Goal: Task Accomplishment & Management: Manage account settings

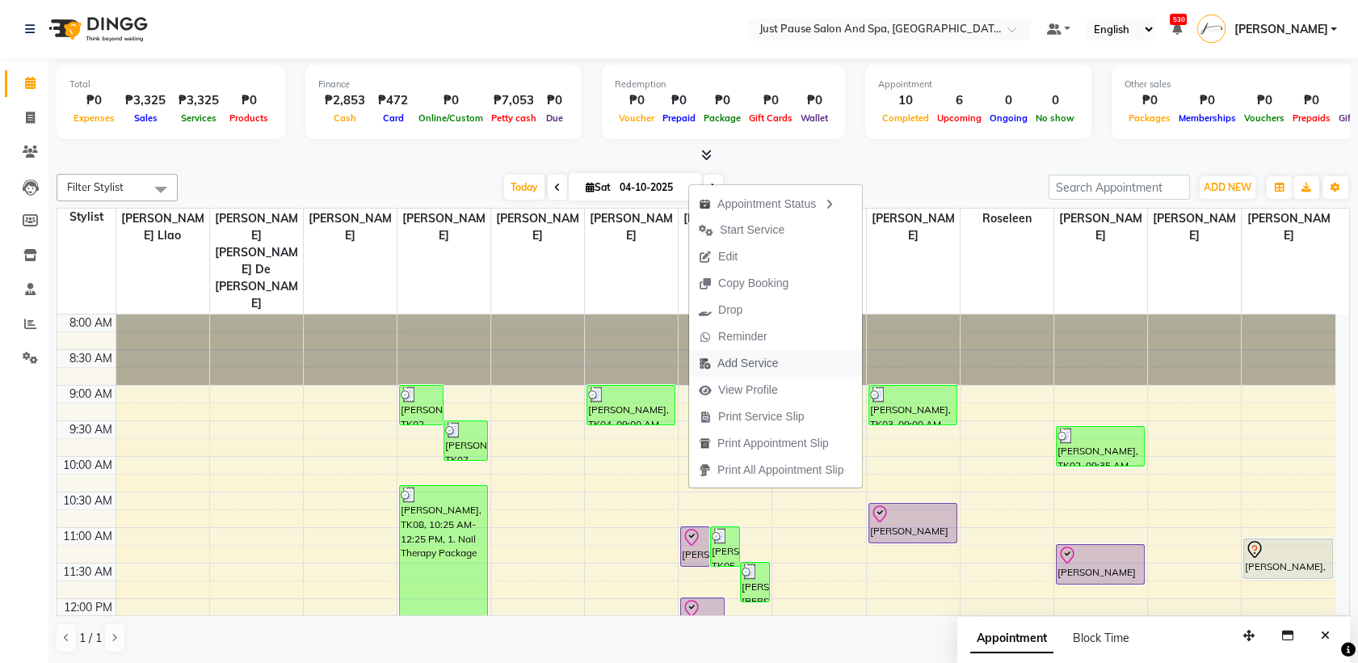
click at [757, 365] on span "Add Service" at bounding box center [748, 363] width 61 height 17
select select "31573"
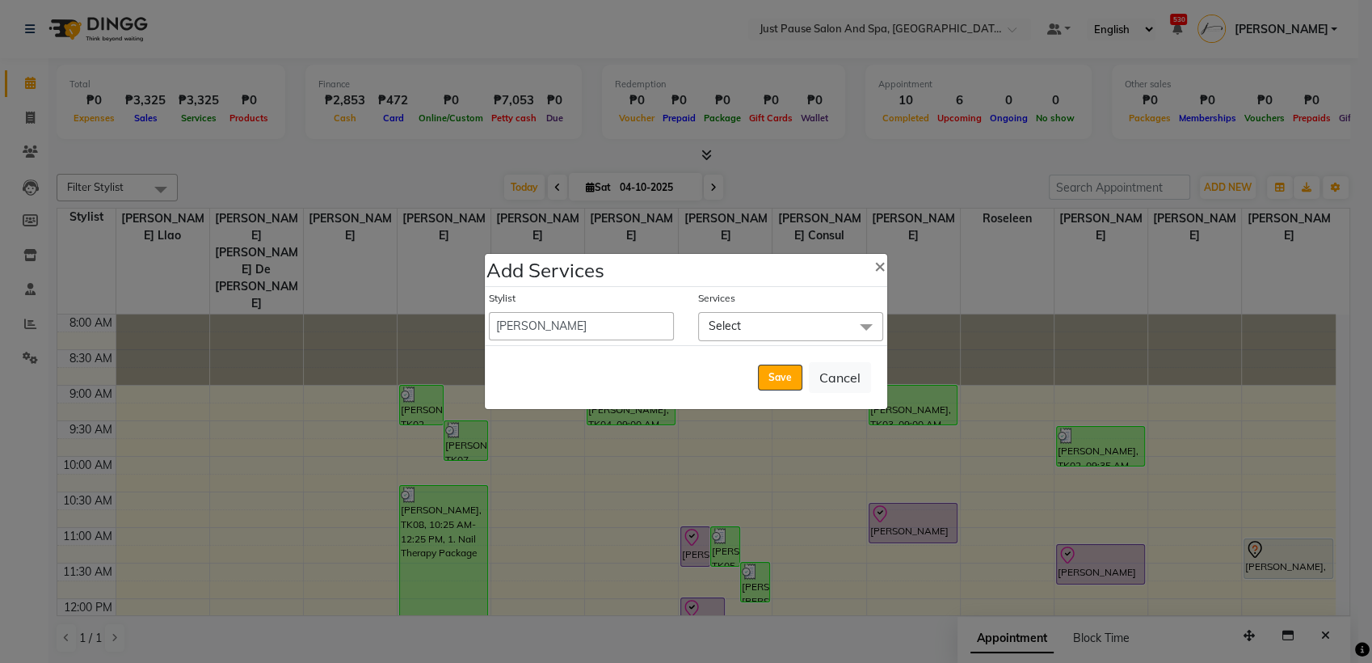
click at [857, 332] on span at bounding box center [866, 327] width 32 height 31
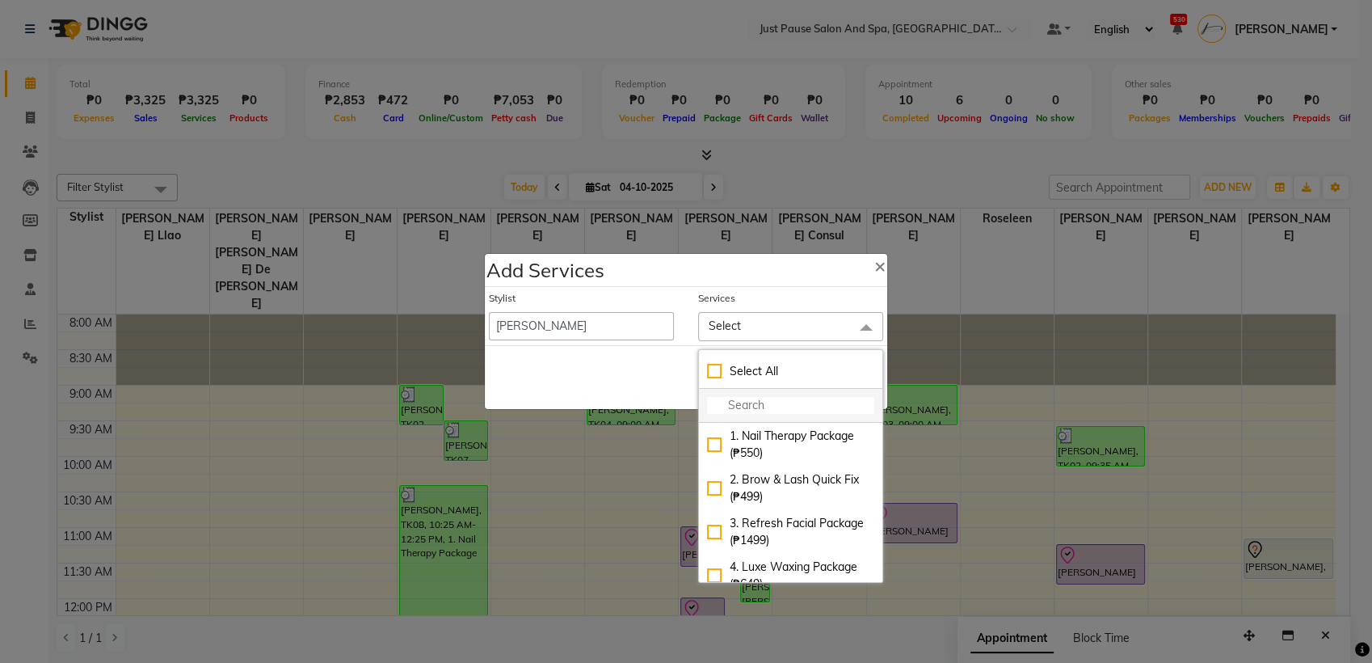
click at [802, 407] on input "multiselect-search" at bounding box center [790, 405] width 167 height 17
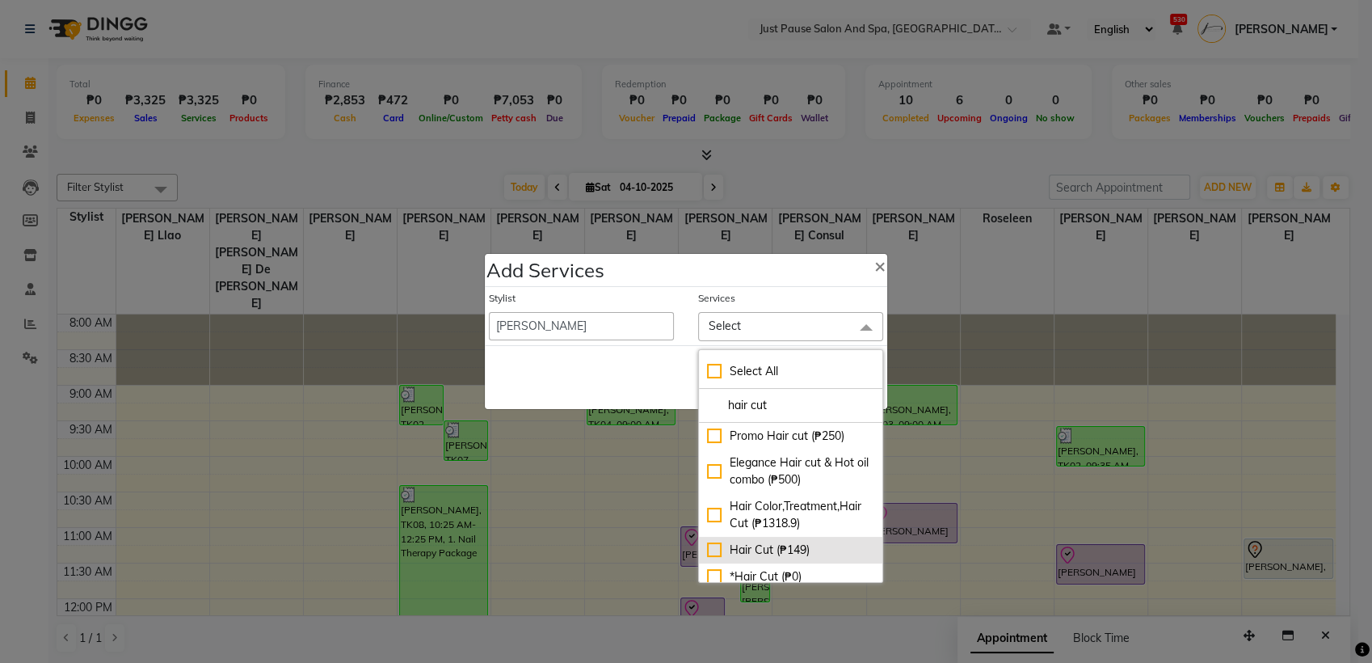
type input "hair cut"
click at [718, 558] on div "Hair Cut (₱149)" at bounding box center [790, 549] width 167 height 17
checkbox input "true"
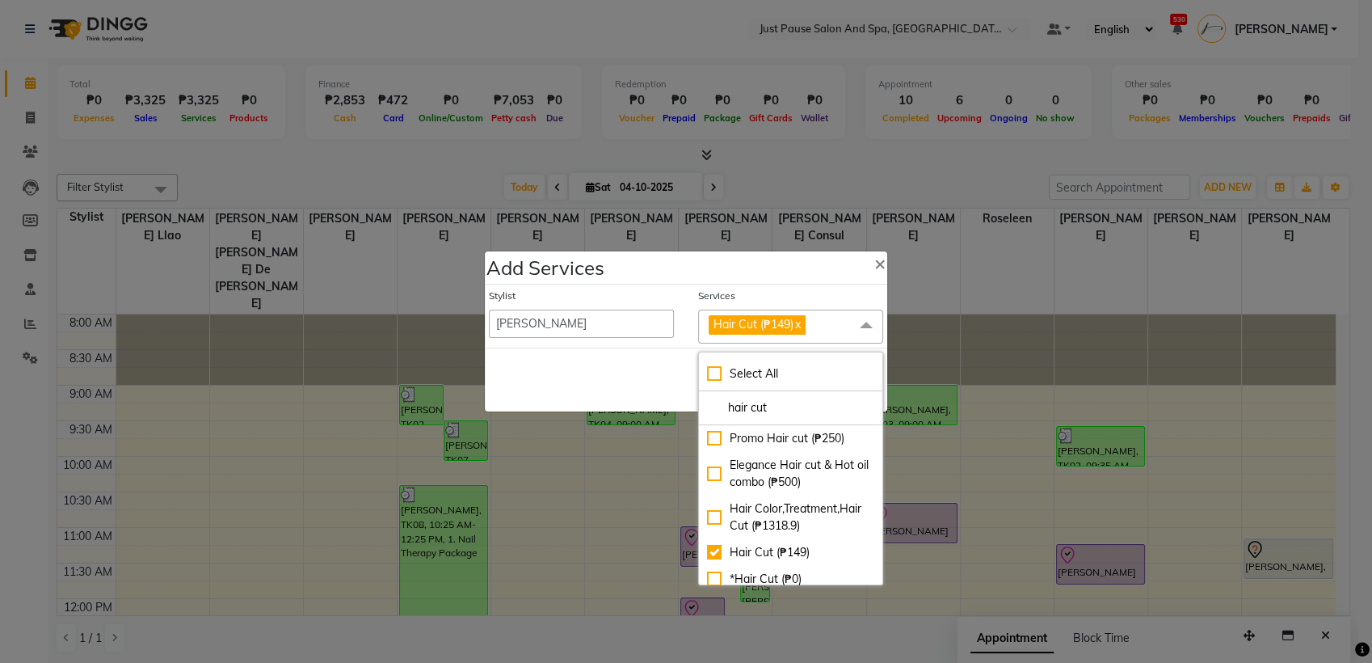
click at [598, 388] on div "Save Cancel" at bounding box center [686, 379] width 402 height 64
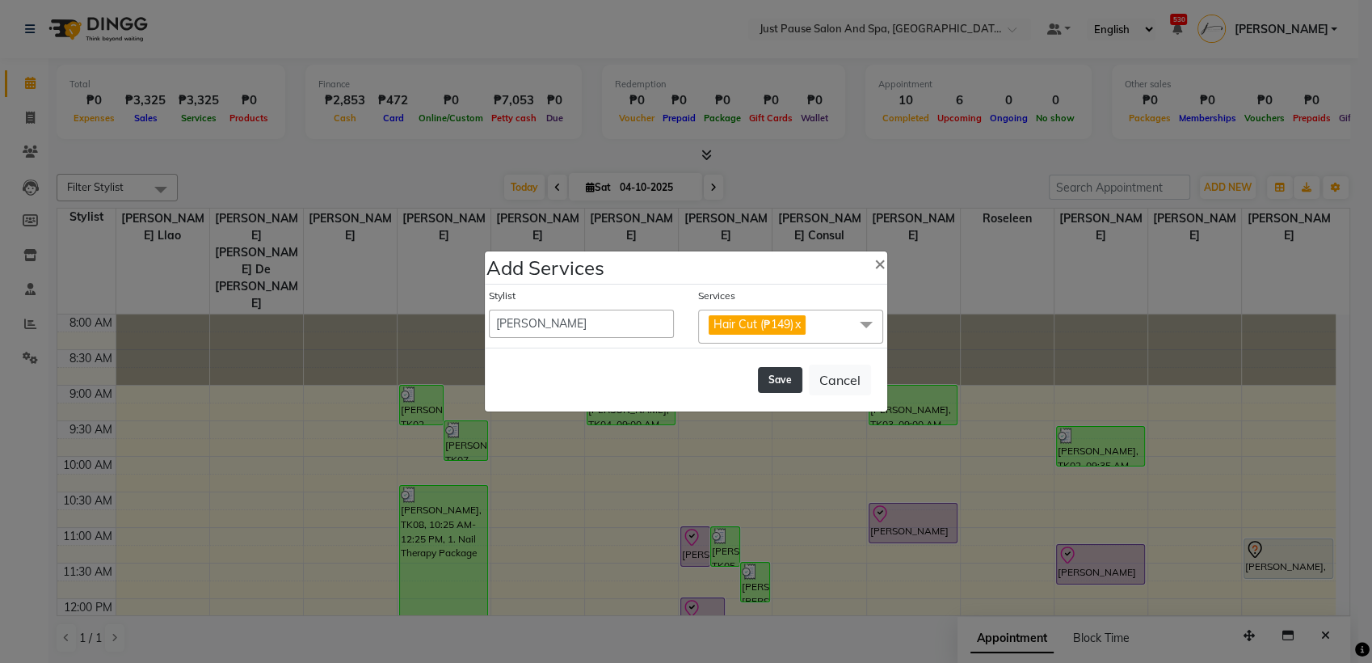
click at [787, 381] on button "Save" at bounding box center [780, 380] width 44 height 26
select select "72583"
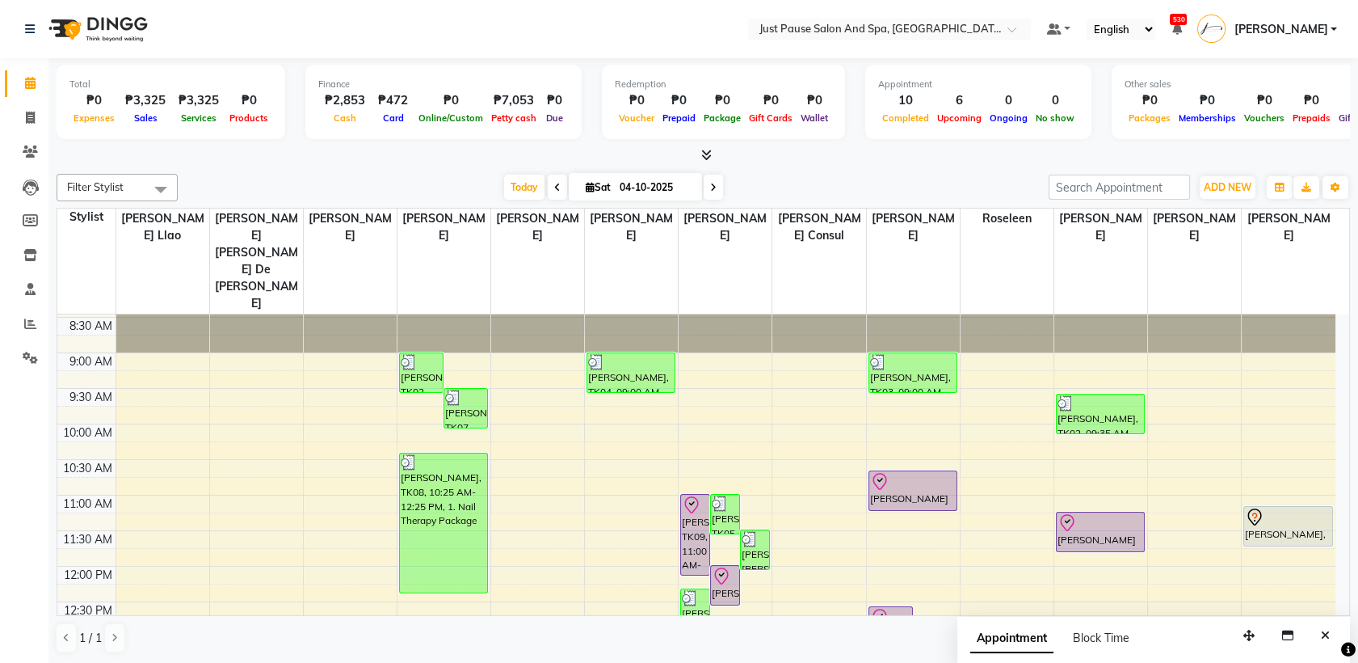
scroll to position [31, 0]
click at [1220, 188] on span "ADD NEW" at bounding box center [1228, 187] width 48 height 12
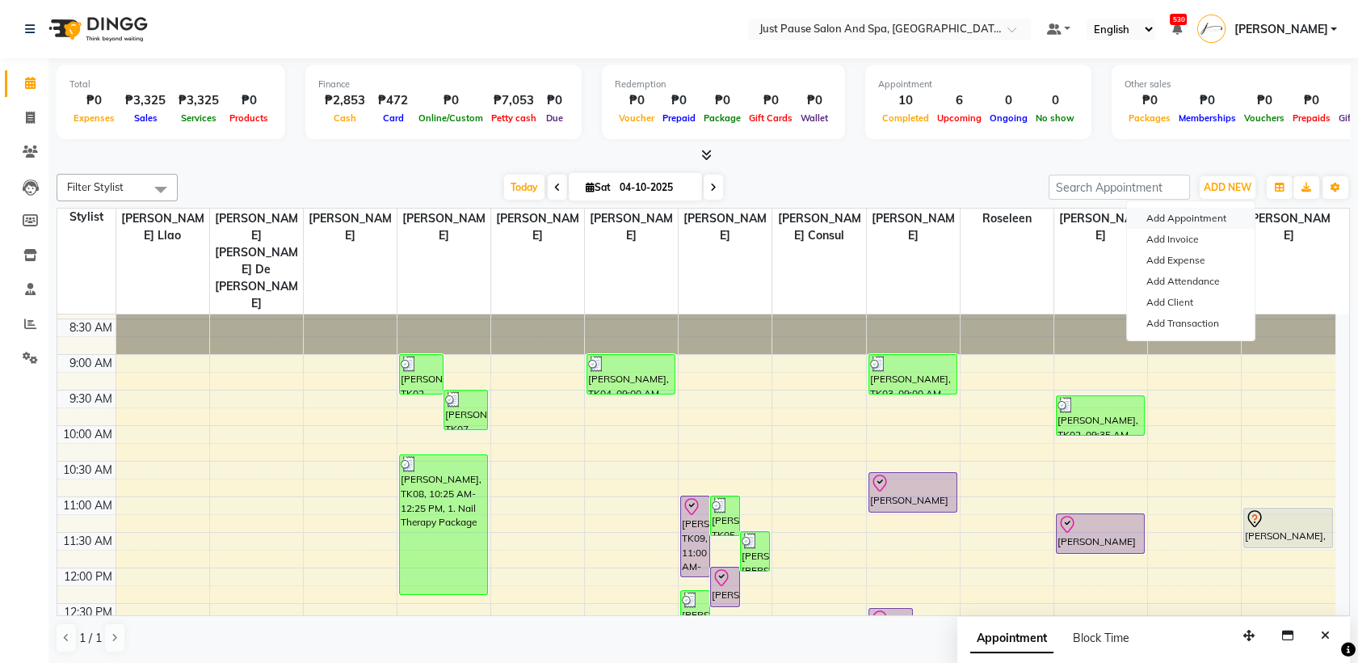
click at [1203, 220] on button "Add Appointment" at bounding box center [1191, 218] width 128 height 21
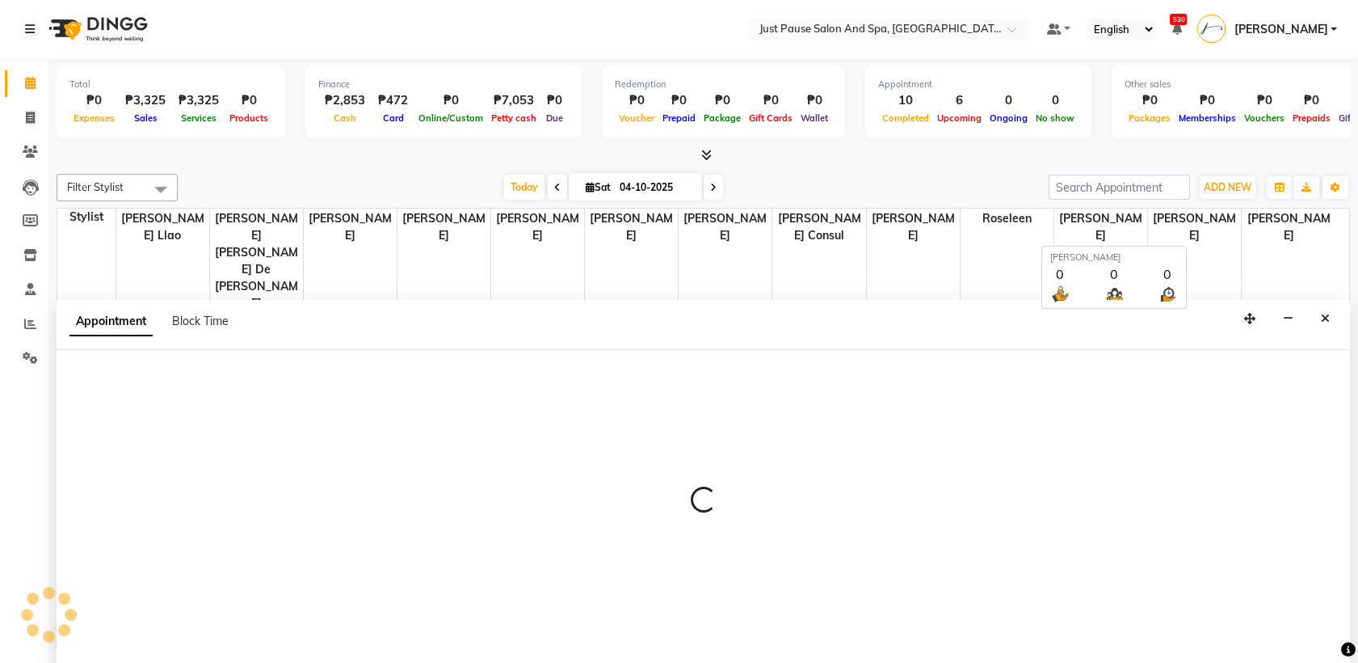
scroll to position [0, 0]
select select "tentative"
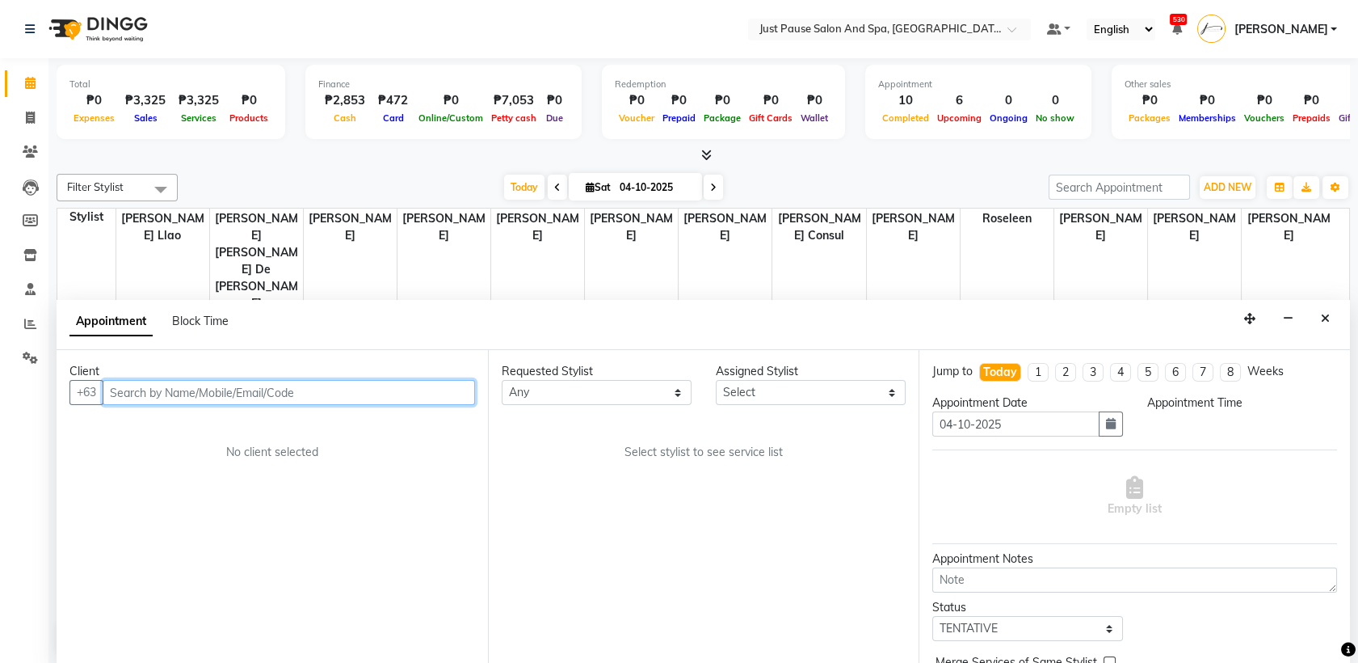
select select "540"
click at [392, 384] on input "text" at bounding box center [289, 392] width 373 height 25
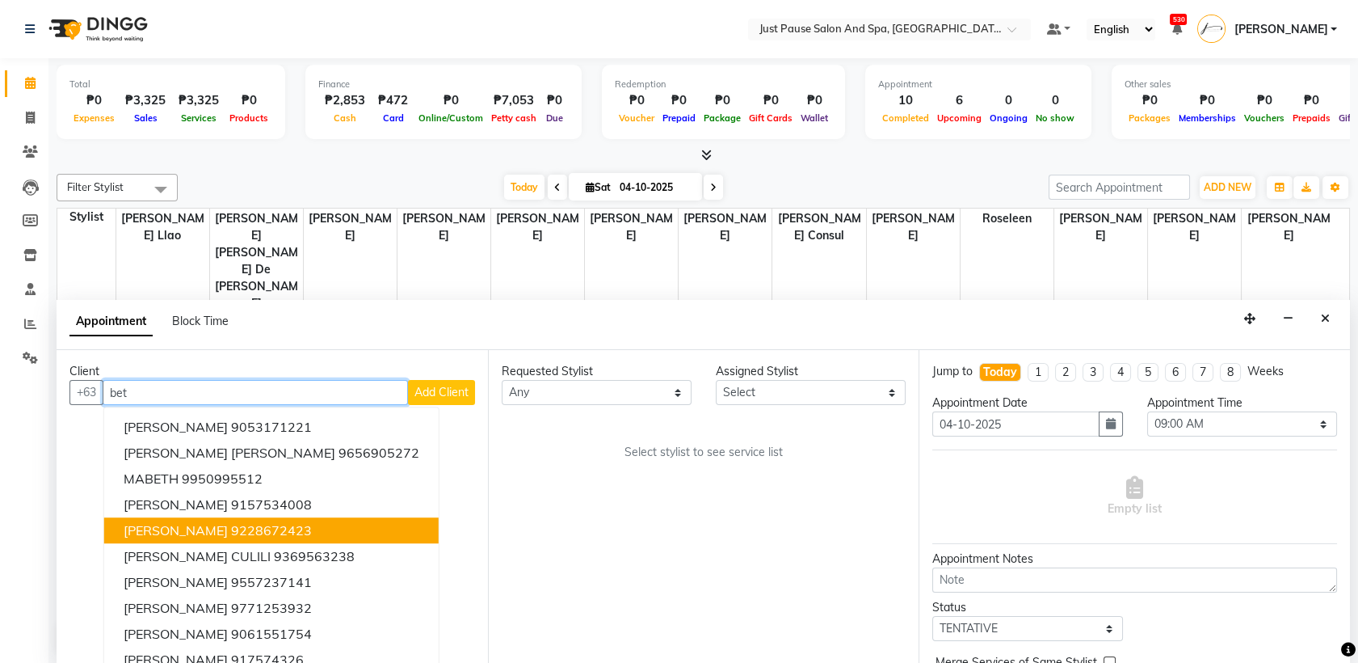
click at [231, 532] on ngb-highlight "9228672423" at bounding box center [271, 531] width 81 height 16
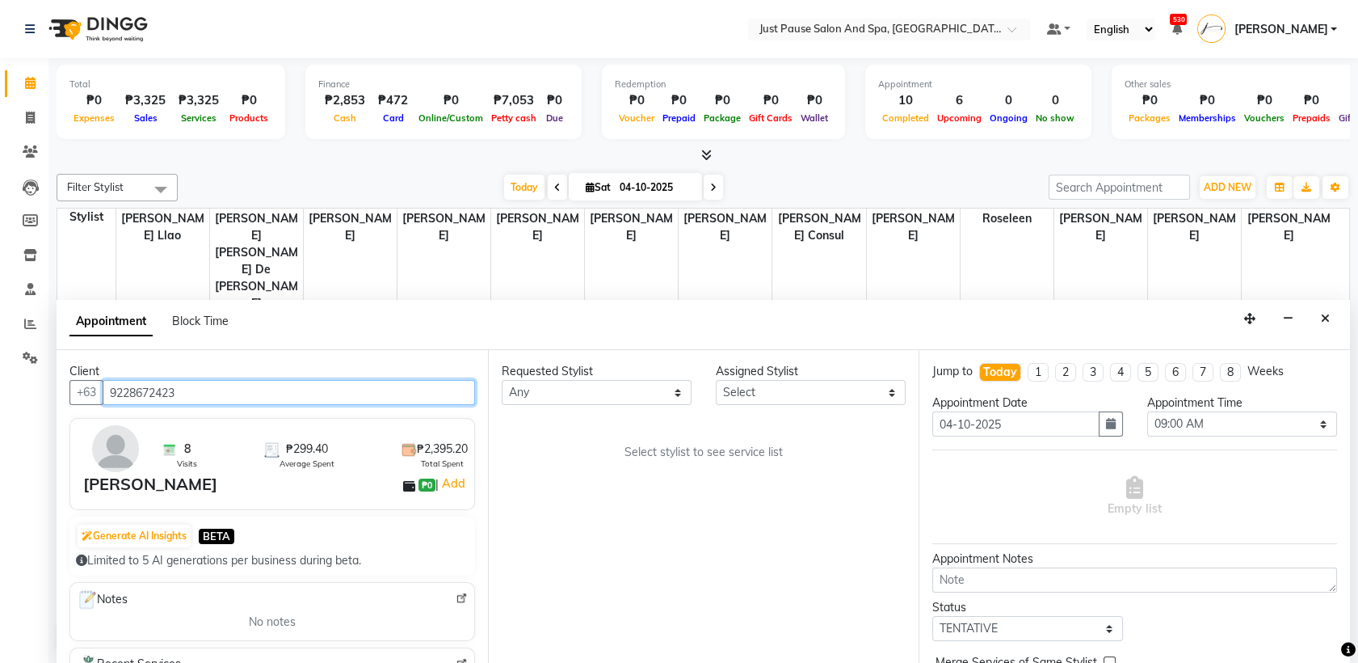
type input "9228672423"
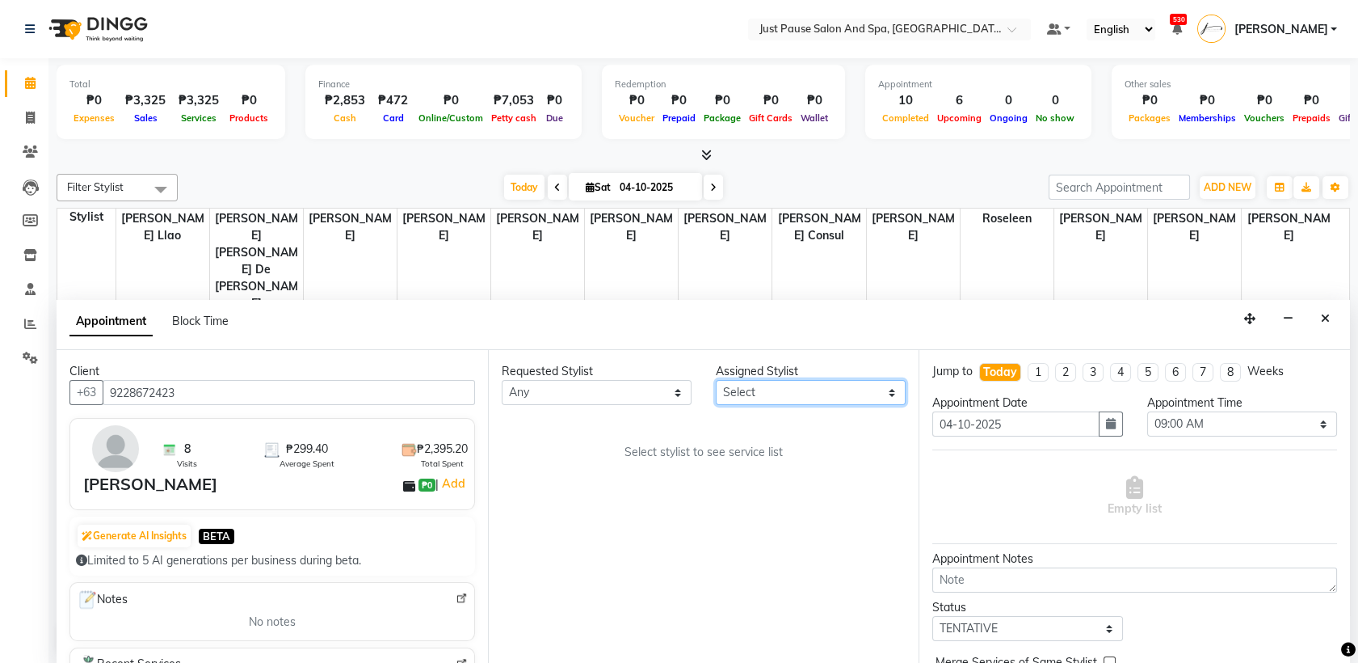
click at [892, 388] on select "Select [PERSON_NAME] [PERSON_NAME] [PERSON_NAME] llao [PERSON_NAME] [PERSON_NAM…" at bounding box center [811, 392] width 190 height 25
select select "38068"
click at [716, 380] on select "Select [PERSON_NAME] [PERSON_NAME] [PERSON_NAME] llao [PERSON_NAME] [PERSON_NAM…" at bounding box center [811, 392] width 190 height 25
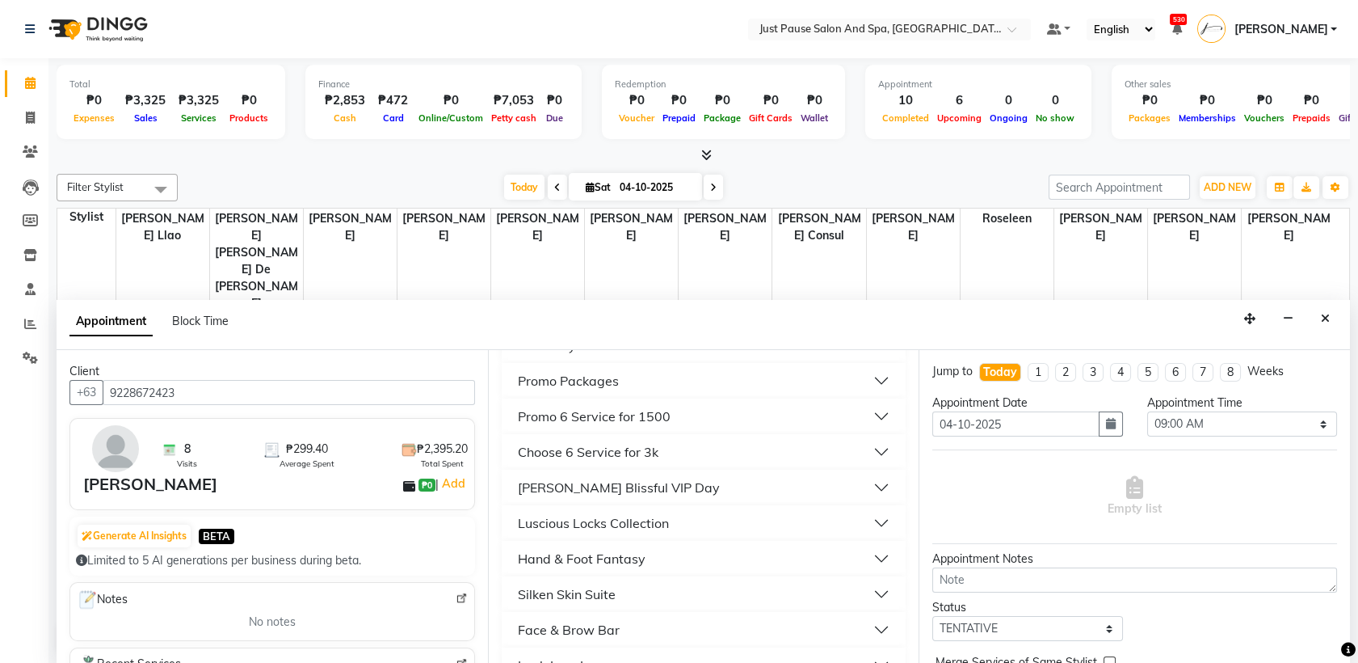
scroll to position [409, 0]
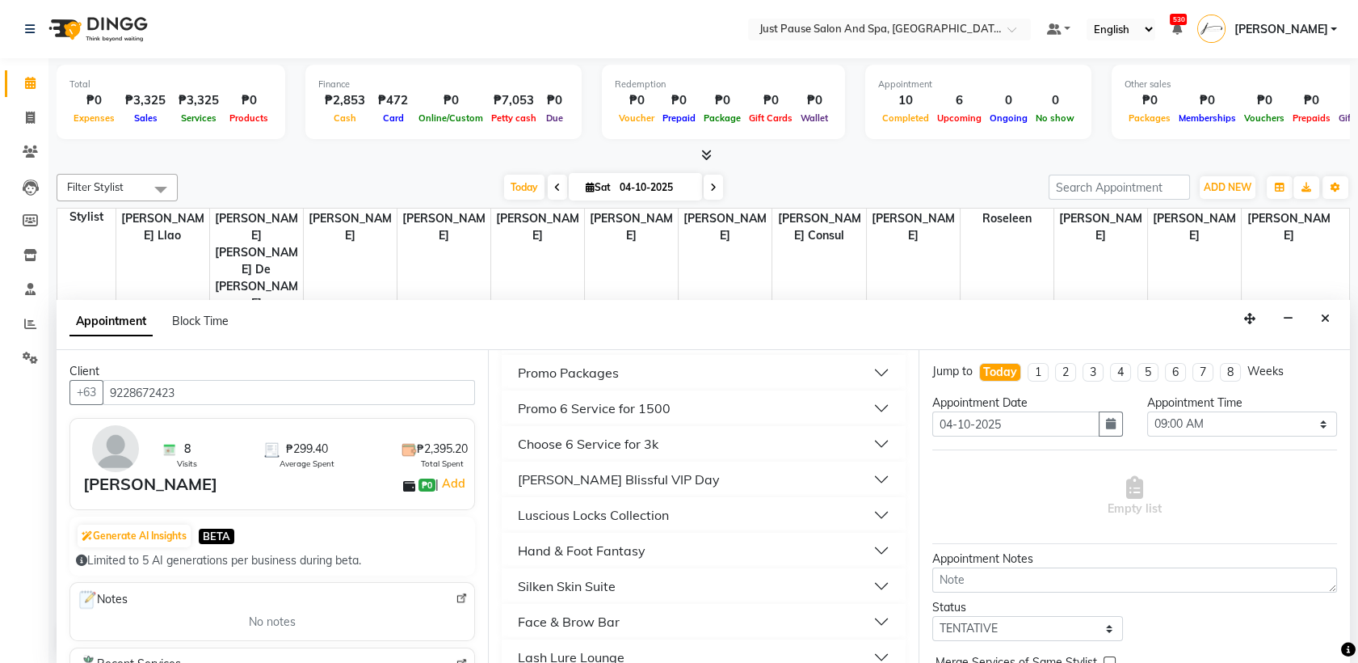
click at [865, 510] on button "Luscious Locks Collection" at bounding box center [704, 514] width 392 height 29
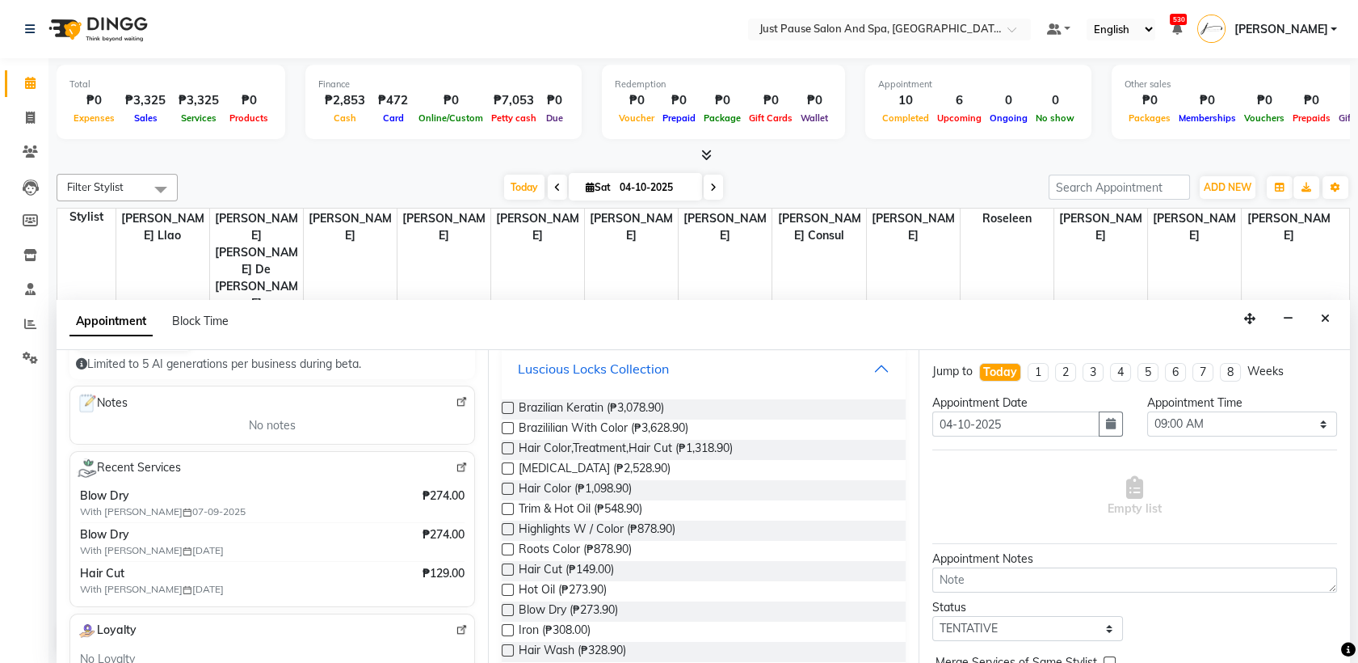
scroll to position [0, 0]
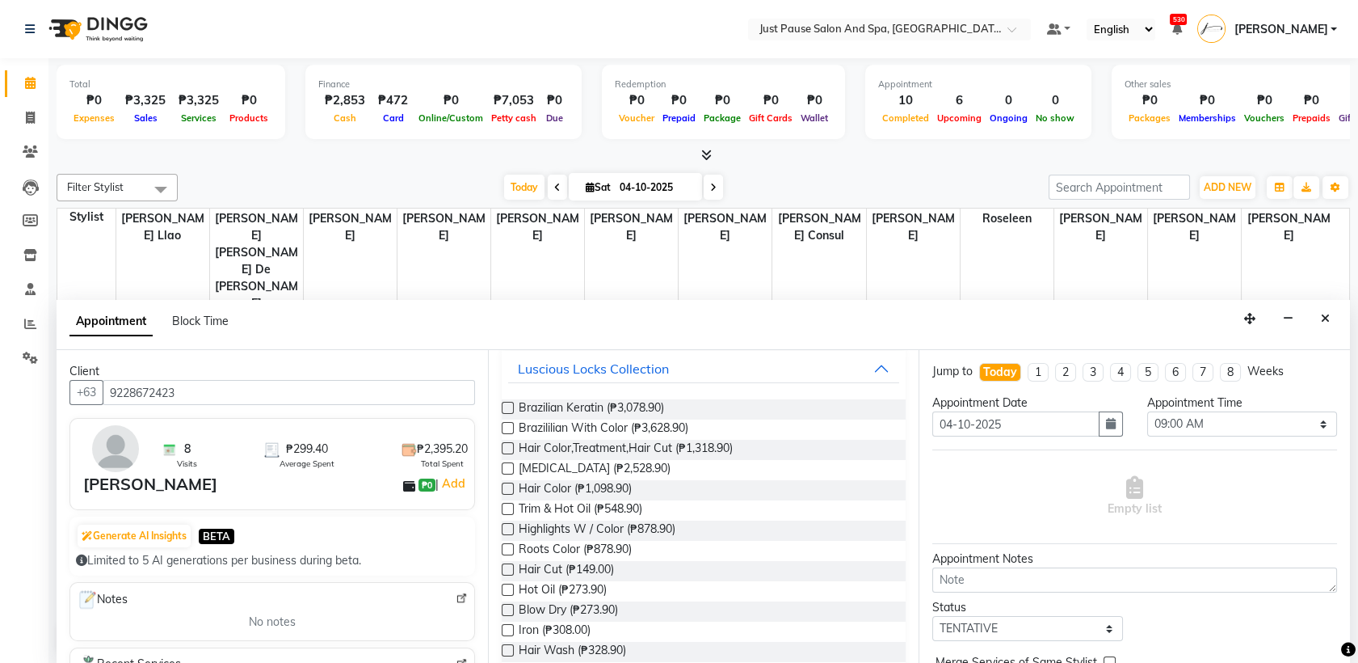
click at [509, 609] on label at bounding box center [508, 610] width 12 height 12
click at [509, 609] on input "checkbox" at bounding box center [507, 611] width 11 height 11
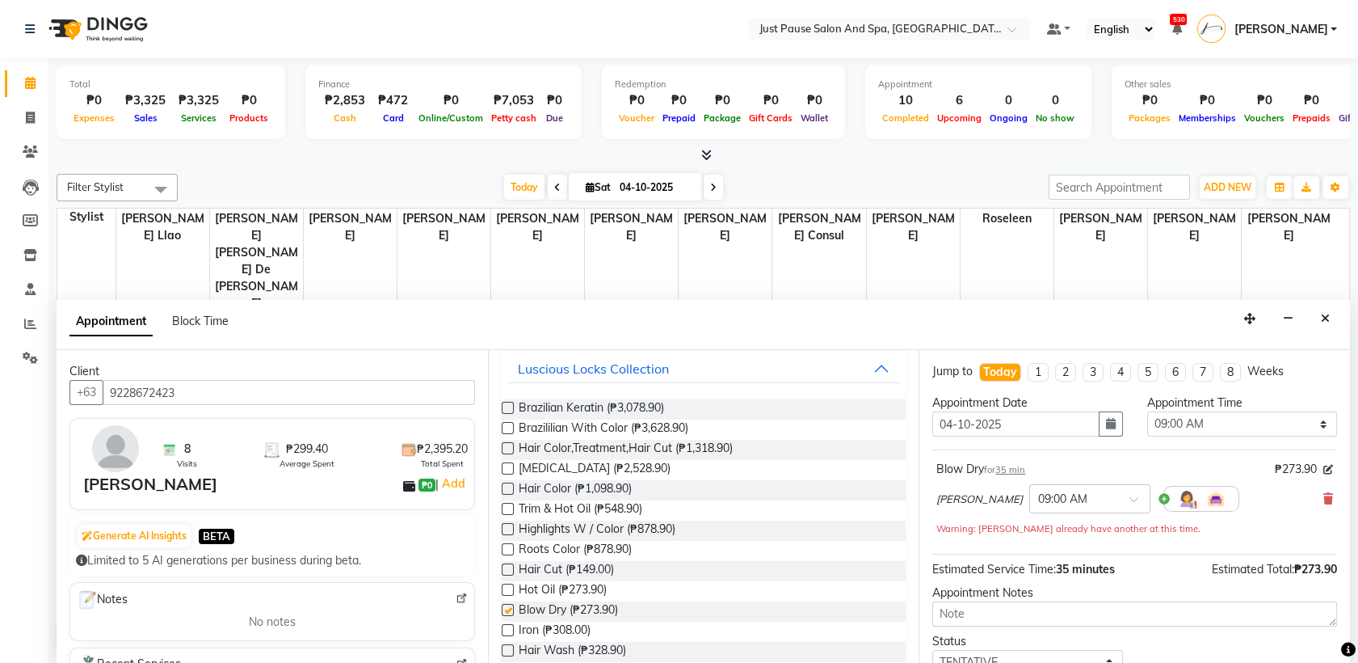
checkbox input "false"
click at [1315, 418] on select "Select 09:00 AM 09:05 AM 09:10 AM 09:15 AM 09:20 AM 09:25 AM 09:30 AM 09:35 AM …" at bounding box center [1242, 423] width 190 height 25
select select "790"
click at [1147, 411] on select "Select 09:00 AM 09:05 AM 09:10 AM 09:15 AM 09:20 AM 09:25 AM 09:30 AM 09:35 AM …" at bounding box center [1242, 423] width 190 height 25
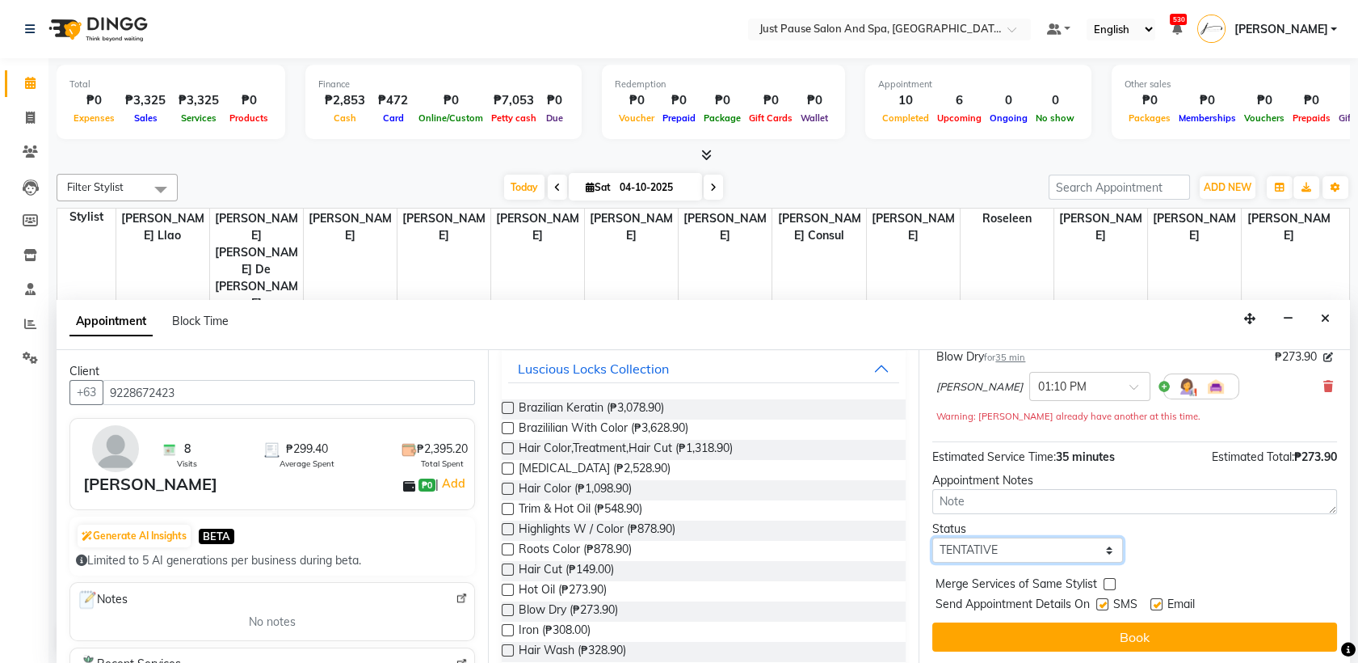
click at [1105, 549] on select "Select TENTATIVE CONFIRM CHECK-IN UPCOMING" at bounding box center [1028, 549] width 190 height 25
select select "check-in"
click at [933, 537] on select "Select TENTATIVE CONFIRM CHECK-IN UPCOMING" at bounding box center [1028, 549] width 190 height 25
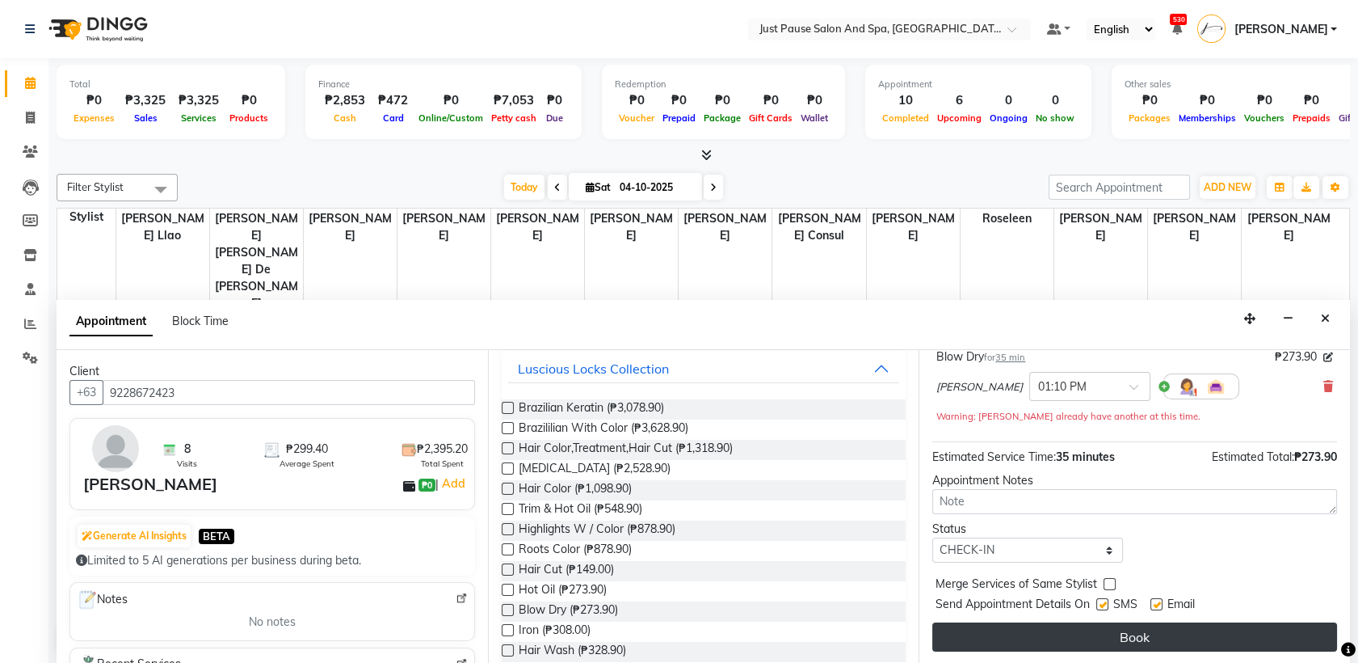
click at [1144, 630] on button "Book" at bounding box center [1135, 636] width 405 height 29
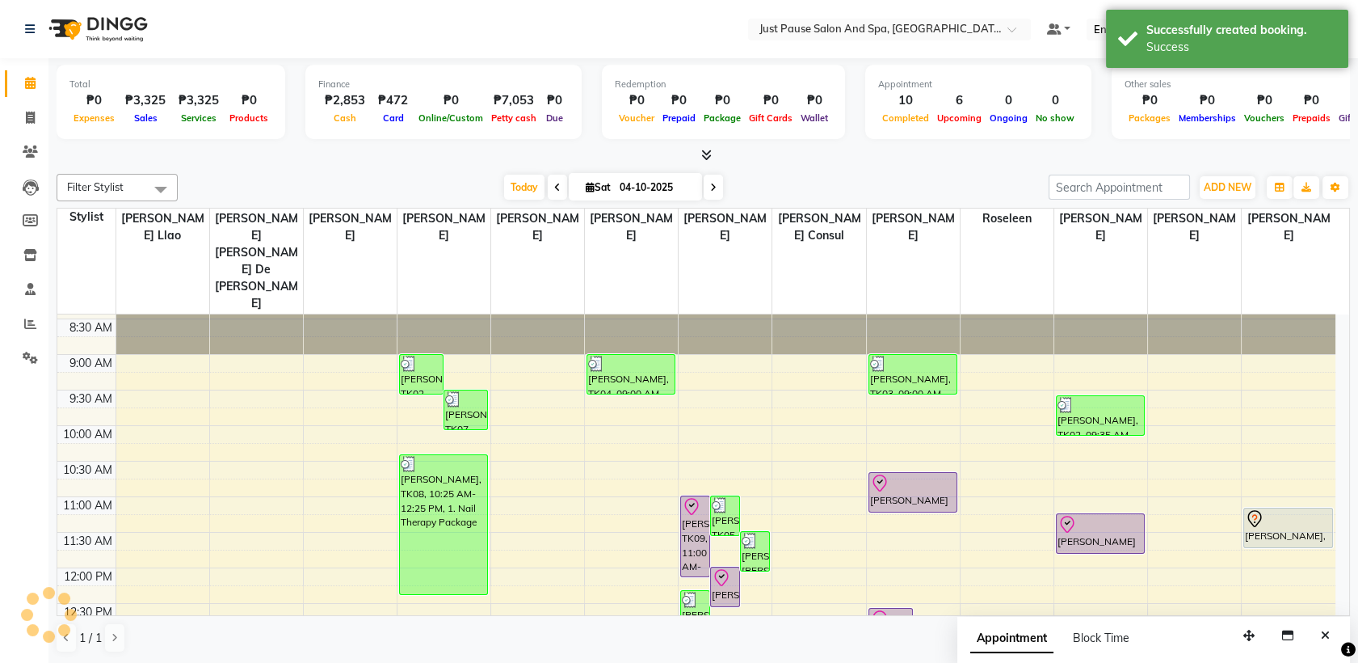
scroll to position [0, 0]
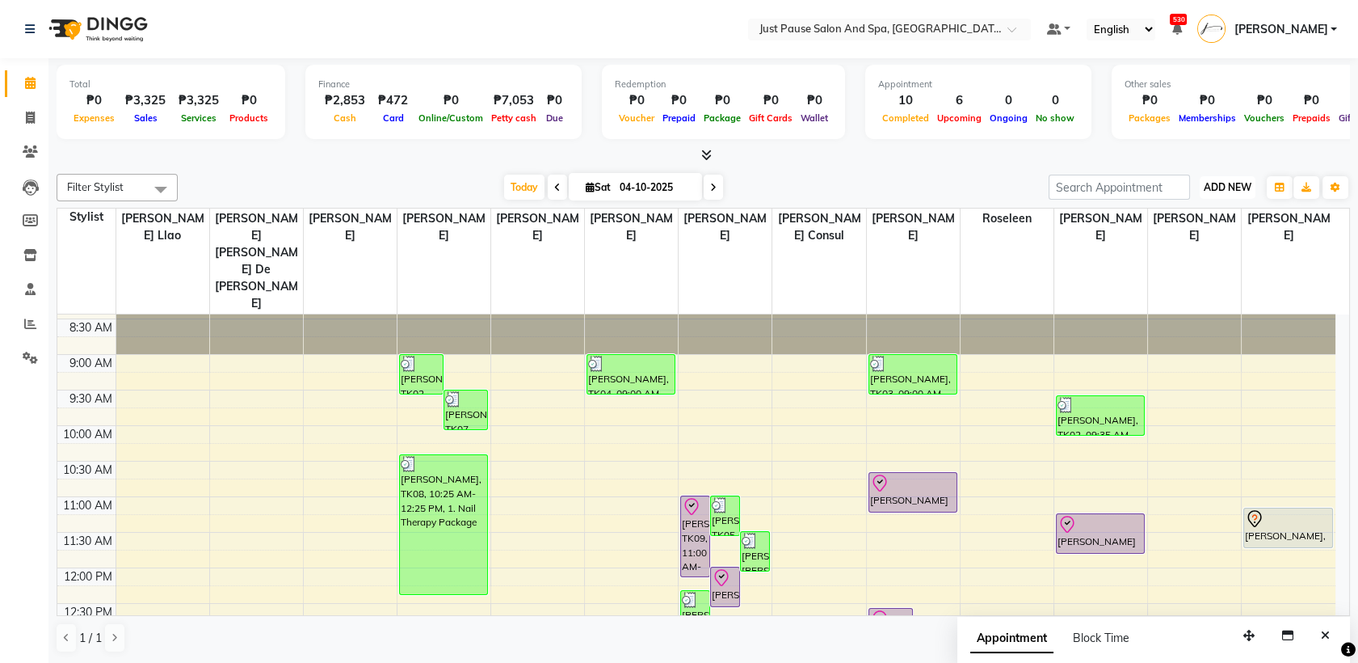
click at [1219, 190] on span "ADD NEW" at bounding box center [1228, 187] width 48 height 12
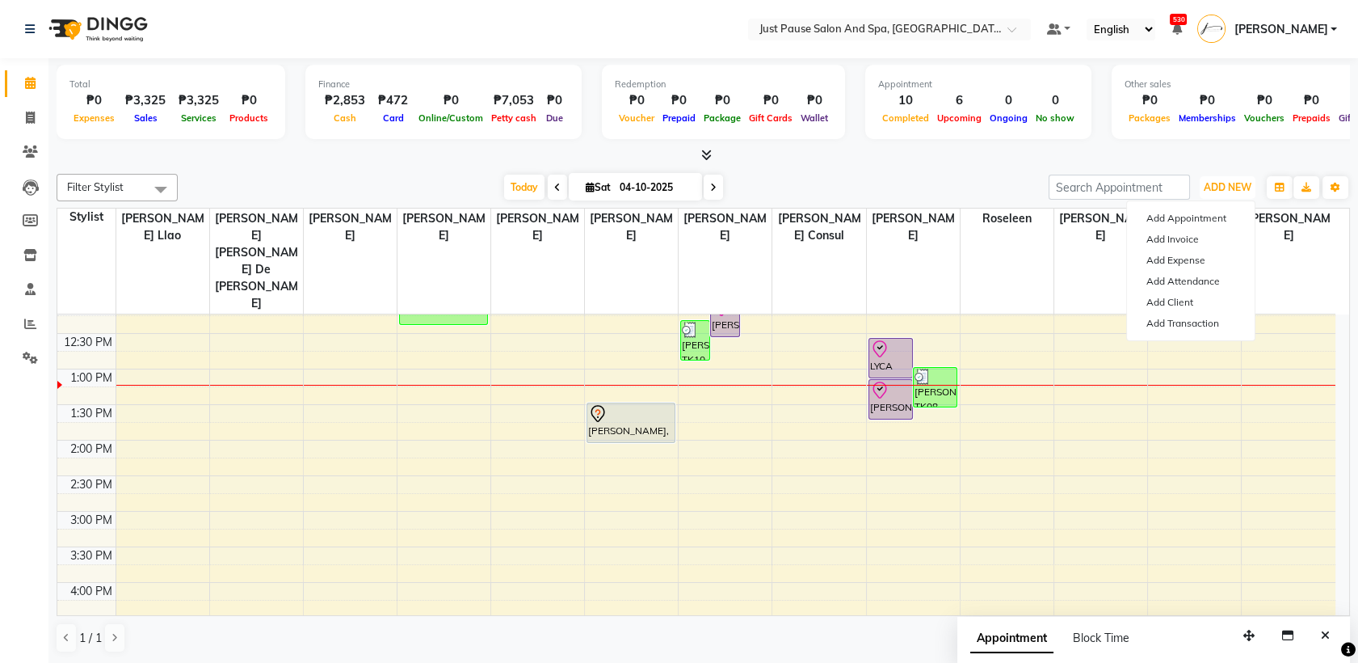
scroll to position [275, 0]
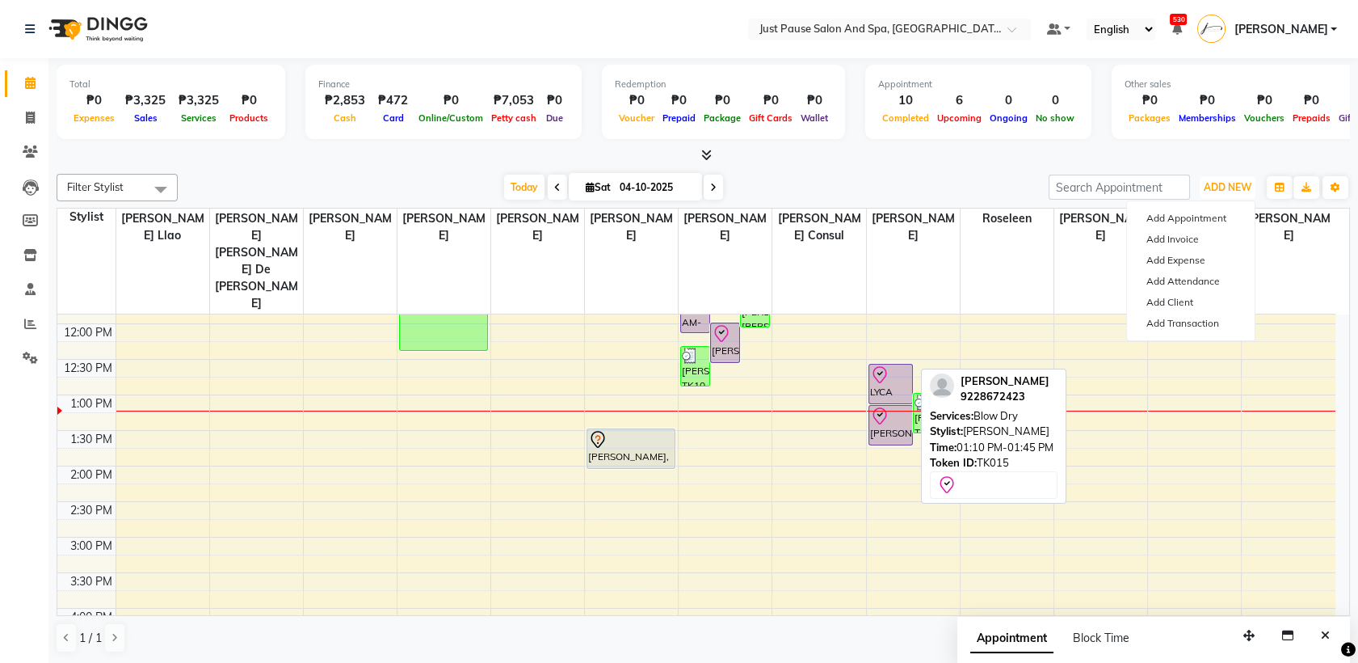
click at [886, 406] on div "[PERSON_NAME], TK15, 01:10 PM-01:45 PM, Blow Dry" at bounding box center [891, 425] width 43 height 39
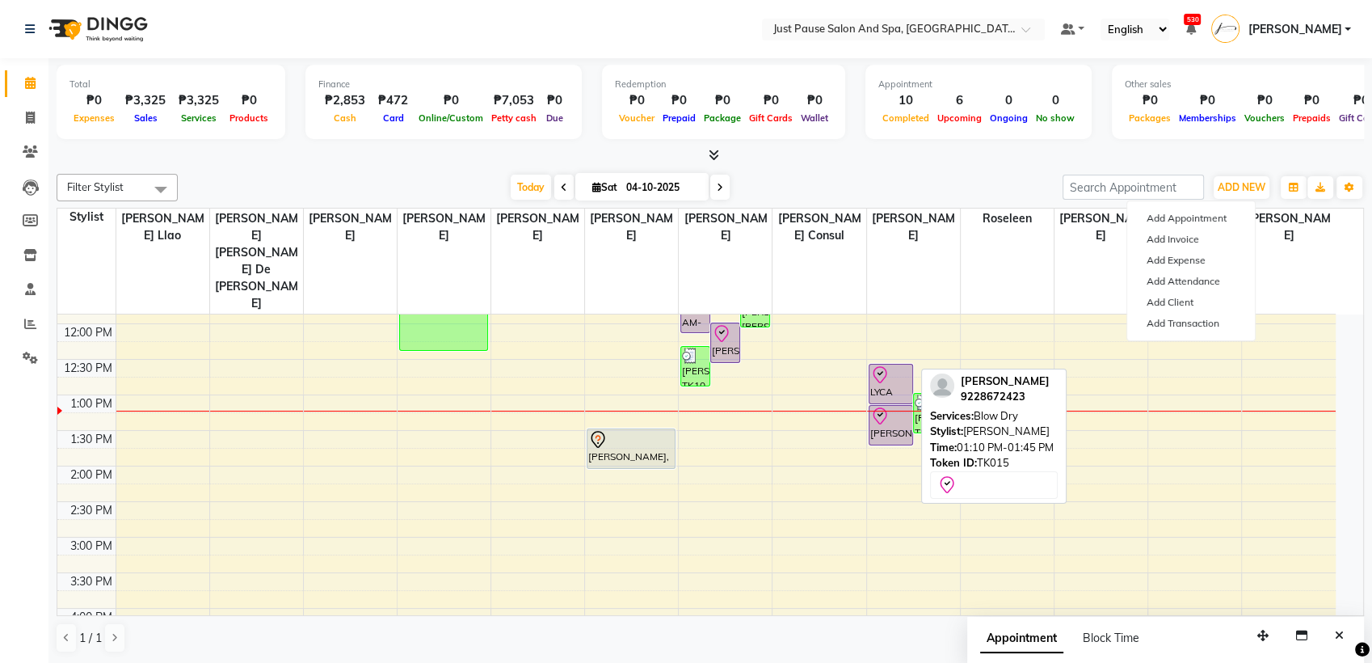
select select "8"
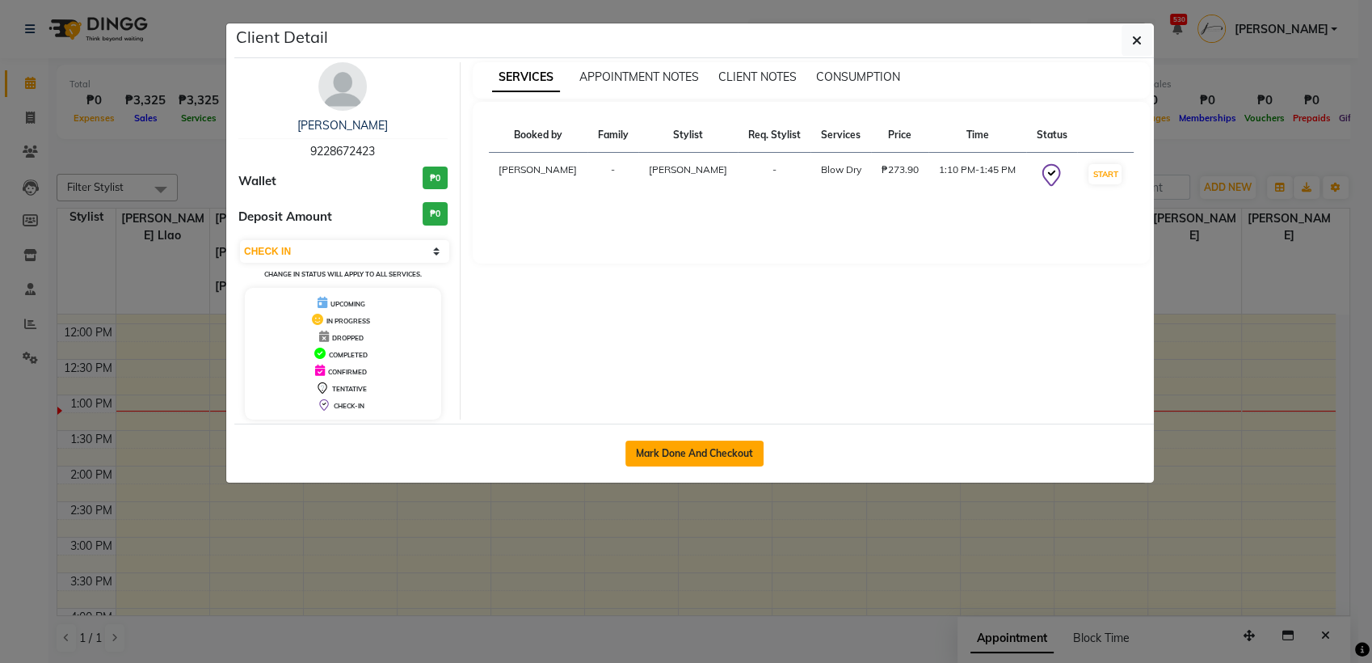
click at [697, 456] on button "Mark Done And Checkout" at bounding box center [694, 453] width 138 height 26
select select "service"
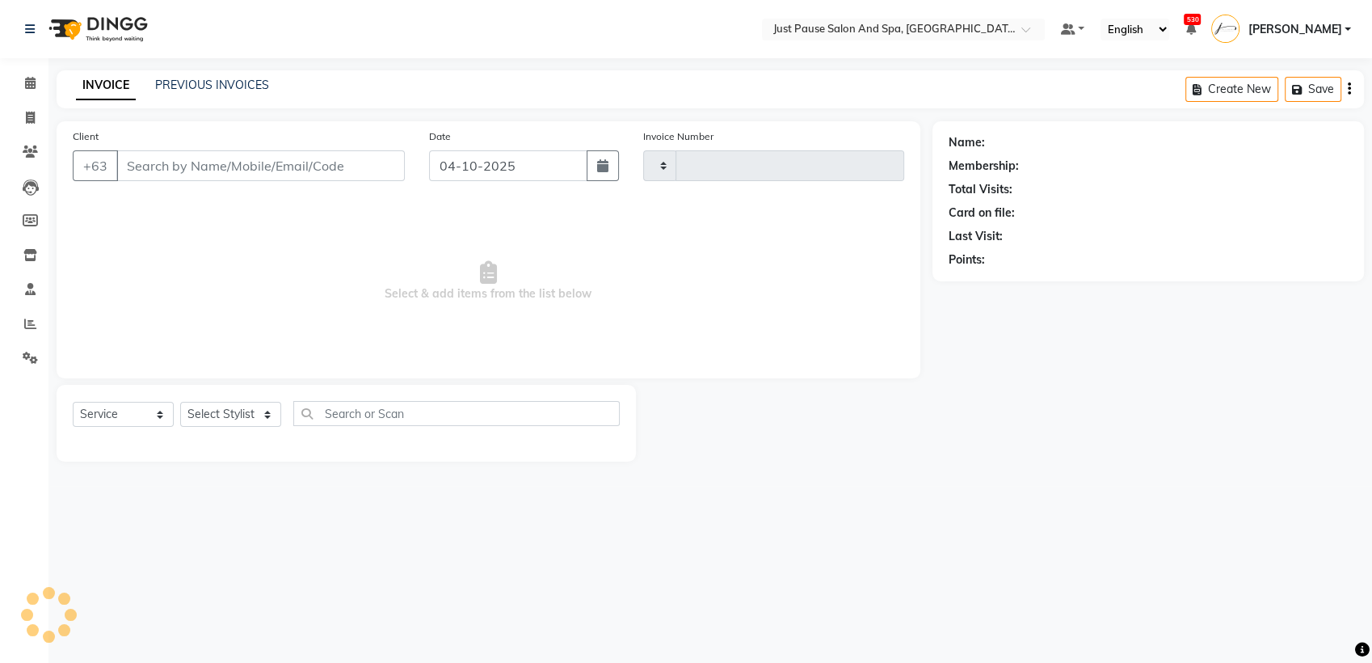
type input "2986"
select select "4927"
select select "G"
select select "30379"
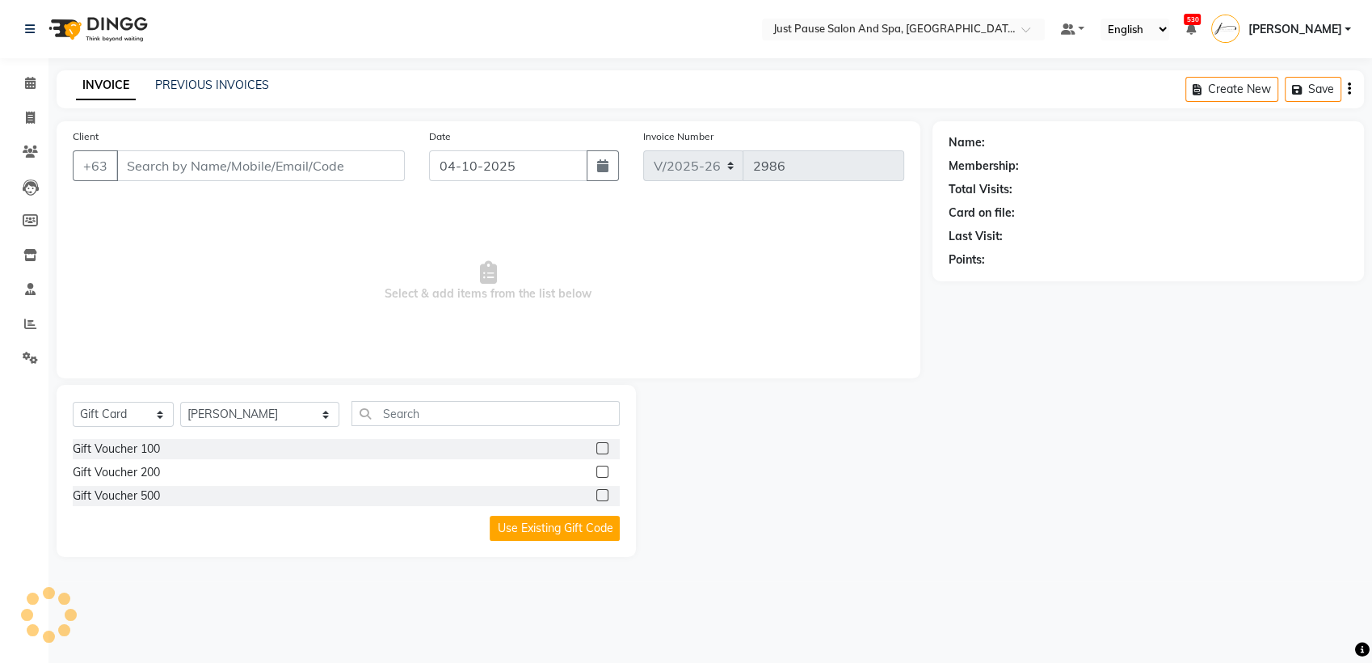
type input "9228672423"
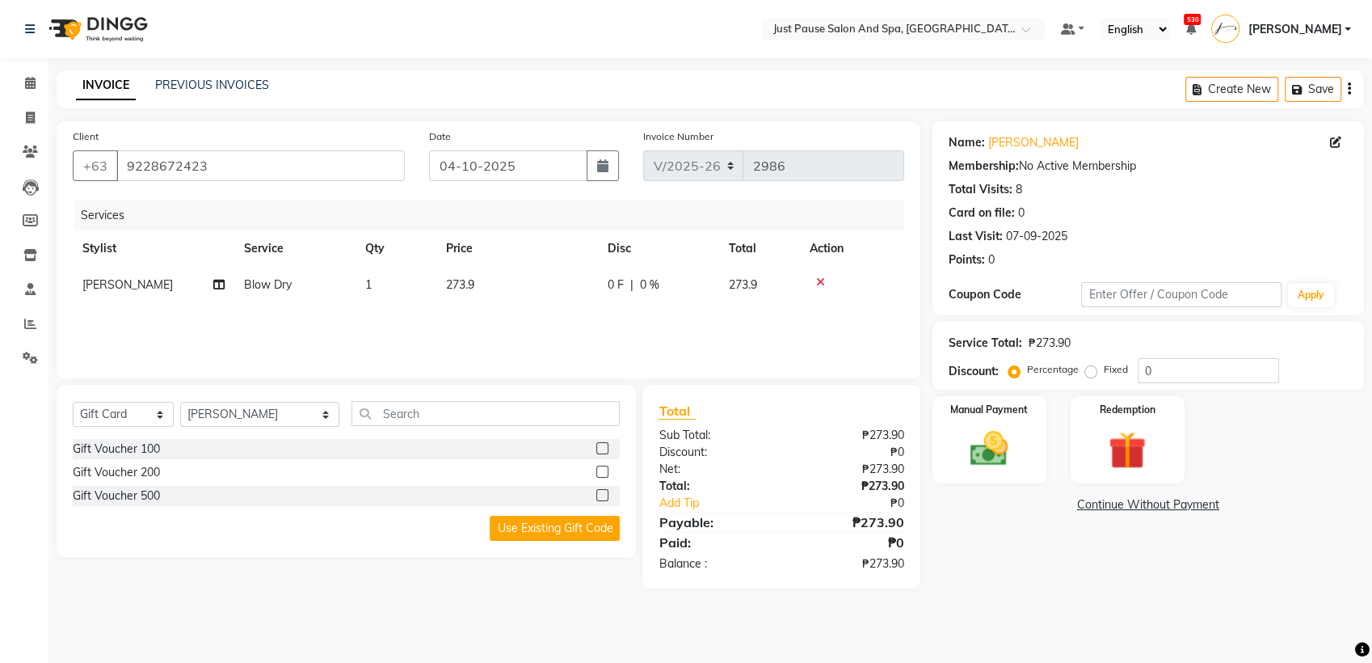
click at [505, 279] on td "273.9" at bounding box center [517, 285] width 162 height 36
select select "38068"
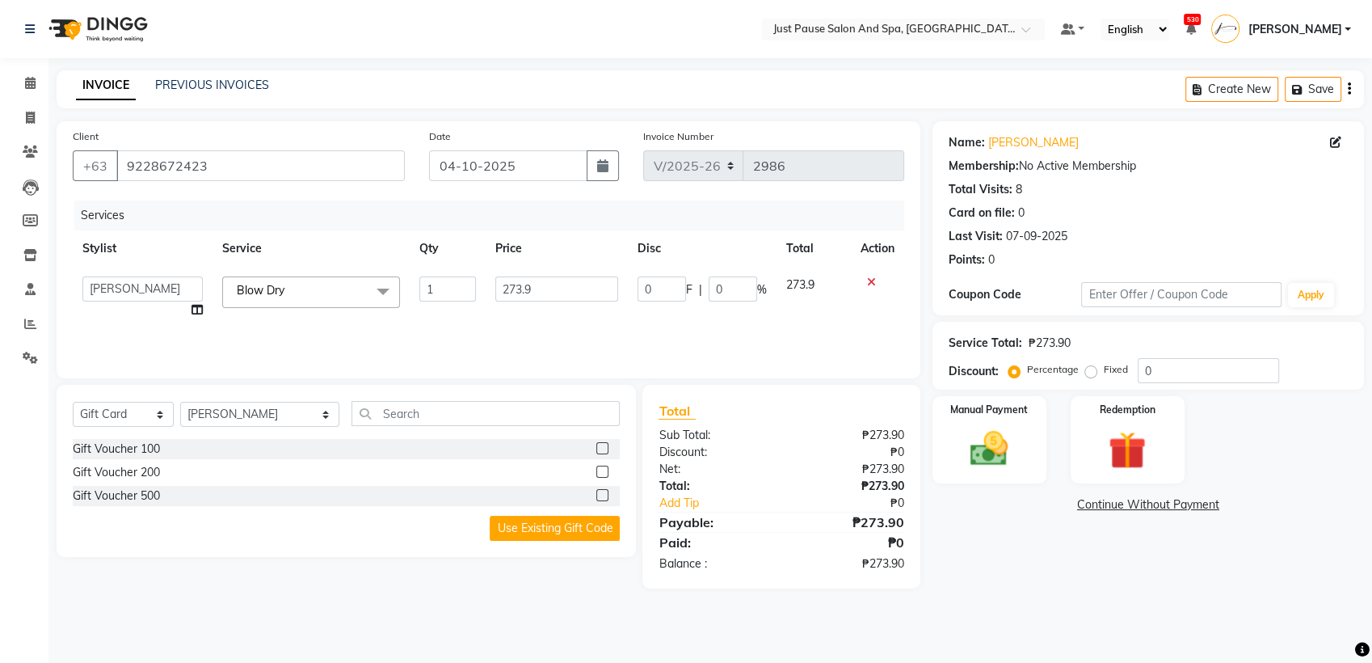
click at [566, 301] on td "273.9" at bounding box center [557, 297] width 142 height 61
click at [562, 297] on input "273.9" at bounding box center [556, 288] width 123 height 25
type input "274"
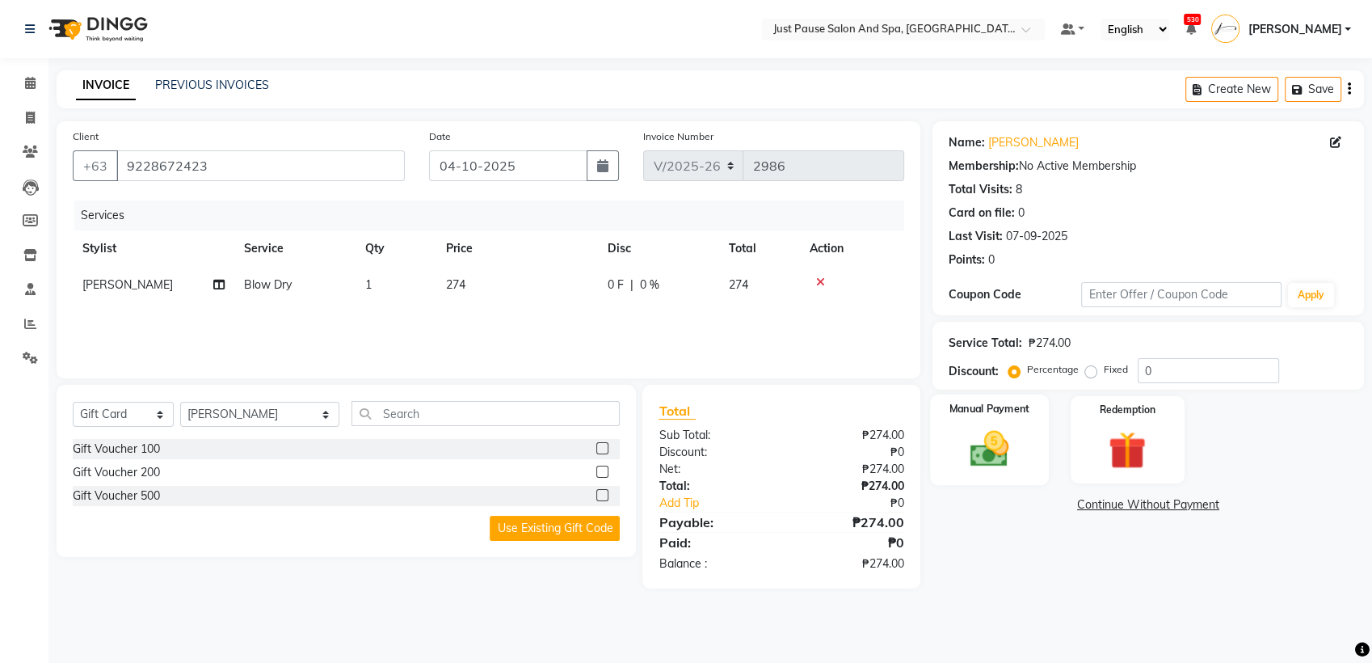
click at [986, 461] on img at bounding box center [990, 448] width 64 height 45
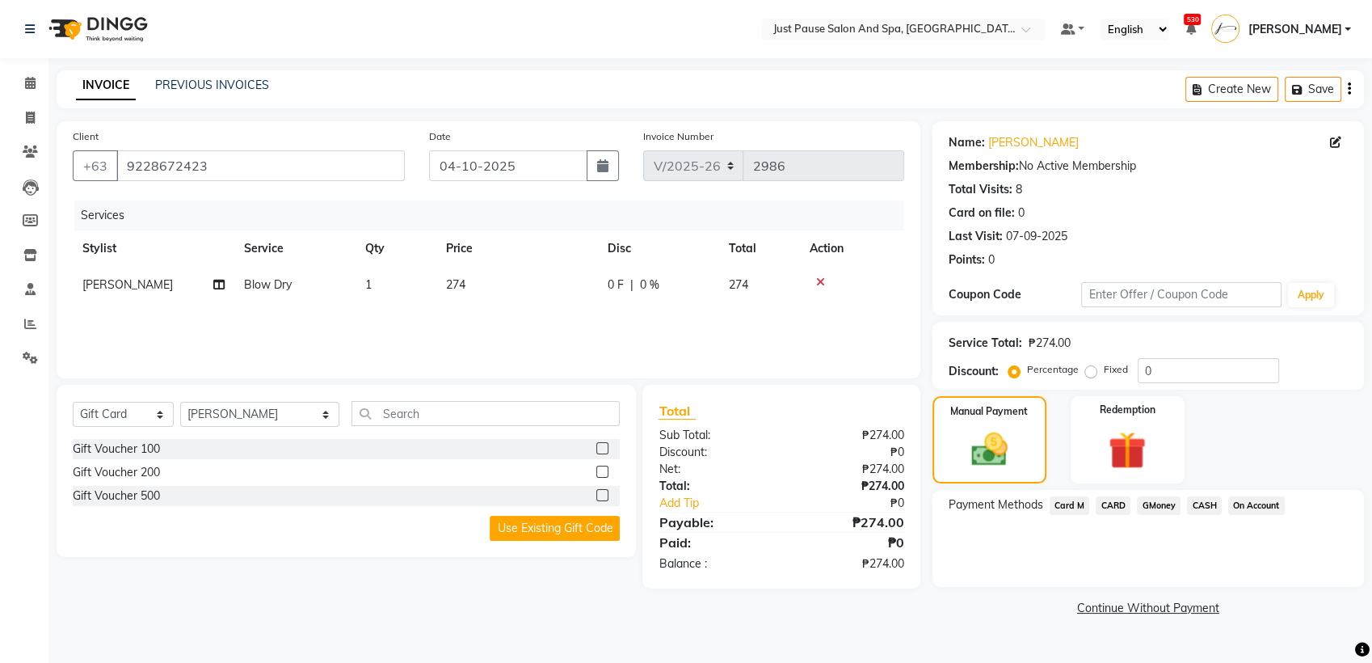
click at [1191, 513] on span "CASH" at bounding box center [1204, 505] width 35 height 19
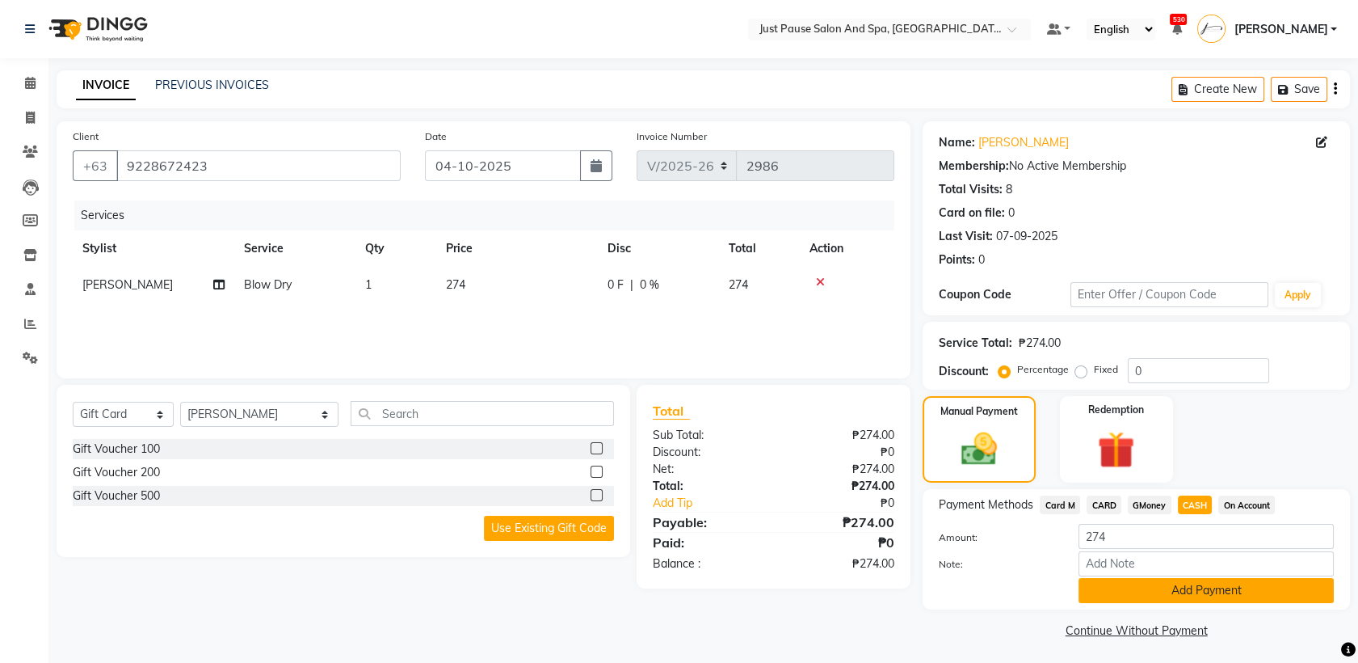
click at [1296, 588] on button "Add Payment" at bounding box center [1206, 590] width 255 height 25
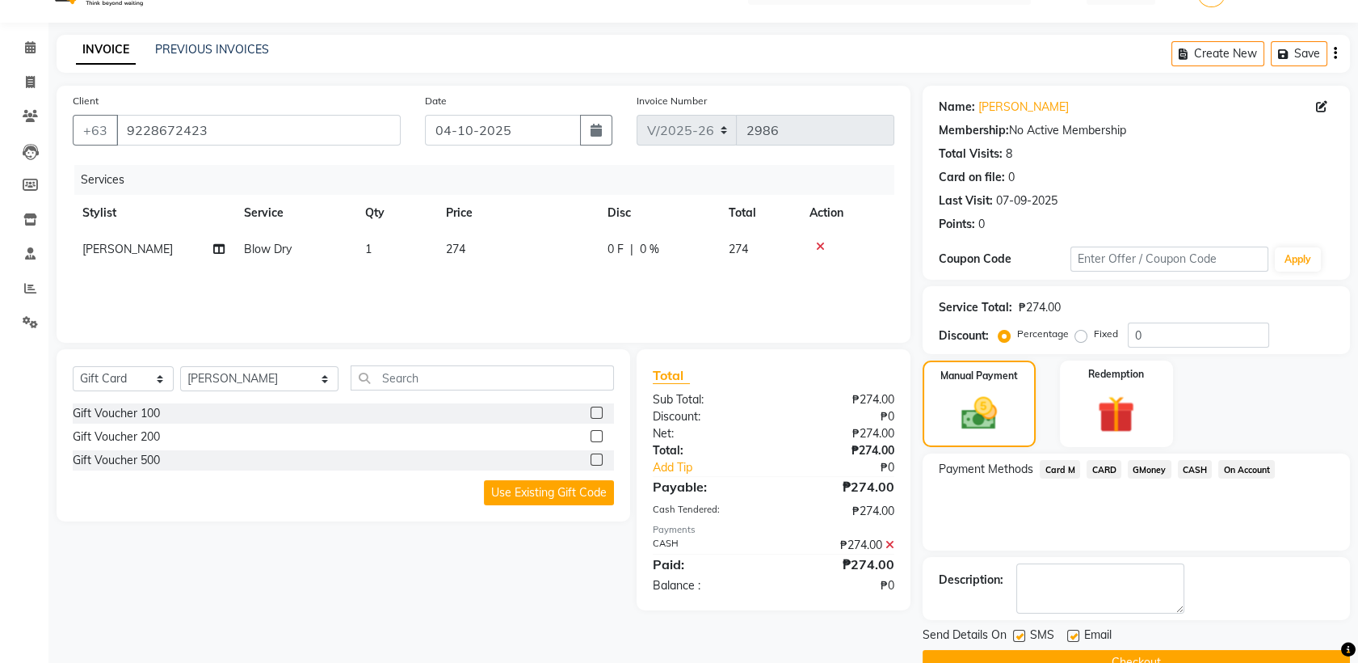
scroll to position [71, 0]
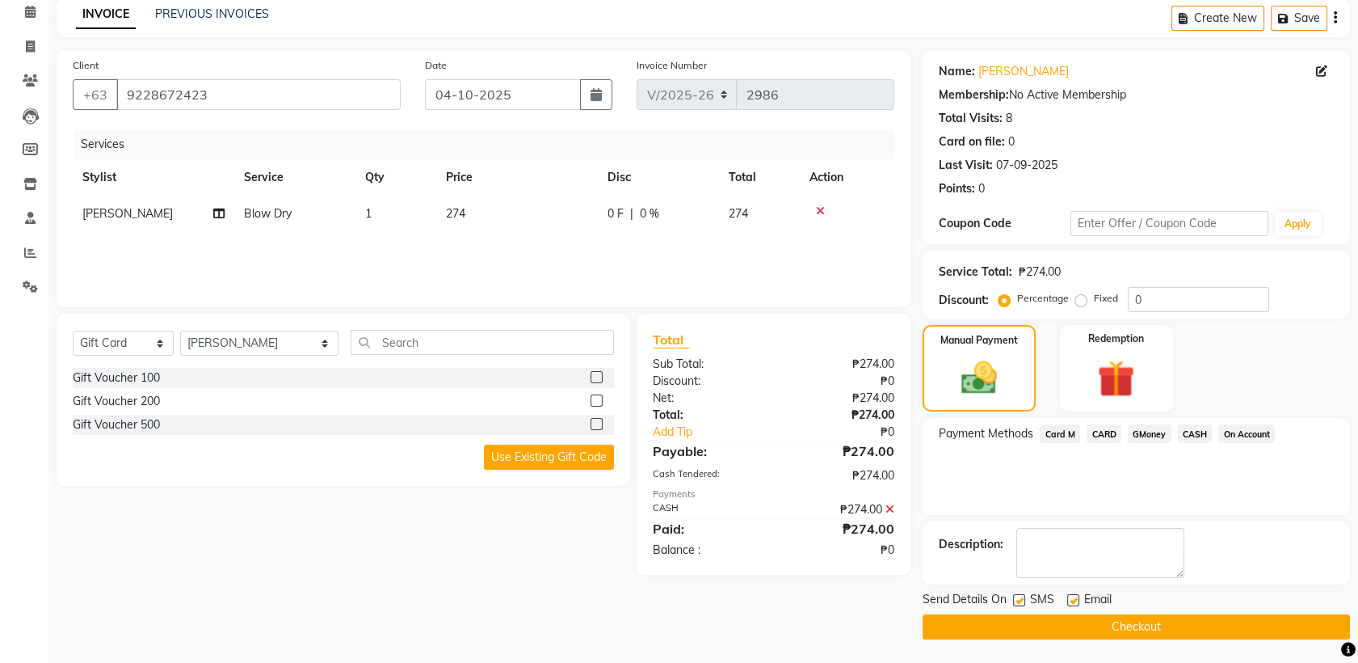
click at [1190, 623] on button "Checkout" at bounding box center [1136, 626] width 427 height 25
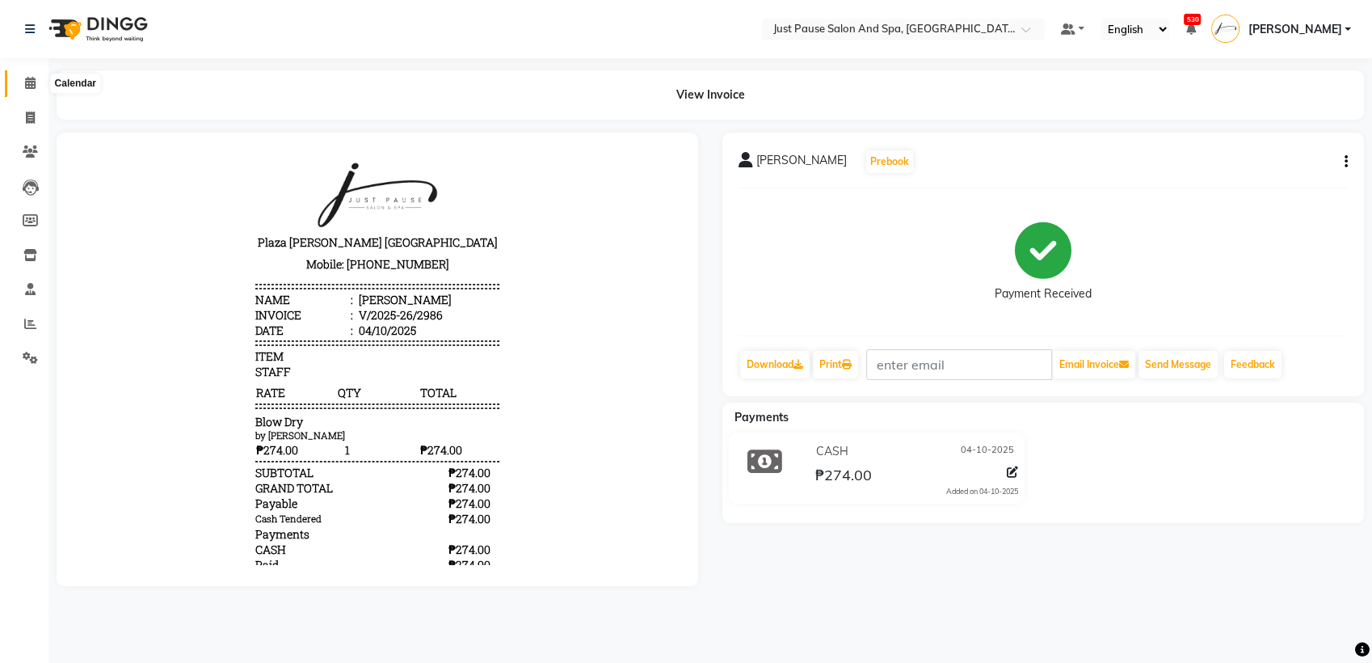
click at [23, 80] on span at bounding box center [30, 83] width 28 height 19
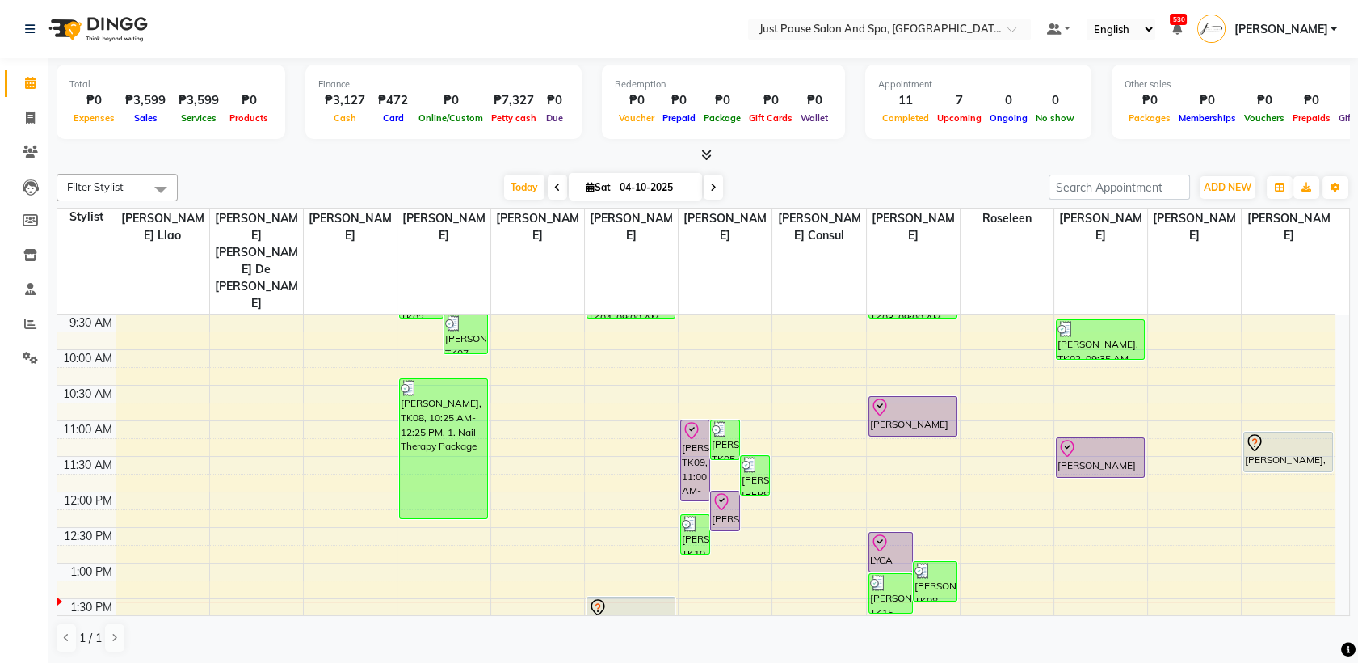
scroll to position [108, 0]
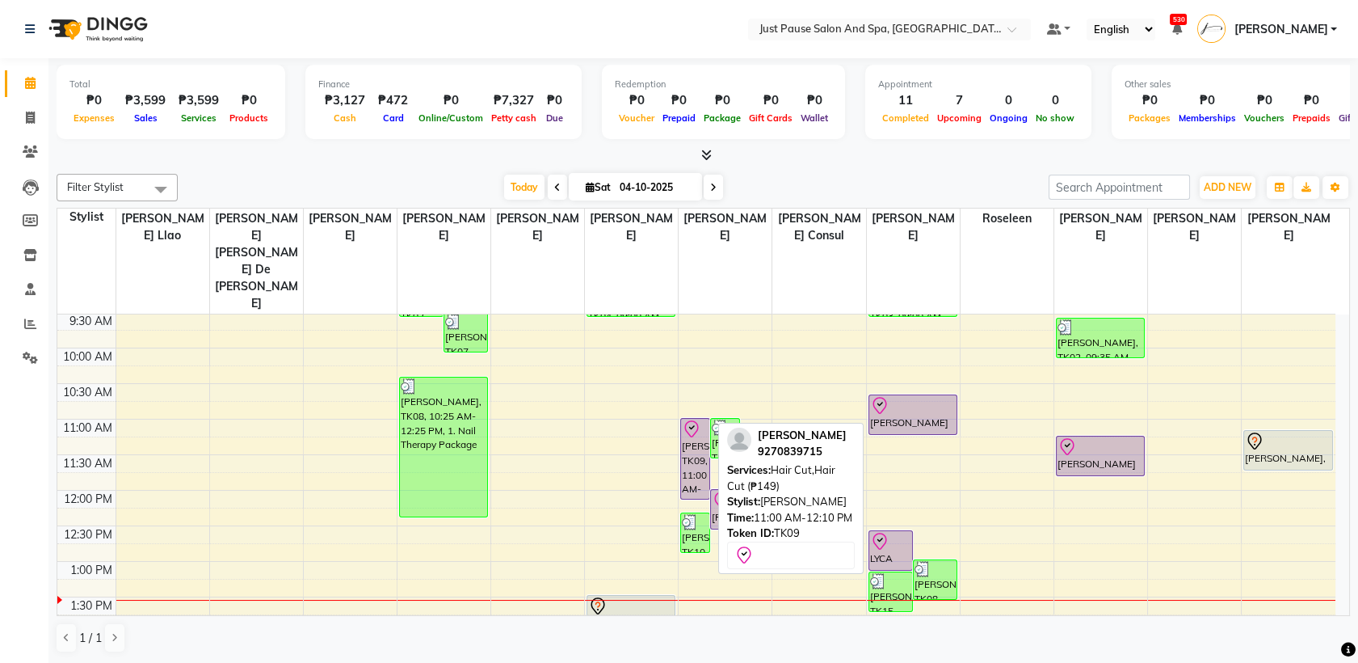
click at [695, 419] on div "[PERSON_NAME], TK09, 11:00 AM-12:10 PM, Hair Cut,Hair Cut (₱149)" at bounding box center [695, 459] width 28 height 80
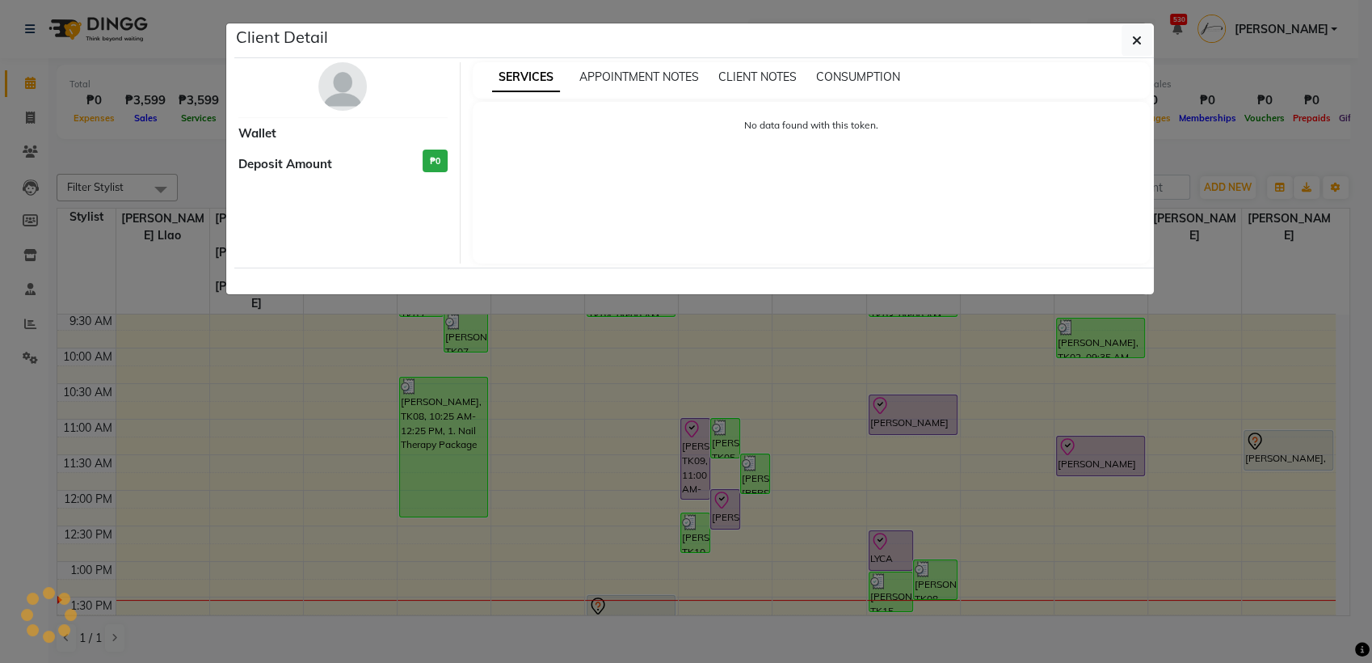
select select "8"
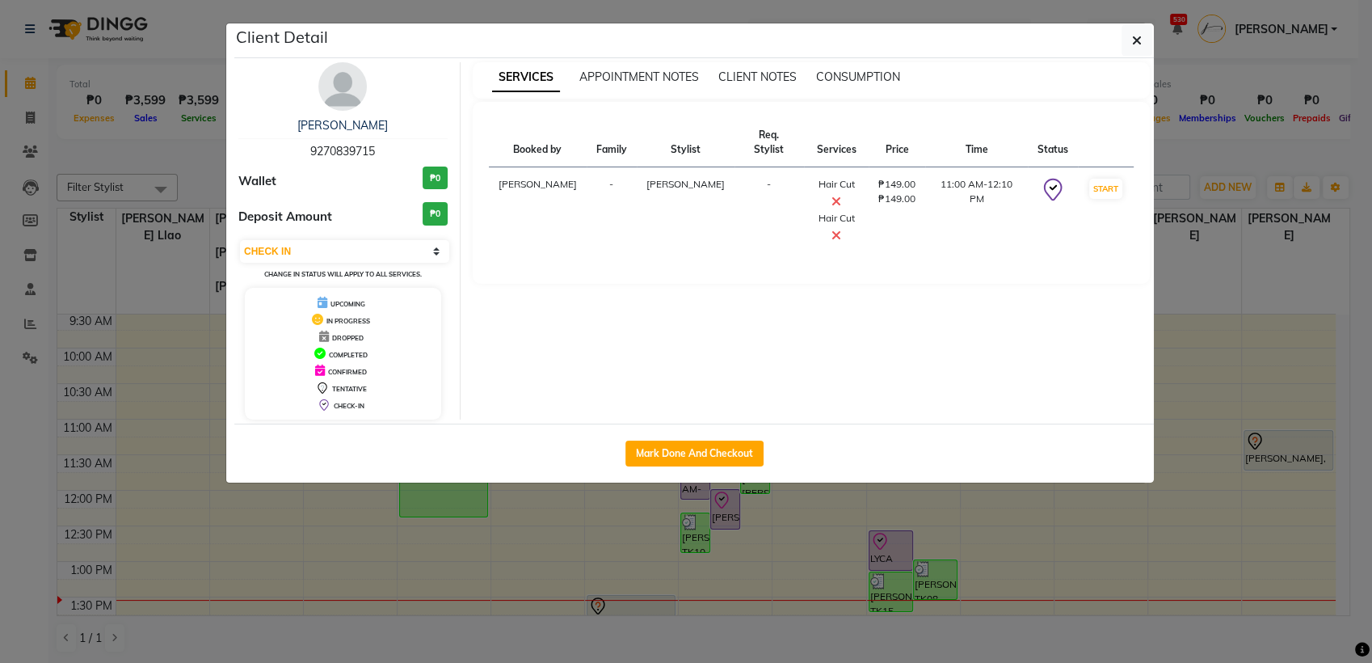
click at [684, 465] on button "Mark Done And Checkout" at bounding box center [694, 453] width 138 height 26
select select "service"
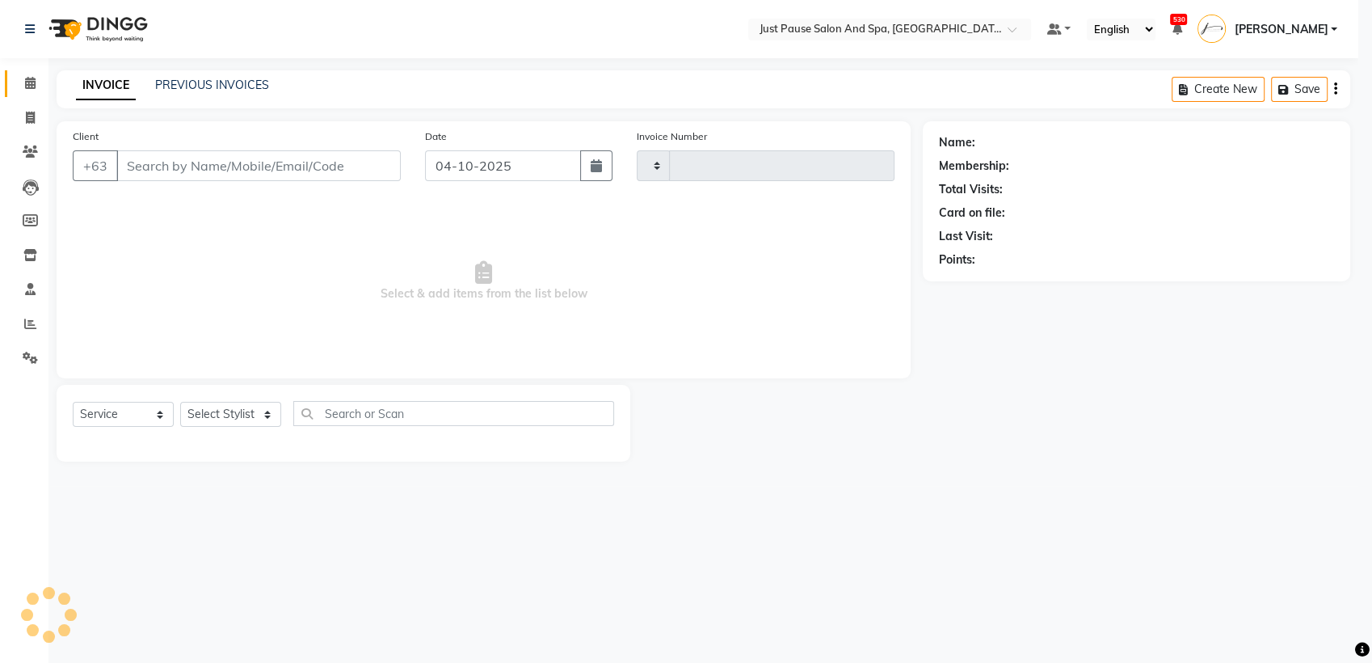
type input "2987"
select select "4927"
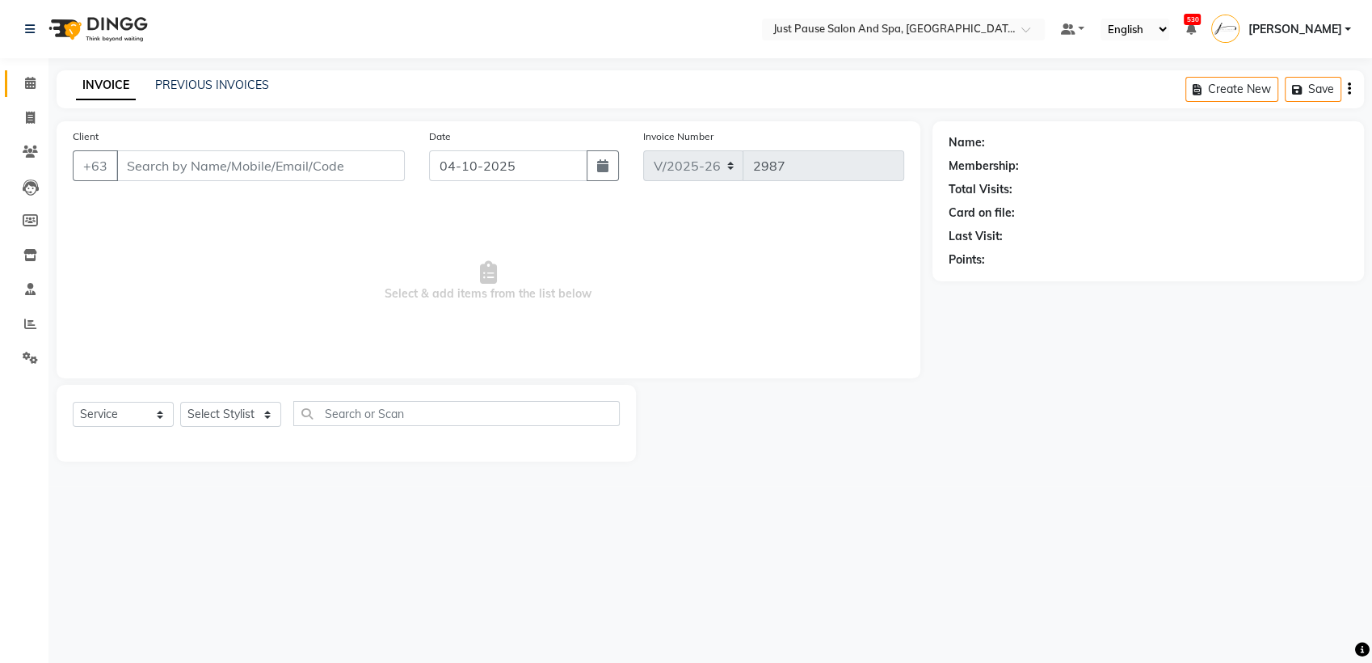
select select "G"
select select "30379"
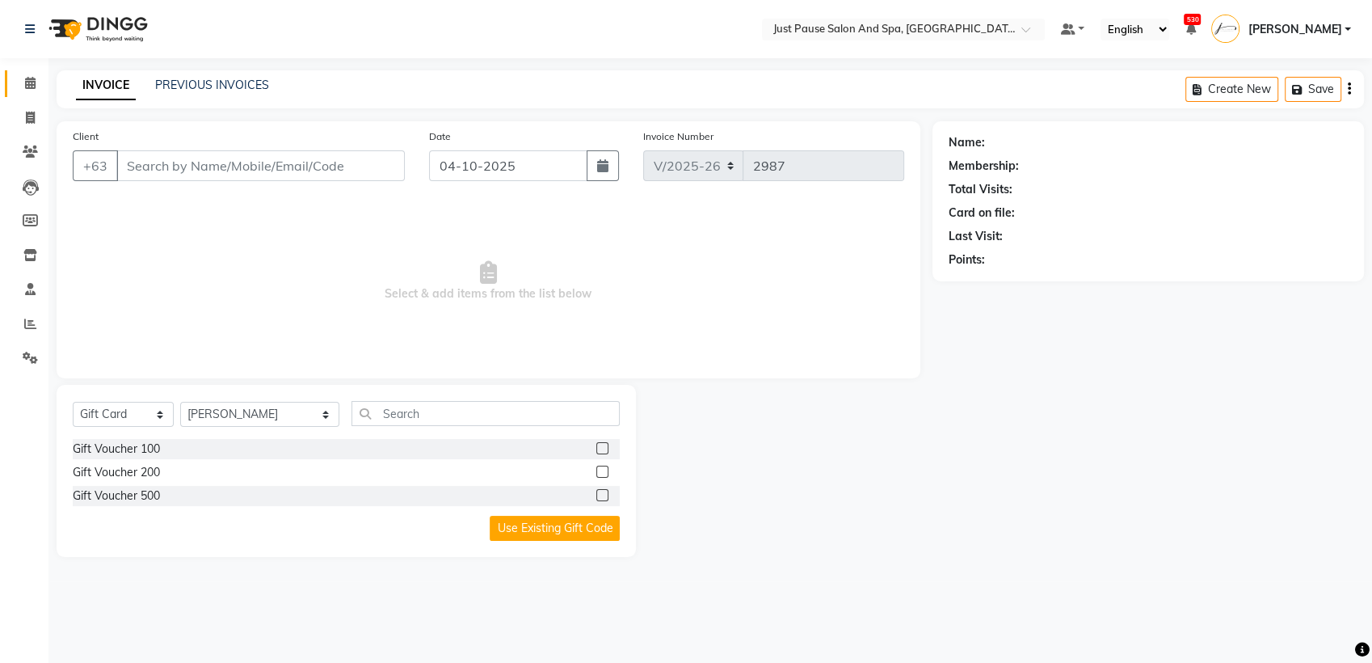
type input "9270839715"
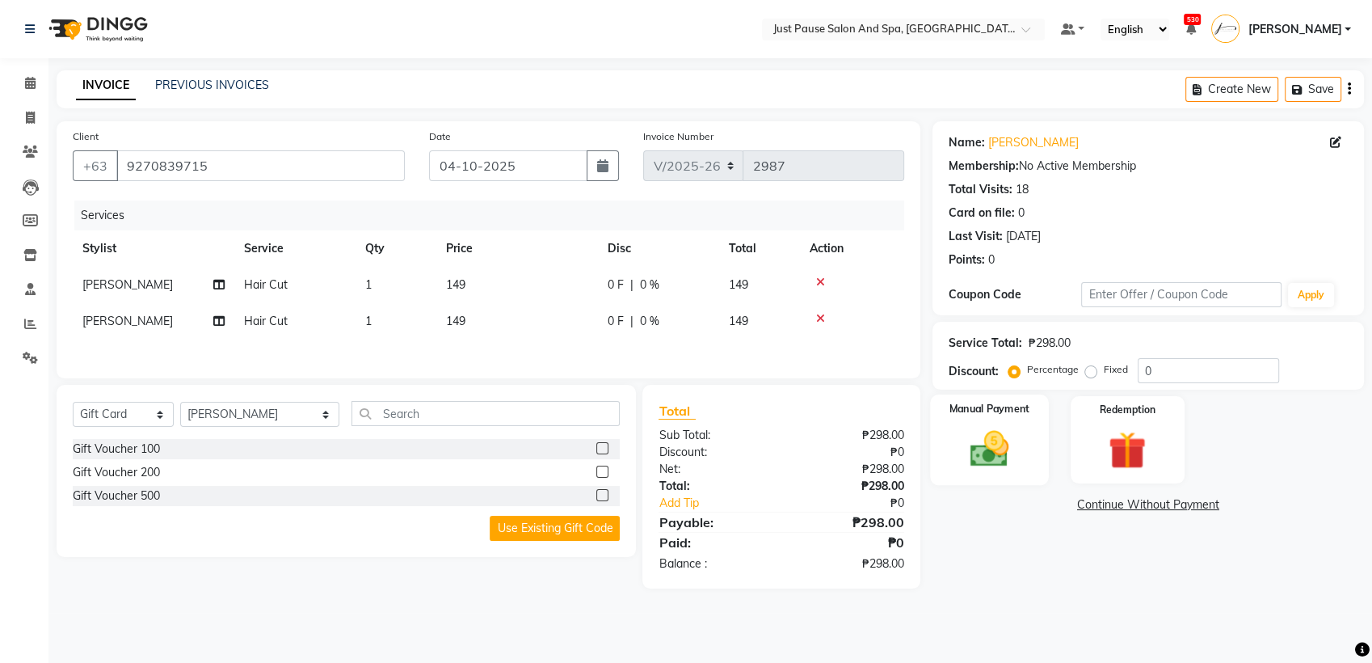
click at [992, 457] on img at bounding box center [990, 448] width 64 height 45
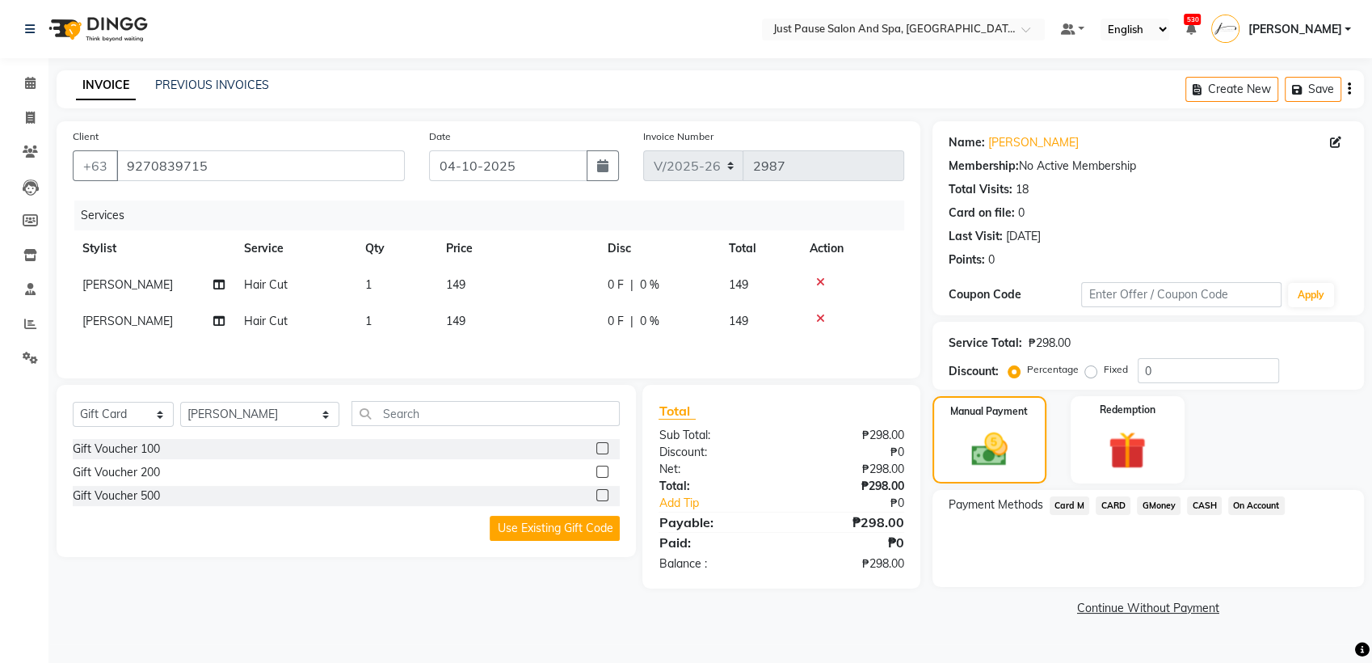
click at [1072, 505] on span "Card M" at bounding box center [1070, 505] width 40 height 19
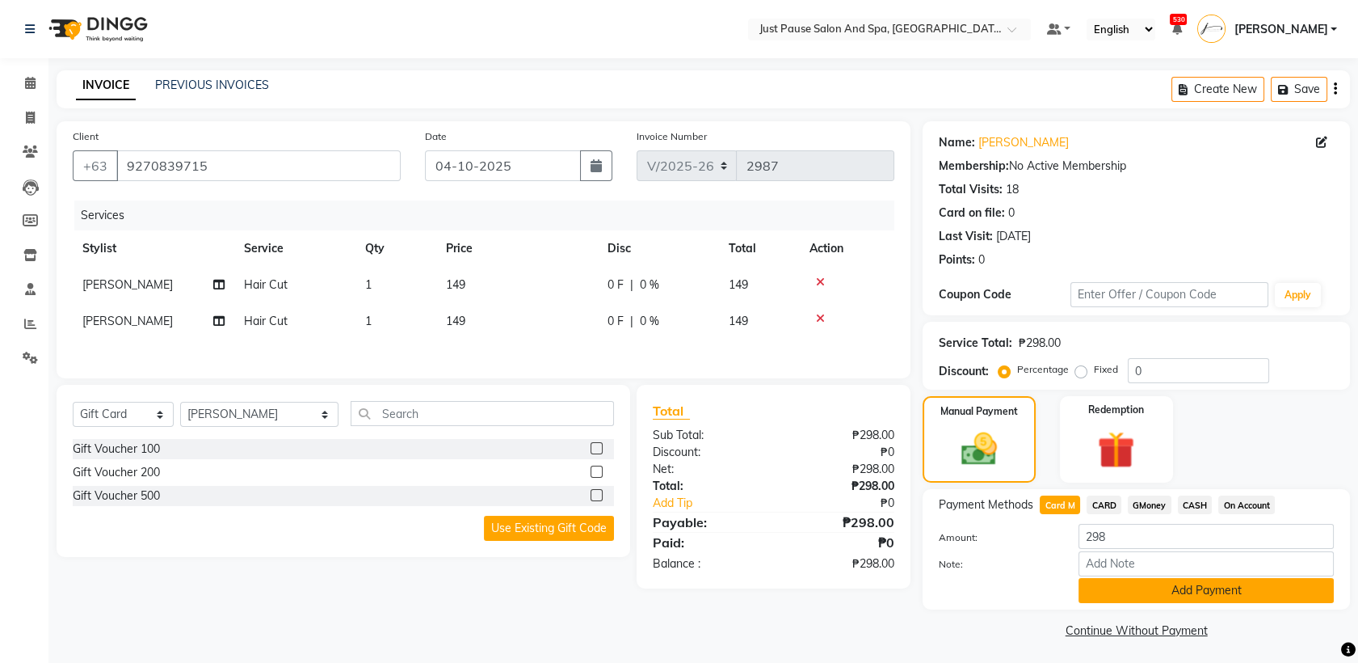
click at [1260, 589] on button "Add Payment" at bounding box center [1206, 590] width 255 height 25
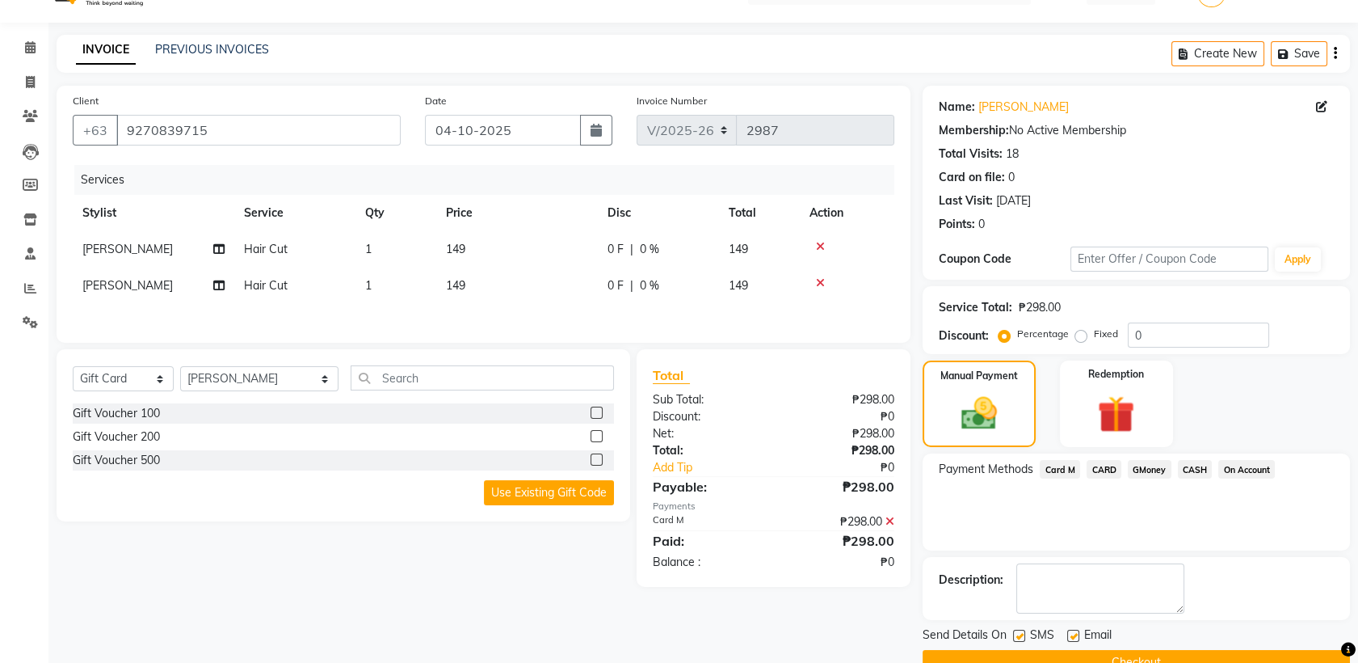
scroll to position [71, 0]
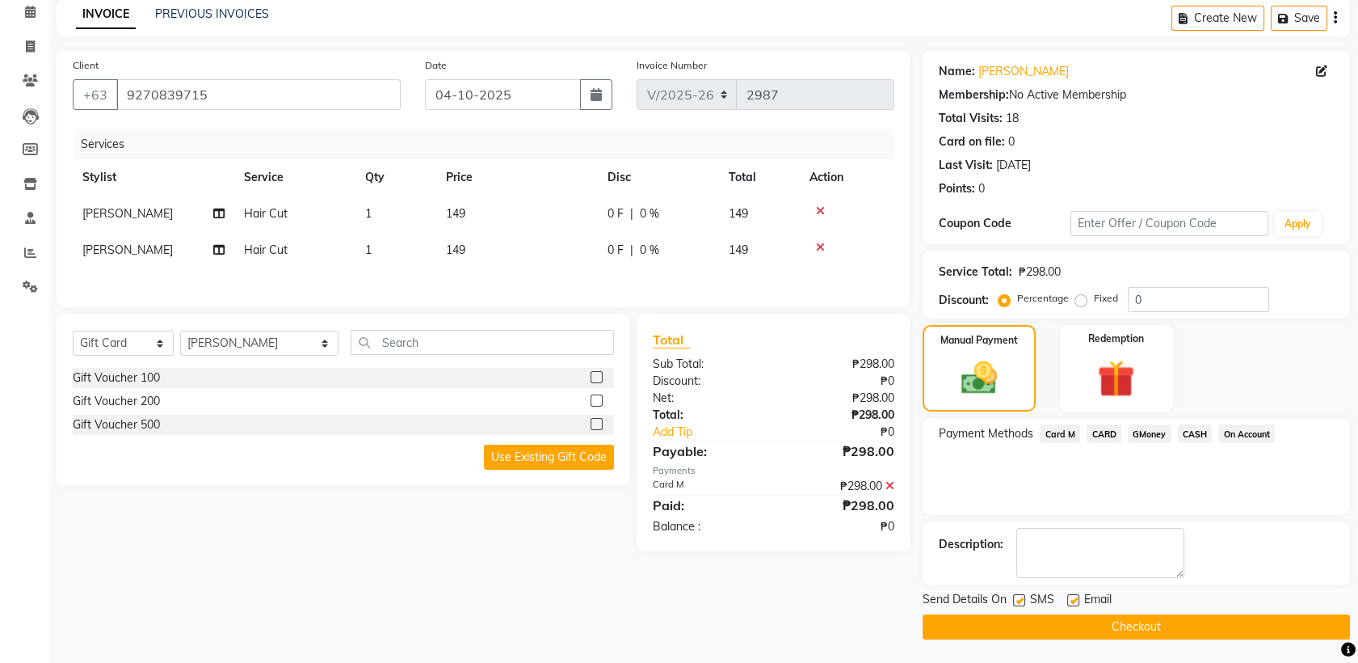
click at [1211, 627] on button "Checkout" at bounding box center [1136, 626] width 427 height 25
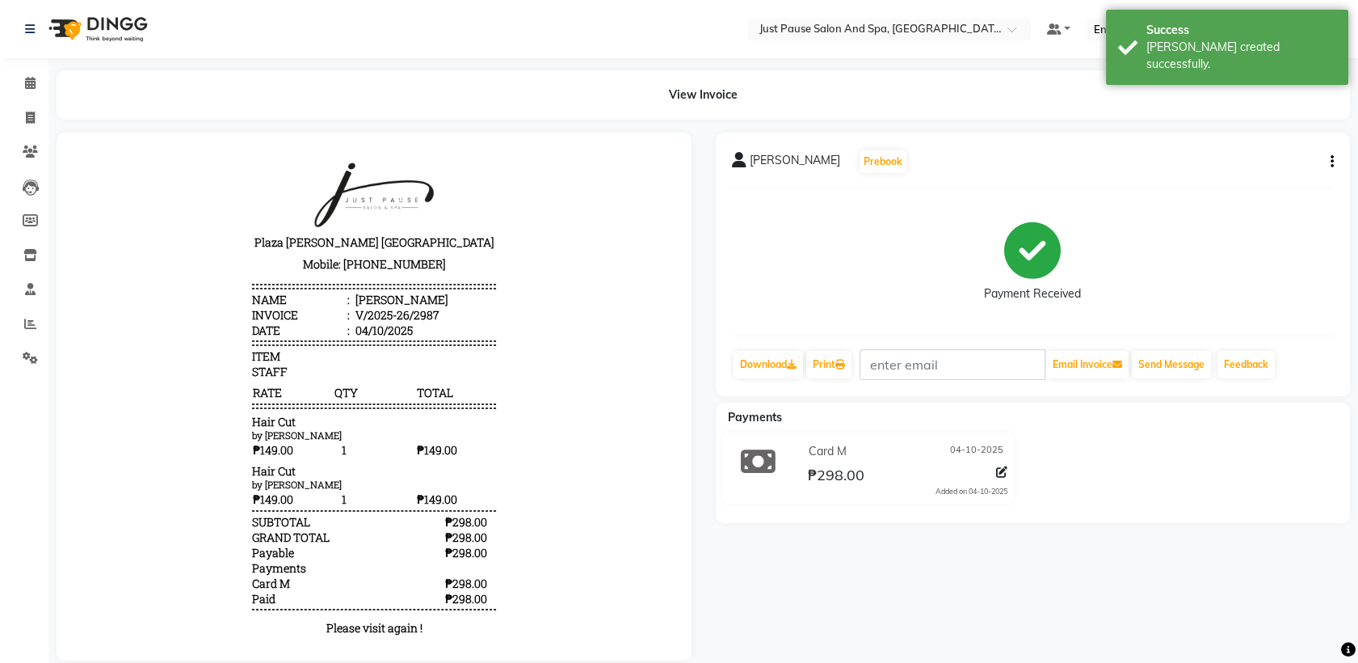
click at [1331, 162] on icon "button" at bounding box center [1332, 162] width 3 height 1
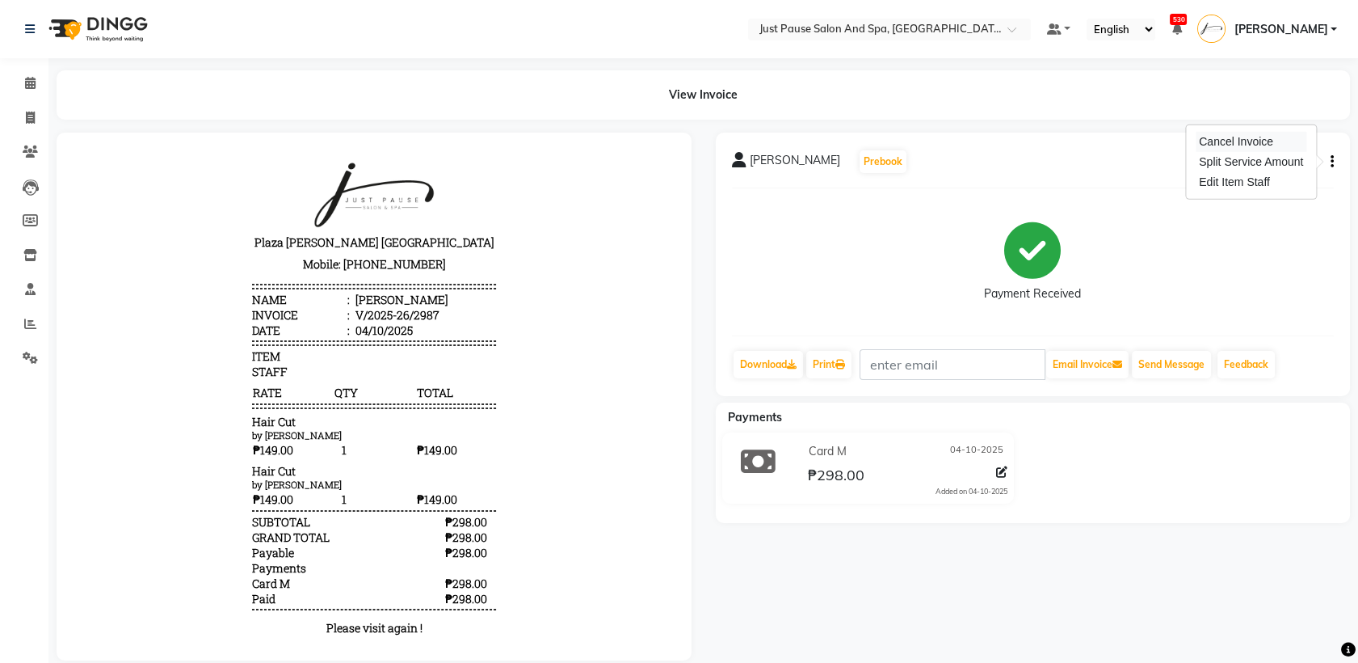
click at [1245, 144] on div "Cancel Invoice" at bounding box center [1251, 142] width 111 height 20
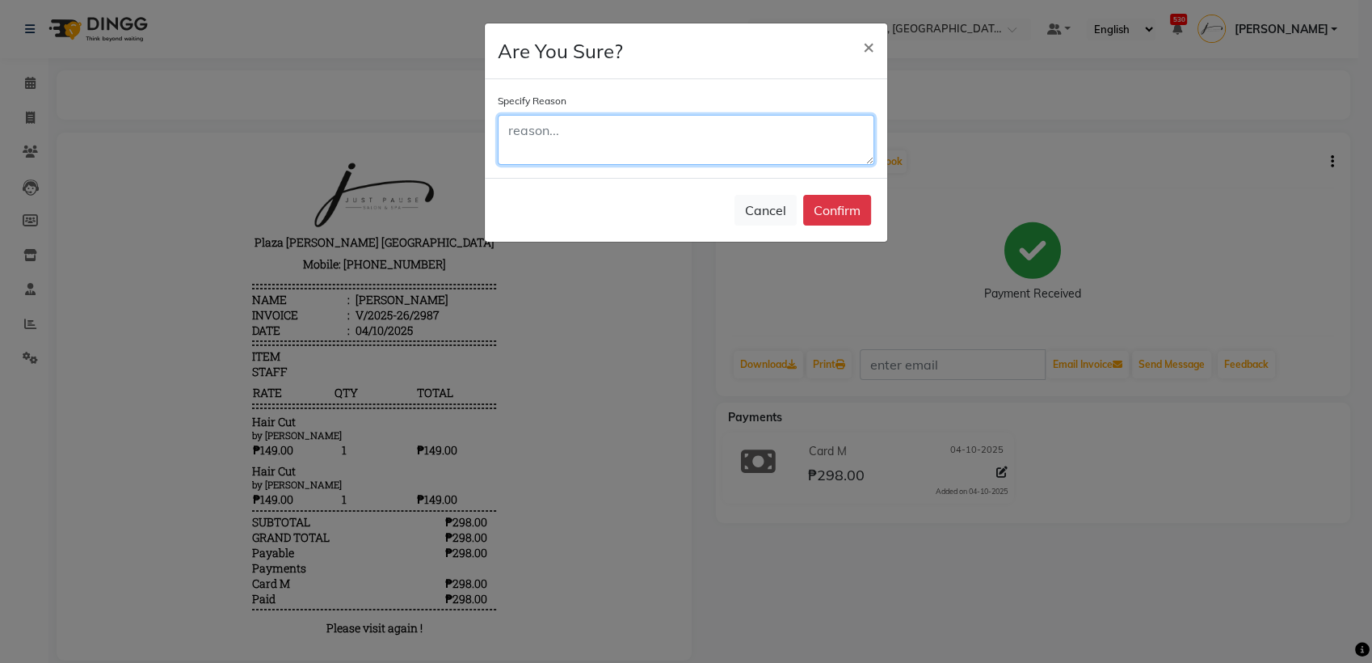
click at [646, 149] on textarea at bounding box center [686, 140] width 377 height 50
type textarea "W"
type textarea "wrong transact!"
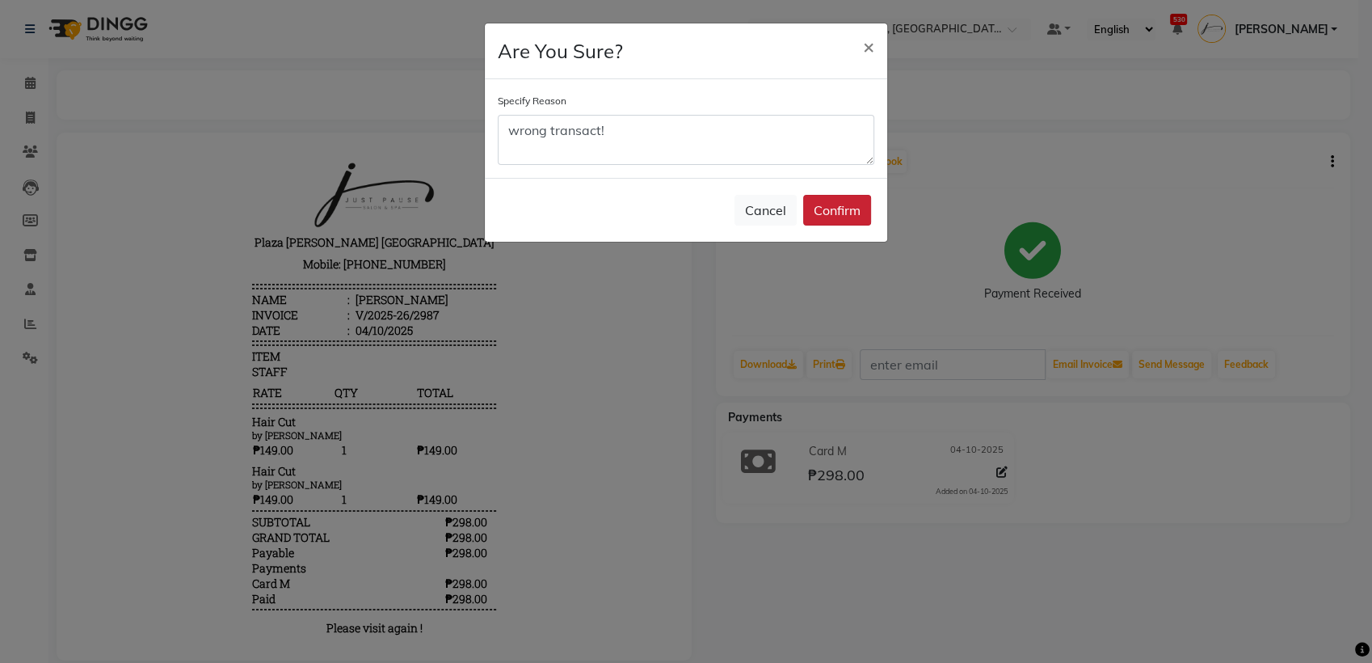
click at [857, 216] on button "Confirm" at bounding box center [837, 210] width 68 height 31
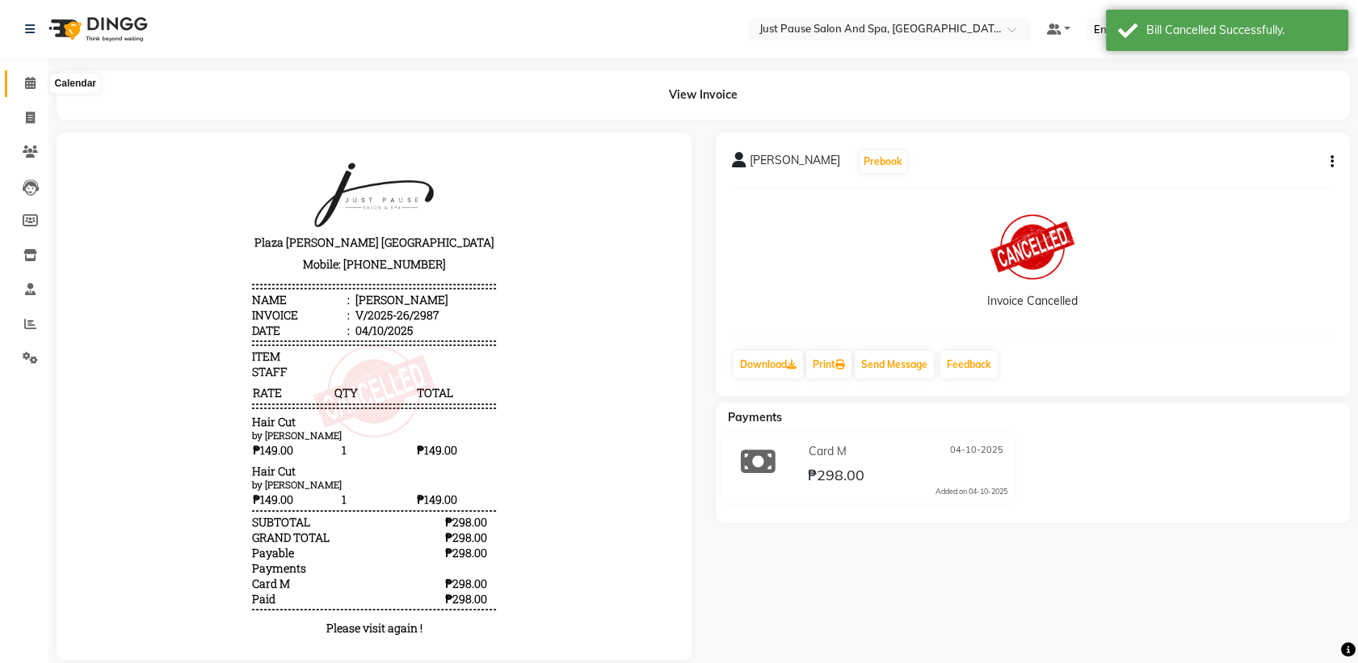
click at [35, 84] on icon at bounding box center [30, 83] width 11 height 12
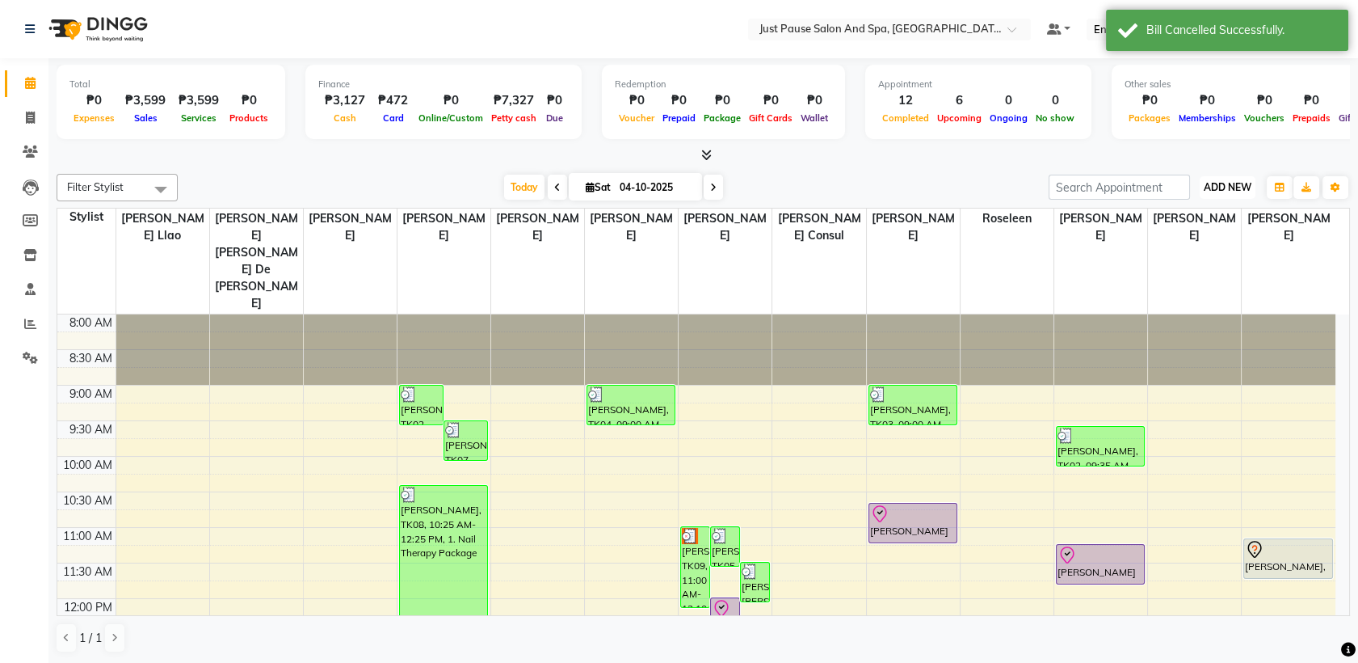
click at [1236, 188] on span "ADD NEW" at bounding box center [1228, 187] width 48 height 12
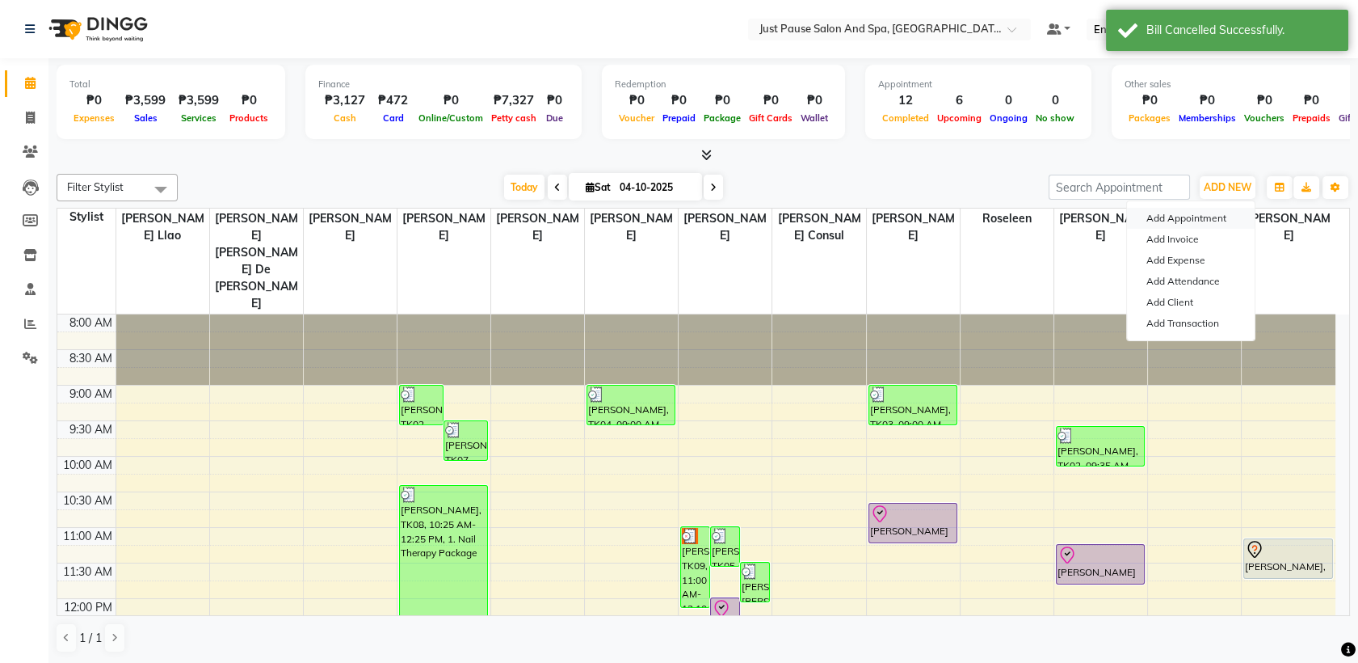
click at [1209, 217] on button "Add Appointment" at bounding box center [1191, 218] width 128 height 21
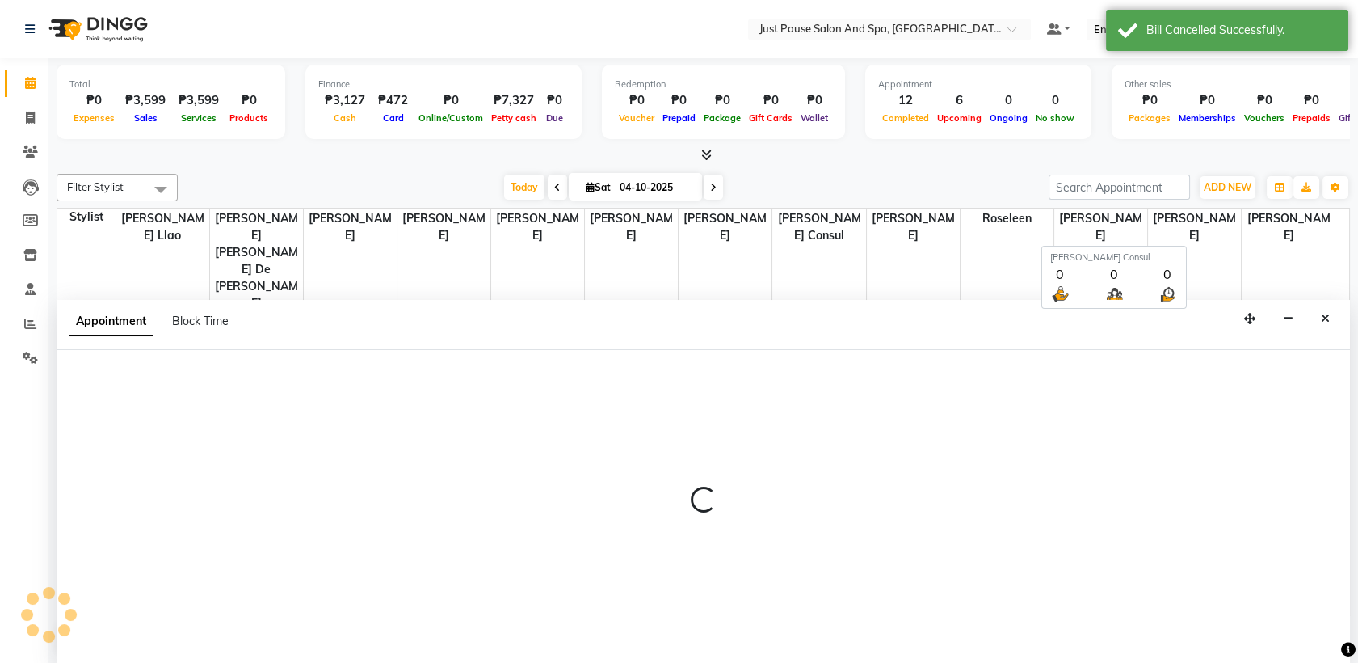
select select "540"
select select "tentative"
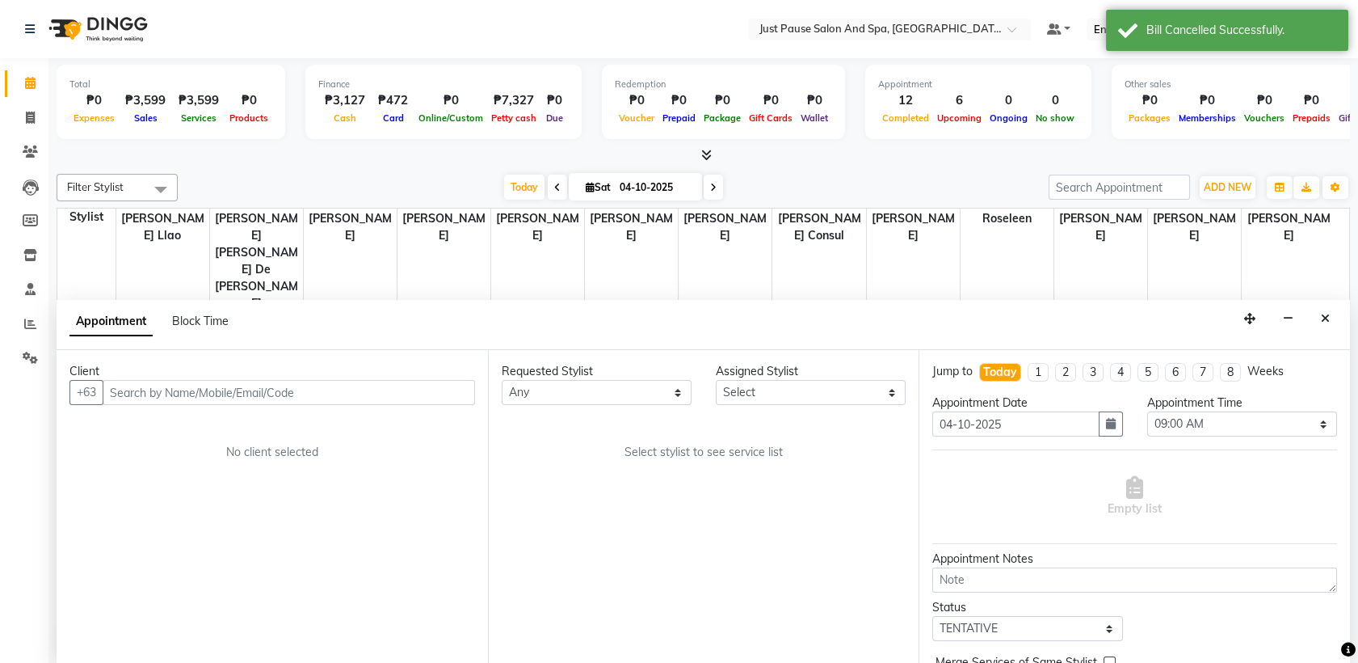
click at [409, 385] on input "text" at bounding box center [289, 392] width 373 height 25
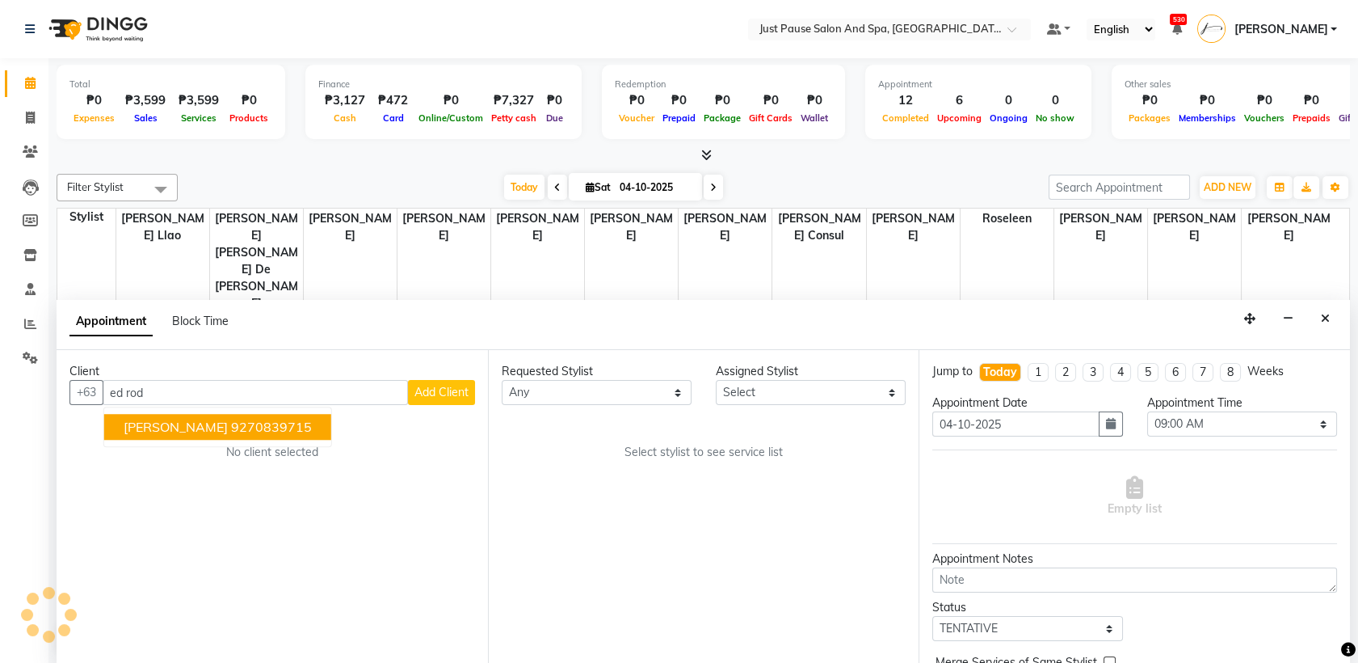
click at [232, 427] on ngb-highlight "9270839715" at bounding box center [271, 427] width 81 height 16
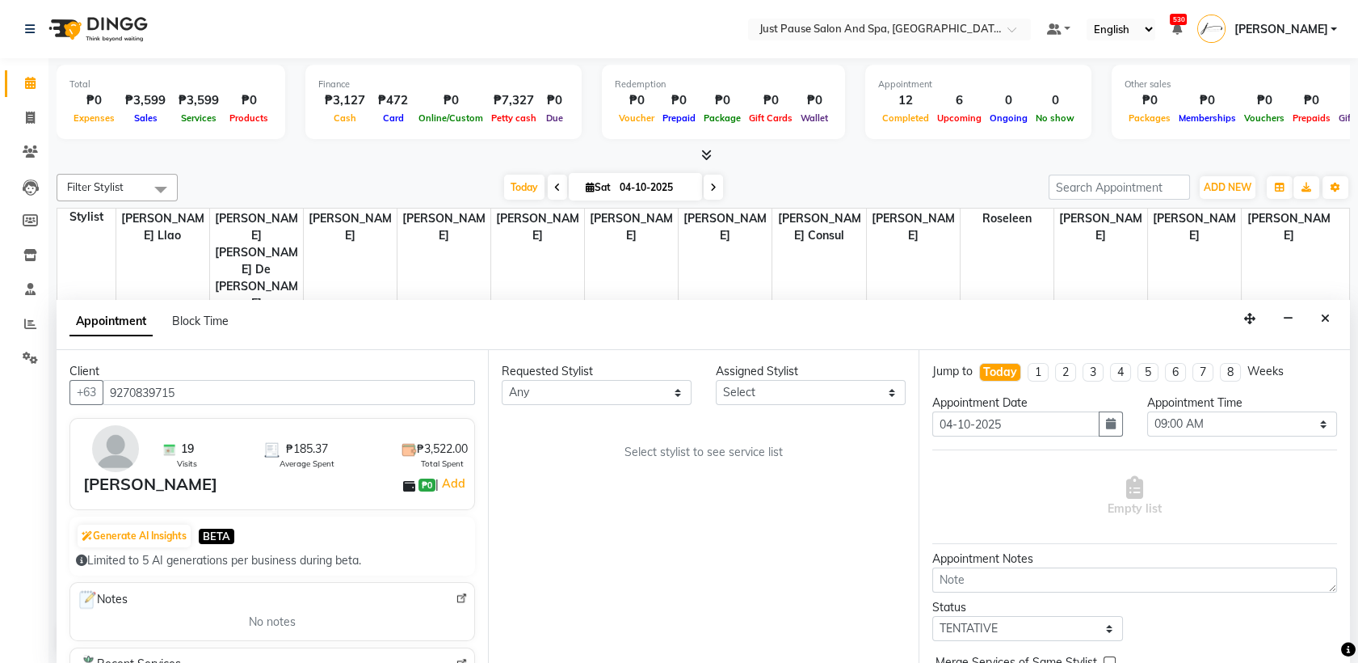
type input "9270839715"
click at [899, 394] on select "Select [PERSON_NAME] [PERSON_NAME] [PERSON_NAME] llao [PERSON_NAME] [PERSON_NAM…" at bounding box center [811, 392] width 190 height 25
click at [716, 380] on select "Select [PERSON_NAME] [PERSON_NAME] [PERSON_NAME] llao [PERSON_NAME] [PERSON_NAM…" at bounding box center [811, 392] width 190 height 25
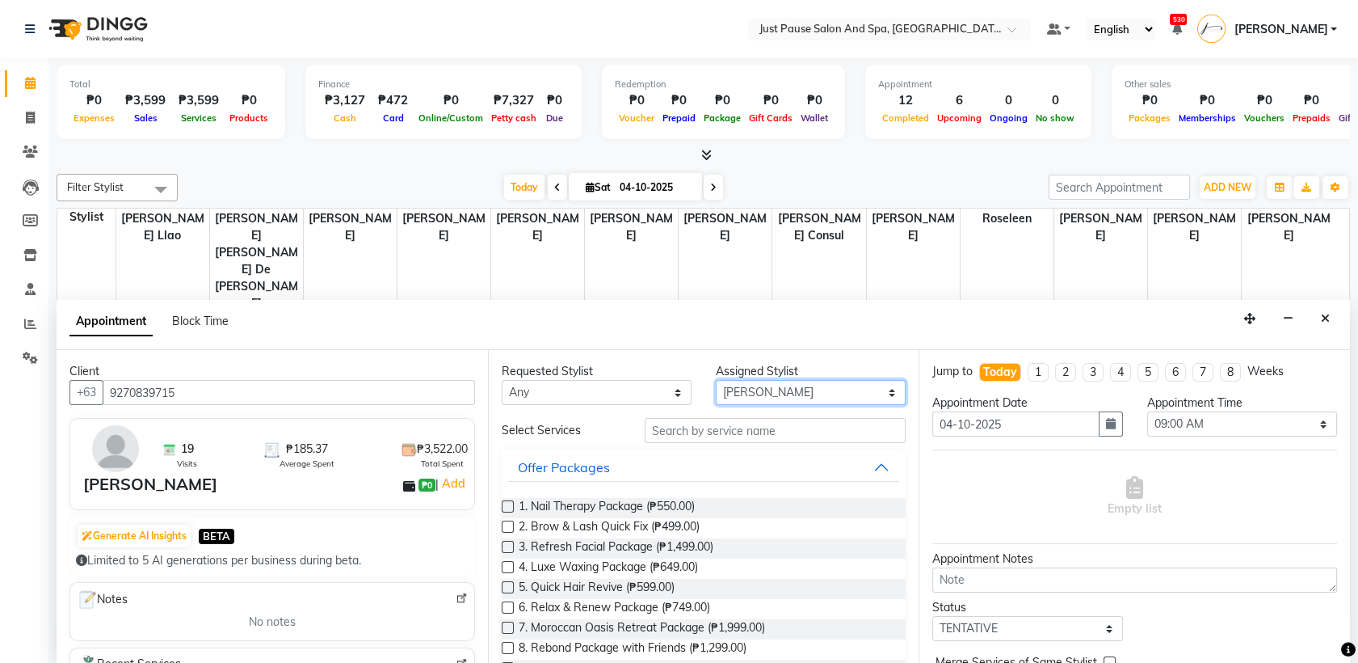
click at [881, 399] on select "Select [PERSON_NAME] [PERSON_NAME] [PERSON_NAME] llao [PERSON_NAME] [PERSON_NAM…" at bounding box center [811, 392] width 190 height 25
click at [716, 380] on select "Select [PERSON_NAME] [PERSON_NAME] [PERSON_NAME] llao [PERSON_NAME] [PERSON_NAM…" at bounding box center [811, 392] width 190 height 25
click at [877, 389] on select "Select [PERSON_NAME] [PERSON_NAME] [PERSON_NAME] llao [PERSON_NAME] [PERSON_NAM…" at bounding box center [811, 392] width 190 height 25
select select "31573"
click at [716, 380] on select "Select [PERSON_NAME] [PERSON_NAME] [PERSON_NAME] llao [PERSON_NAME] [PERSON_NAM…" at bounding box center [811, 392] width 190 height 25
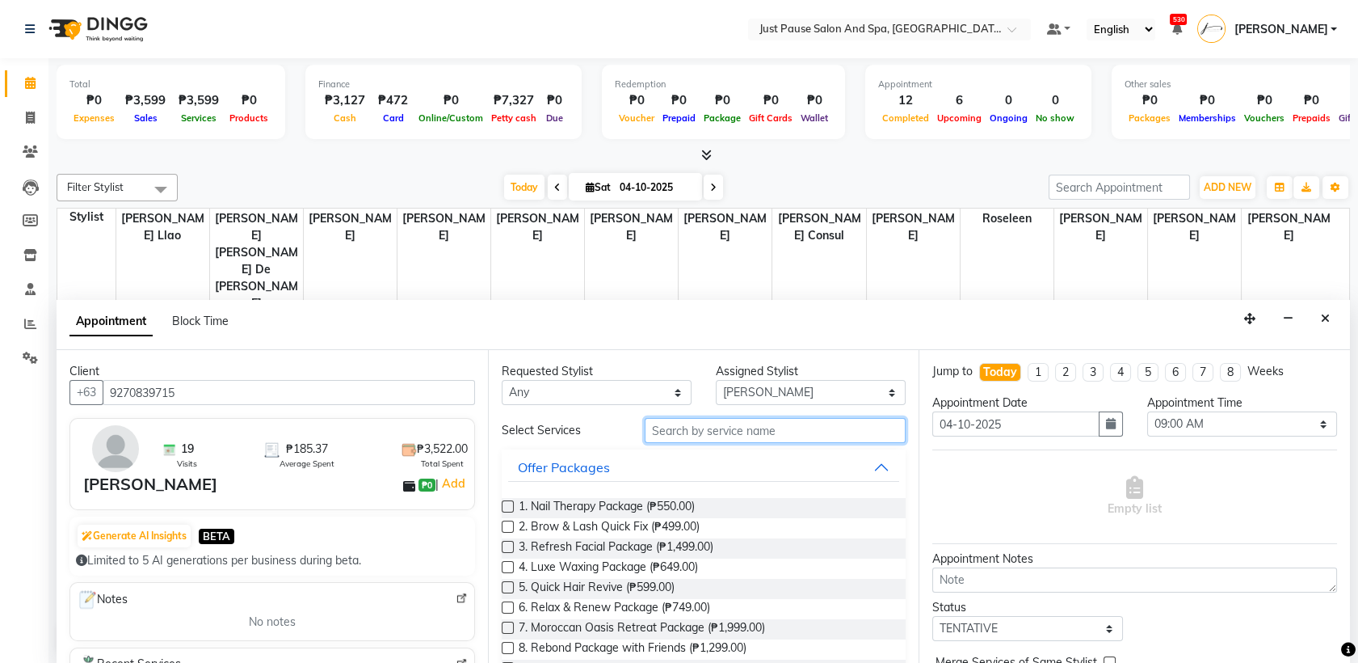
click at [827, 425] on input "text" at bounding box center [776, 430] width 262 height 25
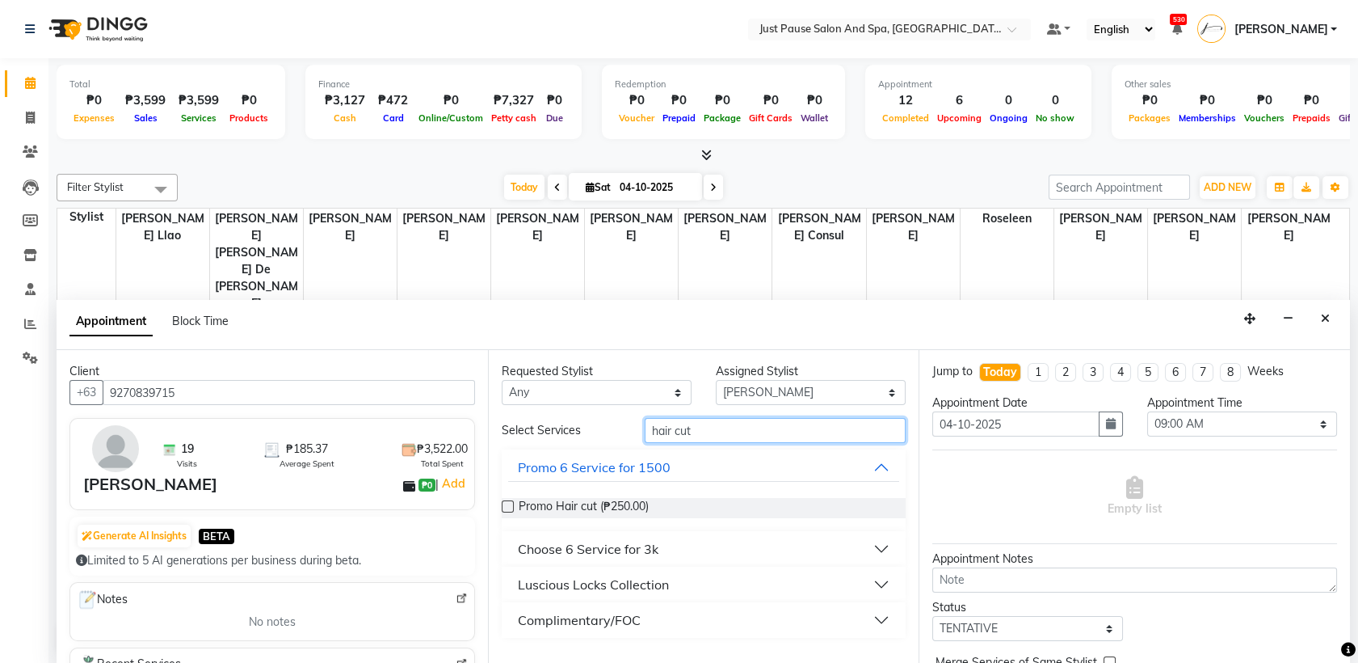
type input "hair cut"
click at [877, 583] on button "Luscious Locks Collection" at bounding box center [704, 584] width 392 height 29
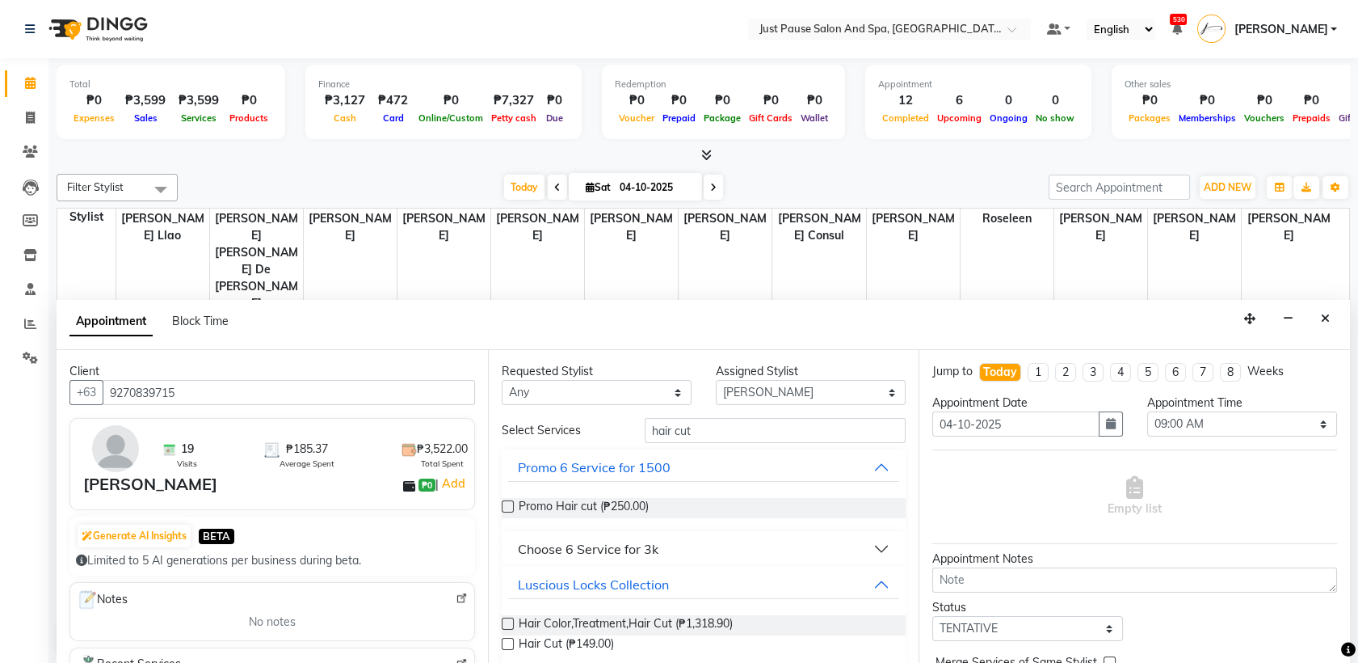
click at [507, 642] on label at bounding box center [508, 644] width 12 height 12
click at [507, 642] on input "checkbox" at bounding box center [507, 645] width 11 height 11
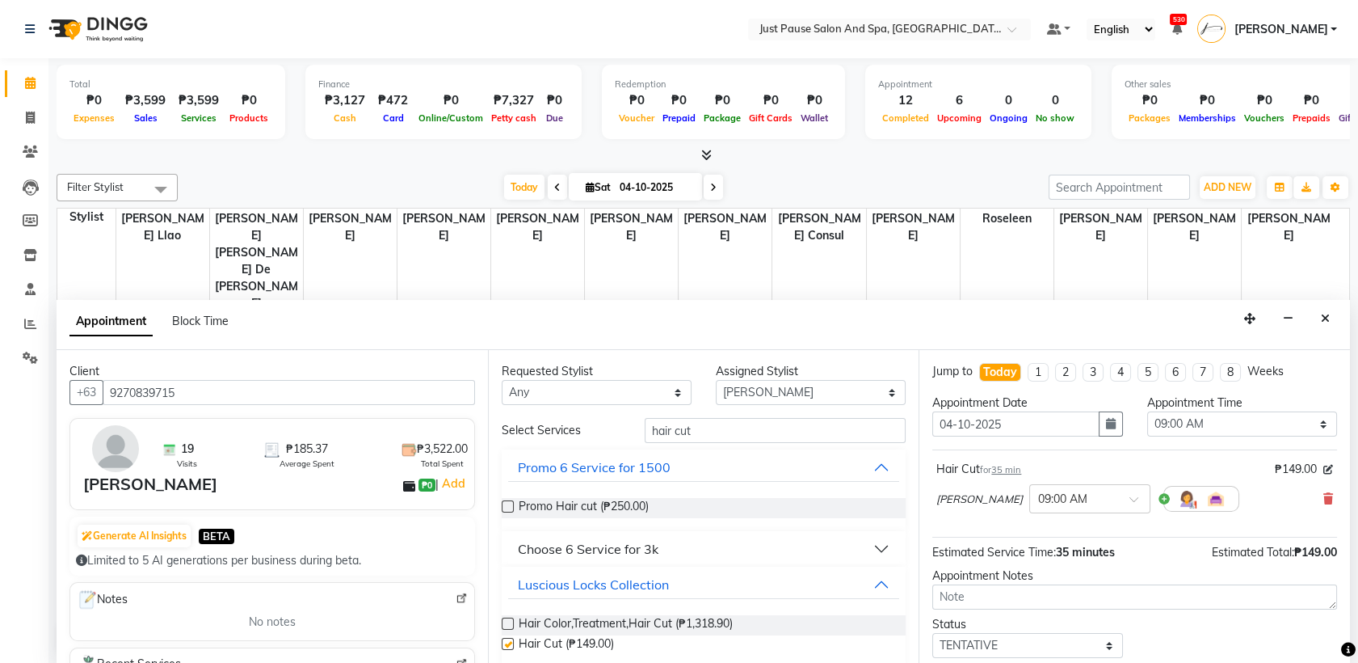
checkbox input "false"
click at [1308, 421] on select "Select 09:00 AM 09:05 AM 09:10 AM 09:15 AM 09:20 AM 09:25 AM 09:30 AM 09:35 AM …" at bounding box center [1242, 423] width 190 height 25
select select "780"
click at [1147, 411] on select "Select 09:00 AM 09:05 AM 09:10 AM 09:15 AM 09:20 AM 09:25 AM 09:30 AM 09:35 AM …" at bounding box center [1242, 423] width 190 height 25
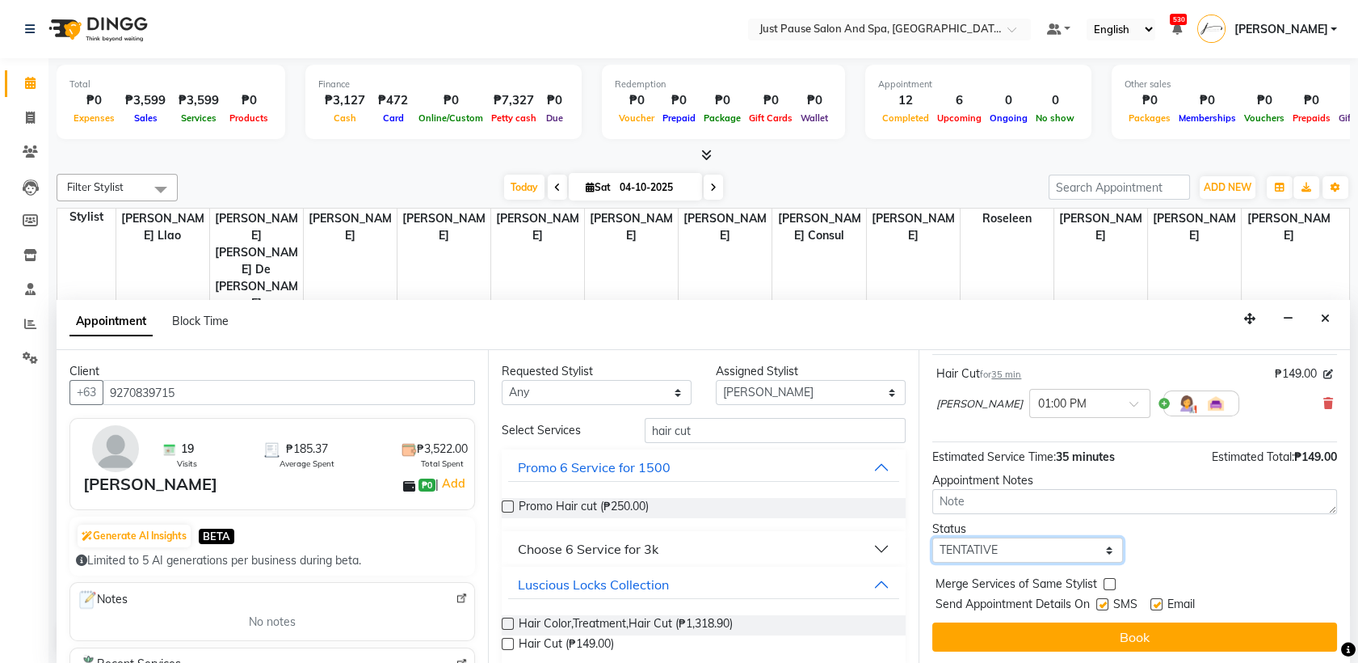
click at [1094, 553] on select "Select TENTATIVE CONFIRM CHECK-IN UPCOMING" at bounding box center [1028, 549] width 190 height 25
select select "confirm booking"
click at [933, 537] on select "Select TENTATIVE CONFIRM CHECK-IN UPCOMING" at bounding box center [1028, 549] width 190 height 25
click at [1100, 546] on select "Select TENTATIVE CONFIRM CHECK-IN UPCOMING" at bounding box center [1028, 549] width 190 height 25
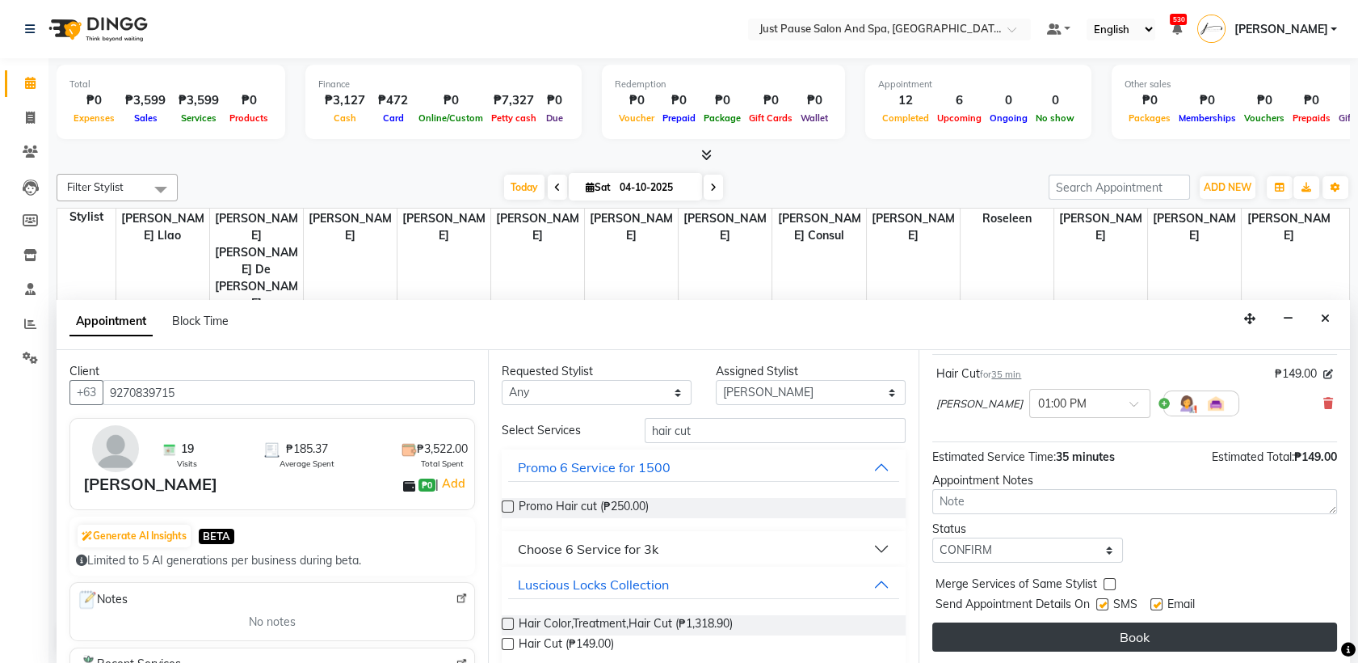
click at [1131, 637] on button "Book" at bounding box center [1135, 636] width 405 height 29
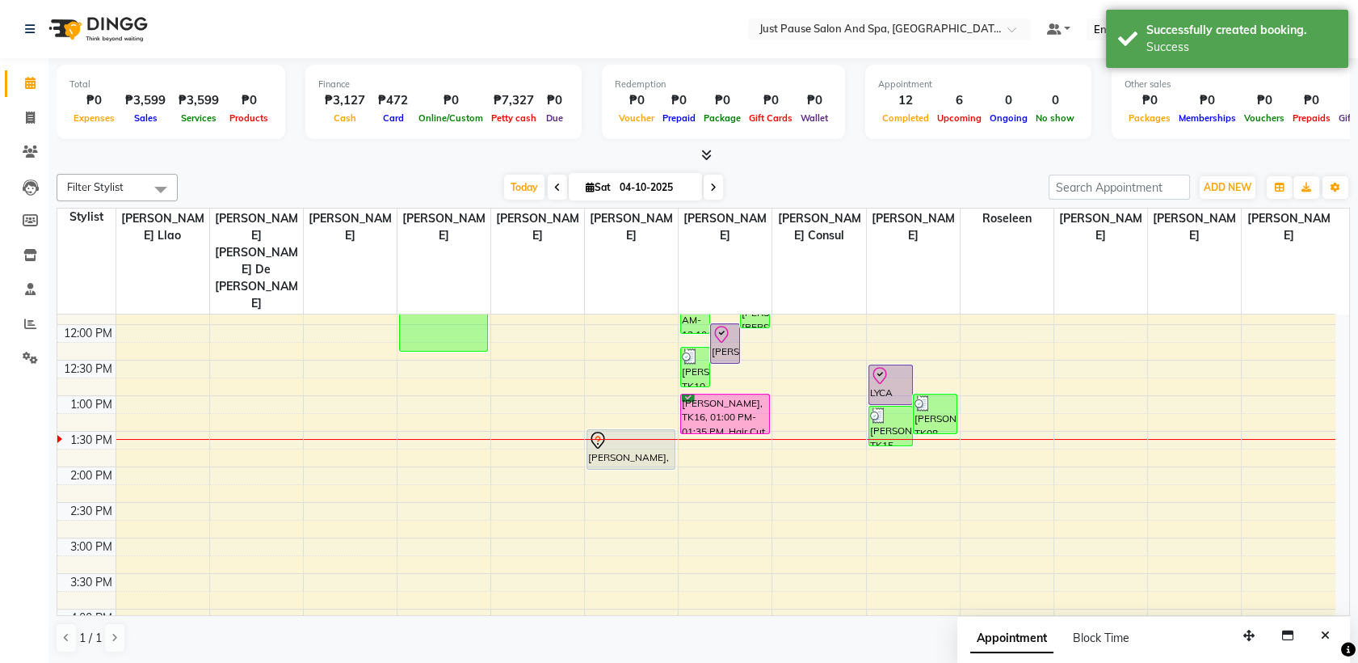
scroll to position [291, 0]
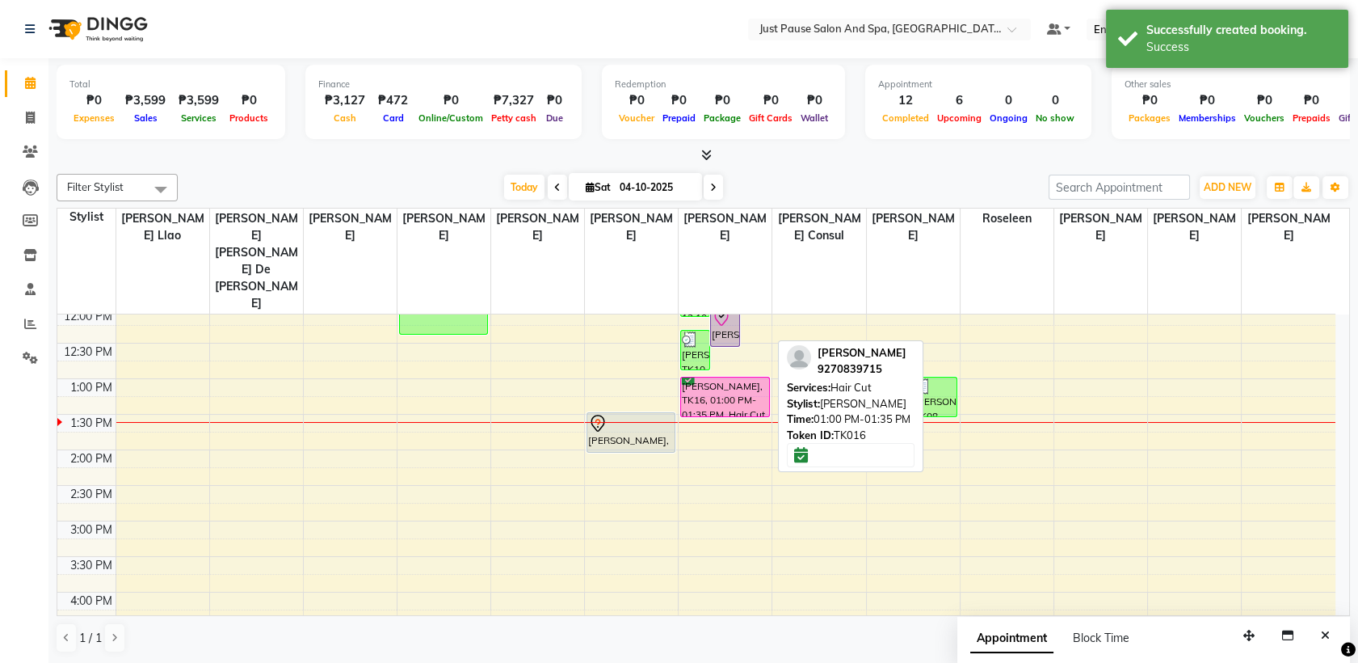
click at [717, 377] on div "[PERSON_NAME], TK16, 01:00 PM-01:35 PM, Hair Cut" at bounding box center [724, 396] width 87 height 39
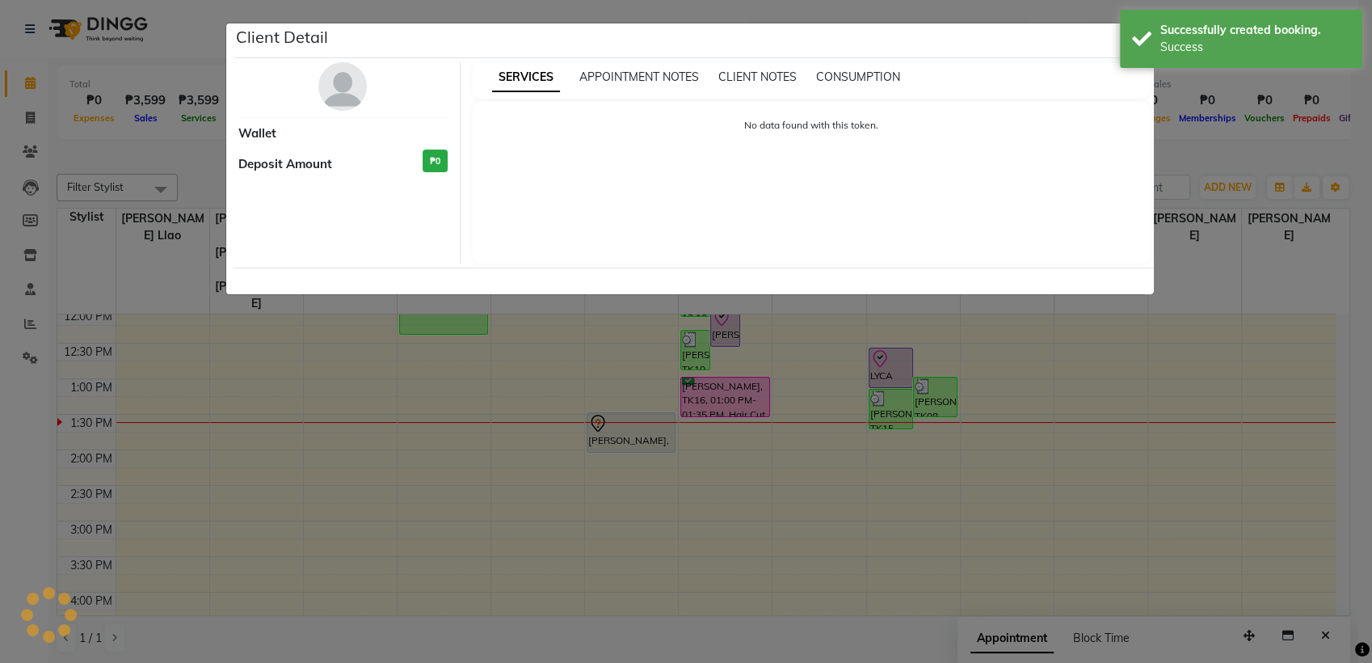
select select "6"
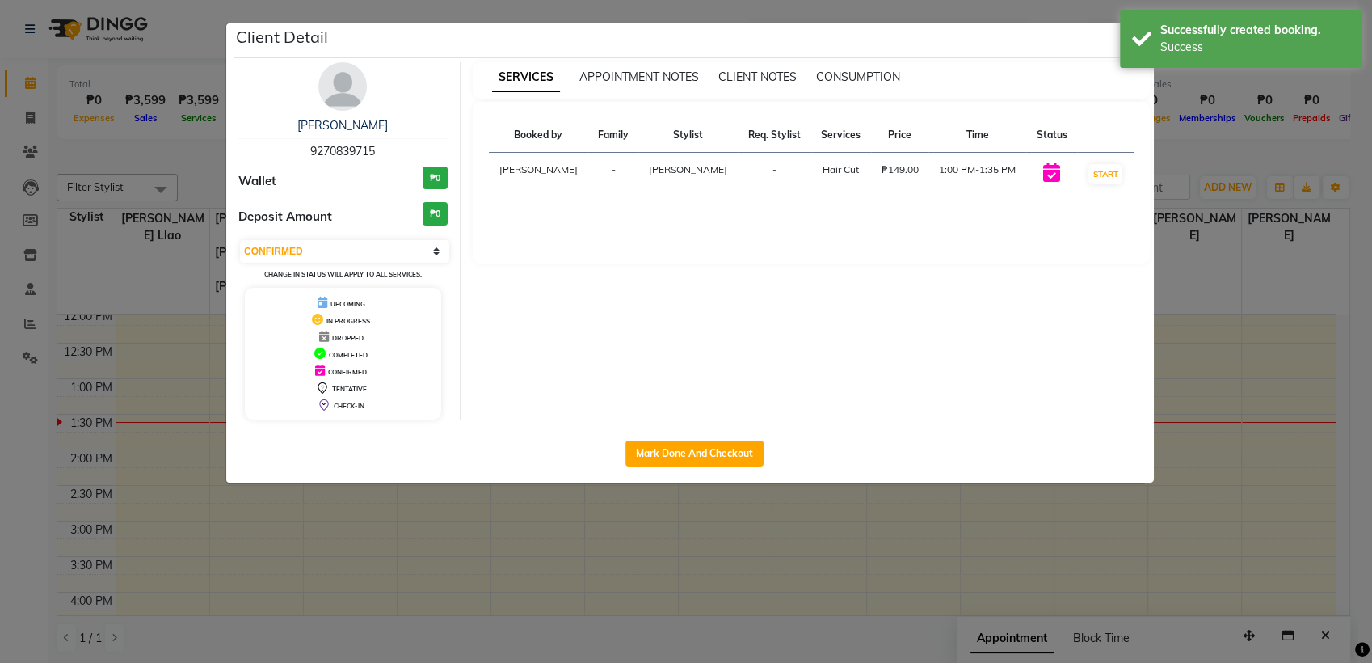
click at [1358, 292] on html "Select Location × Just Pause Salon And Spa, [PERSON_NAME] Default Panel My Pane…" at bounding box center [686, 331] width 1372 height 663
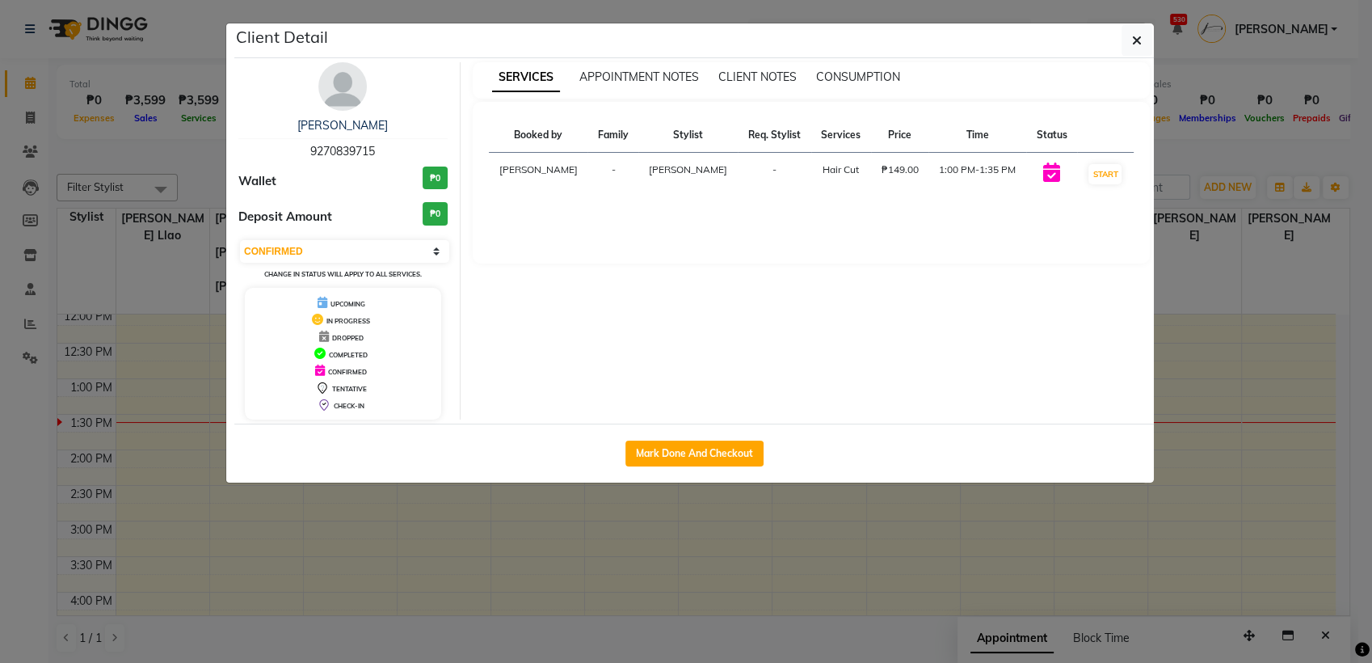
click at [1358, 383] on html "Select Location × Just Pause Salon And Spa, [PERSON_NAME] Default Panel My Pane…" at bounding box center [686, 331] width 1372 height 663
click at [1358, 362] on ngb-modal-window "Client Detail [PERSON_NAME] 9270839715 Wallet ₱0 Deposit Amount ₱0 Select IN SE…" at bounding box center [686, 331] width 1372 height 663
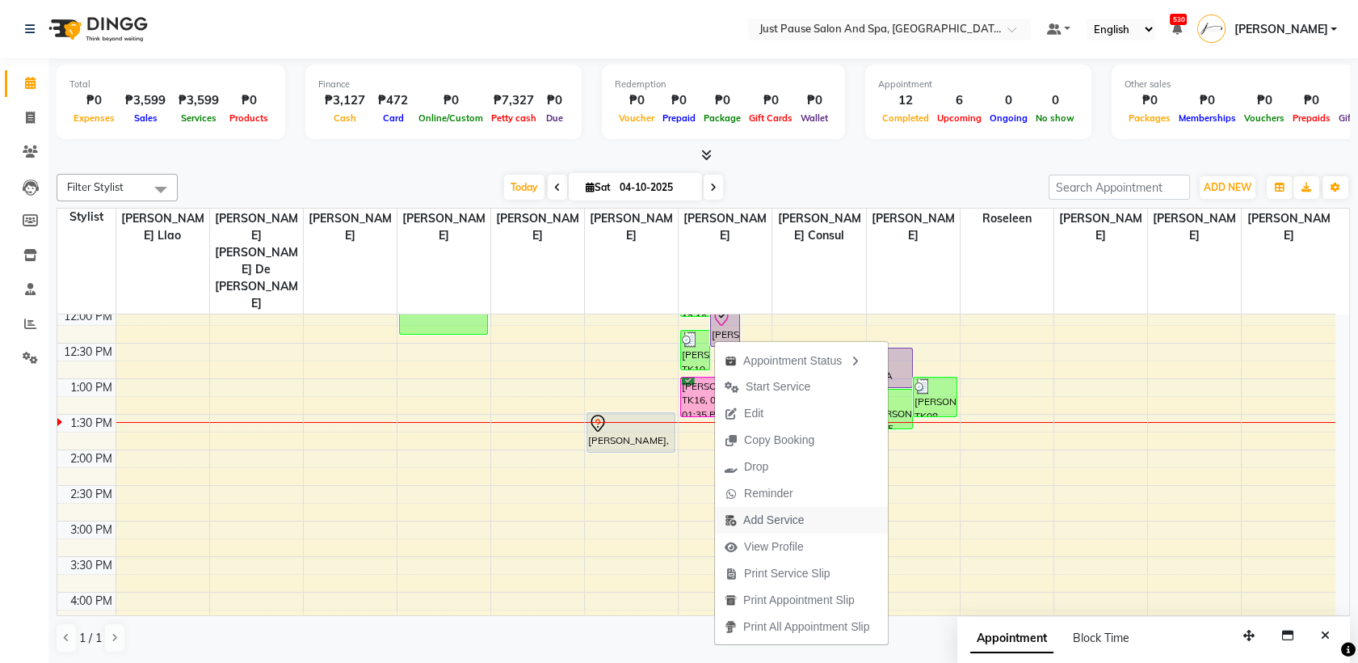
click at [760, 517] on span "Add Service" at bounding box center [773, 520] width 61 height 17
select select "31573"
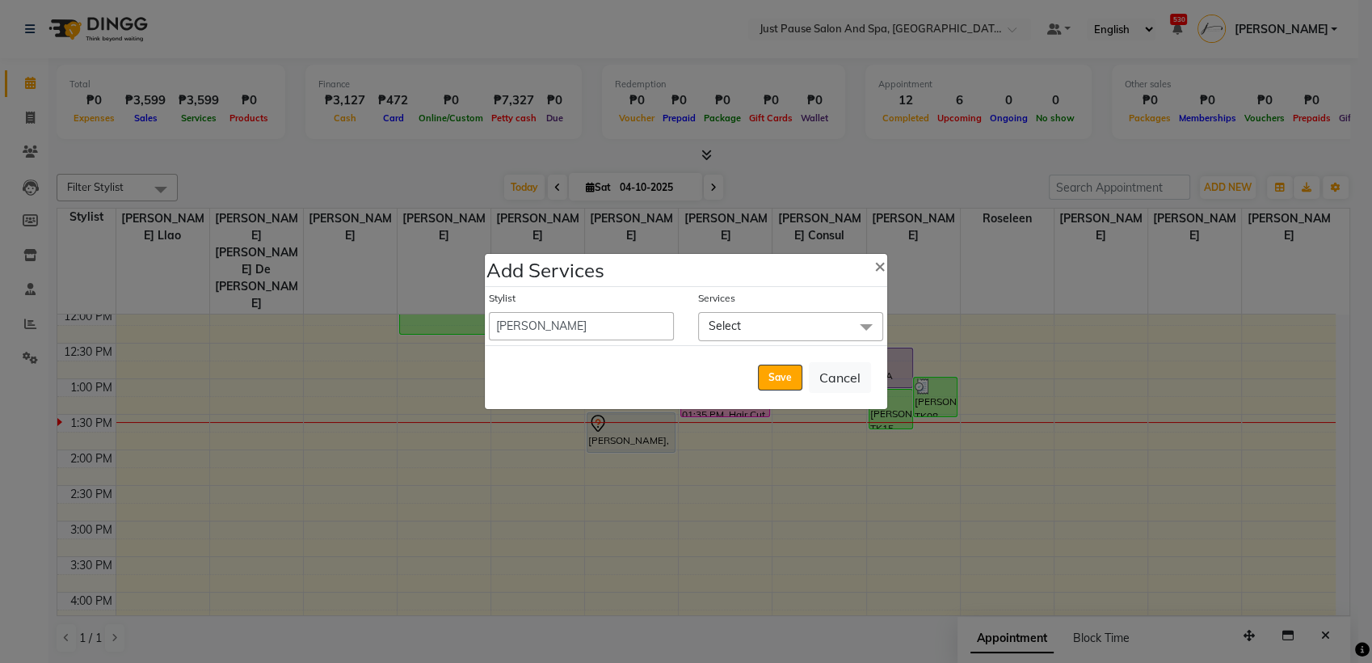
click at [823, 329] on span "Select" at bounding box center [790, 326] width 185 height 28
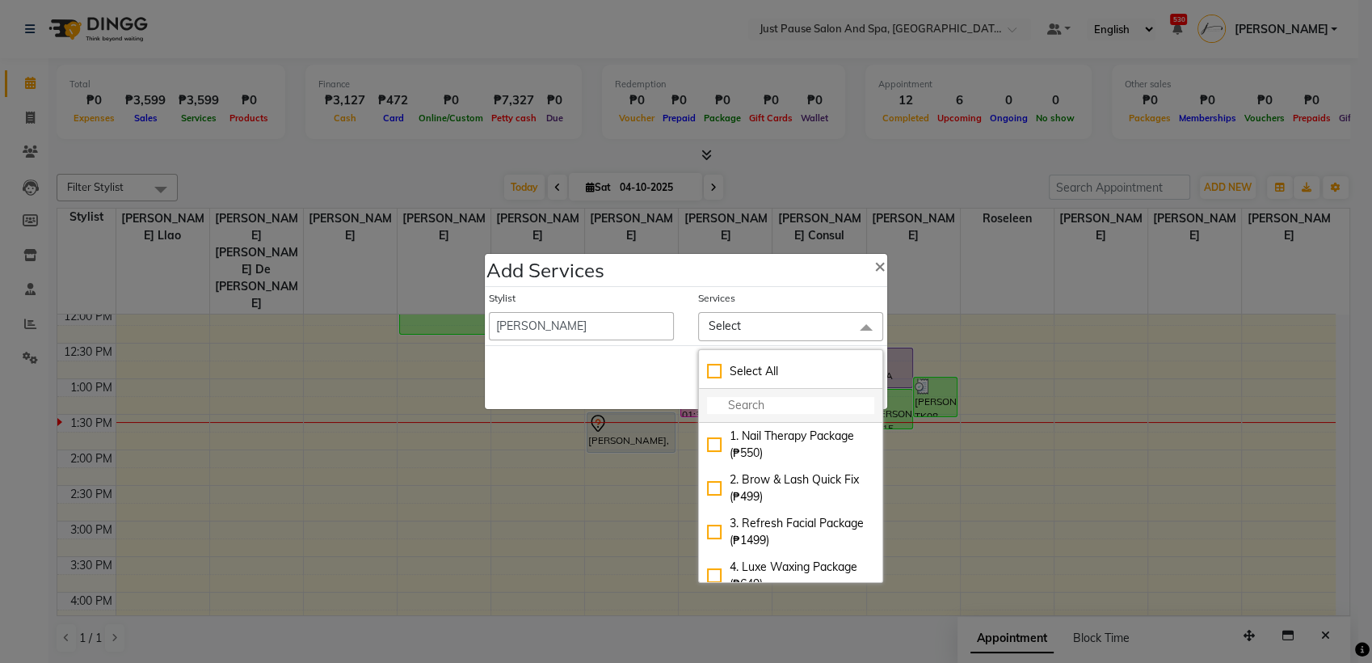
click at [813, 409] on input "multiselect-search" at bounding box center [790, 405] width 167 height 17
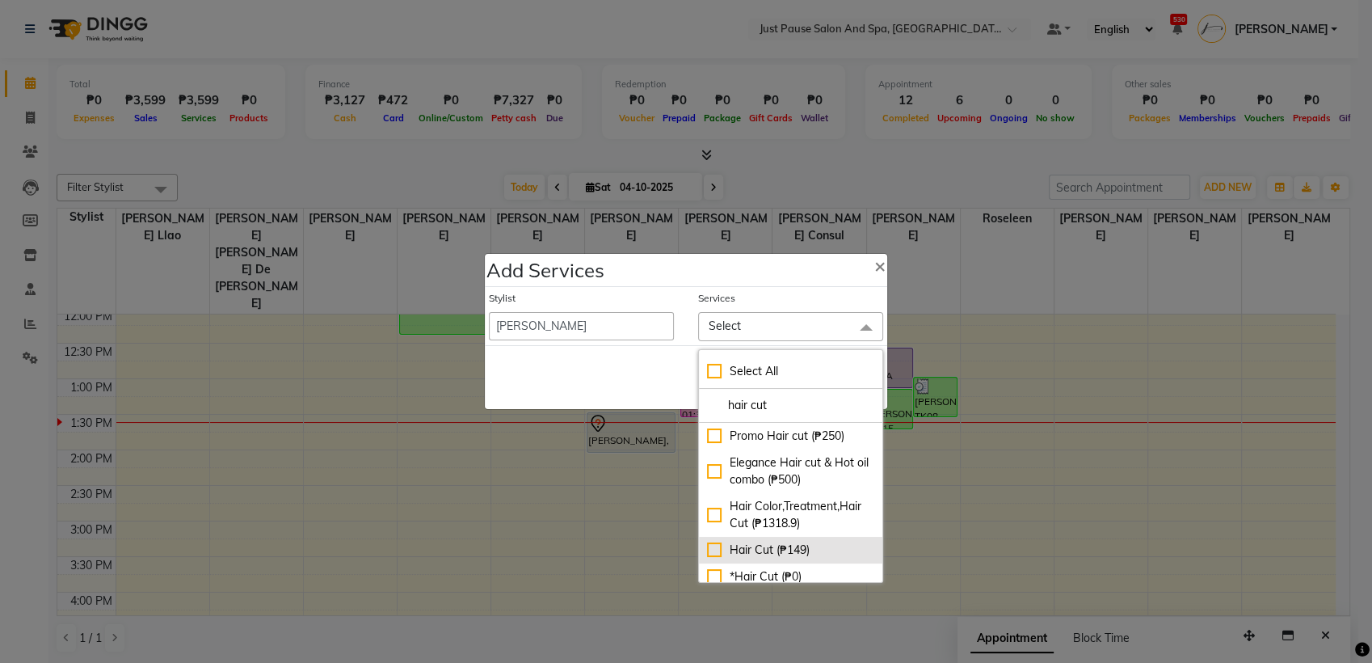
type input "hair cut"
click at [707, 558] on div "Hair Cut (₱149)" at bounding box center [790, 549] width 167 height 17
checkbox input "true"
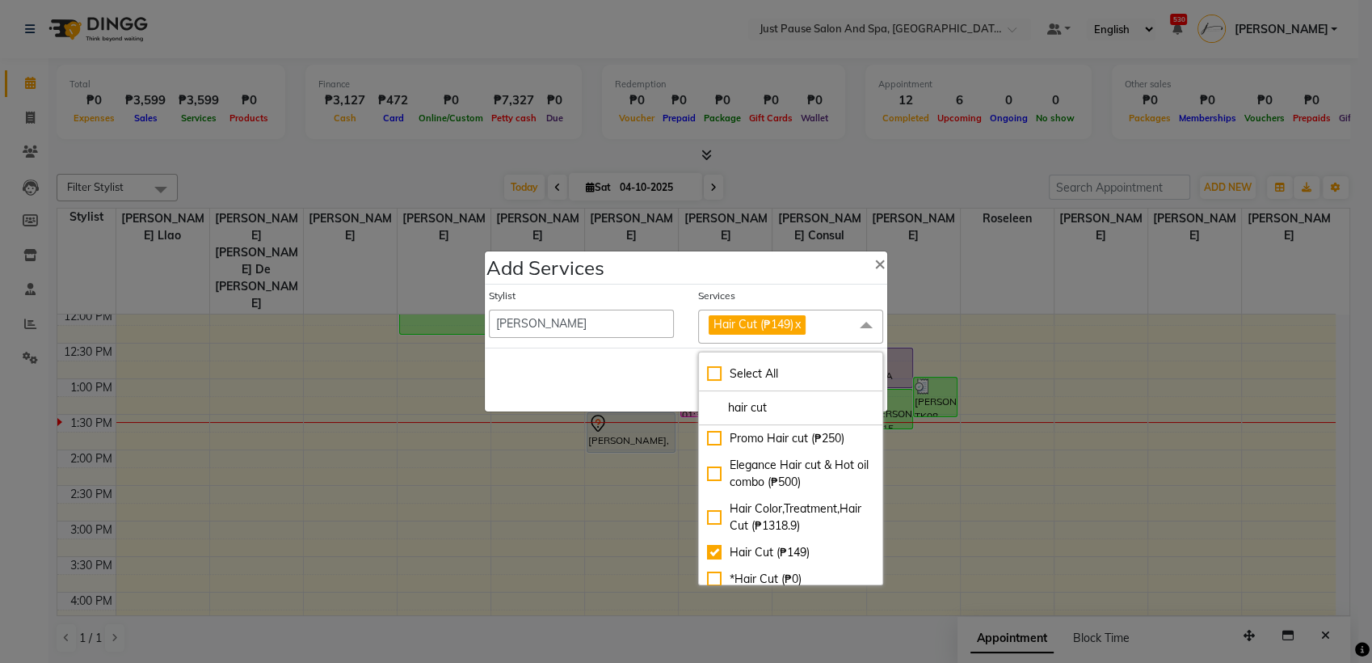
click at [596, 382] on div "Save Cancel" at bounding box center [686, 379] width 402 height 64
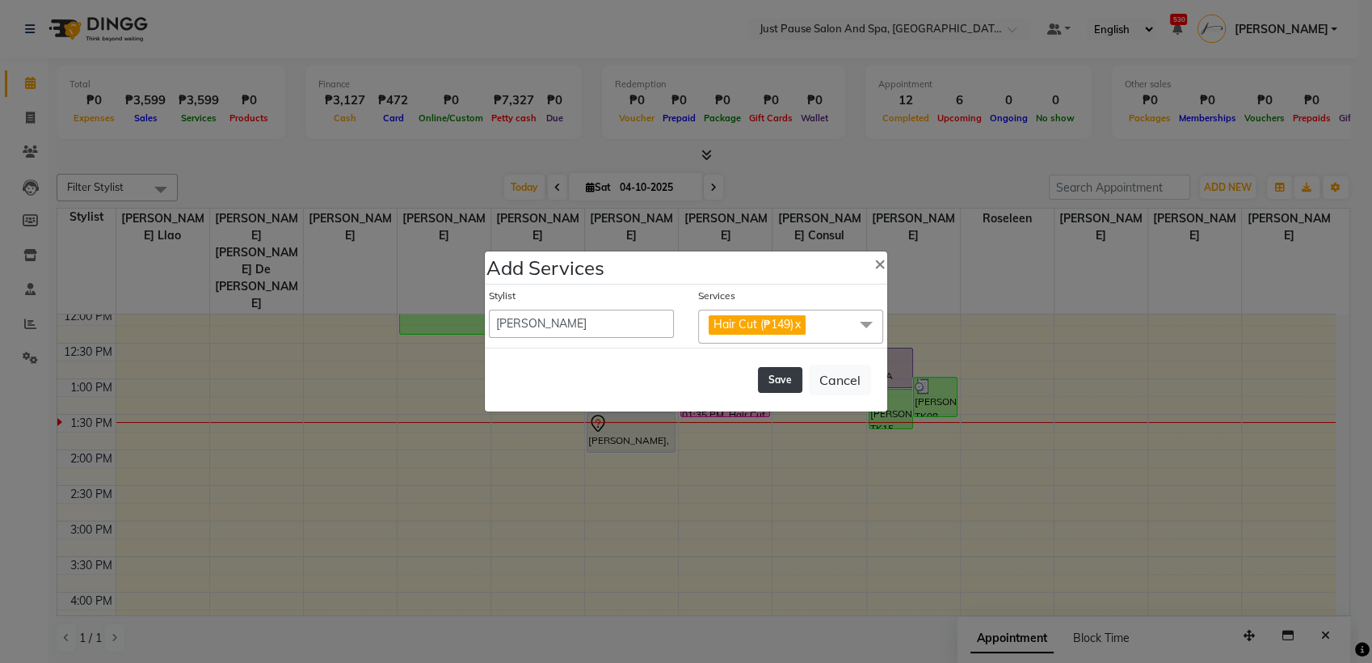
click at [785, 373] on button "Save" at bounding box center [780, 380] width 44 height 26
select select "72583"
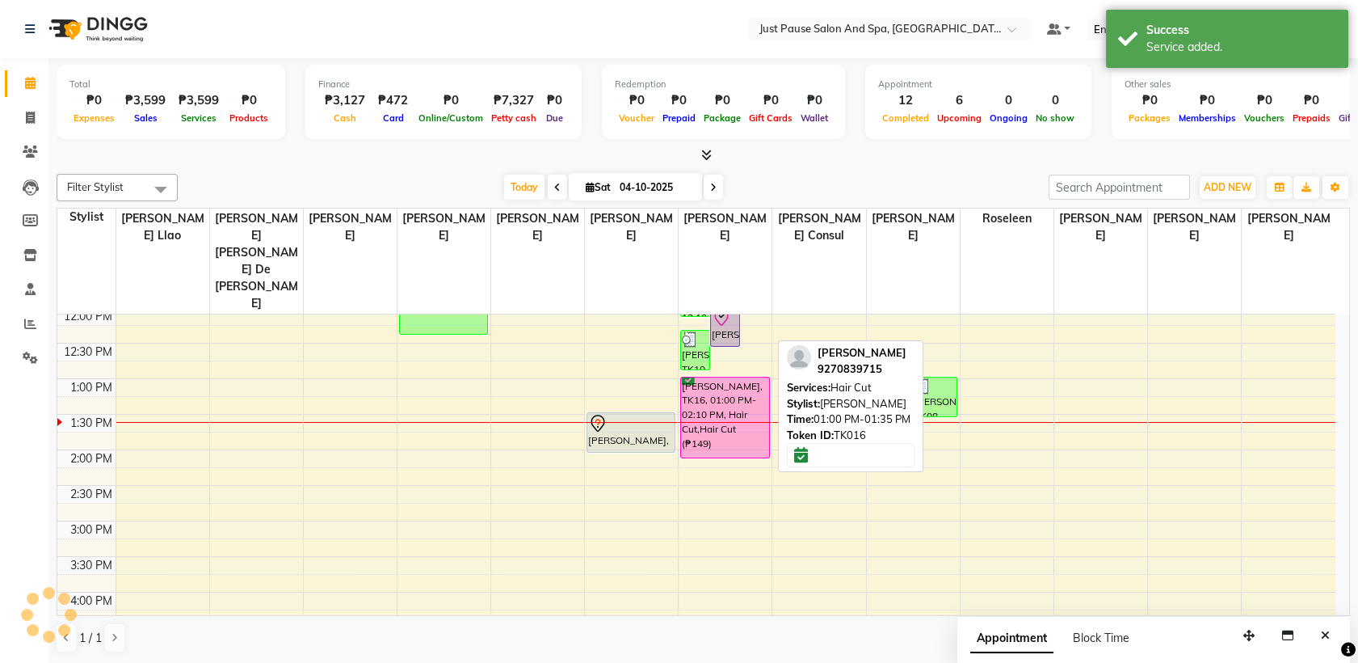
click at [736, 377] on div "[PERSON_NAME], TK16, 01:00 PM-02:10 PM, Hair Cut,Hair Cut (₱149)" at bounding box center [724, 417] width 87 height 80
select select "6"
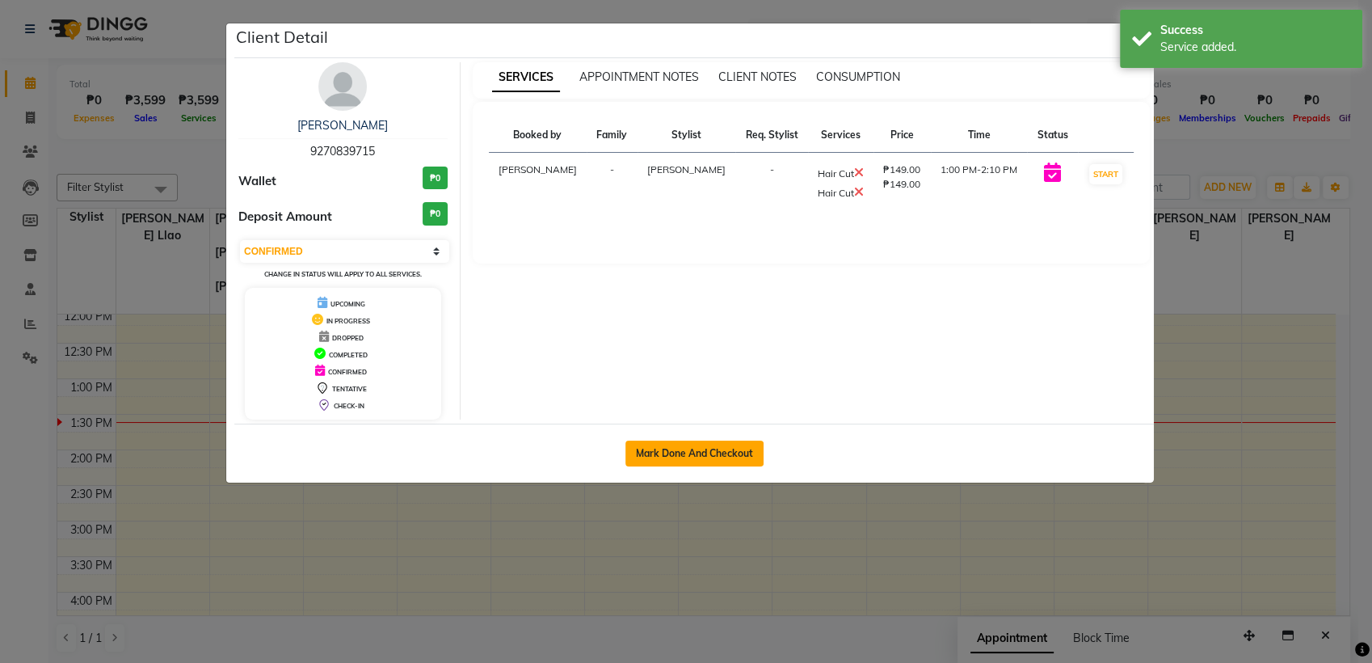
click at [696, 449] on button "Mark Done And Checkout" at bounding box center [694, 453] width 138 height 26
select select "service"
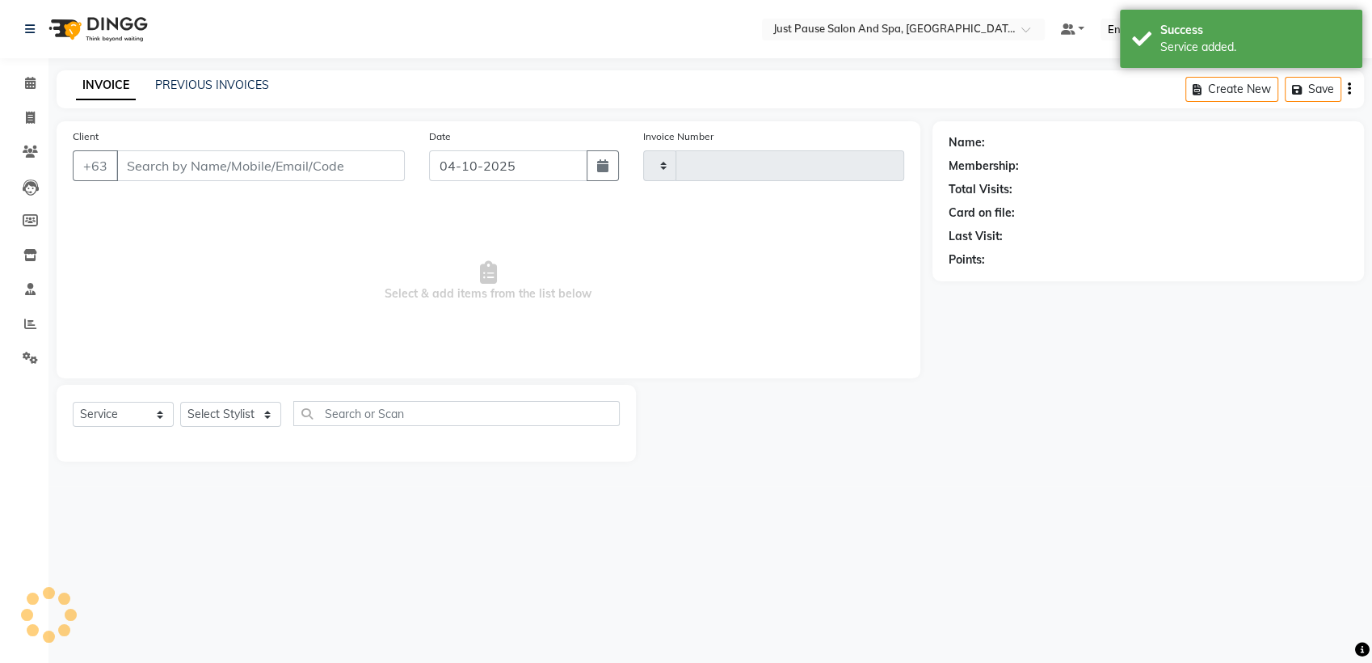
type input "2988"
select select "4927"
select select "G"
select select "30379"
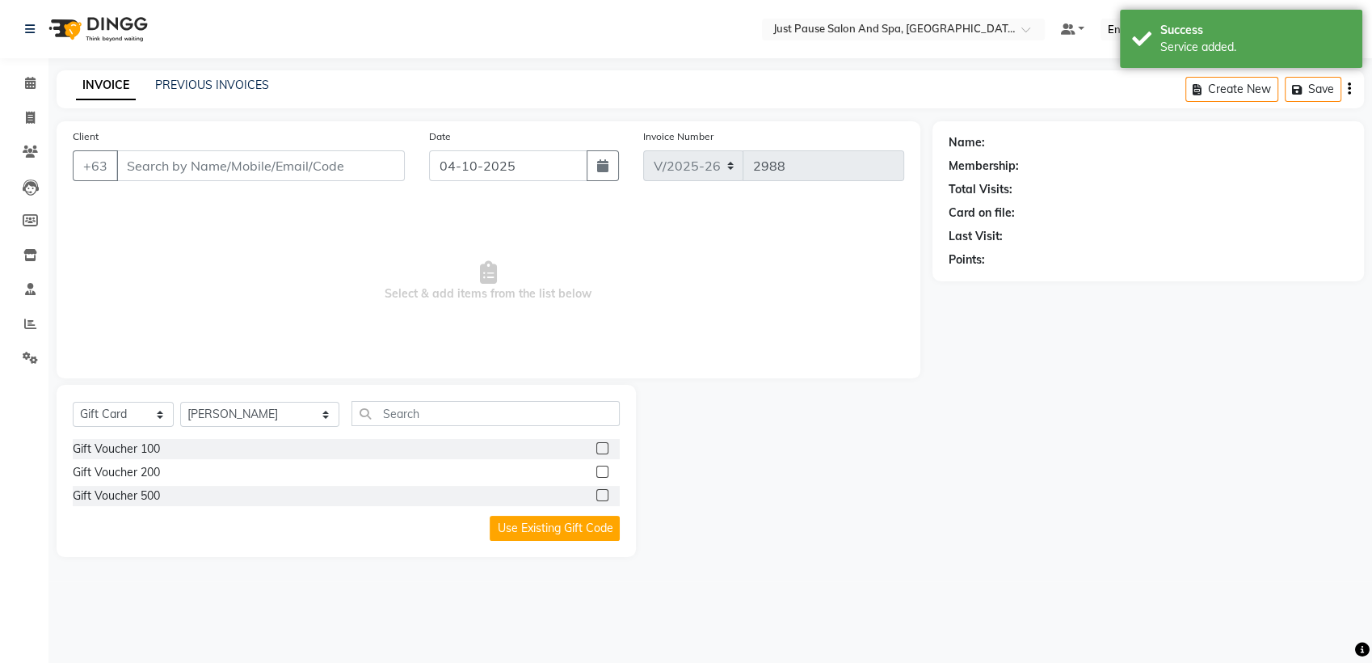
type input "9270839715"
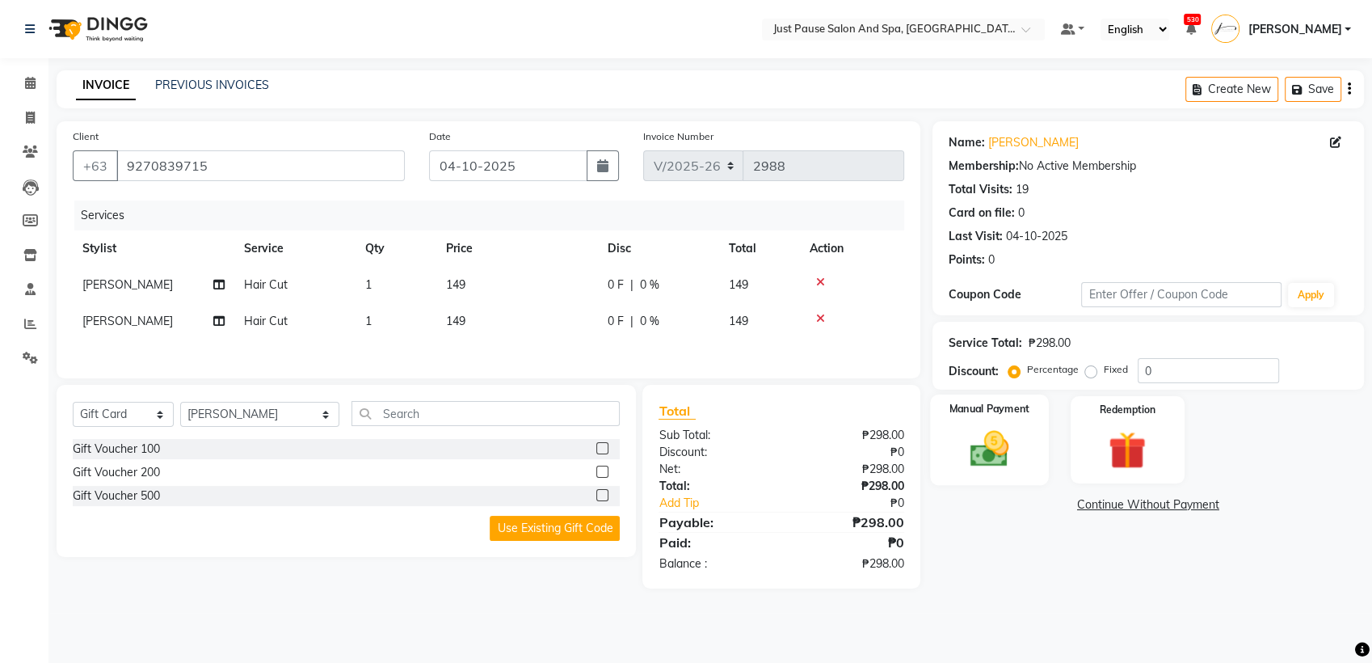
click at [980, 454] on img at bounding box center [990, 448] width 64 height 45
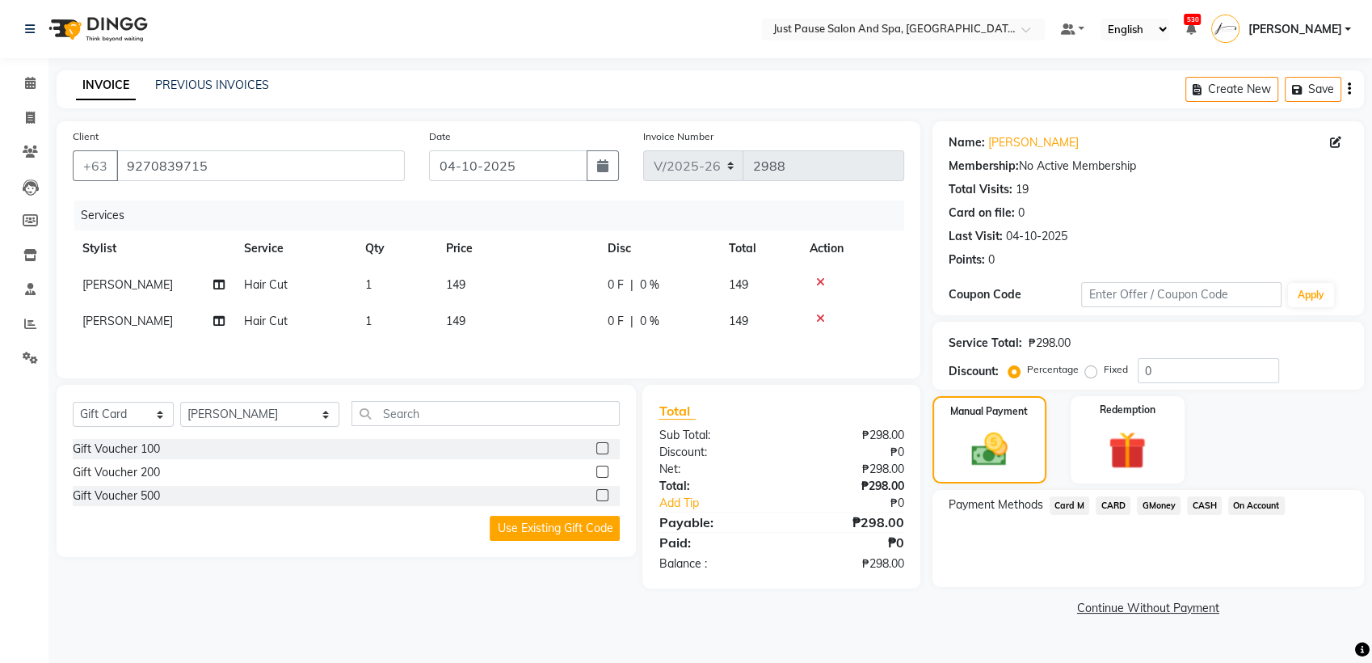
click at [1209, 504] on span "CASH" at bounding box center [1204, 505] width 35 height 19
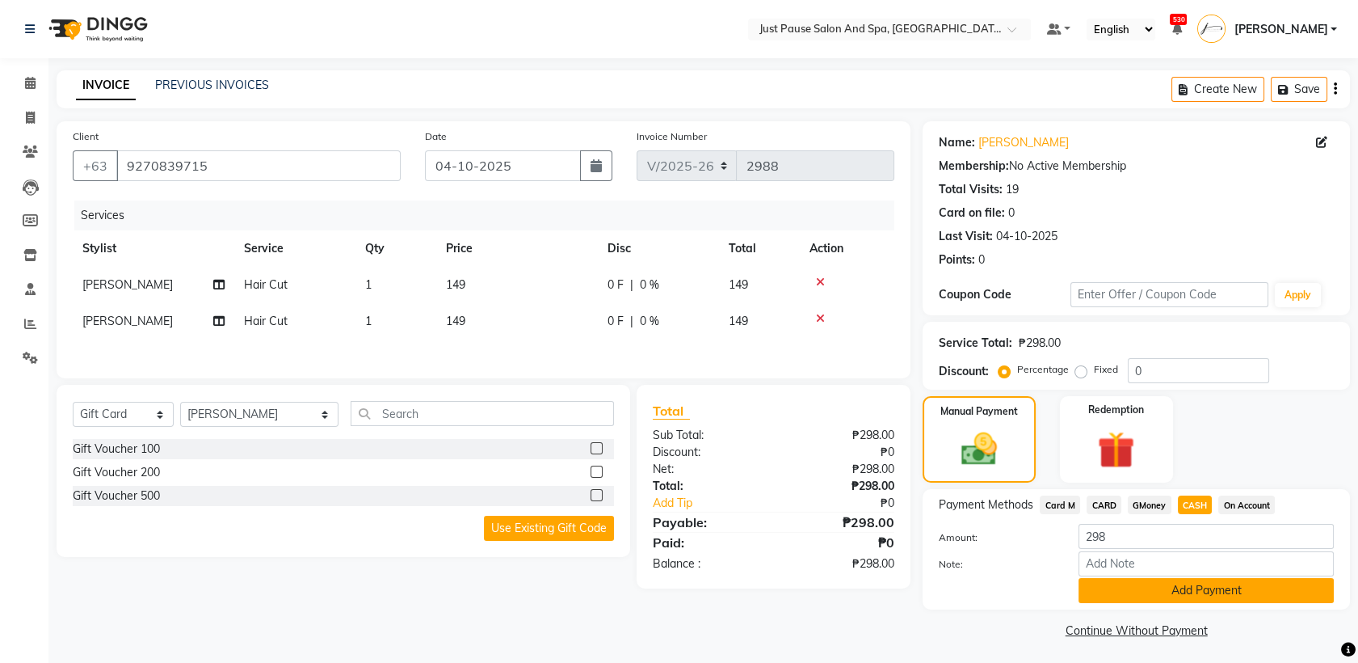
click at [1309, 590] on button "Add Payment" at bounding box center [1206, 590] width 255 height 25
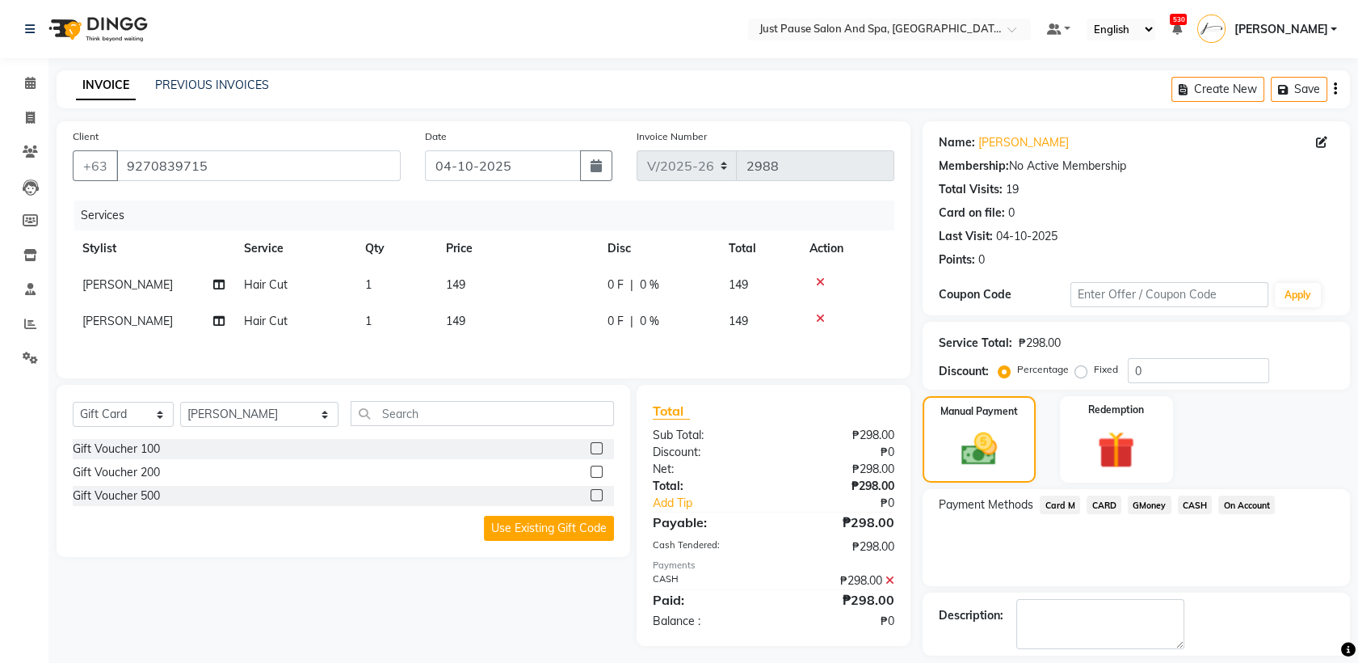
scroll to position [71, 0]
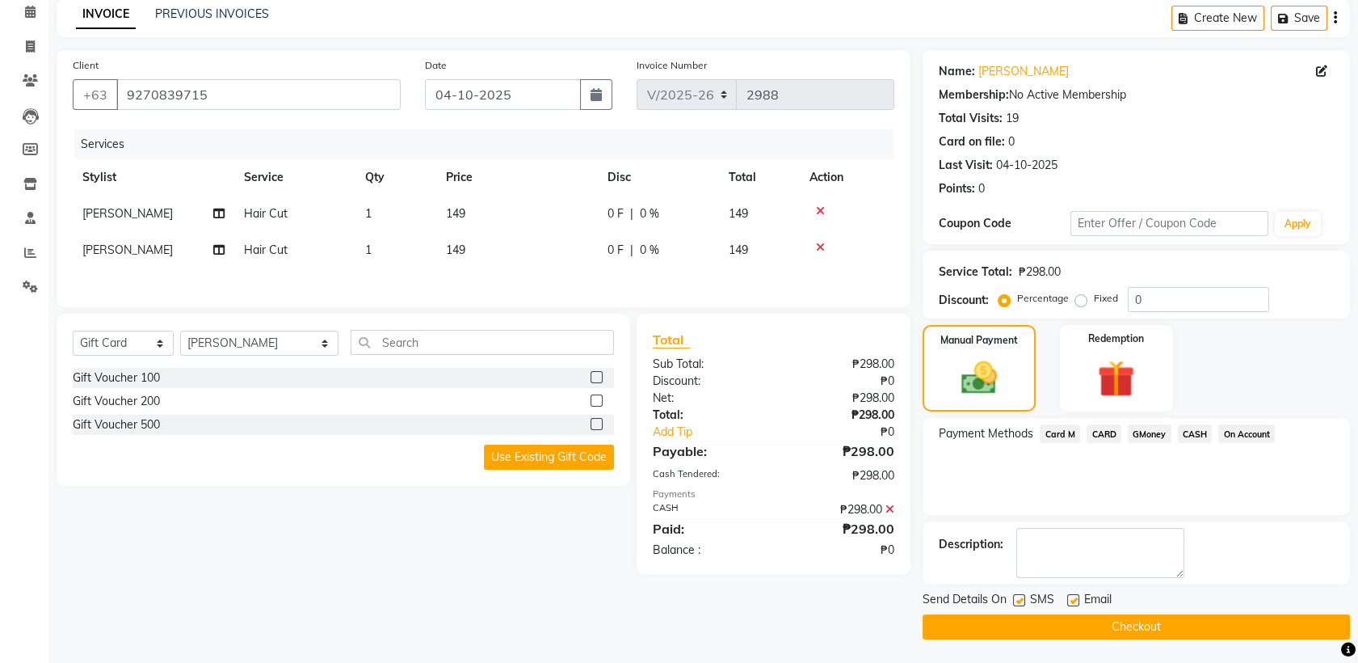
click at [1146, 630] on button "Checkout" at bounding box center [1136, 626] width 427 height 25
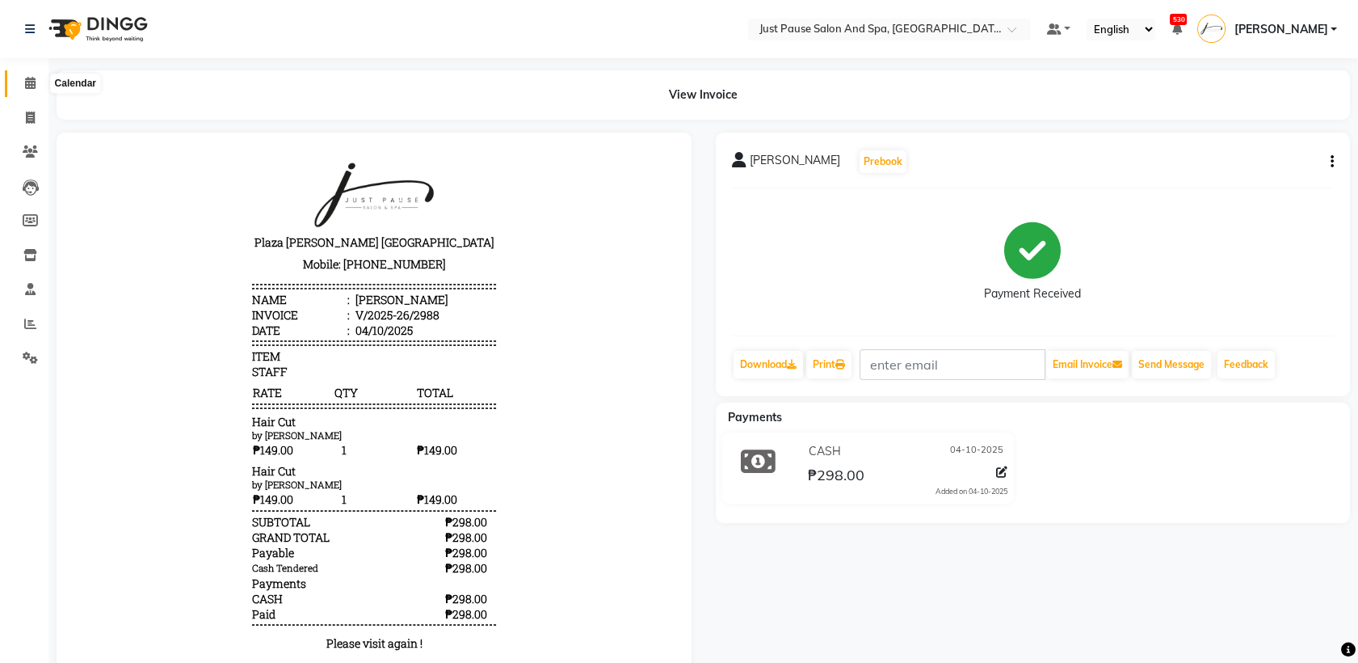
click at [26, 89] on icon at bounding box center [30, 83] width 11 height 12
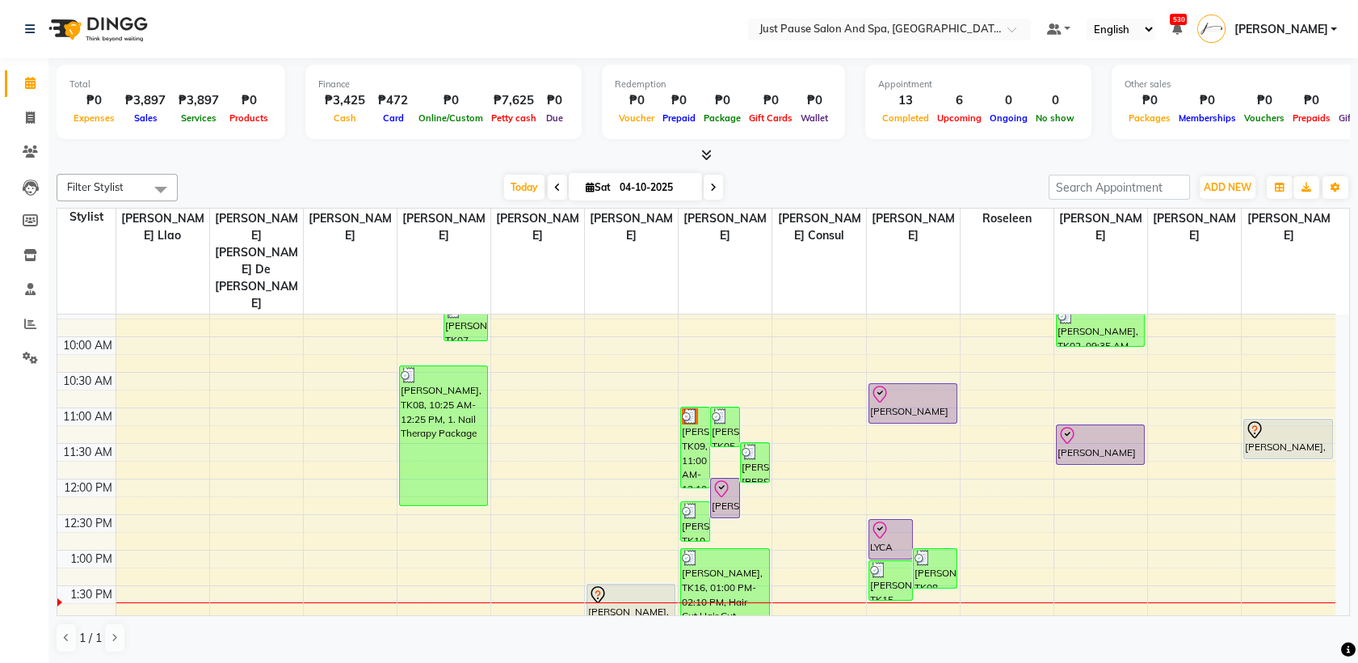
scroll to position [125, 0]
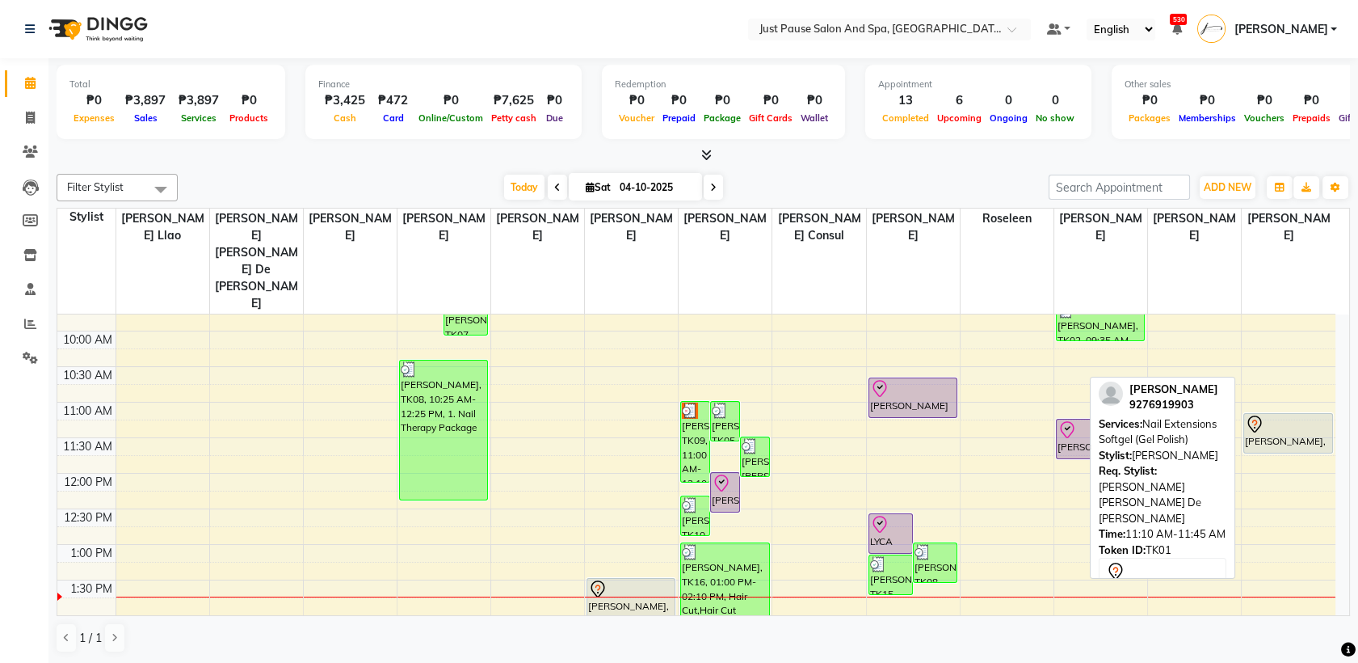
click at [1282, 415] on div at bounding box center [1288, 424] width 86 height 19
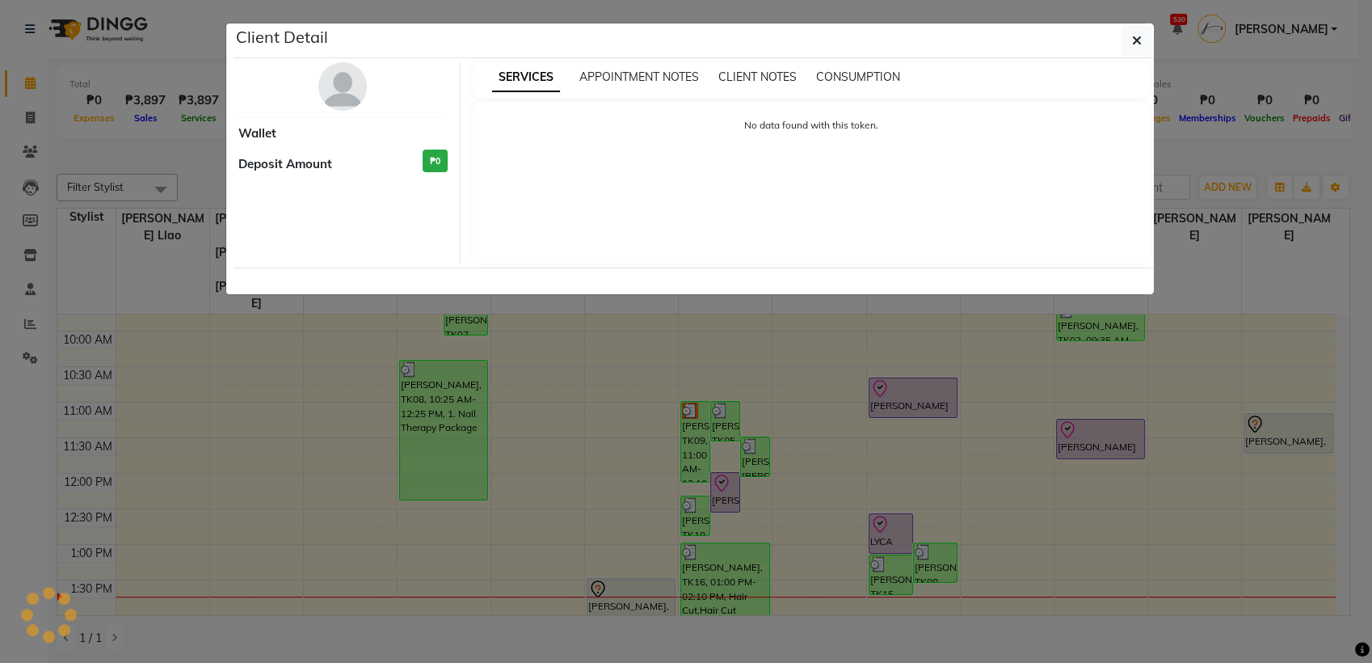
select select "7"
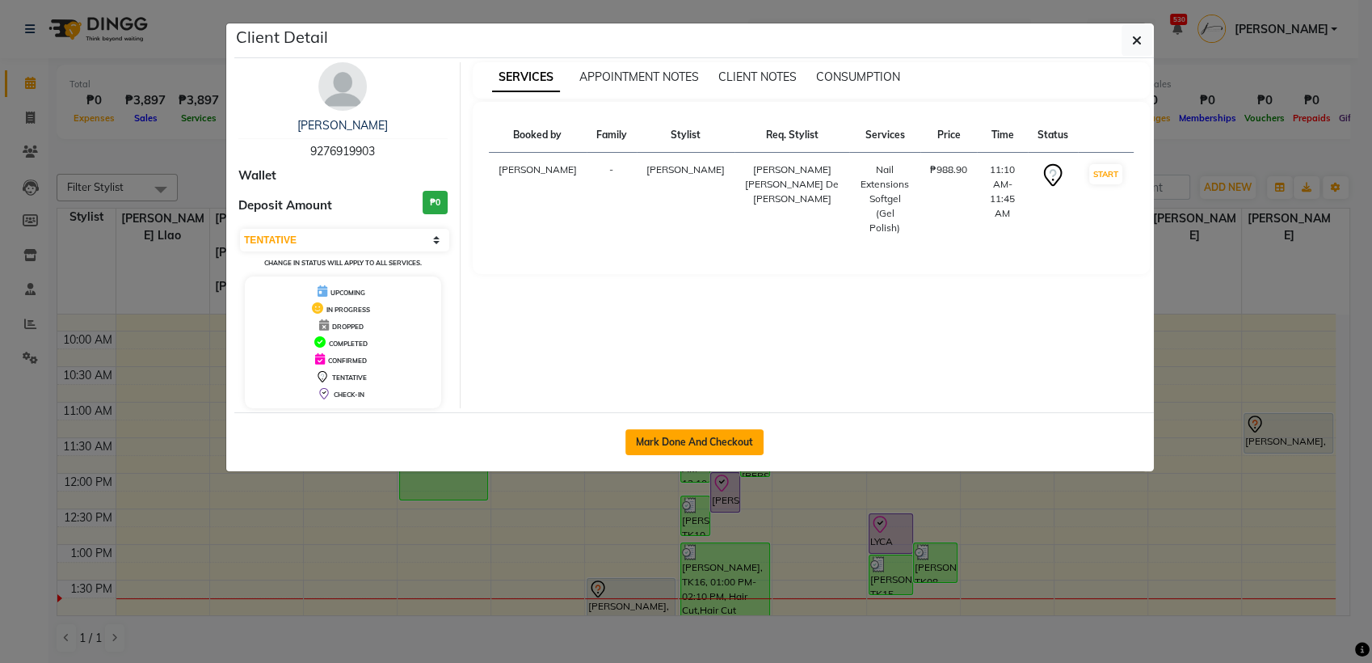
click at [692, 443] on button "Mark Done And Checkout" at bounding box center [694, 442] width 138 height 26
select select "service"
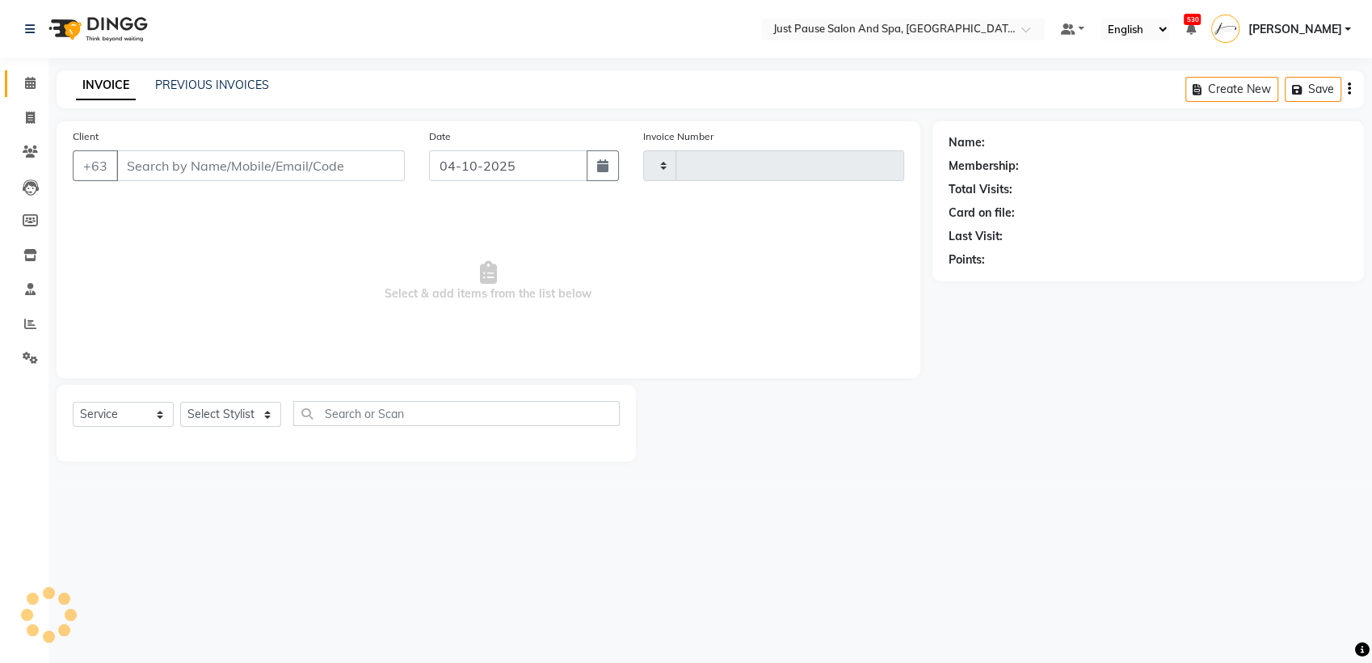
type input "2989"
select select "4927"
select select "G"
select select "30379"
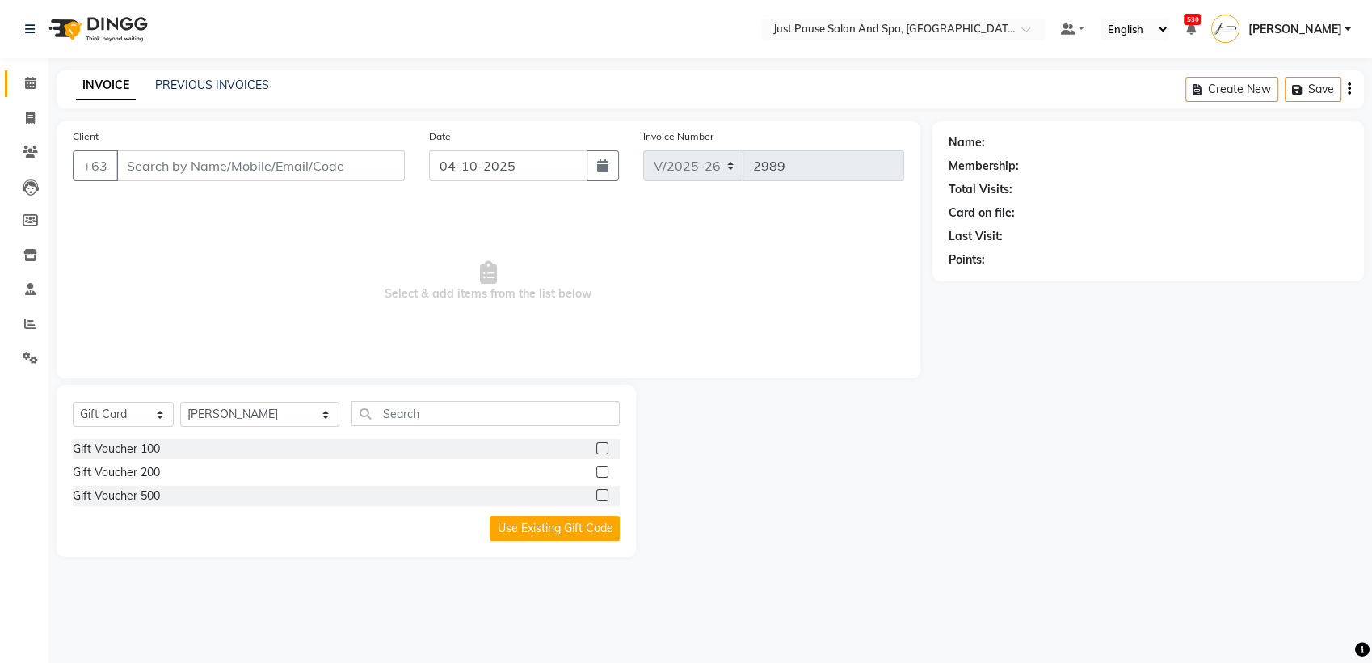
type input "9276919903"
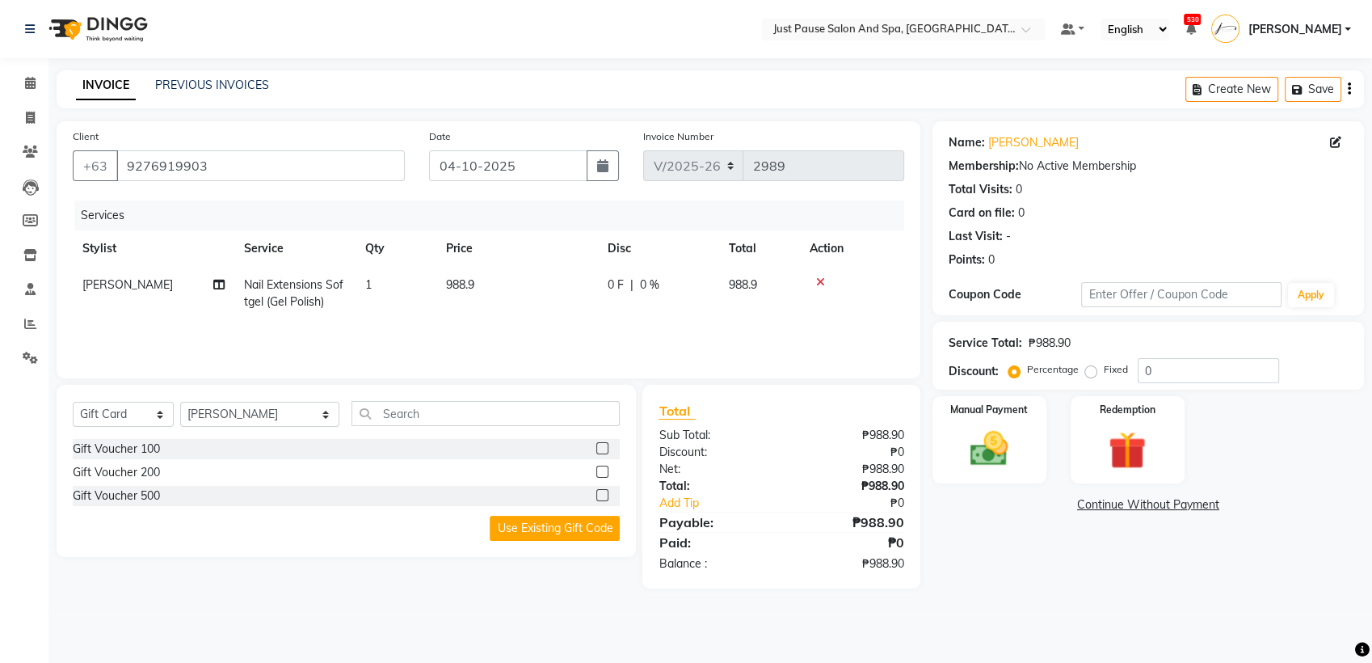
click at [537, 285] on td "988.9" at bounding box center [517, 293] width 162 height 53
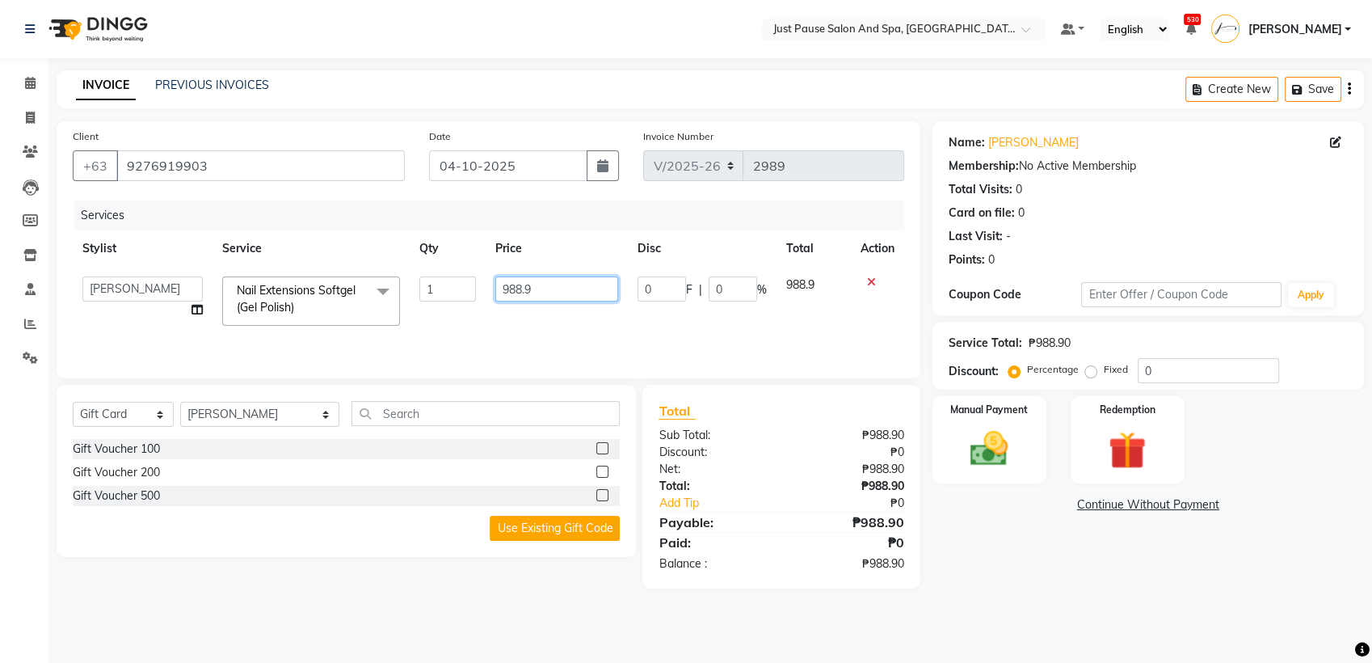
click at [566, 291] on input "988.9" at bounding box center [556, 288] width 123 height 25
type input "9"
type input "1449"
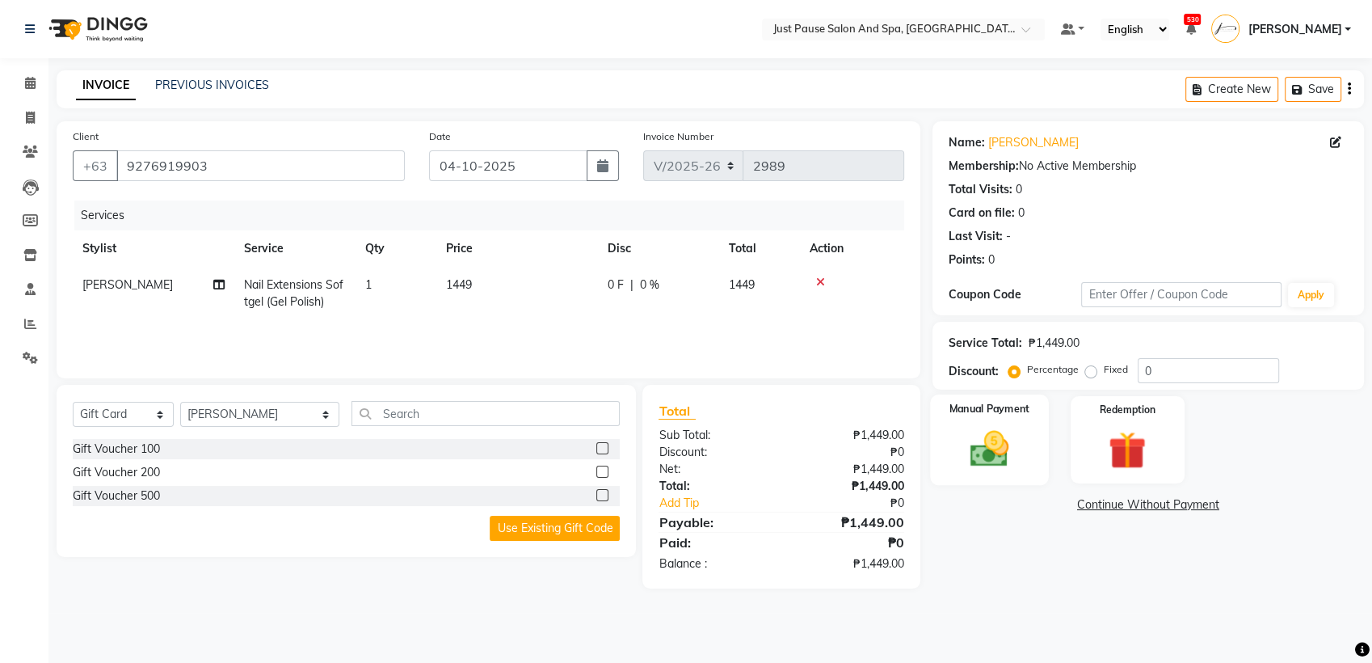
click at [980, 454] on img at bounding box center [990, 448] width 64 height 45
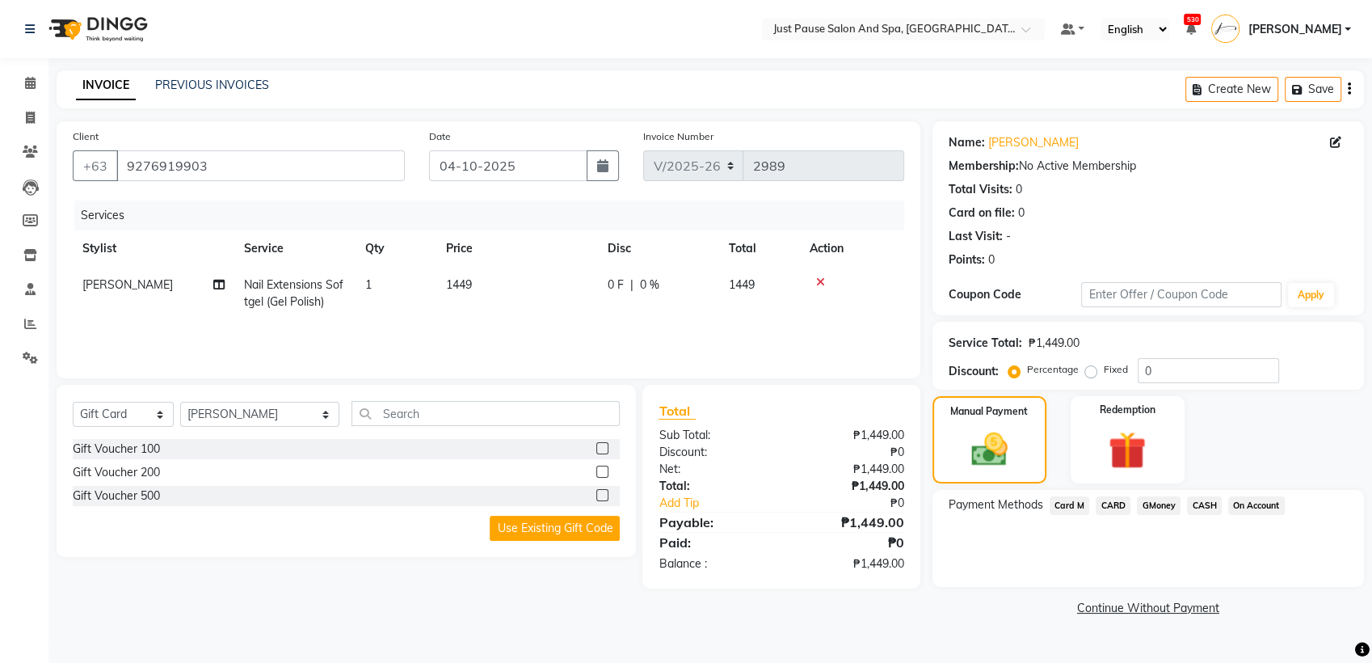
click at [1202, 502] on span "CASH" at bounding box center [1204, 505] width 35 height 19
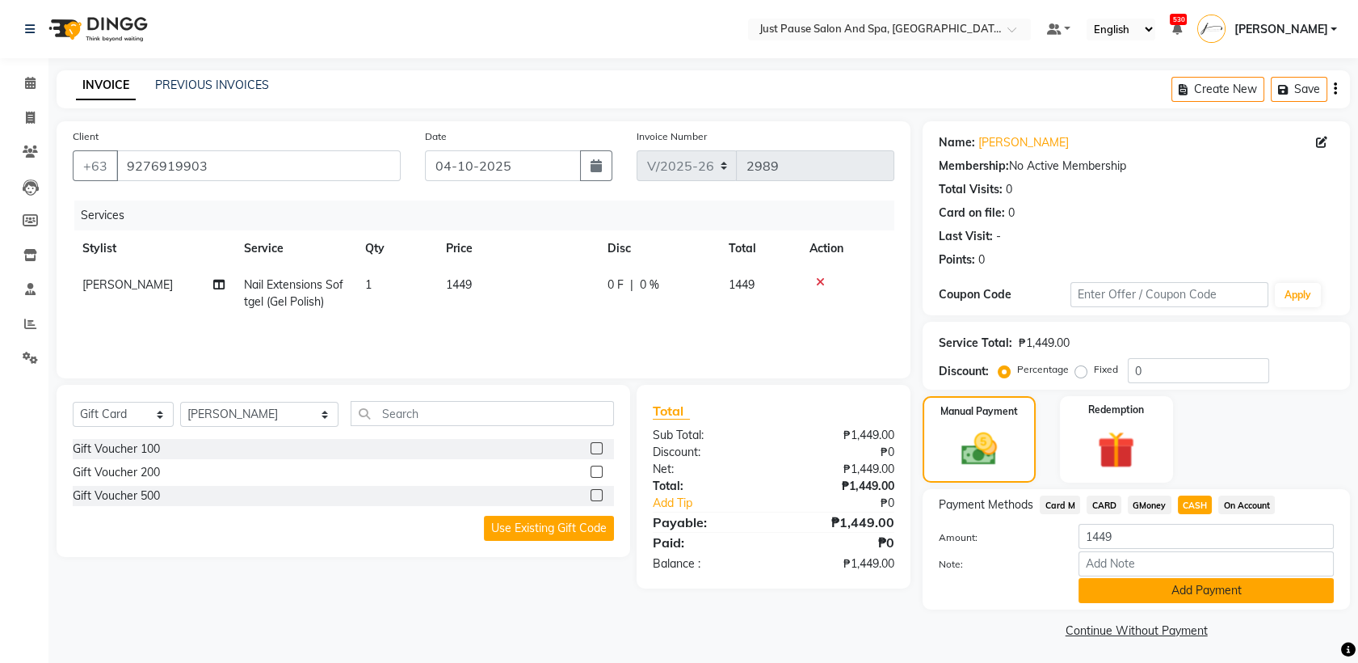
click at [1291, 590] on button "Add Payment" at bounding box center [1206, 590] width 255 height 25
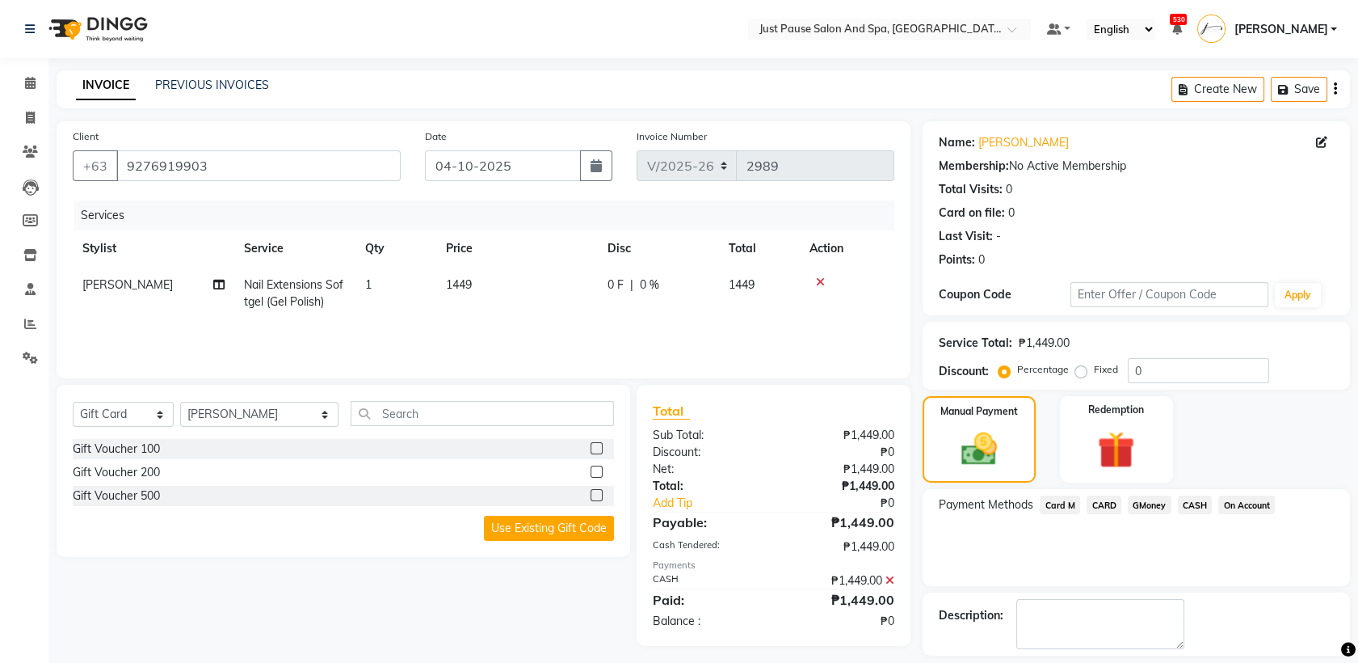
scroll to position [71, 0]
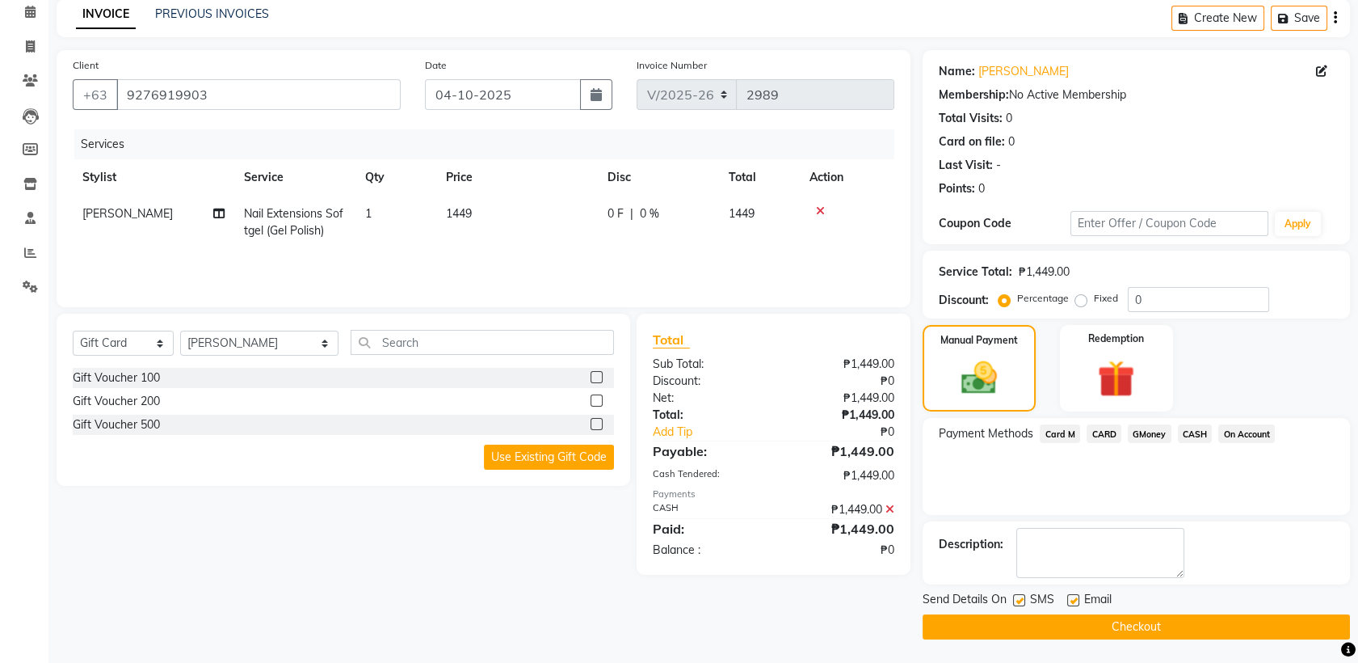
click at [1177, 630] on button "Checkout" at bounding box center [1136, 626] width 427 height 25
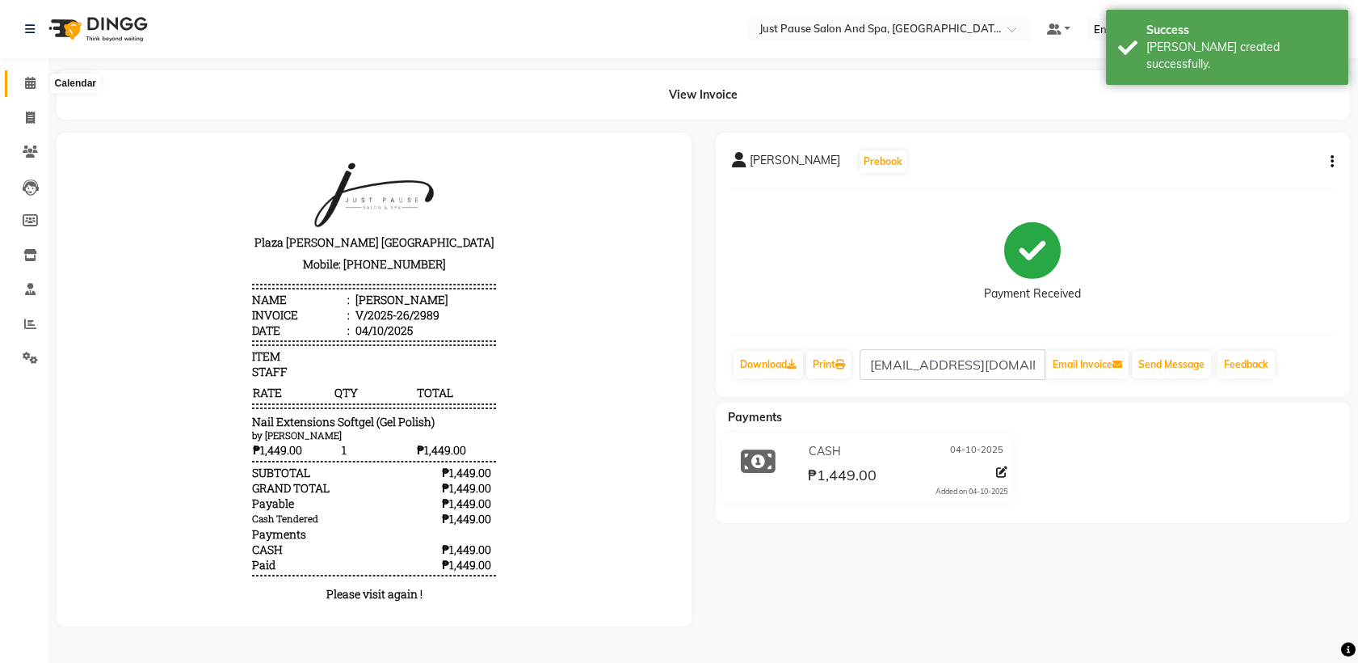
click at [25, 83] on icon at bounding box center [30, 83] width 11 height 12
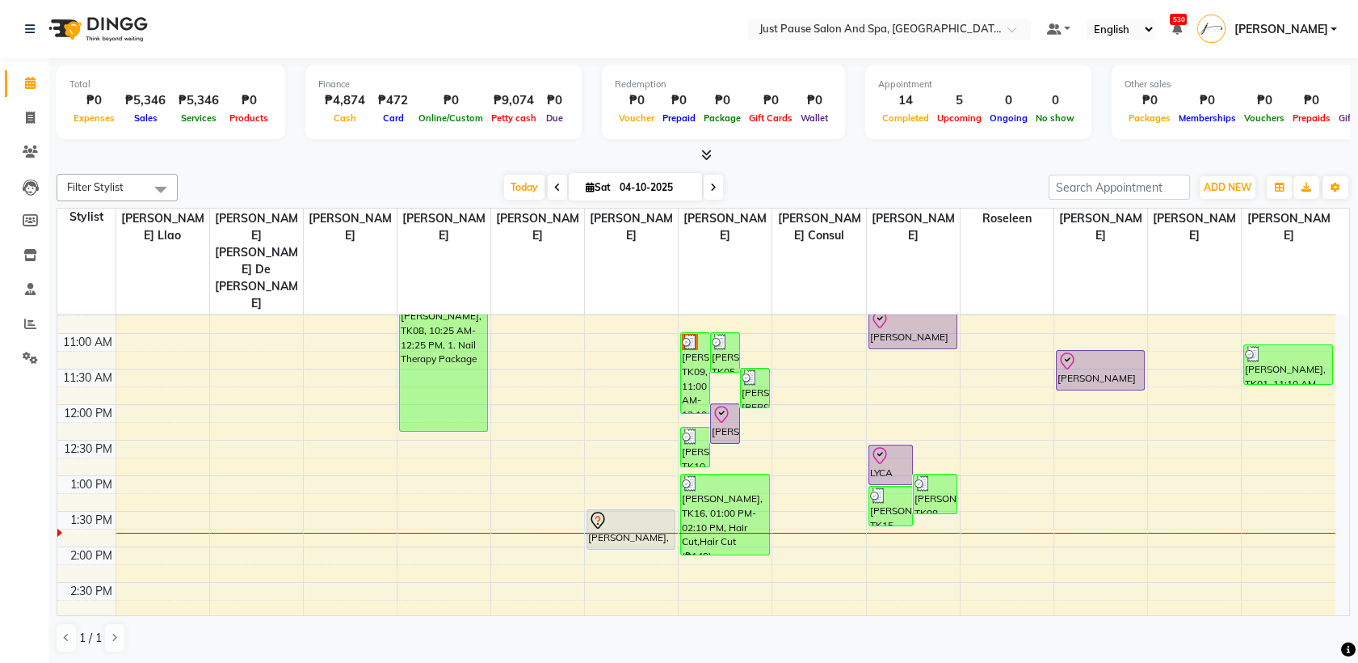
scroll to position [205, 0]
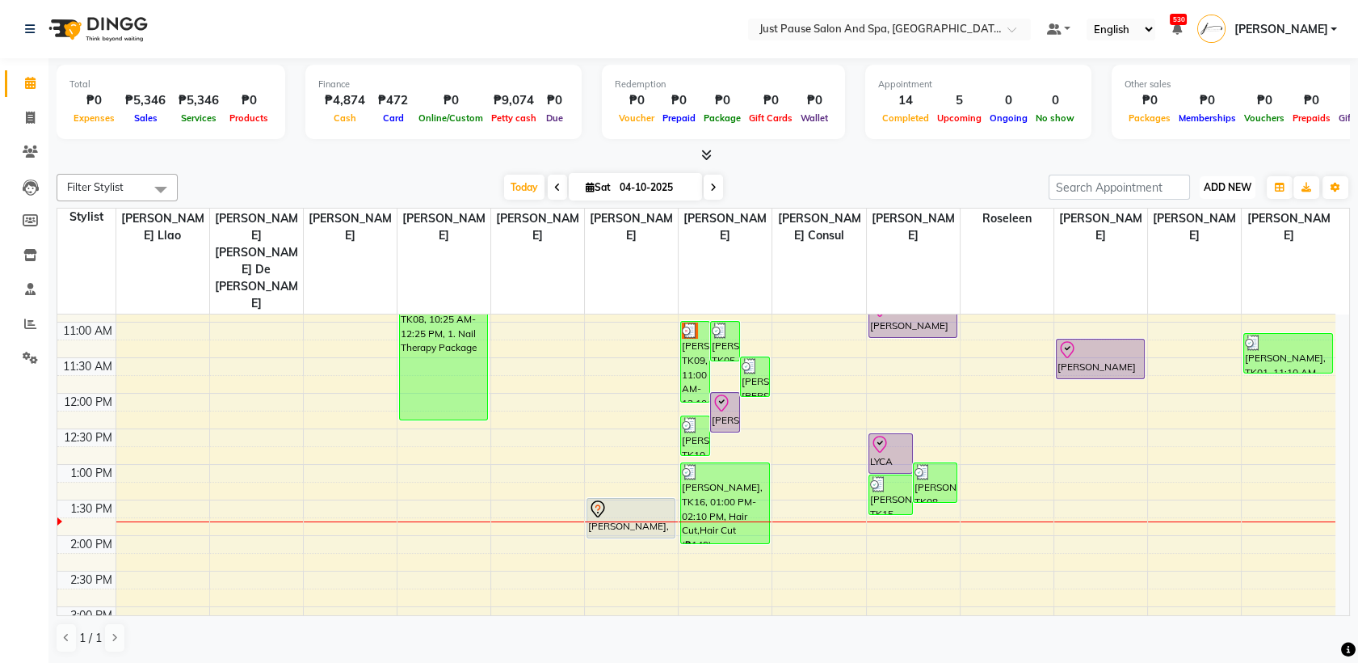
click at [1219, 191] on span "ADD NEW" at bounding box center [1228, 187] width 48 height 12
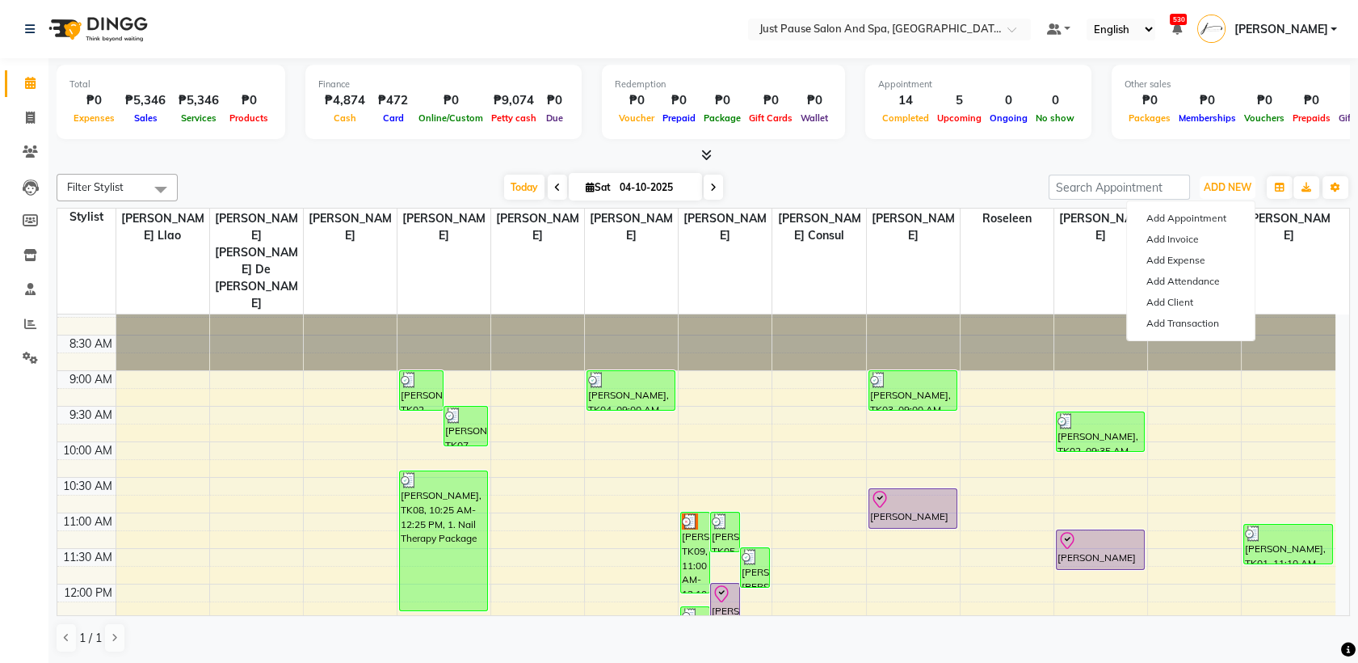
scroll to position [0, 0]
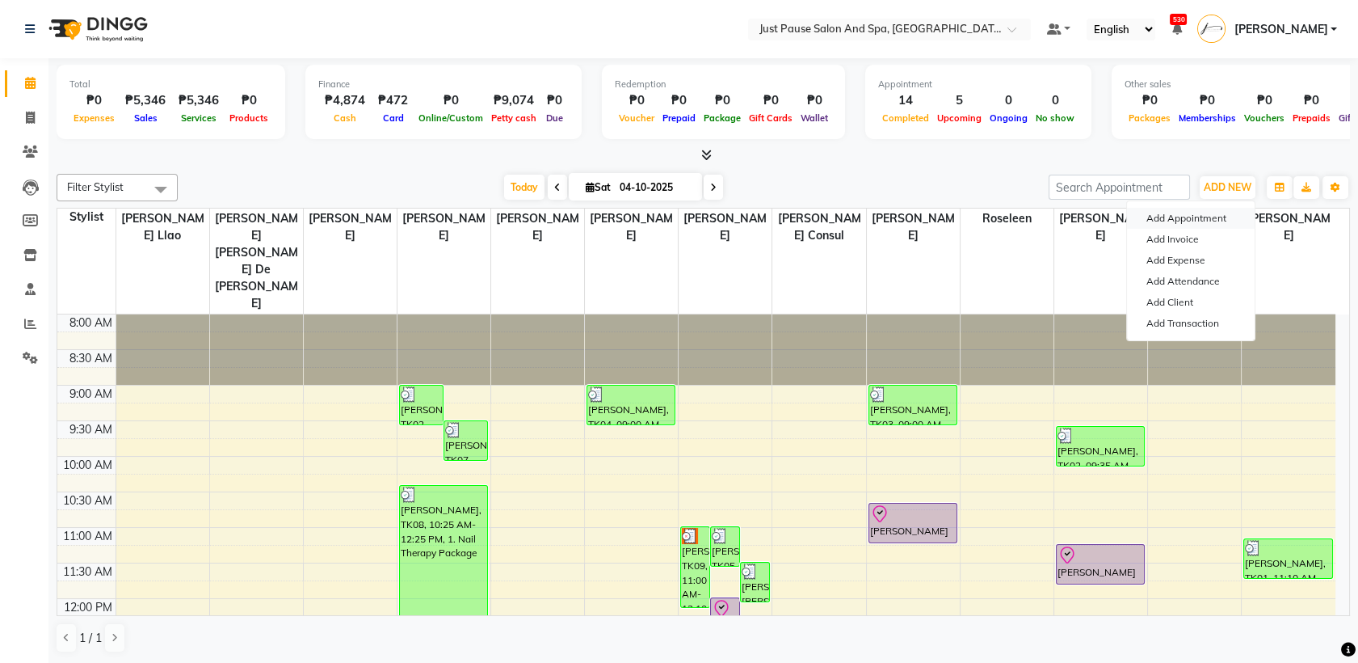
click at [1155, 220] on button "Add Appointment" at bounding box center [1191, 218] width 128 height 21
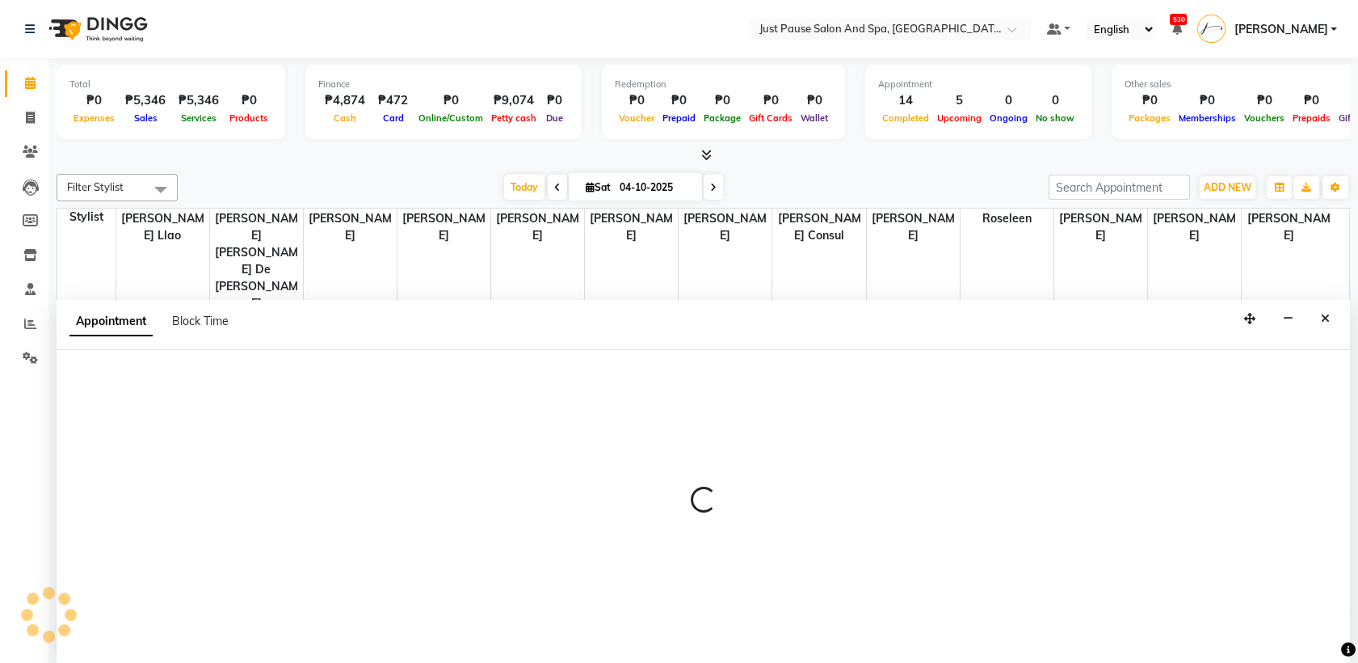
select select "540"
select select "tentative"
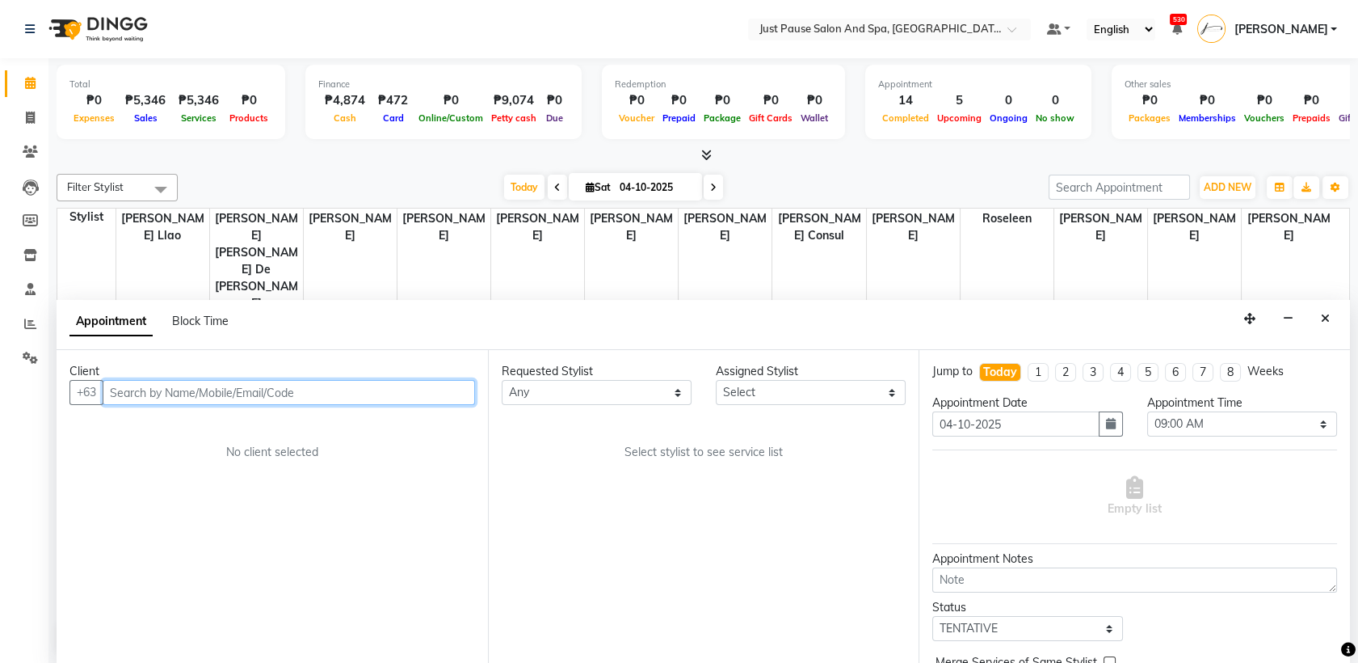
click at [420, 389] on input "text" at bounding box center [289, 392] width 373 height 25
click at [421, 391] on input "text" at bounding box center [289, 392] width 373 height 25
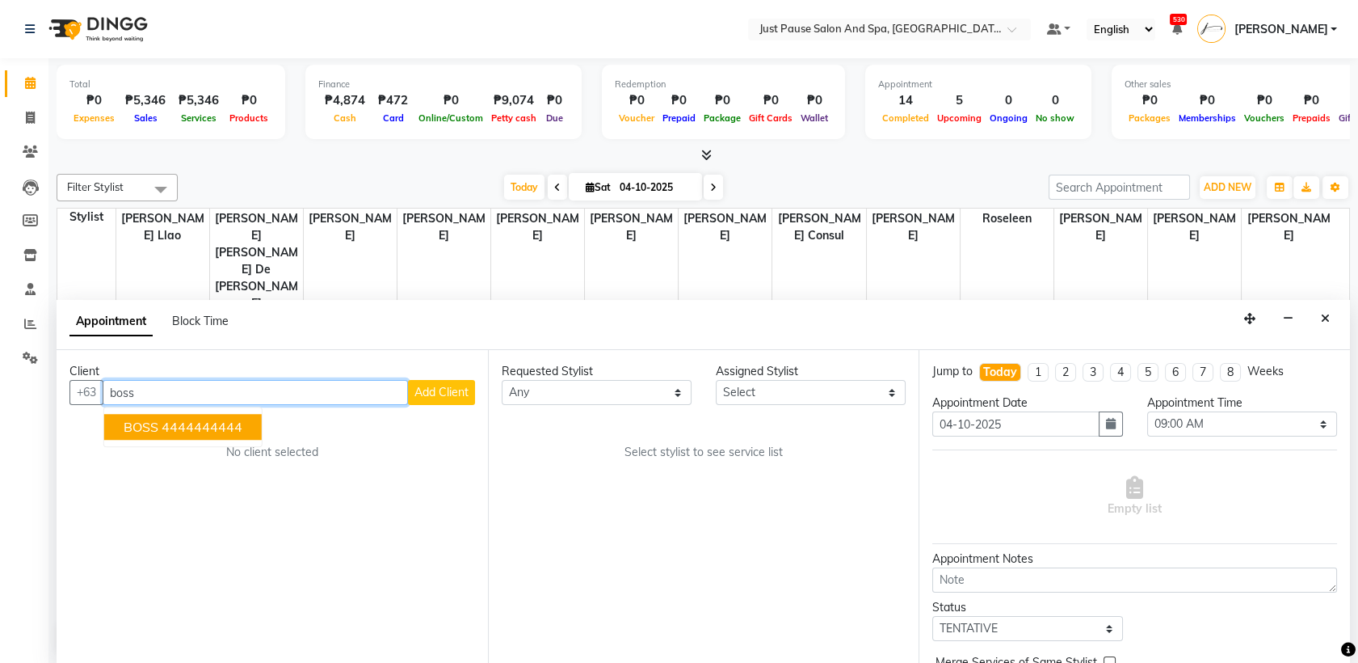
click at [214, 431] on ngb-highlight "4444444444" at bounding box center [202, 427] width 81 height 16
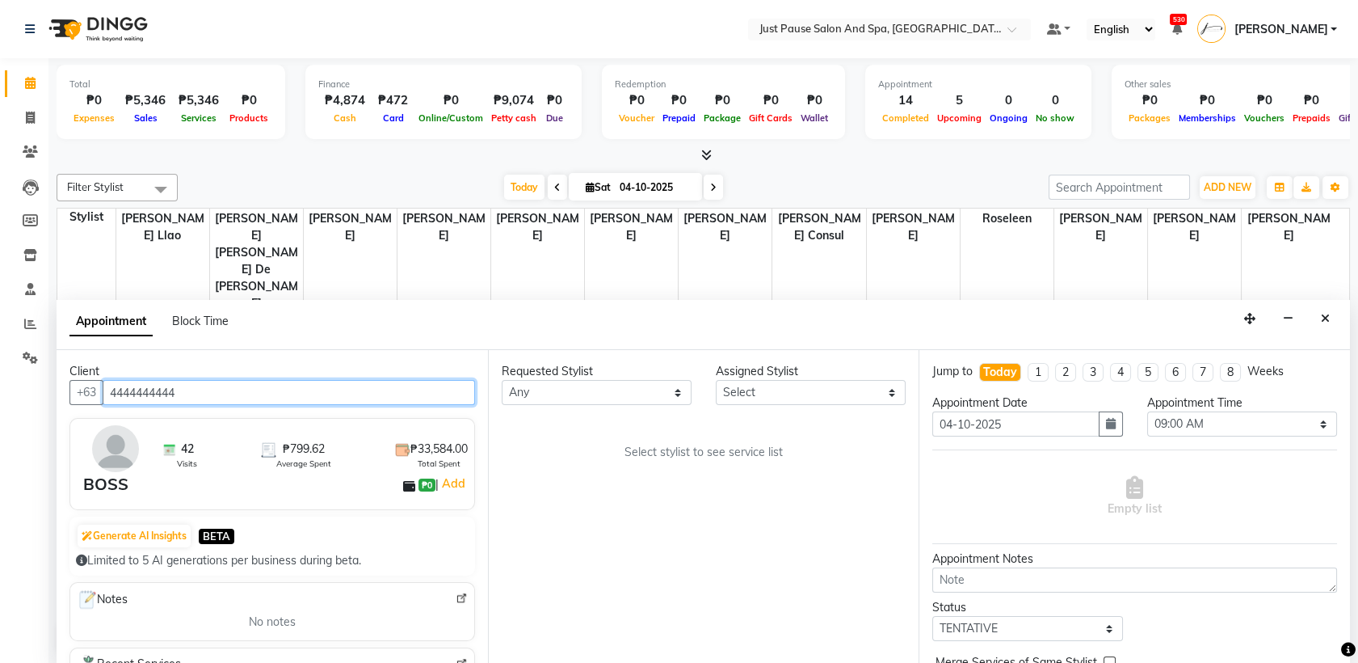
type input "4444444444"
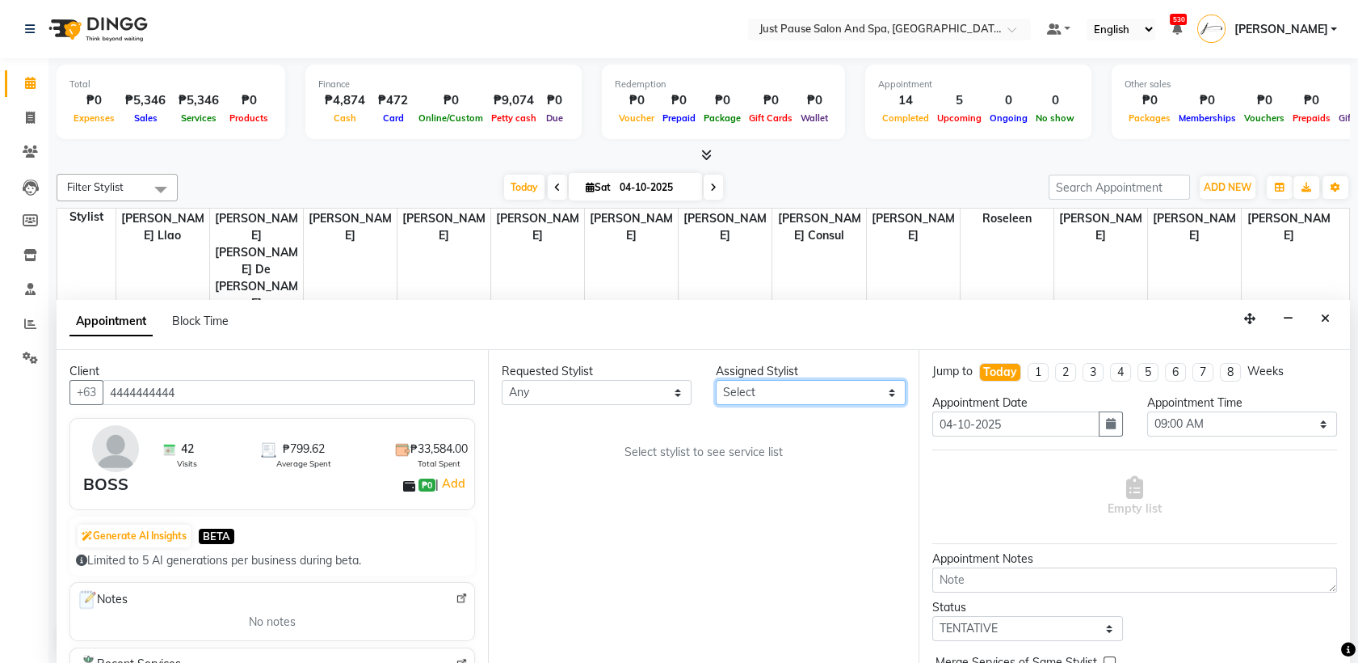
click at [886, 392] on select "Select [PERSON_NAME] [PERSON_NAME] [PERSON_NAME] llao [PERSON_NAME] [PERSON_NAM…" at bounding box center [811, 392] width 190 height 25
select select "53172"
click at [716, 380] on select "Select [PERSON_NAME] [PERSON_NAME] [PERSON_NAME] llao [PERSON_NAME] [PERSON_NAM…" at bounding box center [811, 392] width 190 height 25
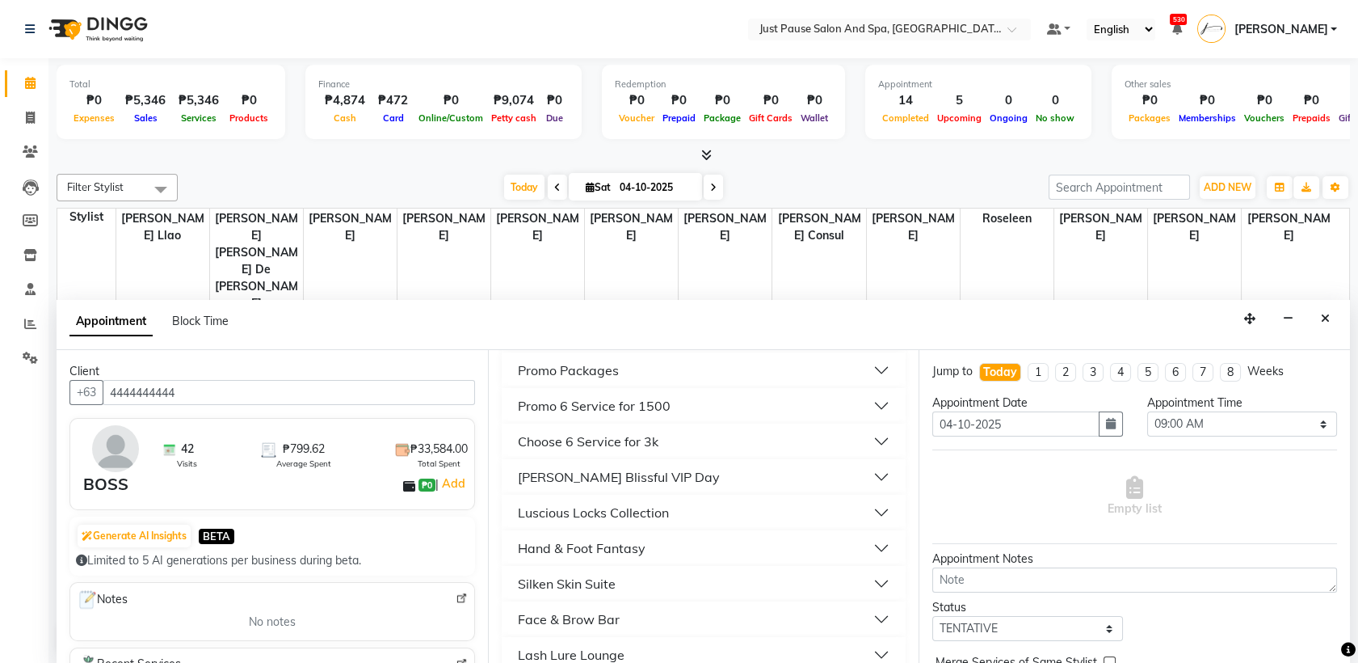
scroll to position [414, 0]
click at [863, 540] on button "Hand & Foot Fantasy" at bounding box center [704, 545] width 392 height 29
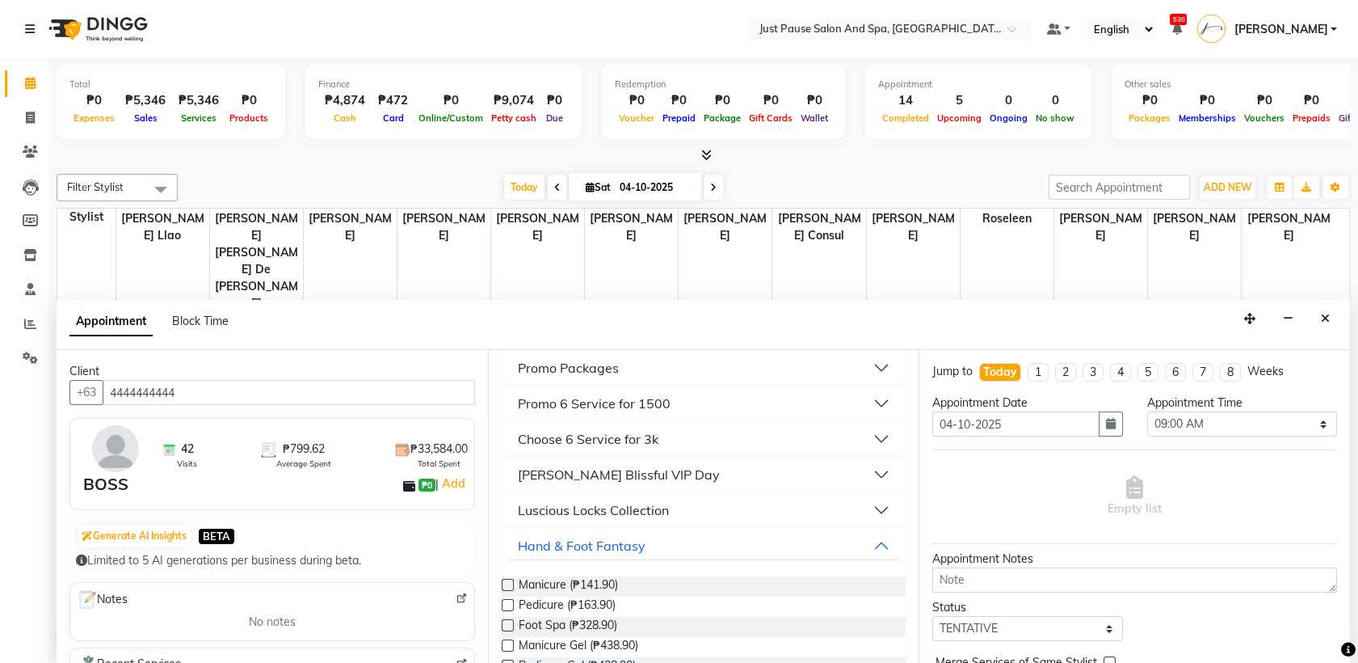
click at [507, 643] on label at bounding box center [508, 645] width 12 height 12
click at [507, 643] on input "checkbox" at bounding box center [507, 647] width 11 height 11
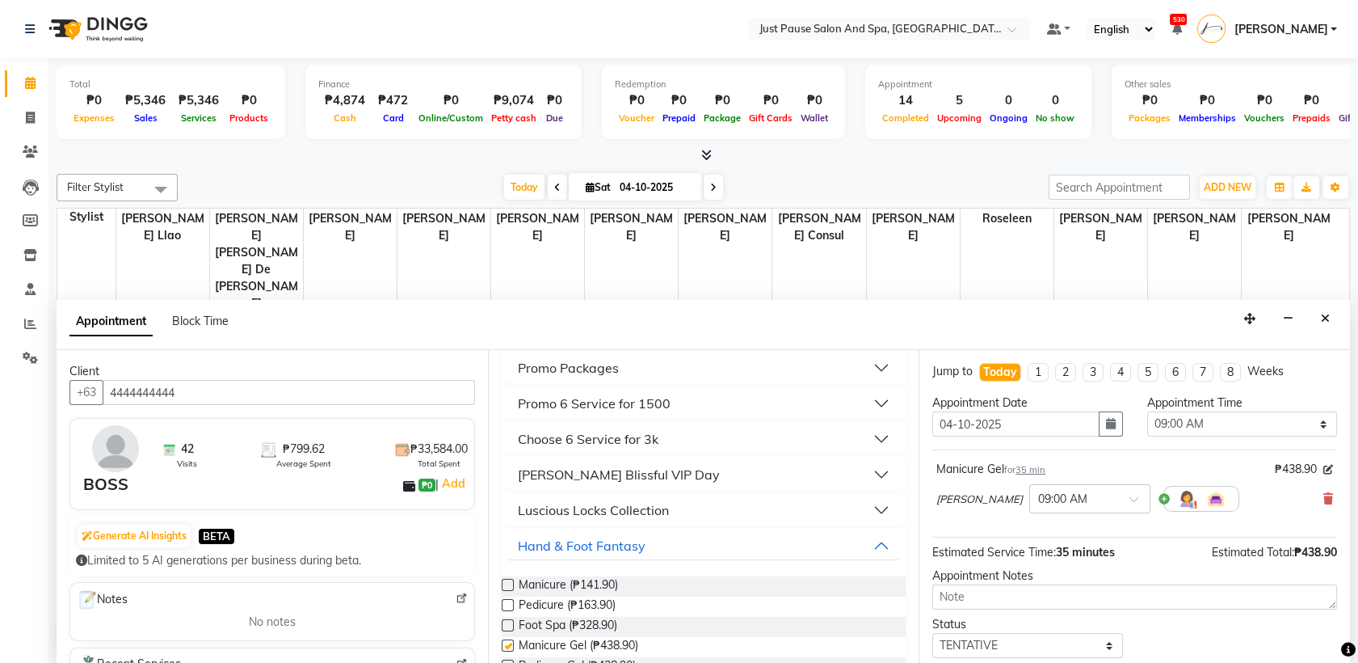
checkbox input "false"
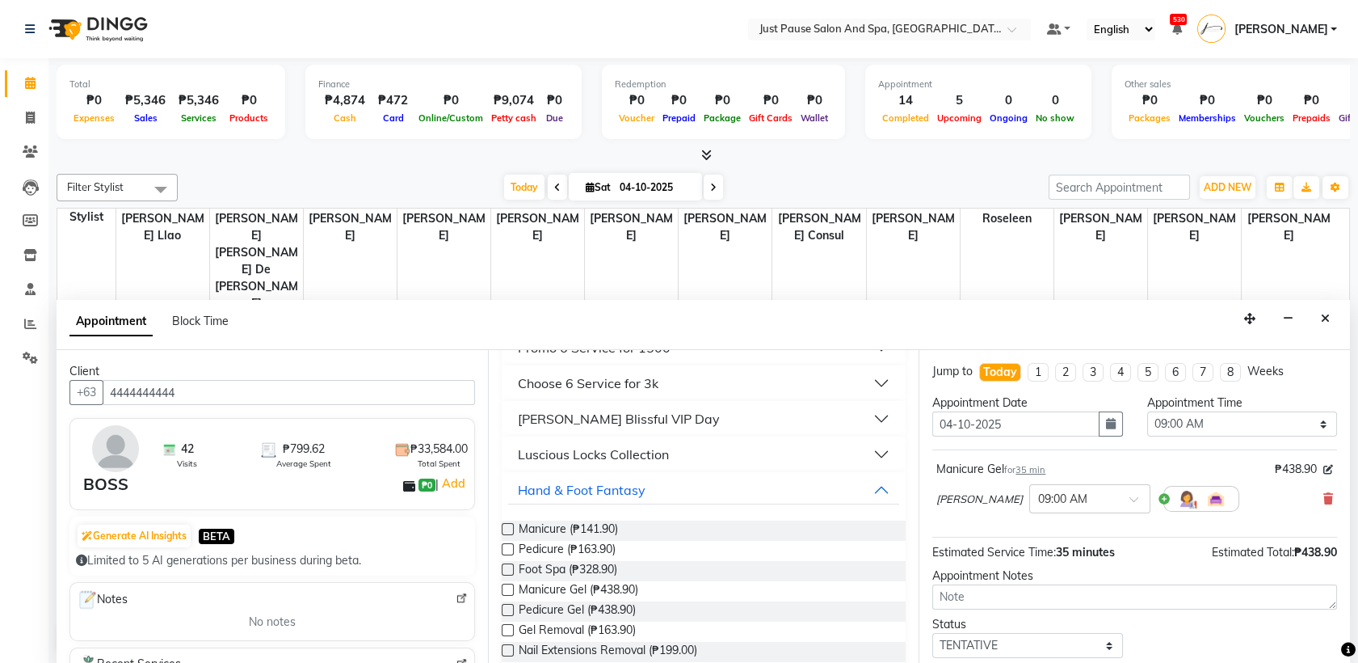
click at [511, 608] on label at bounding box center [508, 610] width 12 height 12
click at [511, 608] on input "checkbox" at bounding box center [507, 611] width 11 height 11
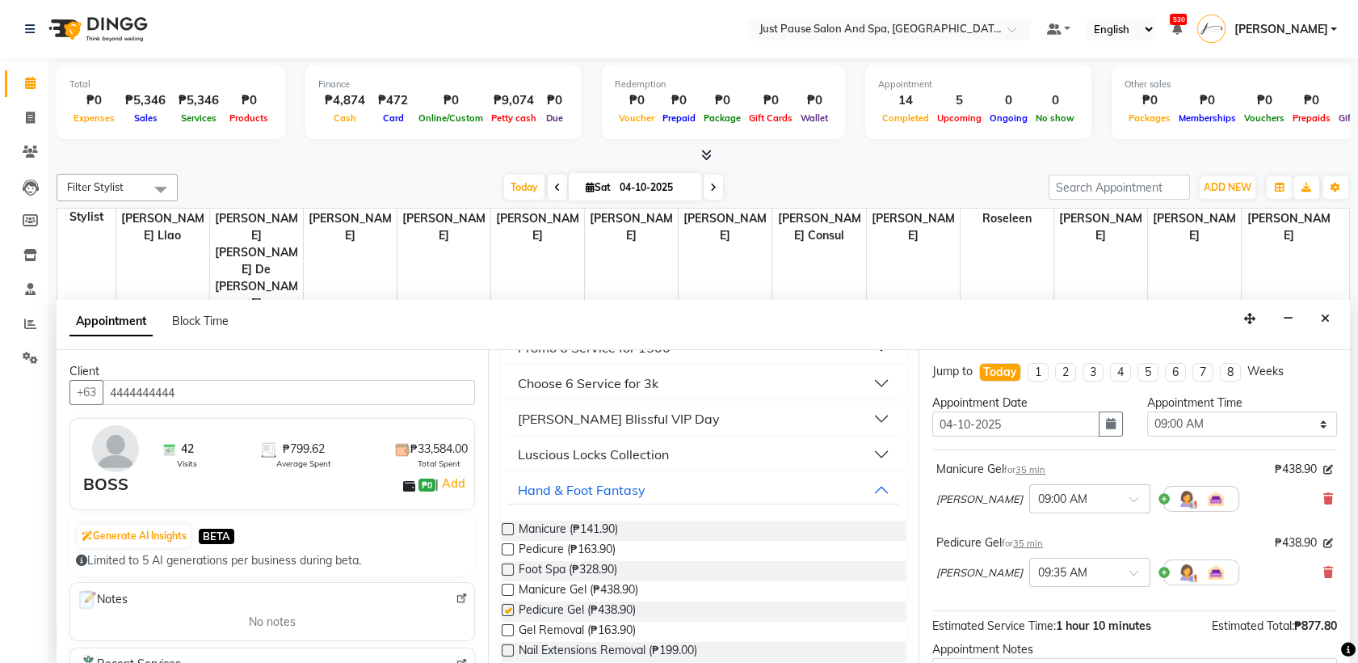
checkbox input "false"
click at [1313, 422] on select "Select 09:00 AM 09:05 AM 09:10 AM 09:15 AM 09:20 AM 09:25 AM 09:30 AM 09:35 AM …" at bounding box center [1242, 423] width 190 height 25
select select "810"
click at [1147, 411] on select "Select 09:00 AM 09:05 AM 09:10 AM 09:15 AM 09:20 AM 09:25 AM 09:30 AM 09:35 AM …" at bounding box center [1242, 423] width 190 height 25
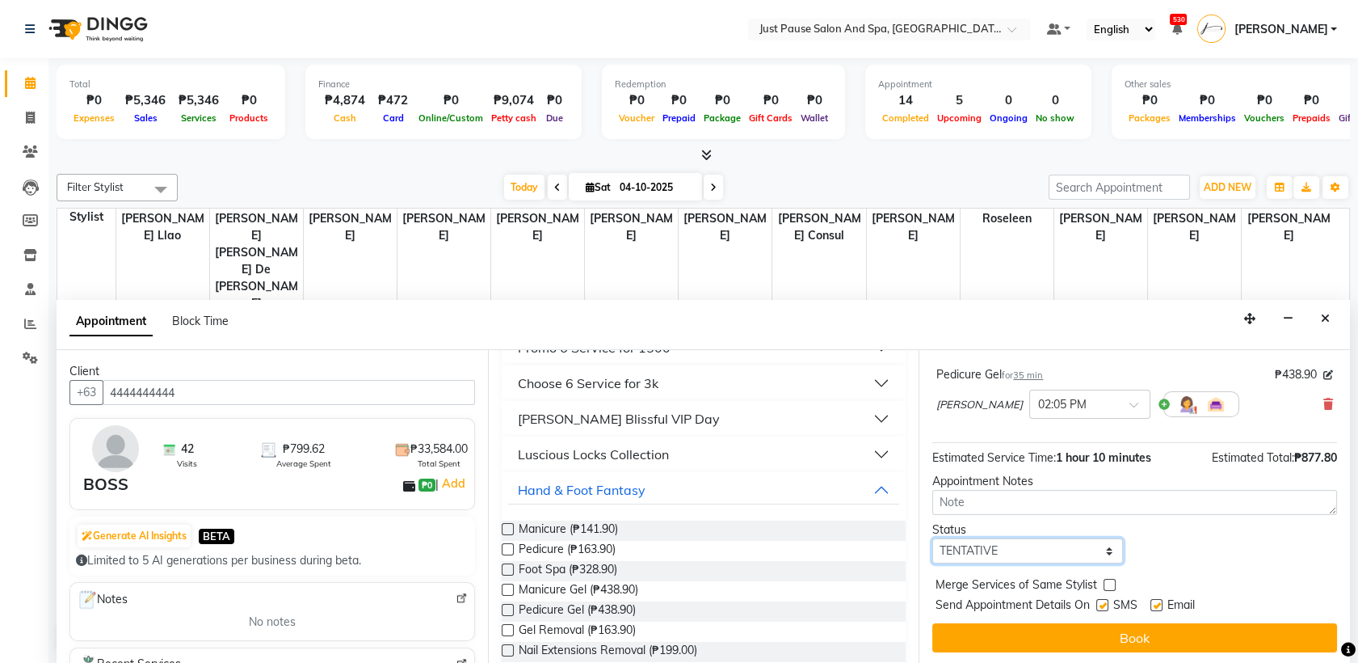
click at [1097, 545] on select "Select TENTATIVE CONFIRM CHECK-IN UPCOMING" at bounding box center [1028, 550] width 190 height 25
select select "check-in"
click at [933, 538] on select "Select TENTATIVE CONFIRM CHECK-IN UPCOMING" at bounding box center [1028, 550] width 190 height 25
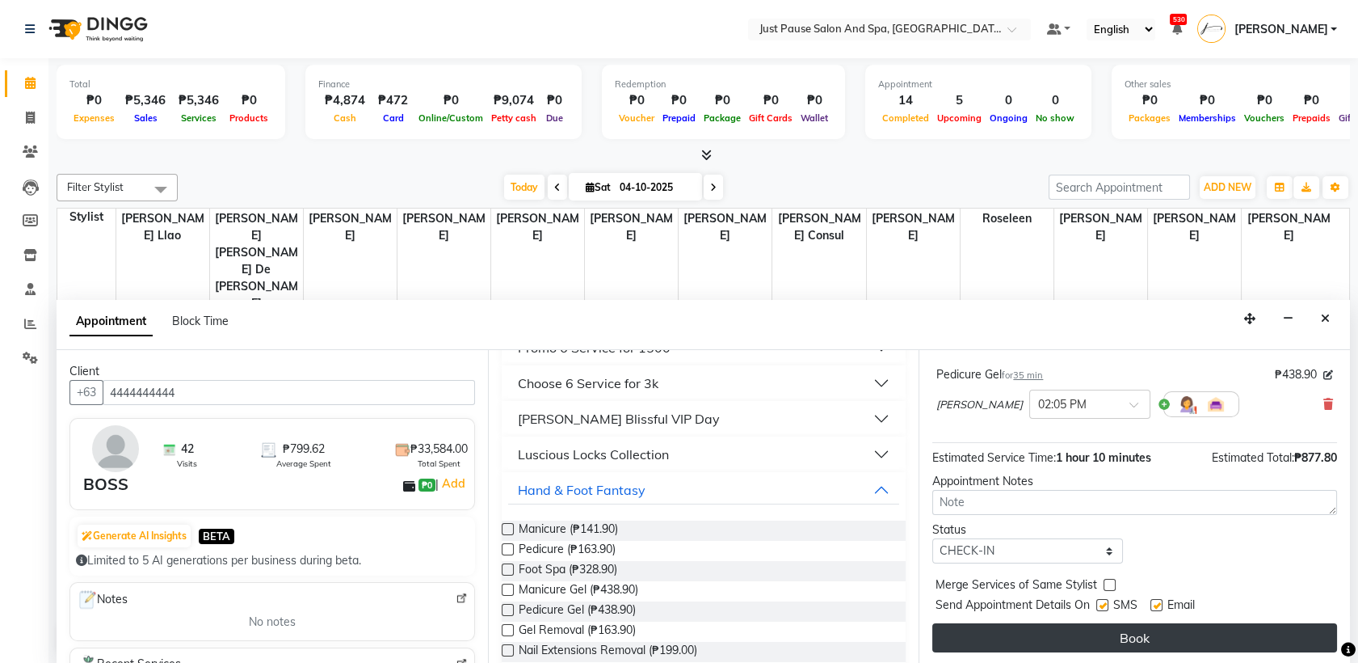
click at [1125, 630] on button "Book" at bounding box center [1135, 637] width 405 height 29
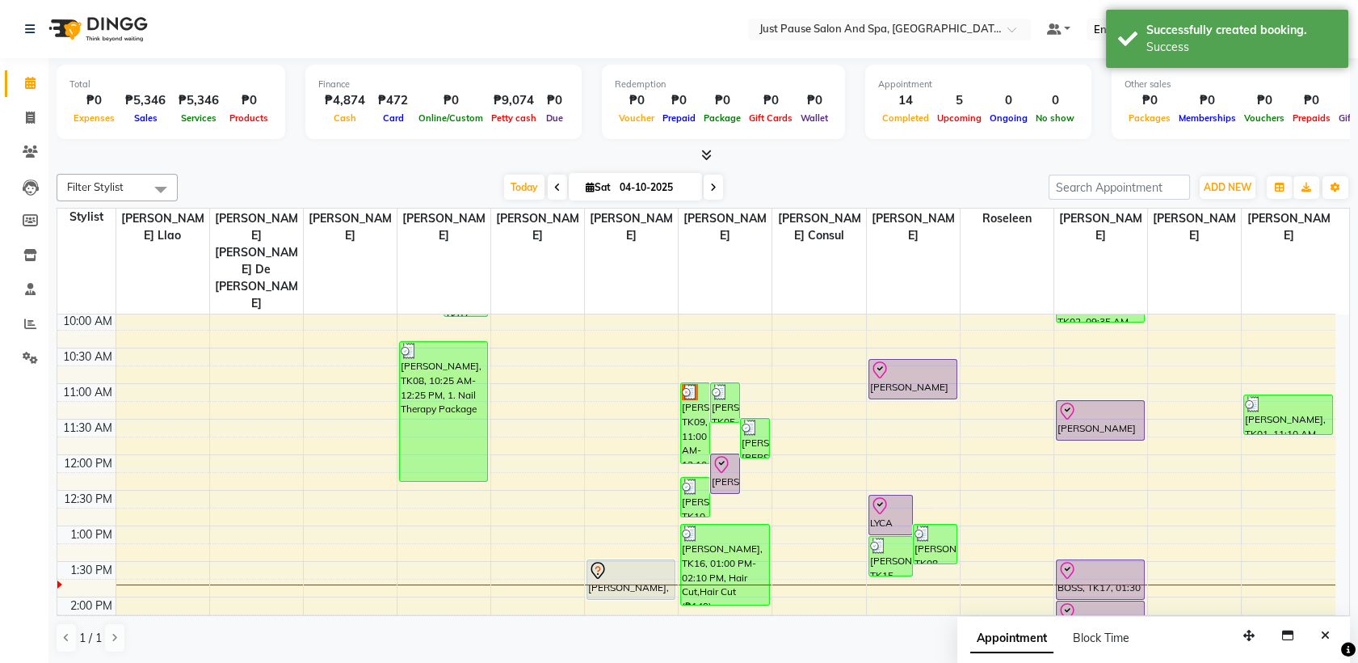
scroll to position [145, 0]
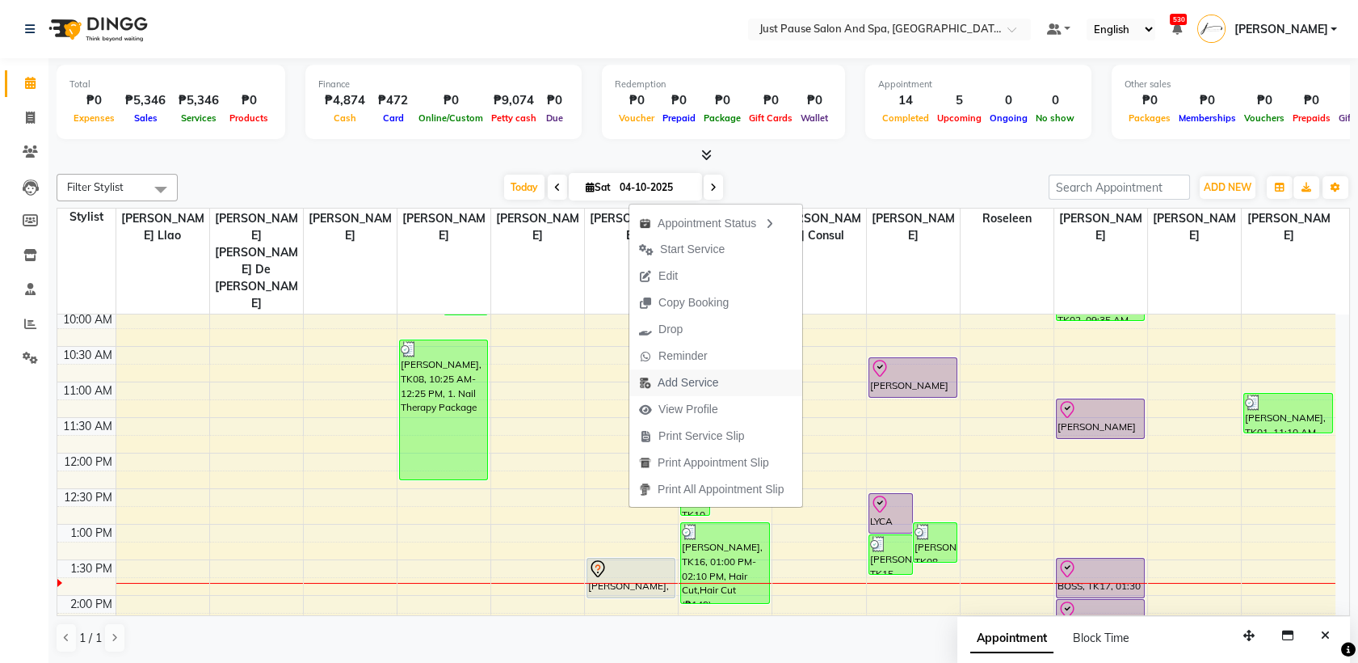
click at [701, 385] on span "Add Service" at bounding box center [688, 382] width 61 height 17
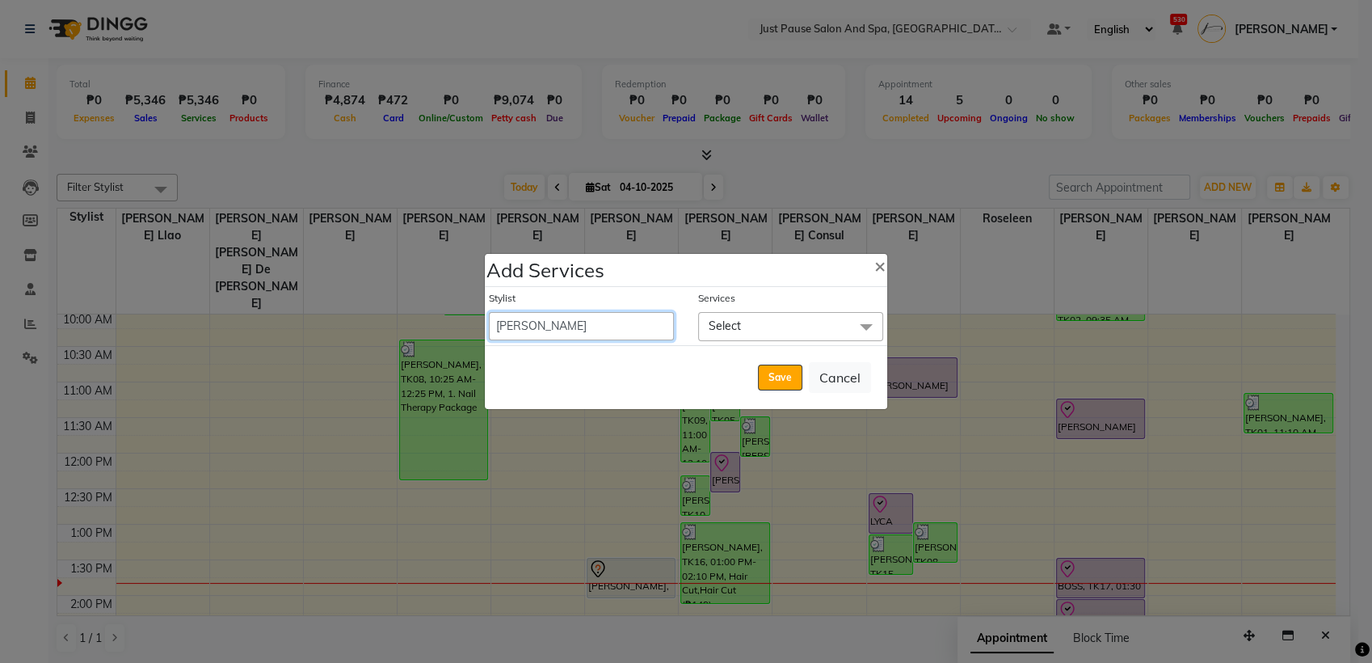
click at [608, 326] on select "[PERSON_NAME] [PERSON_NAME] [PERSON_NAME] llao [PERSON_NAME] [PERSON_NAME] [PER…" at bounding box center [581, 326] width 185 height 28
select select "72583"
click at [489, 312] on select "[PERSON_NAME] [PERSON_NAME] [PERSON_NAME] llao [PERSON_NAME] [PERSON_NAME] [PER…" at bounding box center [581, 326] width 185 height 28
select select "845"
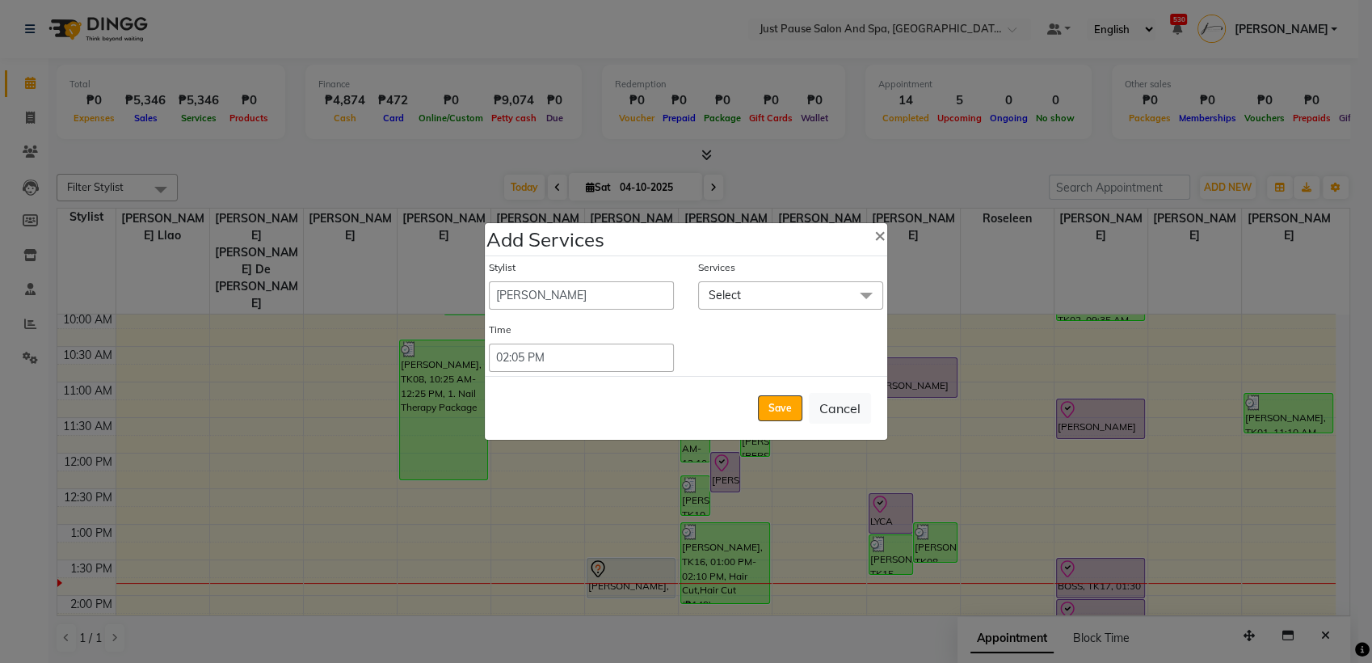
click at [862, 293] on span at bounding box center [866, 296] width 32 height 31
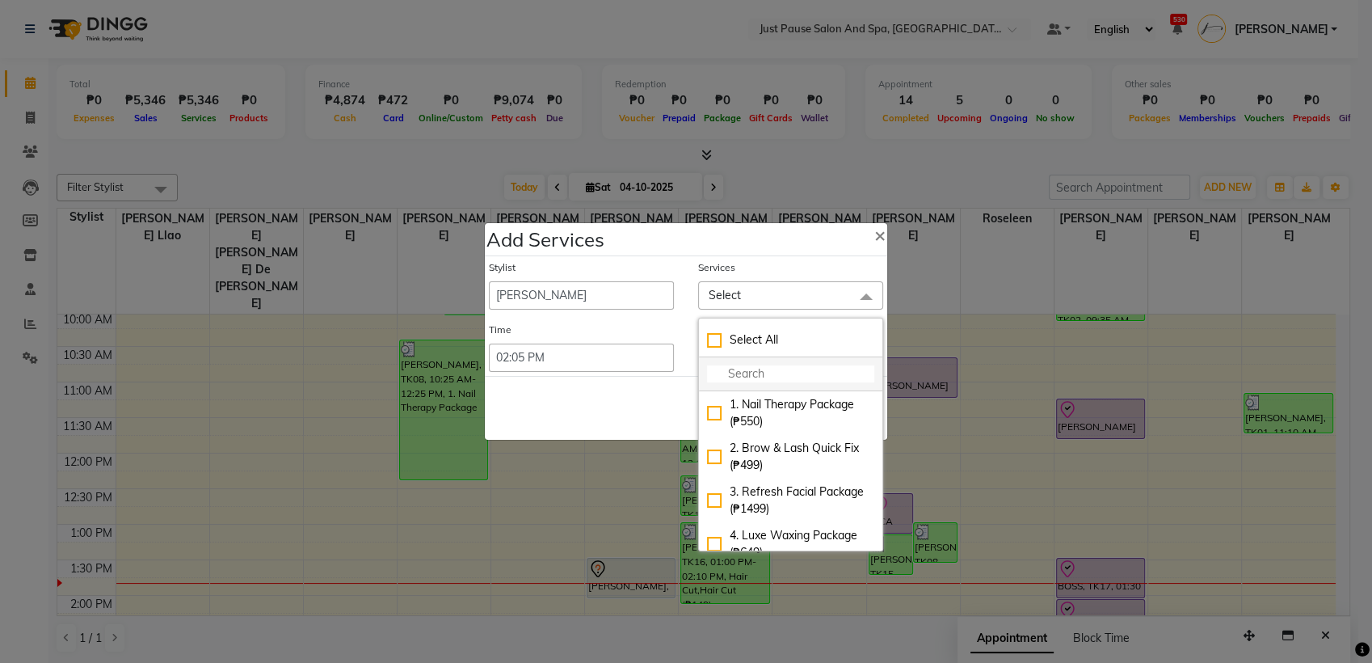
click at [808, 373] on input "multiselect-search" at bounding box center [790, 373] width 167 height 17
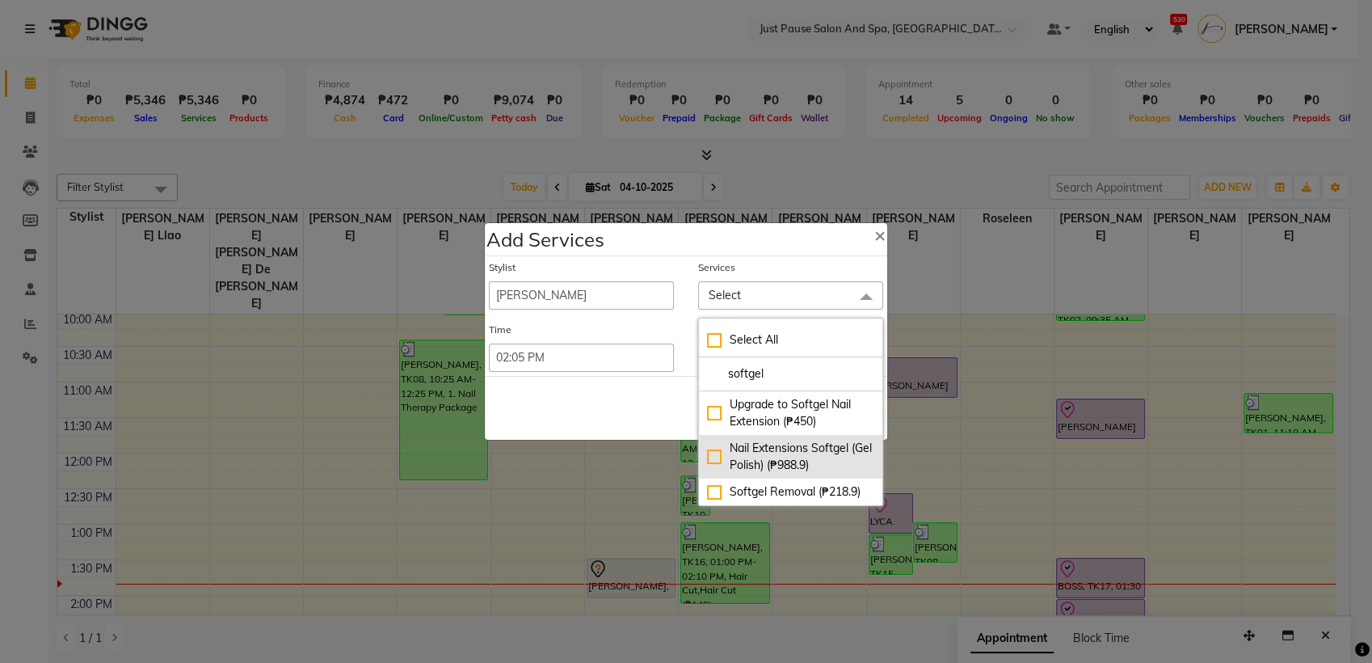
type input "softgel"
click at [710, 454] on div "Nail Extensions Softgel (Gel Polish) (₱988.9)" at bounding box center [790, 457] width 167 height 34
checkbox input "true"
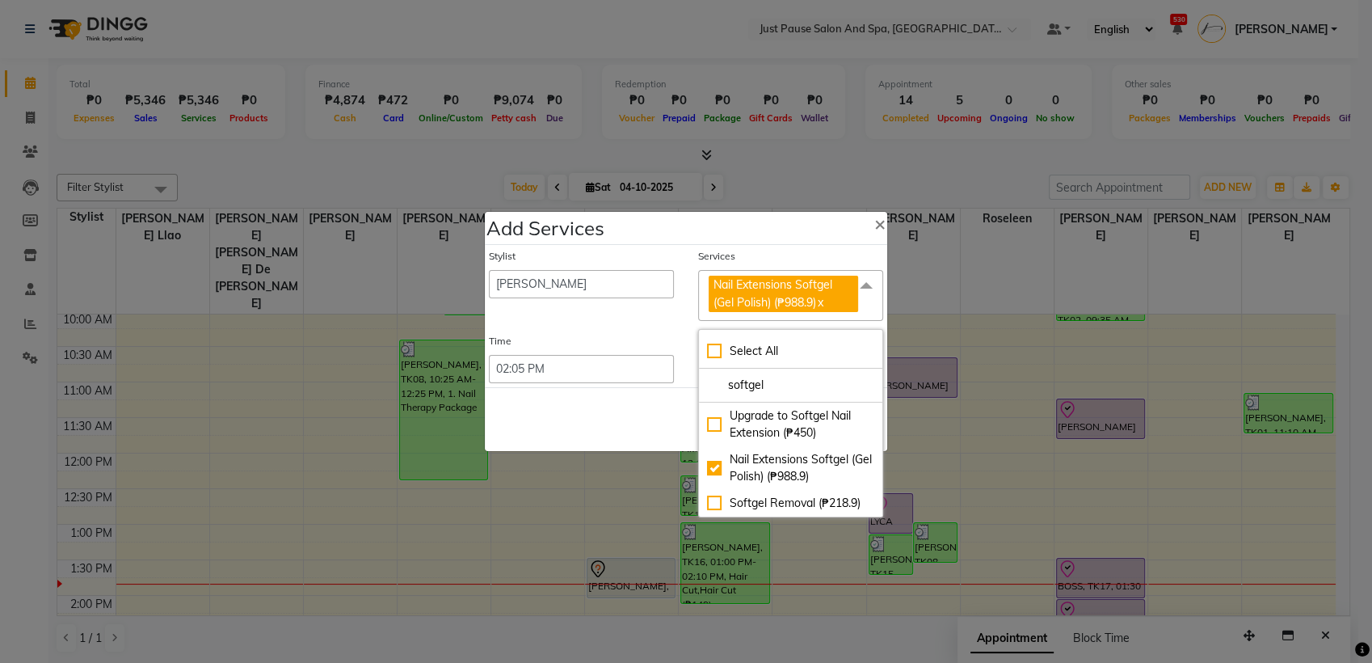
click at [638, 414] on div "Save Cancel" at bounding box center [686, 419] width 402 height 64
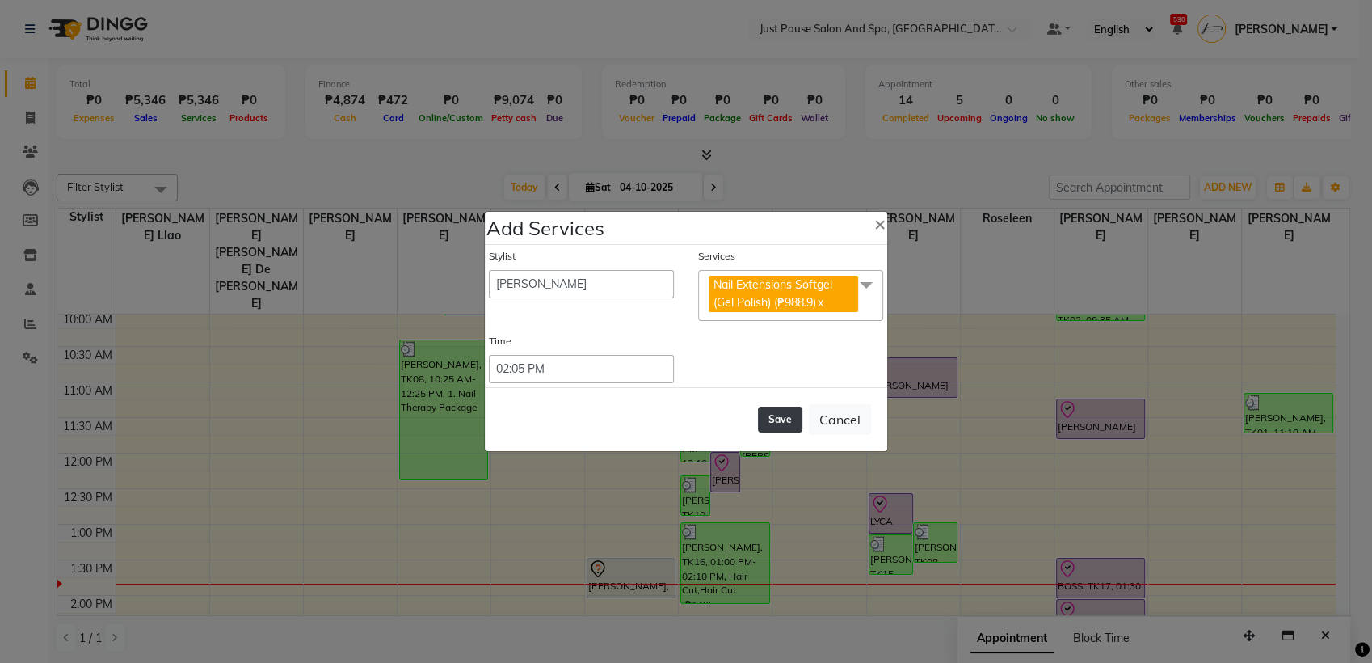
click at [781, 419] on button "Save" at bounding box center [780, 419] width 44 height 26
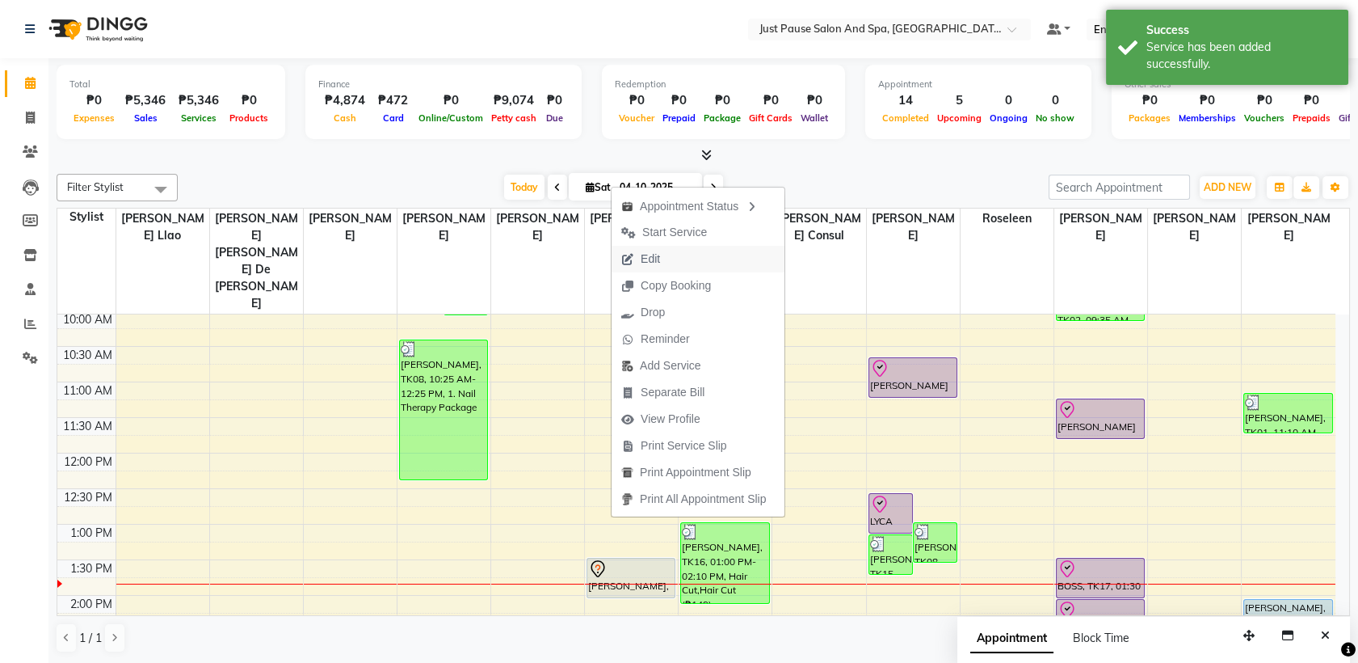
click at [669, 257] on span "Edit" at bounding box center [641, 259] width 58 height 27
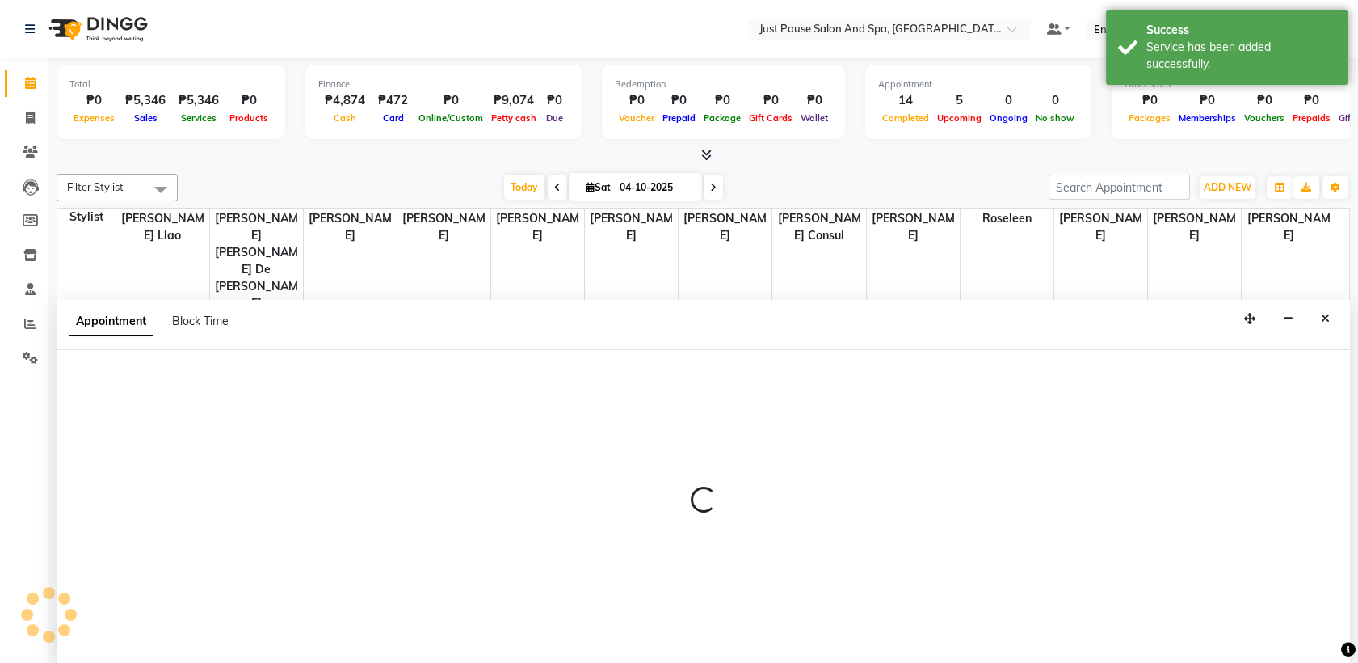
scroll to position [0, 0]
select select "tentative"
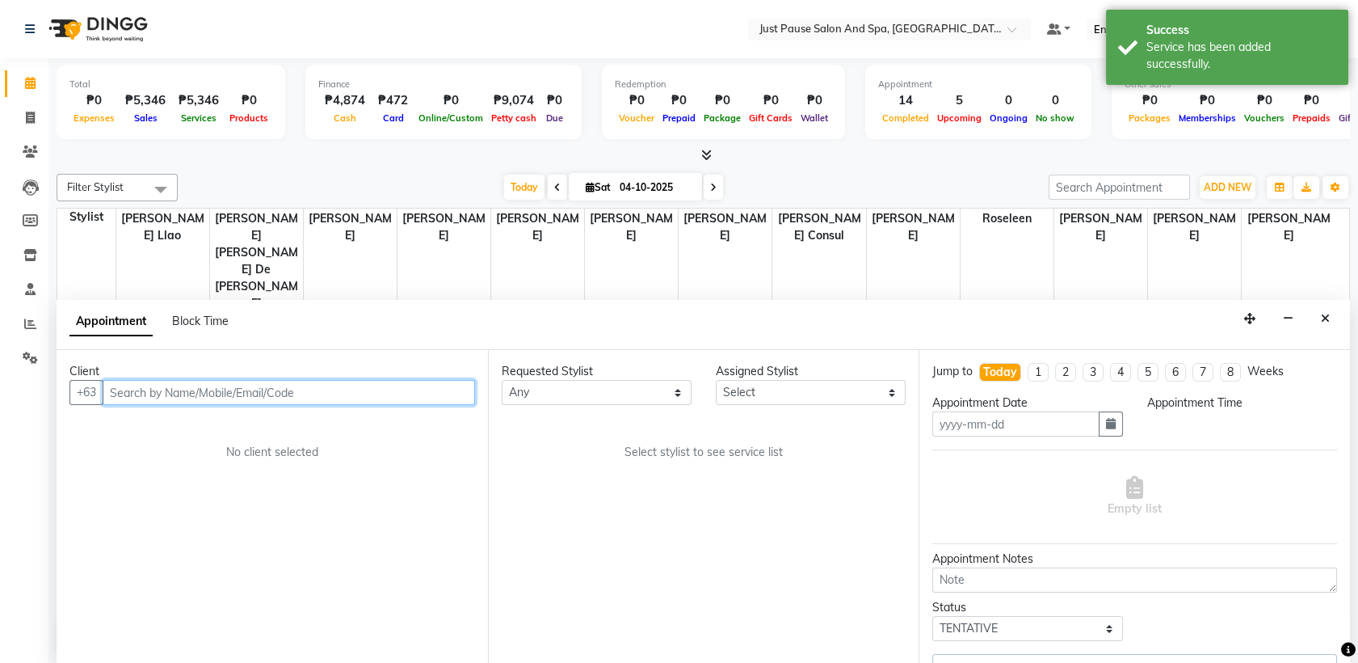
type input "04-10-2025"
select select "upcoming"
select select "810"
select select "72583"
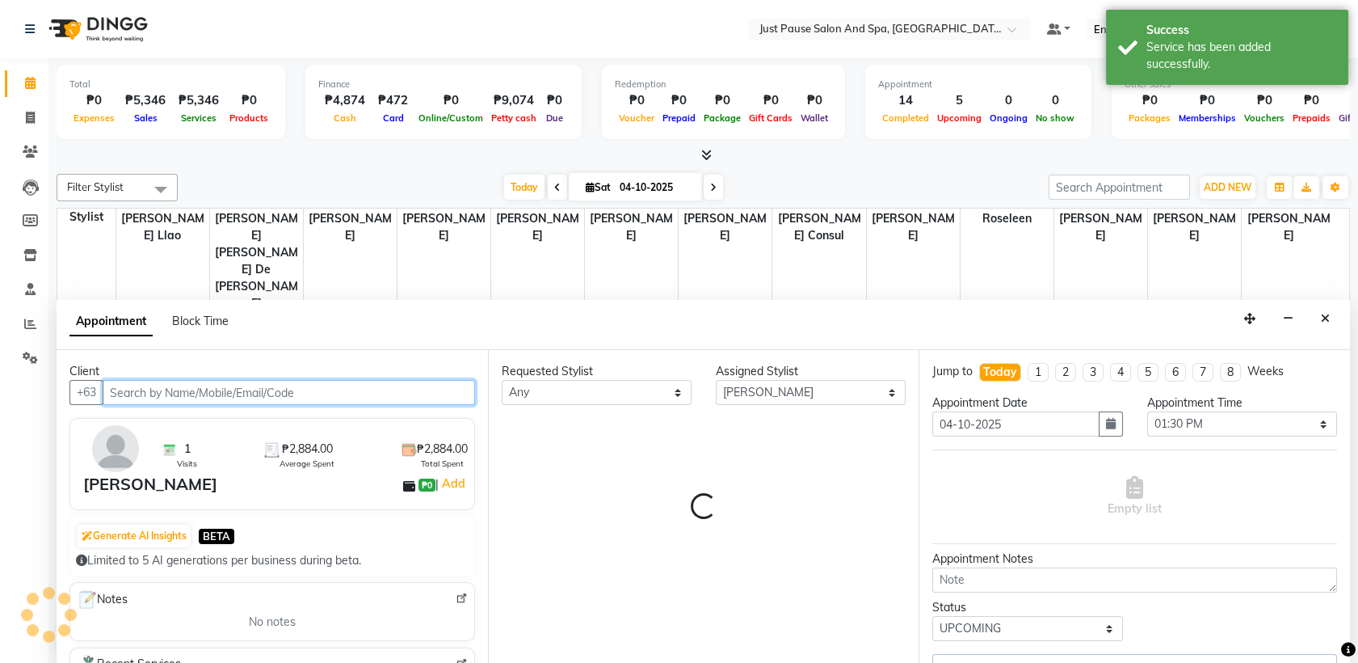
select select "2179"
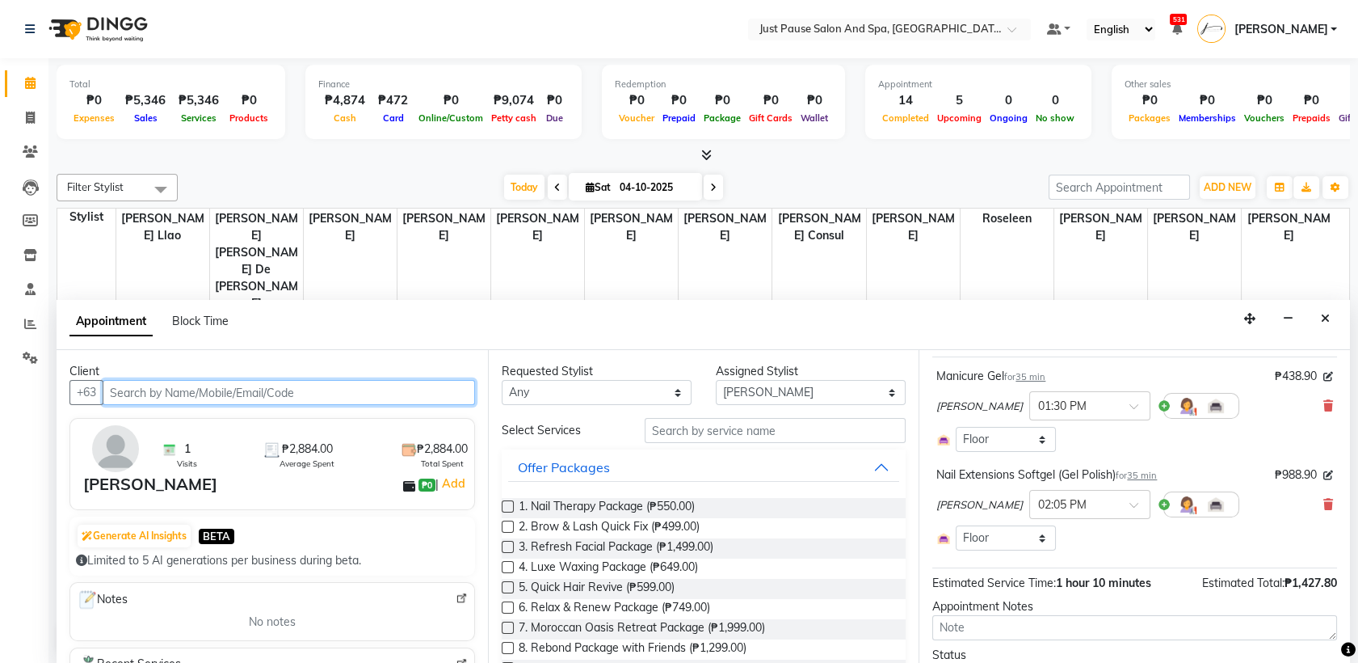
scroll to position [91, 0]
click at [1324, 409] on icon at bounding box center [1329, 407] width 10 height 11
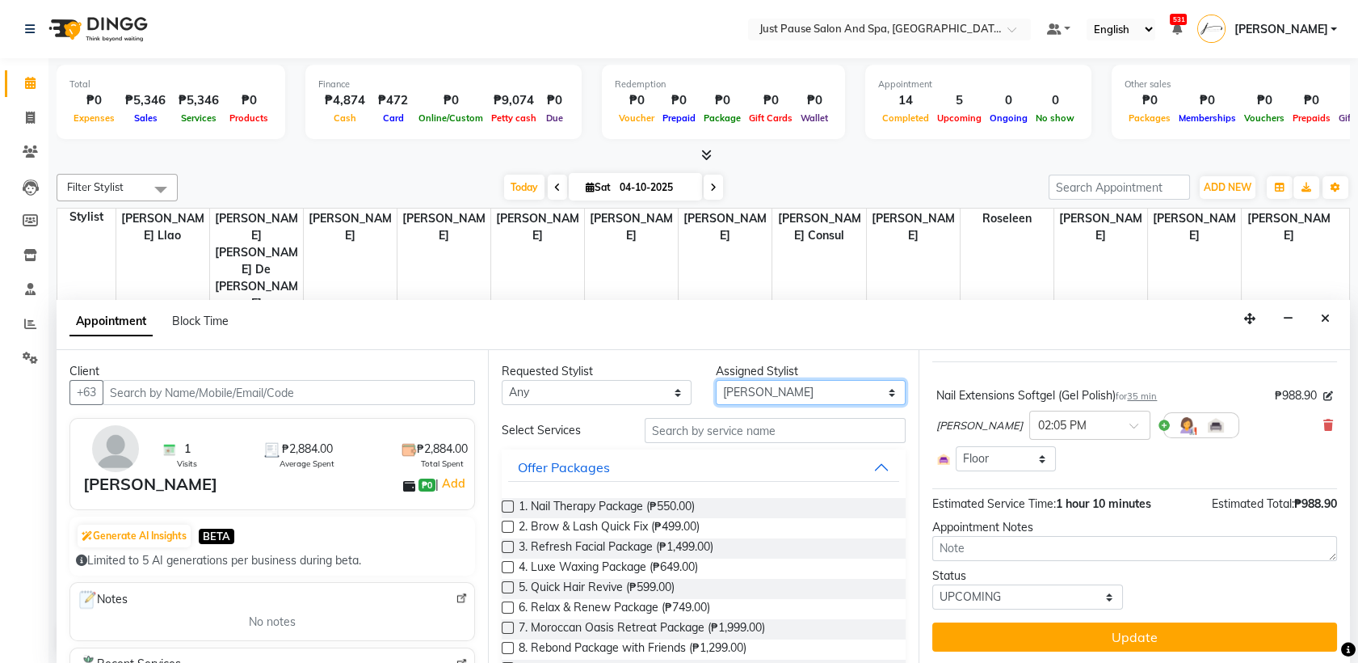
click at [870, 396] on select "Select [PERSON_NAME] [PERSON_NAME] [PERSON_NAME] llao [PERSON_NAME] [PERSON_NAM…" at bounding box center [811, 392] width 190 height 25
select select "31569"
click at [716, 380] on select "Select [PERSON_NAME] [PERSON_NAME] [PERSON_NAME] llao [PERSON_NAME] [PERSON_NAM…" at bounding box center [811, 392] width 190 height 25
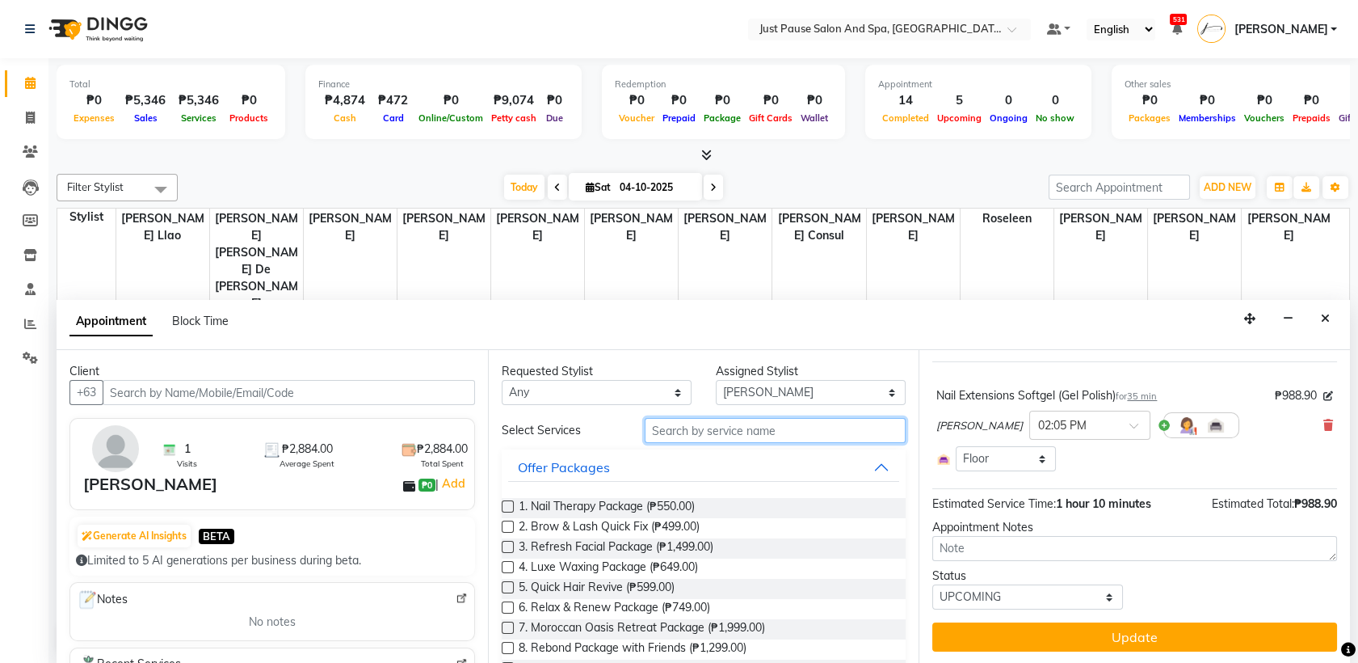
click at [874, 436] on input "text" at bounding box center [776, 430] width 262 height 25
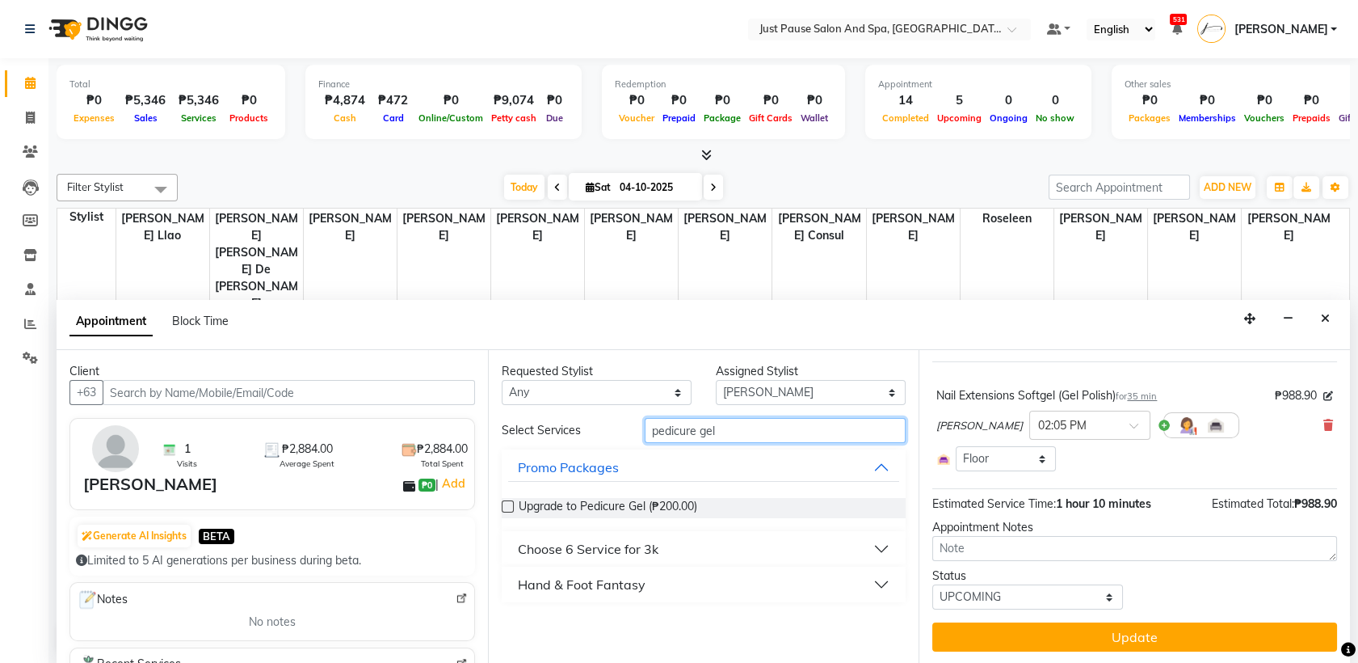
type input "pedicure gel"
click at [877, 598] on div "Hand & Foot Fantasy" at bounding box center [704, 584] width 405 height 36
click at [878, 582] on button "Hand & Foot Fantasy" at bounding box center [704, 584] width 392 height 29
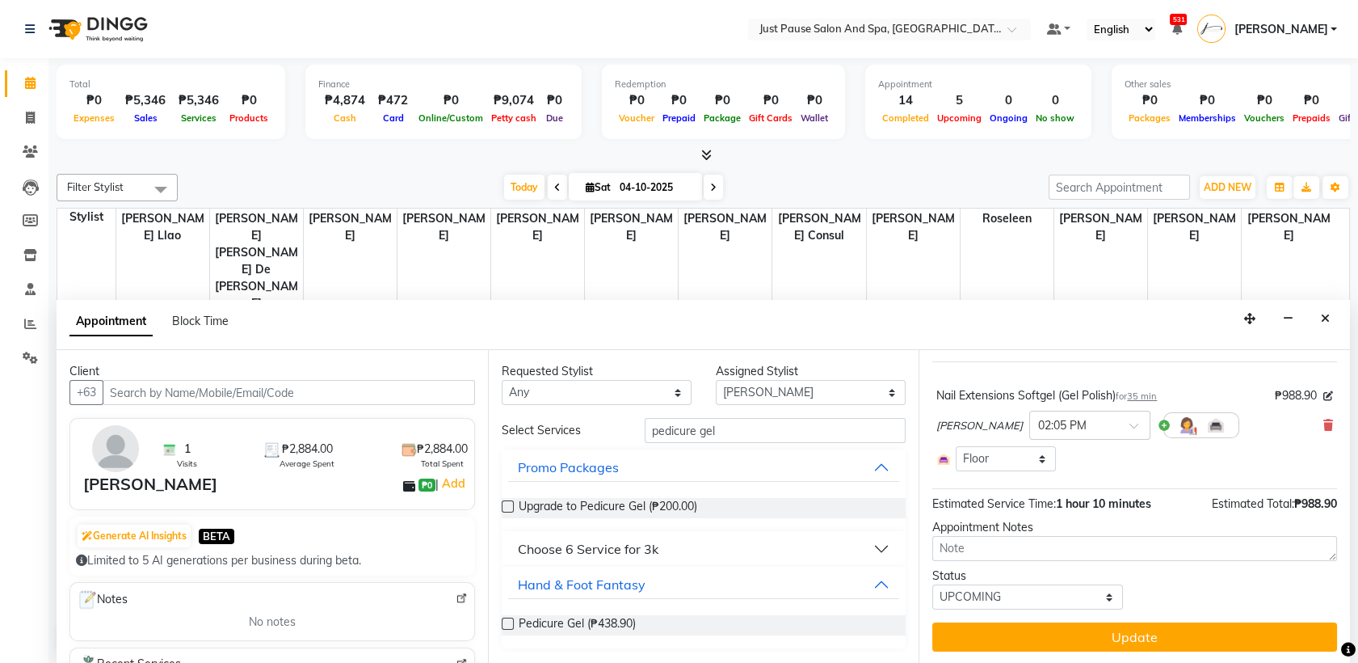
click at [512, 623] on label at bounding box center [508, 623] width 12 height 12
click at [512, 623] on input "checkbox" at bounding box center [507, 625] width 11 height 11
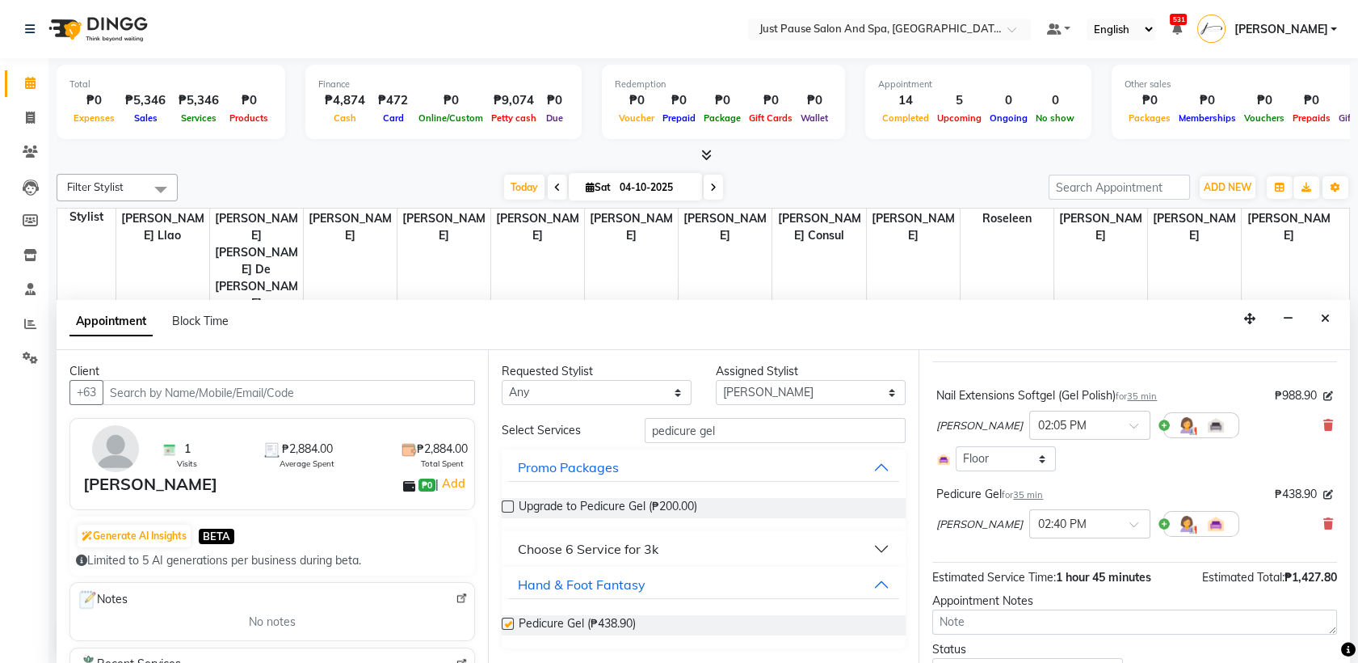
scroll to position [91, 0]
checkbox input "false"
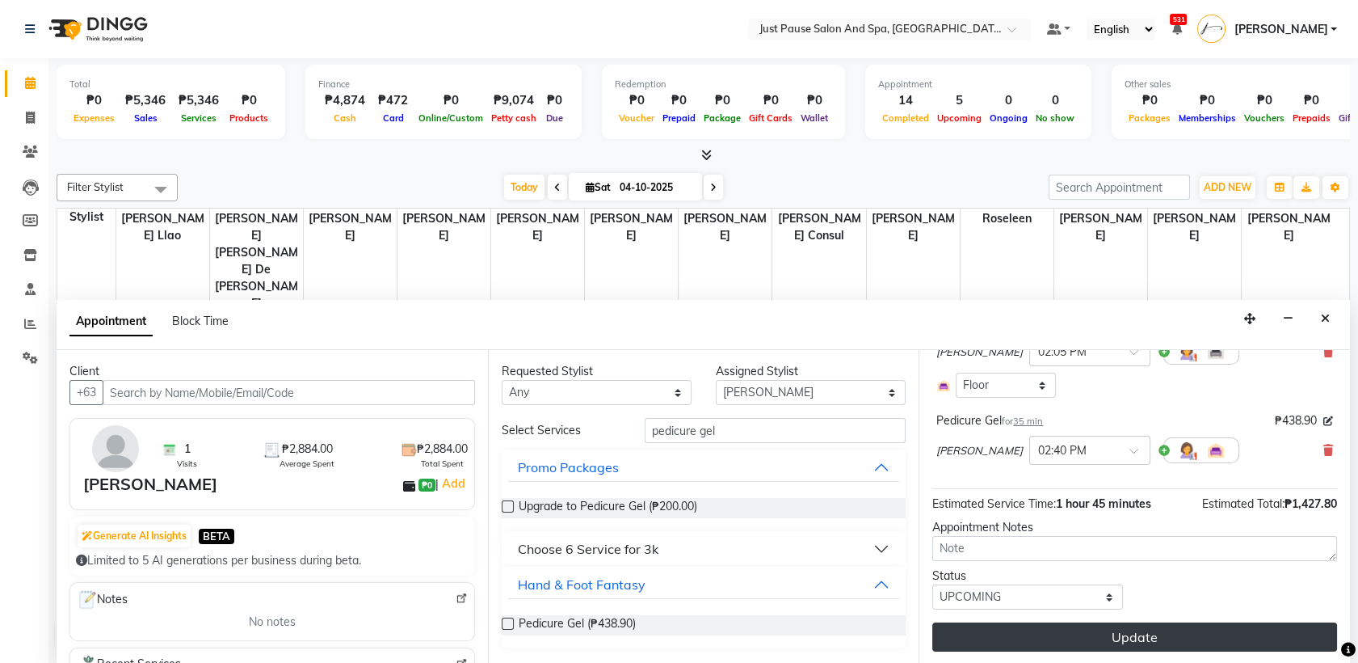
click at [1127, 634] on button "Update" at bounding box center [1135, 636] width 405 height 29
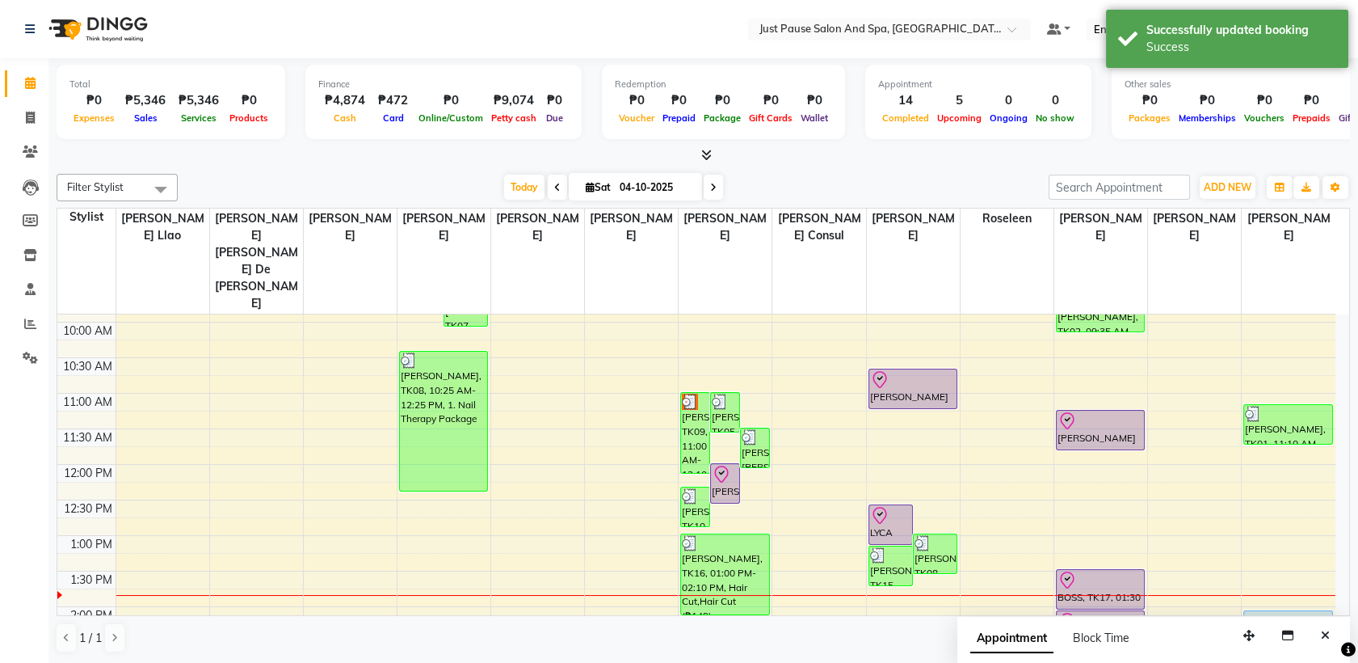
scroll to position [130, 0]
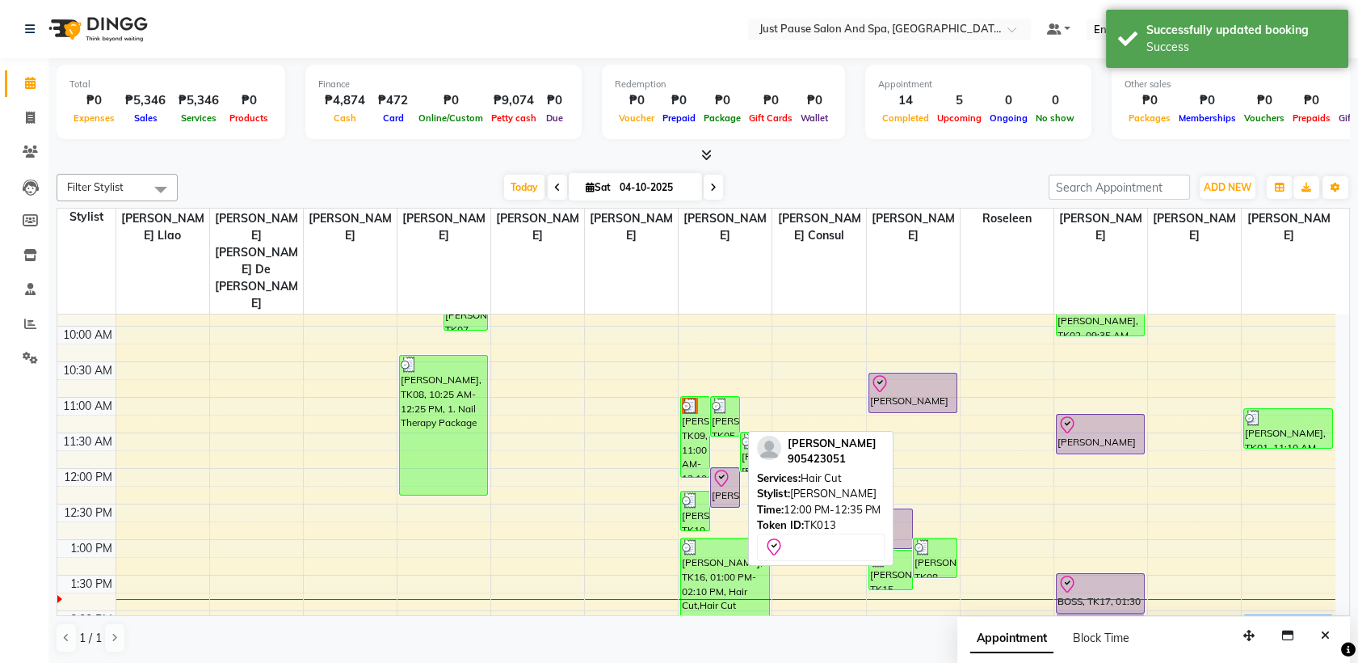
click at [726, 468] on div "[PERSON_NAME], TK13, 12:00 PM-12:35 PM, Hair Cut" at bounding box center [725, 487] width 28 height 39
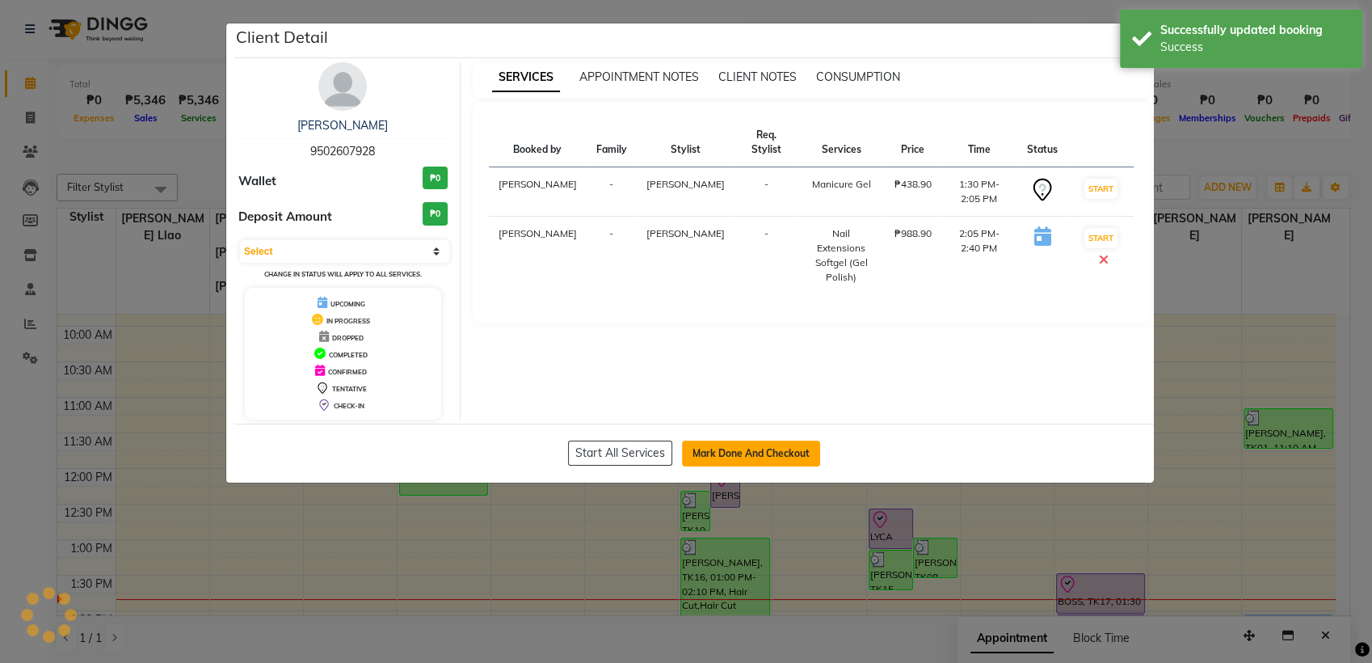
select select "8"
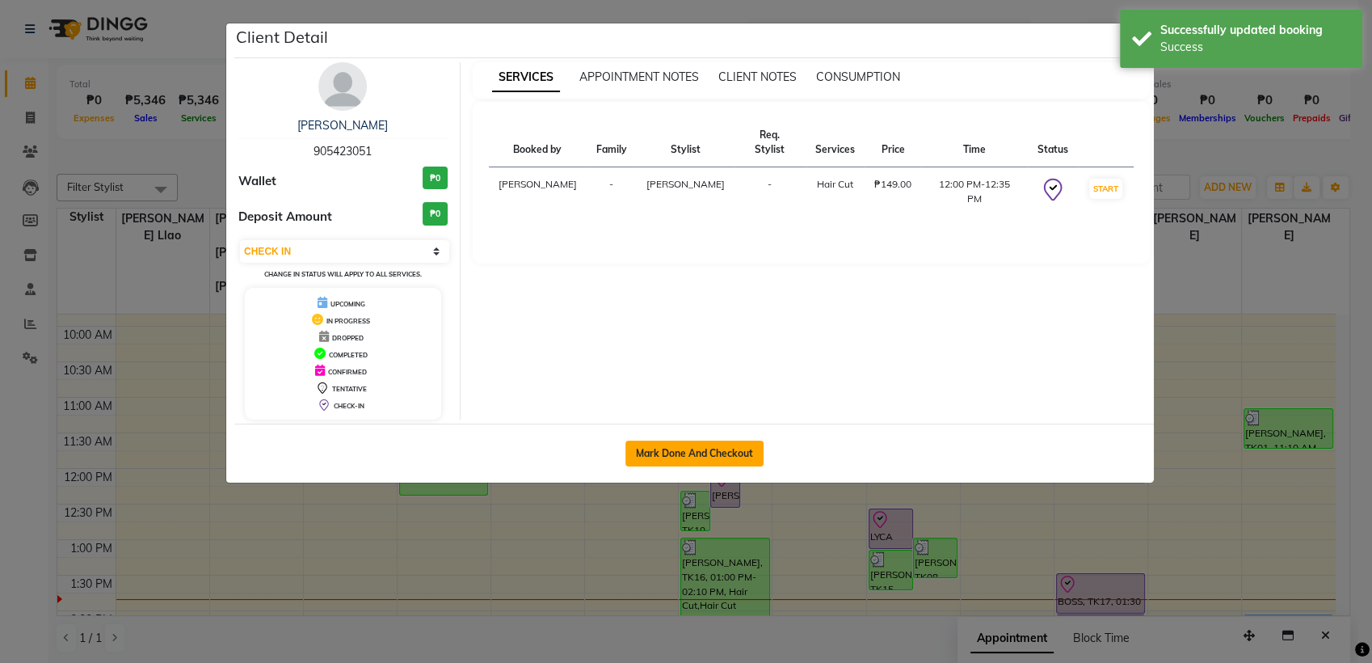
click at [756, 456] on button "Mark Done And Checkout" at bounding box center [694, 453] width 138 height 26
select select "service"
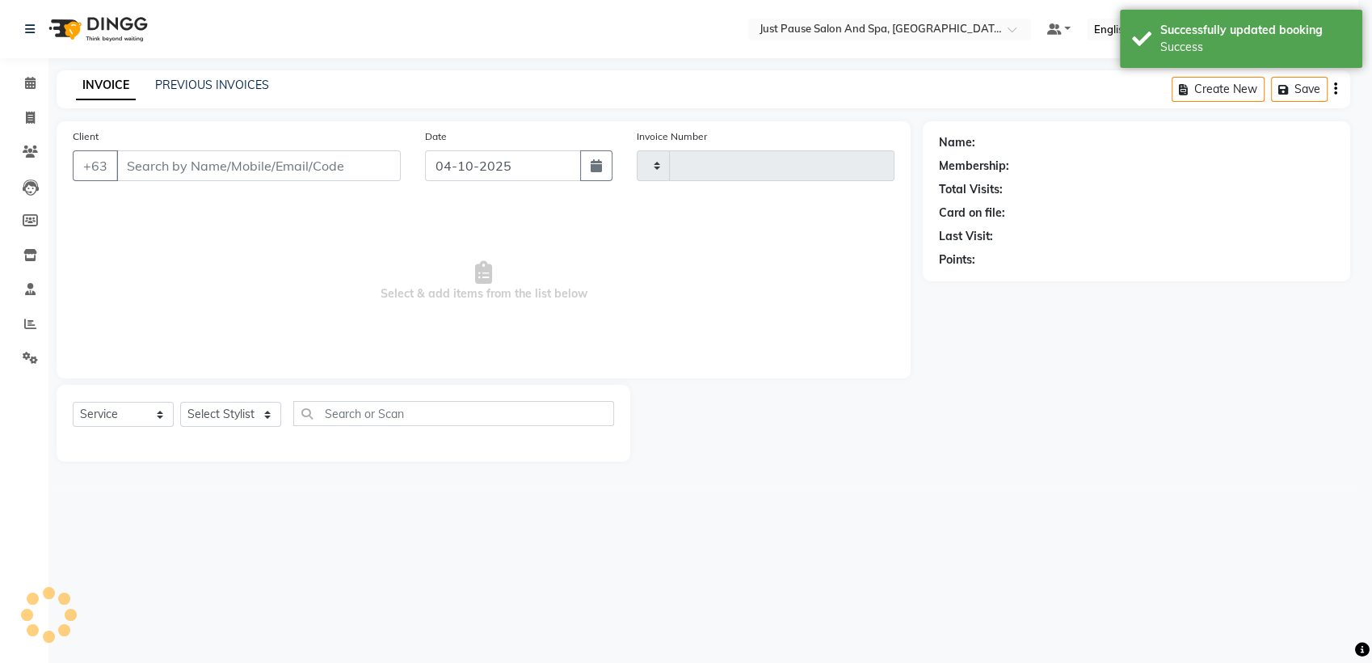
type input "2990"
select select "4927"
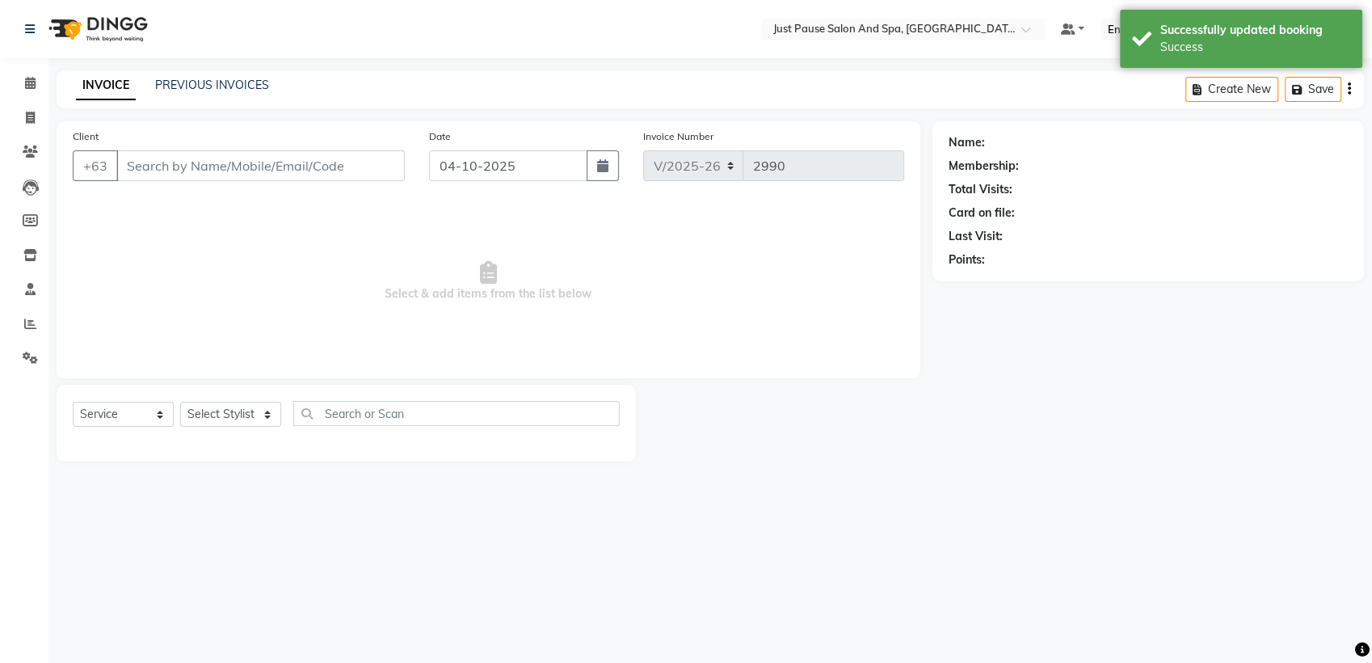
select select "G"
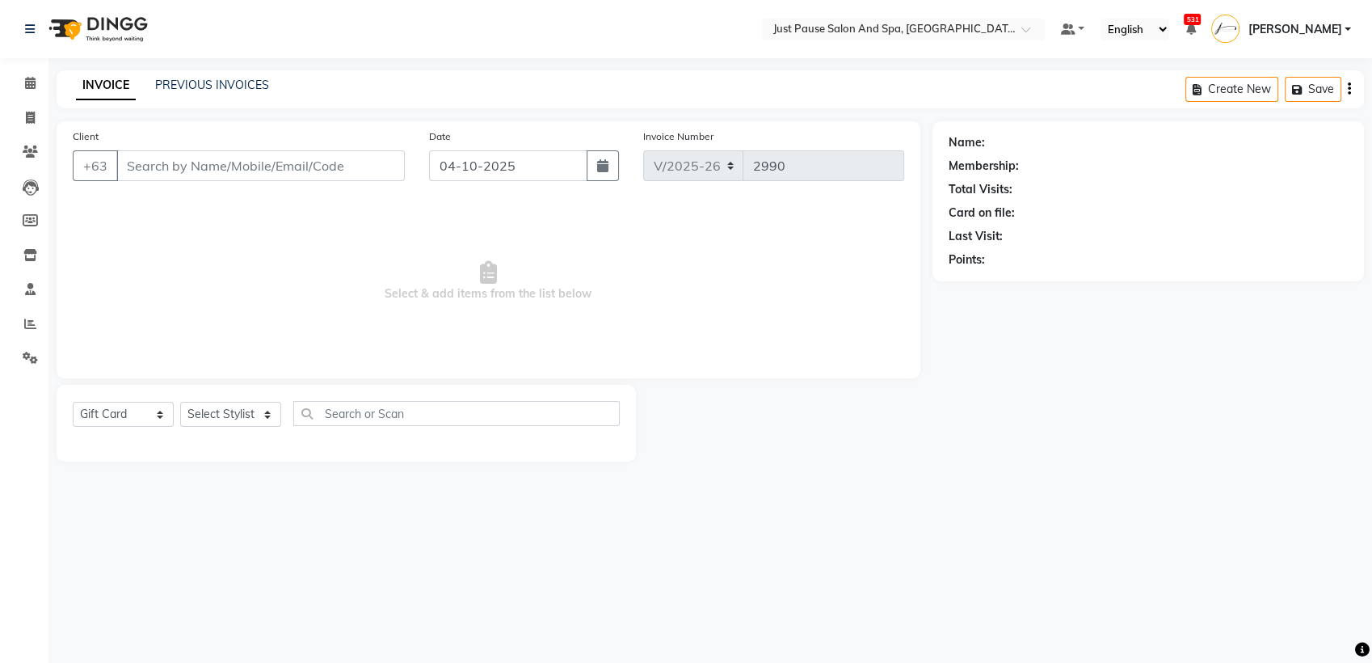
select select "30379"
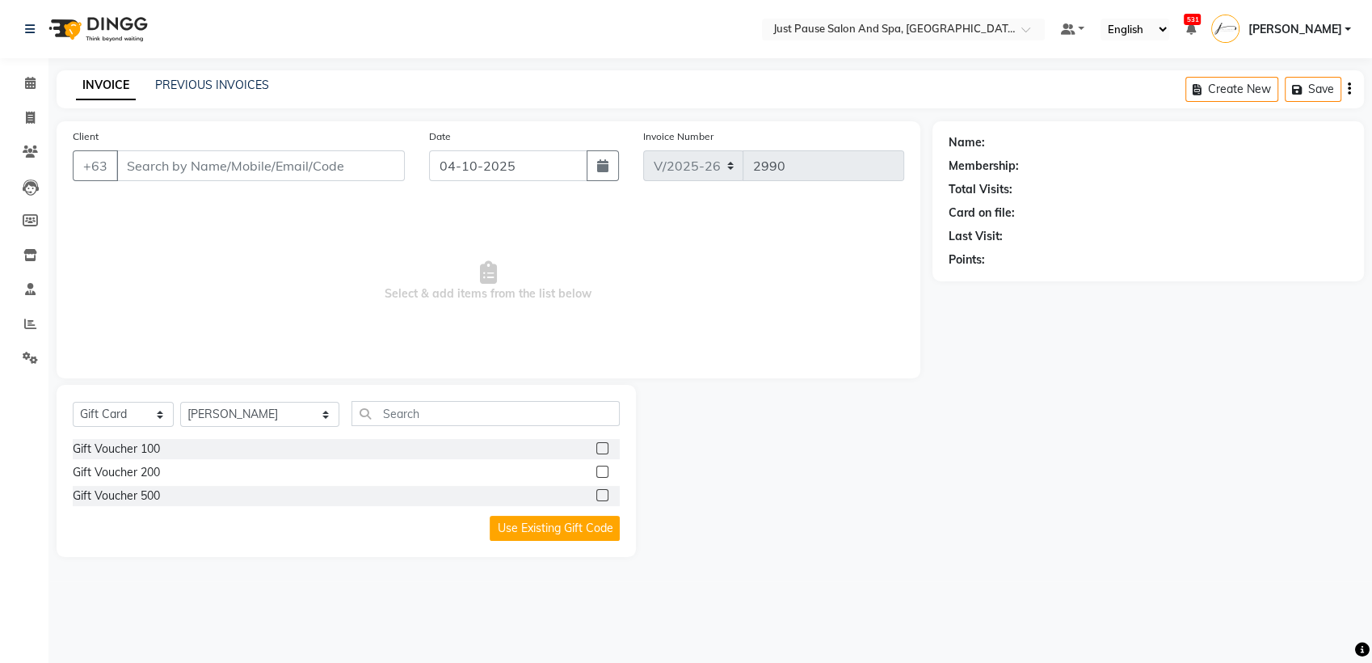
type input "905423051"
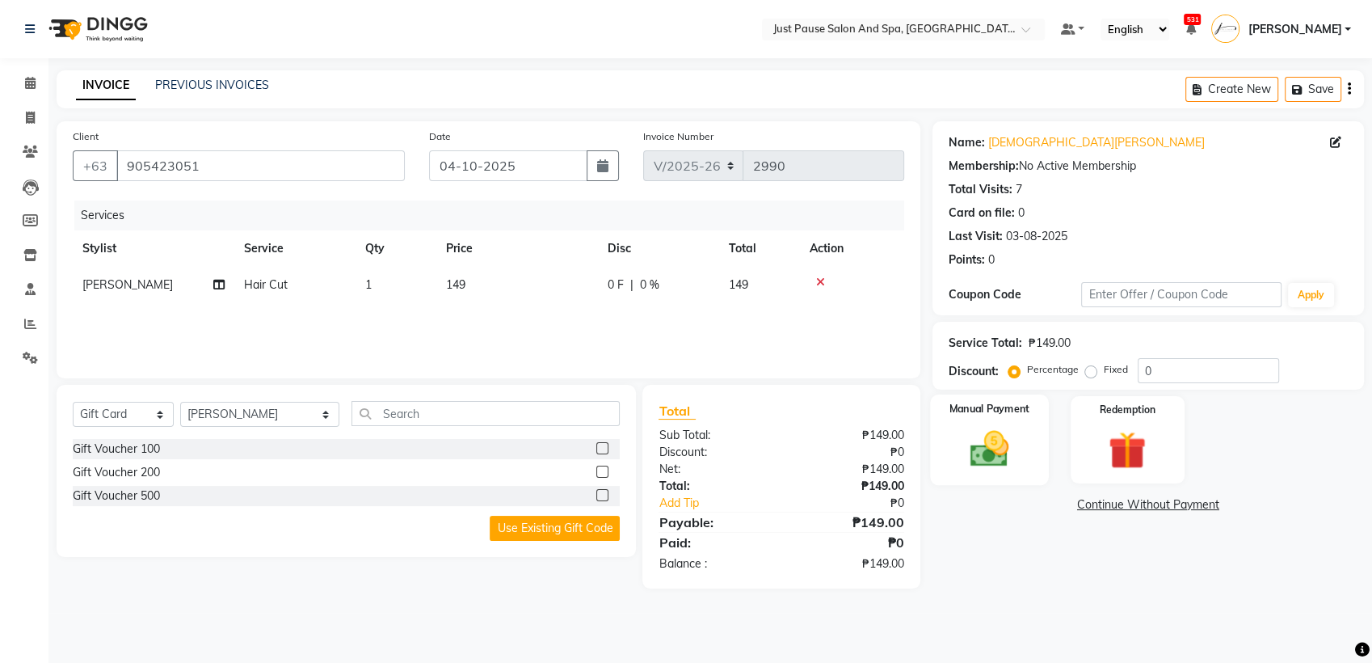
click at [985, 462] on img at bounding box center [990, 448] width 64 height 45
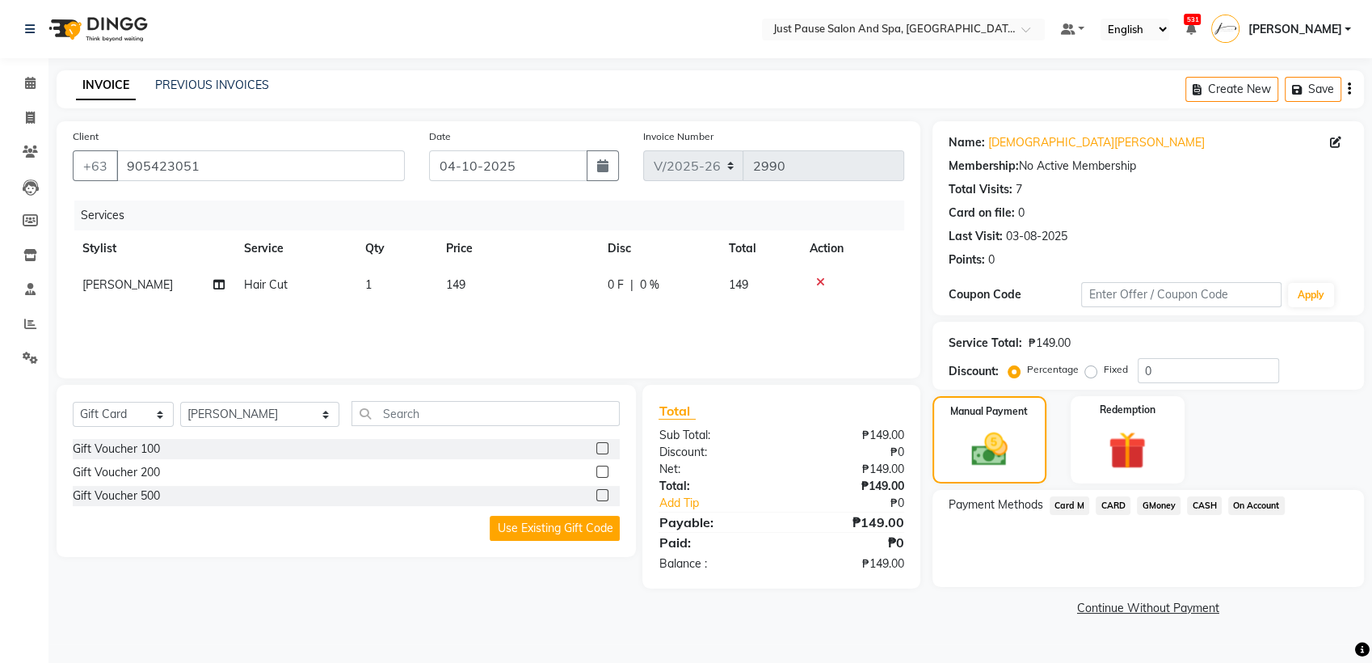
click at [1199, 506] on span "CASH" at bounding box center [1204, 505] width 35 height 19
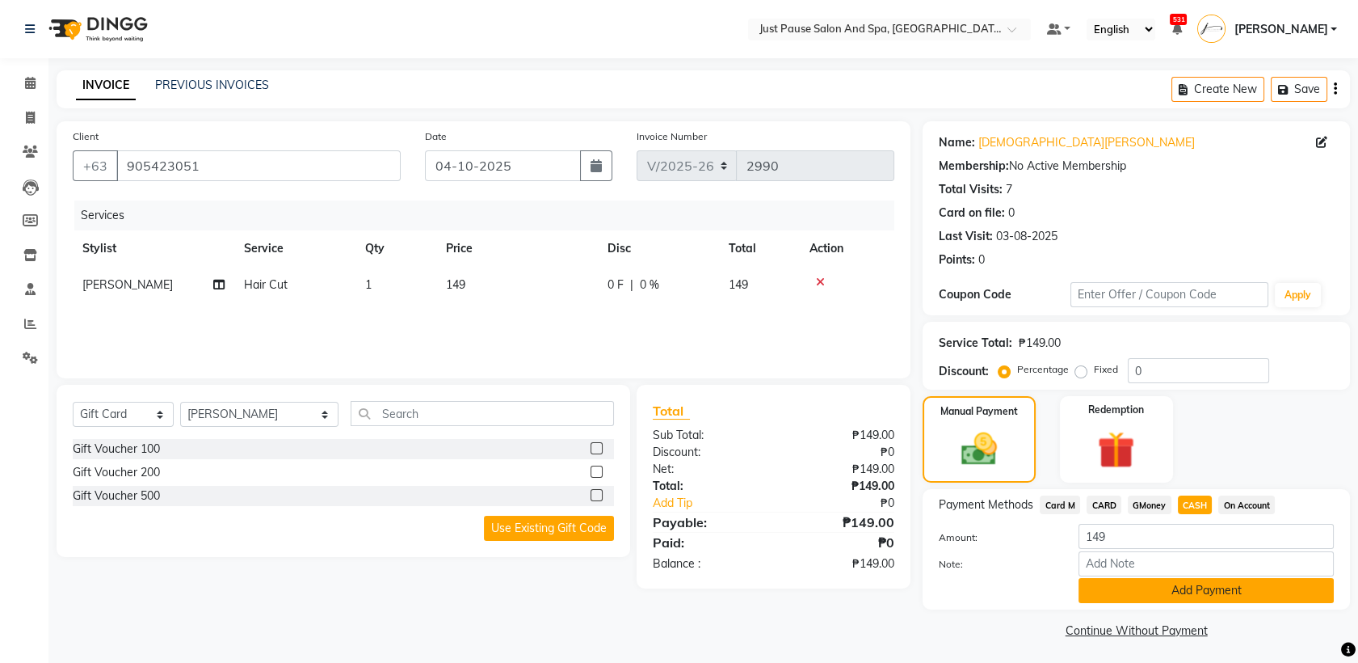
click at [1265, 579] on button "Add Payment" at bounding box center [1206, 590] width 255 height 25
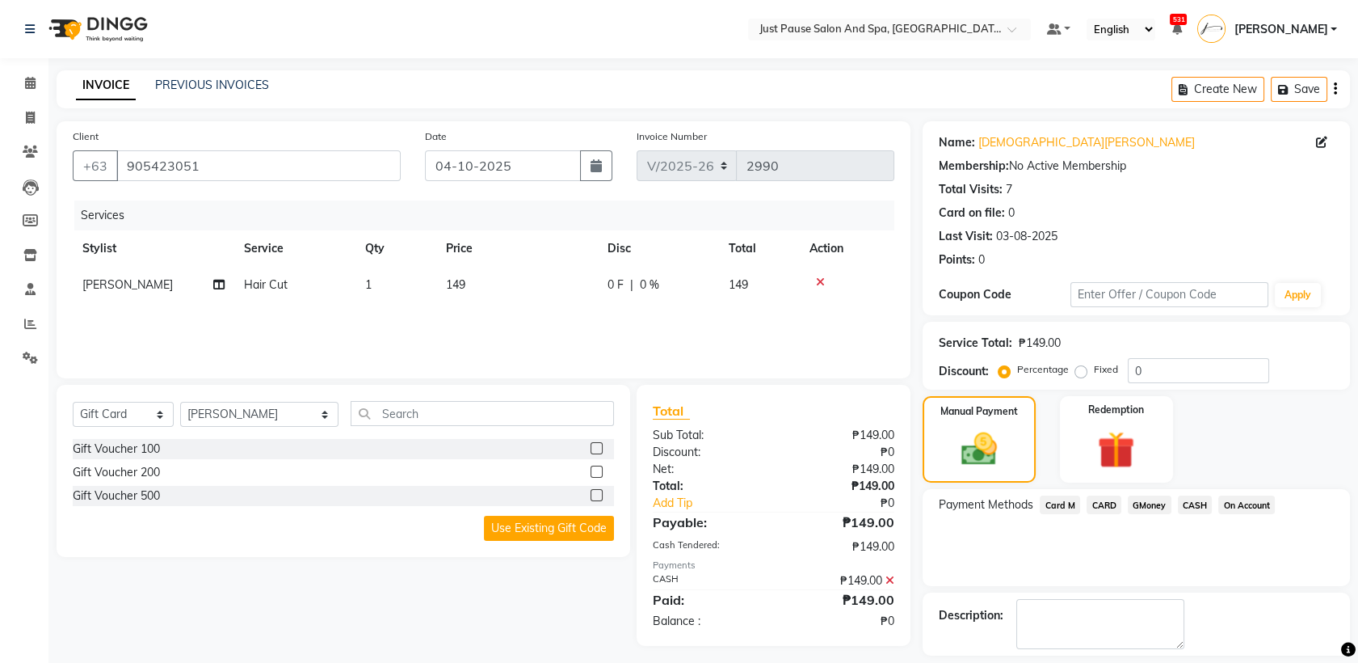
scroll to position [71, 0]
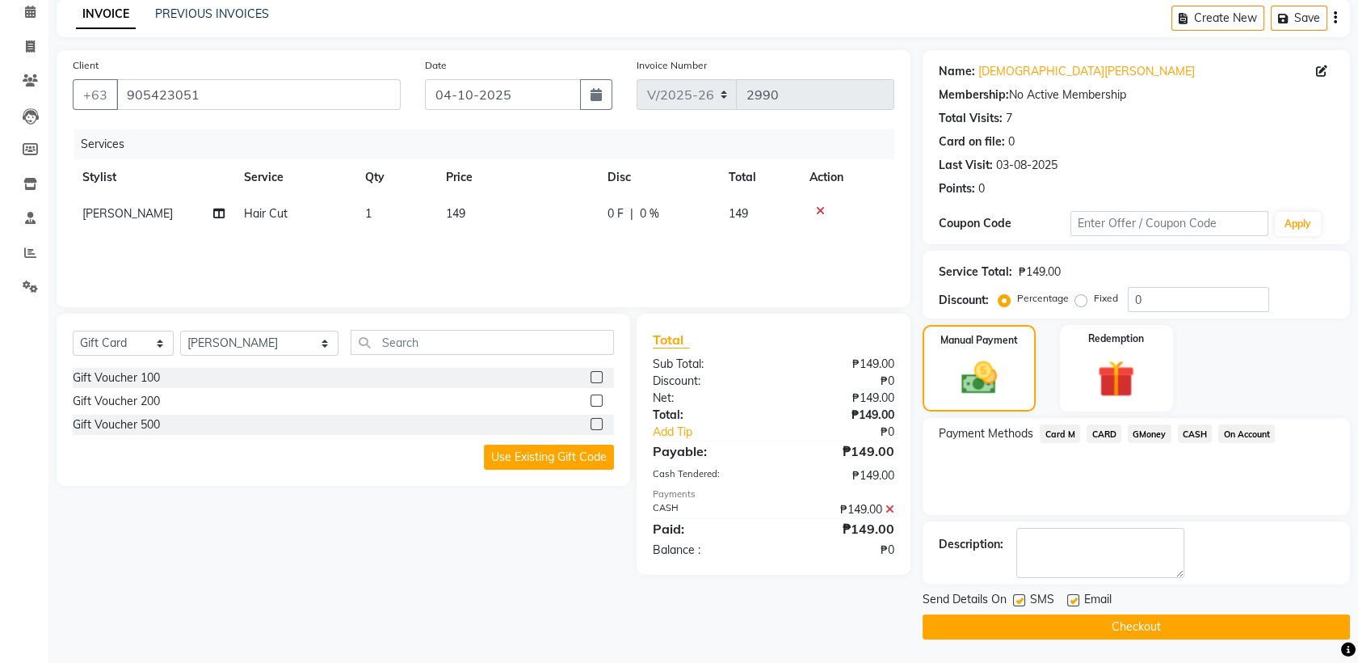
click at [1170, 624] on button "Checkout" at bounding box center [1136, 626] width 427 height 25
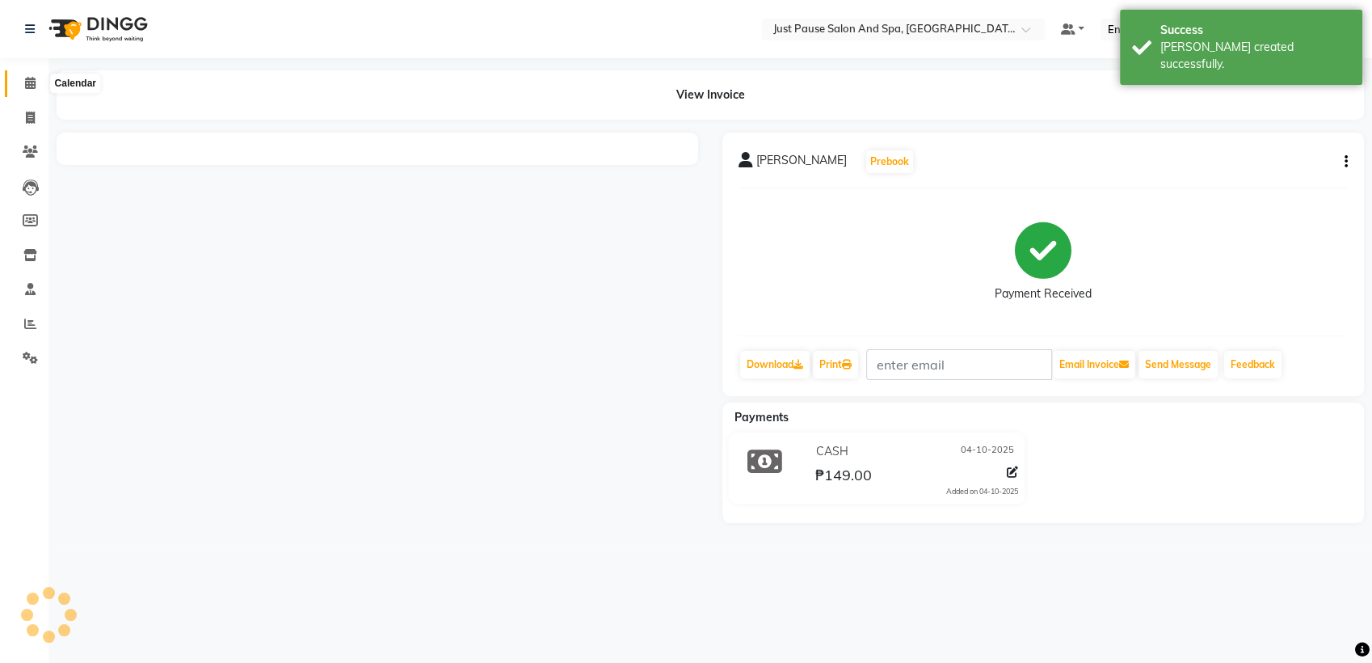
click at [28, 79] on icon at bounding box center [30, 83] width 11 height 12
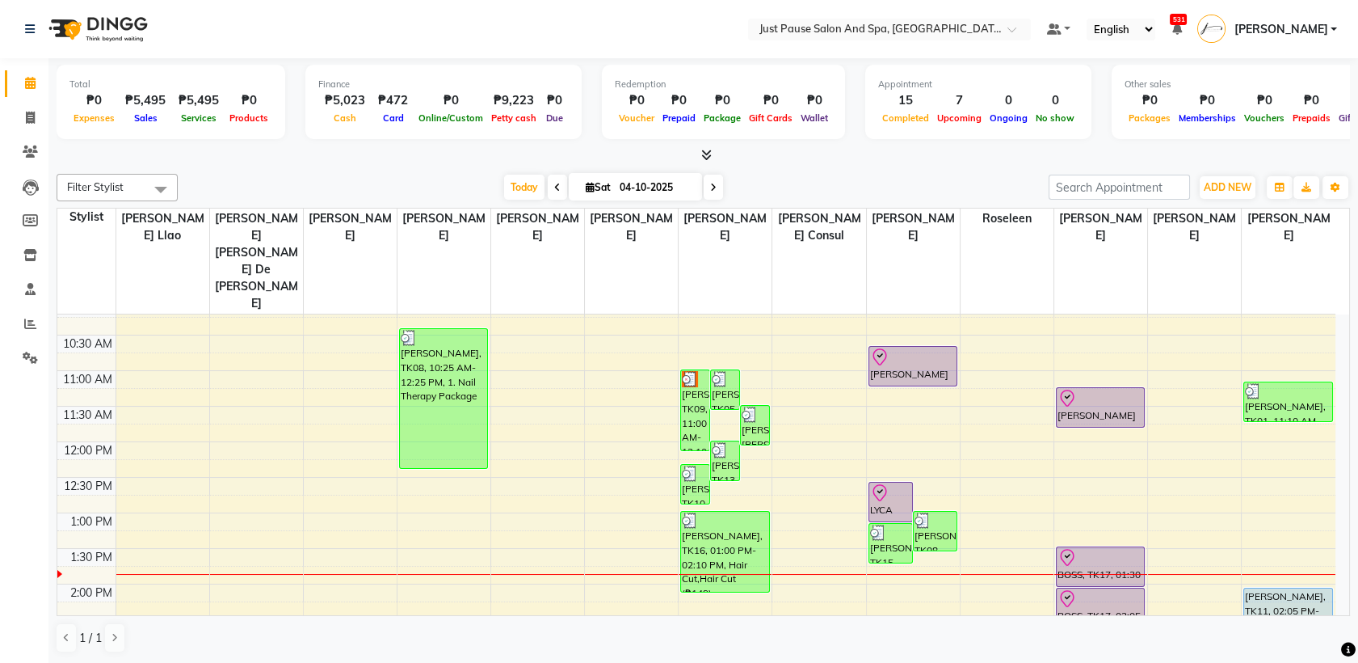
scroll to position [161, 0]
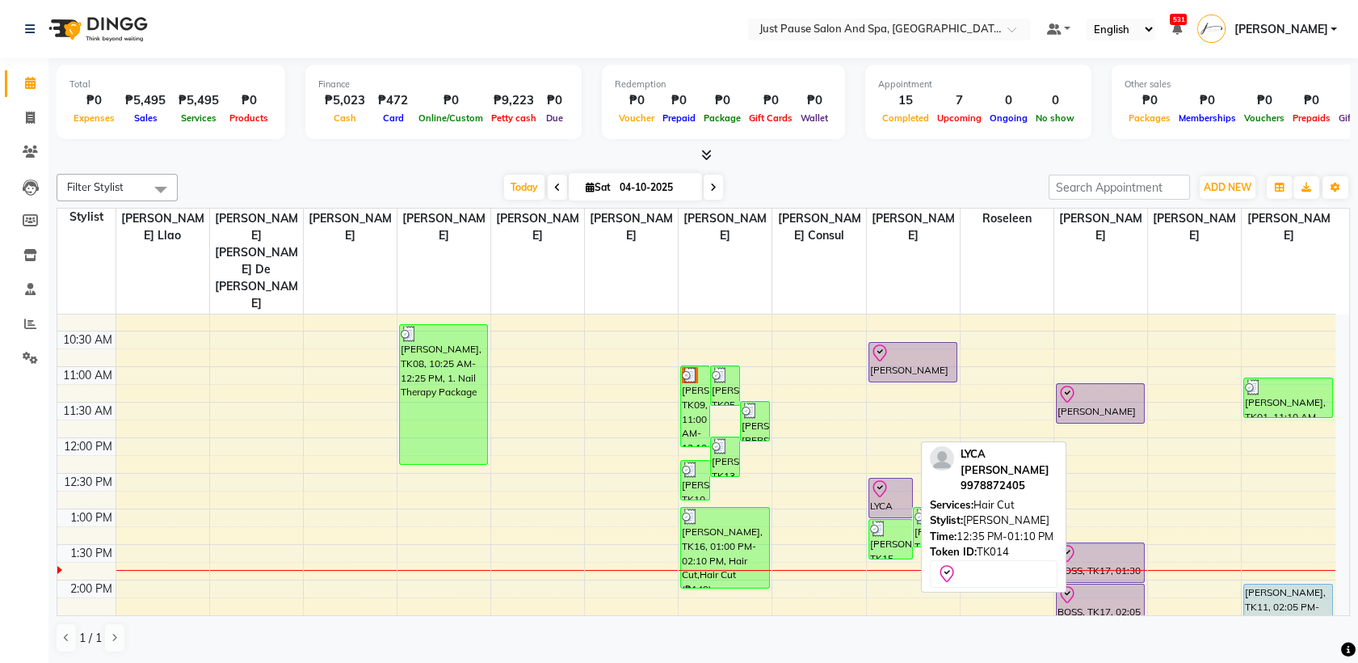
click at [879, 479] on icon at bounding box center [879, 488] width 19 height 19
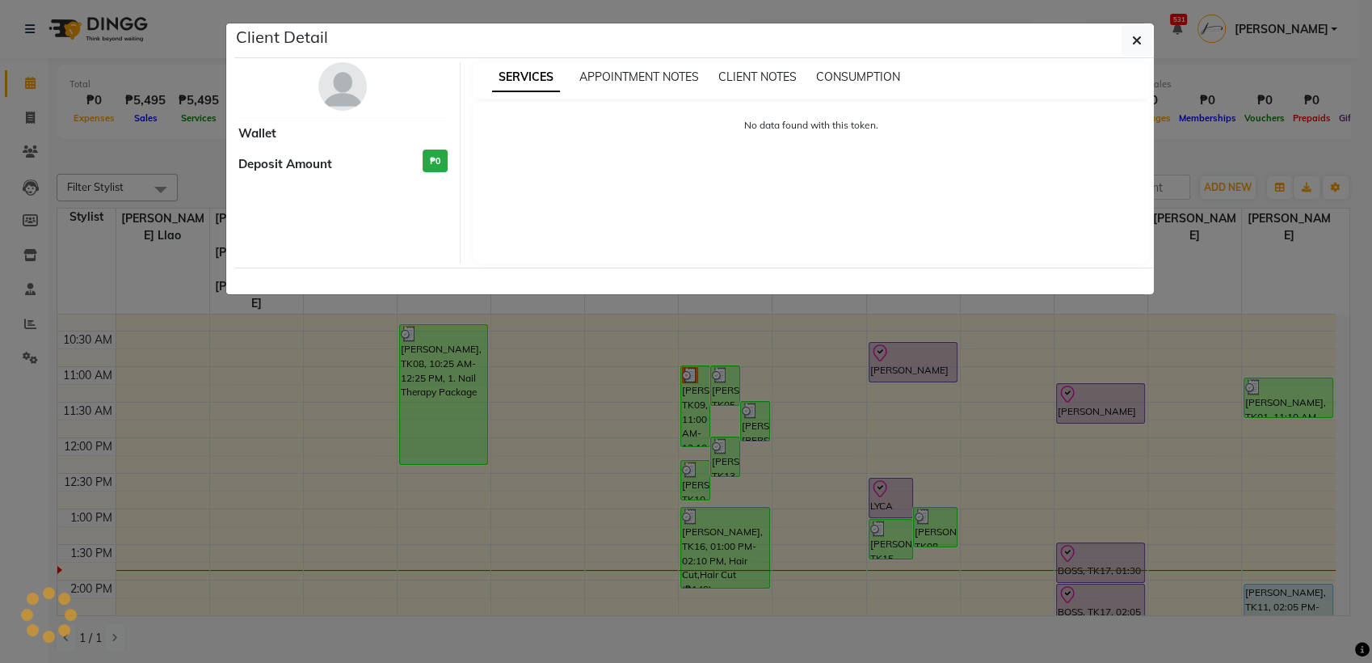
select select "8"
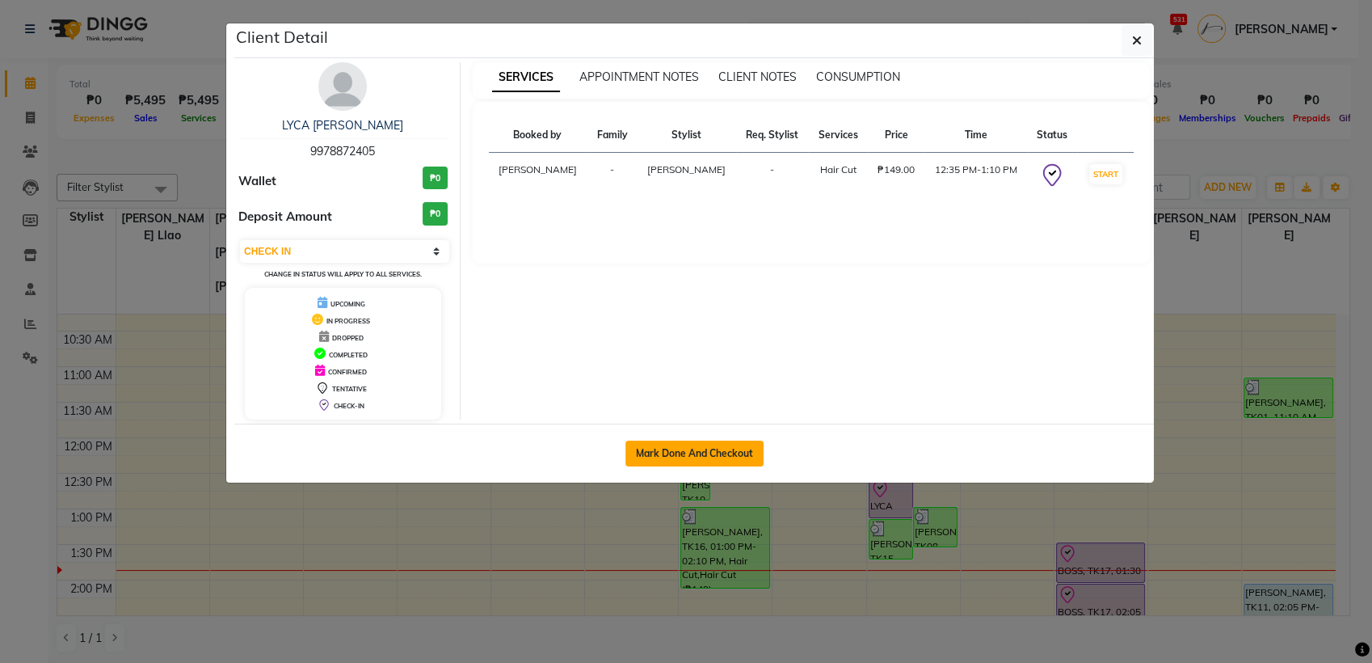
click at [698, 453] on button "Mark Done And Checkout" at bounding box center [694, 453] width 138 height 26
select select "service"
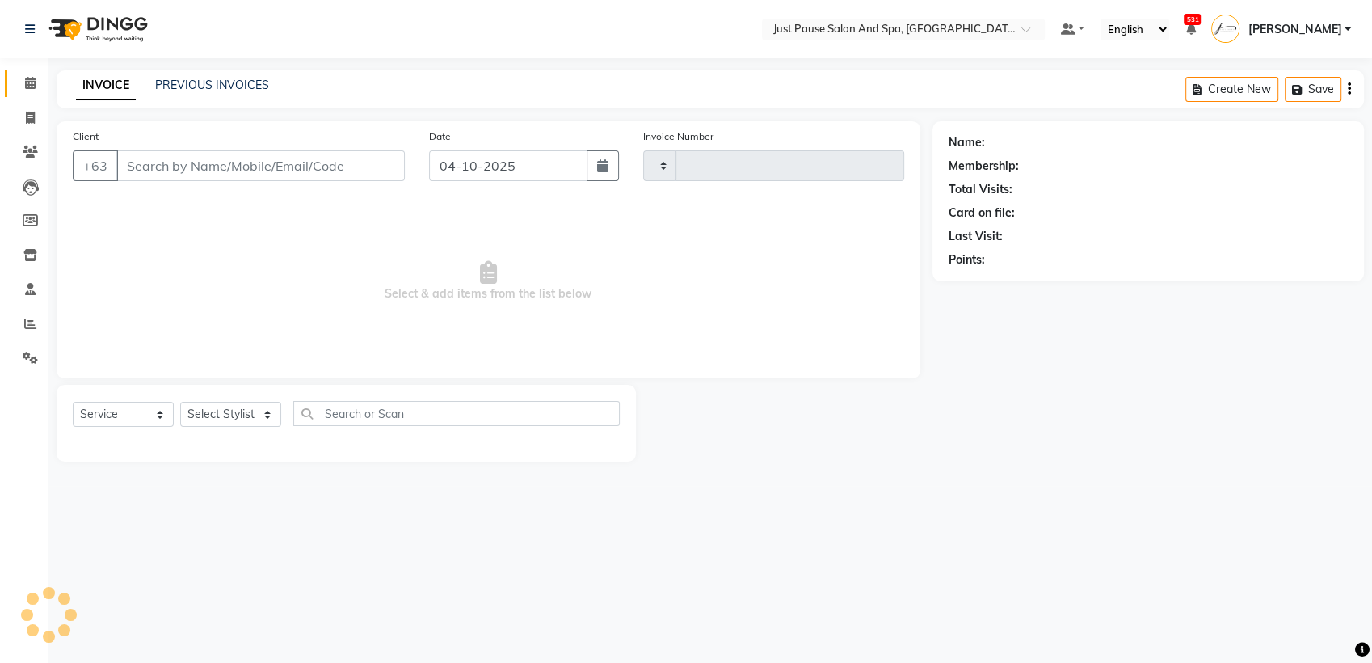
type input "2991"
select select "4927"
select select "G"
select select "30379"
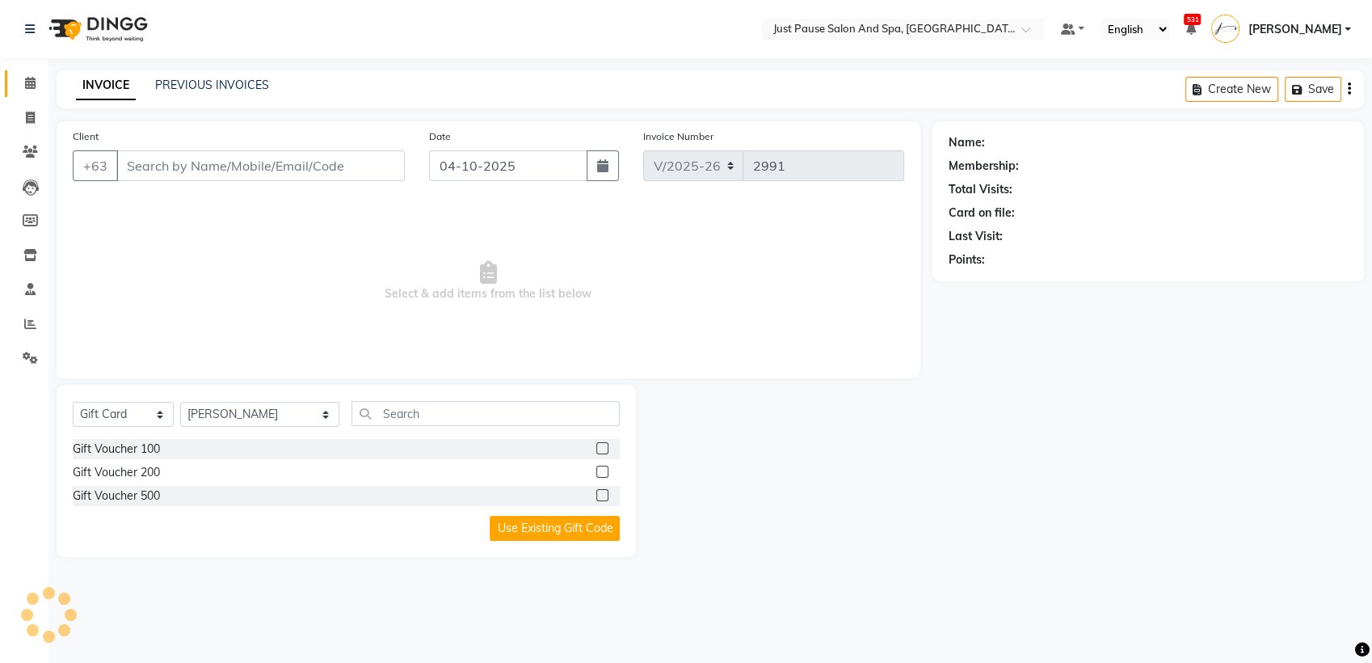
type input "9978872405"
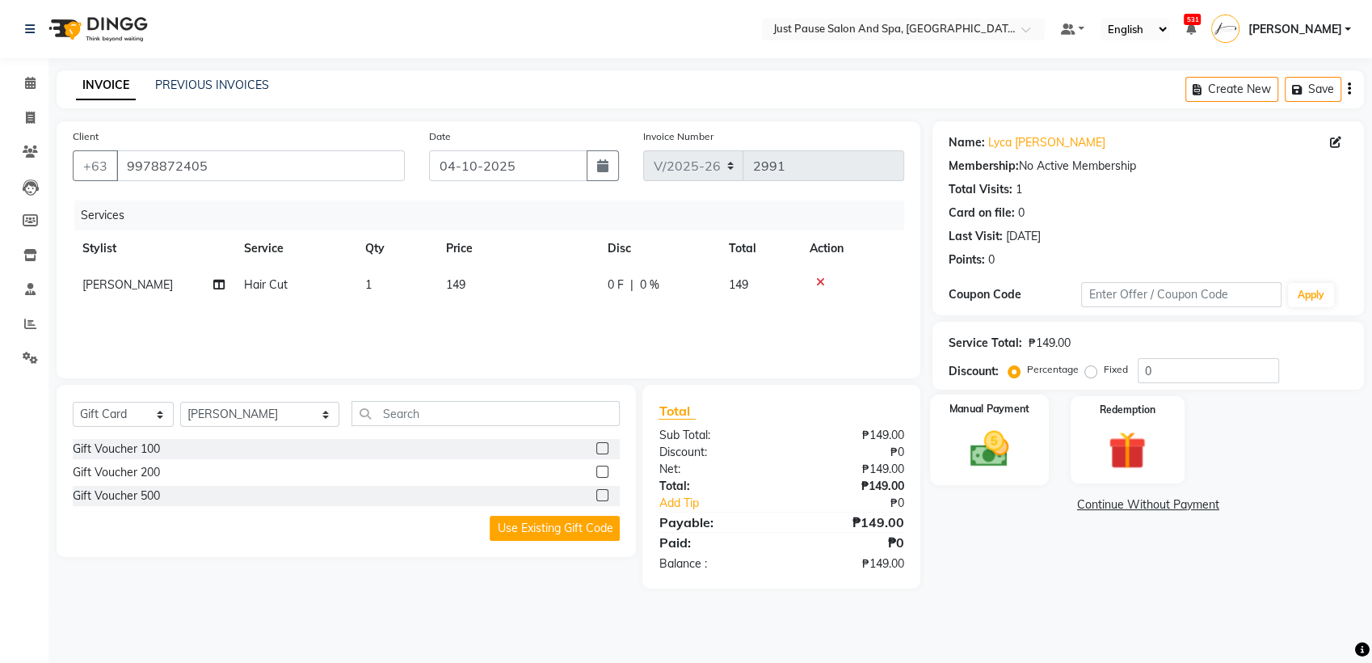
click at [987, 469] on img at bounding box center [990, 448] width 64 height 45
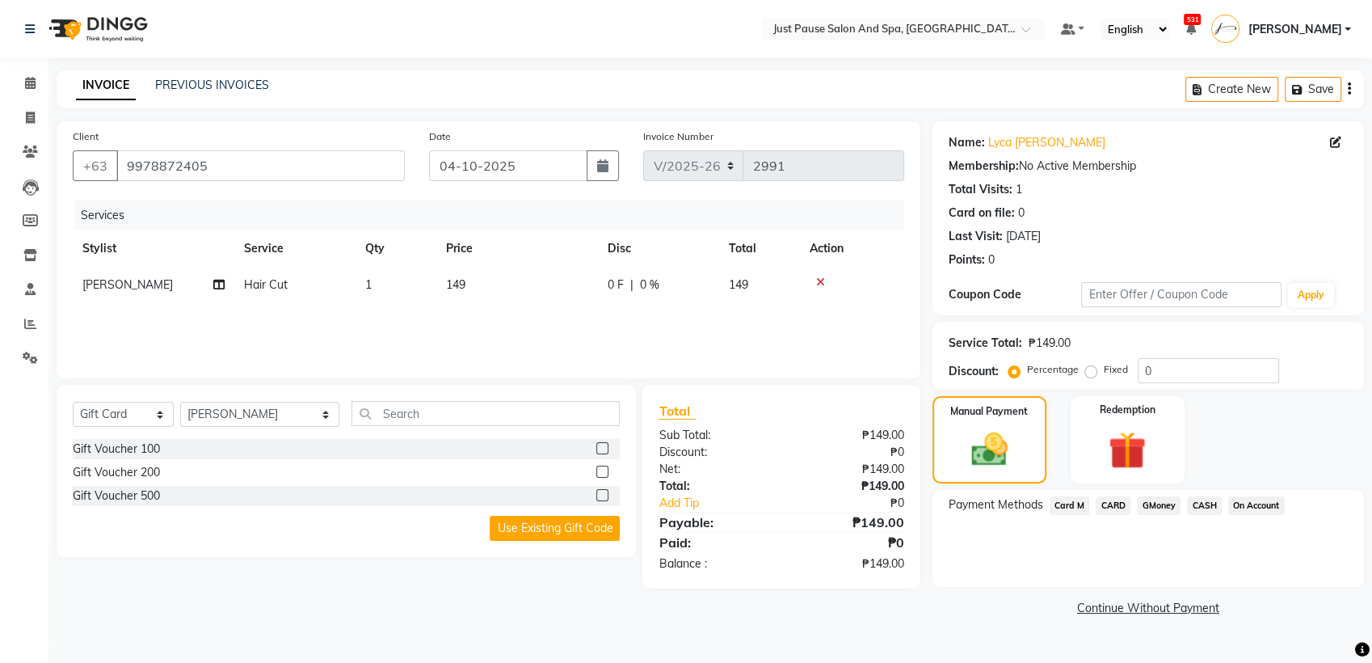
click at [1199, 509] on span "CASH" at bounding box center [1204, 505] width 35 height 19
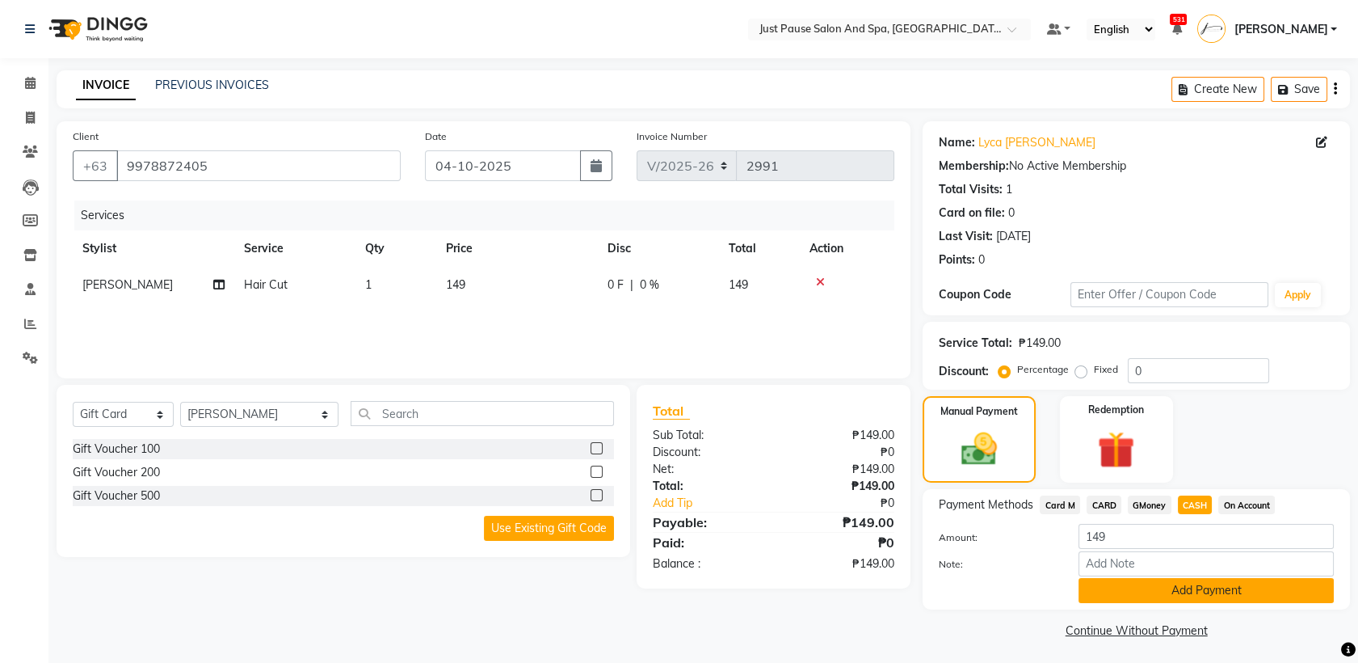
click at [1311, 598] on button "Add Payment" at bounding box center [1206, 590] width 255 height 25
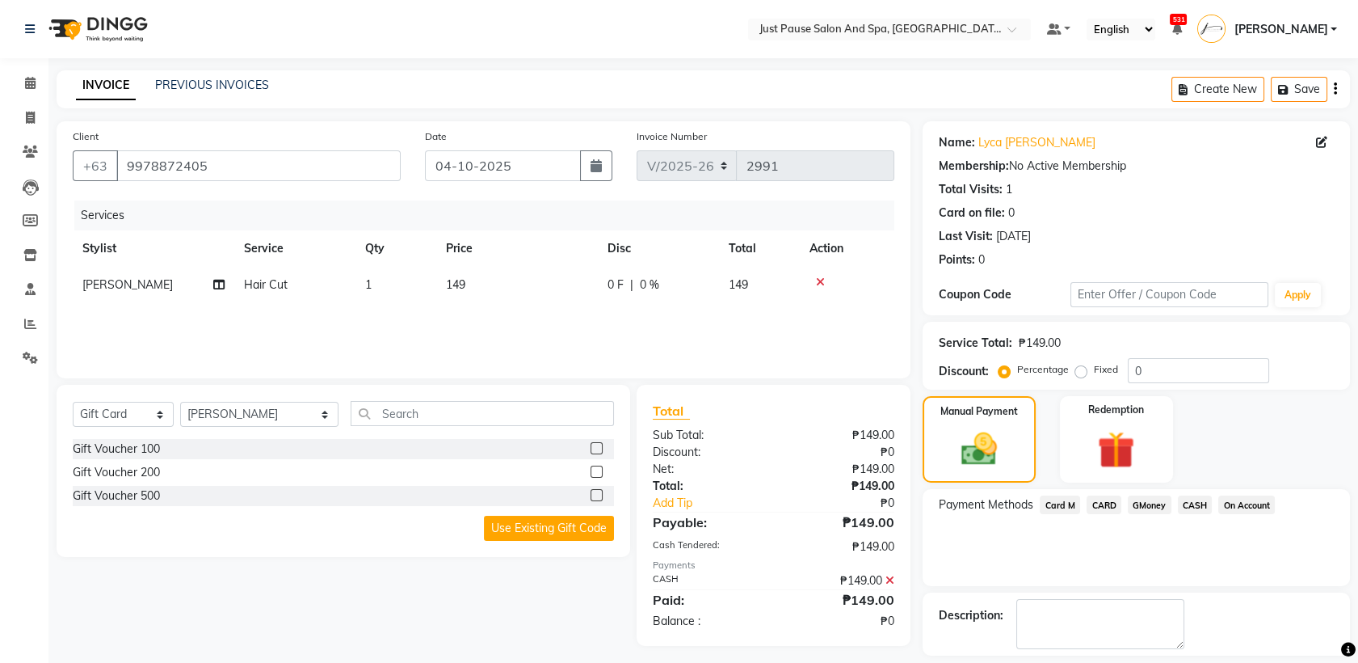
scroll to position [71, 0]
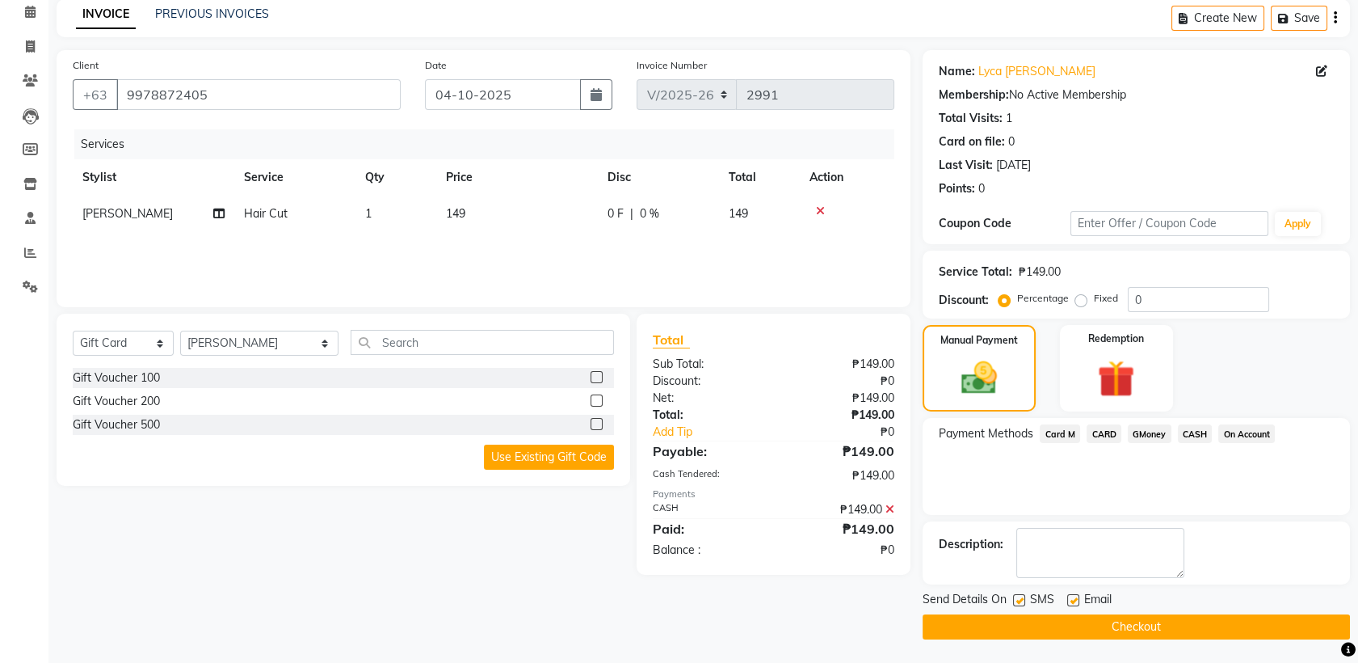
click at [1139, 625] on button "Checkout" at bounding box center [1136, 626] width 427 height 25
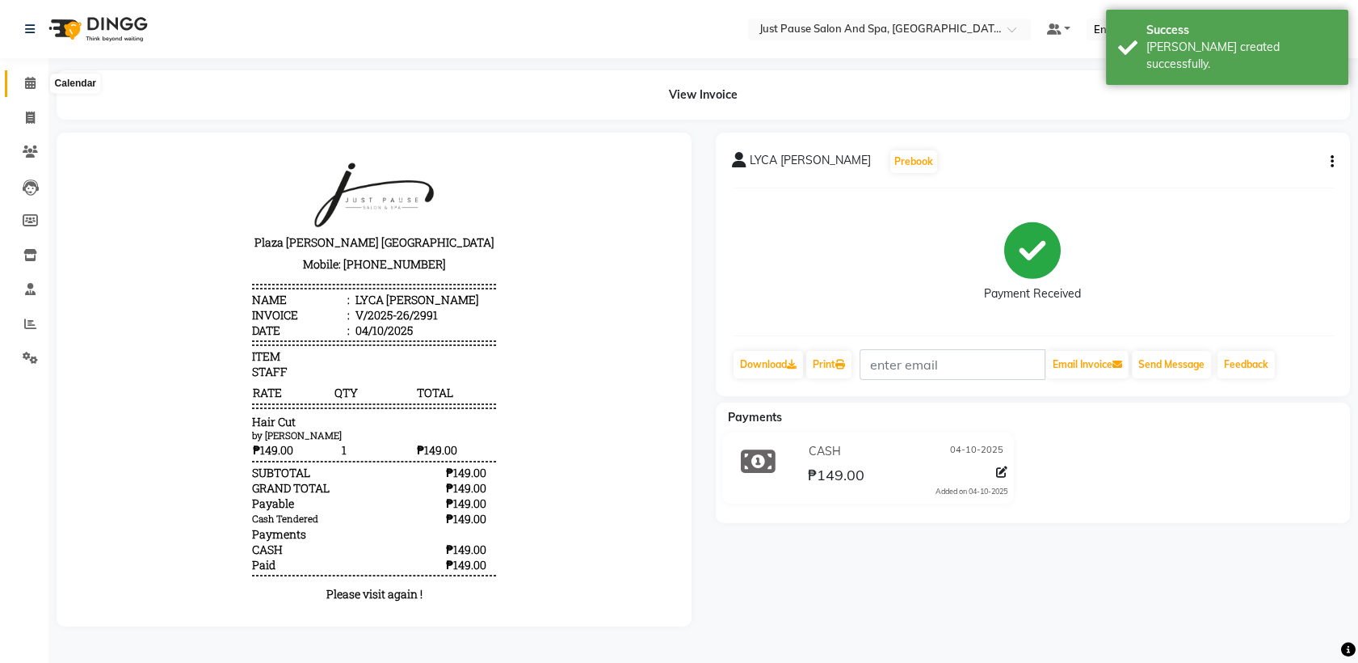
click at [32, 86] on icon at bounding box center [30, 83] width 11 height 12
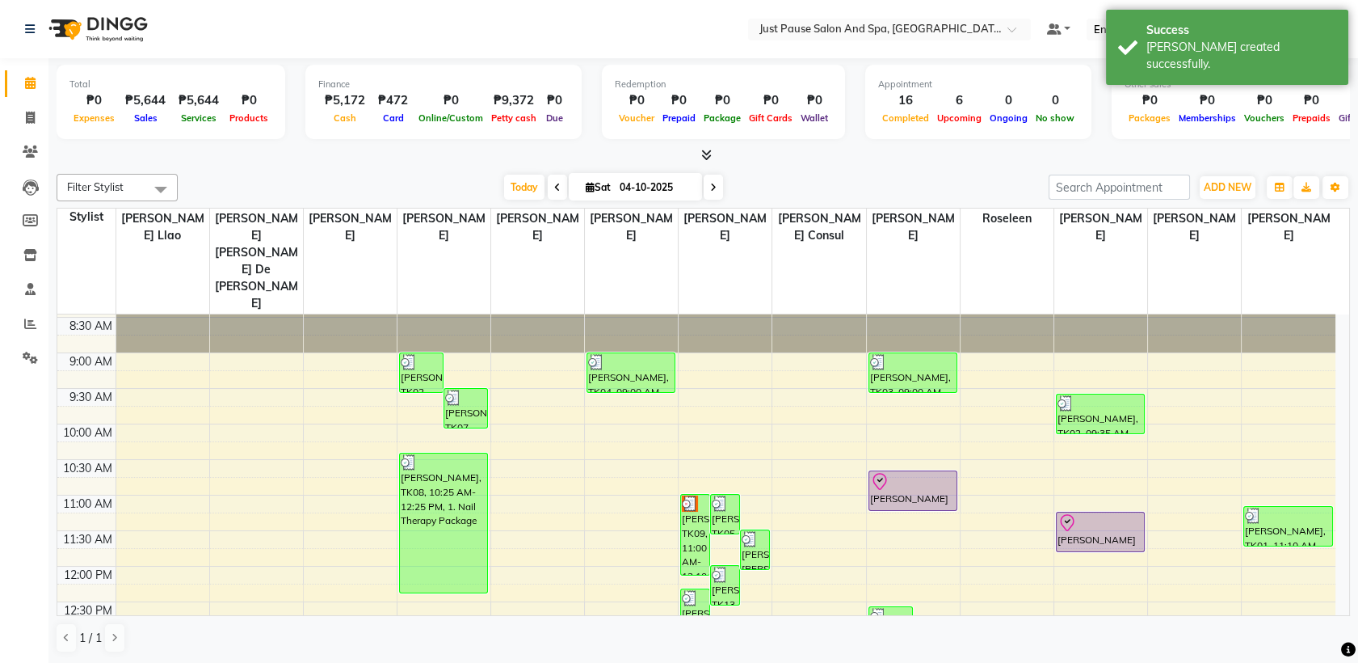
scroll to position [211, 0]
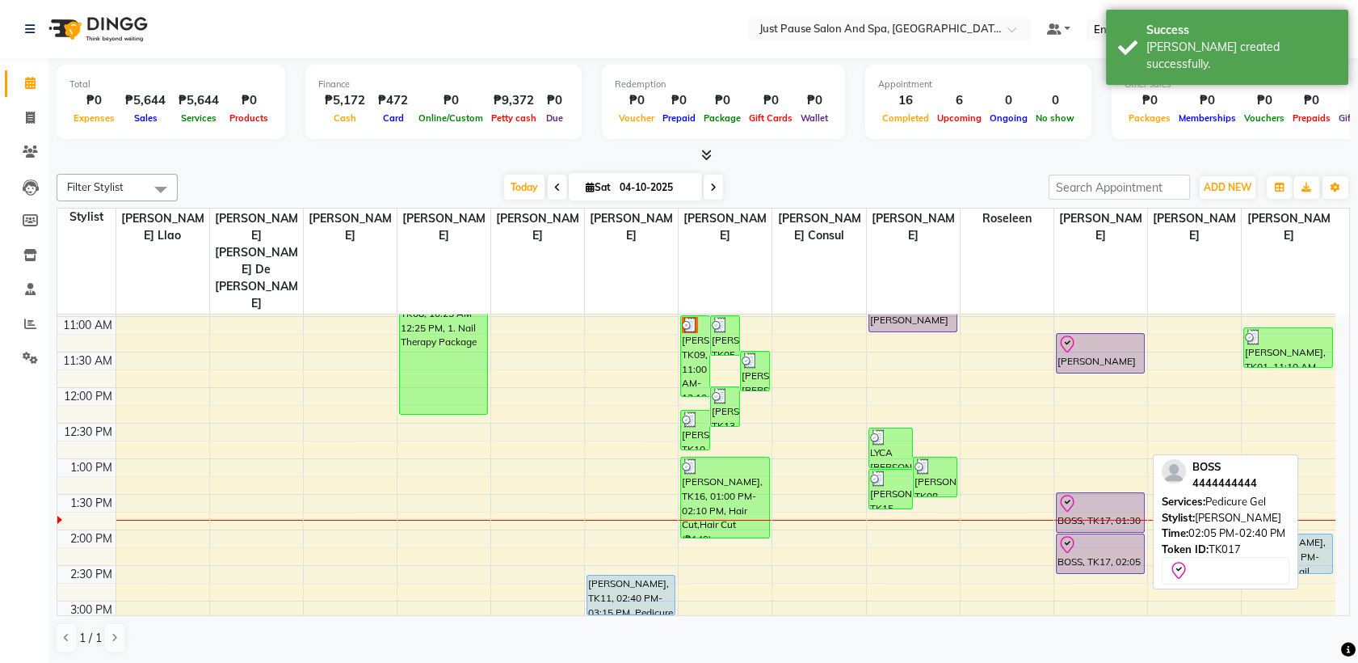
click at [1089, 535] on div at bounding box center [1101, 544] width 86 height 19
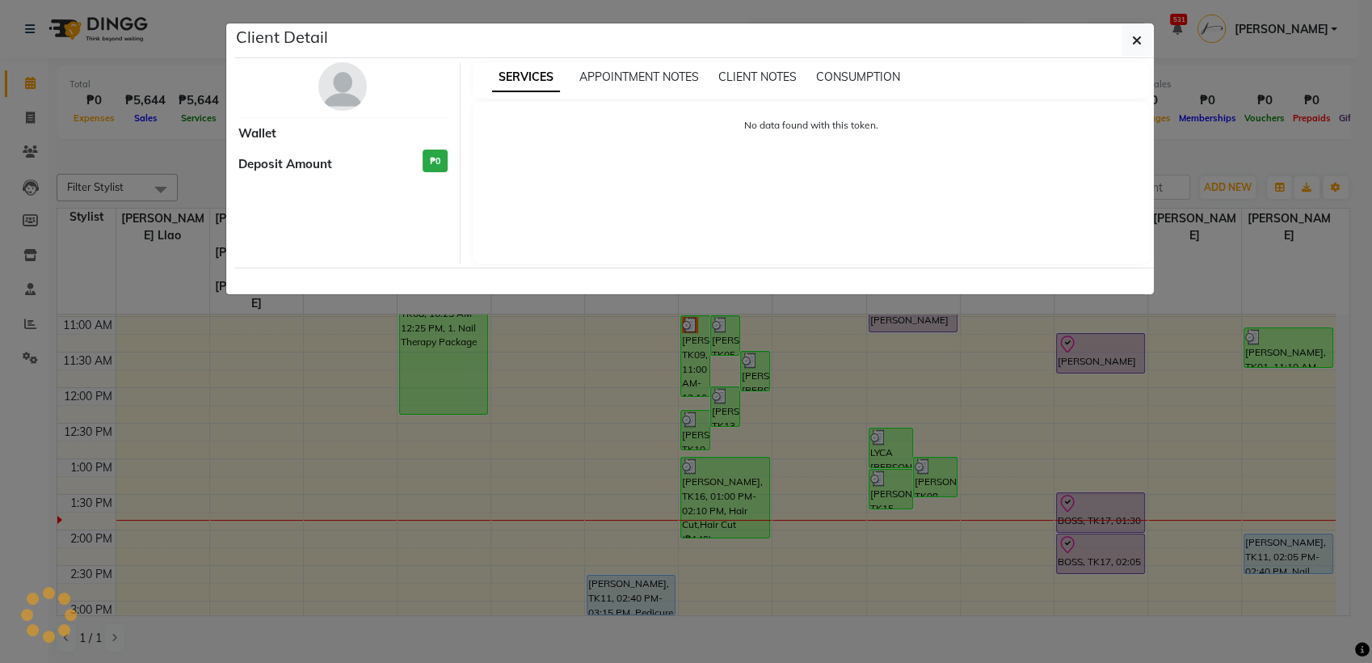
select select "8"
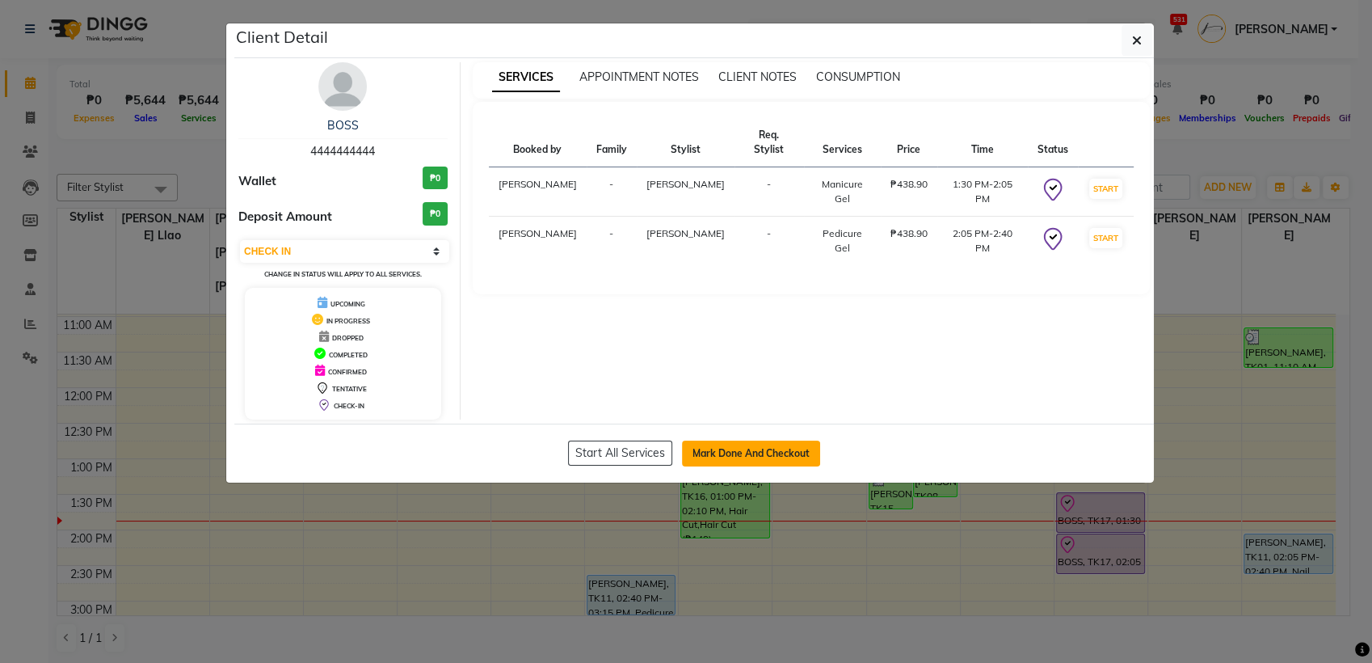
click at [781, 448] on button "Mark Done And Checkout" at bounding box center [751, 453] width 138 height 26
select select "service"
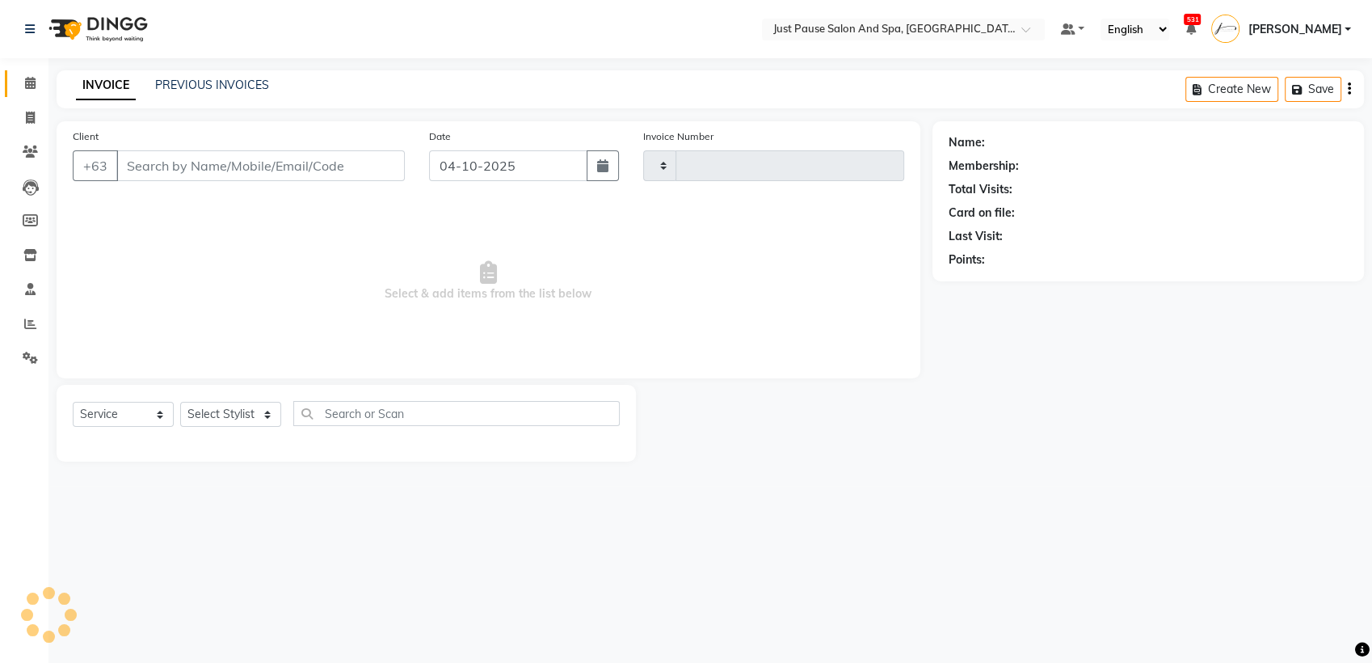
type input "2992"
select select "4927"
select select "G"
select select "30379"
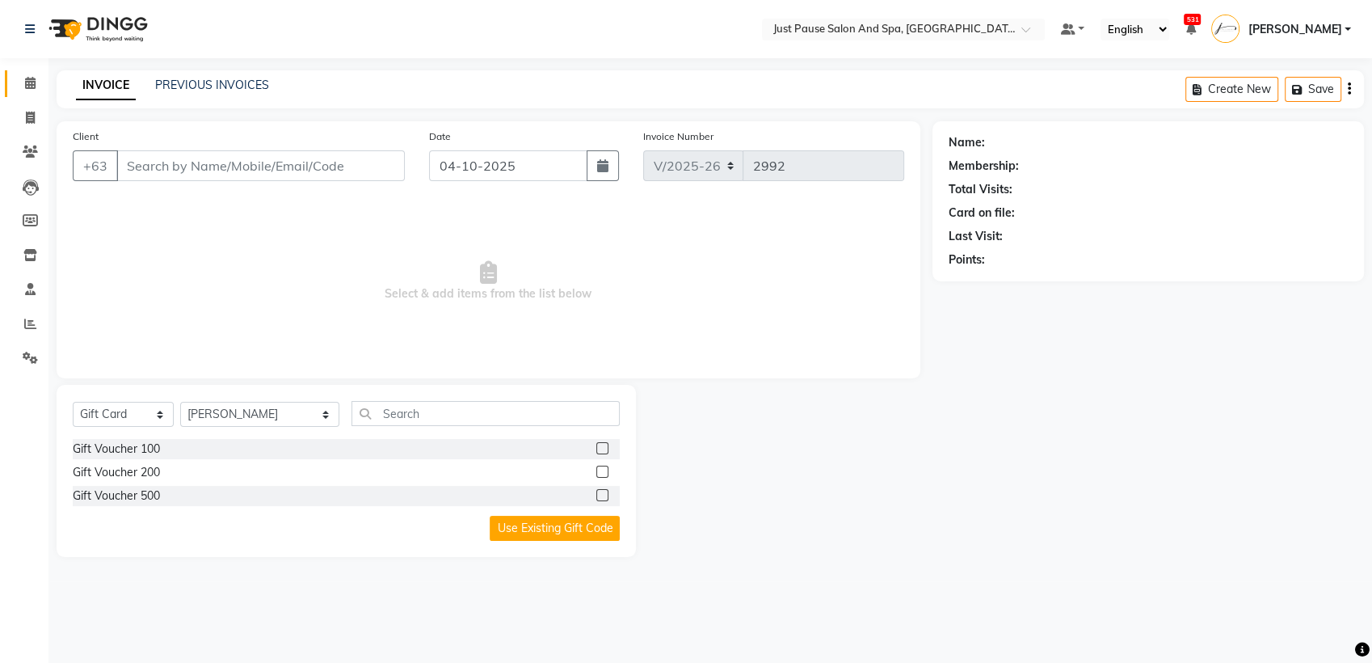
type input "4444444444"
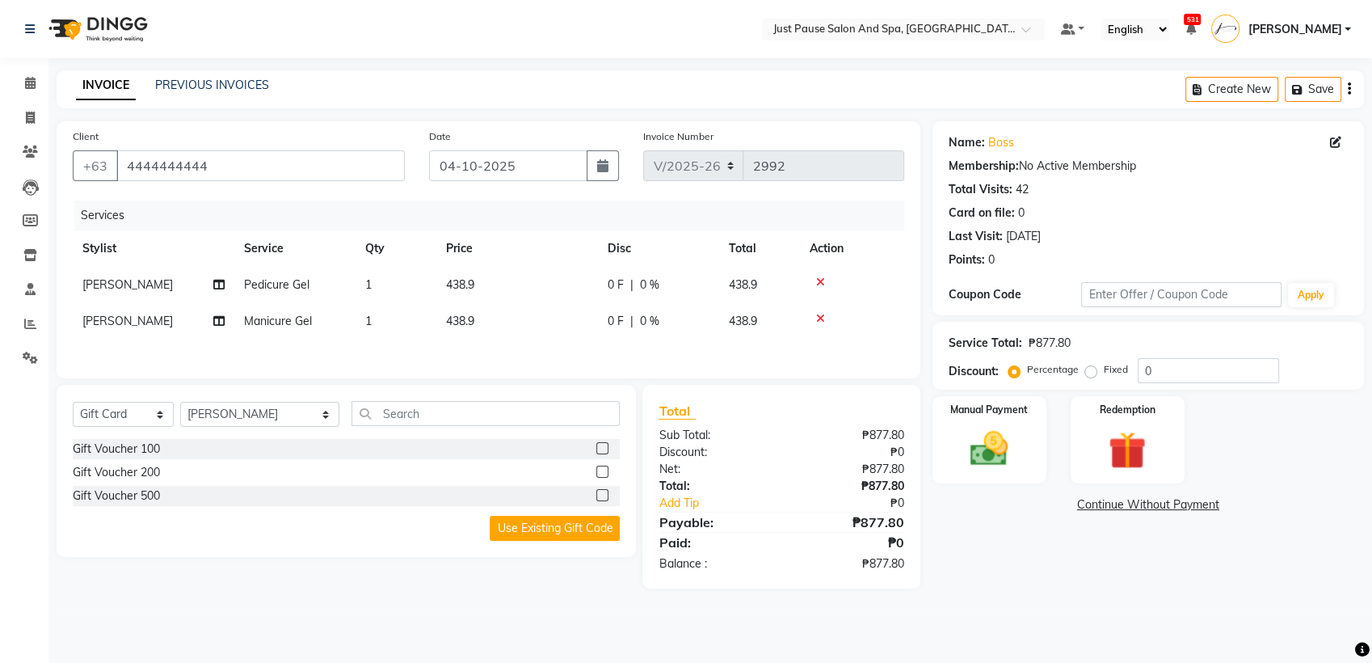
click at [516, 278] on td "438.9" at bounding box center [517, 285] width 162 height 36
select select "53172"
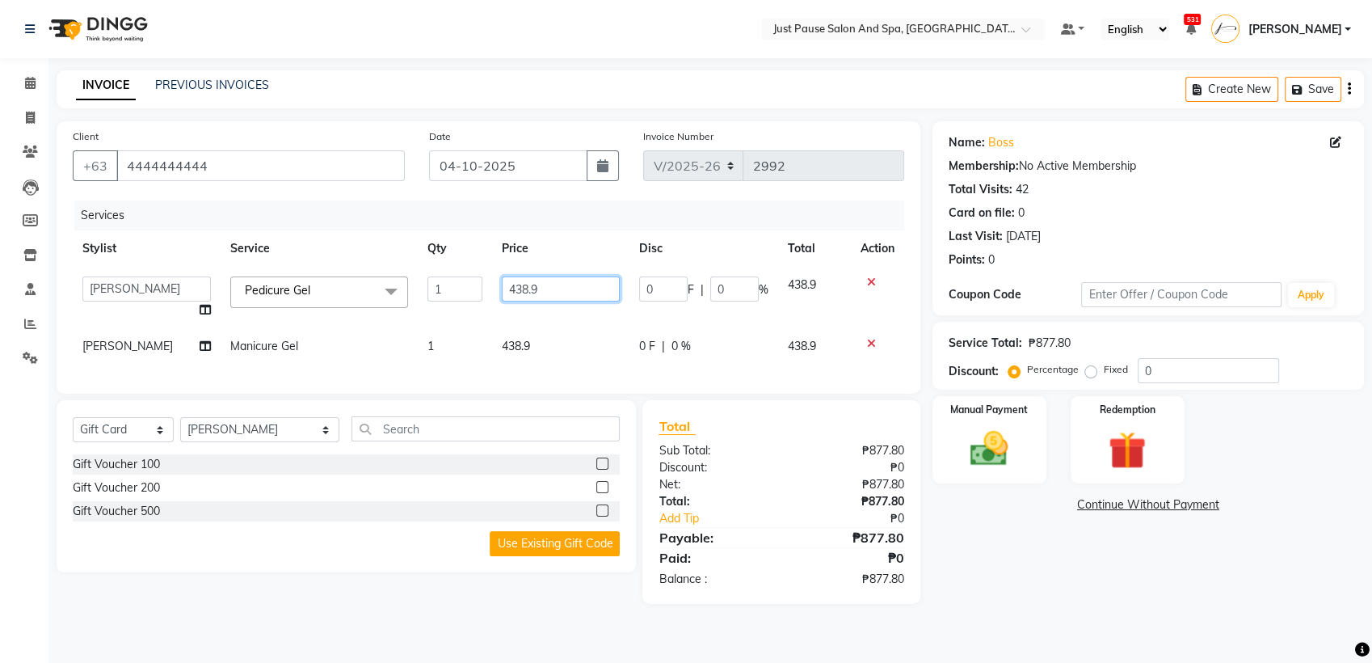
click at [564, 291] on input "438.9" at bounding box center [561, 288] width 118 height 25
type input "439"
click at [541, 351] on div "Services Stylist Service Qty Price Disc Total Action [PERSON_NAME] Crisaleen [P…" at bounding box center [489, 288] width 832 height 177
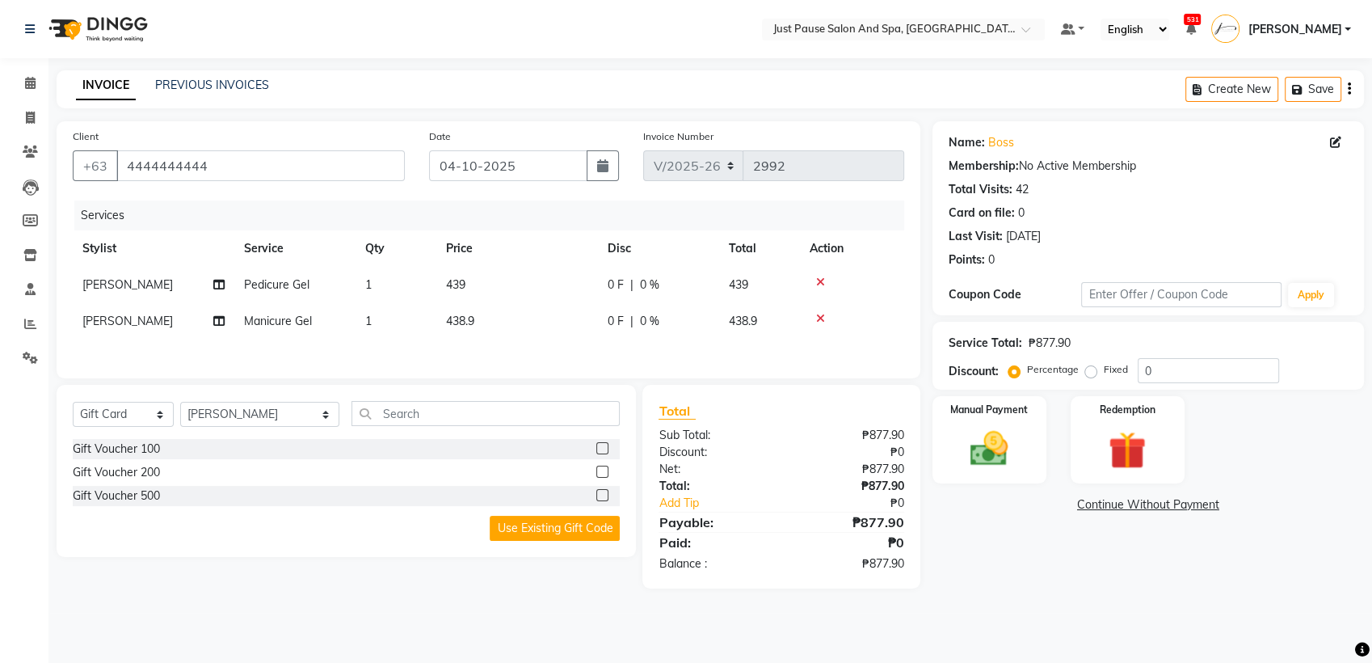
click at [511, 328] on td "438.9" at bounding box center [517, 321] width 162 height 36
select select "53172"
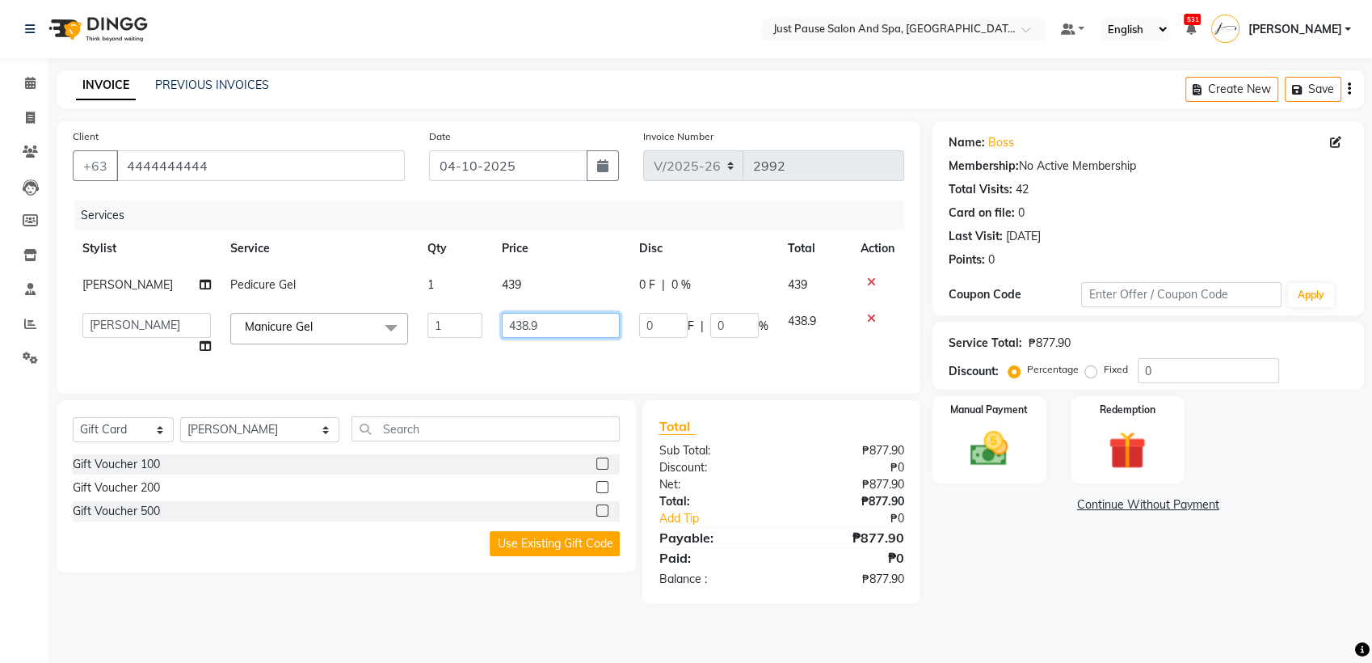
click at [537, 326] on input "438.9" at bounding box center [561, 325] width 118 height 25
type input "439"
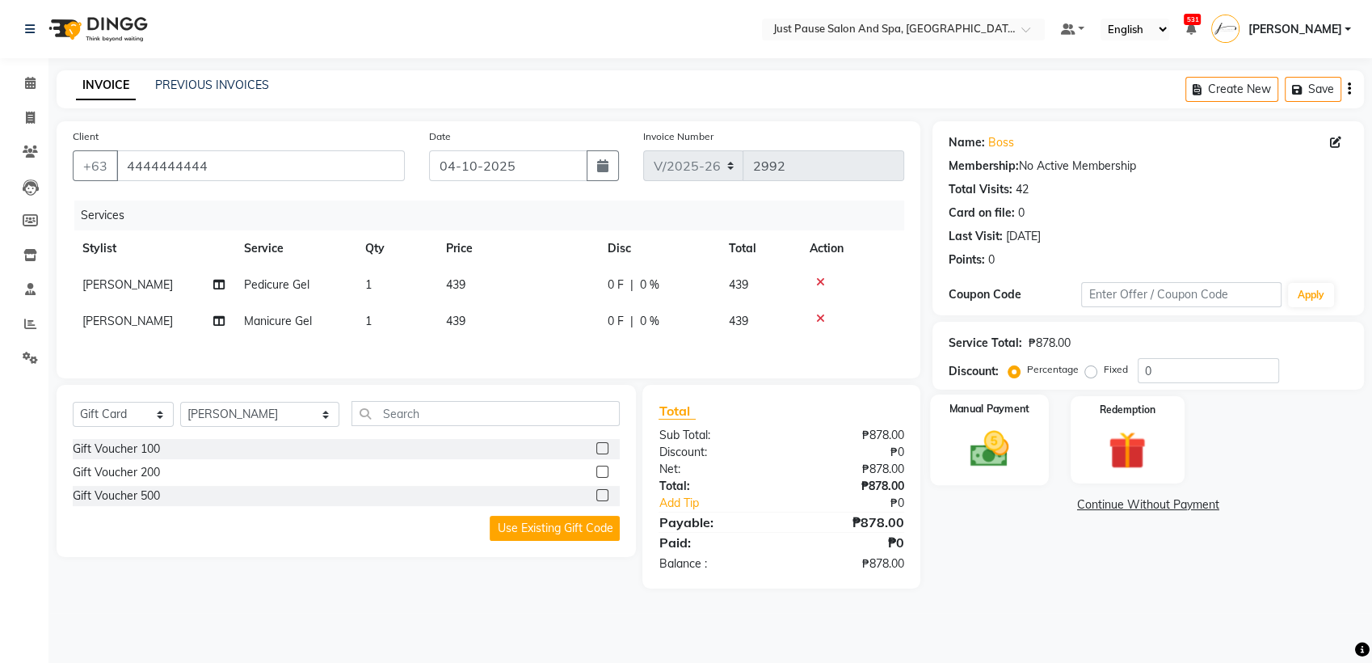
click at [970, 461] on img at bounding box center [990, 448] width 64 height 45
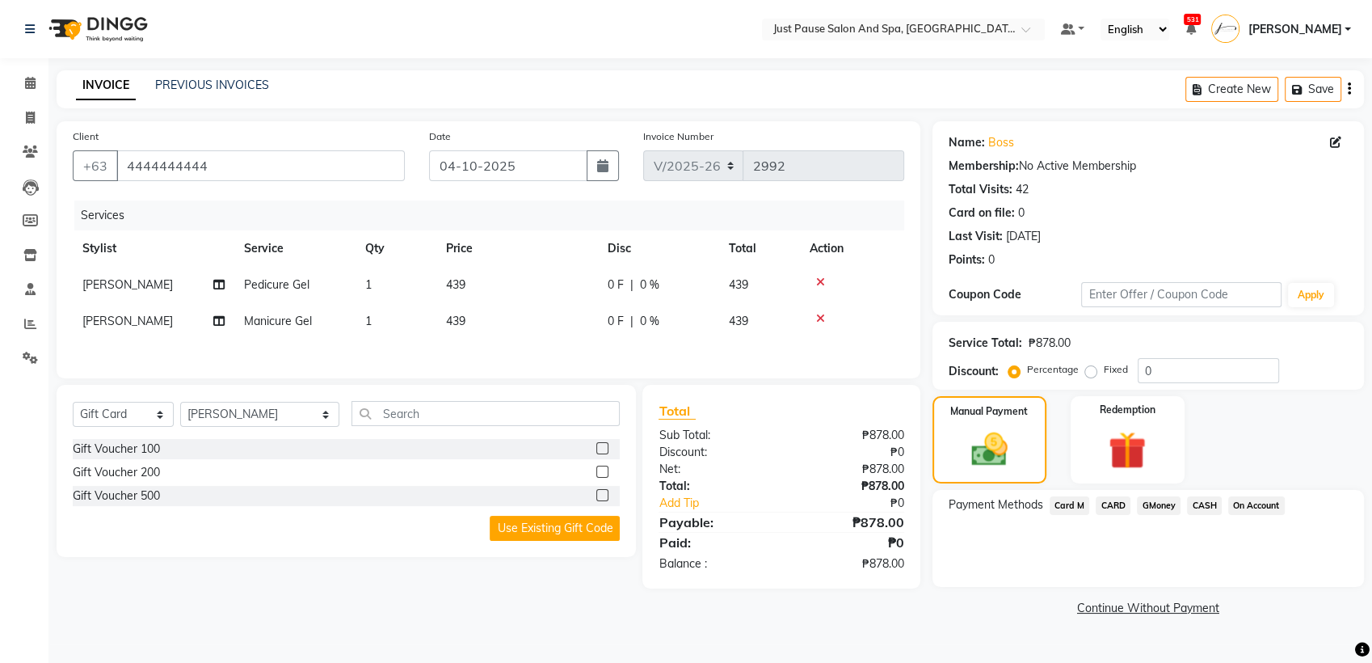
click at [1205, 509] on span "CASH" at bounding box center [1204, 505] width 35 height 19
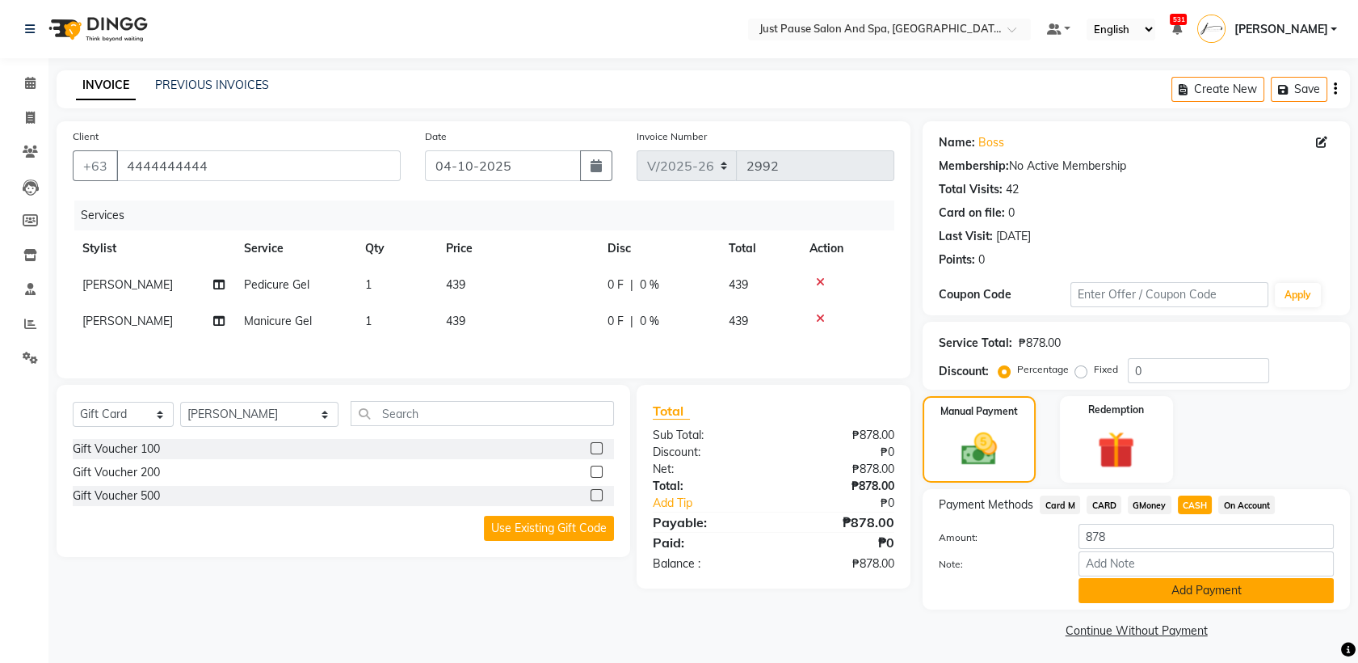
click at [1261, 587] on button "Add Payment" at bounding box center [1206, 590] width 255 height 25
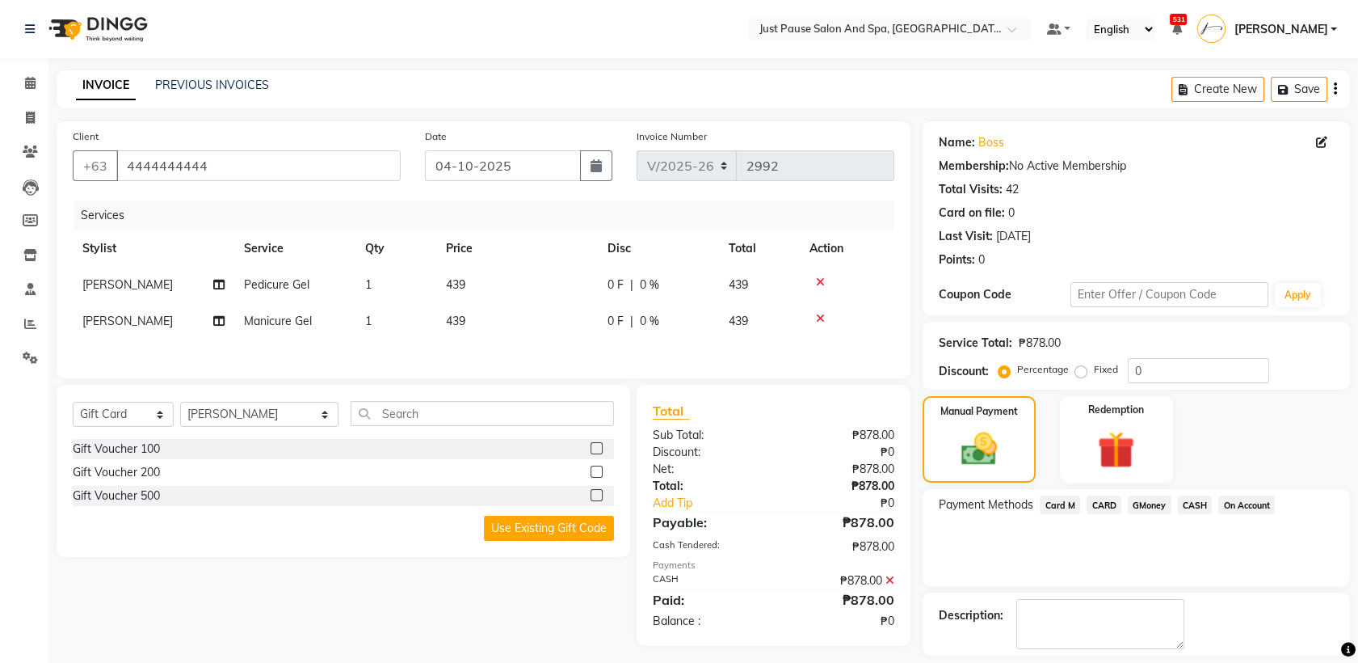
scroll to position [71, 0]
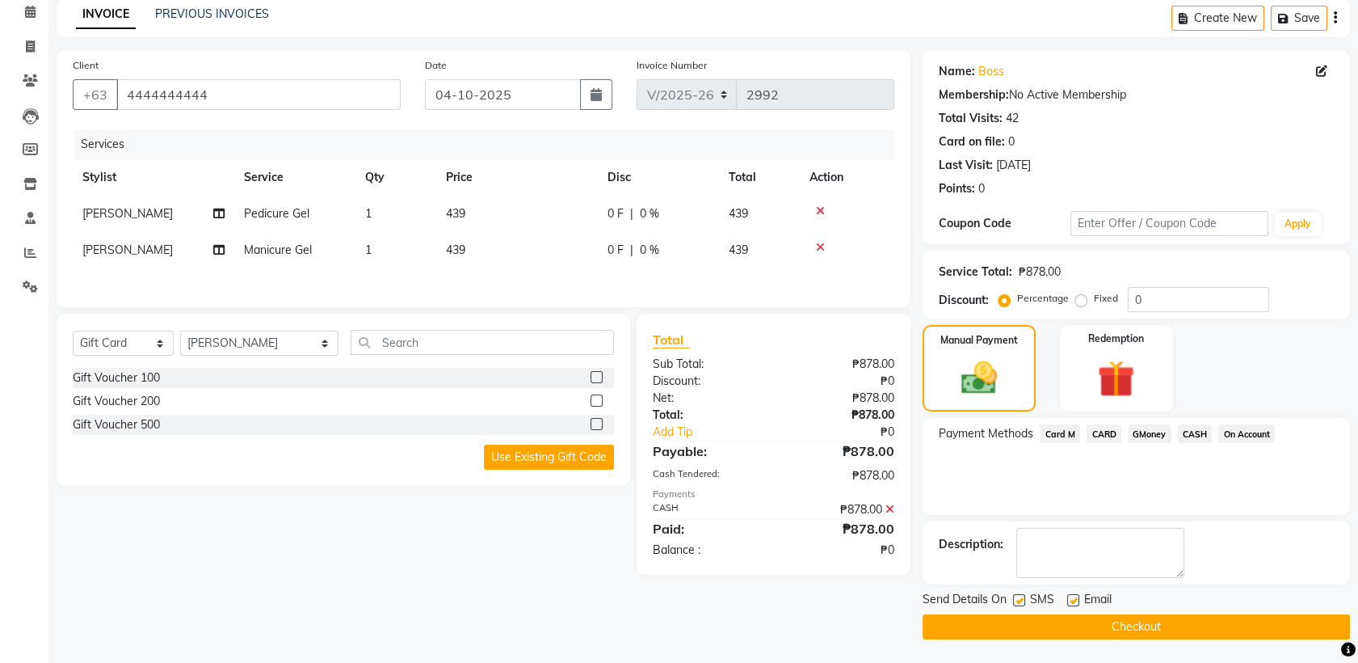
click at [1107, 631] on button "Checkout" at bounding box center [1136, 626] width 427 height 25
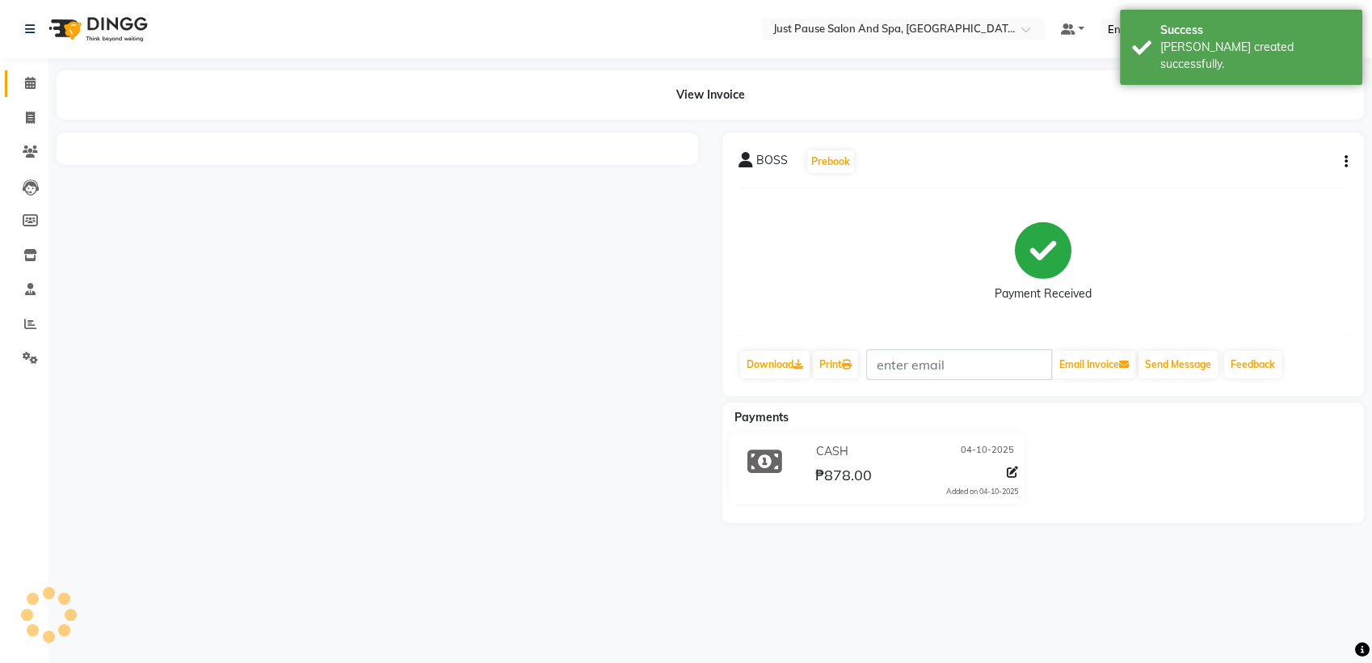
click at [22, 93] on link "Calendar" at bounding box center [24, 83] width 39 height 27
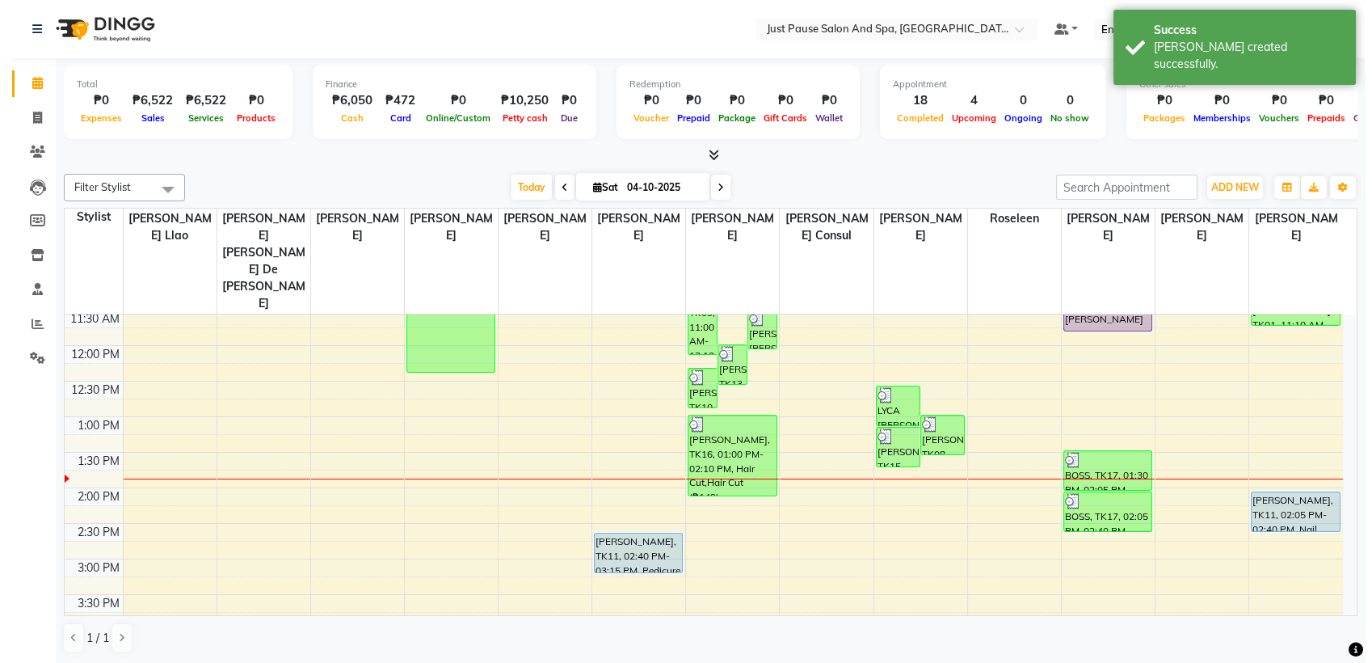
scroll to position [255, 0]
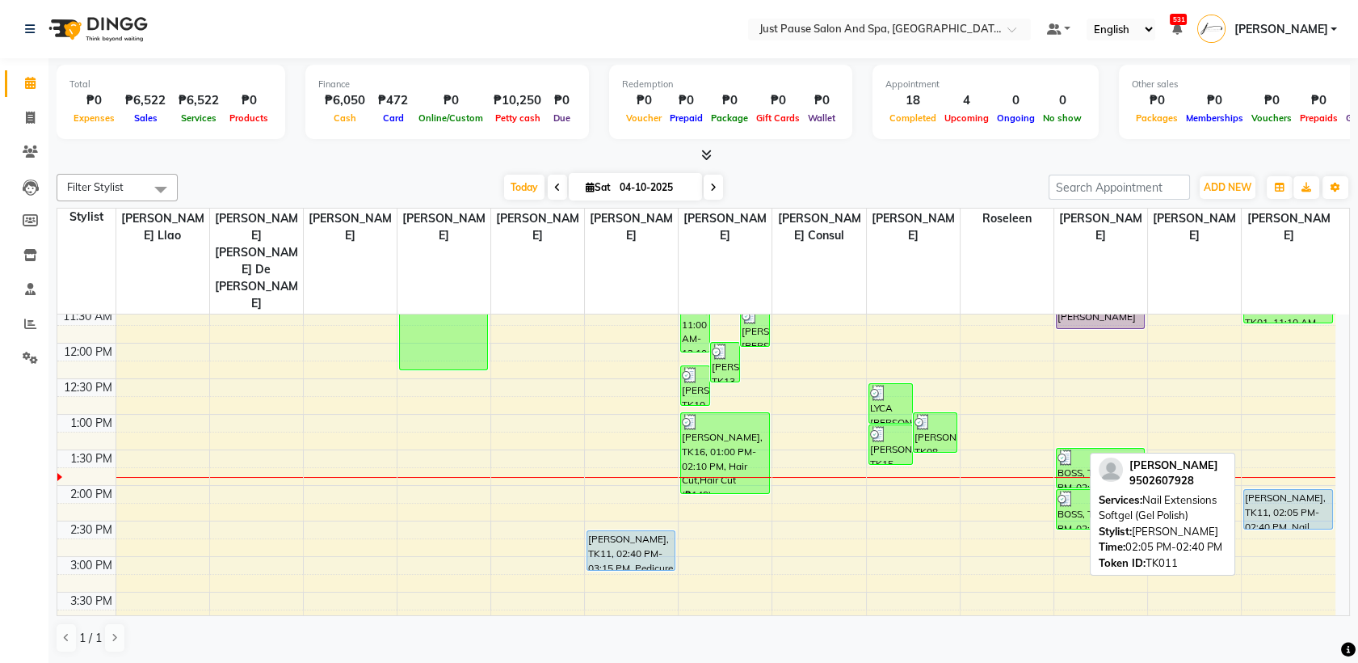
click at [1304, 490] on div "[PERSON_NAME], TK11, 02:05 PM-02:40 PM, Nail Extensions Softgel (Gel Polish)" at bounding box center [1288, 509] width 88 height 39
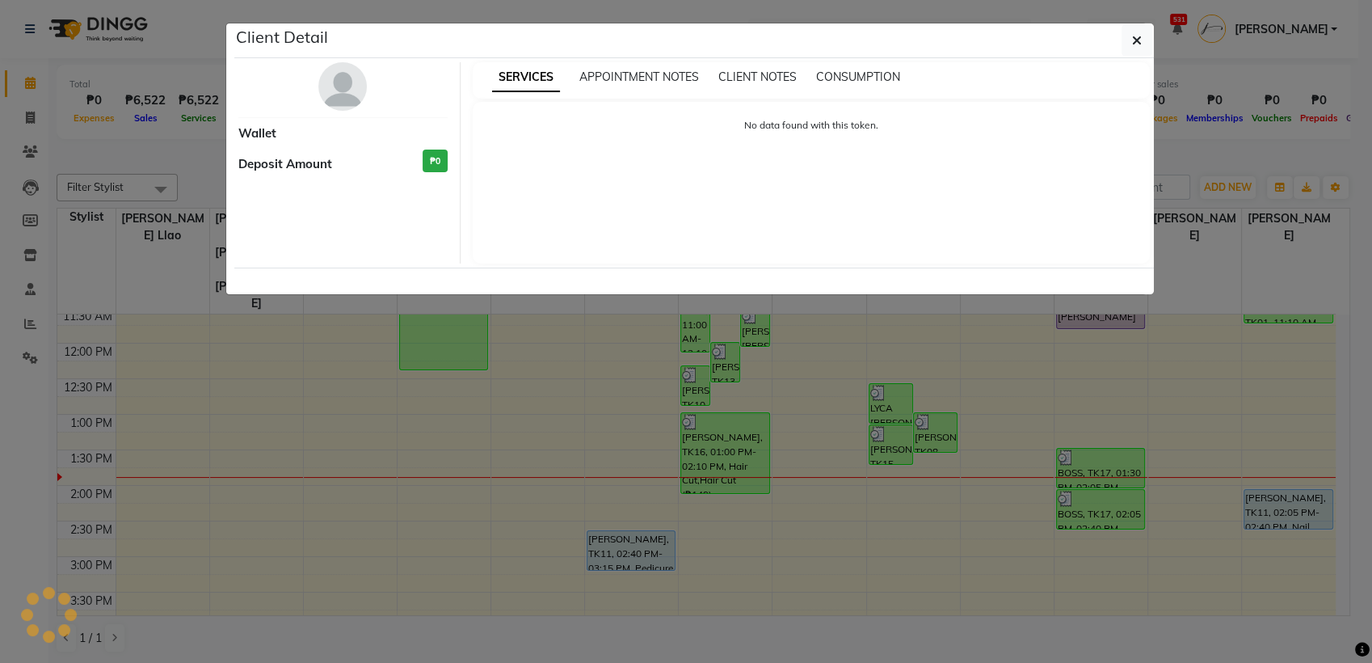
select select "5"
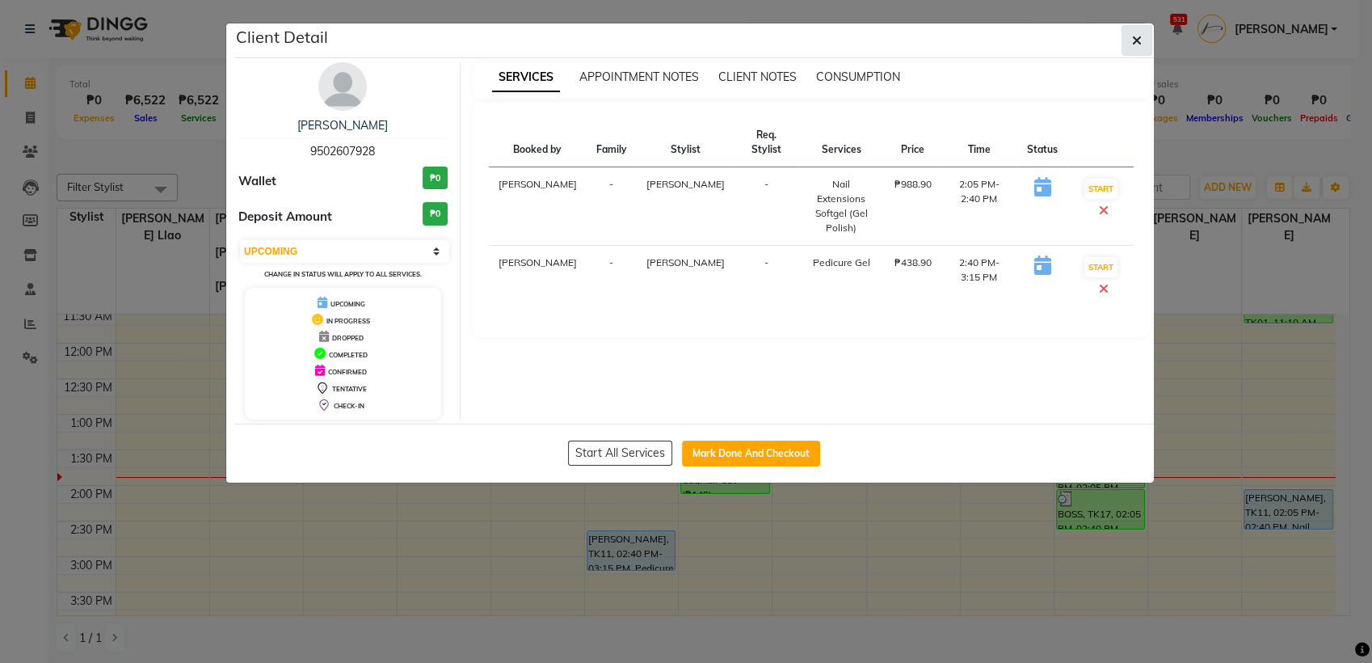
click at [1128, 44] on button "button" at bounding box center [1137, 40] width 31 height 31
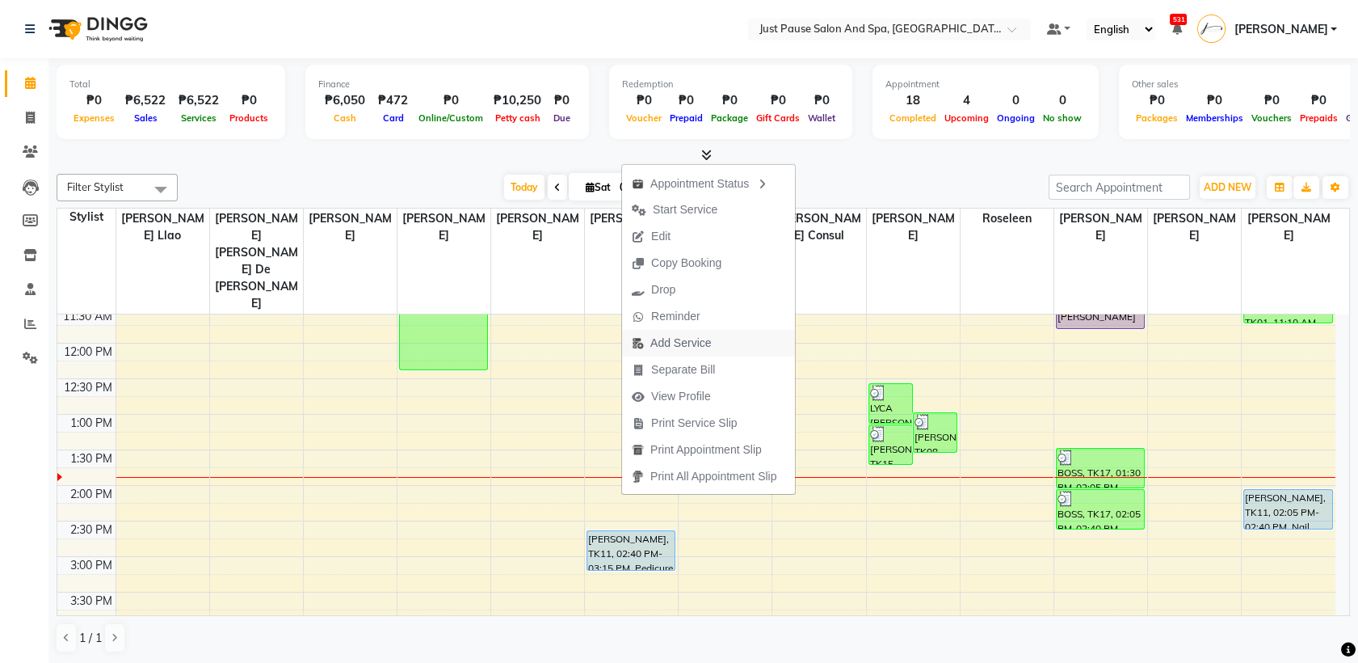
click at [691, 345] on span "Add Service" at bounding box center [681, 343] width 61 height 17
select select "31569"
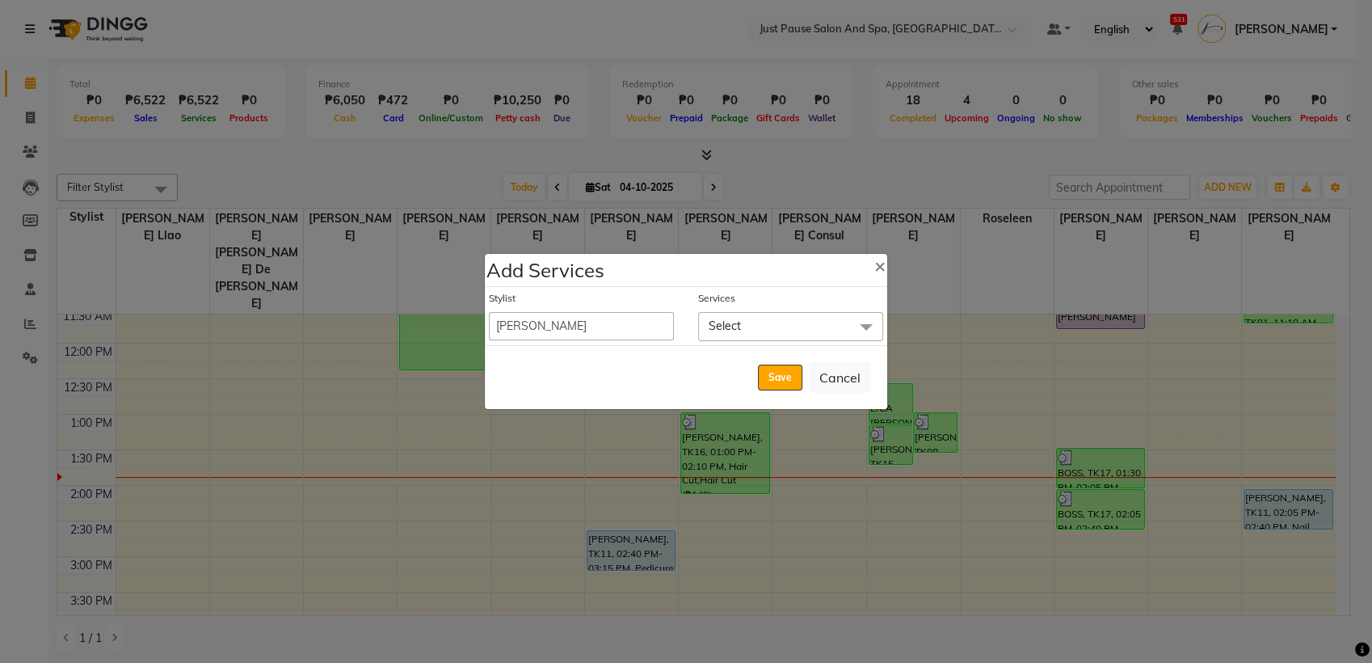
click at [861, 329] on span at bounding box center [866, 327] width 32 height 31
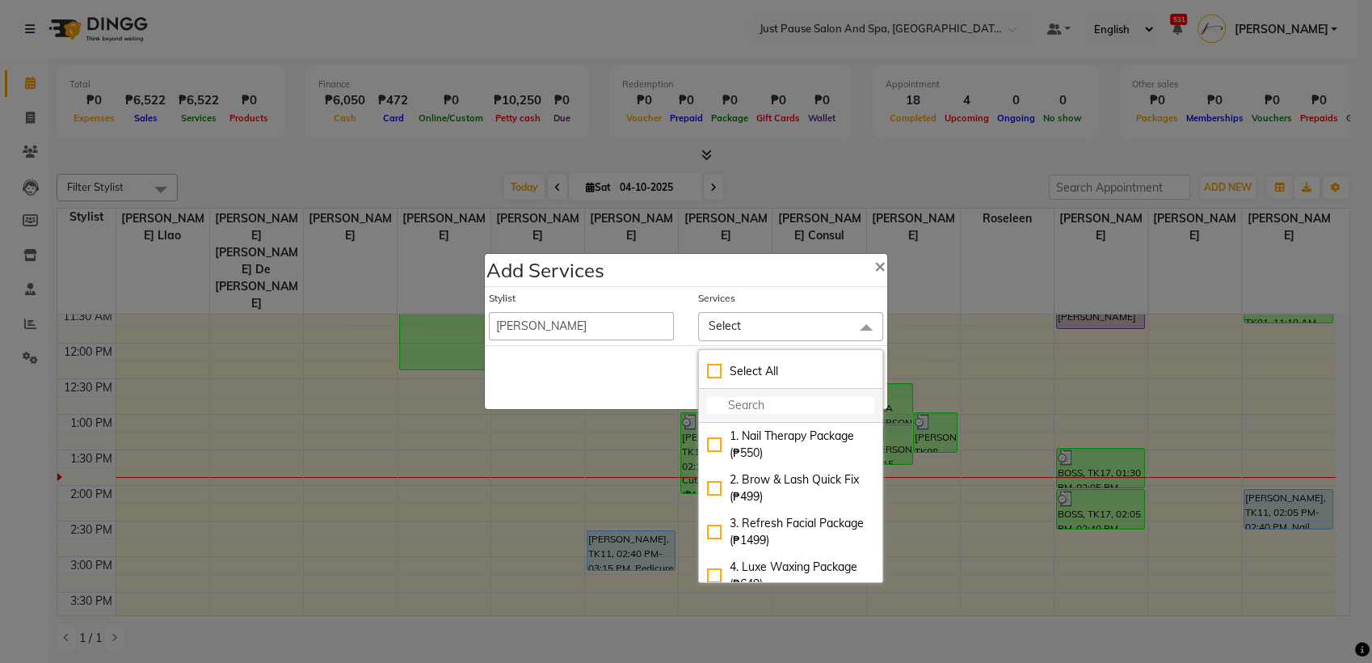
click at [797, 404] on input "multiselect-search" at bounding box center [790, 405] width 167 height 17
type input "pedicure"
checkbox input "true"
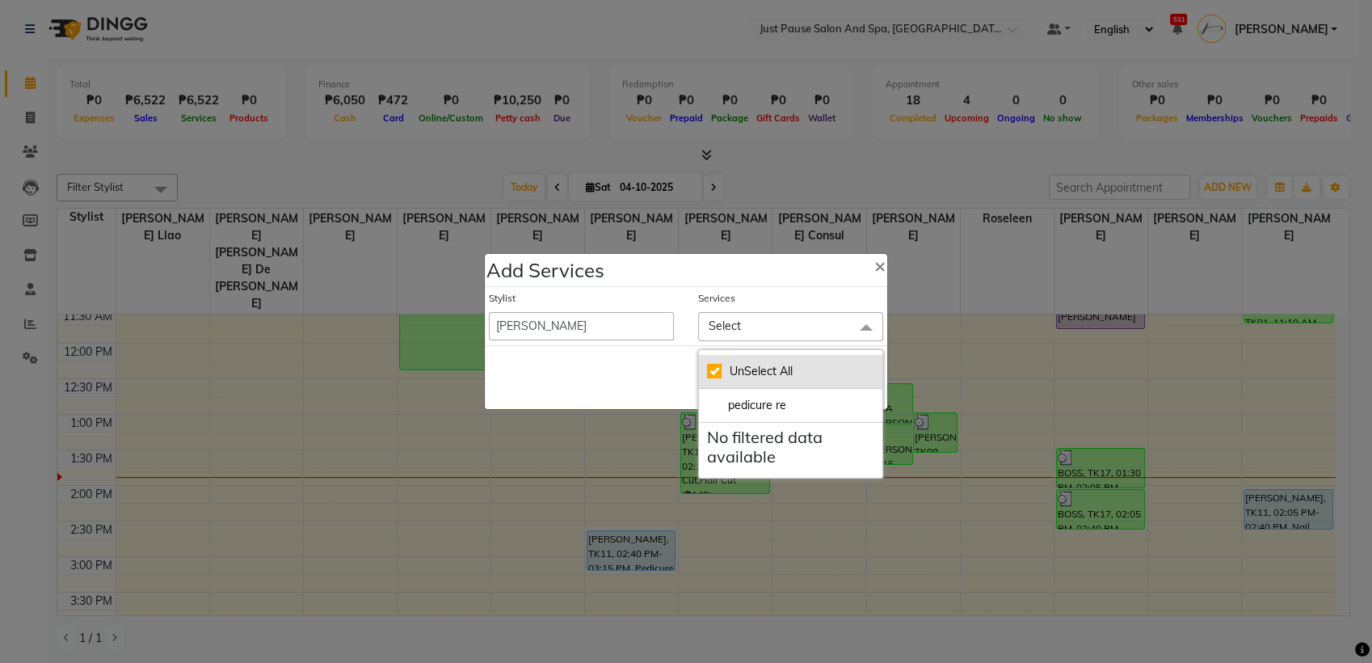
type input "pedicure r"
checkbox input "false"
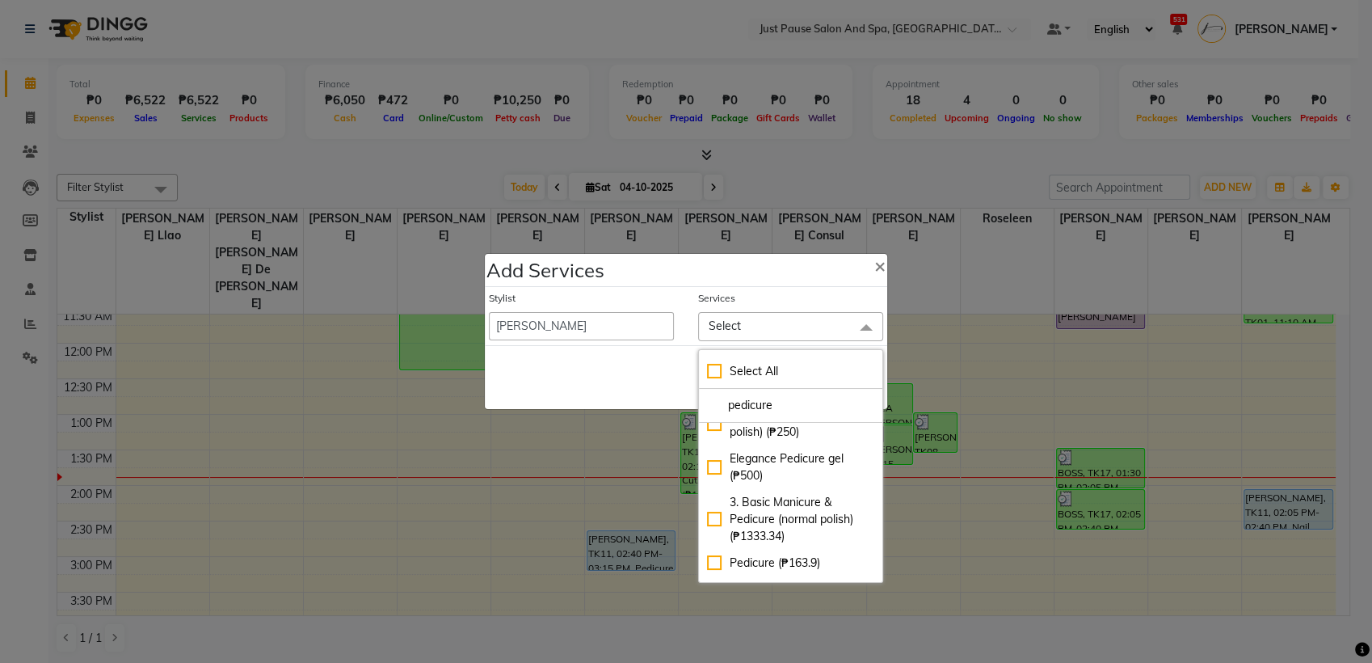
scroll to position [57, 0]
click at [784, 409] on input "pedicure" at bounding box center [790, 405] width 167 height 17
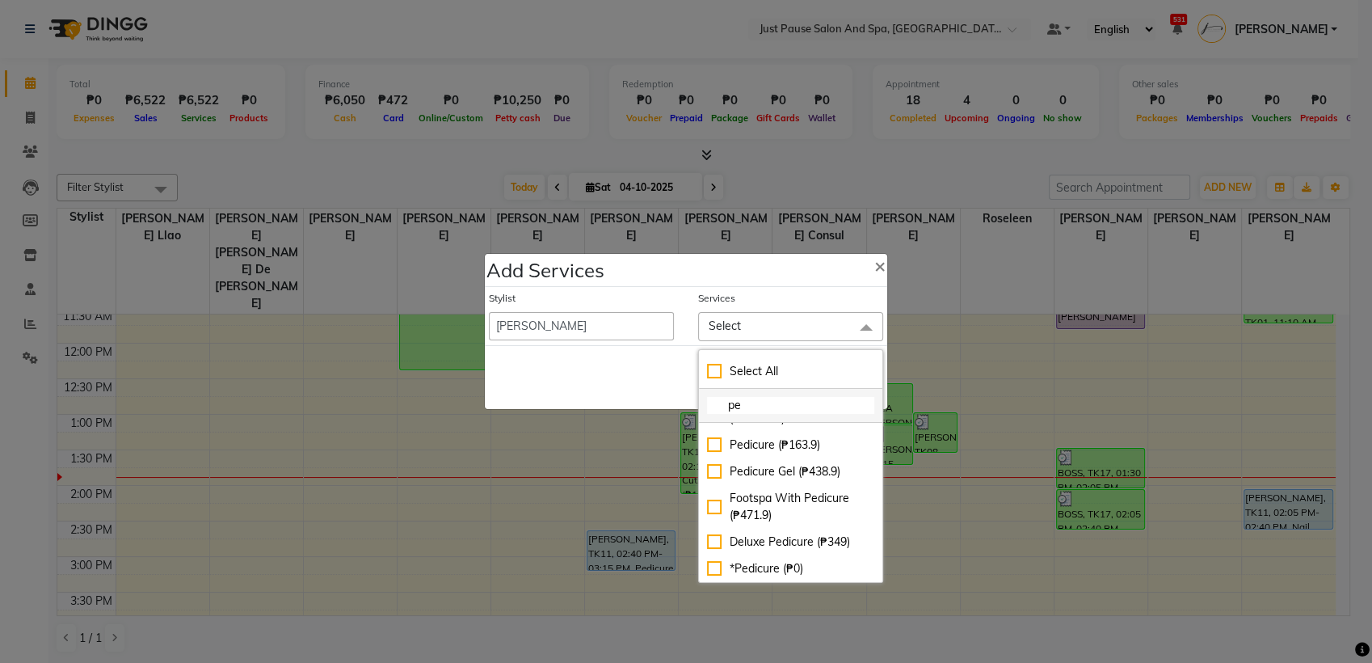
type input "p"
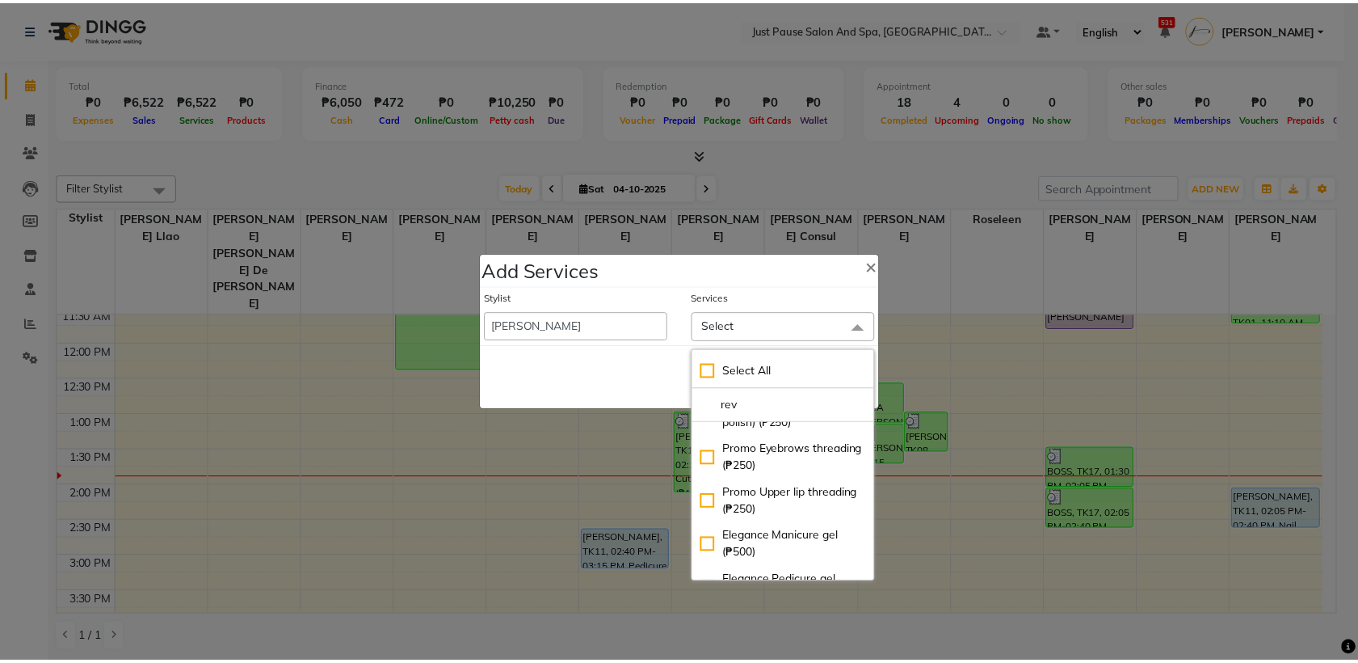
scroll to position [0, 0]
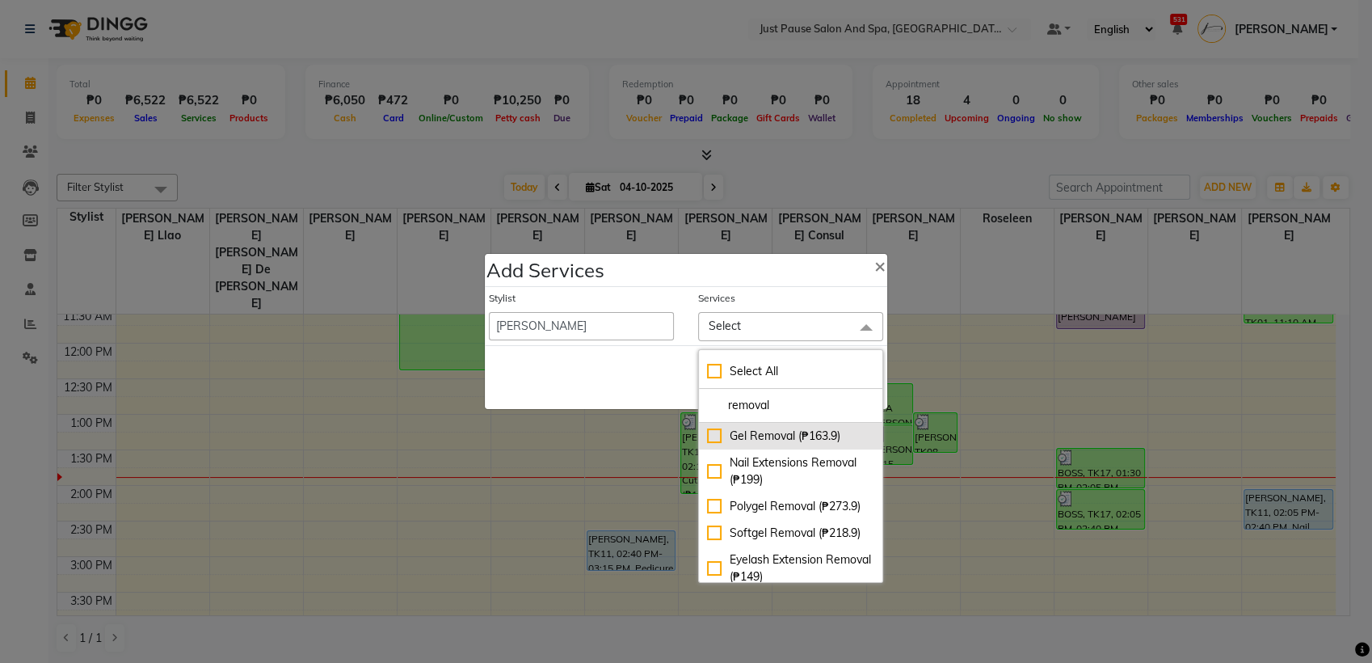
type input "removal"
click at [714, 435] on div "Gel Removal (₱163.9)" at bounding box center [790, 435] width 167 height 17
checkbox input "true"
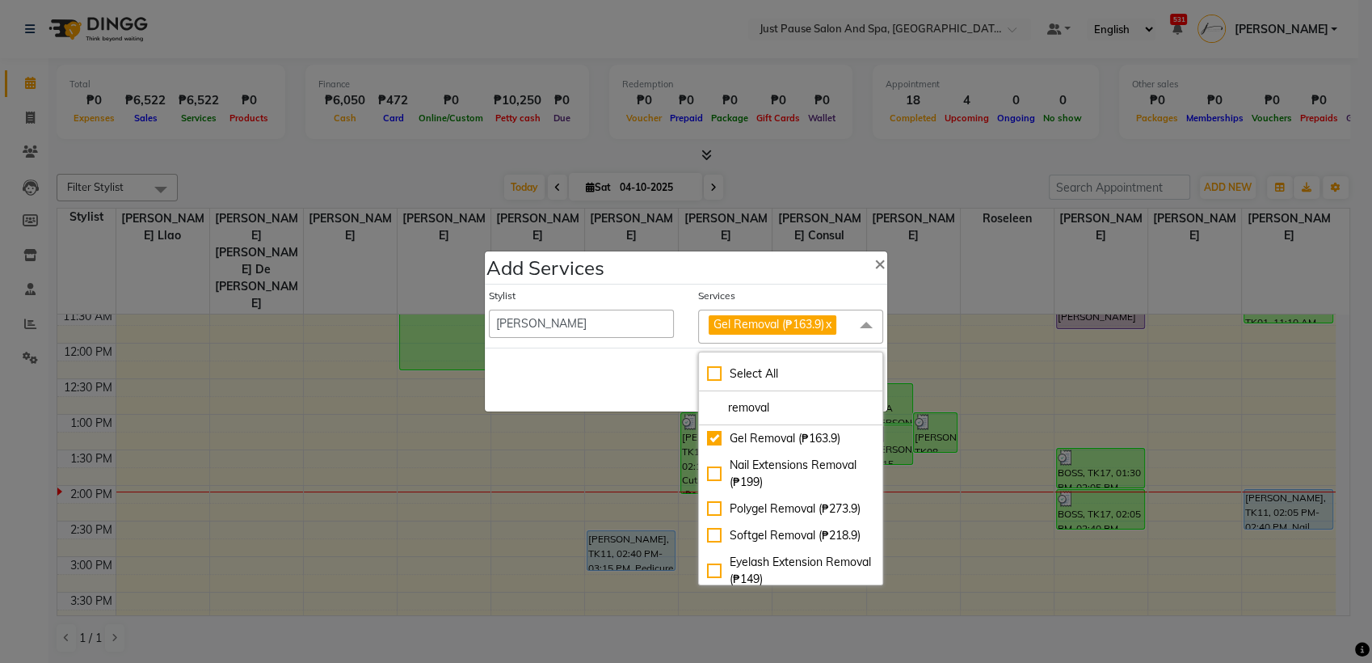
click at [853, 326] on span at bounding box center [866, 325] width 32 height 31
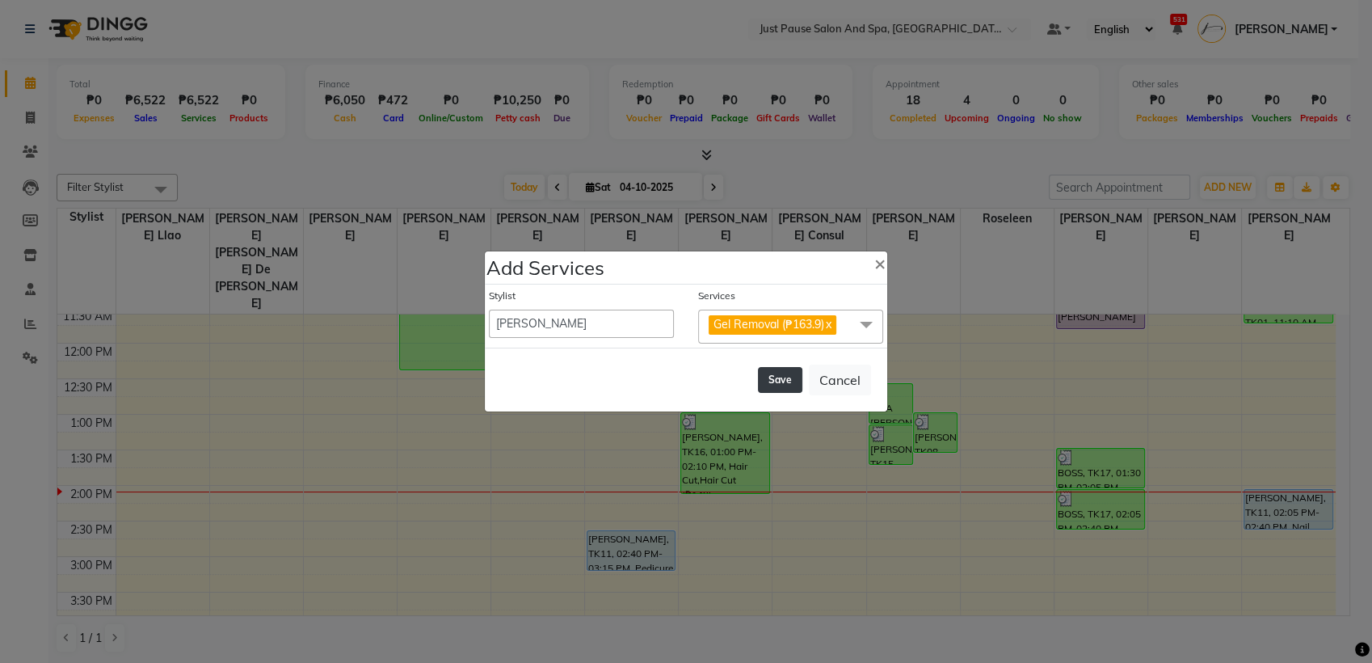
click at [789, 372] on button "Save" at bounding box center [780, 380] width 44 height 26
select select "72583"
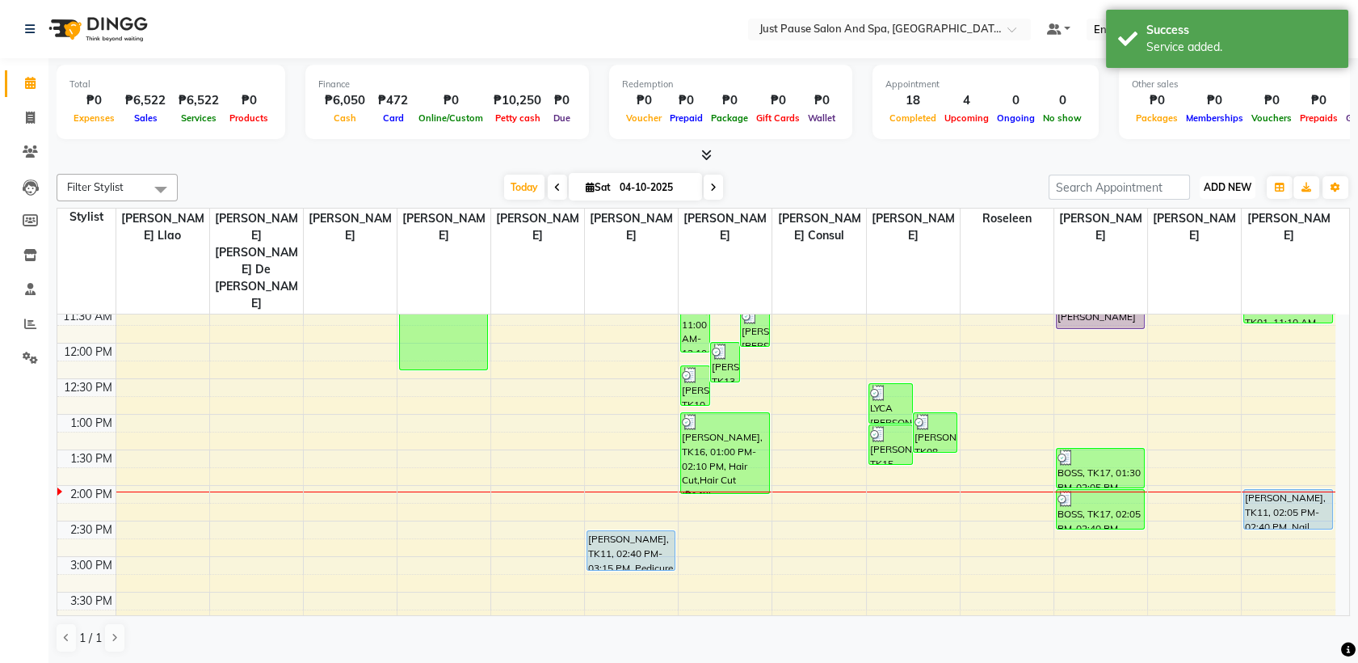
click at [1239, 183] on span "ADD NEW" at bounding box center [1228, 187] width 48 height 12
click at [1223, 217] on button "Add Appointment" at bounding box center [1191, 218] width 128 height 21
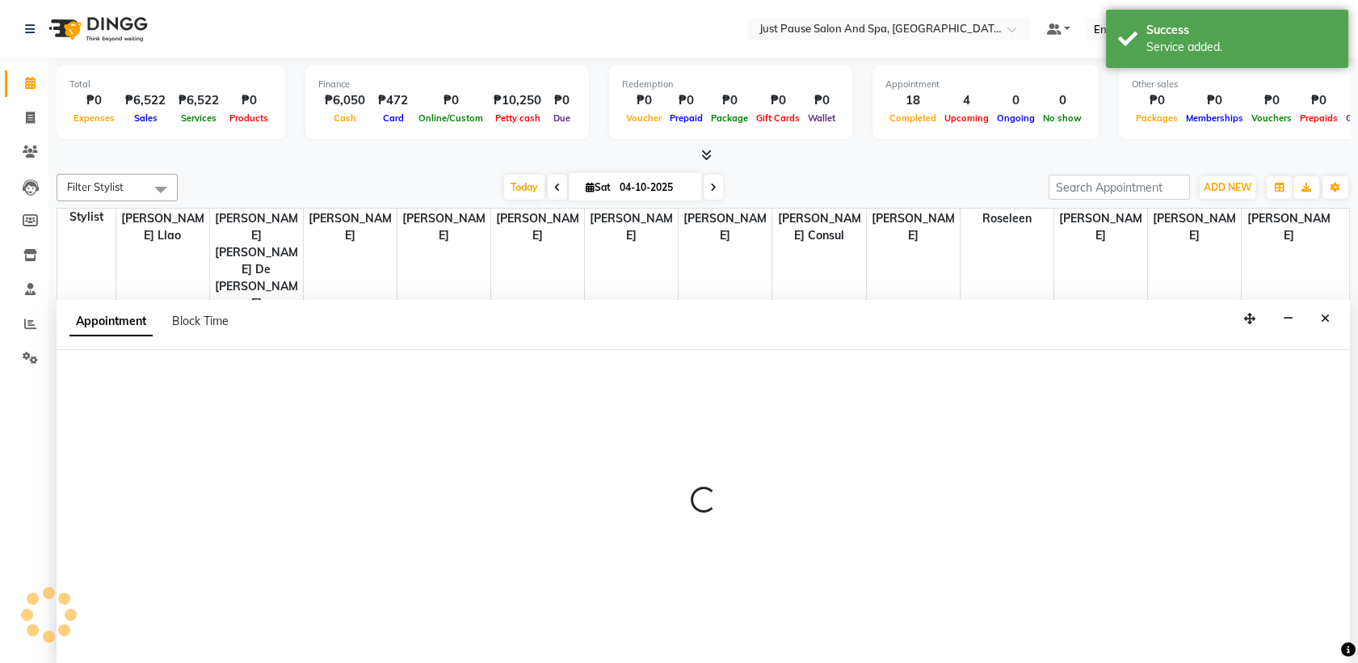
select select "540"
select select "tentative"
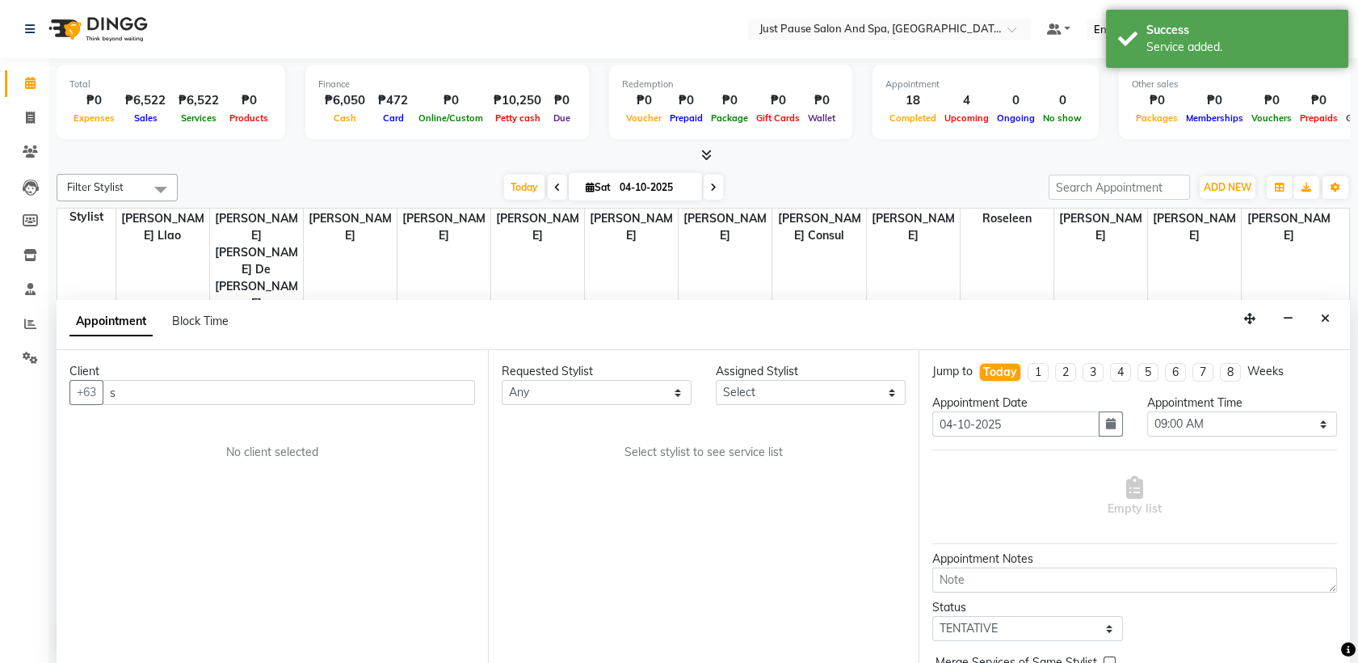
click at [301, 393] on input "s" at bounding box center [289, 392] width 373 height 25
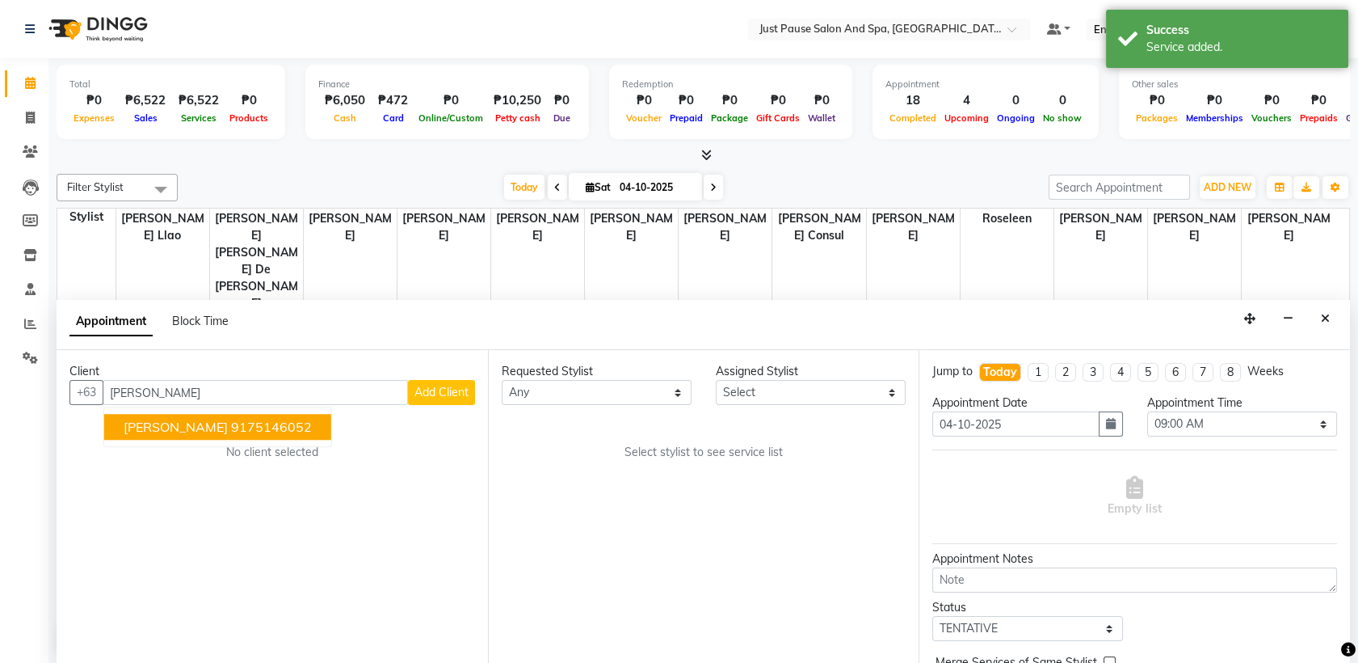
click at [323, 432] on button "[PERSON_NAME] 9175146052" at bounding box center [217, 428] width 227 height 26
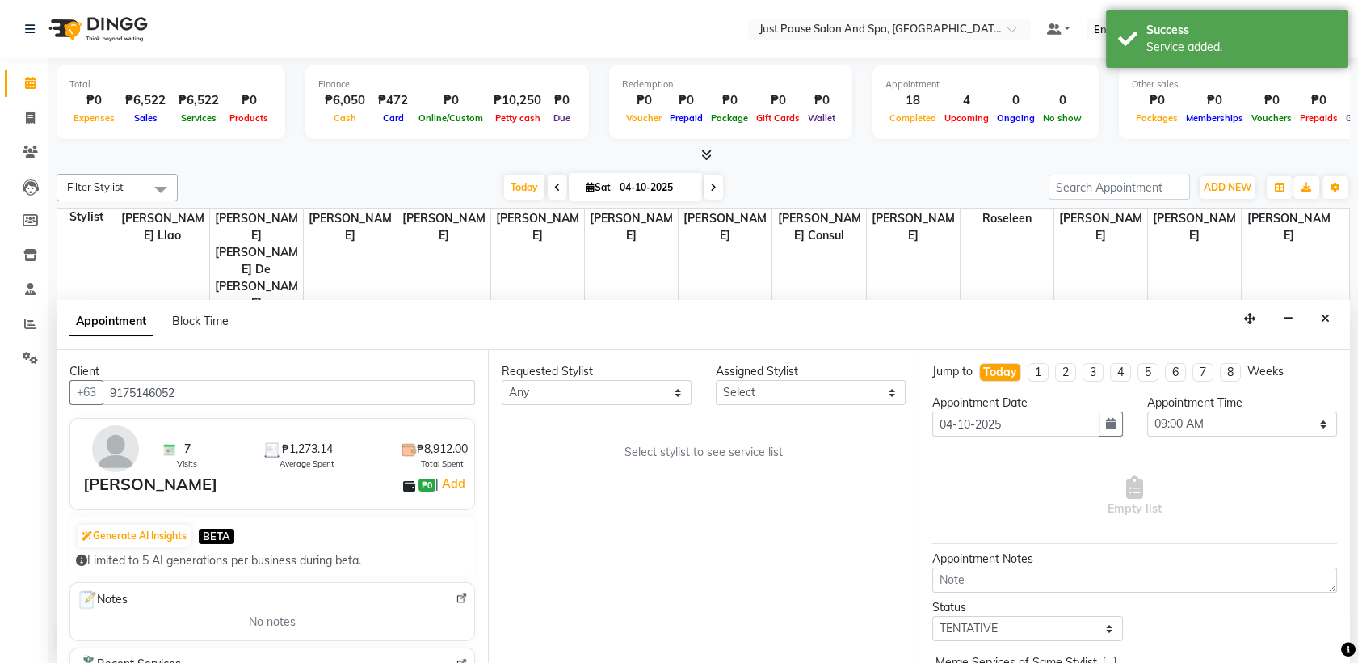
type input "9175146052"
click at [871, 386] on select "Select [PERSON_NAME] [PERSON_NAME] [PERSON_NAME] llao [PERSON_NAME] [PERSON_NAM…" at bounding box center [811, 392] width 190 height 25
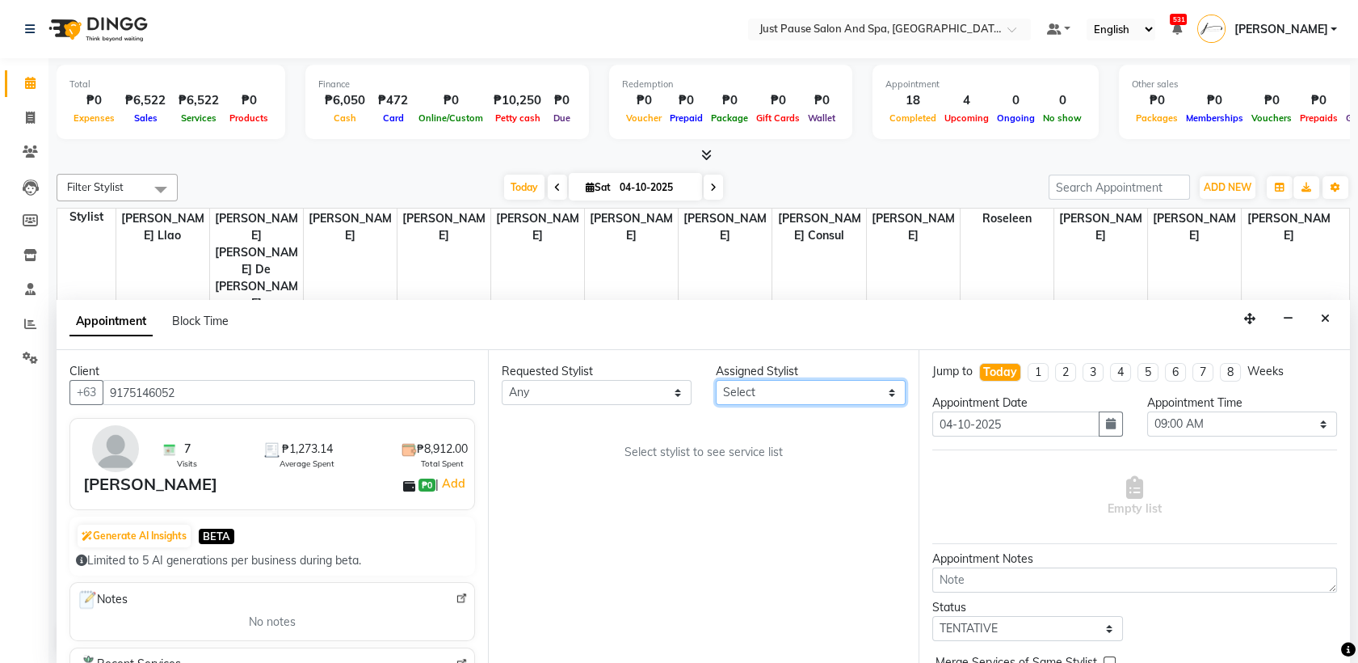
select select "31573"
click at [716, 380] on select "Select [PERSON_NAME] [PERSON_NAME] [PERSON_NAME] llao [PERSON_NAME] [PERSON_NAM…" at bounding box center [811, 392] width 190 height 25
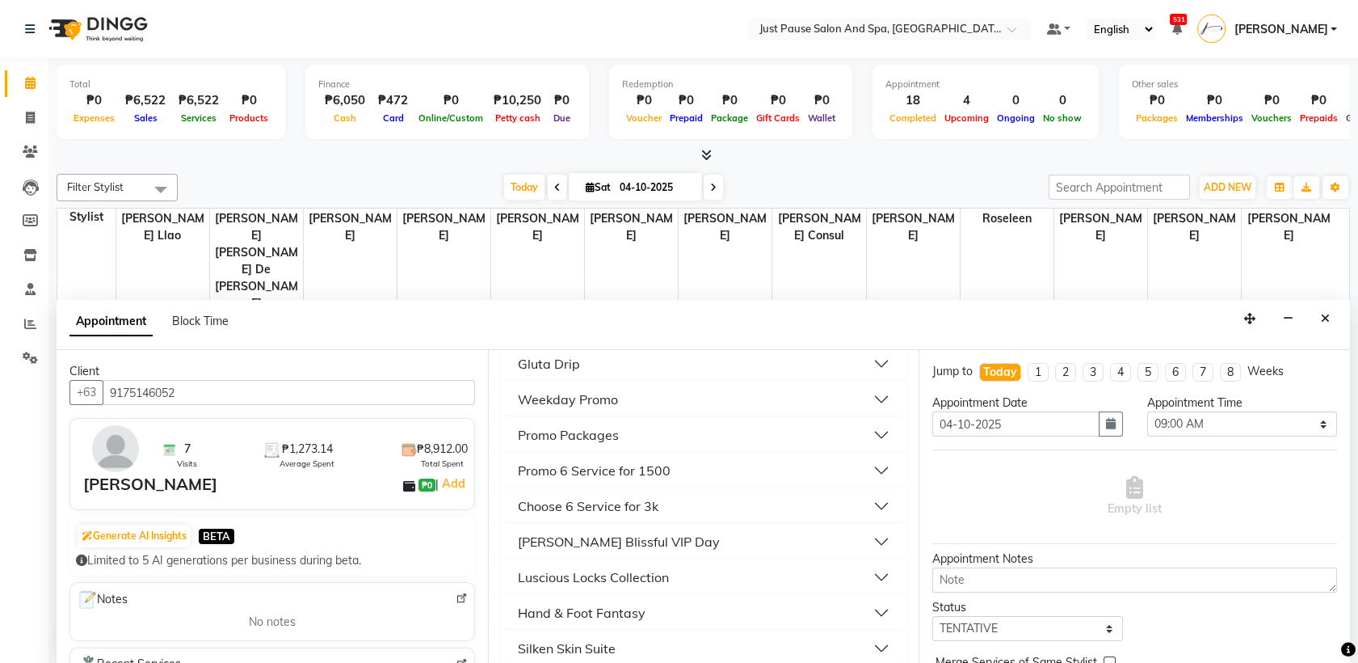
scroll to position [466, 0]
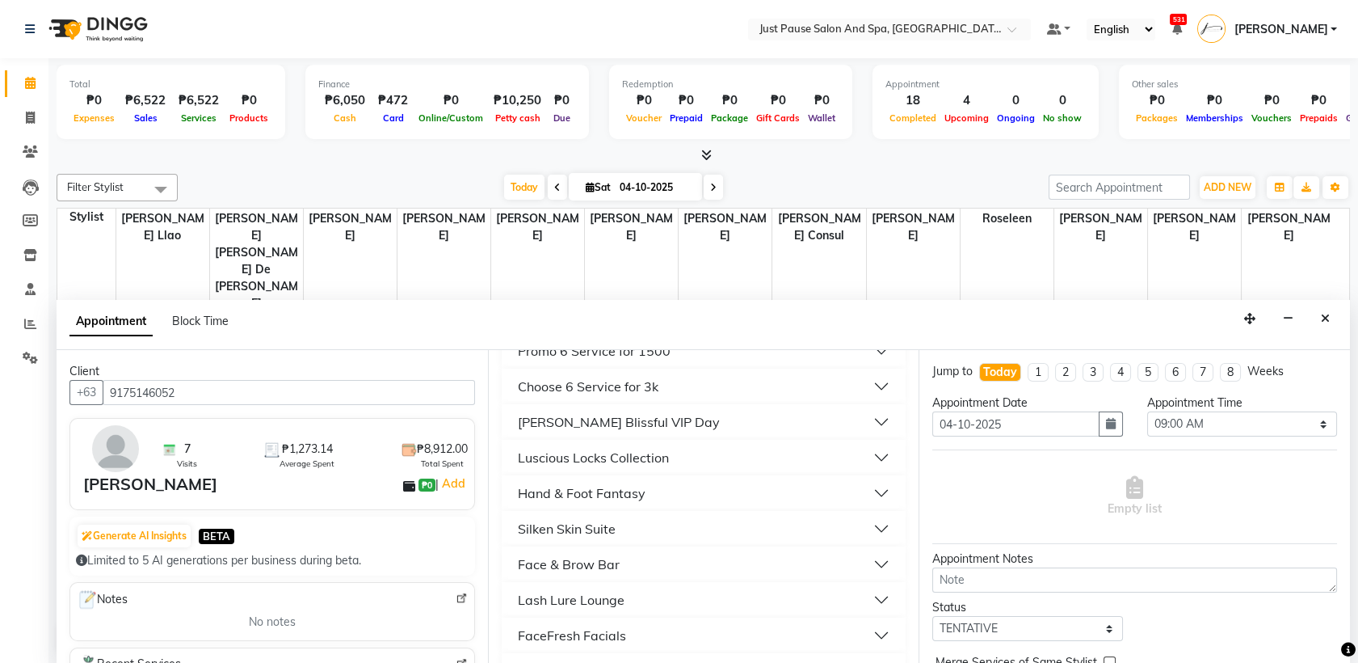
click at [710, 458] on button "Luscious Locks Collection" at bounding box center [704, 457] width 392 height 29
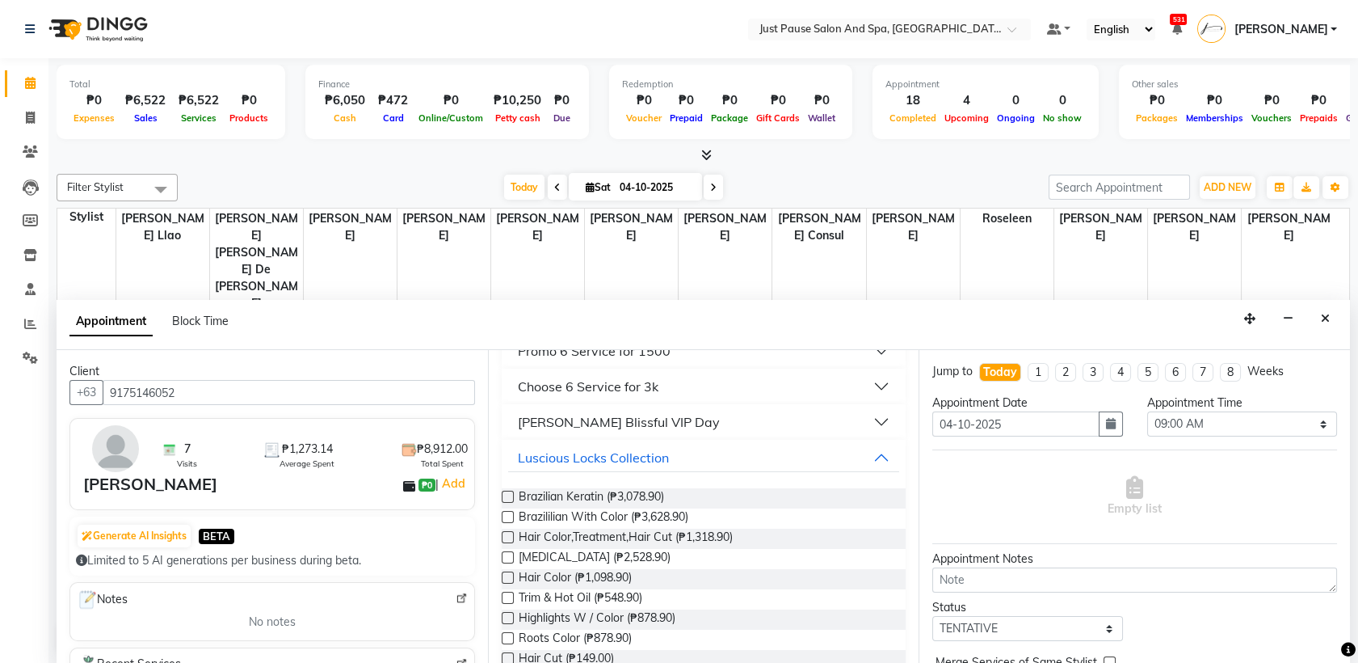
click at [507, 659] on label at bounding box center [508, 658] width 12 height 12
click at [507, 659] on input "checkbox" at bounding box center [507, 660] width 11 height 11
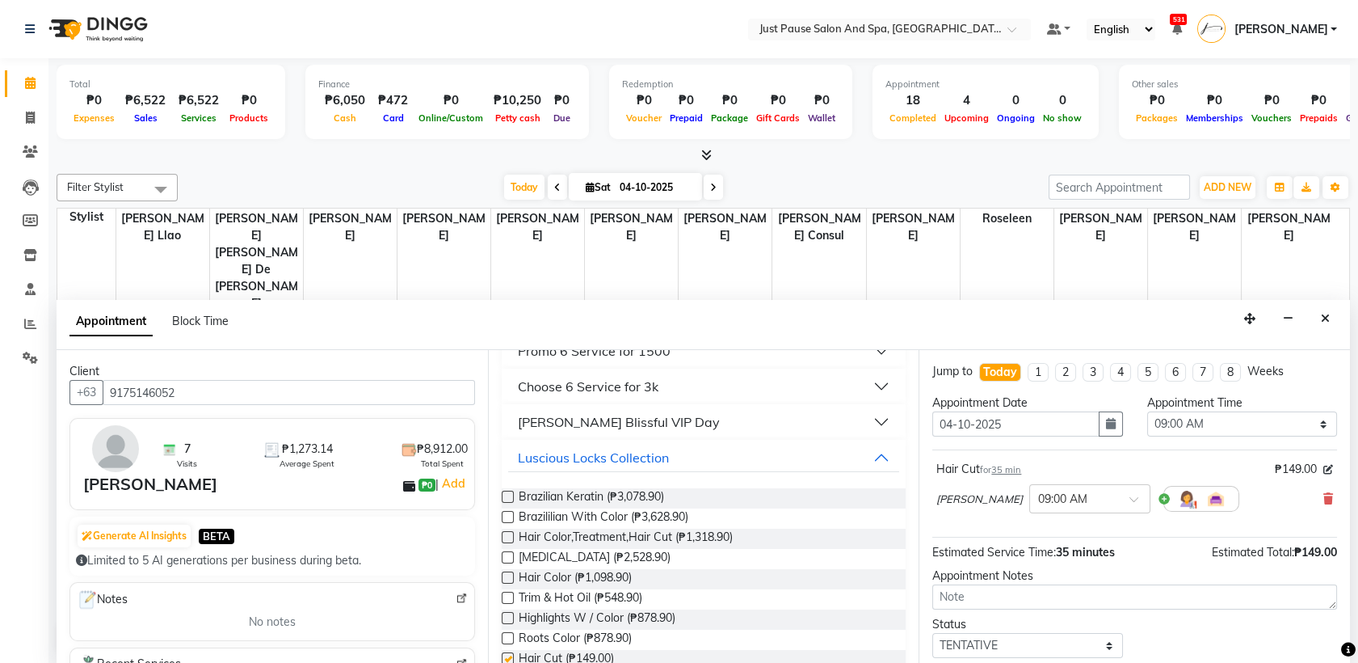
checkbox input "false"
click at [1309, 423] on select "Select 09:00 AM 09:05 AM 09:10 AM 09:15 AM 09:20 AM 09:25 AM 09:30 AM 09:35 AM …" at bounding box center [1242, 423] width 190 height 25
select select "855"
click at [1147, 411] on select "Select 09:00 AM 09:05 AM 09:10 AM 09:15 AM 09:20 AM 09:25 AM 09:30 AM 09:35 AM …" at bounding box center [1242, 423] width 190 height 25
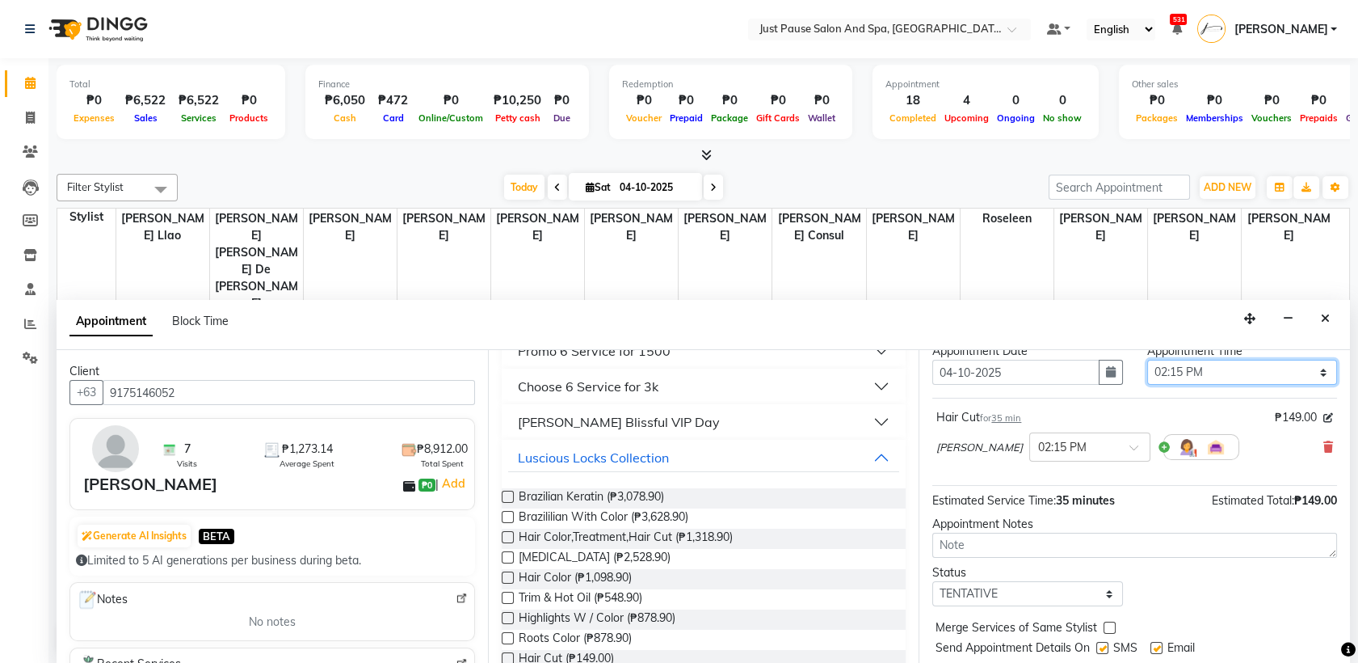
scroll to position [95, 0]
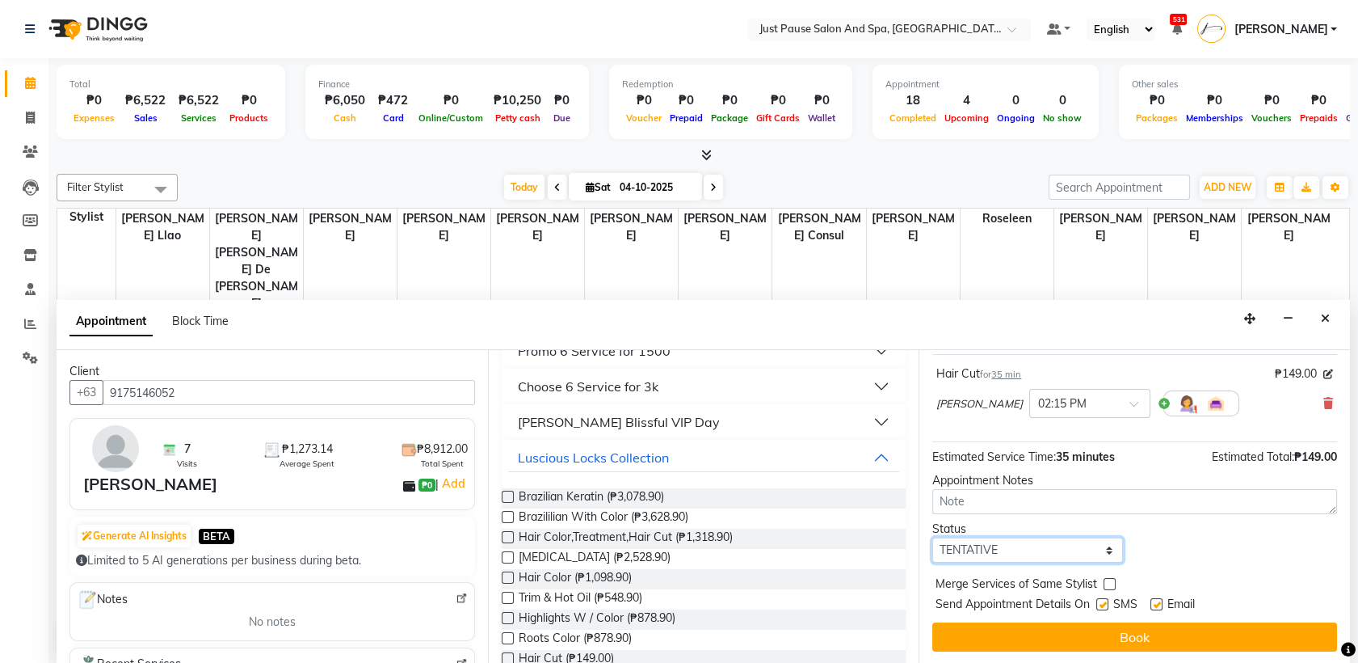
click at [1101, 554] on select "Select TENTATIVE CONFIRM CHECK-IN UPCOMING" at bounding box center [1028, 549] width 190 height 25
select select "check-in"
click at [933, 537] on select "Select TENTATIVE CONFIRM CHECK-IN UPCOMING" at bounding box center [1028, 549] width 190 height 25
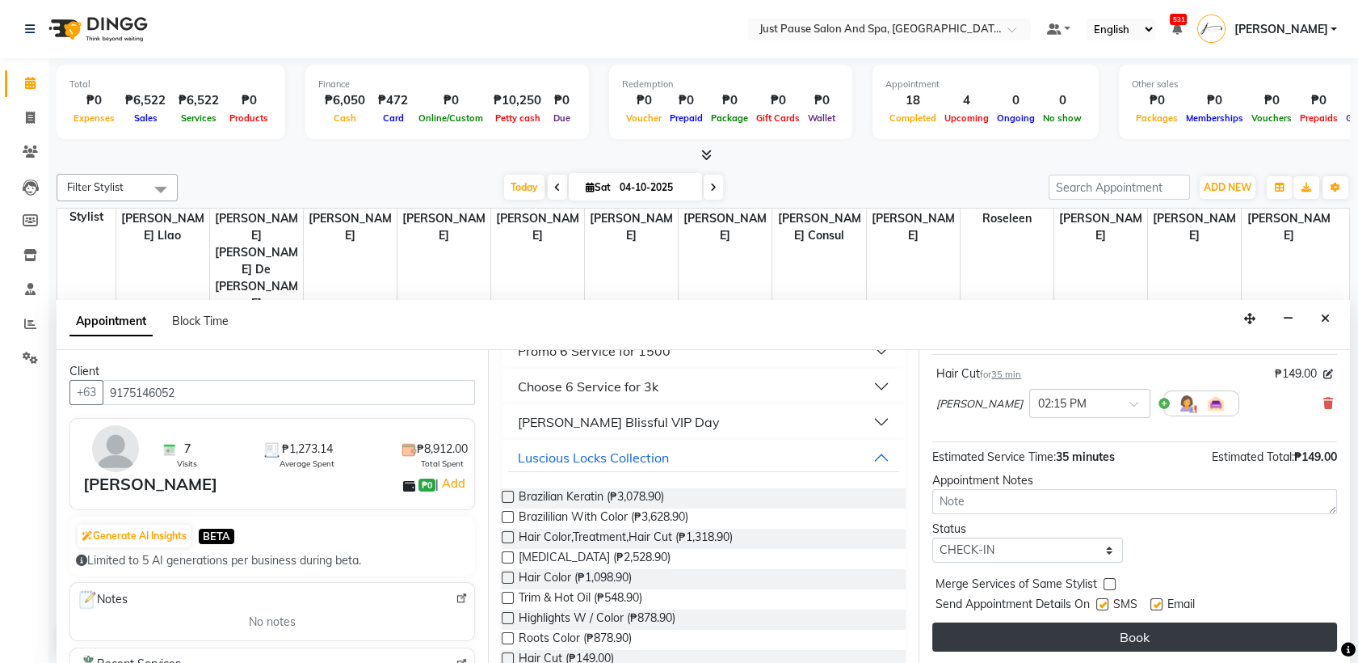
click at [1144, 636] on button "Book" at bounding box center [1135, 636] width 405 height 29
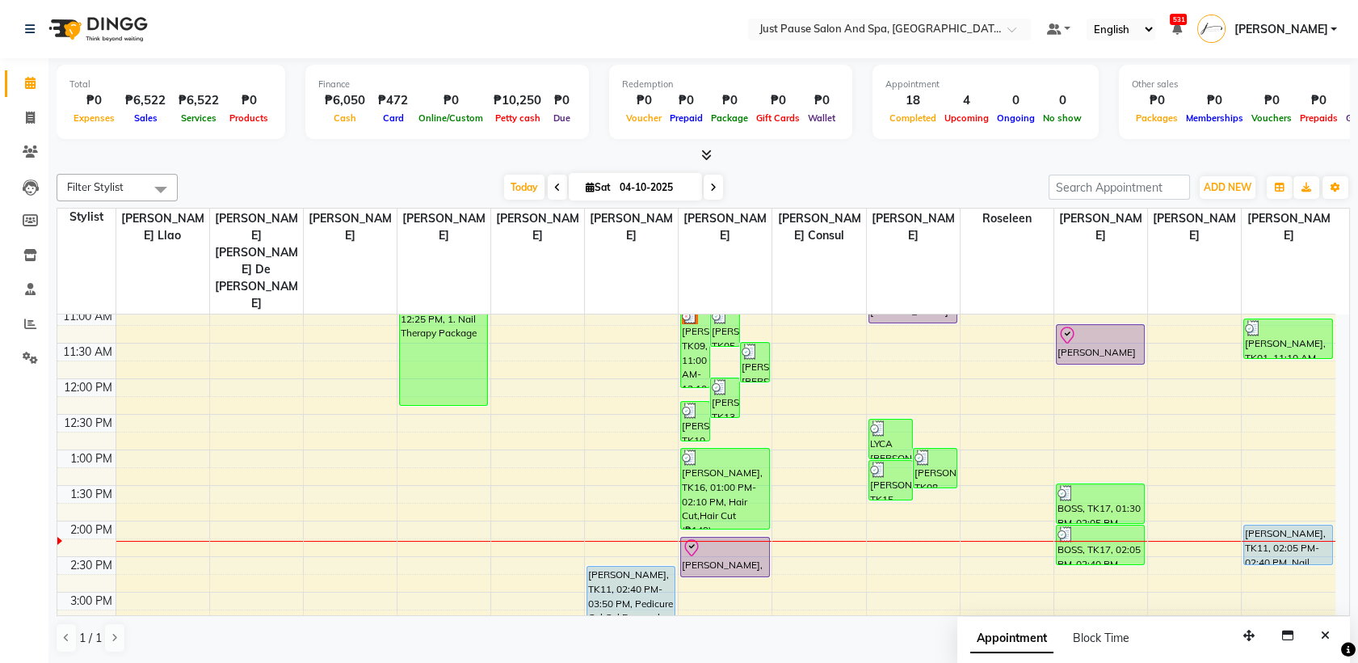
scroll to position [112, 0]
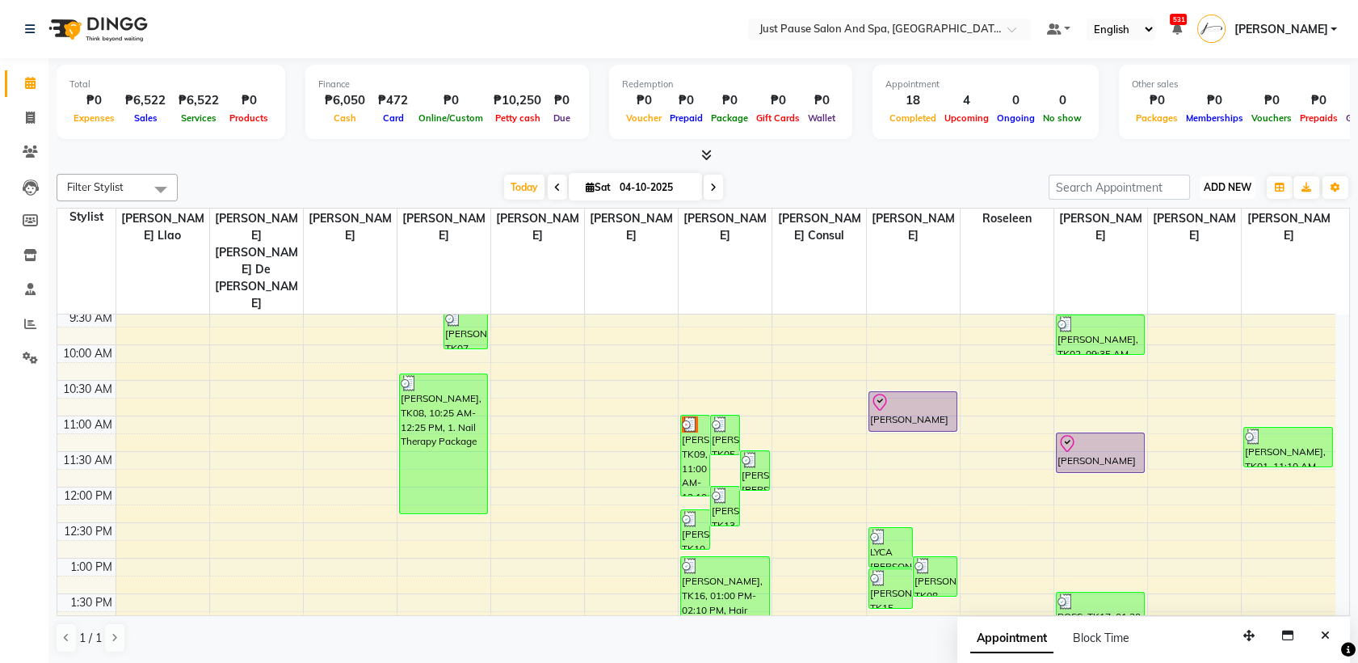
click at [1240, 184] on span "ADD NEW" at bounding box center [1228, 187] width 48 height 12
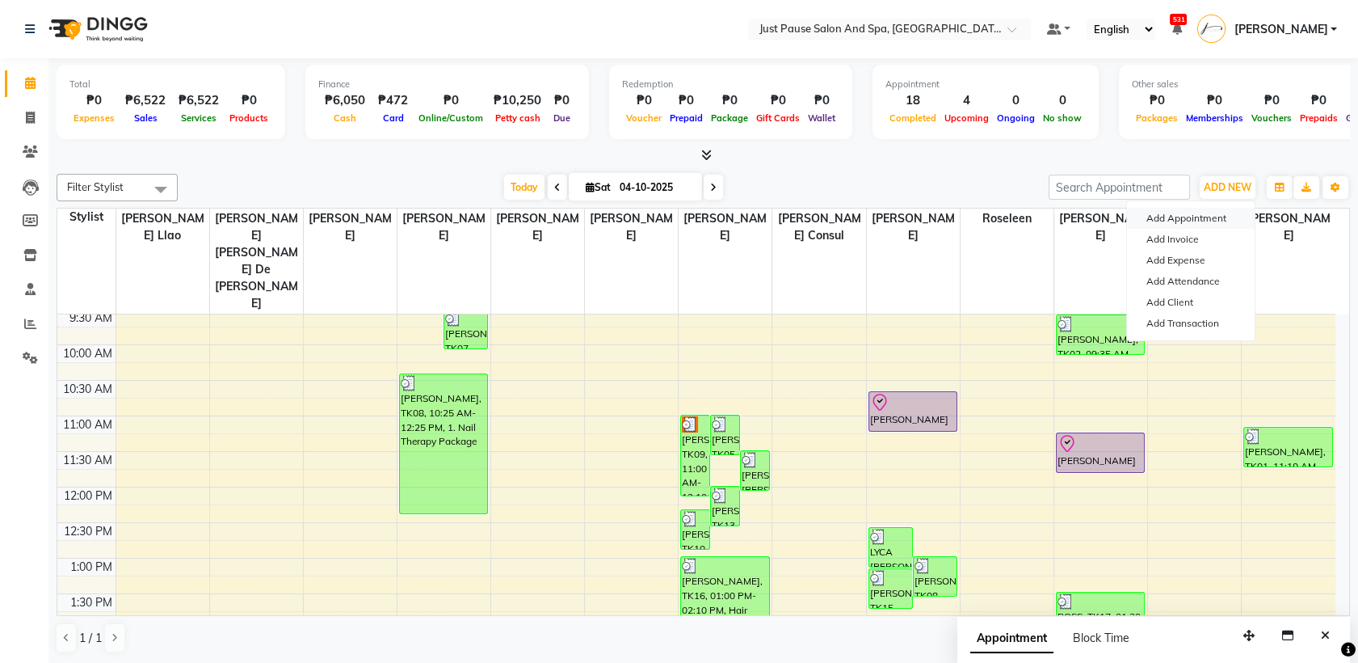
click at [1237, 216] on button "Add Appointment" at bounding box center [1191, 218] width 128 height 21
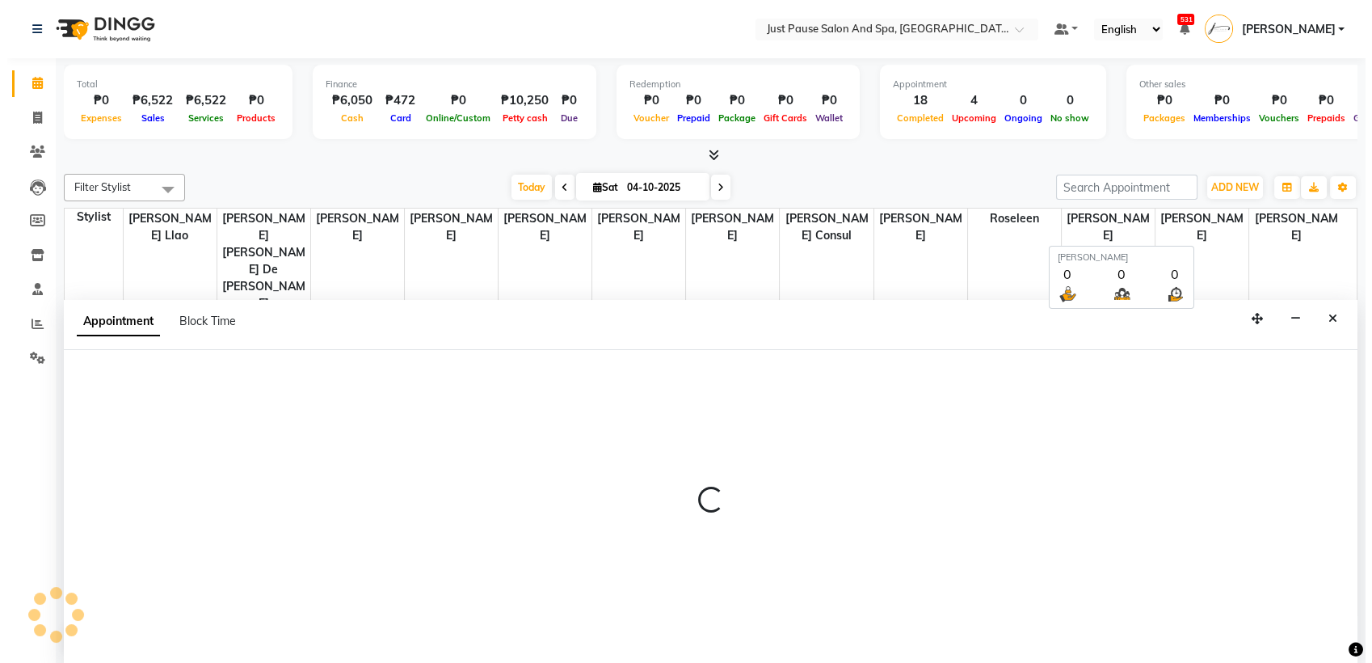
scroll to position [0, 0]
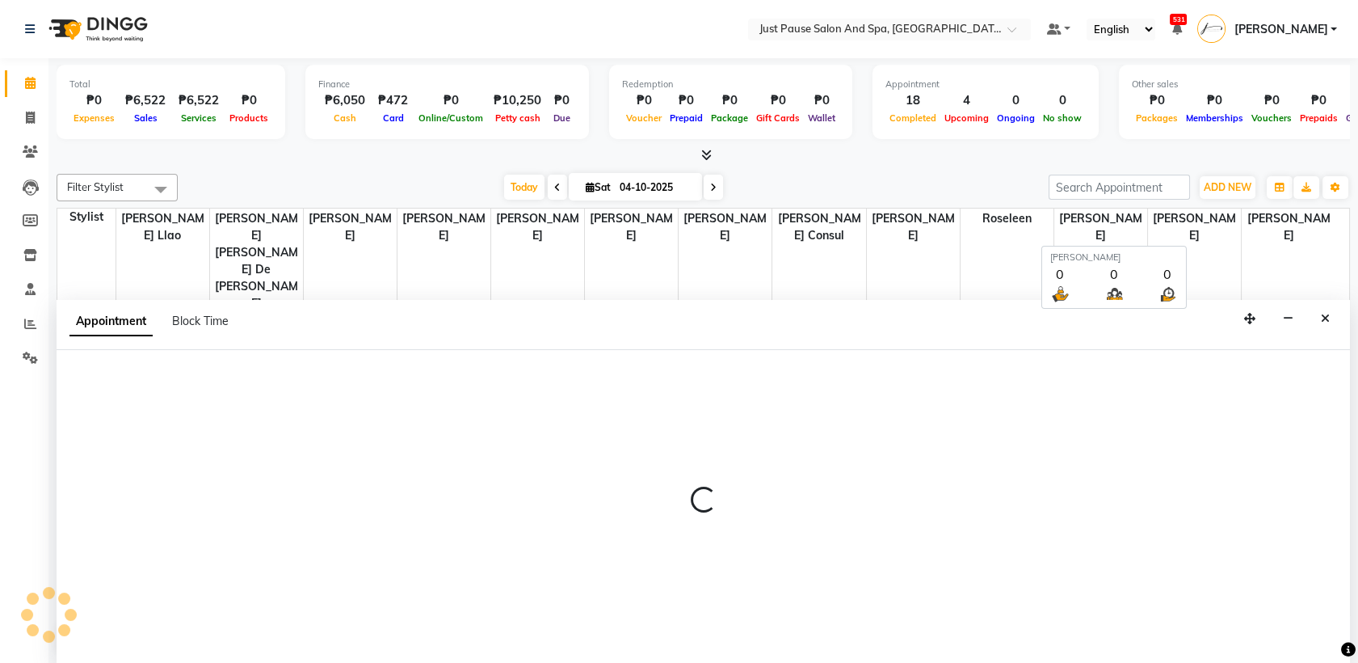
select select "tentative"
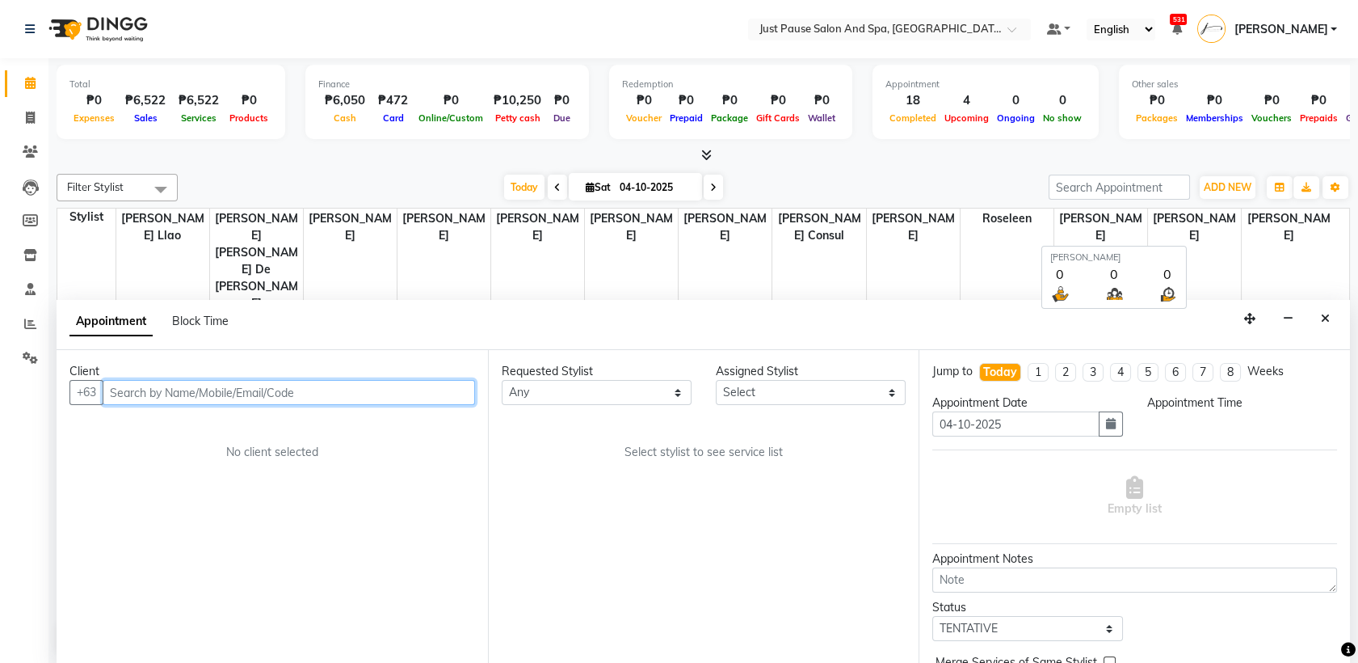
select select "540"
click at [413, 394] on input "text" at bounding box center [289, 392] width 373 height 25
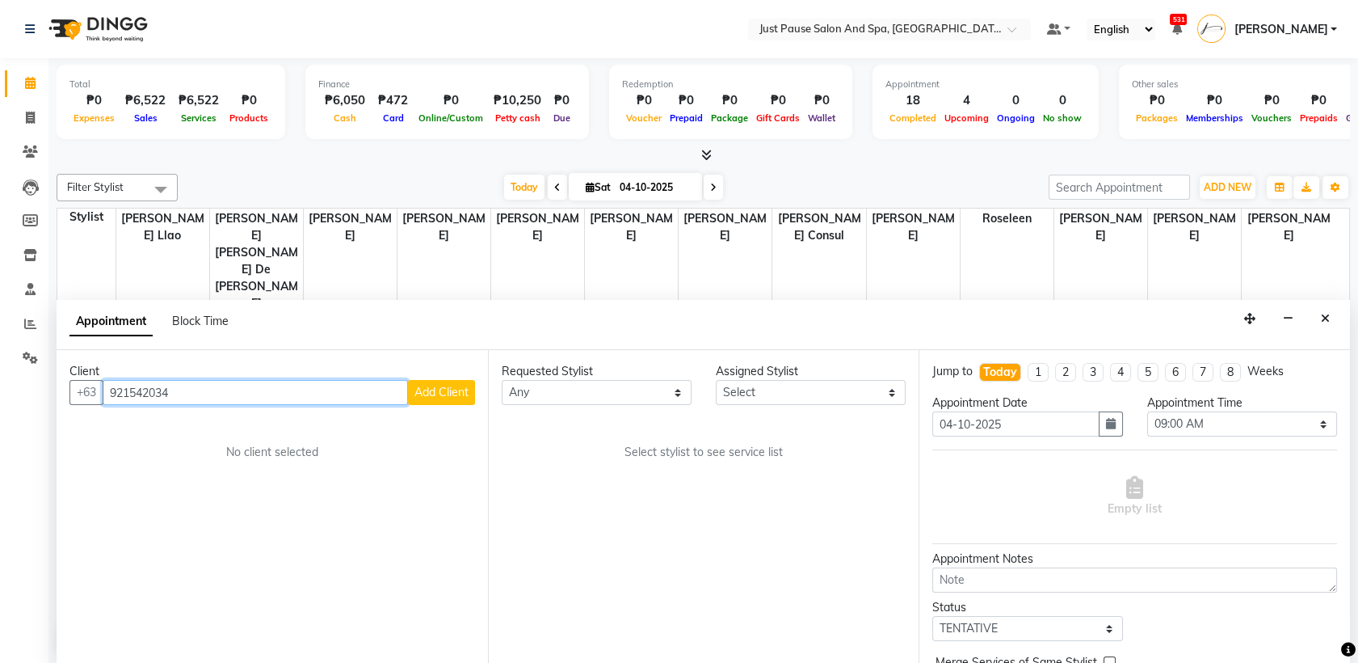
type input "921542034"
click at [470, 393] on button "Add Client" at bounding box center [441, 392] width 67 height 25
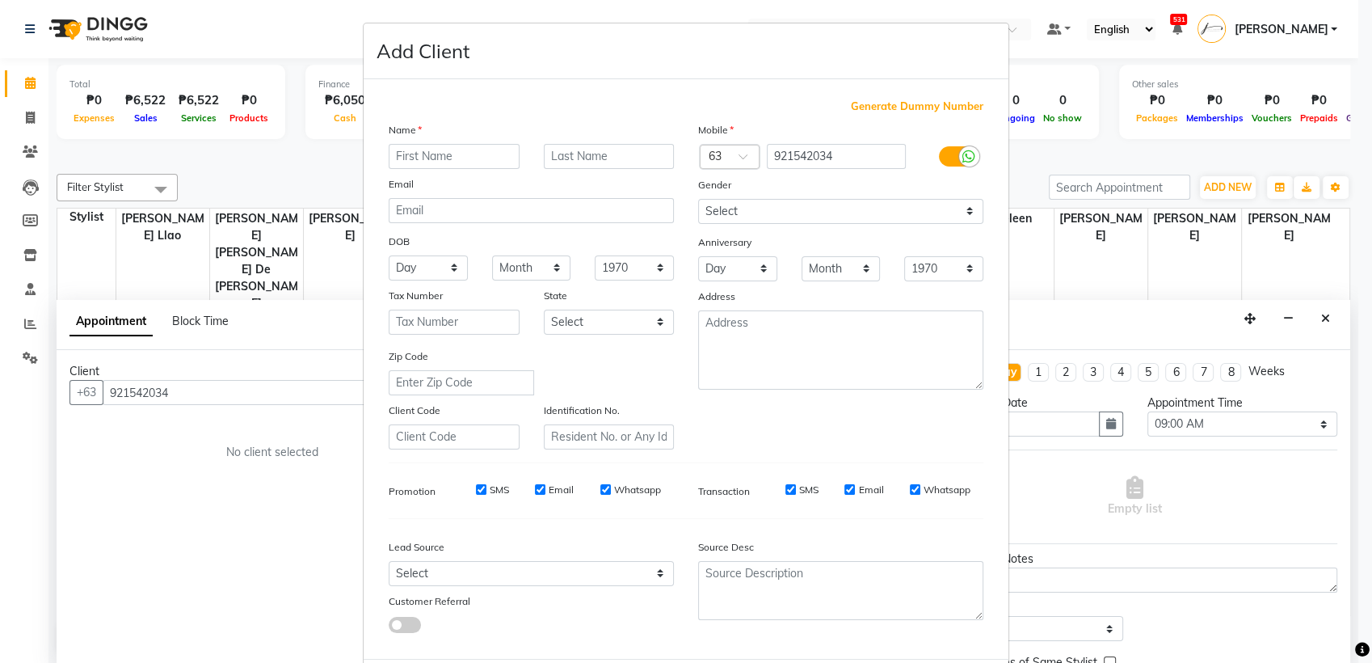
click at [489, 153] on input "text" at bounding box center [454, 156] width 131 height 25
type input "a"
type input "[PERSON_NAME]"
click at [625, 145] on input "text" at bounding box center [609, 156] width 131 height 25
type input "[PERSON_NAME]"
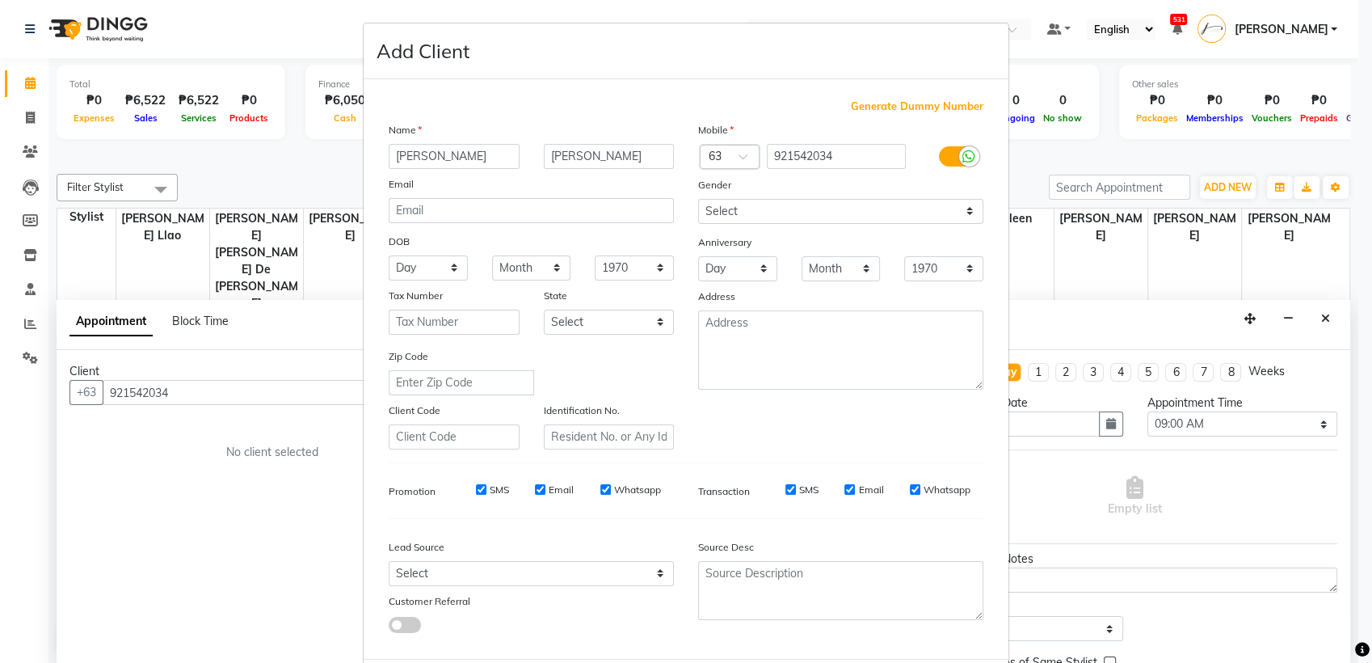
click at [993, 581] on div "Generate Dummy Number Name [PERSON_NAME] Email DOB Day 01 02 03 04 05 06 07 08 …" at bounding box center [686, 368] width 645 height 579
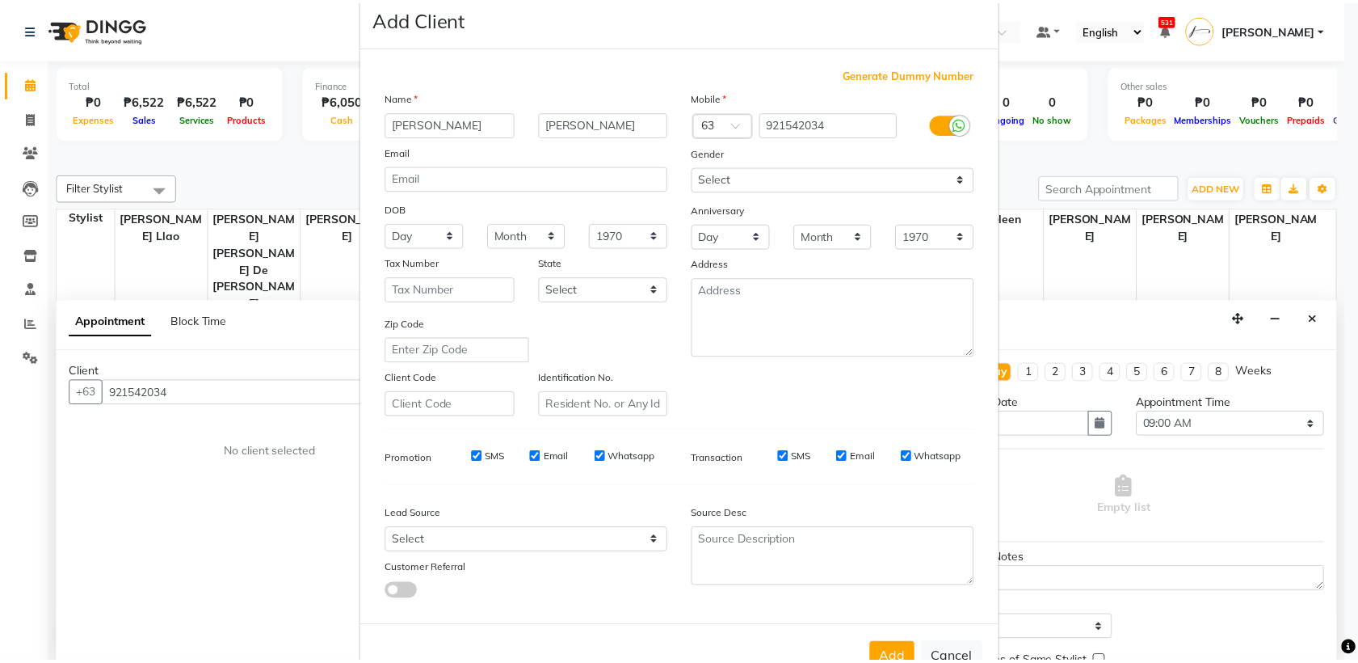
scroll to position [36, 0]
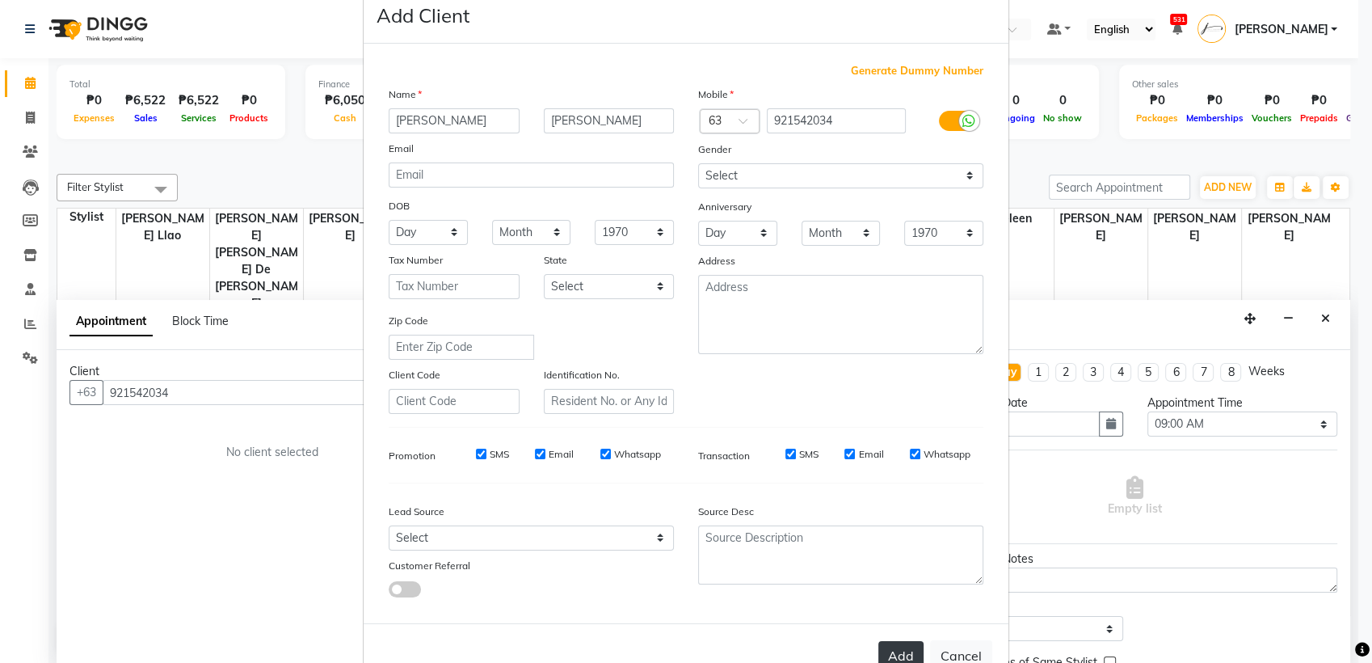
click at [886, 643] on button "Add" at bounding box center [900, 655] width 45 height 29
select select
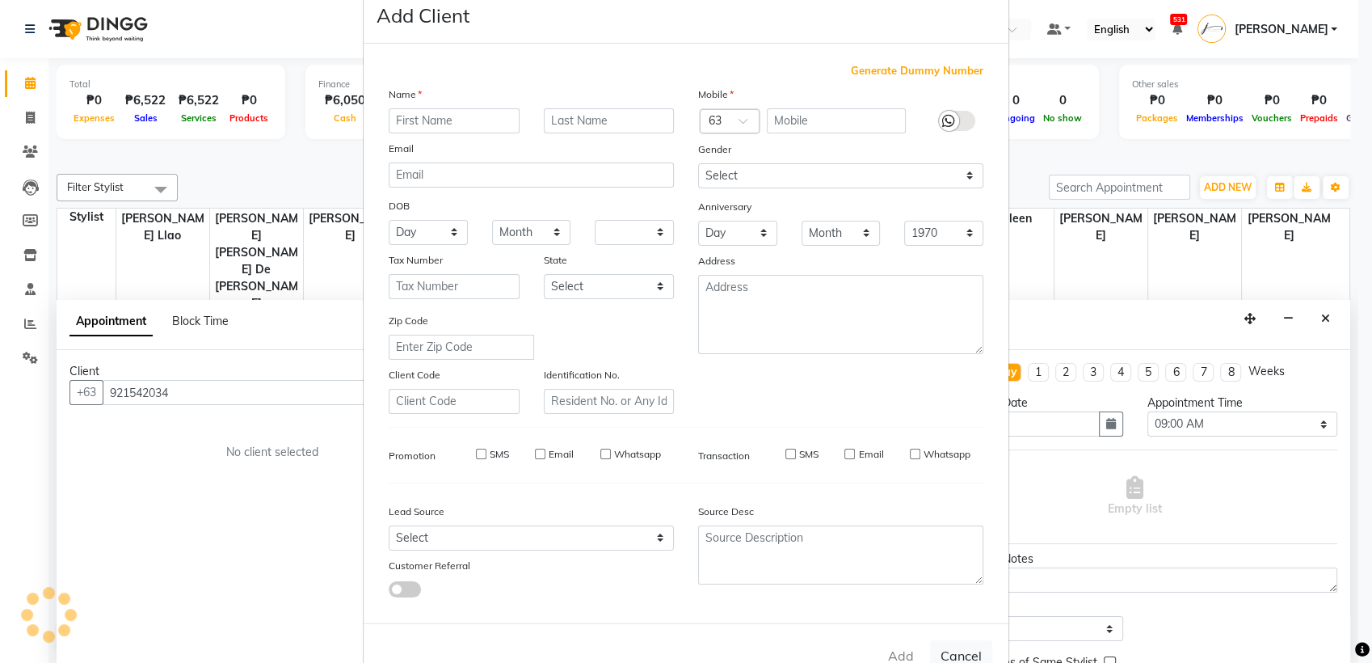
select select
checkbox input "false"
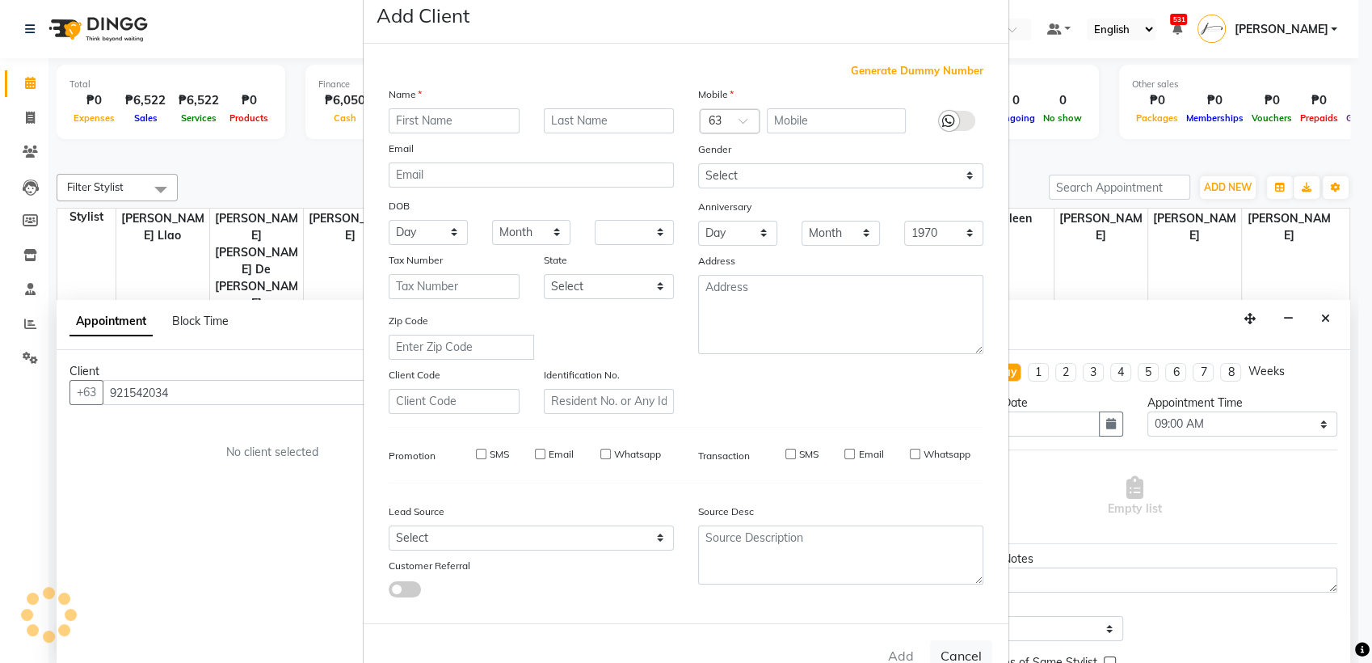
checkbox input "false"
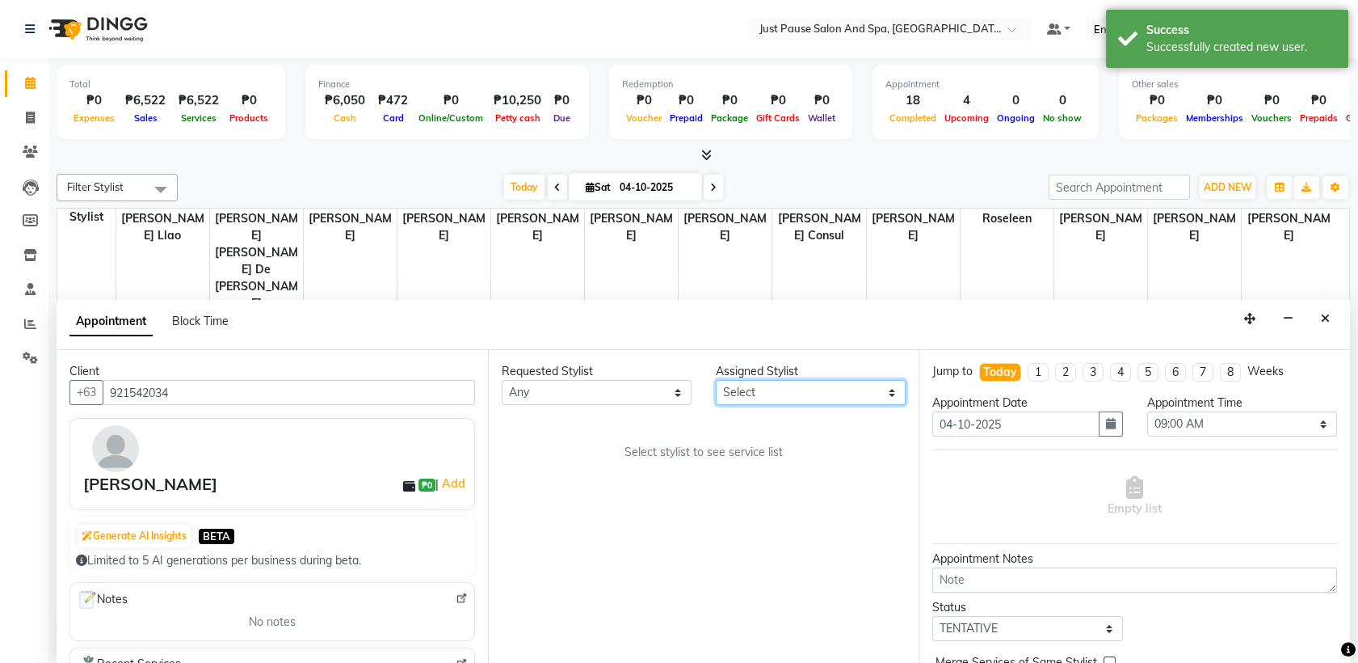
click at [891, 387] on select "Select [PERSON_NAME] [PERSON_NAME] [PERSON_NAME] llao [PERSON_NAME] [PERSON_NAM…" at bounding box center [811, 392] width 190 height 25
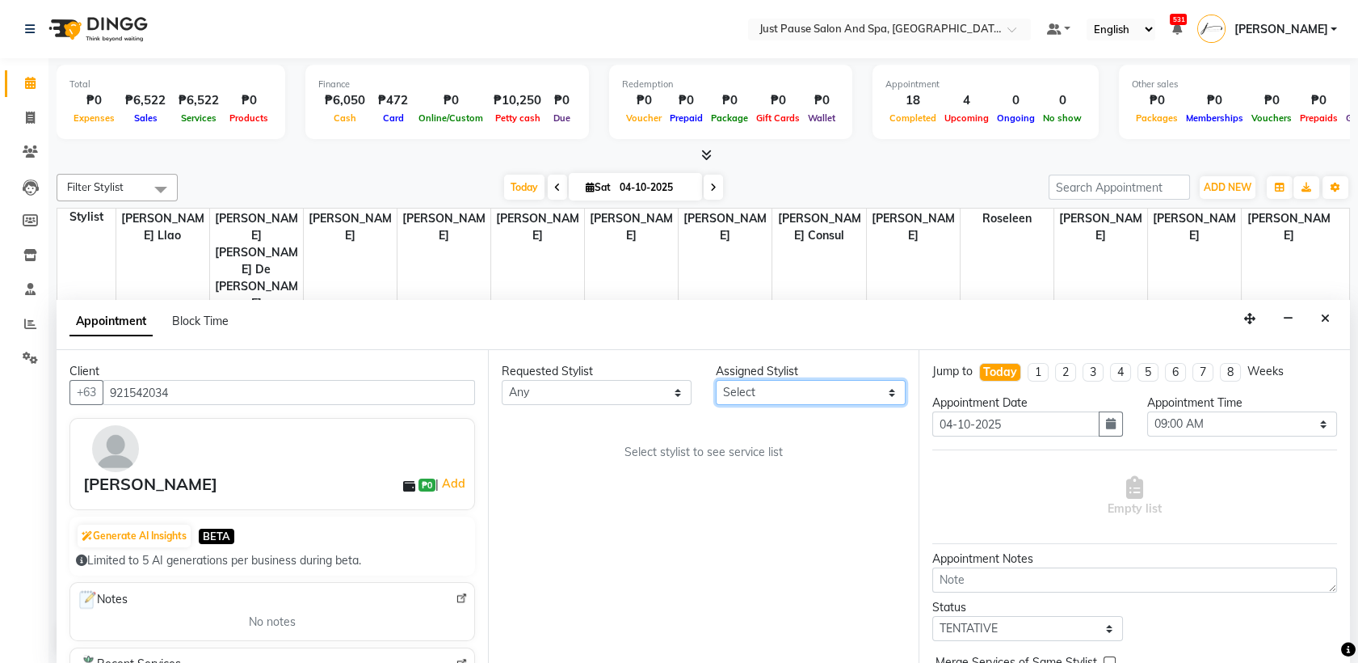
select select "31573"
click at [716, 380] on select "Select [PERSON_NAME] [PERSON_NAME] [PERSON_NAME] llao [PERSON_NAME] [PERSON_NAM…" at bounding box center [811, 392] width 190 height 25
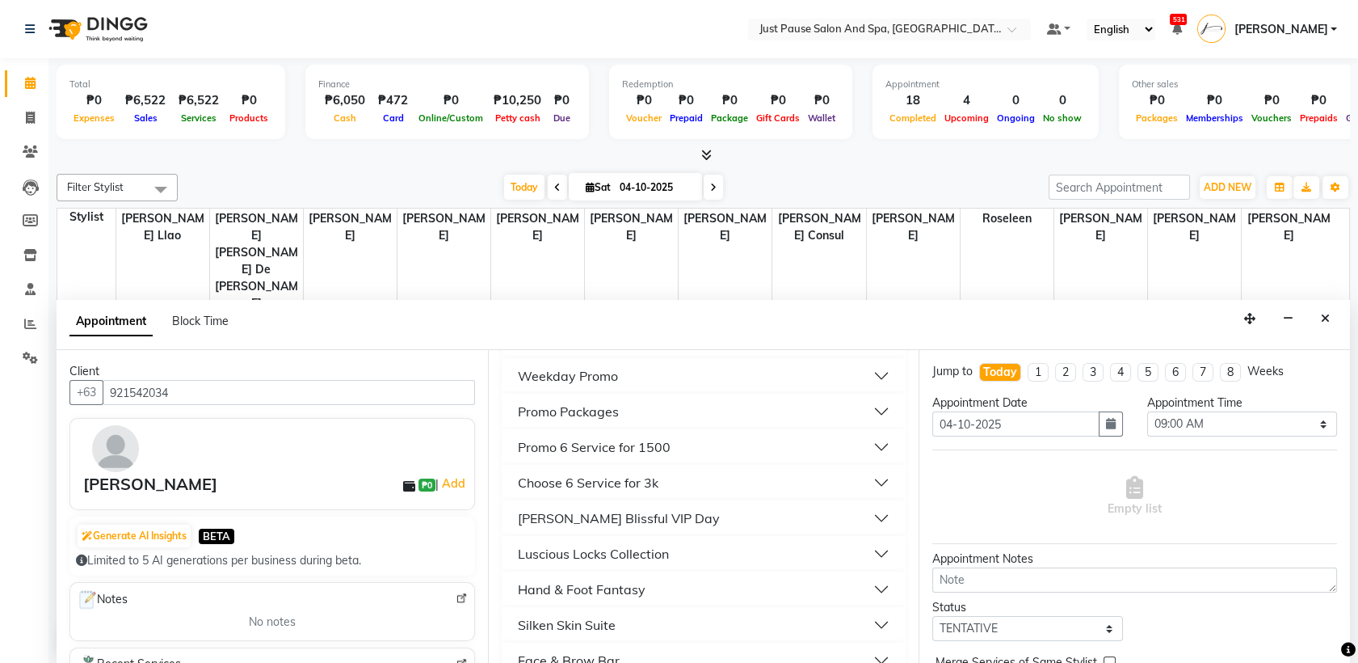
scroll to position [443, 0]
click at [697, 475] on button "Luscious Locks Collection" at bounding box center [704, 480] width 392 height 29
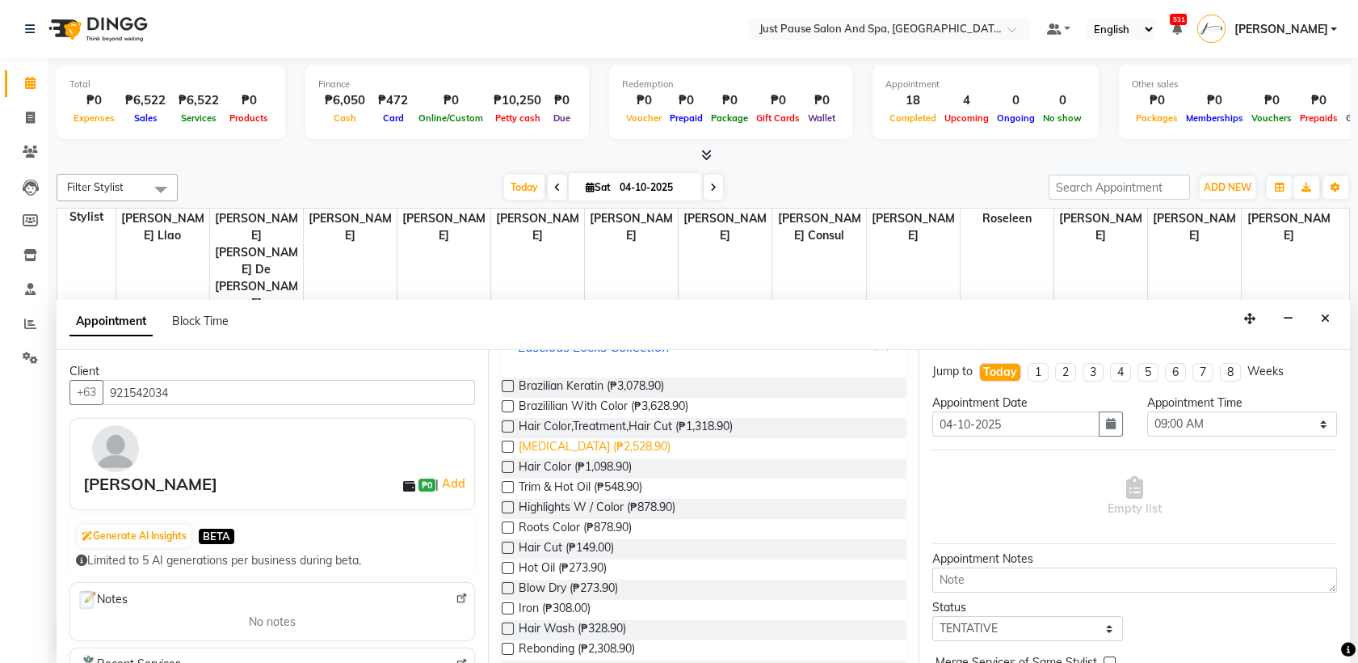
scroll to position [587, 0]
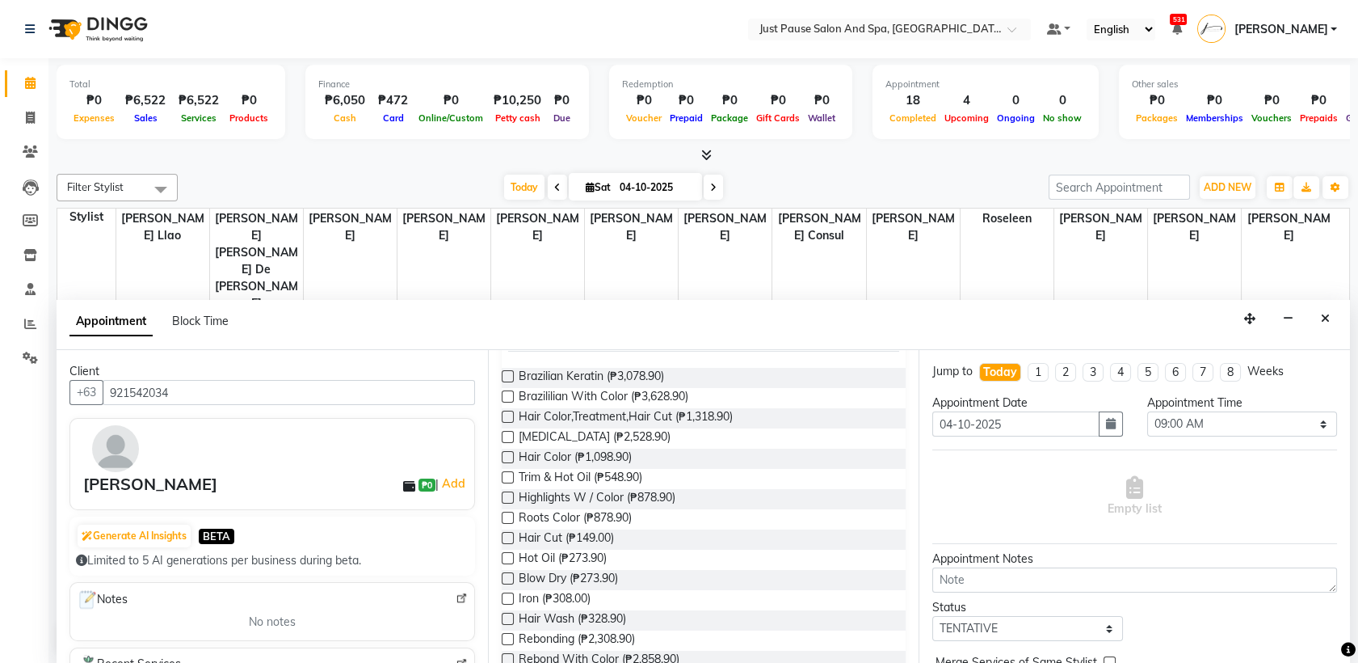
click at [509, 538] on label at bounding box center [508, 538] width 12 height 12
click at [509, 538] on input "checkbox" at bounding box center [507, 539] width 11 height 11
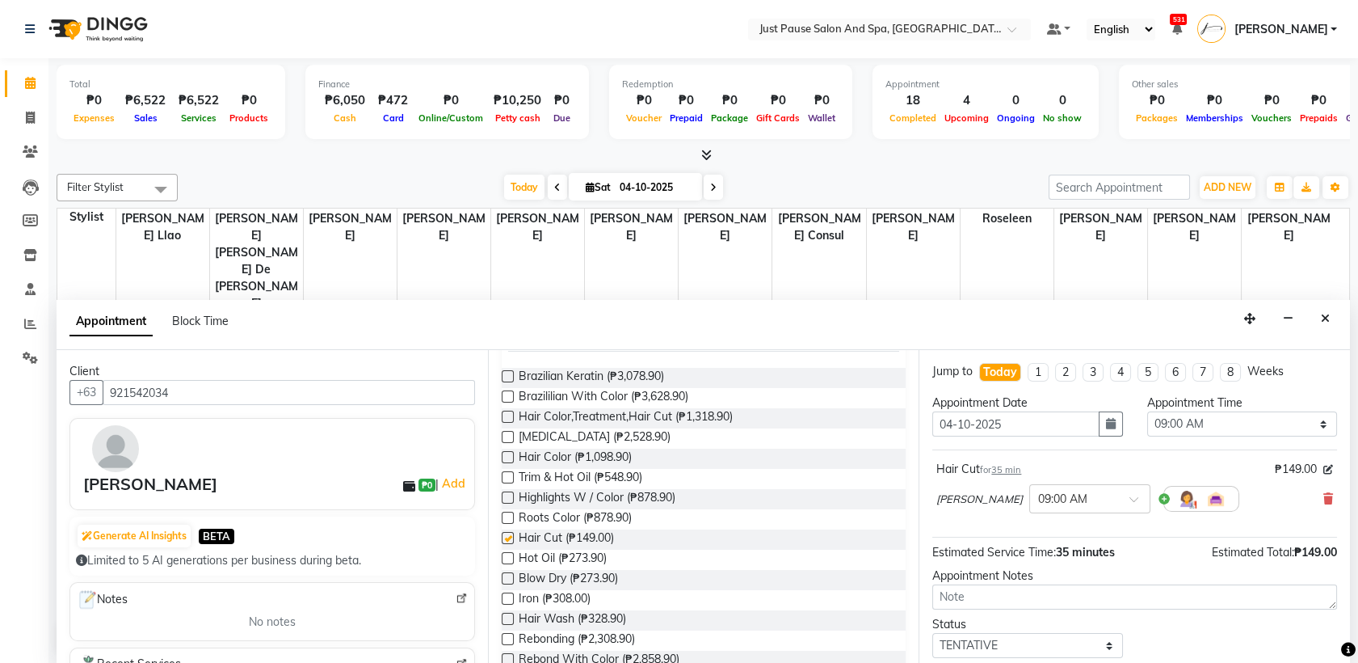
checkbox input "false"
click at [1267, 418] on select "Select 09:00 AM 09:05 AM 09:10 AM 09:15 AM 09:20 AM 09:25 AM 09:30 AM 09:35 AM …" at bounding box center [1242, 423] width 190 height 25
select select "870"
click at [1147, 411] on select "Select 09:00 AM 09:05 AM 09:10 AM 09:15 AM 09:20 AM 09:25 AM 09:30 AM 09:35 AM …" at bounding box center [1242, 423] width 190 height 25
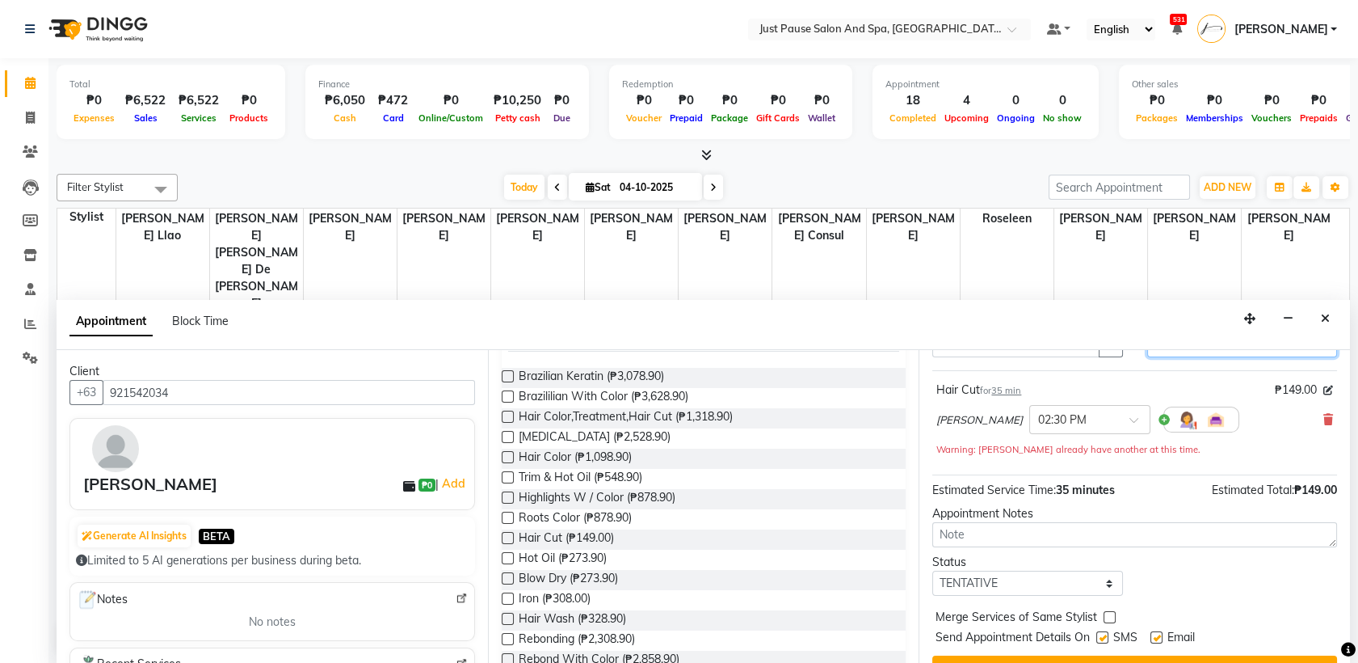
scroll to position [112, 0]
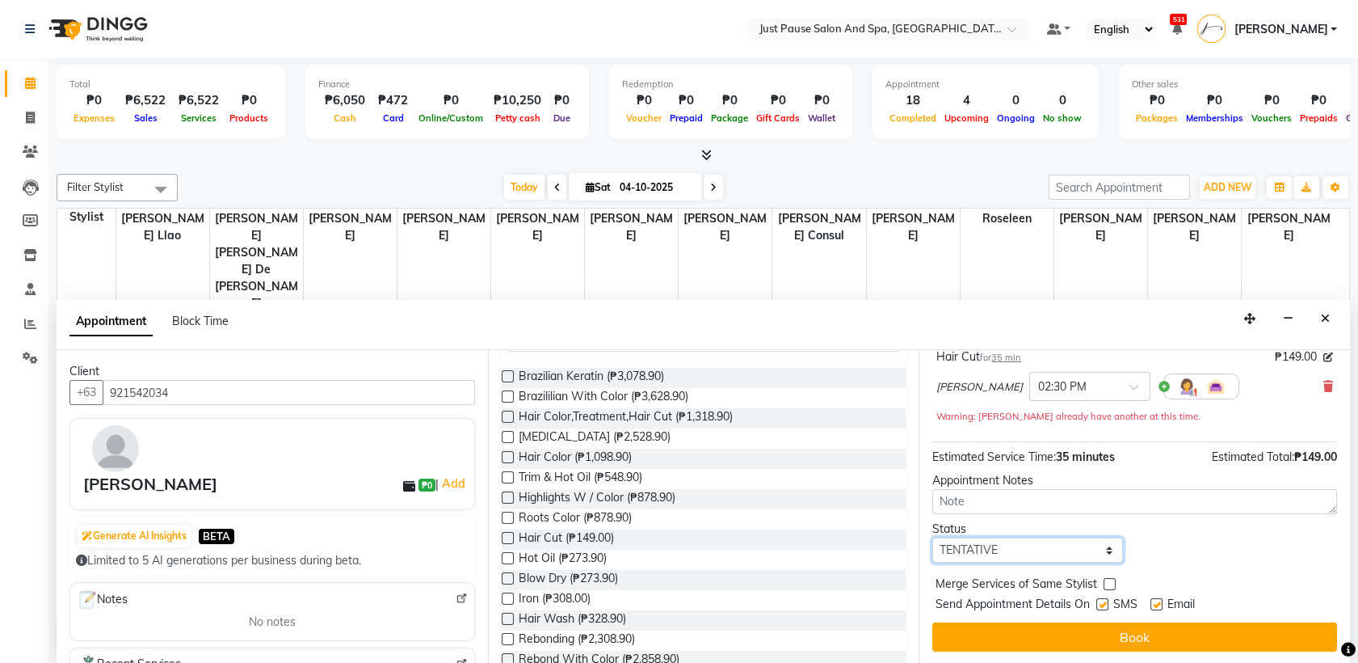
click at [1101, 546] on select "Select TENTATIVE CONFIRM CHECK-IN UPCOMING" at bounding box center [1028, 549] width 190 height 25
select select "check-in"
click at [933, 537] on select "Select TENTATIVE CONFIRM CHECK-IN UPCOMING" at bounding box center [1028, 549] width 190 height 25
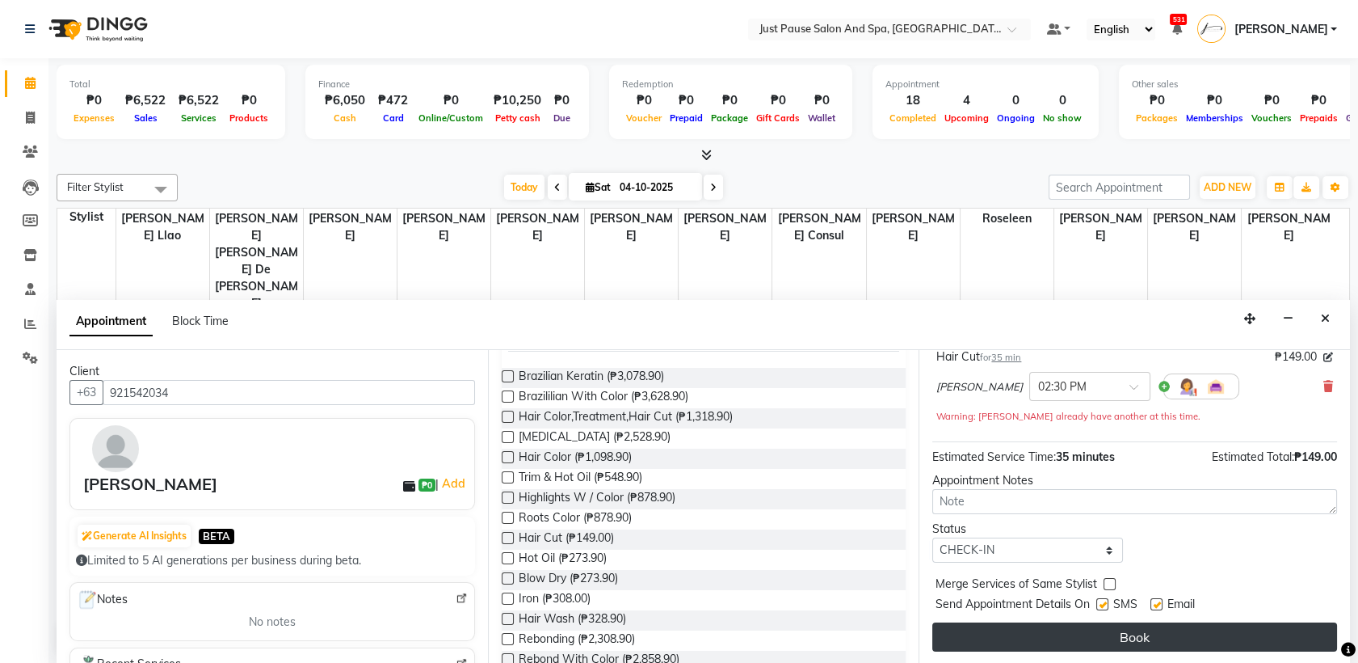
click at [1166, 626] on button "Book" at bounding box center [1135, 636] width 405 height 29
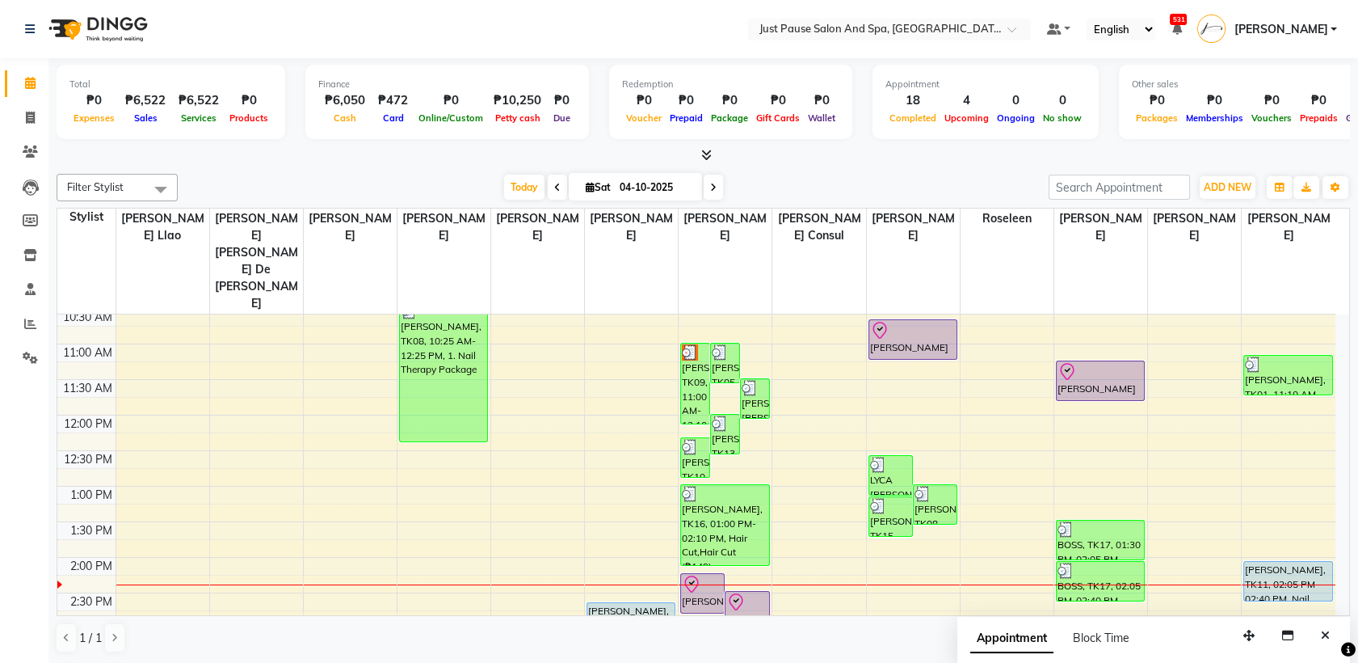
scroll to position [220, 0]
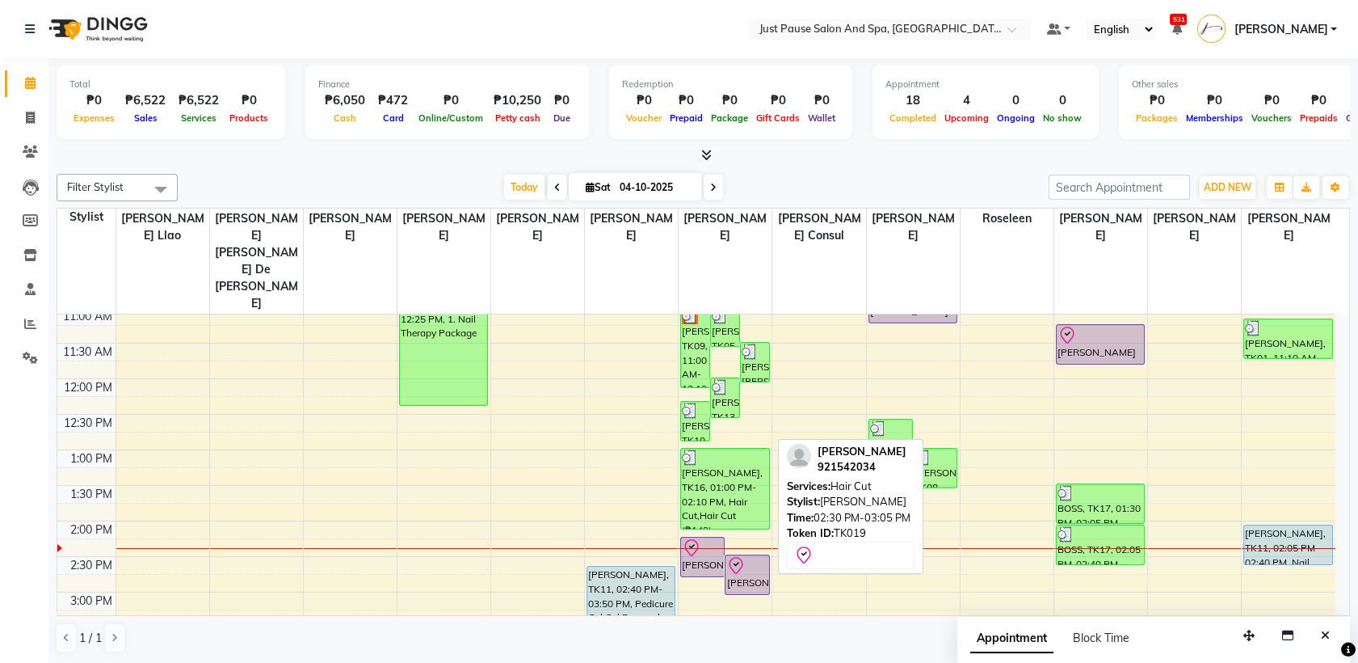
click at [745, 556] on icon at bounding box center [735, 565] width 19 height 19
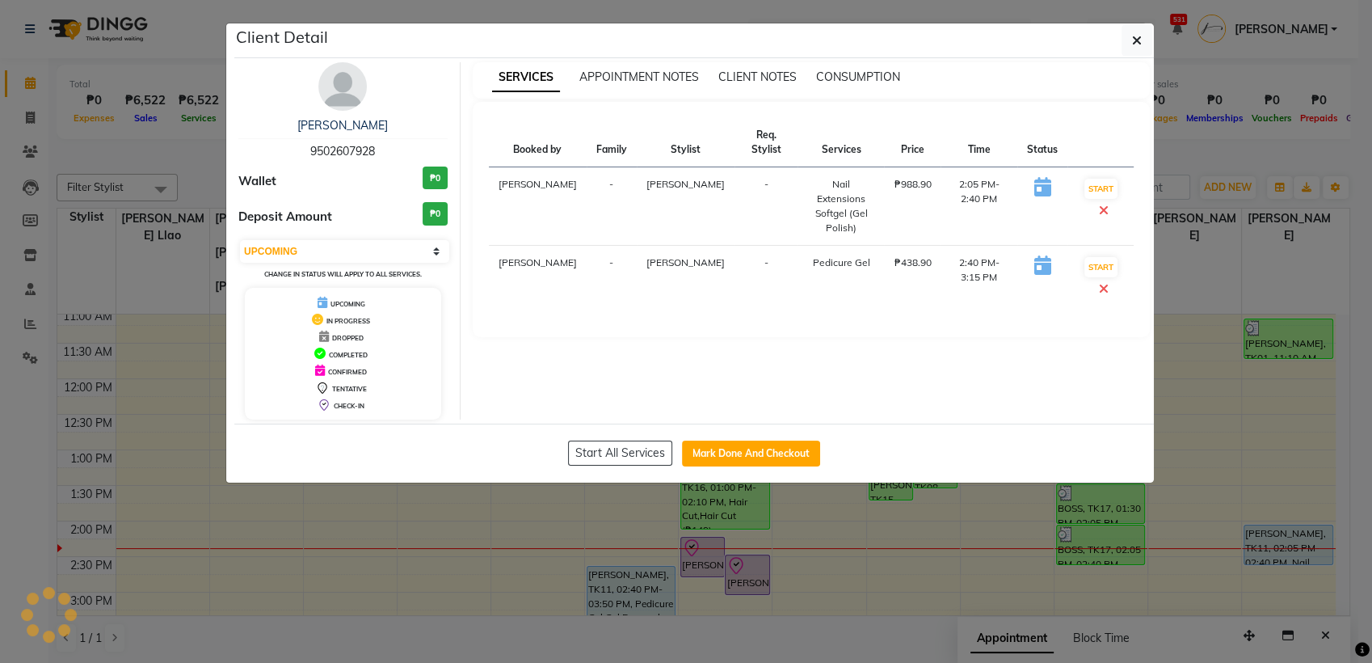
select select "8"
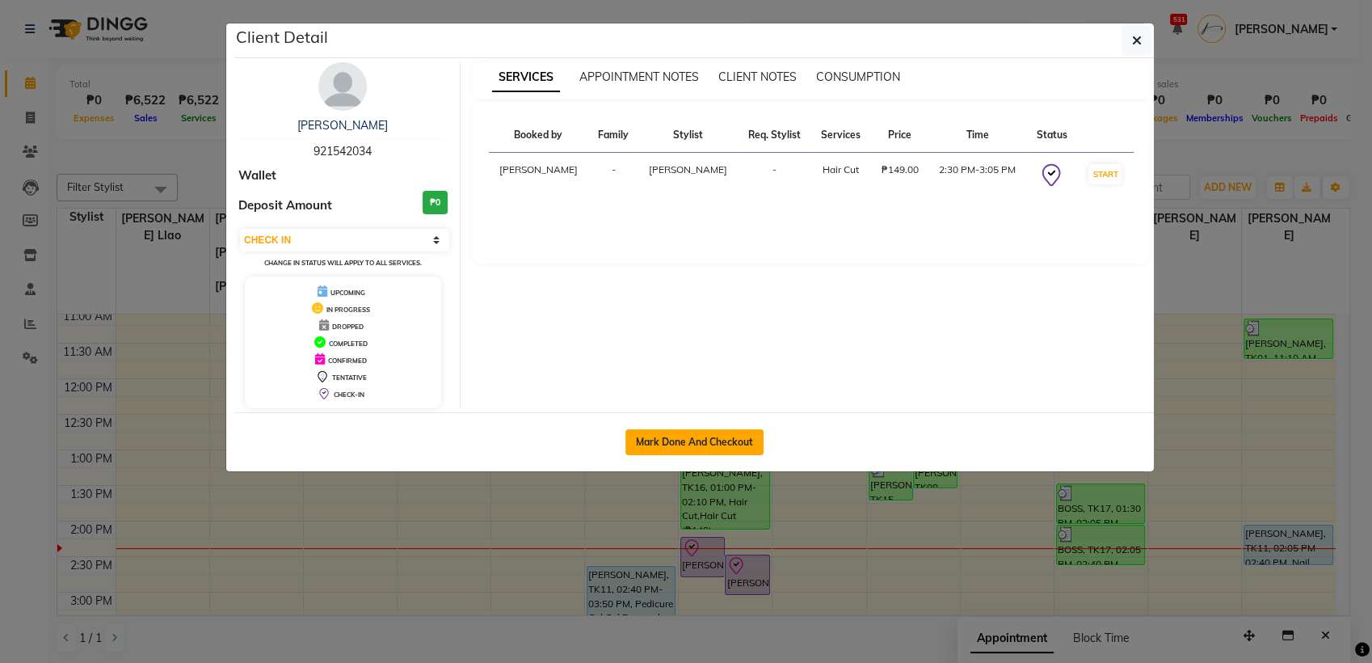
click at [749, 439] on button "Mark Done And Checkout" at bounding box center [694, 442] width 138 height 26
select select "service"
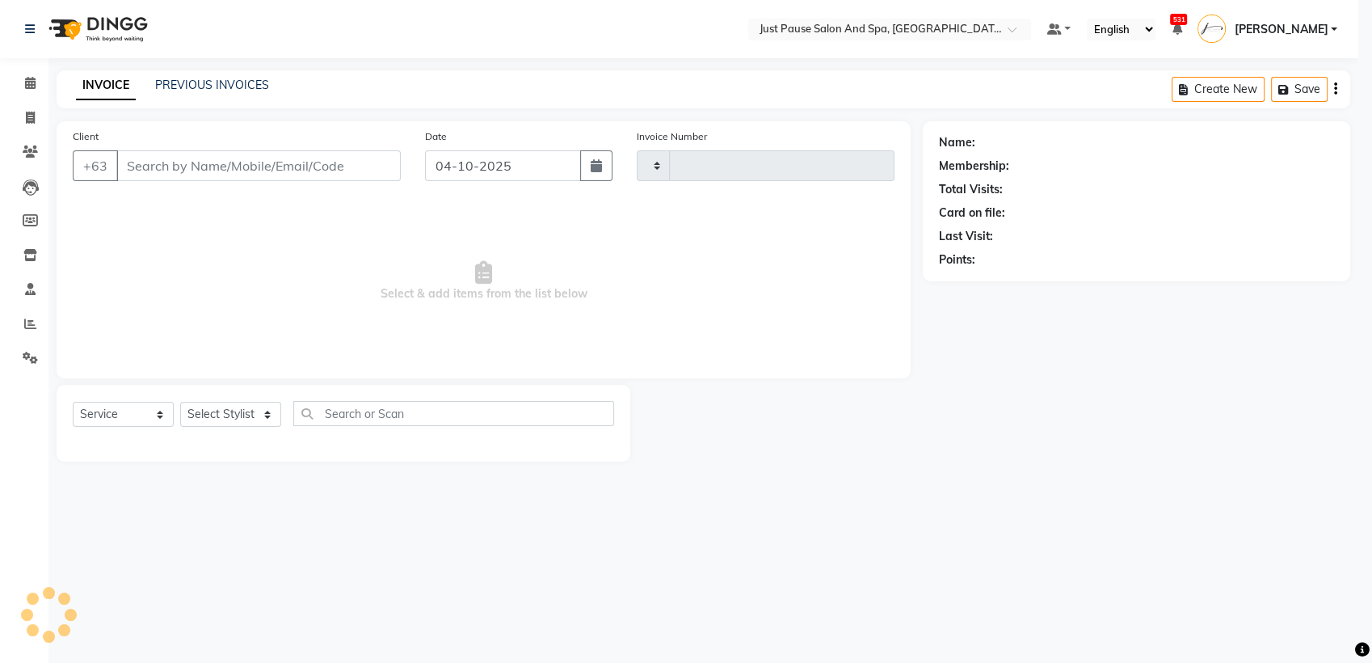
type input "2993"
select select "4927"
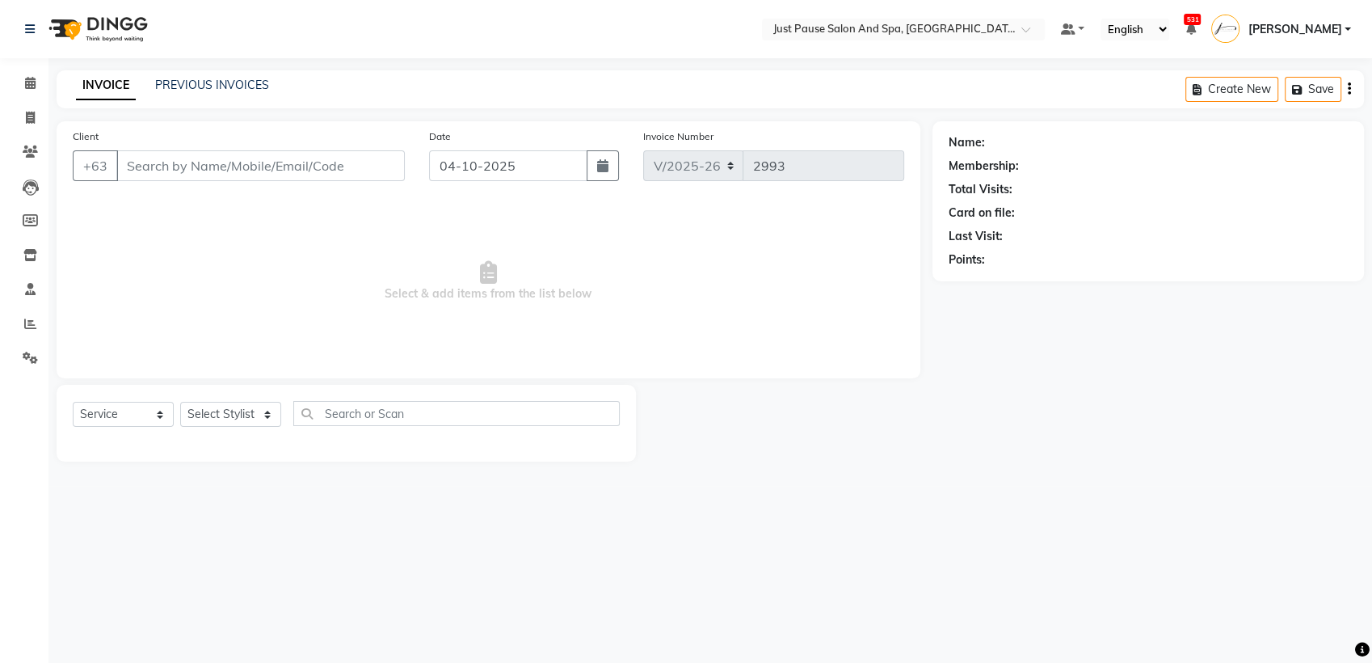
select select "G"
select select "30379"
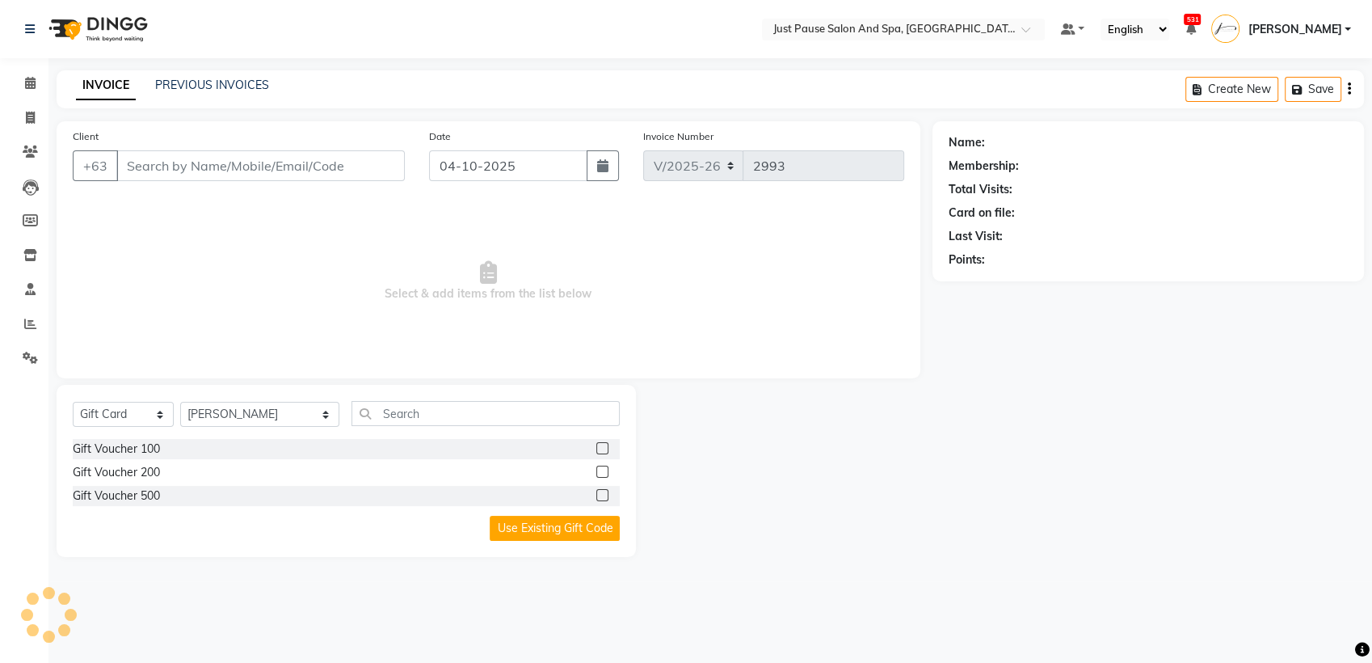
type input "921542034"
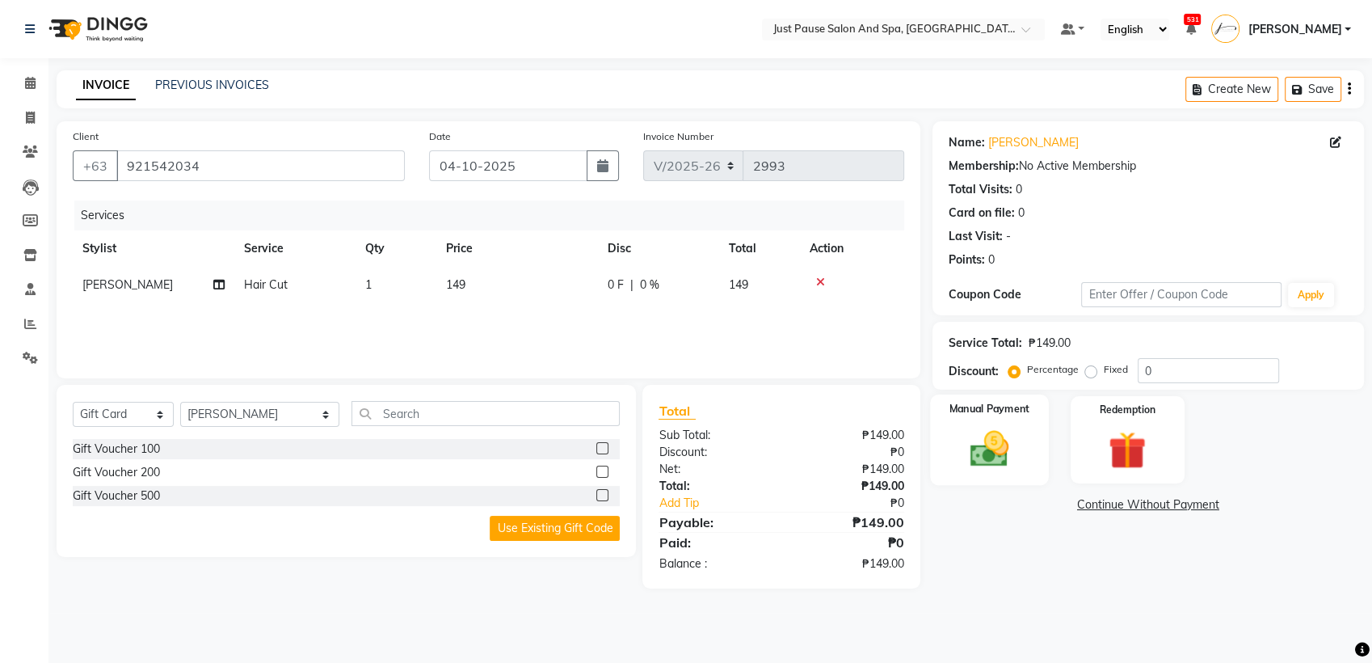
click at [995, 427] on img at bounding box center [990, 448] width 64 height 45
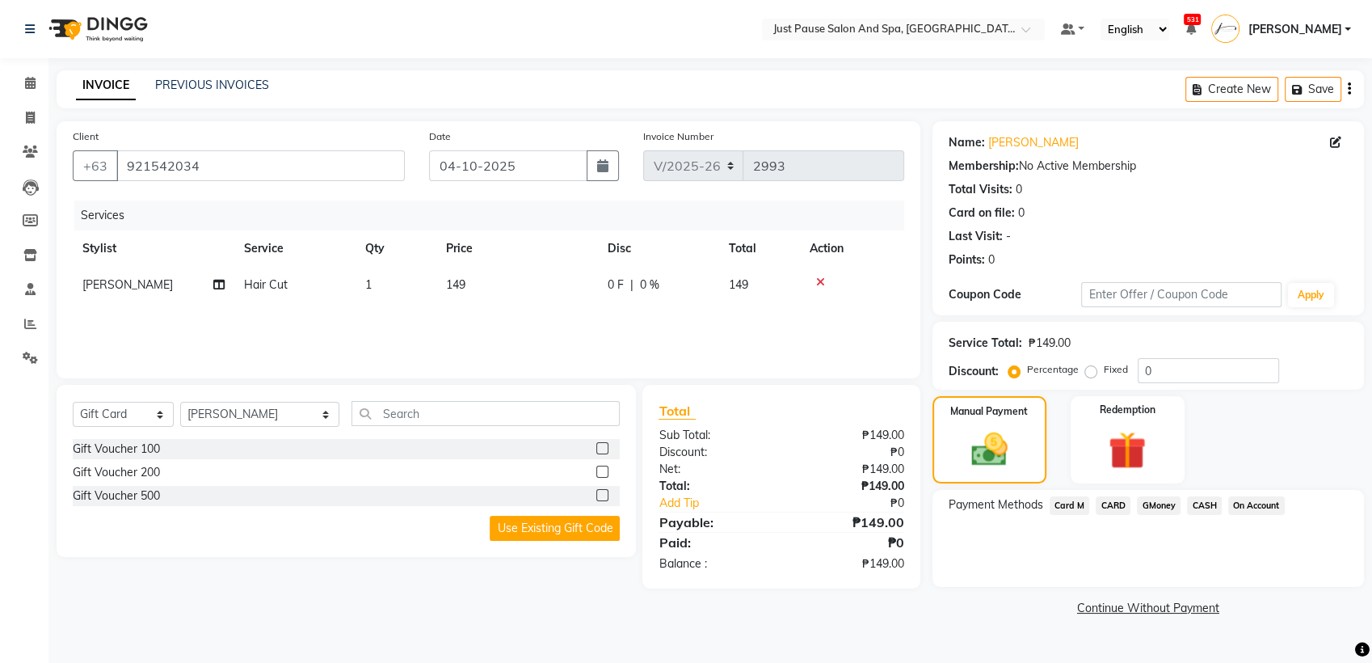
click at [1211, 504] on span "CASH" at bounding box center [1204, 505] width 35 height 19
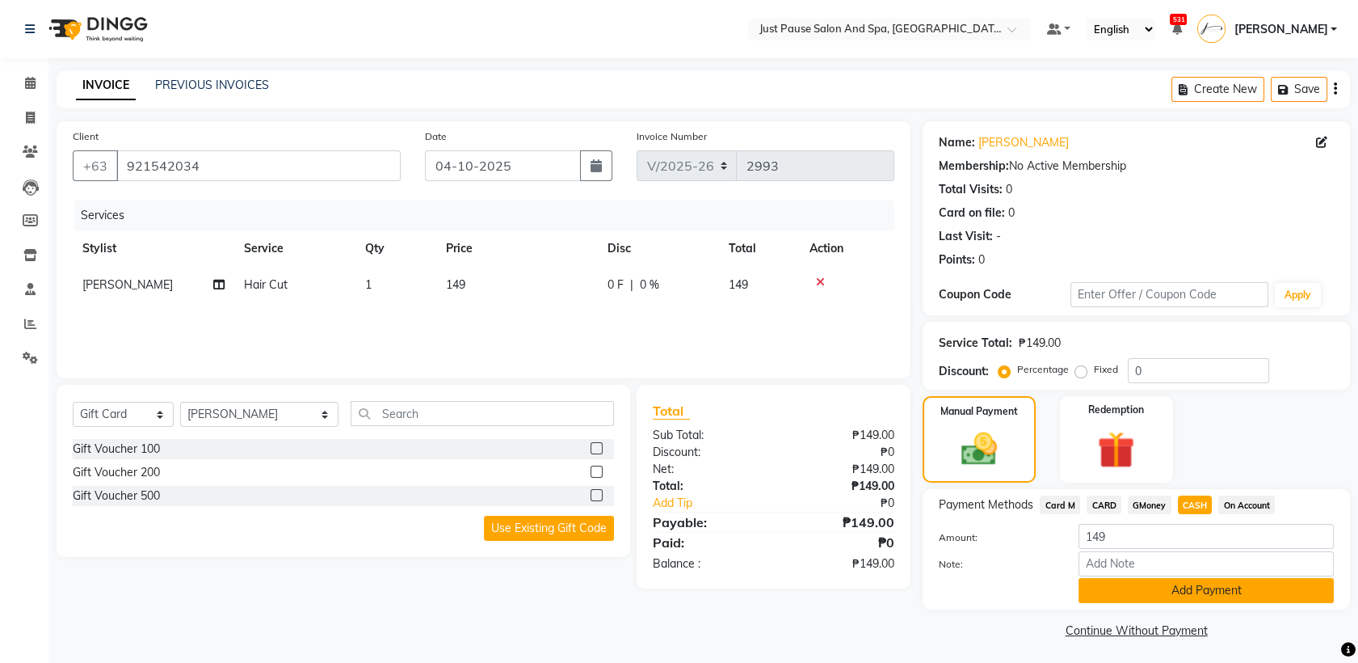
click at [1281, 596] on button "Add Payment" at bounding box center [1206, 590] width 255 height 25
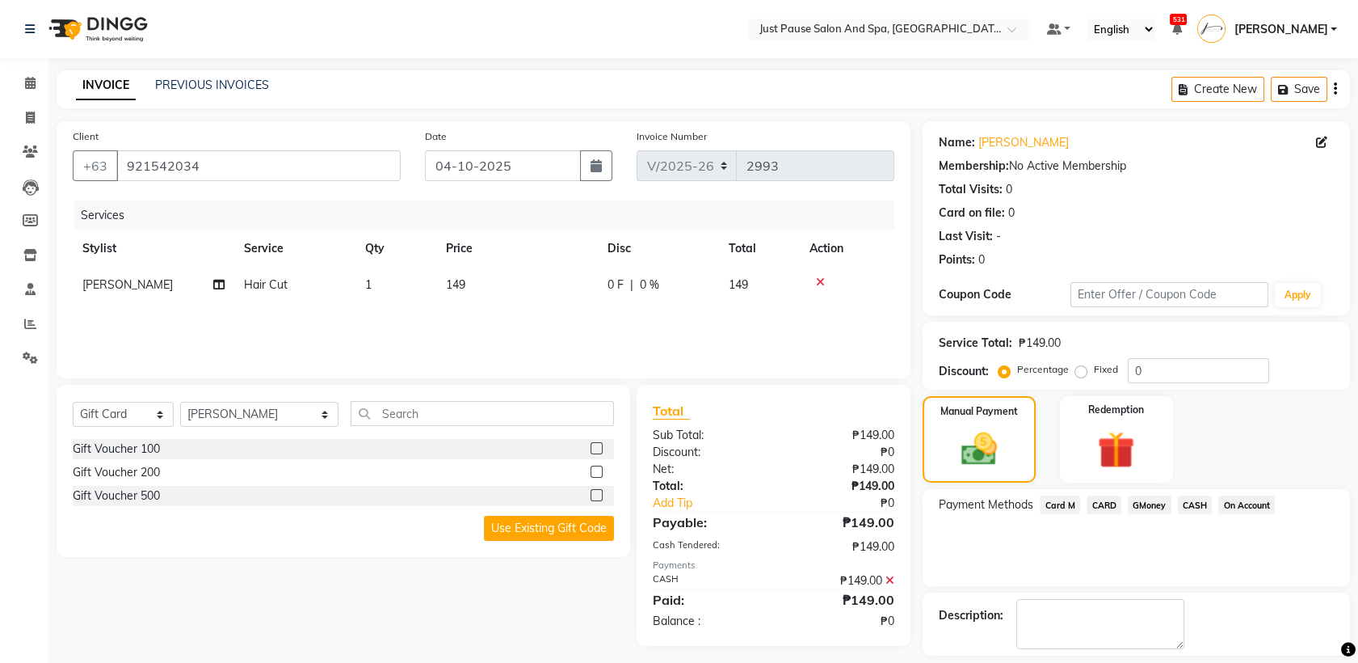
scroll to position [71, 0]
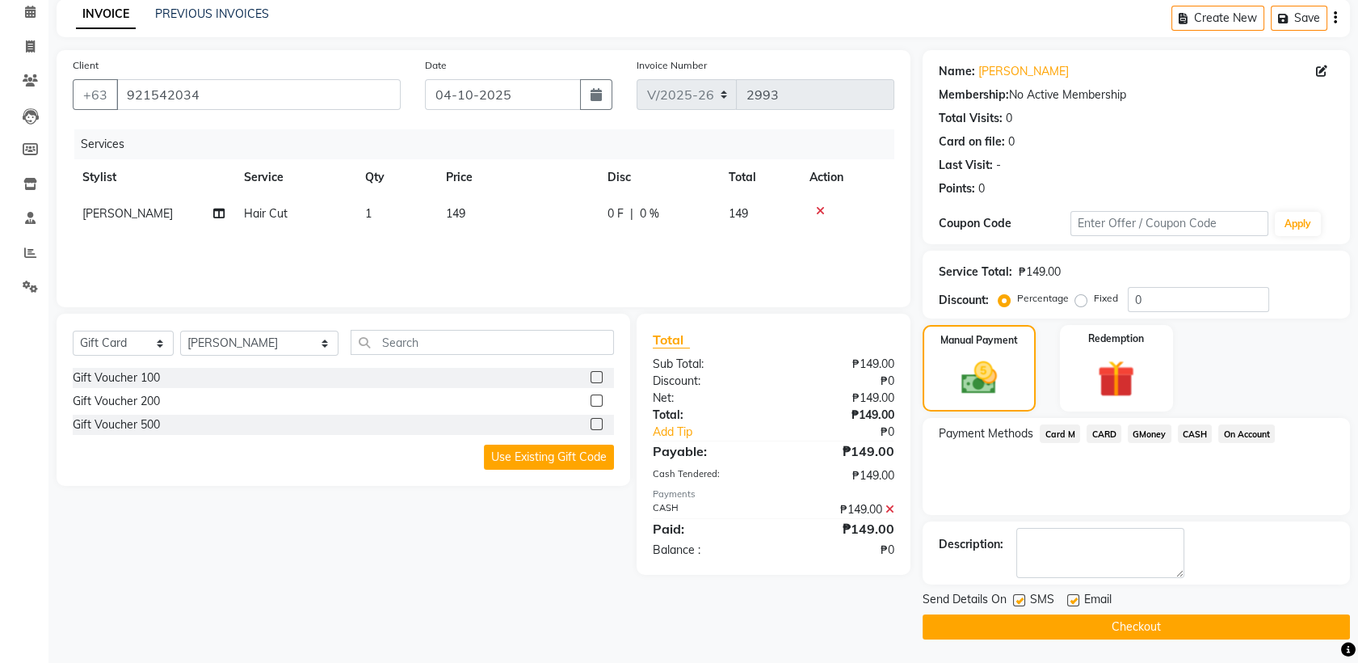
click at [1228, 625] on button "Checkout" at bounding box center [1136, 626] width 427 height 25
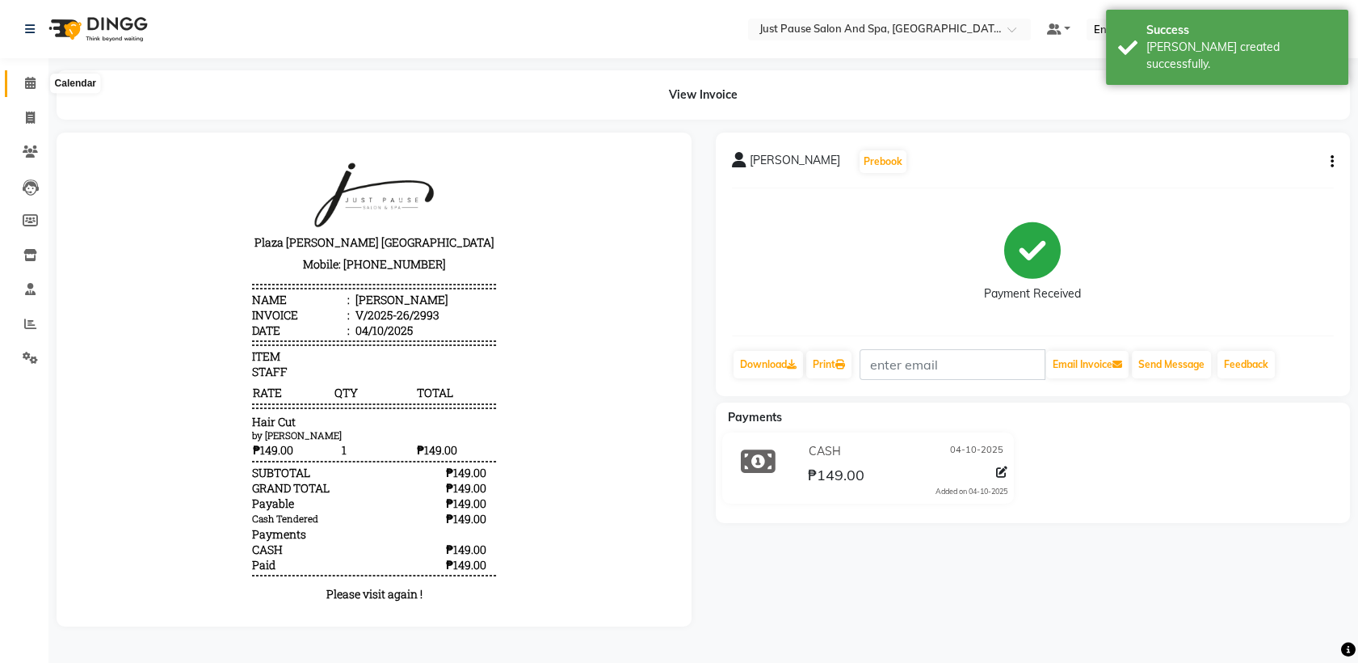
click at [26, 80] on icon at bounding box center [30, 83] width 11 height 12
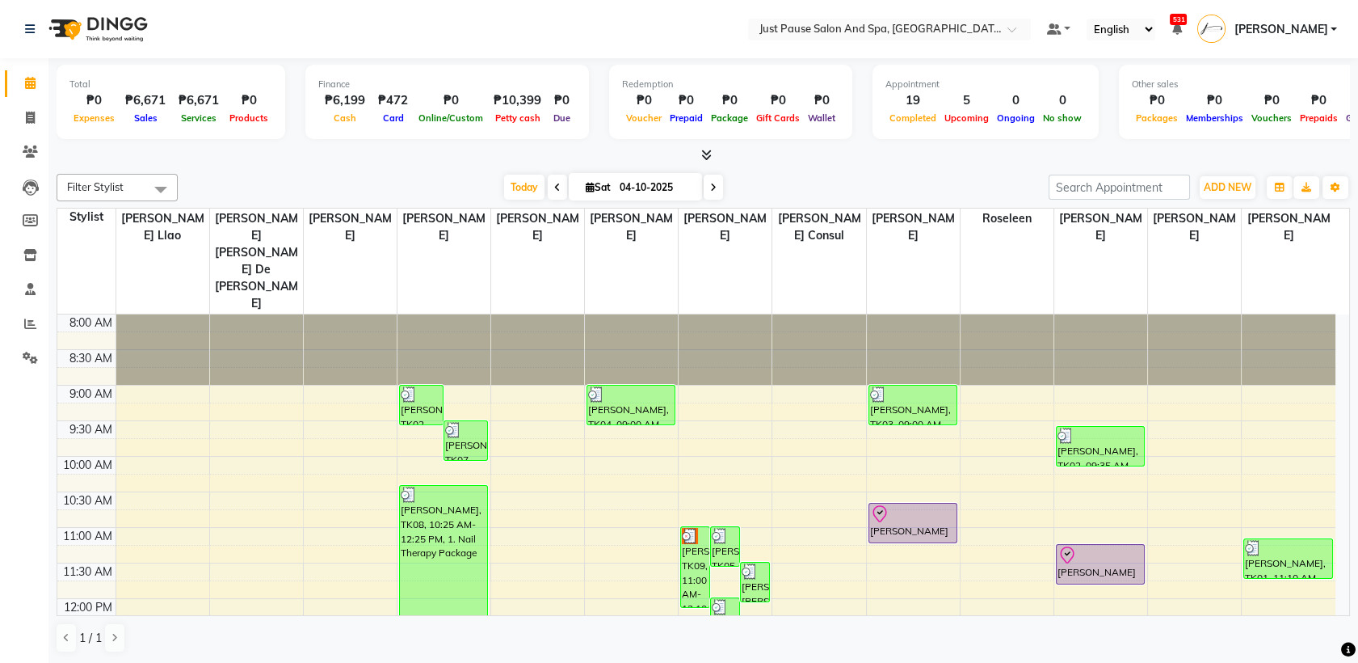
drag, startPoint x: 537, startPoint y: 167, endPoint x: 446, endPoint y: 251, distance: 123.6
click at [446, 251] on div "Filter Stylist Select All [PERSON_NAME] [PERSON_NAME] [PERSON_NAME] llao [PERSO…" at bounding box center [704, 413] width 1294 height 492
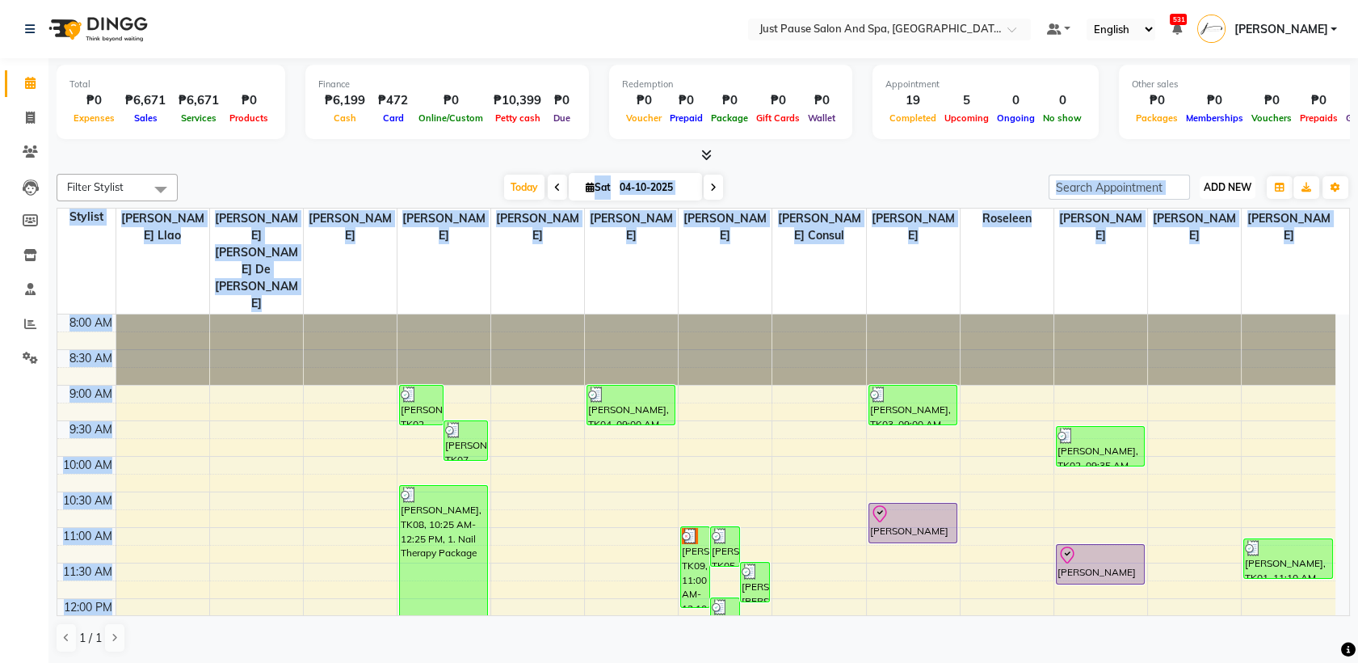
click at [1239, 183] on span "ADD NEW" at bounding box center [1228, 187] width 48 height 12
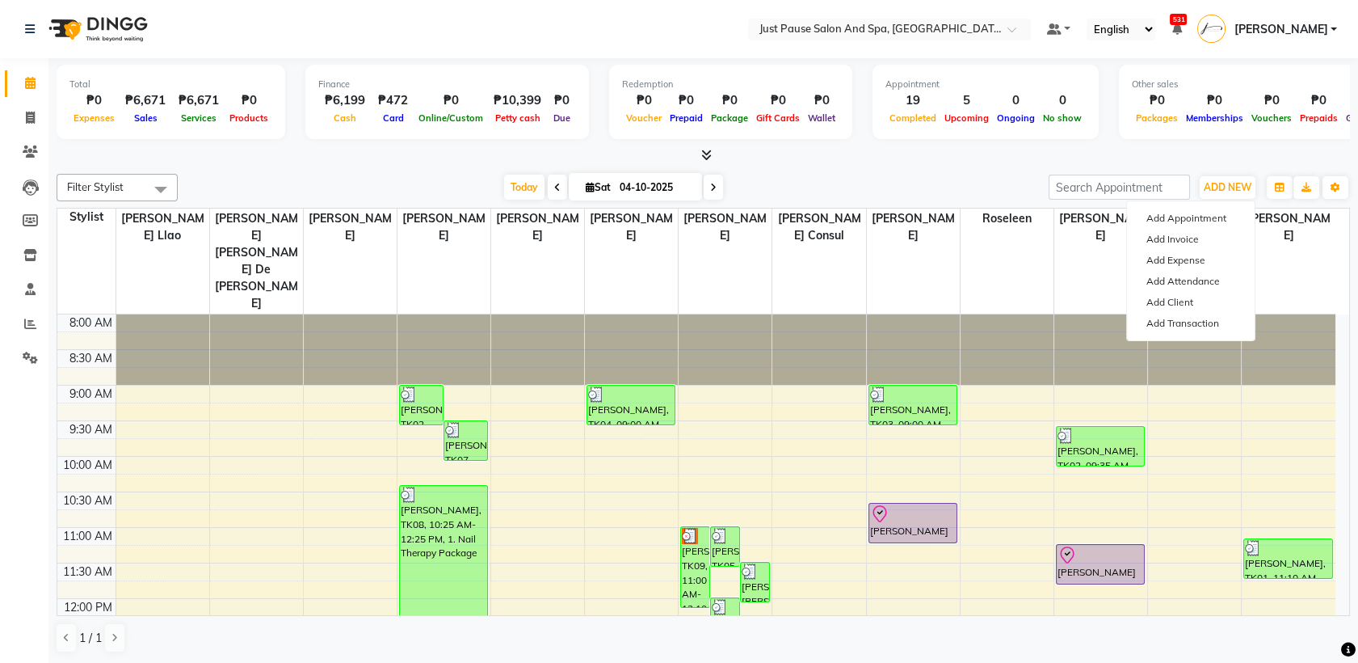
click at [1251, 153] on div at bounding box center [704, 155] width 1294 height 17
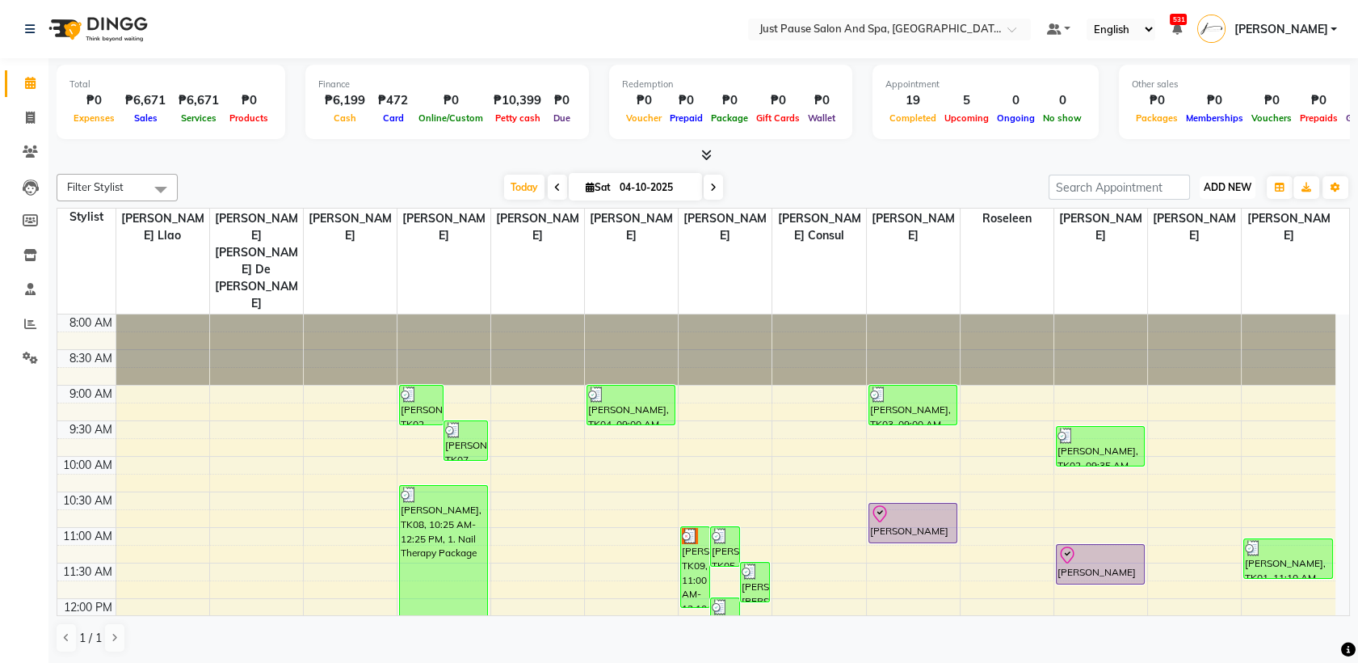
click at [1224, 181] on span "ADD NEW" at bounding box center [1228, 187] width 48 height 12
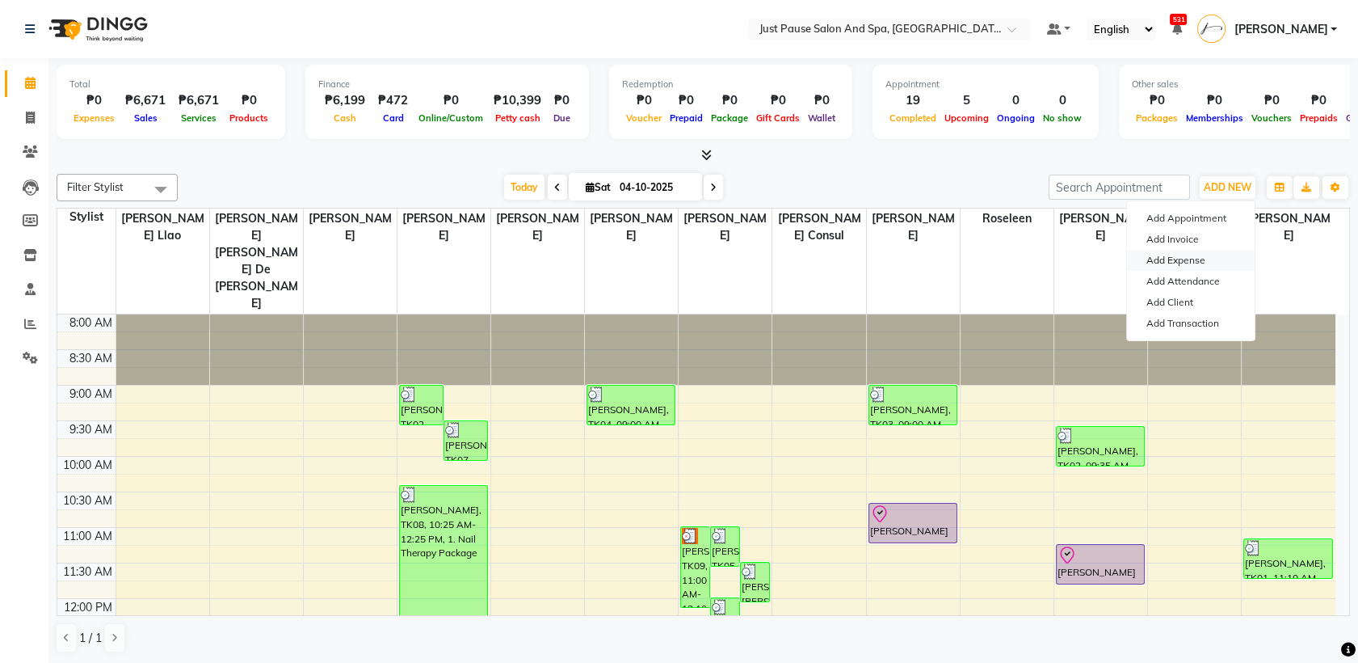
click at [1174, 255] on link "Add Expense" at bounding box center [1191, 260] width 128 height 21
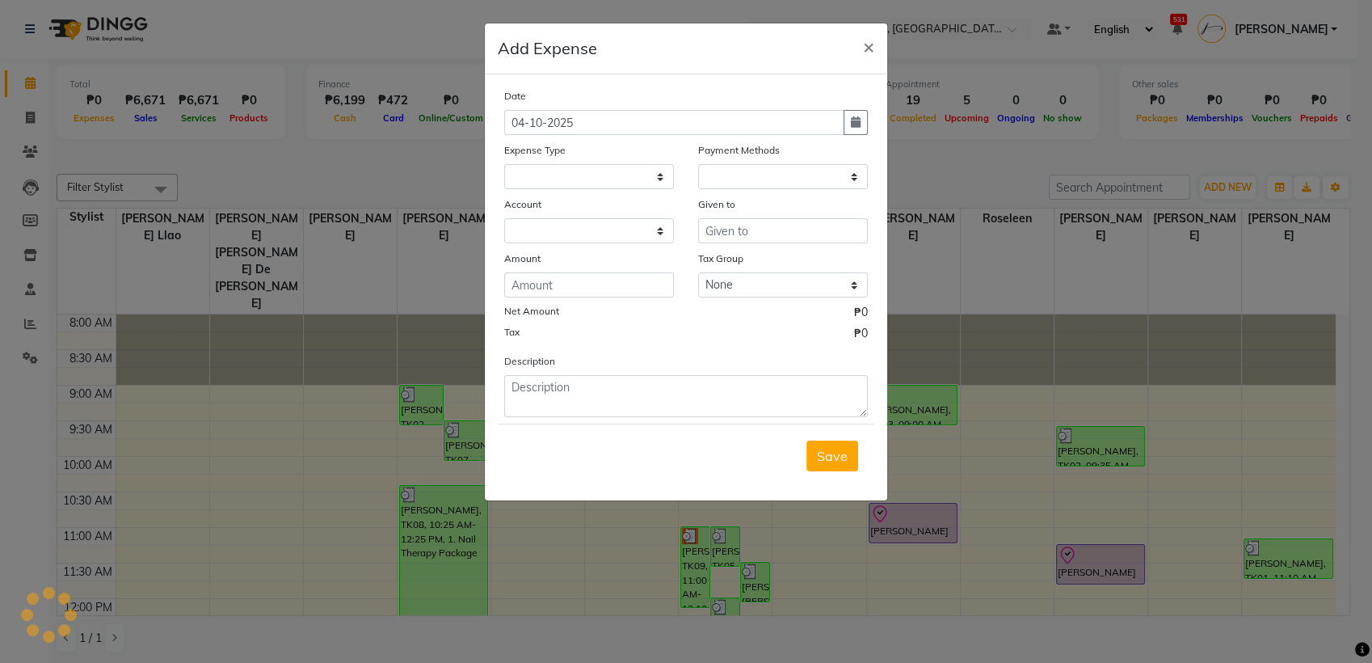
select select
select select "1"
select select "3791"
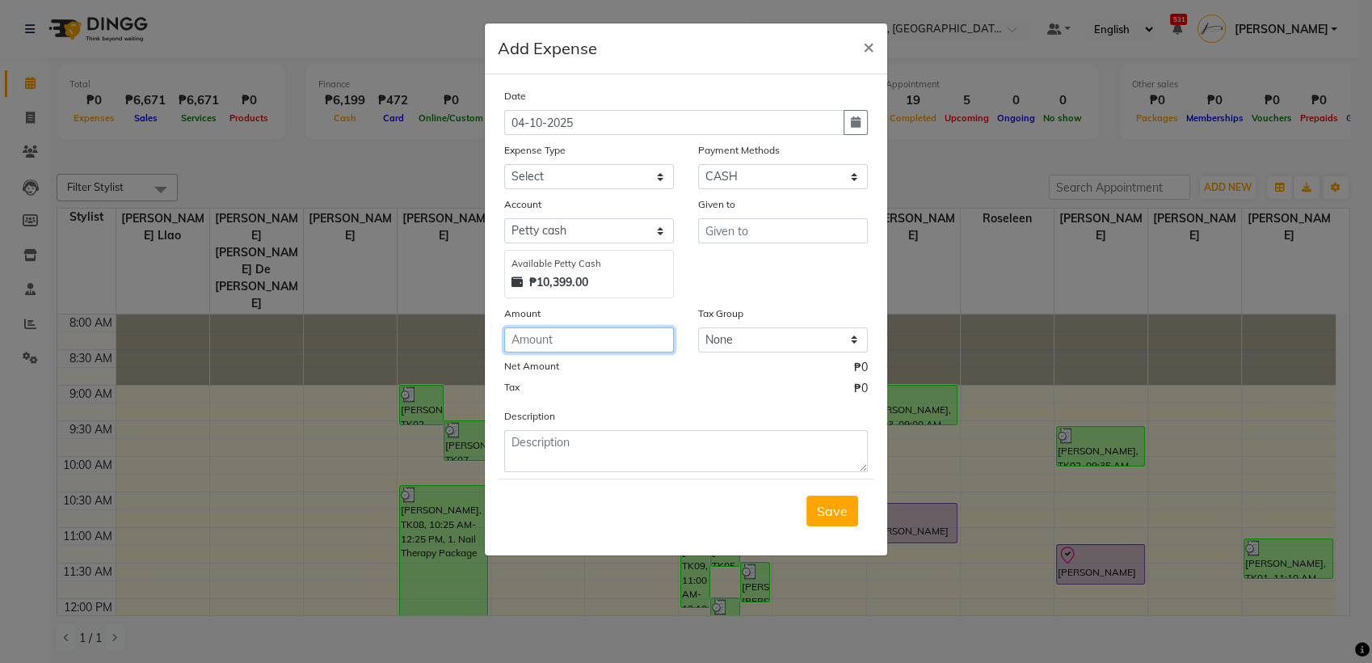
click at [602, 337] on input "number" at bounding box center [589, 339] width 170 height 25
type input "545"
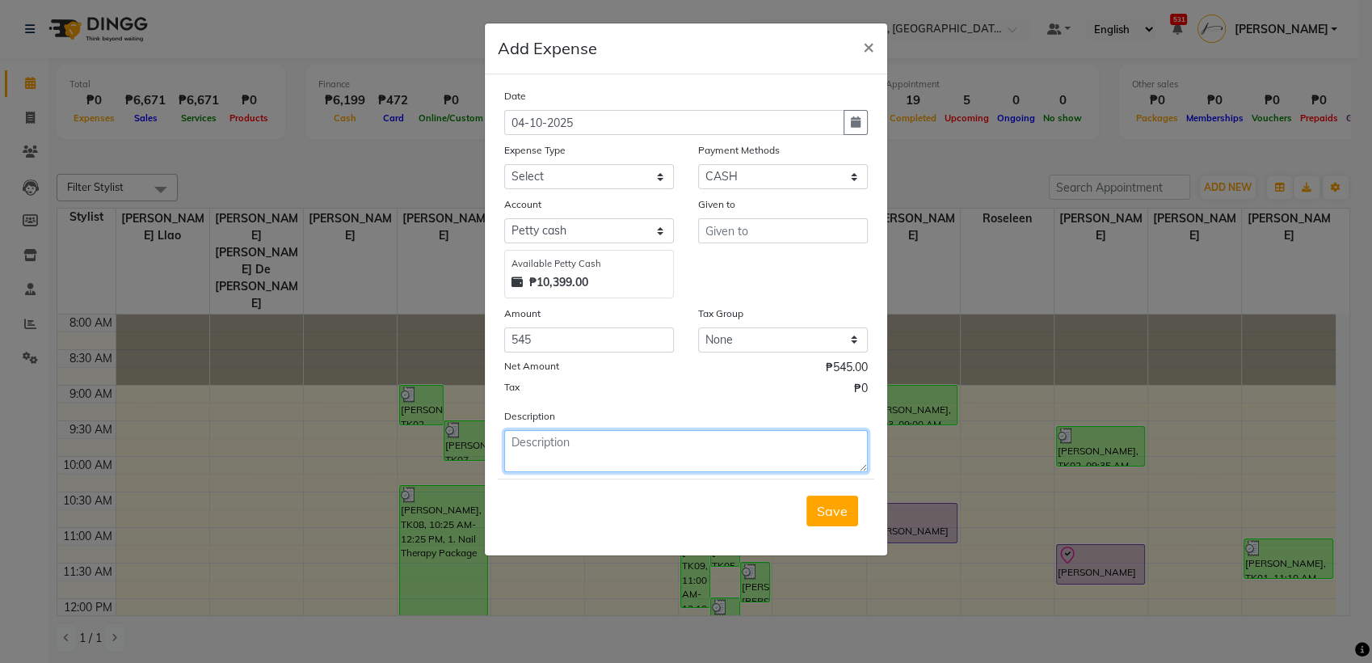
click at [616, 448] on textarea at bounding box center [686, 451] width 364 height 42
type textarea "W"
type textarea "water,walis cord"
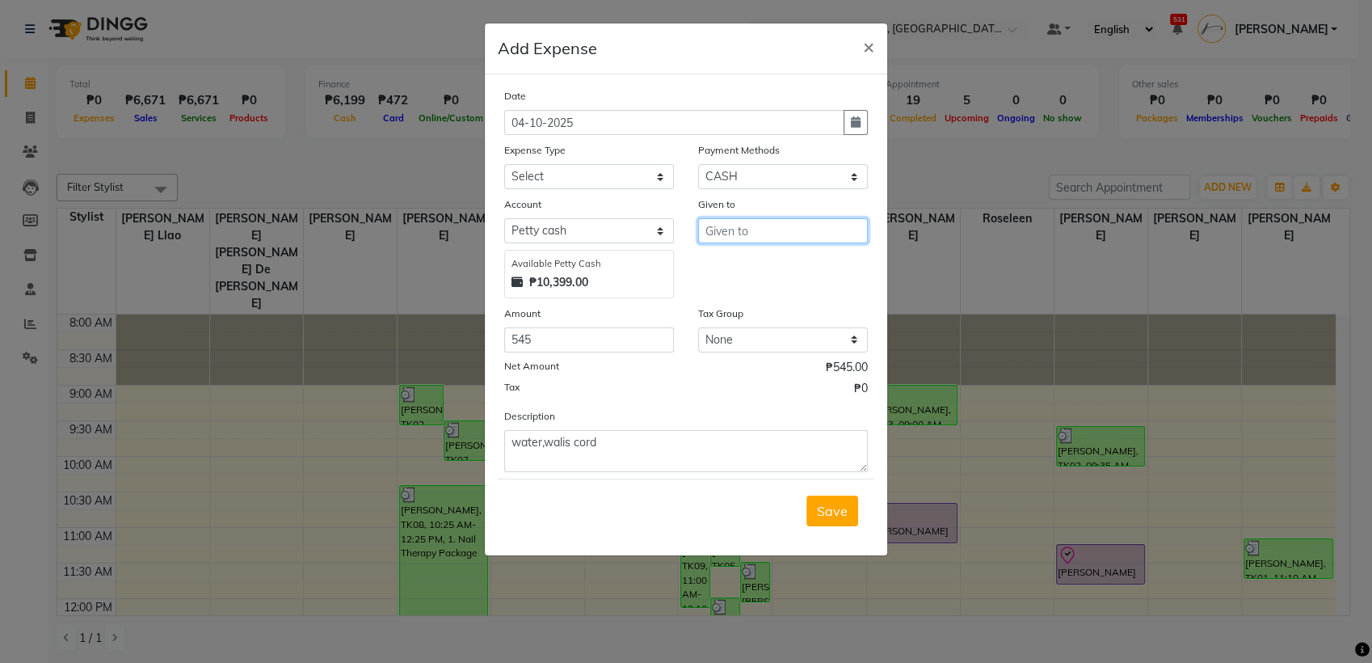
click at [815, 236] on input "text" at bounding box center [783, 230] width 170 height 25
click at [819, 265] on ngb-highlight "Jo sie [PERSON_NAME]" at bounding box center [786, 264] width 137 height 16
type input "[PERSON_NAME]"
click at [824, 514] on span "Save" at bounding box center [832, 511] width 31 height 16
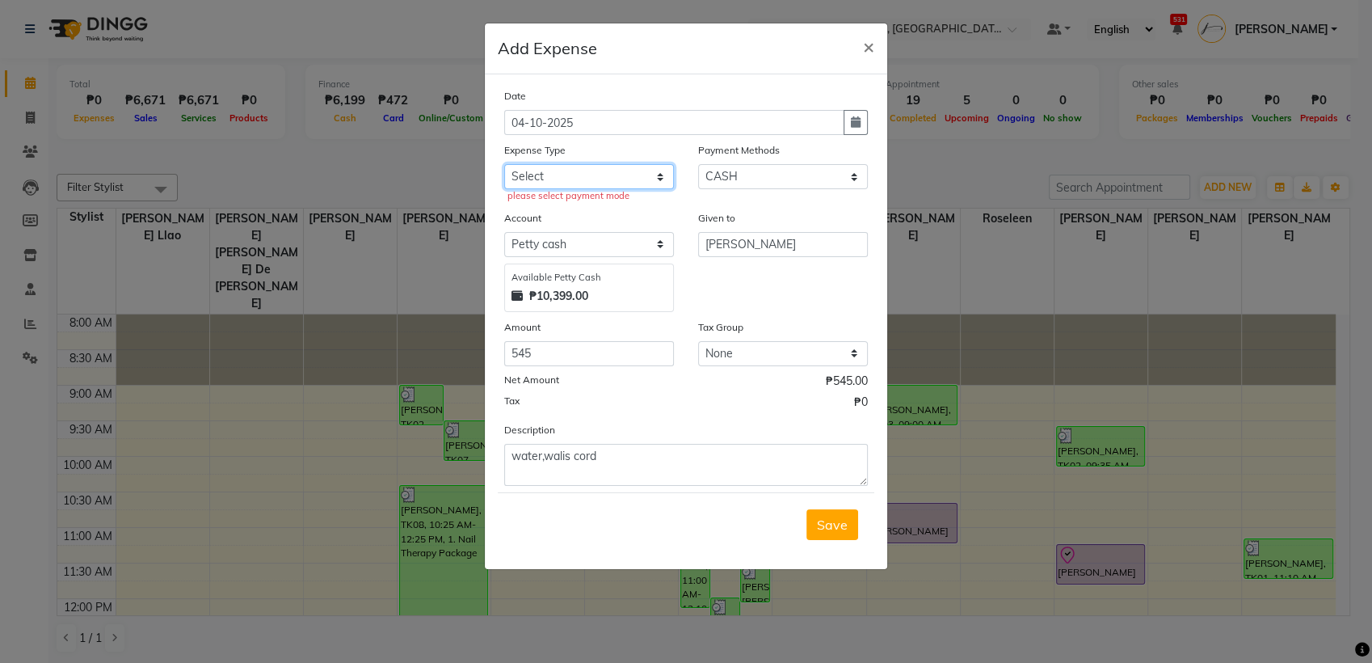
click at [651, 176] on select "Select Advance Salary Bank charges Car maintenance Cash transfer to bank Cash t…" at bounding box center [589, 176] width 170 height 25
select select "9488"
click at [504, 164] on select "Select Advance Salary Bank charges Car maintenance Cash transfer to bank Cash t…" at bounding box center [589, 176] width 170 height 25
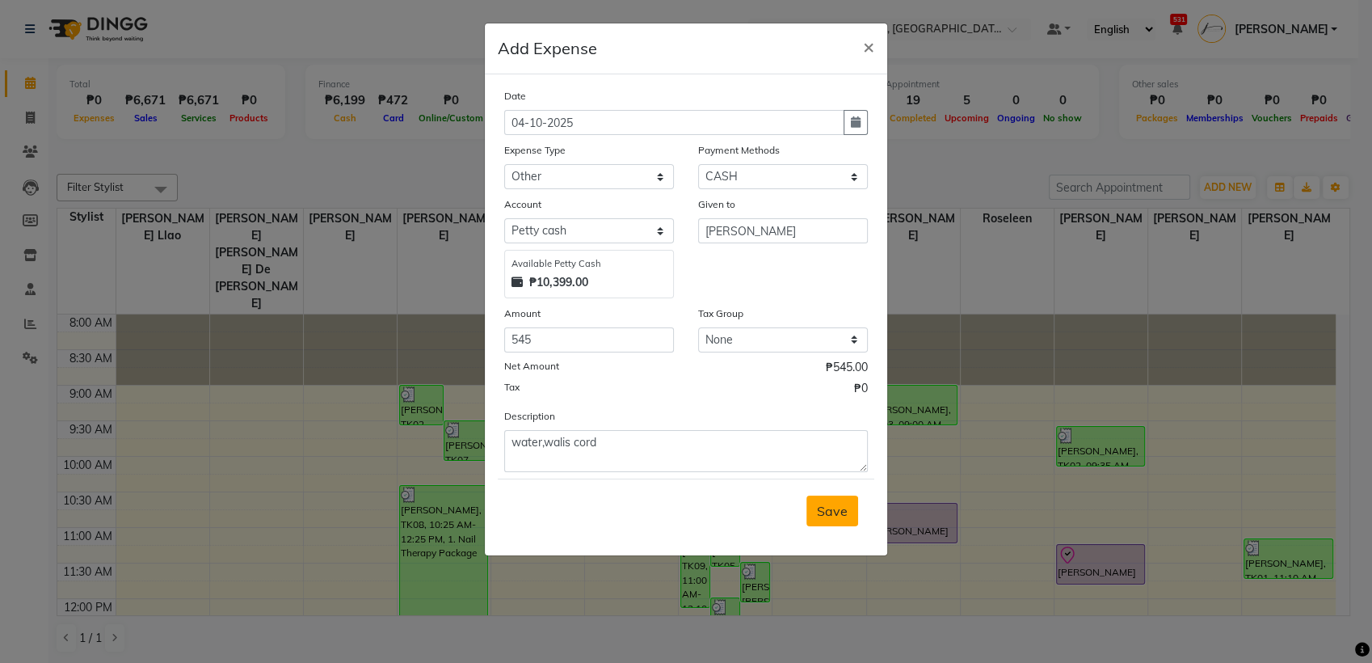
click at [823, 517] on button "Save" at bounding box center [832, 510] width 52 height 31
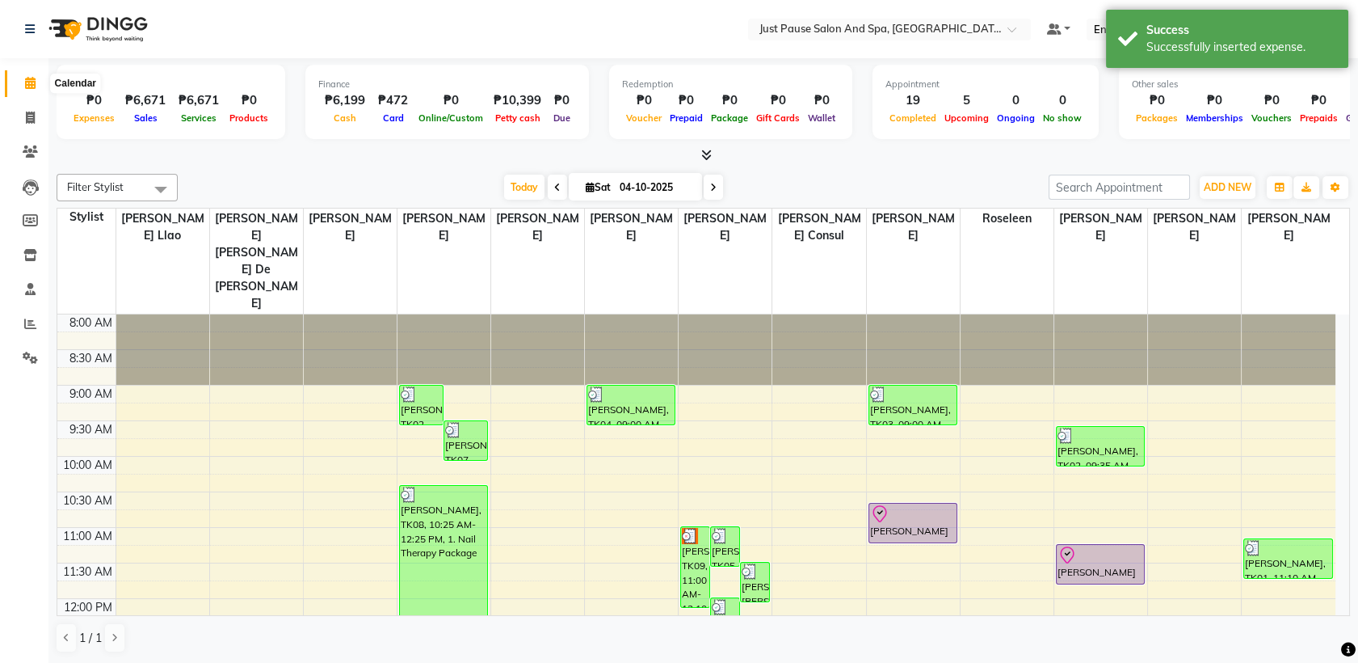
click at [27, 87] on icon at bounding box center [30, 83] width 11 height 12
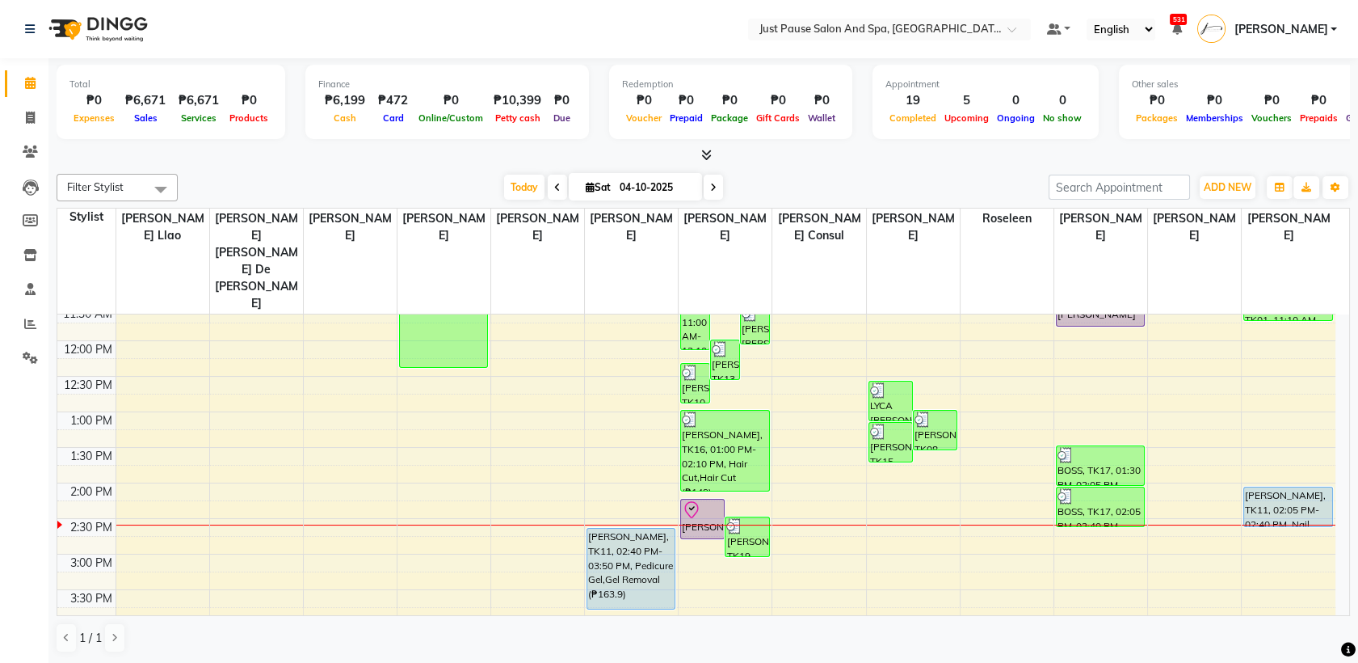
scroll to position [271, 0]
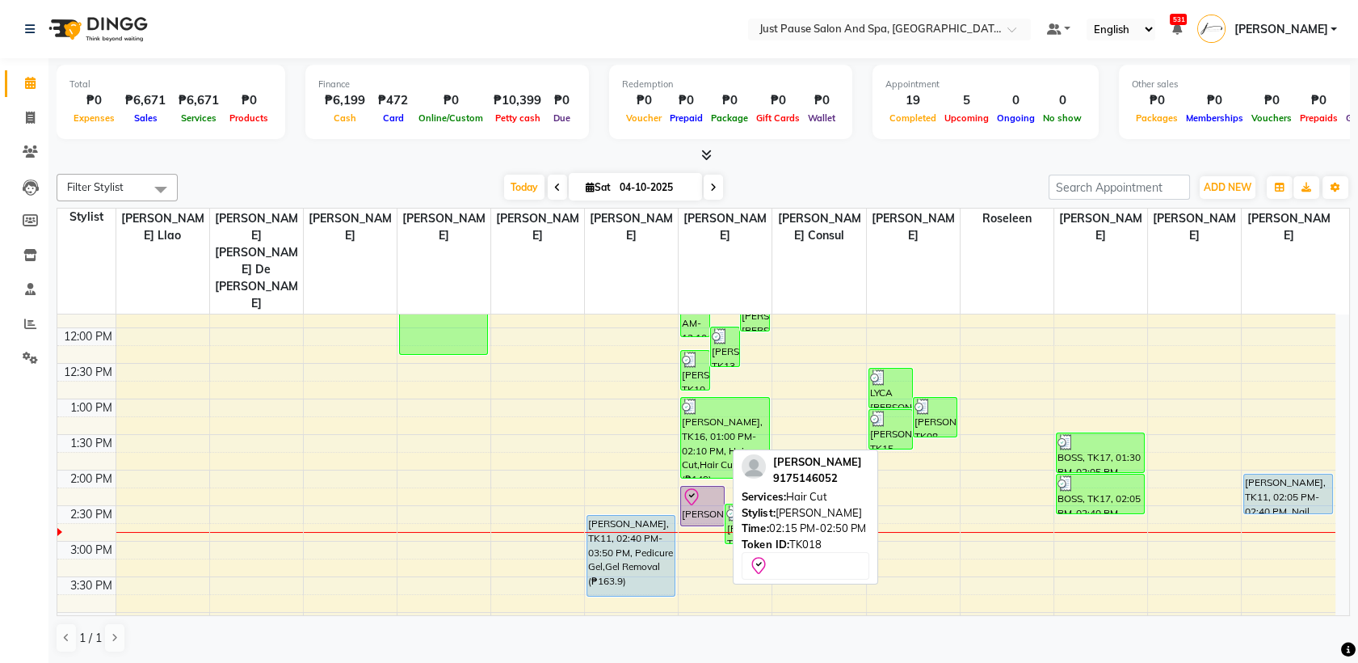
click at [704, 487] on div at bounding box center [702, 496] width 41 height 19
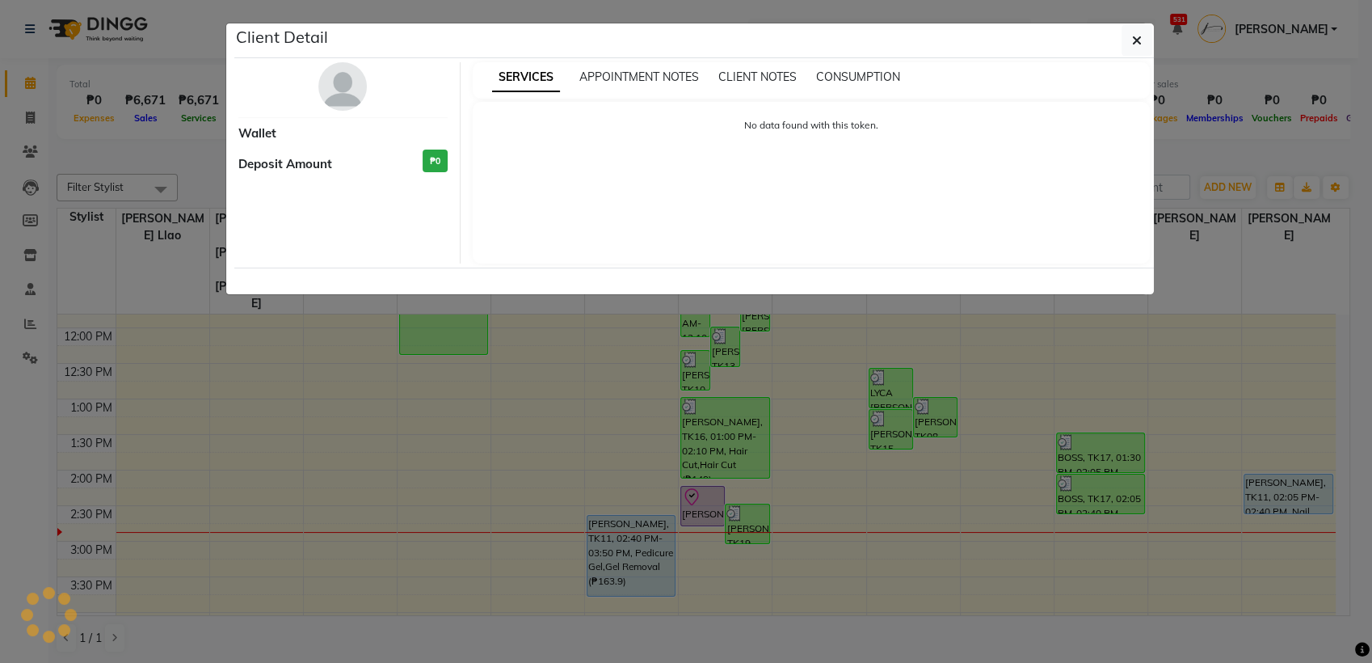
select select "8"
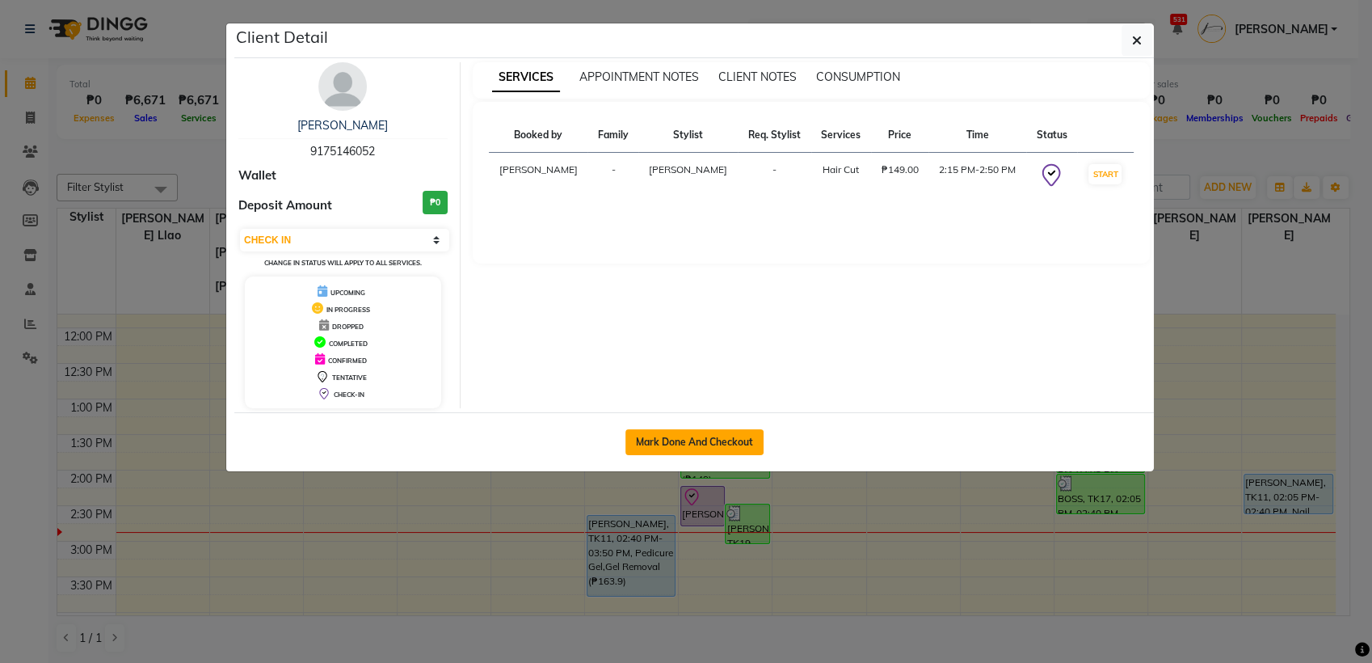
click at [696, 438] on button "Mark Done And Checkout" at bounding box center [694, 442] width 138 height 26
select select "service"
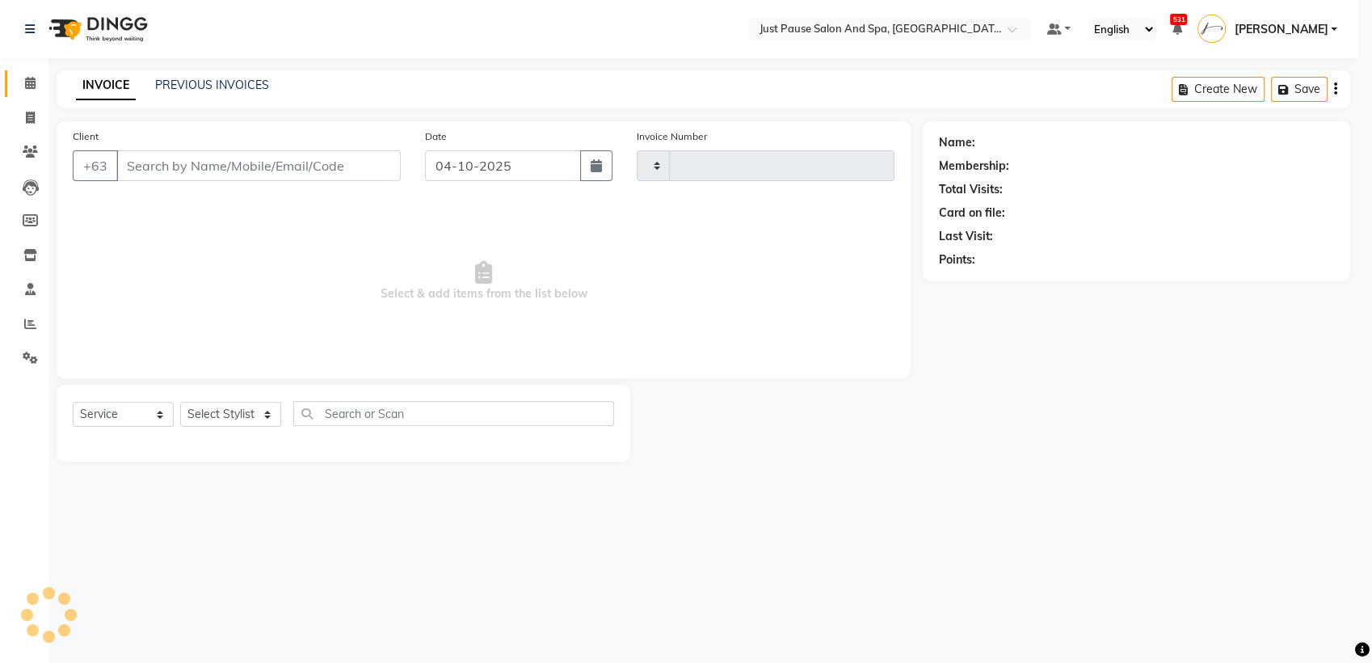
type input "2994"
select select "4927"
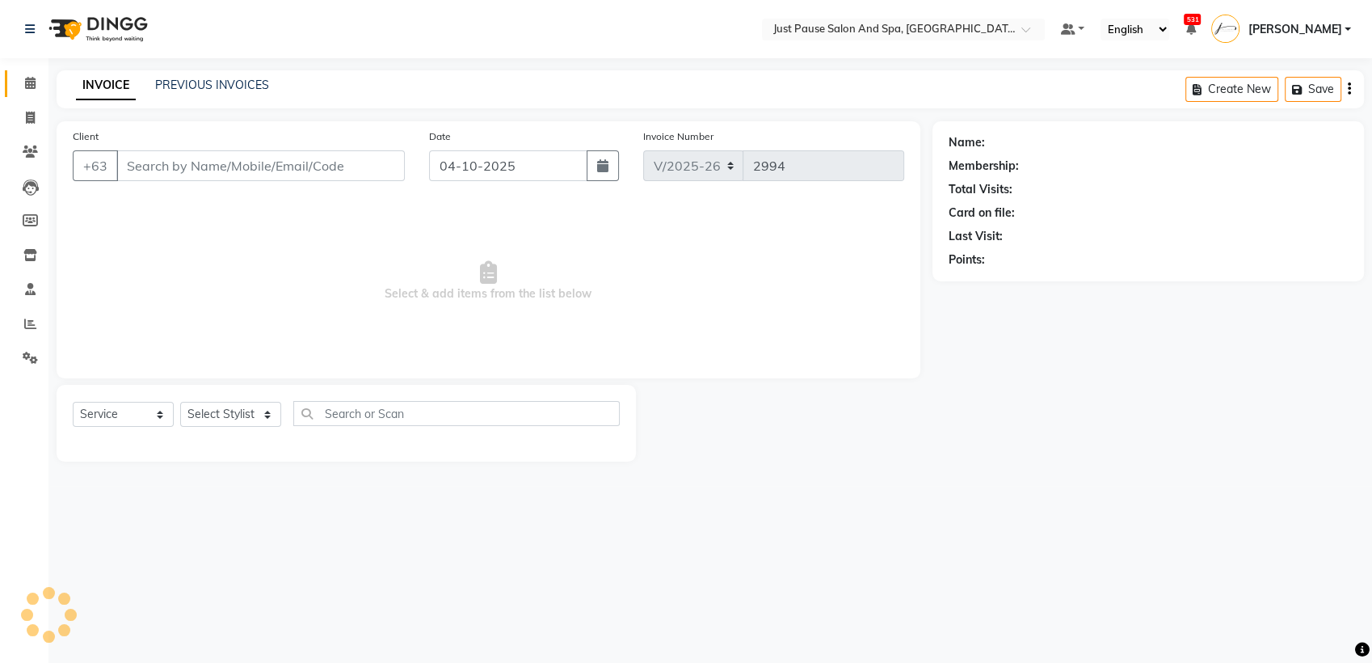
select select "G"
select select "30379"
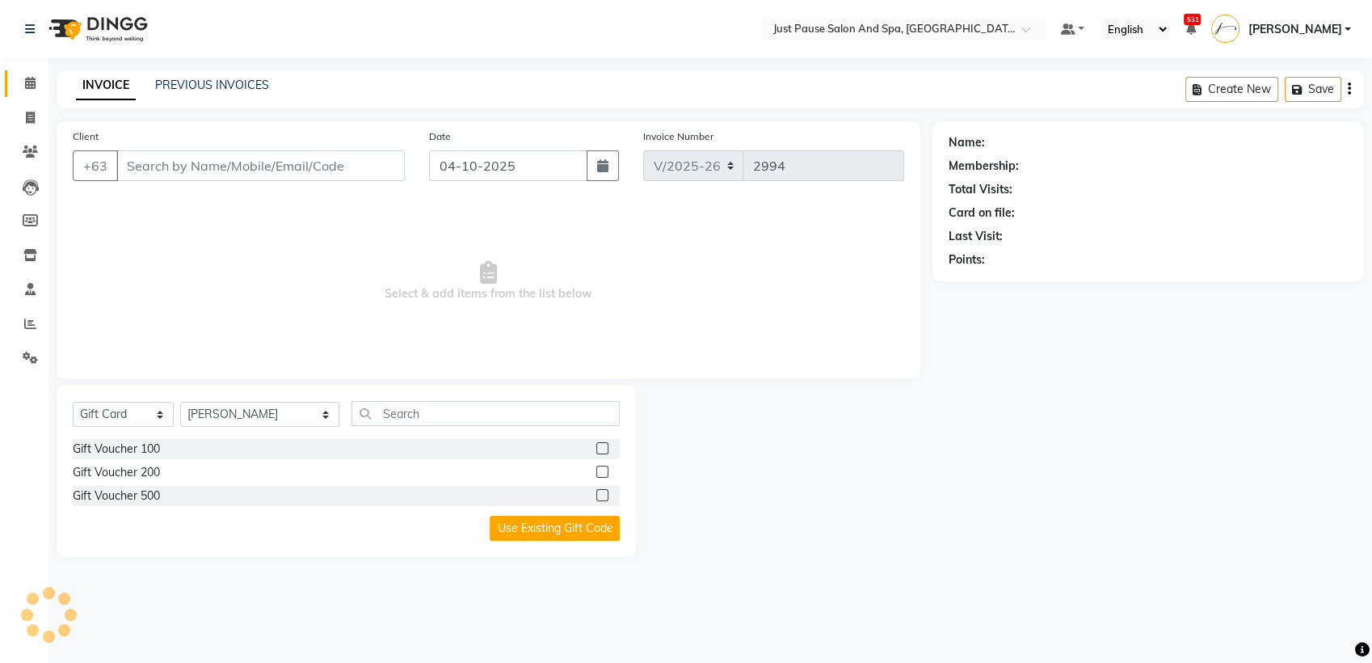
type input "9175146052"
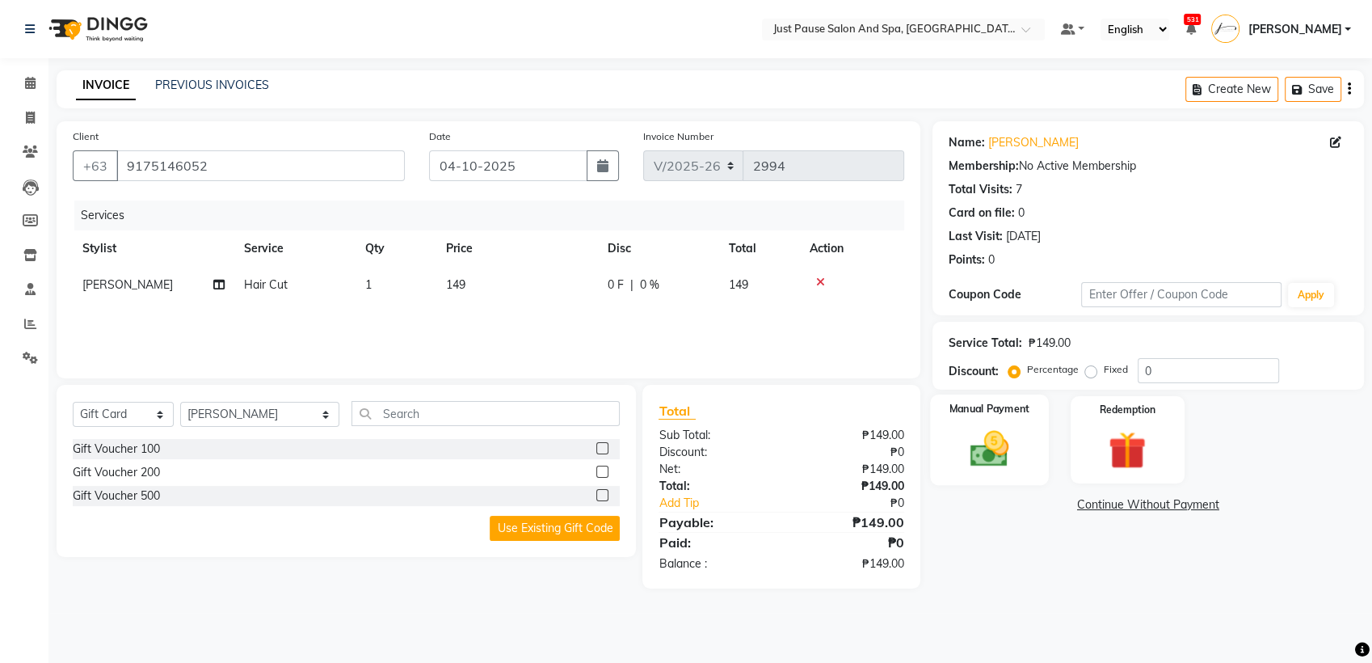
click at [994, 456] on img at bounding box center [990, 448] width 64 height 45
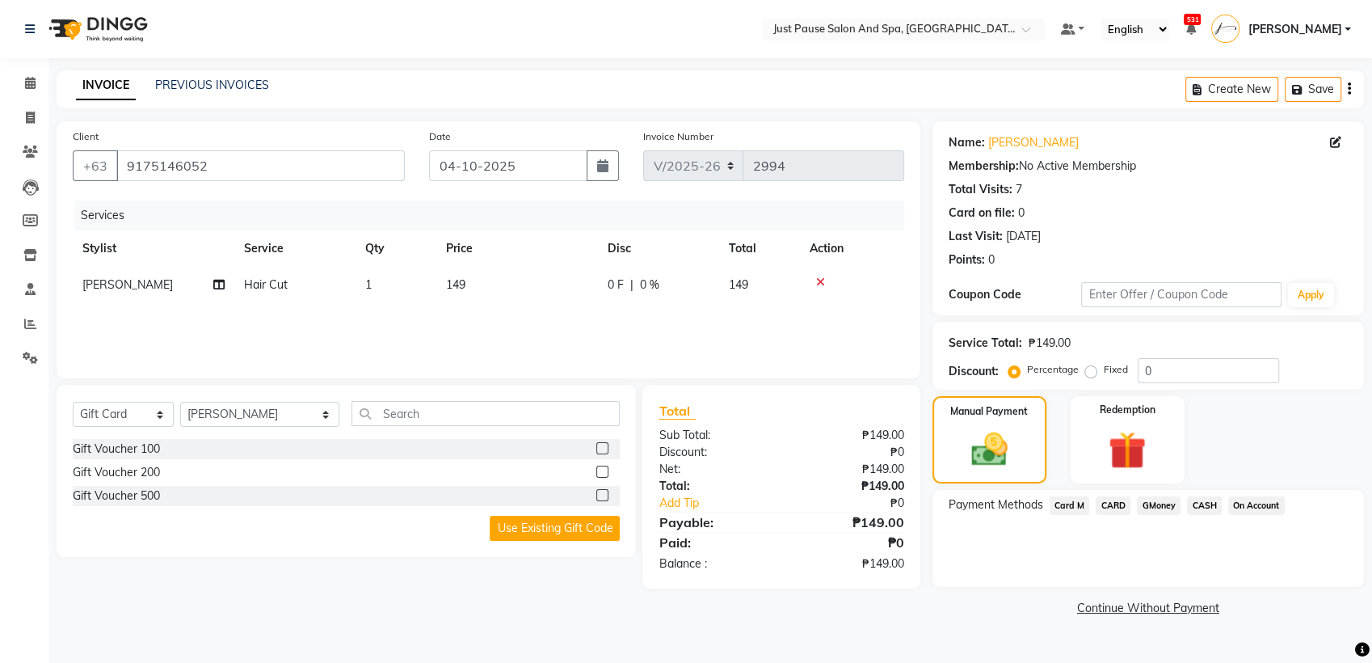
click at [1204, 503] on span "CASH" at bounding box center [1204, 505] width 35 height 19
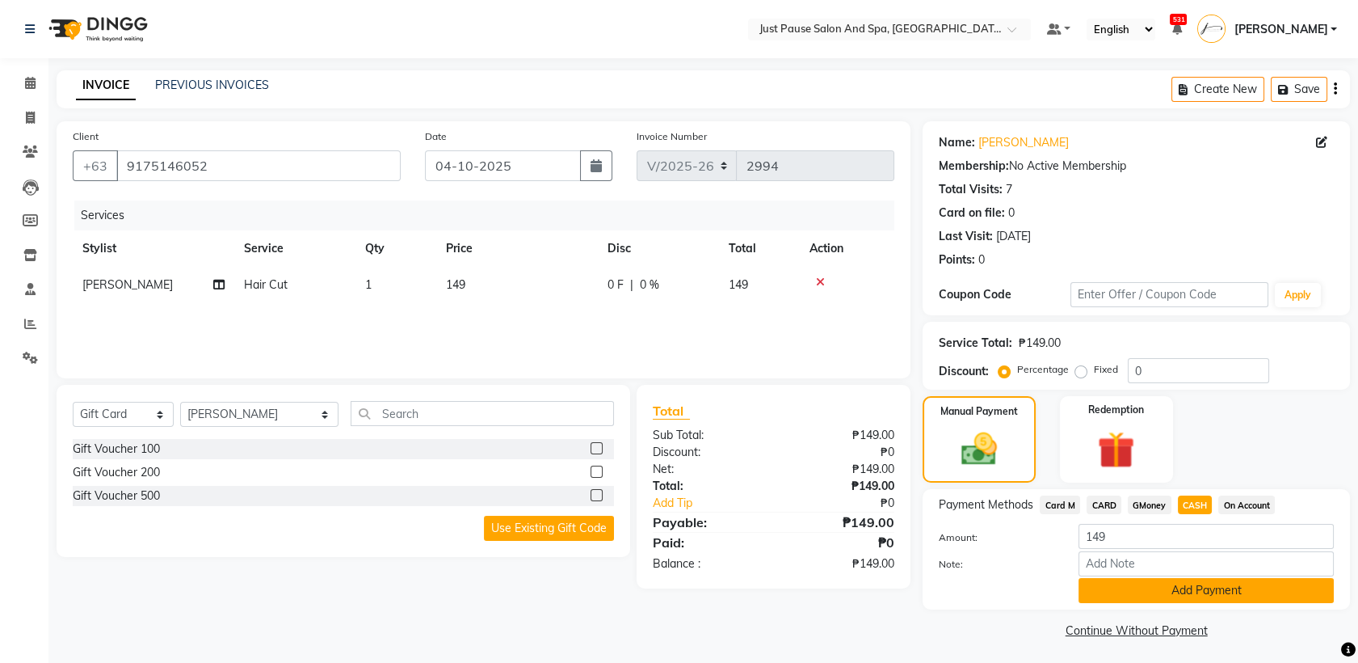
click at [1293, 583] on button "Add Payment" at bounding box center [1206, 590] width 255 height 25
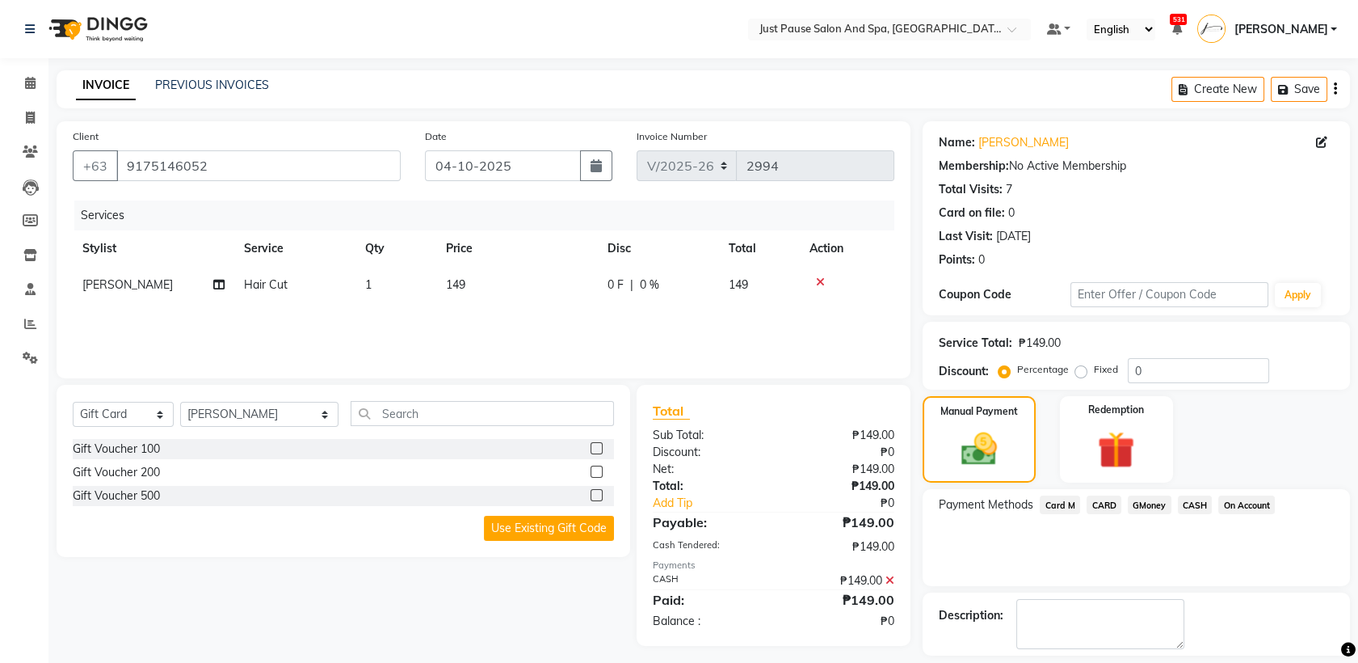
scroll to position [71, 0]
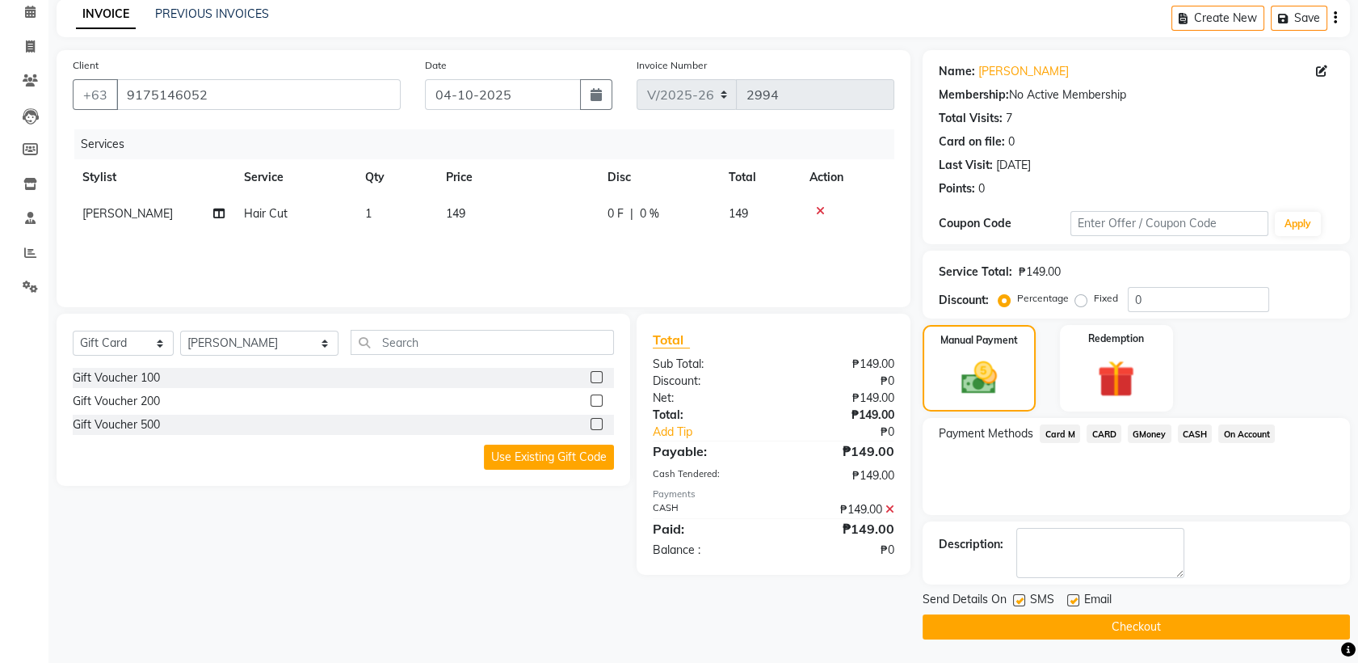
click at [1198, 630] on button "Checkout" at bounding box center [1136, 626] width 427 height 25
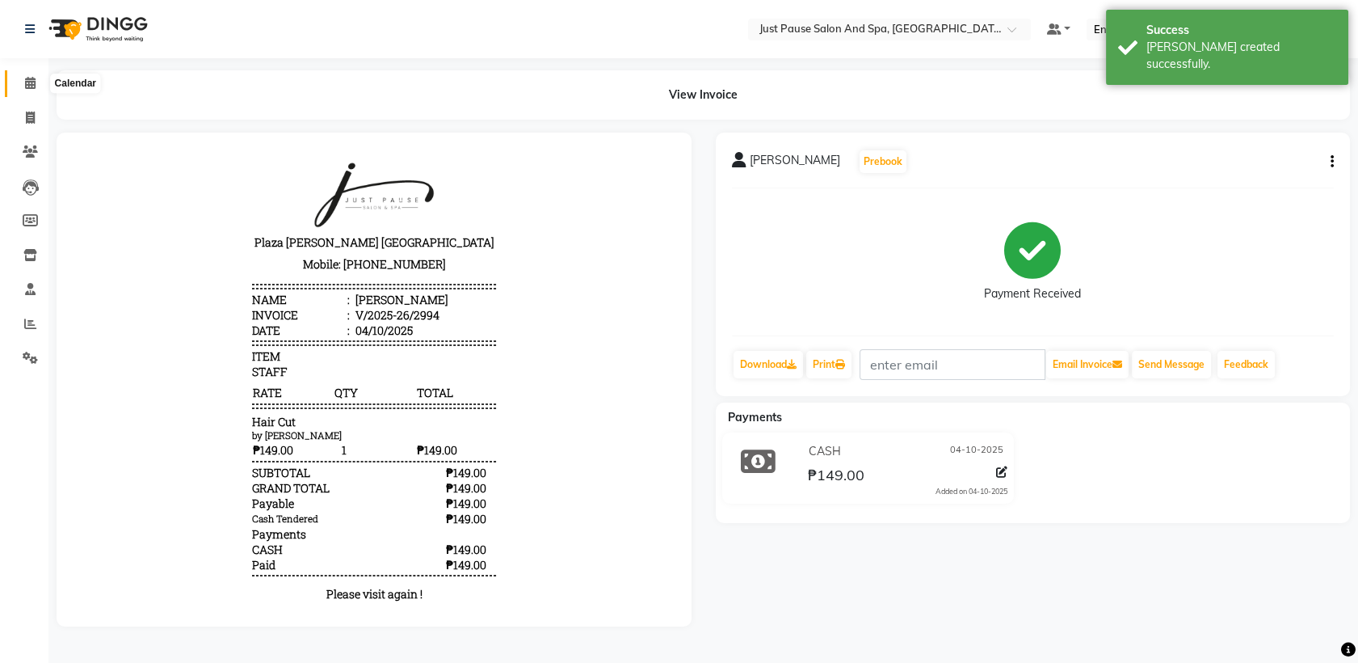
click at [27, 91] on span at bounding box center [30, 83] width 28 height 19
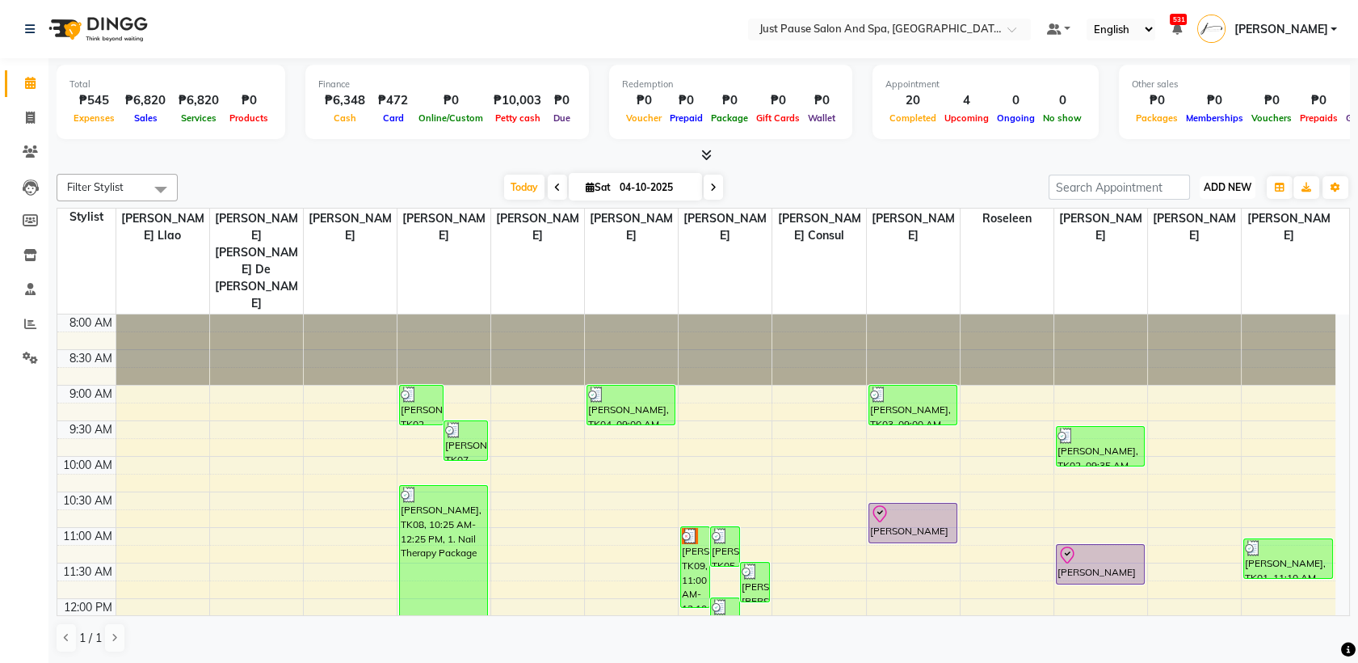
click at [1215, 187] on span "ADD NEW" at bounding box center [1228, 187] width 48 height 12
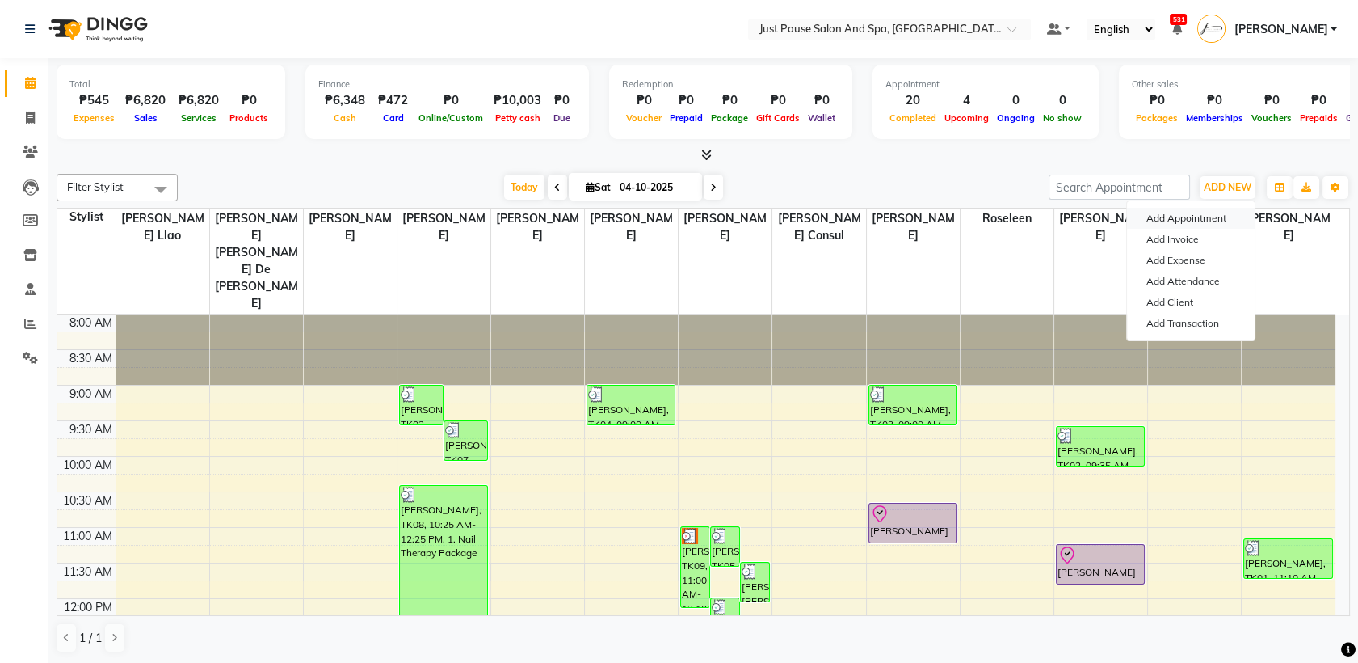
click at [1180, 220] on button "Add Appointment" at bounding box center [1191, 218] width 128 height 21
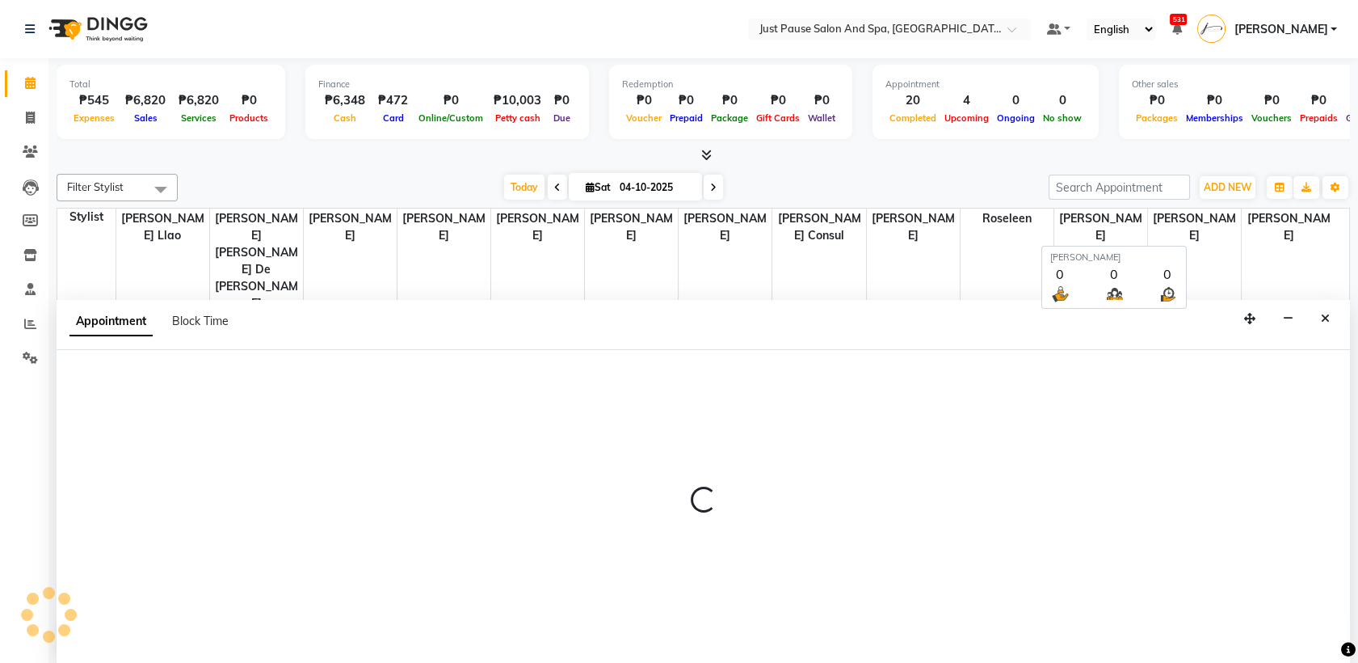
select select "540"
select select "tentative"
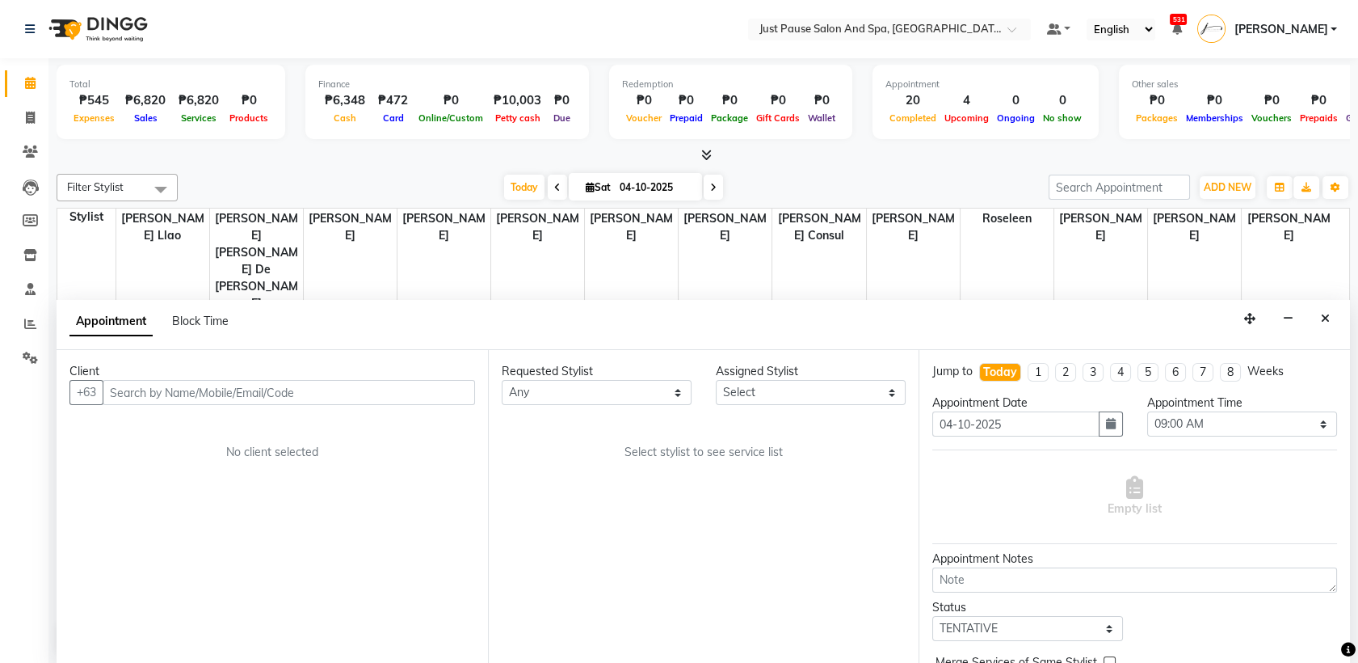
click at [436, 397] on input "text" at bounding box center [289, 392] width 373 height 25
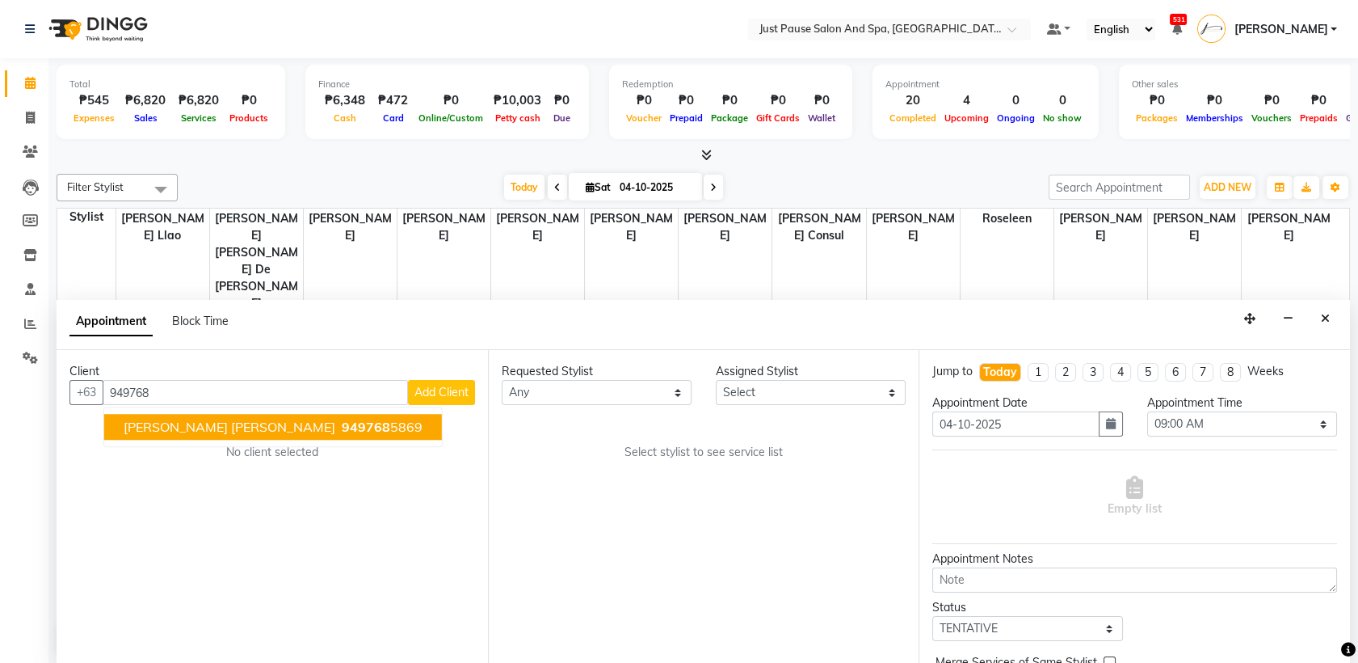
click at [272, 434] on span "[PERSON_NAME] [PERSON_NAME]" at bounding box center [230, 427] width 212 height 16
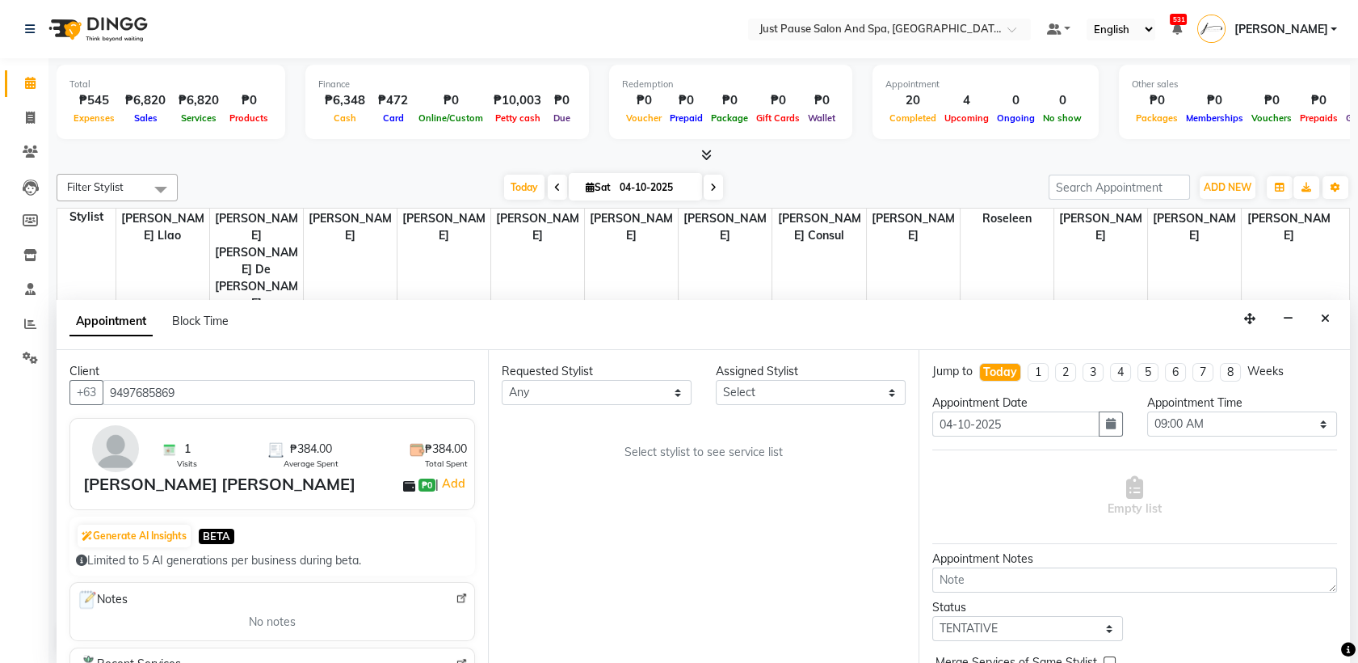
type input "9497685869"
click at [886, 391] on select "Select [PERSON_NAME] [PERSON_NAME] [PERSON_NAME] llao [PERSON_NAME] [PERSON_NAM…" at bounding box center [811, 392] width 190 height 25
select select "30379"
click at [716, 380] on select "Select [PERSON_NAME] [PERSON_NAME] [PERSON_NAME] llao [PERSON_NAME] [PERSON_NAM…" at bounding box center [811, 392] width 190 height 25
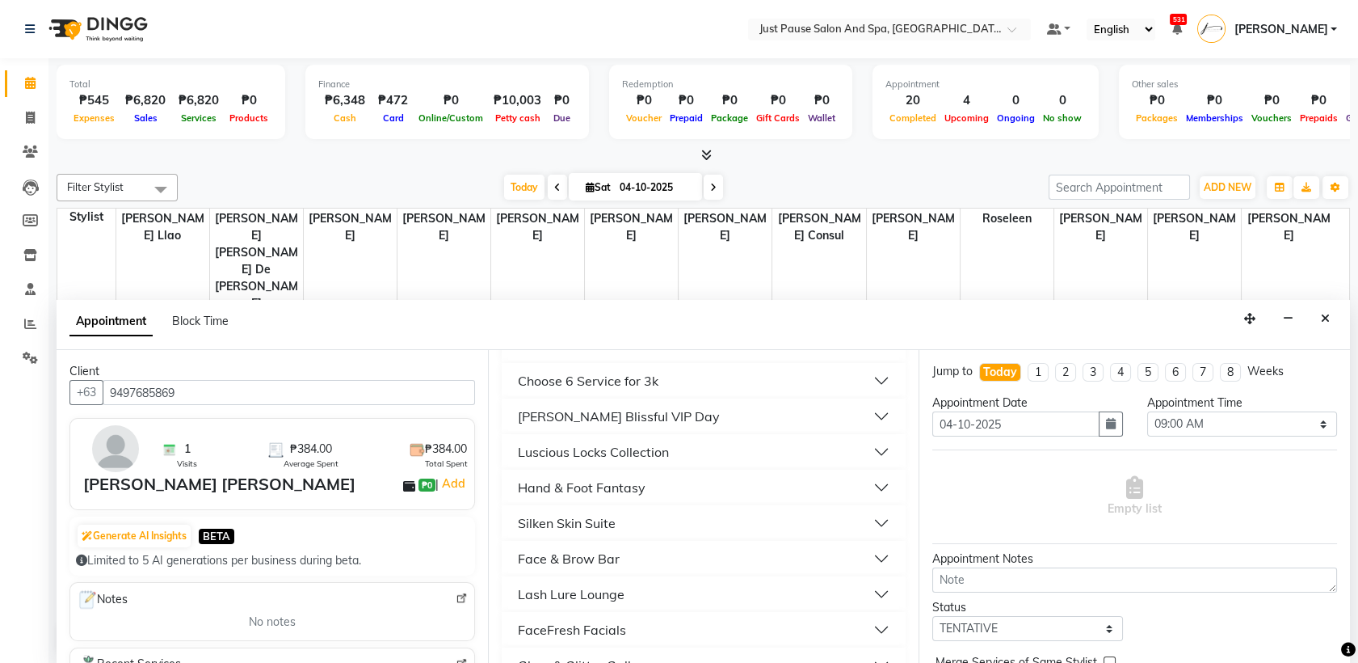
scroll to position [491, 0]
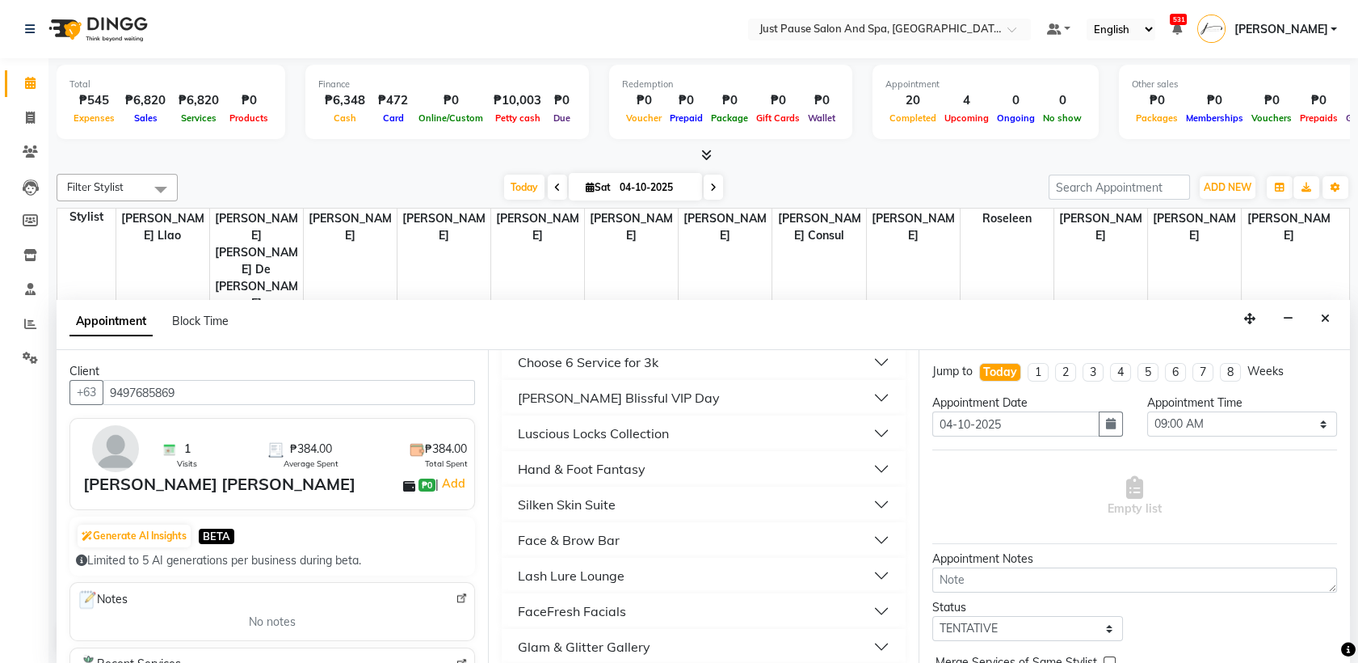
click at [870, 465] on button "Hand & Foot Fantasy" at bounding box center [704, 468] width 392 height 29
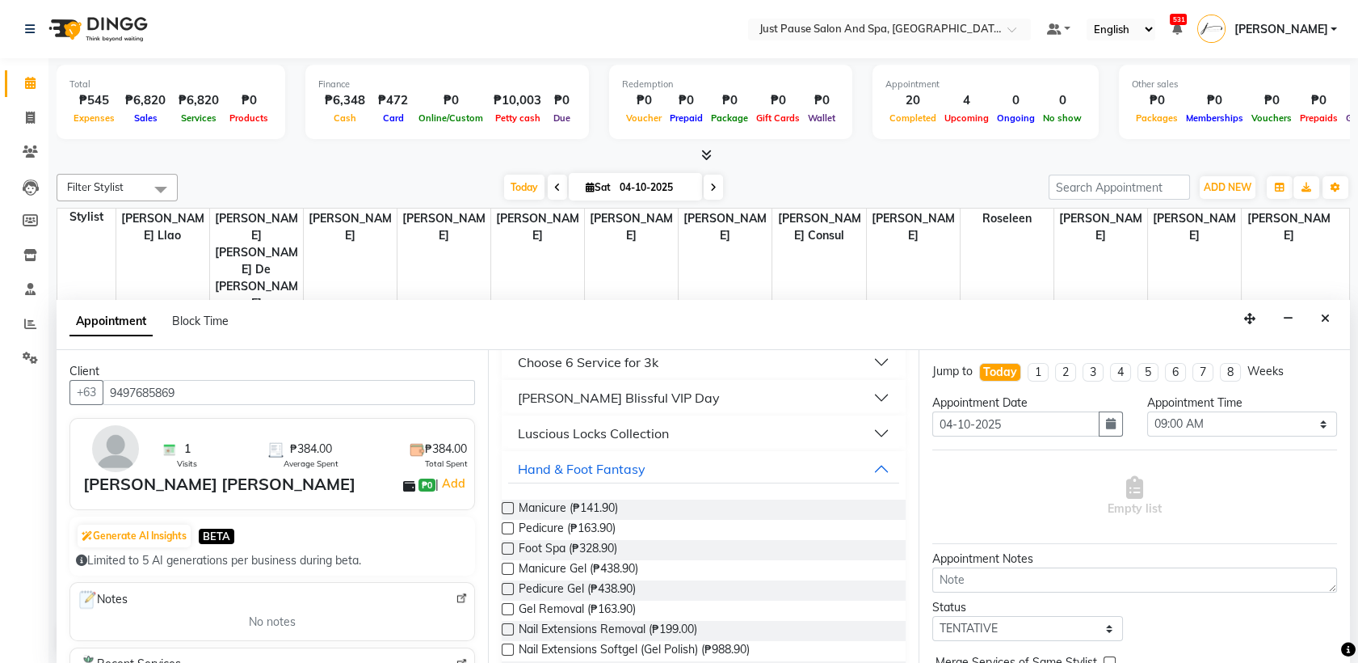
click at [508, 570] on label at bounding box center [508, 568] width 12 height 12
click at [508, 570] on input "checkbox" at bounding box center [507, 570] width 11 height 11
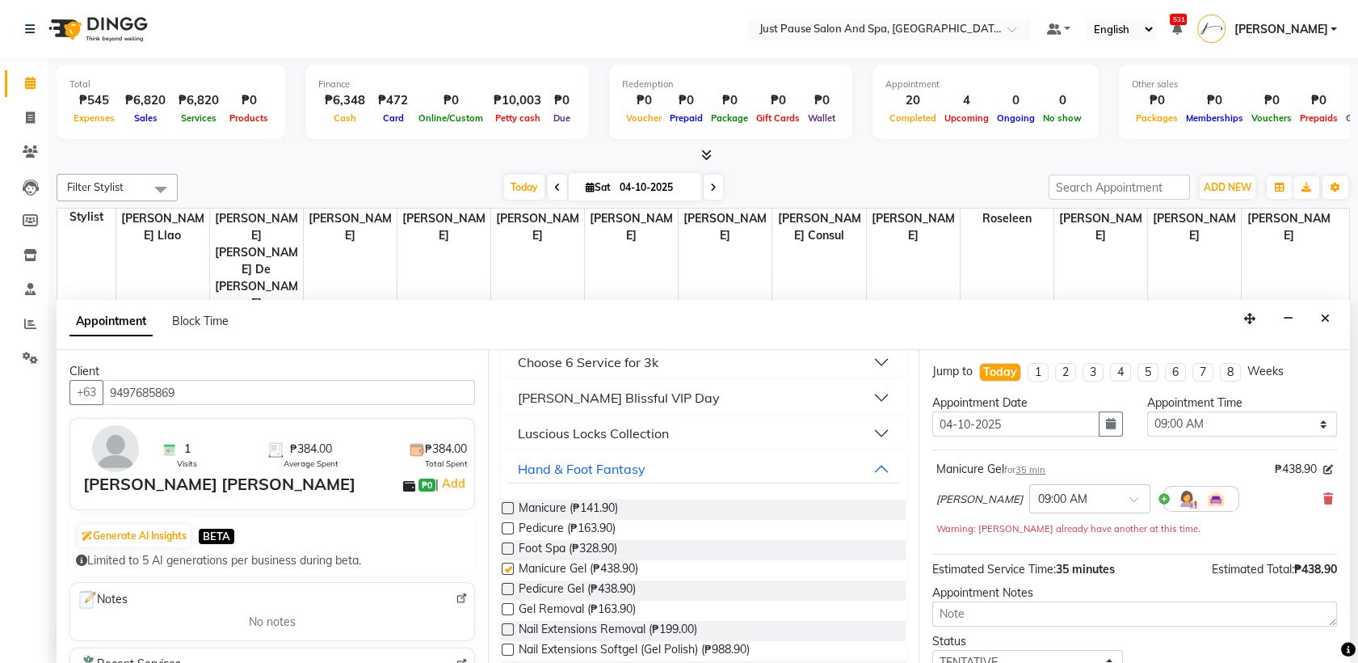
checkbox input "false"
click at [507, 528] on label at bounding box center [508, 528] width 12 height 12
click at [507, 528] on input "checkbox" at bounding box center [507, 529] width 11 height 11
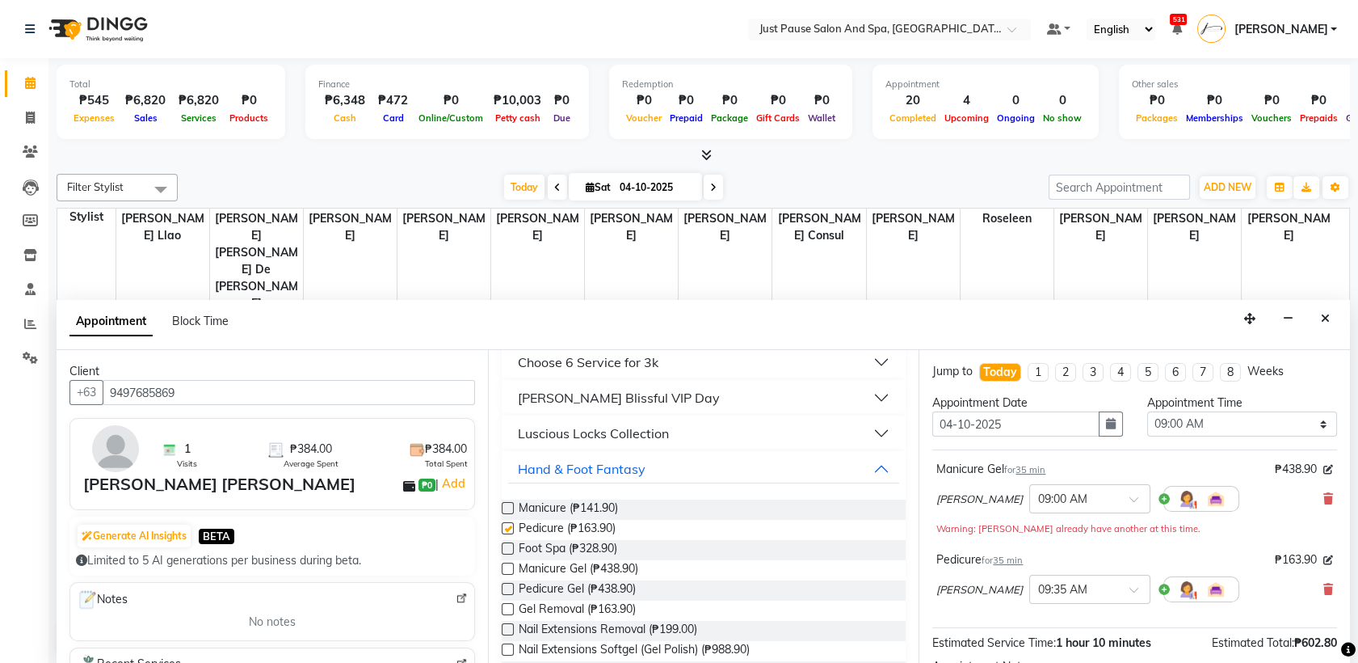
checkbox input "false"
click at [1306, 419] on select "Select 09:00 AM 09:05 AM 09:10 AM 09:15 AM 09:20 AM 09:25 AM 09:30 AM 09:35 AM …" at bounding box center [1242, 423] width 190 height 25
select select "900"
click at [1147, 411] on select "Select 09:00 AM 09:05 AM 09:10 AM 09:15 AM 09:20 AM 09:25 AM 09:30 AM 09:35 AM …" at bounding box center [1242, 423] width 190 height 25
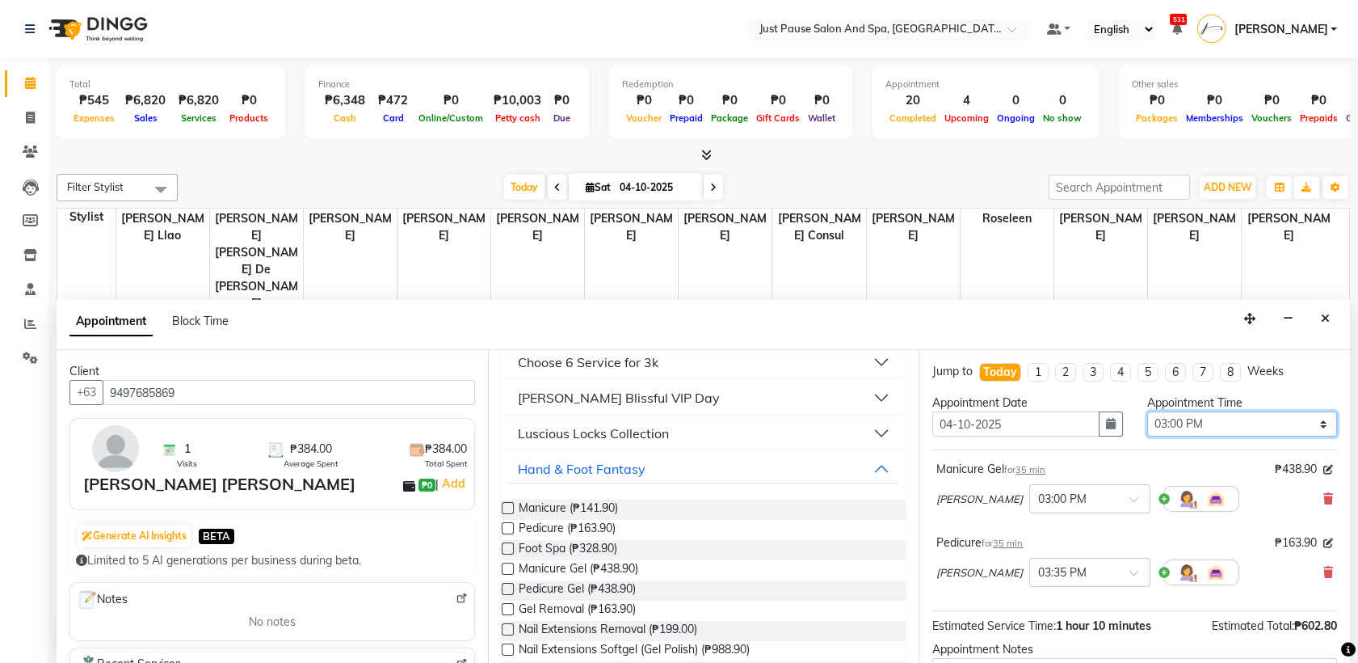
scroll to position [168, 0]
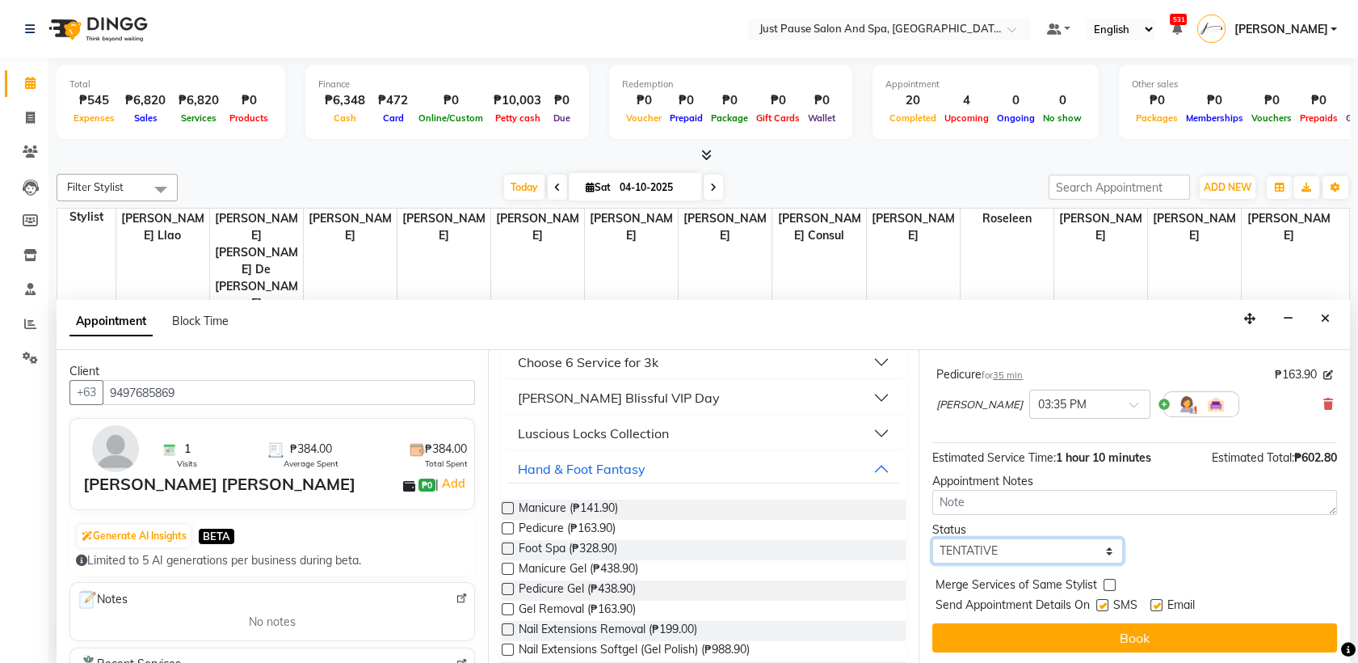
click at [1084, 559] on select "Select TENTATIVE CONFIRM CHECK-IN UPCOMING" at bounding box center [1028, 550] width 190 height 25
select select "check-in"
click at [933, 538] on select "Select TENTATIVE CONFIRM CHECK-IN UPCOMING" at bounding box center [1028, 550] width 190 height 25
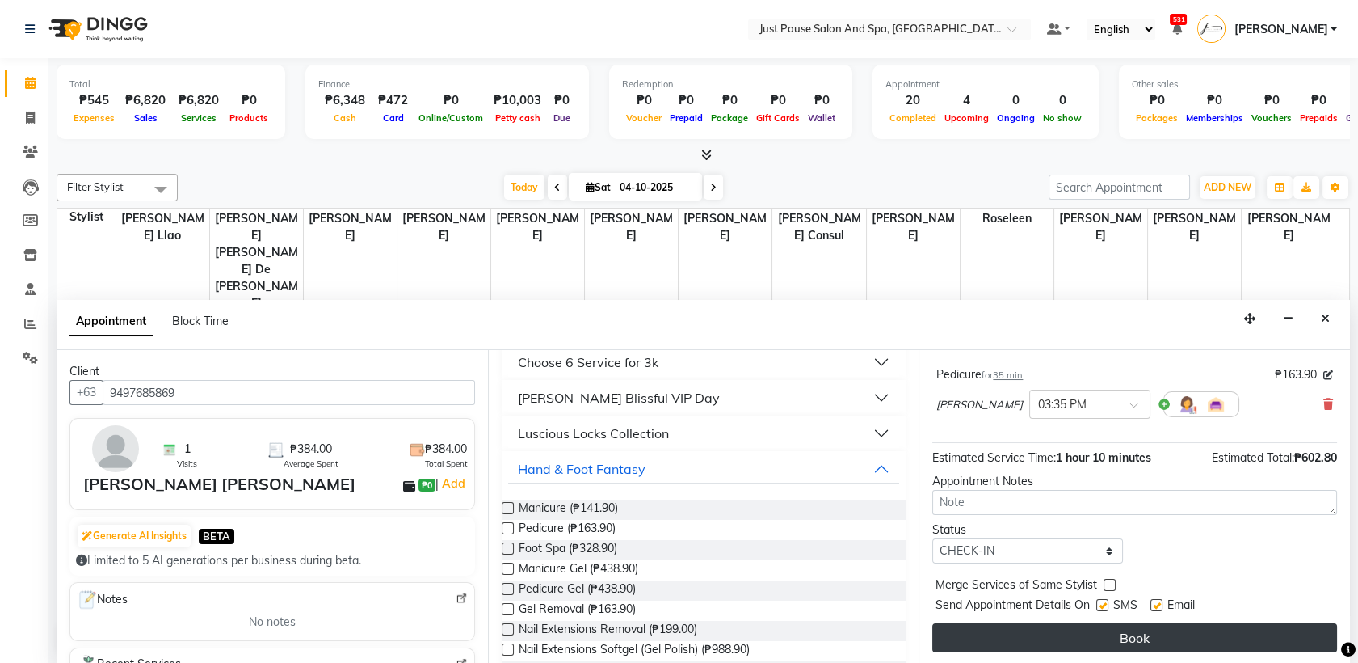
click at [1126, 635] on button "Book" at bounding box center [1135, 637] width 405 height 29
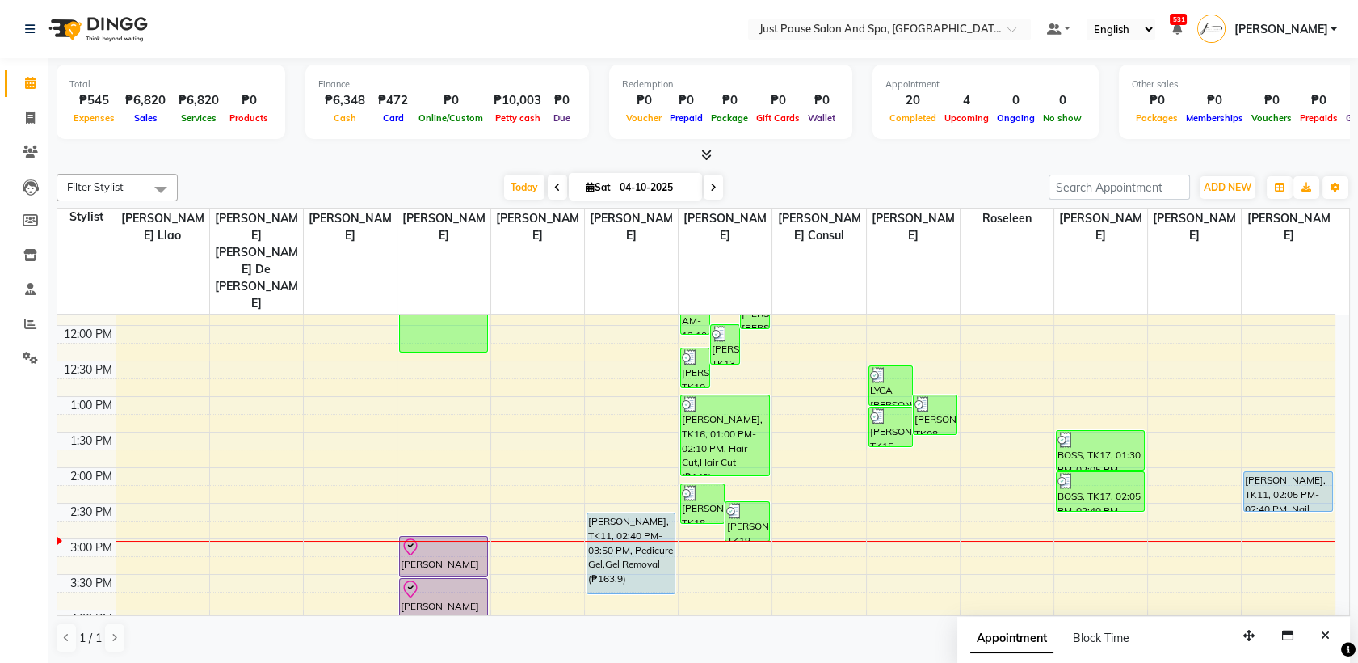
scroll to position [275, 0]
click at [1227, 179] on button "ADD NEW Toggle Dropdown" at bounding box center [1228, 187] width 56 height 23
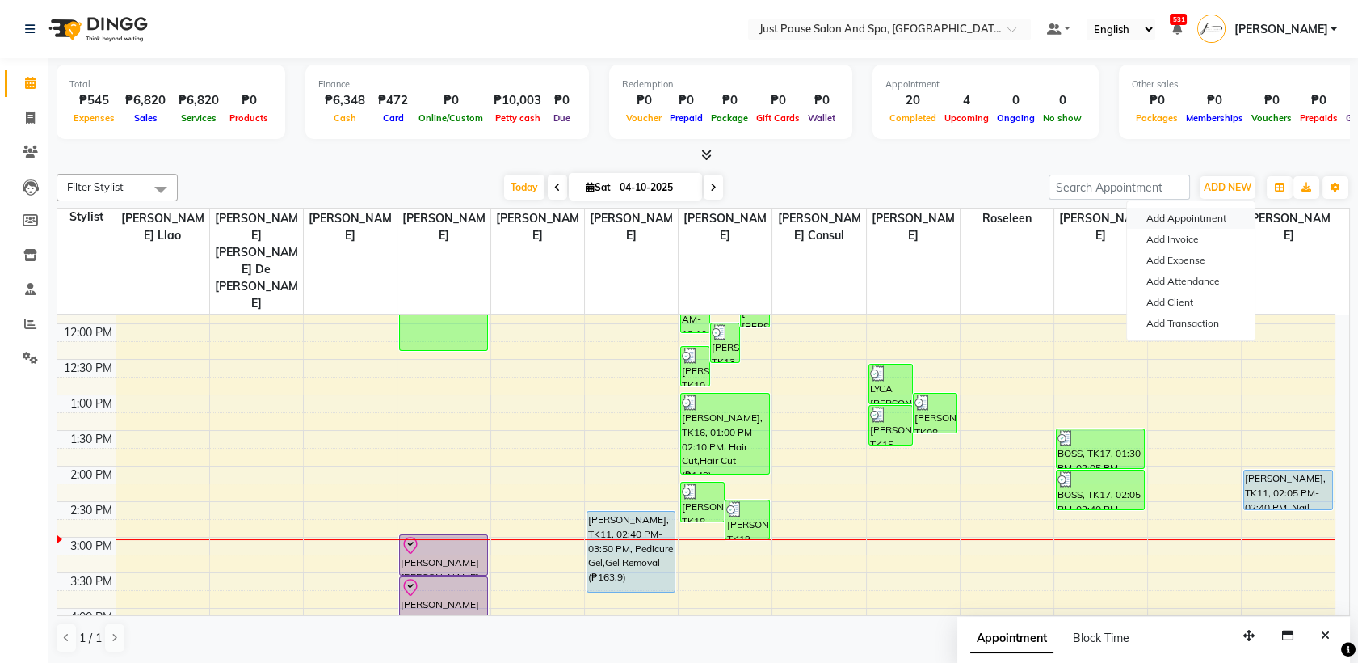
click at [1162, 223] on button "Add Appointment" at bounding box center [1191, 218] width 128 height 21
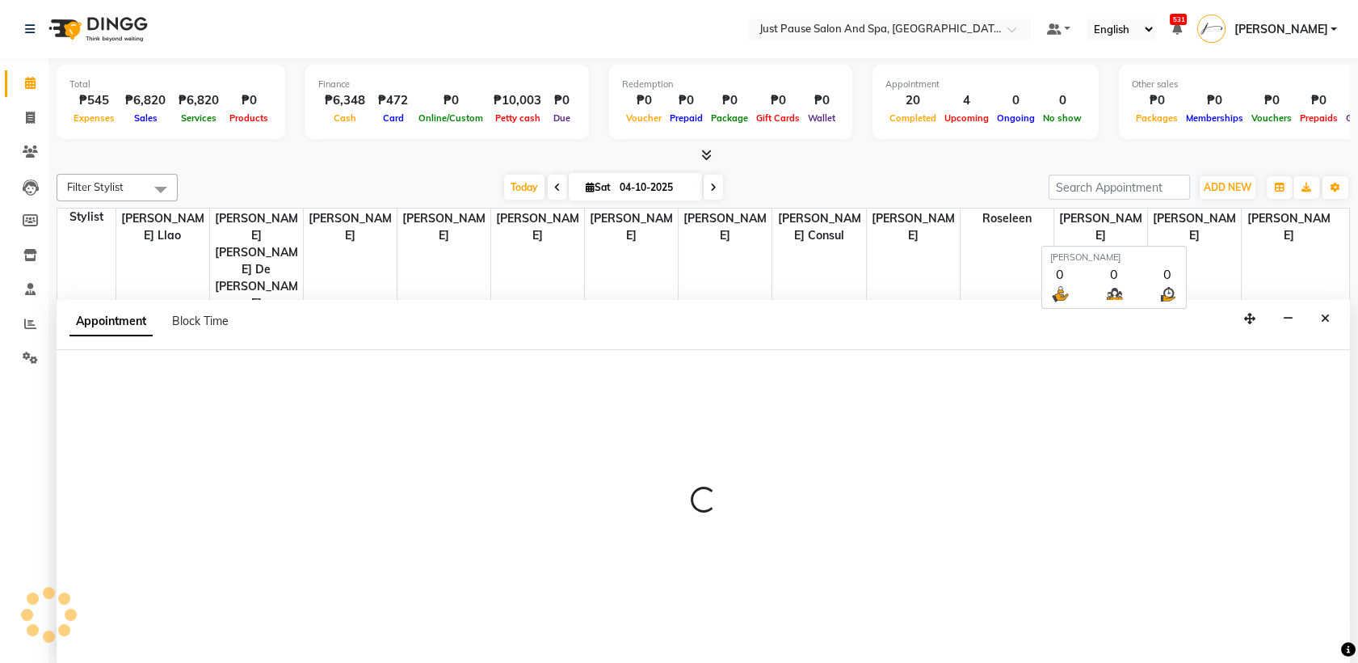
select select "tentative"
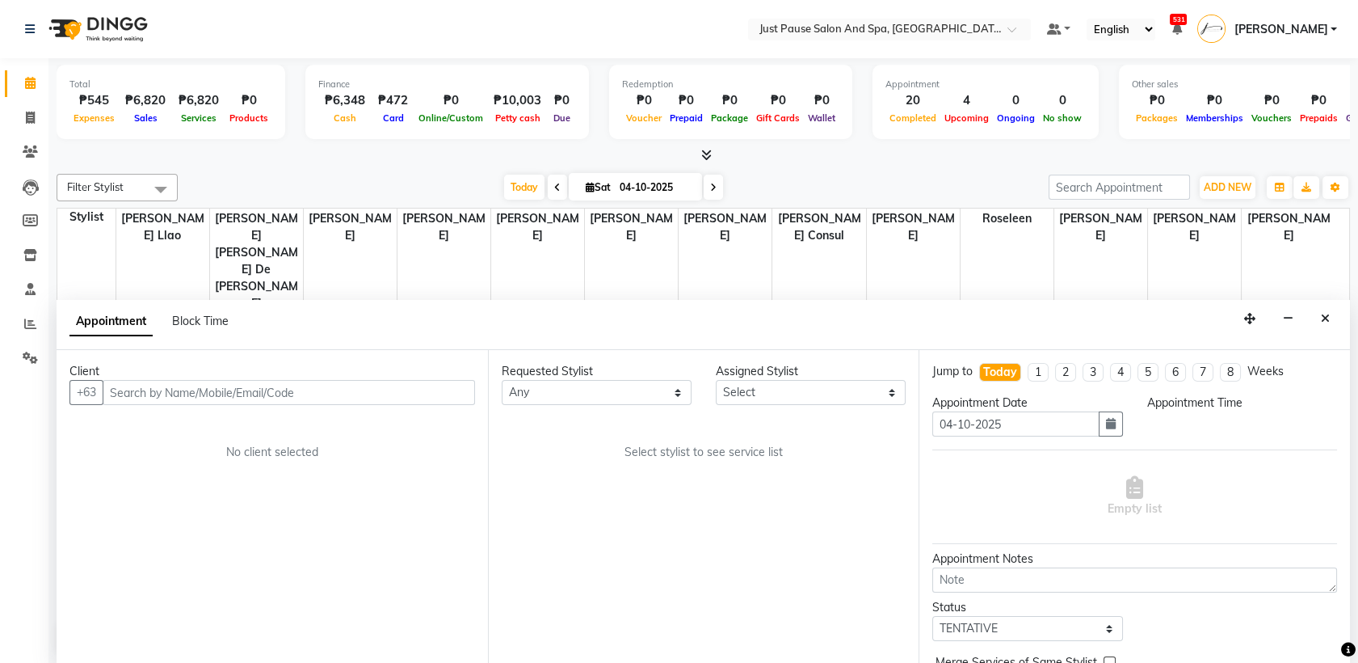
scroll to position [0, 0]
select select "540"
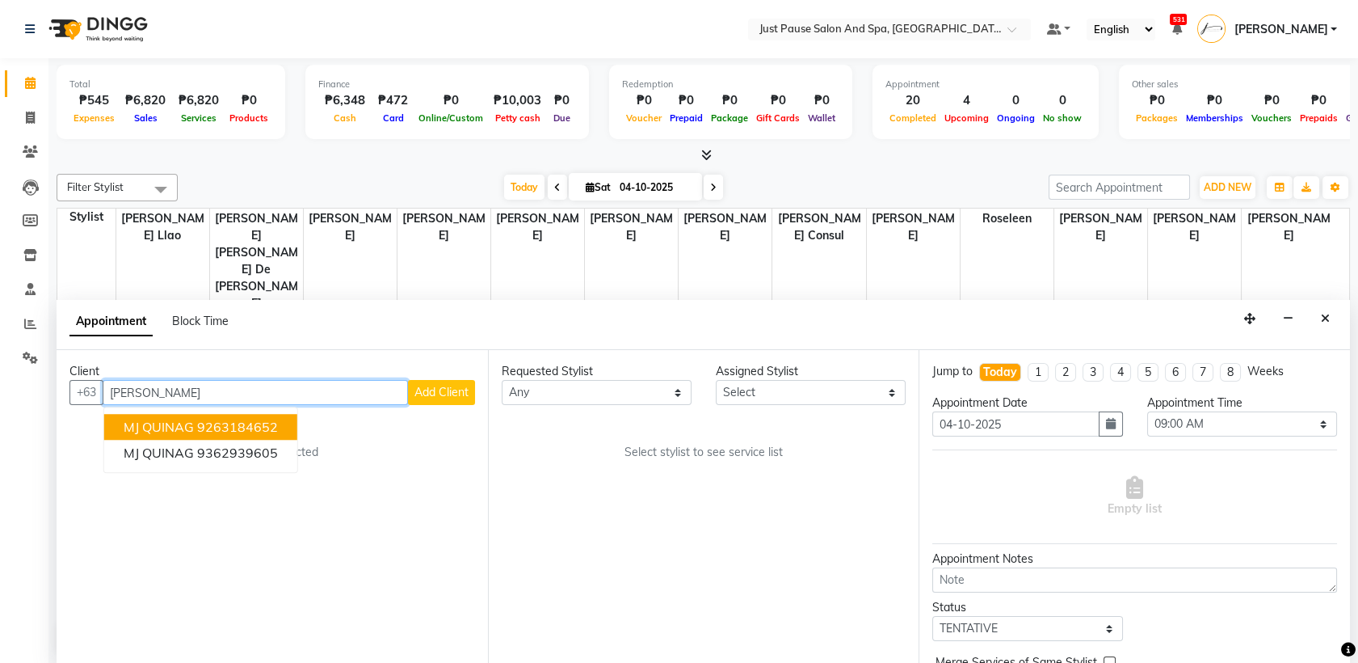
click at [263, 424] on ngb-highlight "9263184652" at bounding box center [237, 427] width 81 height 16
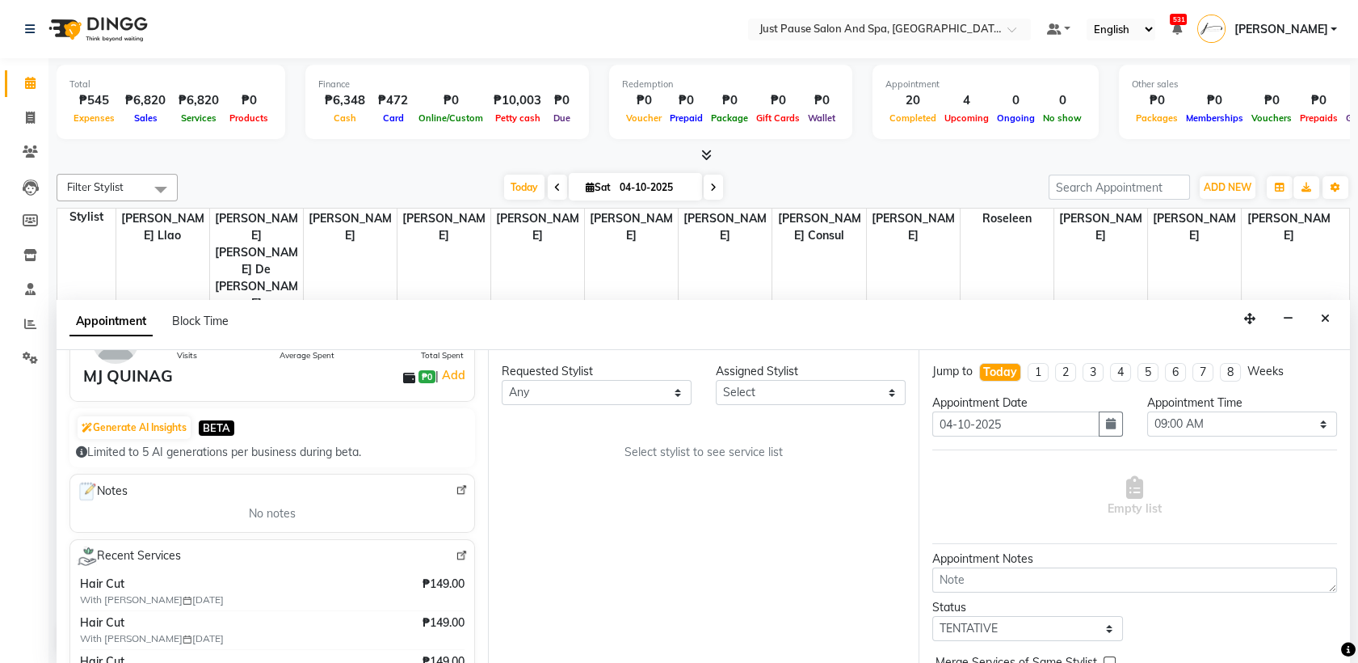
scroll to position [129, 0]
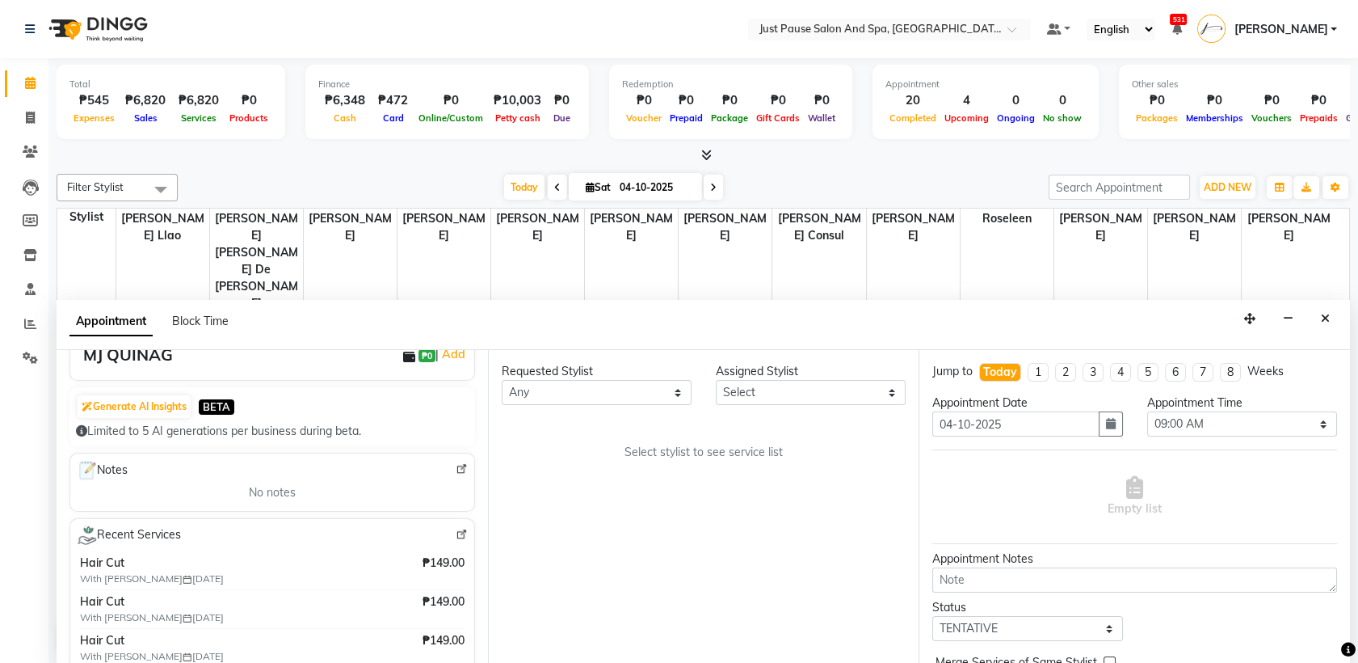
type input "9263184652"
click at [886, 394] on select "Select [PERSON_NAME] [PERSON_NAME] [PERSON_NAME] llao [PERSON_NAME] [PERSON_NAM…" at bounding box center [811, 392] width 190 height 25
select select "31573"
click at [716, 380] on select "Select [PERSON_NAME] [PERSON_NAME] [PERSON_NAME] llao [PERSON_NAME] [PERSON_NAM…" at bounding box center [811, 392] width 190 height 25
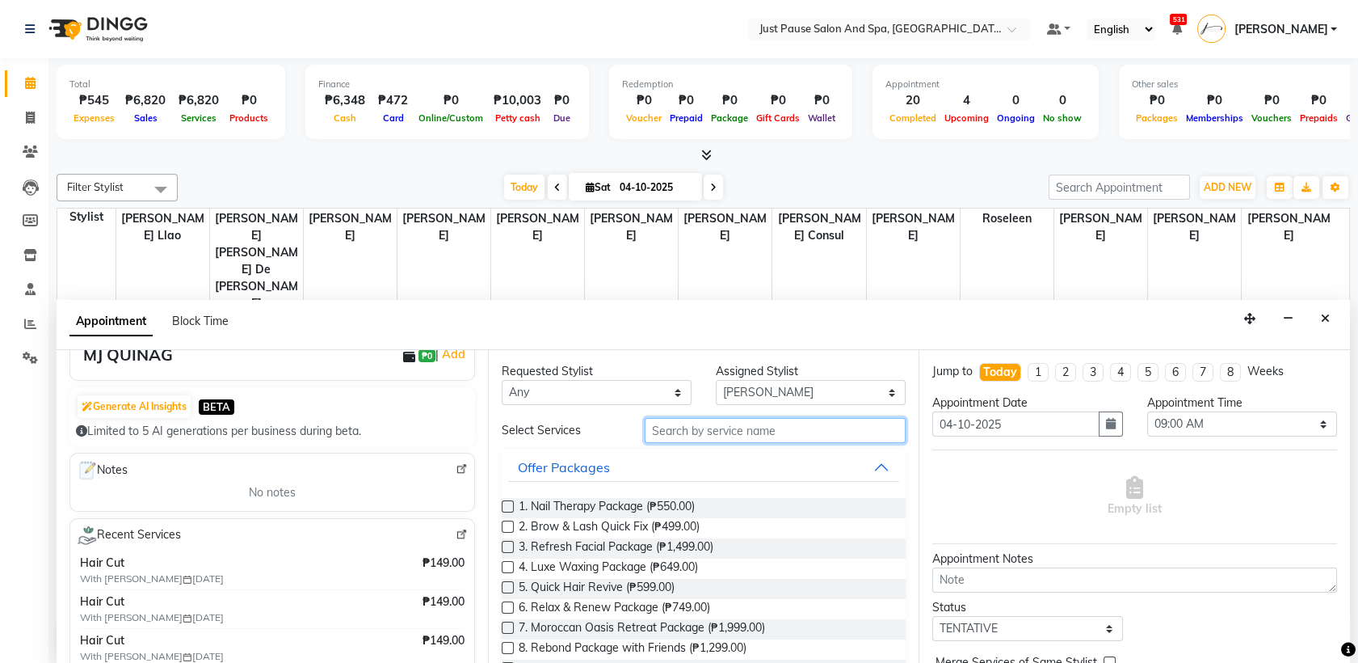
click at [879, 432] on input "text" at bounding box center [776, 430] width 262 height 25
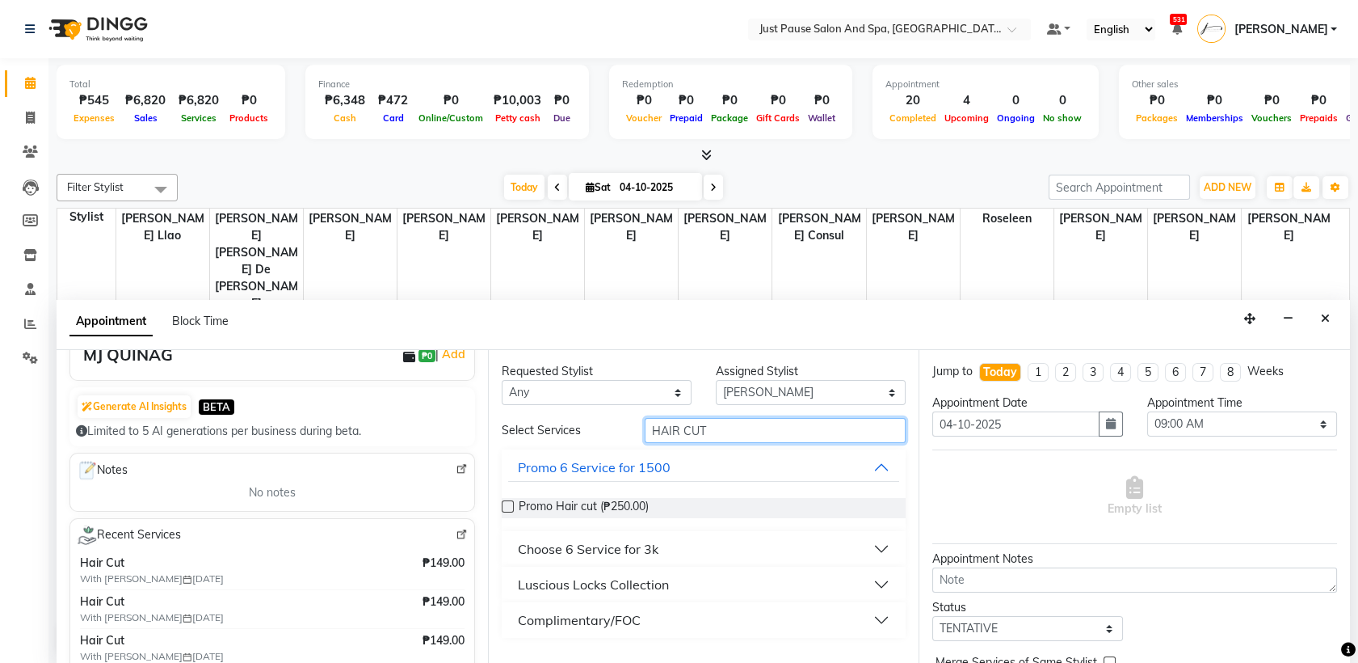
type input "HAIR CUT"
click at [879, 589] on button "Luscious Locks Collection" at bounding box center [704, 584] width 392 height 29
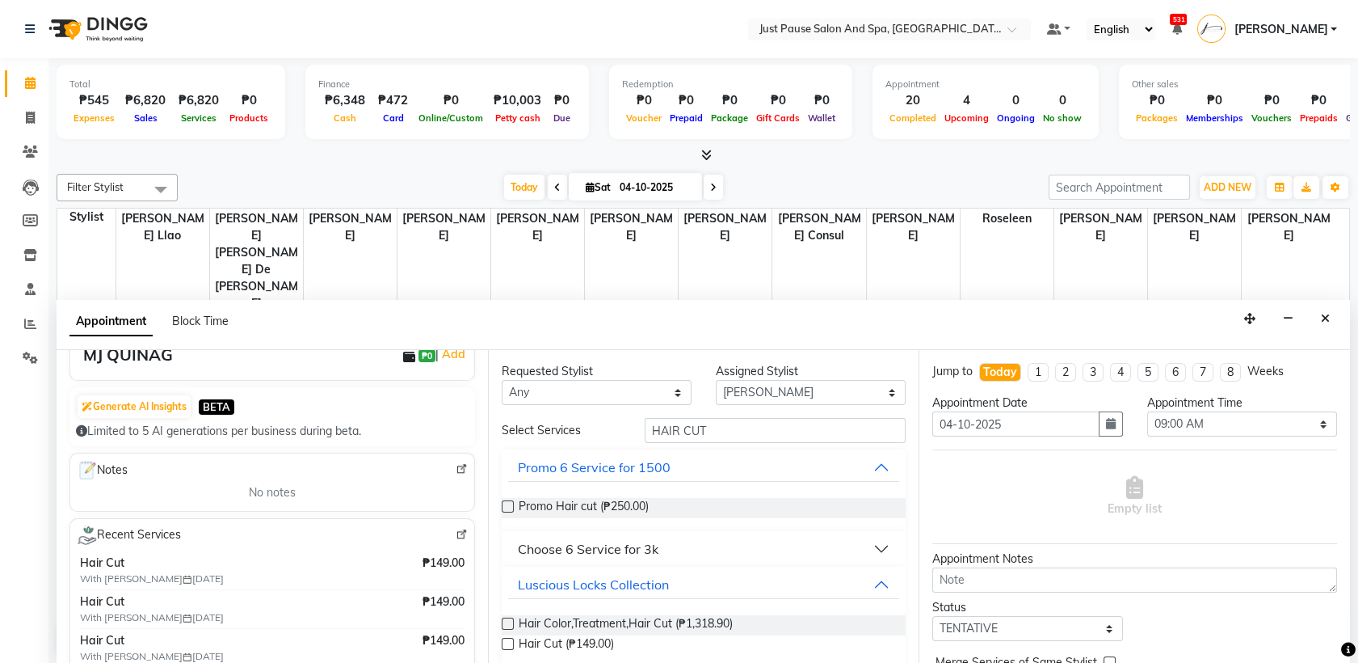
click at [506, 643] on label at bounding box center [508, 644] width 12 height 12
click at [506, 643] on input "checkbox" at bounding box center [507, 645] width 11 height 11
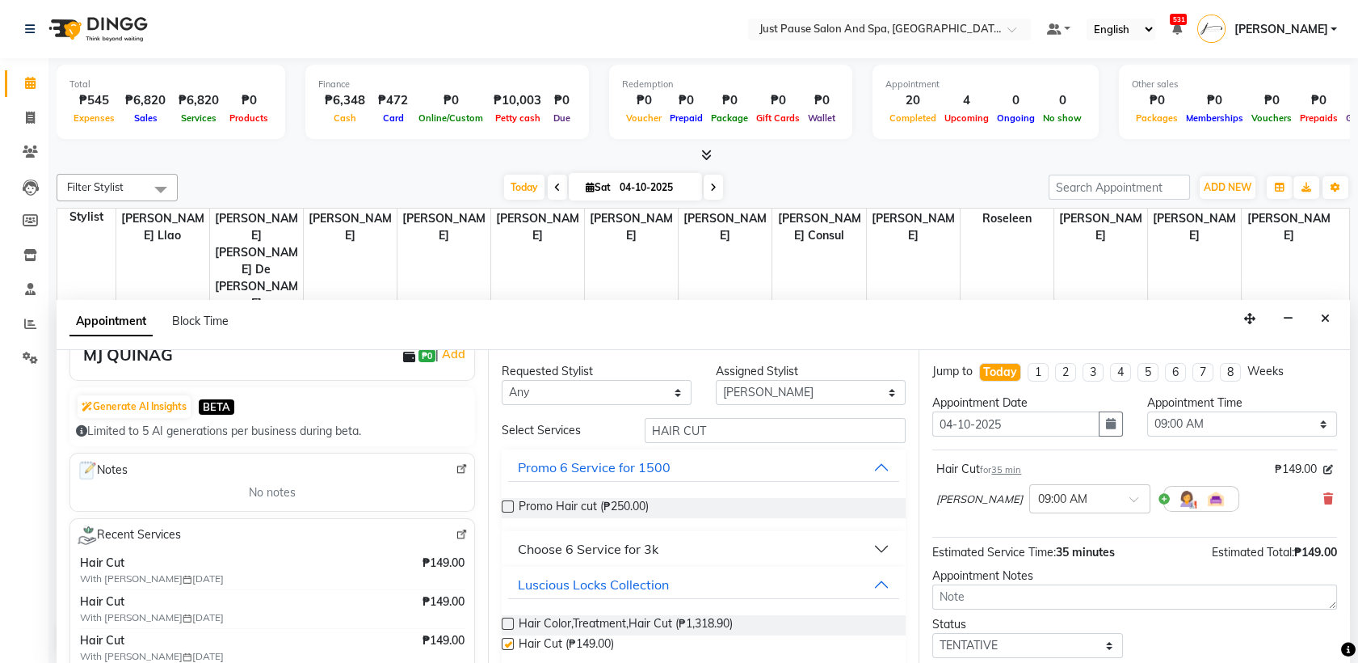
checkbox input "false"
click at [1303, 419] on select "Select 09:00 AM 09:05 AM 09:10 AM 09:15 AM 09:20 AM 09:25 AM 09:30 AM 09:35 AM …" at bounding box center [1242, 423] width 190 height 25
select select "905"
click at [1147, 411] on select "Select 09:00 AM 09:05 AM 09:10 AM 09:15 AM 09:20 AM 09:25 AM 09:30 AM 09:35 AM …" at bounding box center [1242, 423] width 190 height 25
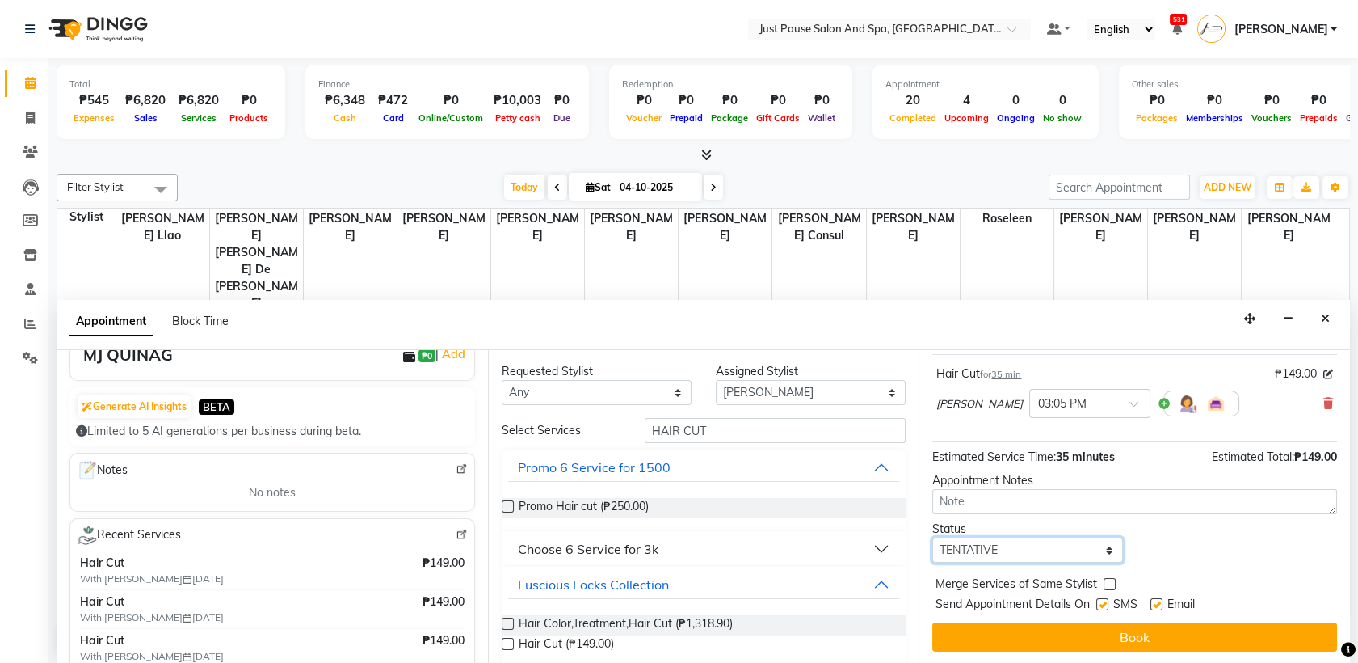
click at [1087, 553] on select "Select TENTATIVE CONFIRM CHECK-IN UPCOMING" at bounding box center [1028, 549] width 190 height 25
select select "check-in"
click at [933, 537] on select "Select TENTATIVE CONFIRM CHECK-IN UPCOMING" at bounding box center [1028, 549] width 190 height 25
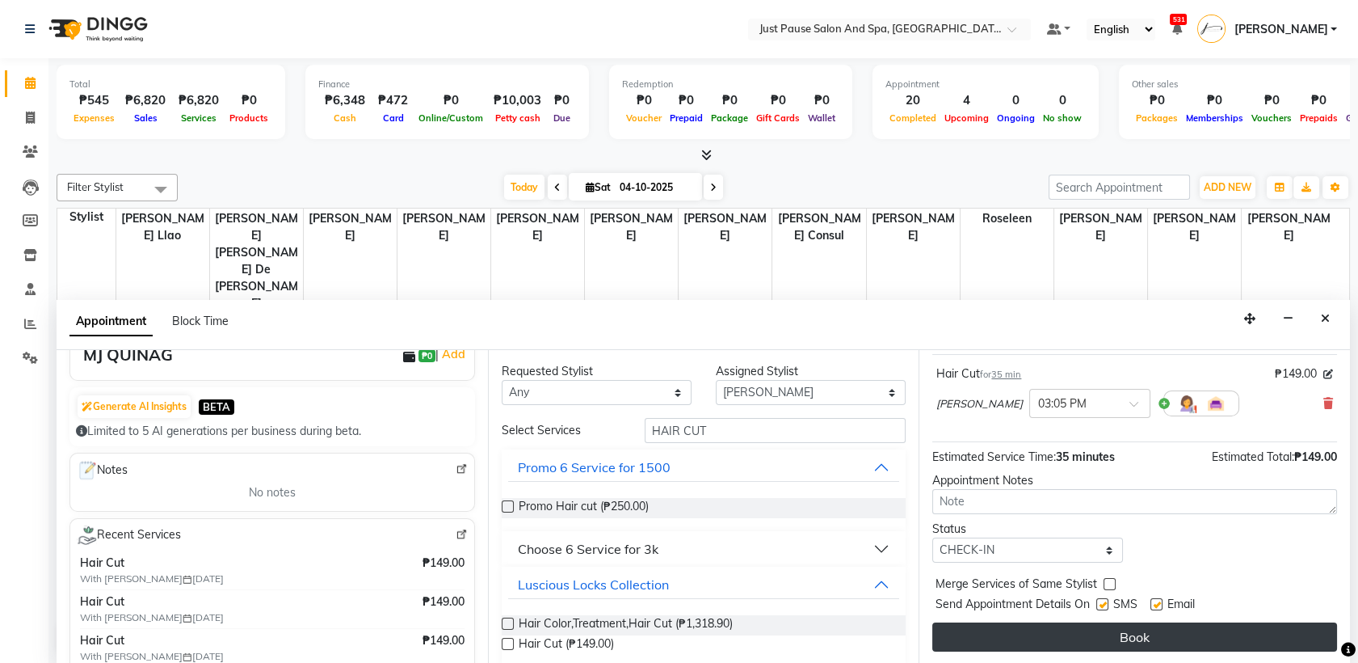
click at [1131, 638] on button "Book" at bounding box center [1135, 636] width 405 height 29
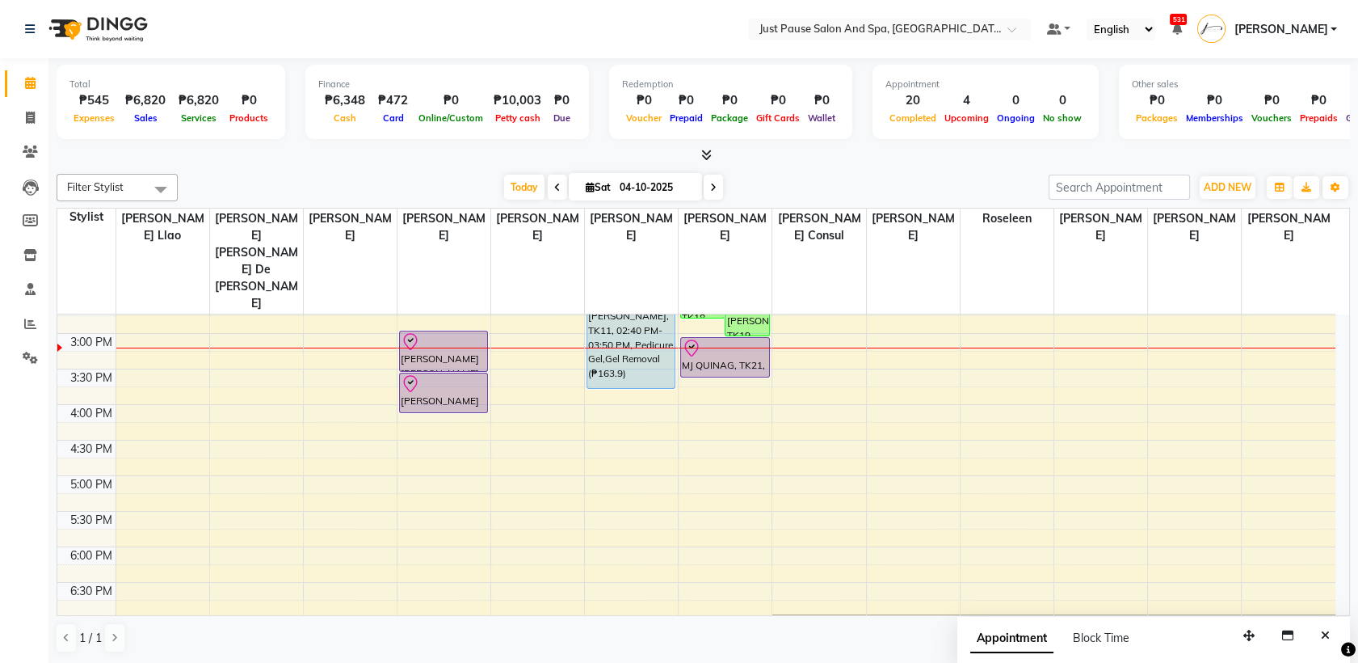
scroll to position [0, 0]
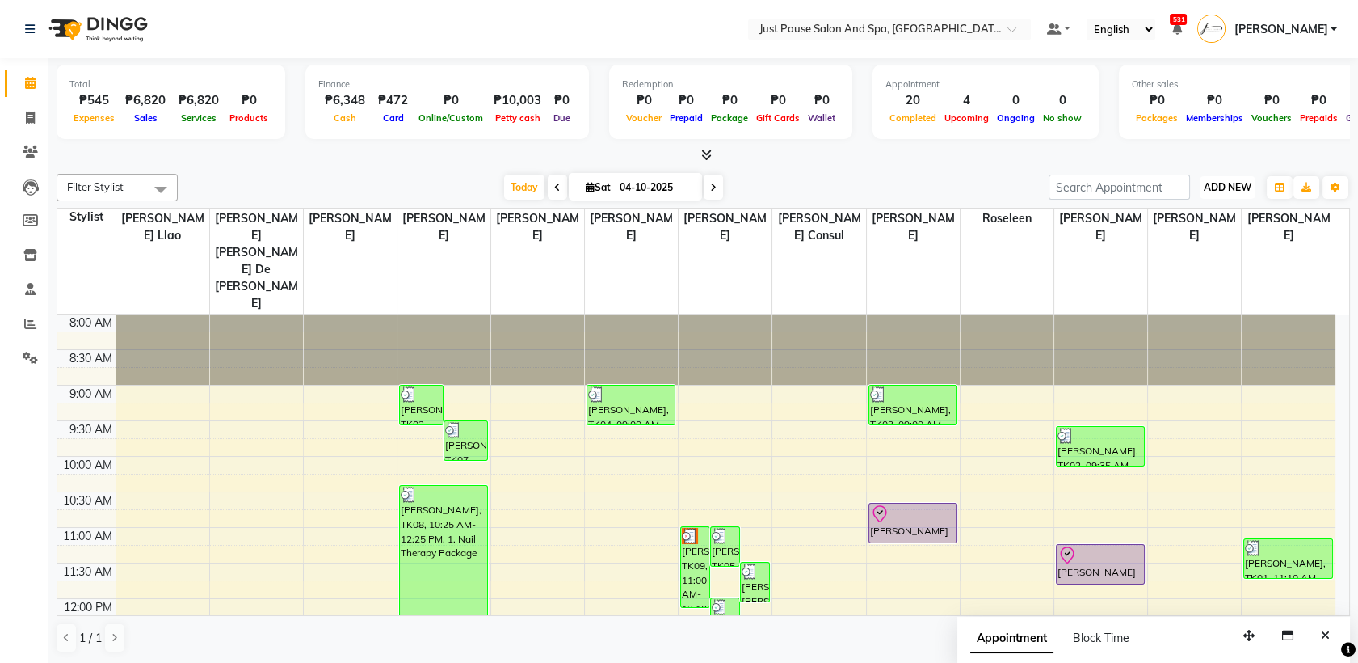
click at [1220, 186] on span "ADD NEW" at bounding box center [1228, 187] width 48 height 12
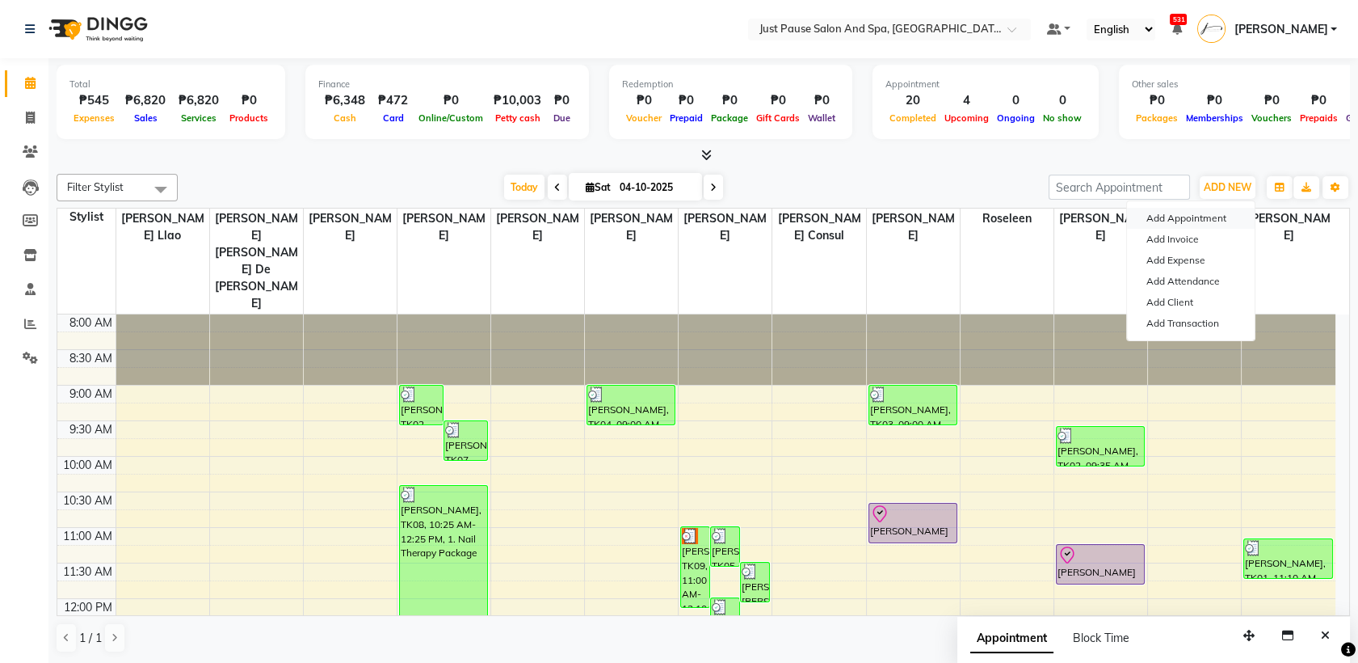
click at [1175, 220] on button "Add Appointment" at bounding box center [1191, 218] width 128 height 21
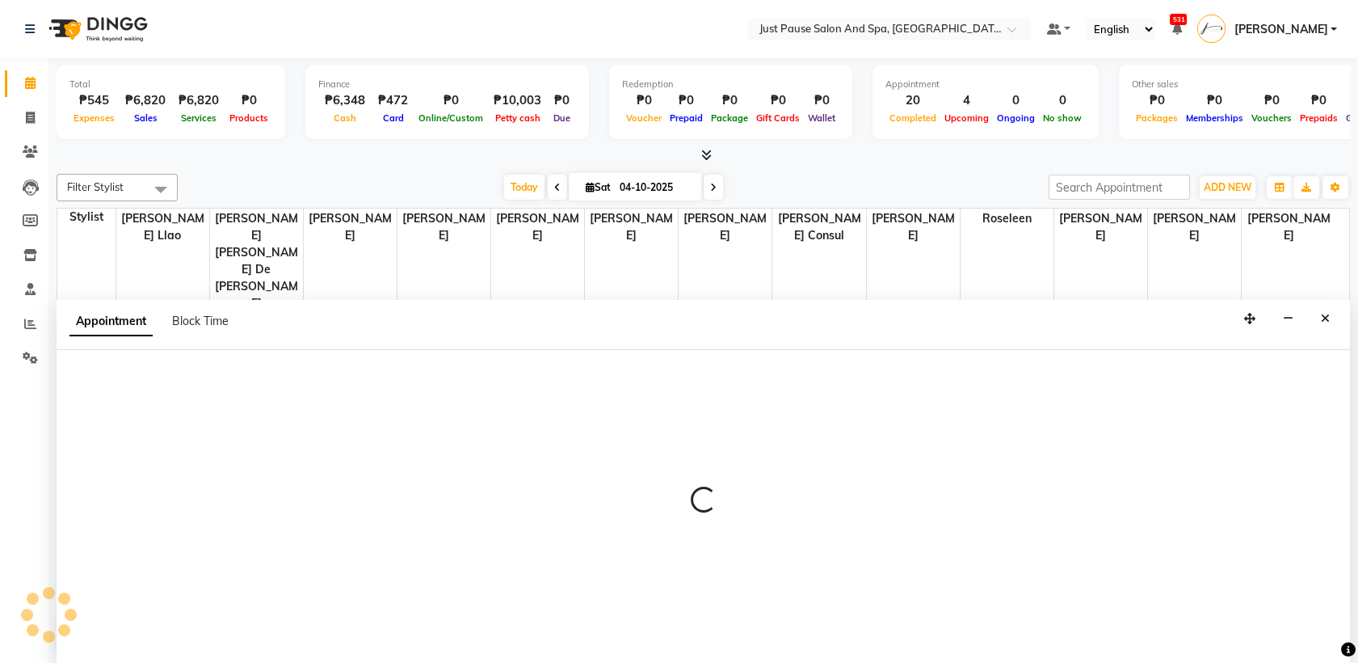
select select "540"
select select "tentative"
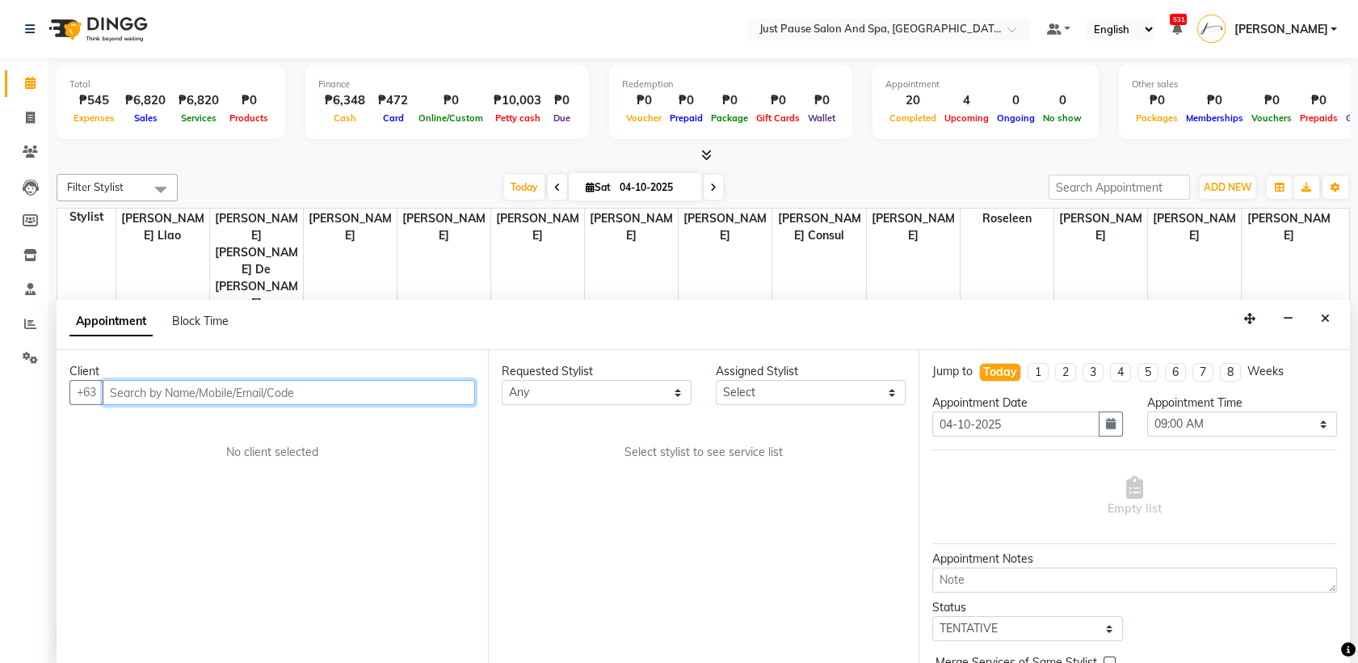
click at [407, 391] on input "text" at bounding box center [289, 392] width 373 height 25
click at [358, 391] on input "text" at bounding box center [289, 392] width 373 height 25
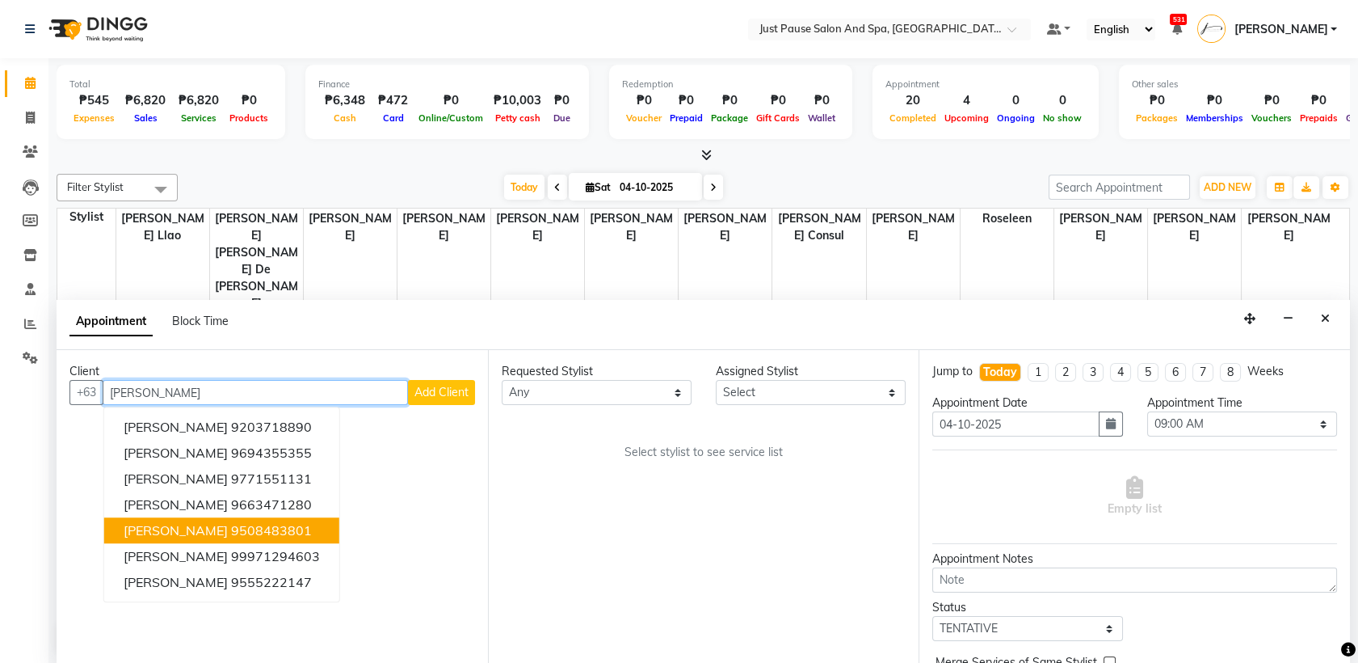
click at [333, 532] on button "[PERSON_NAME] 9508483801" at bounding box center [221, 531] width 235 height 26
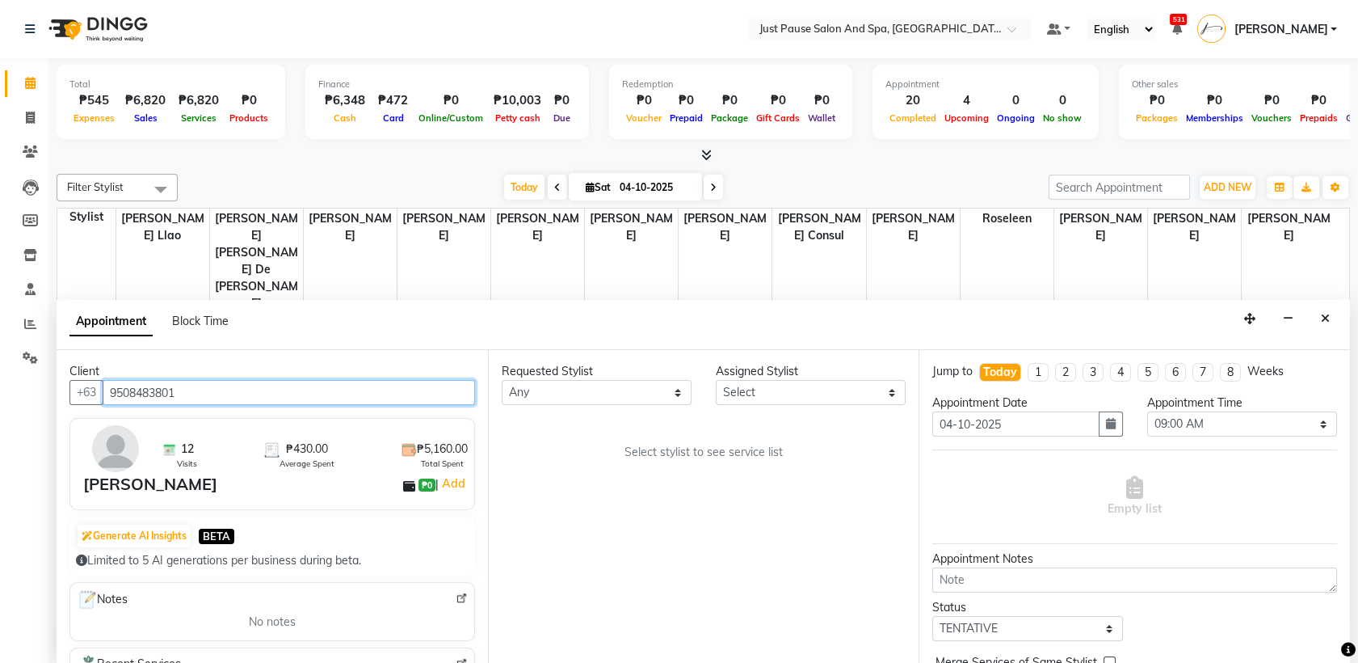
type input "9508483801"
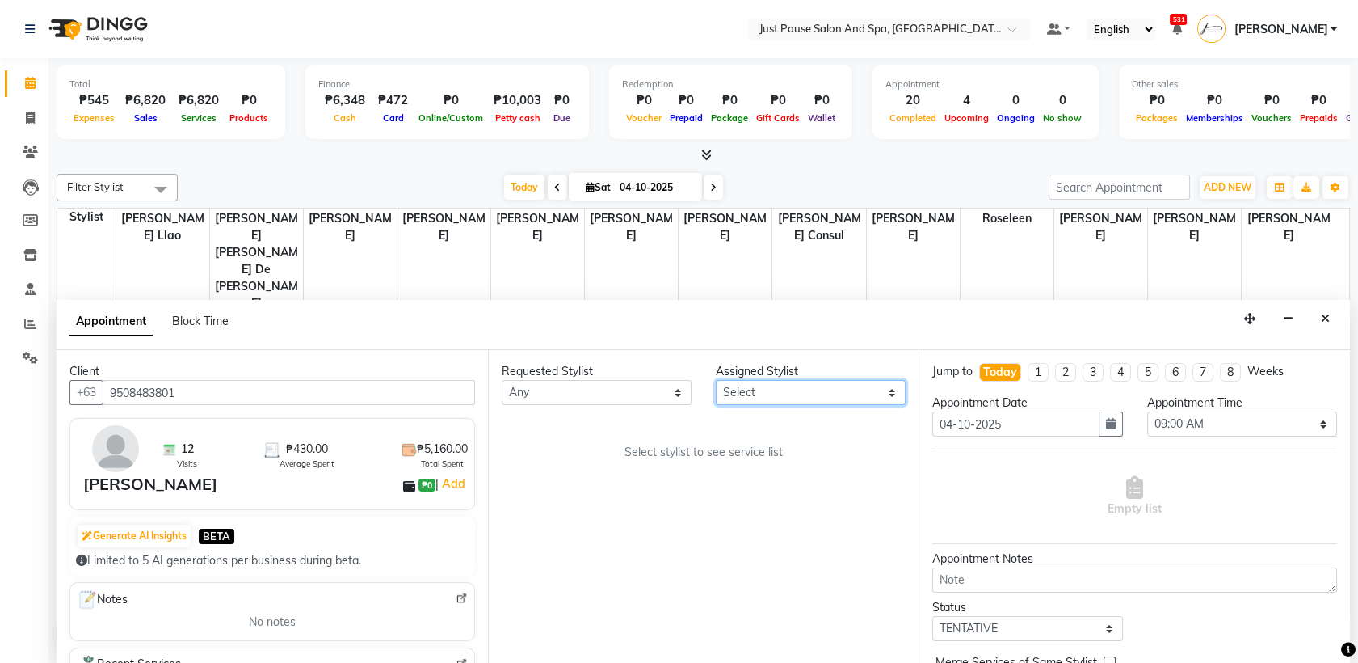
click at [884, 394] on select "Select [PERSON_NAME] [PERSON_NAME] [PERSON_NAME] llao [PERSON_NAME] [PERSON_NAM…" at bounding box center [811, 392] width 190 height 25
select select "31573"
click at [716, 380] on select "Select [PERSON_NAME] [PERSON_NAME] [PERSON_NAME] llao [PERSON_NAME] [PERSON_NAM…" at bounding box center [811, 392] width 190 height 25
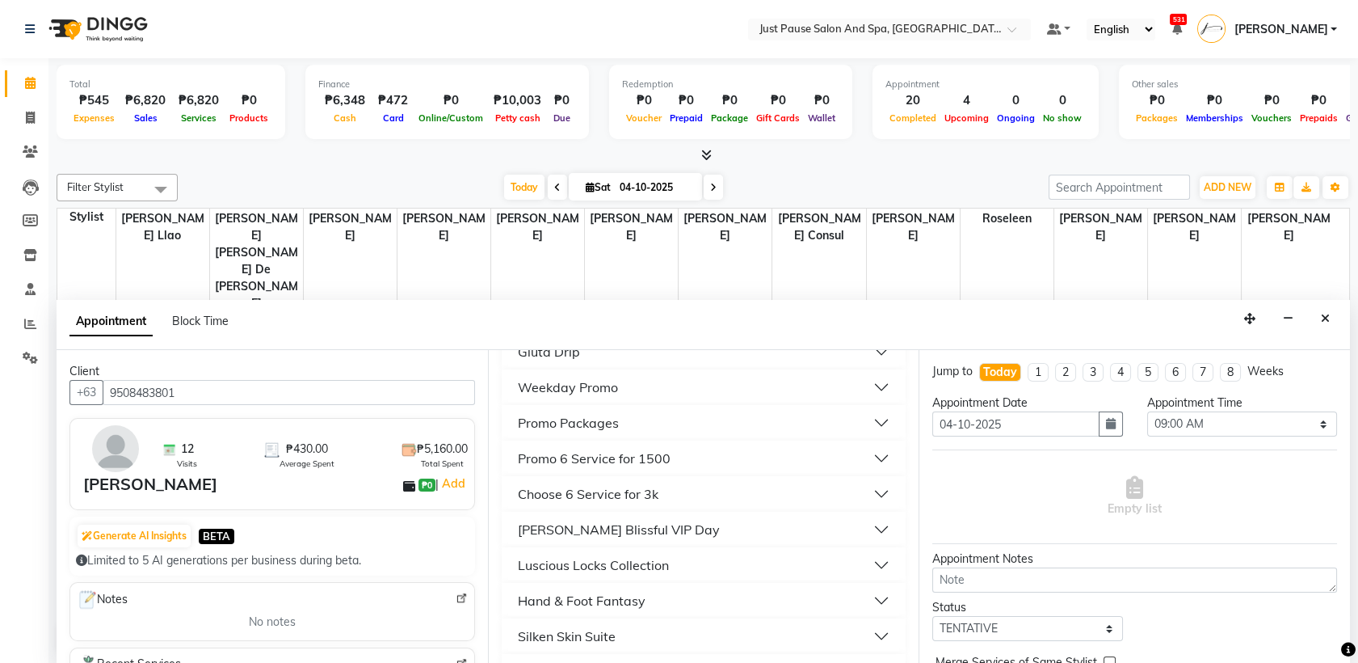
scroll to position [443, 0]
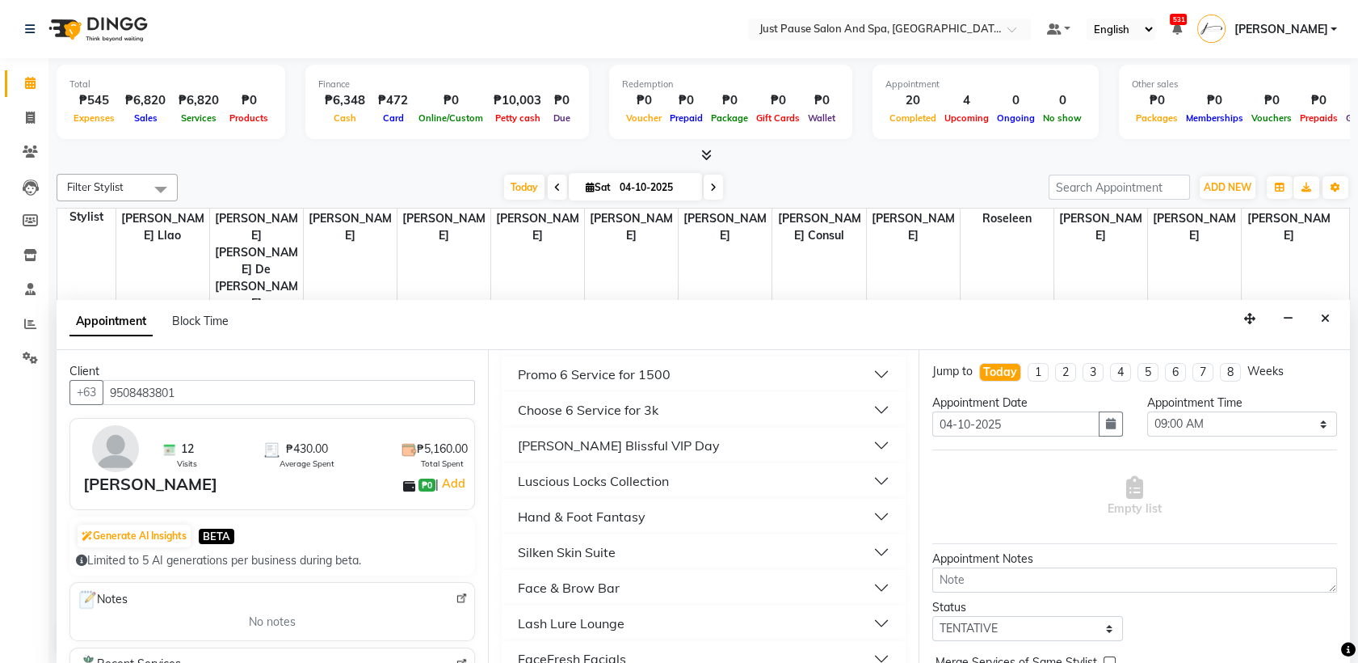
click at [690, 477] on button "Luscious Locks Collection" at bounding box center [704, 480] width 392 height 29
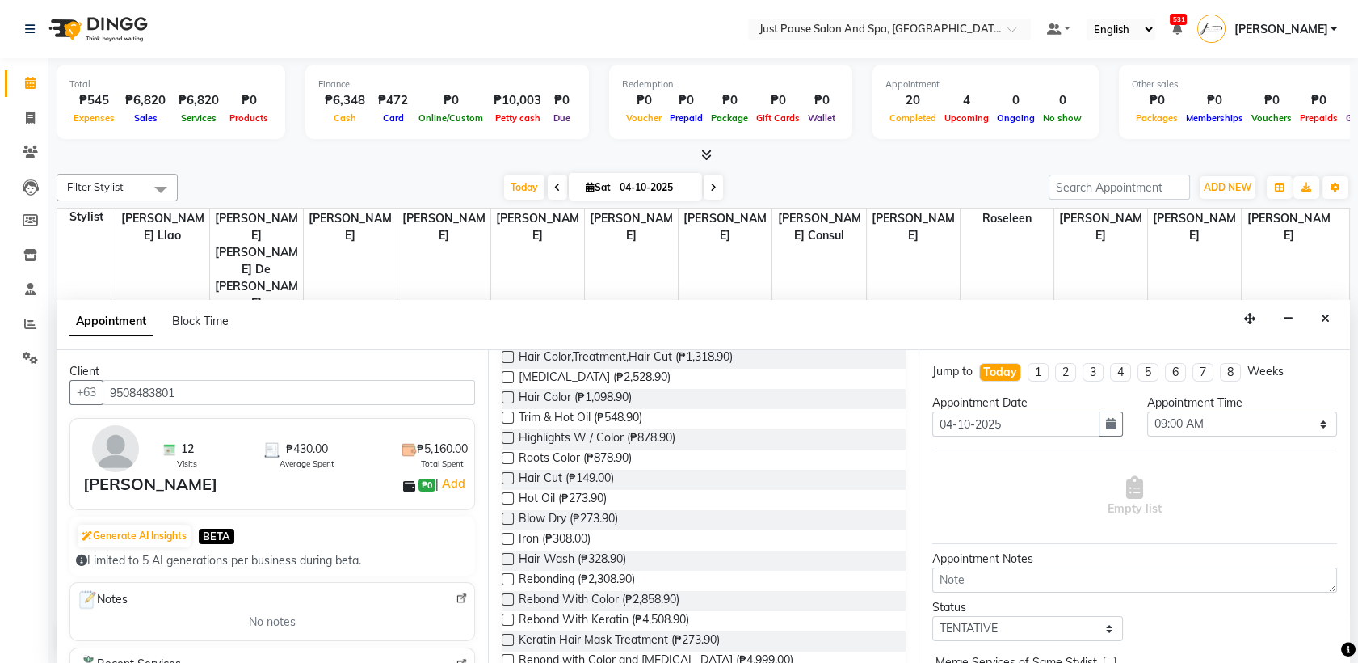
scroll to position [706, 0]
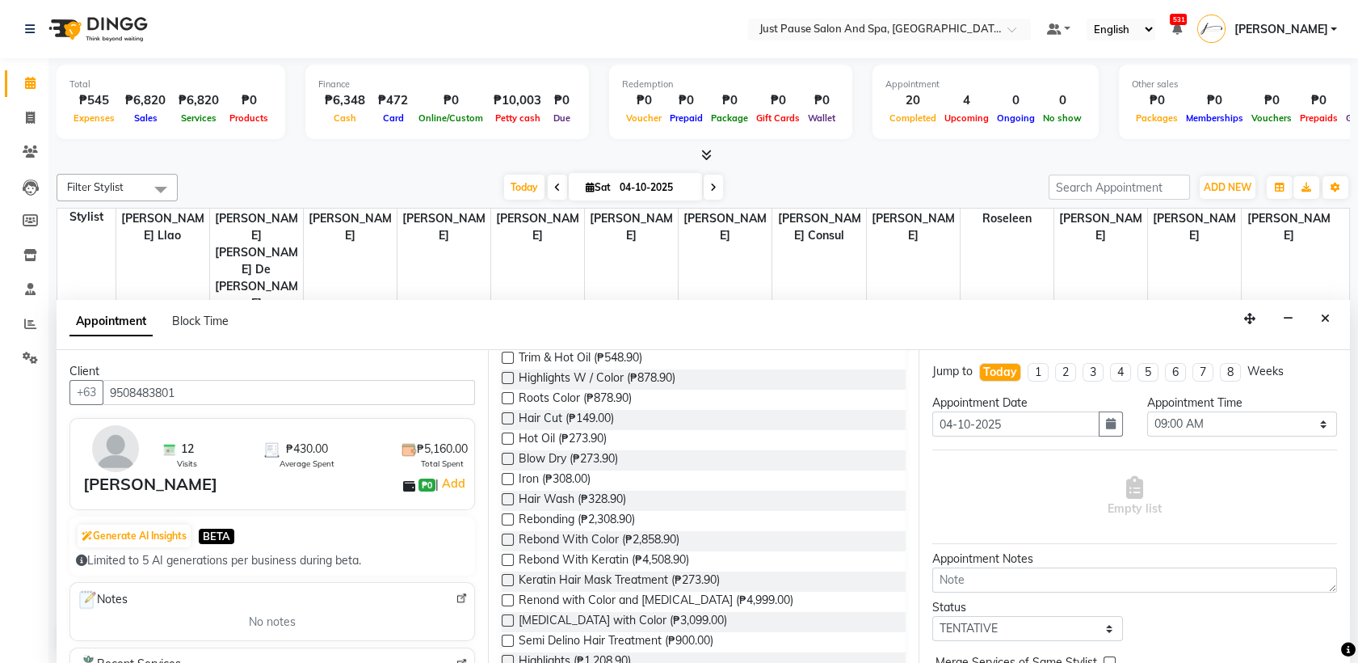
click at [506, 415] on label at bounding box center [508, 418] width 12 height 12
click at [506, 415] on input "checkbox" at bounding box center [507, 420] width 11 height 11
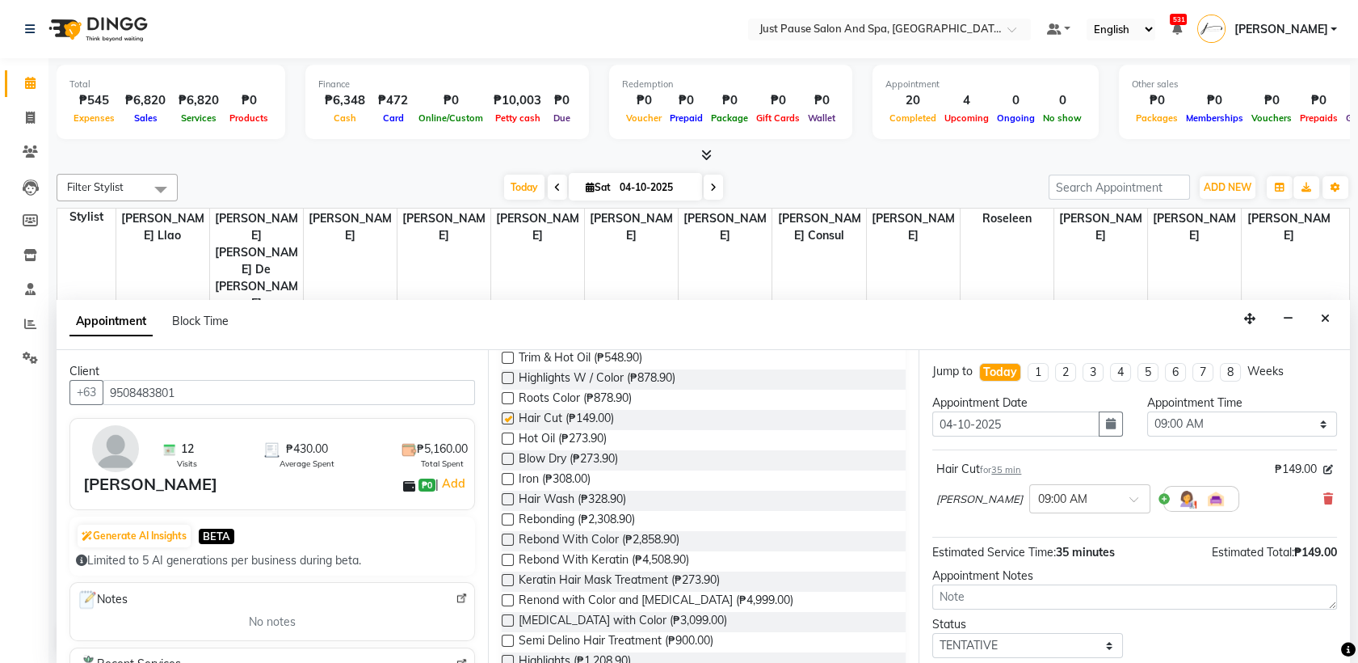
checkbox input "false"
click at [1307, 430] on select "Select 09:00 AM 09:05 AM 09:10 AM 09:15 AM 09:20 AM 09:25 AM 09:30 AM 09:35 AM …" at bounding box center [1242, 423] width 190 height 25
select select "935"
click at [1147, 411] on select "Select 09:00 AM 09:05 AM 09:10 AM 09:15 AM 09:20 AM 09:25 AM 09:30 AM 09:35 AM …" at bounding box center [1242, 423] width 190 height 25
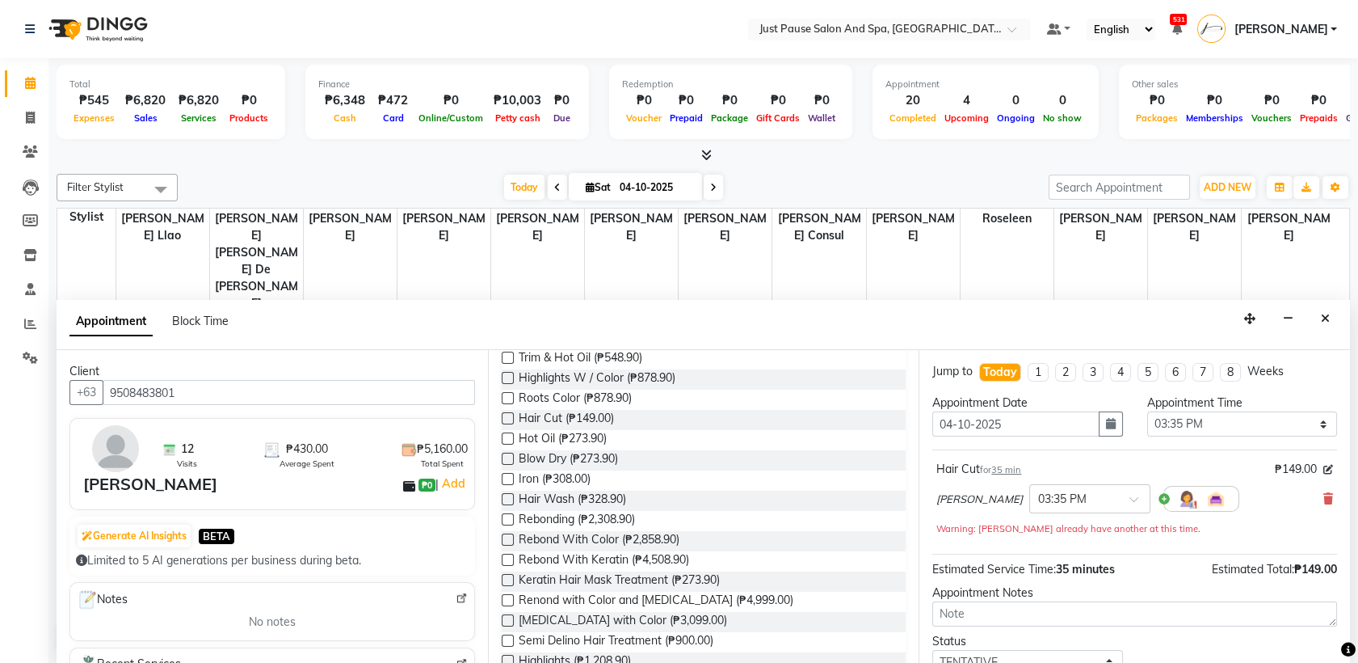
click at [507, 414] on label at bounding box center [508, 418] width 12 height 12
click at [507, 415] on input "checkbox" at bounding box center [507, 420] width 11 height 11
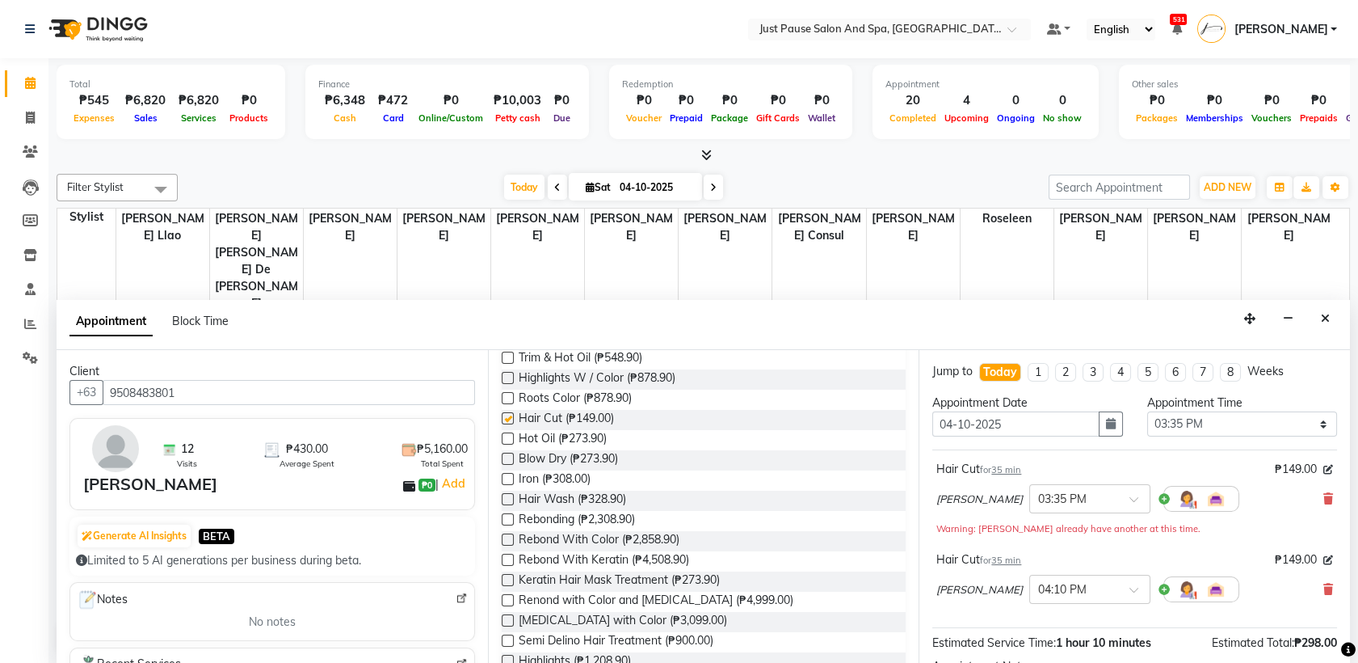
checkbox input "false"
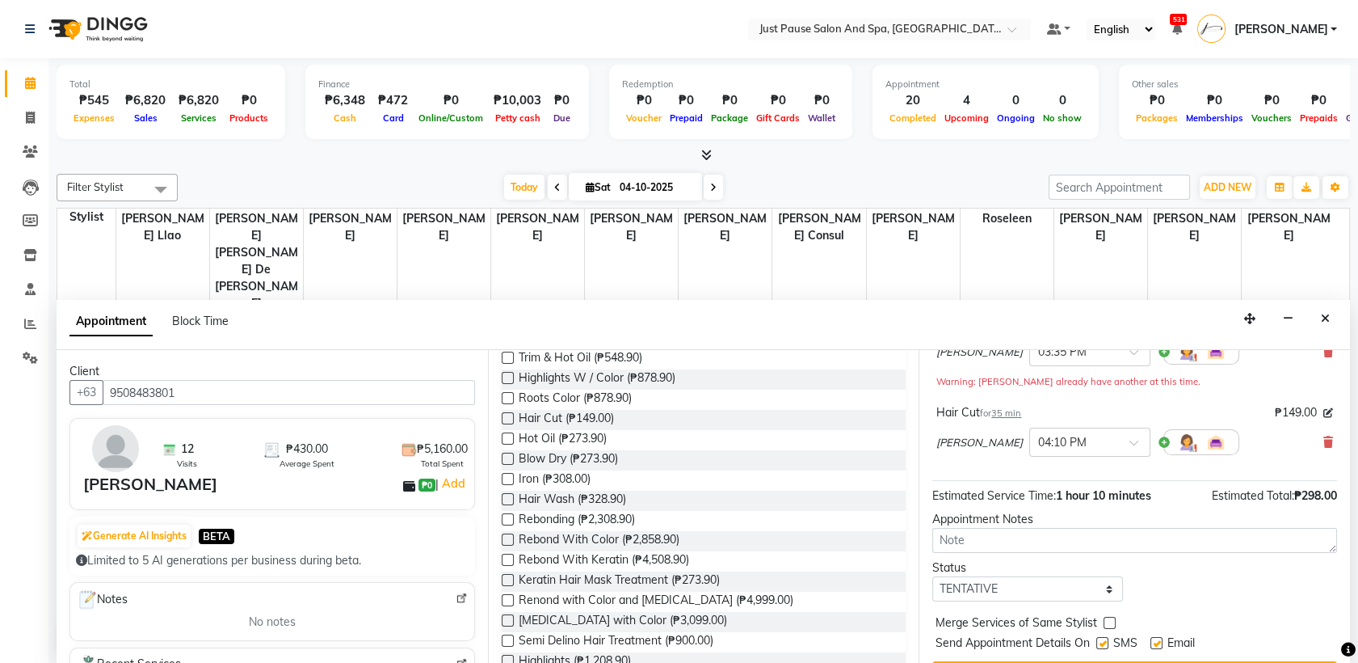
scroll to position [186, 0]
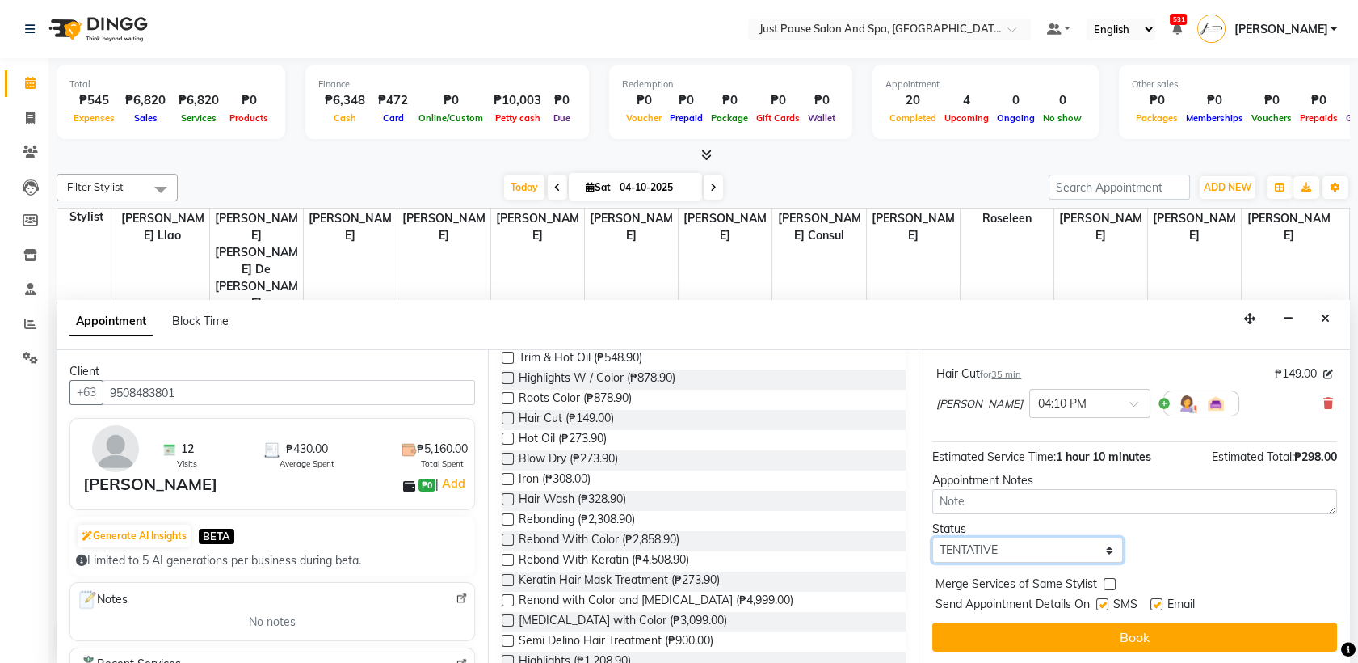
click at [1086, 543] on select "Select TENTATIVE CONFIRM CHECK-IN UPCOMING" at bounding box center [1028, 549] width 190 height 25
select select "check-in"
click at [933, 537] on select "Select TENTATIVE CONFIRM CHECK-IN UPCOMING" at bounding box center [1028, 549] width 190 height 25
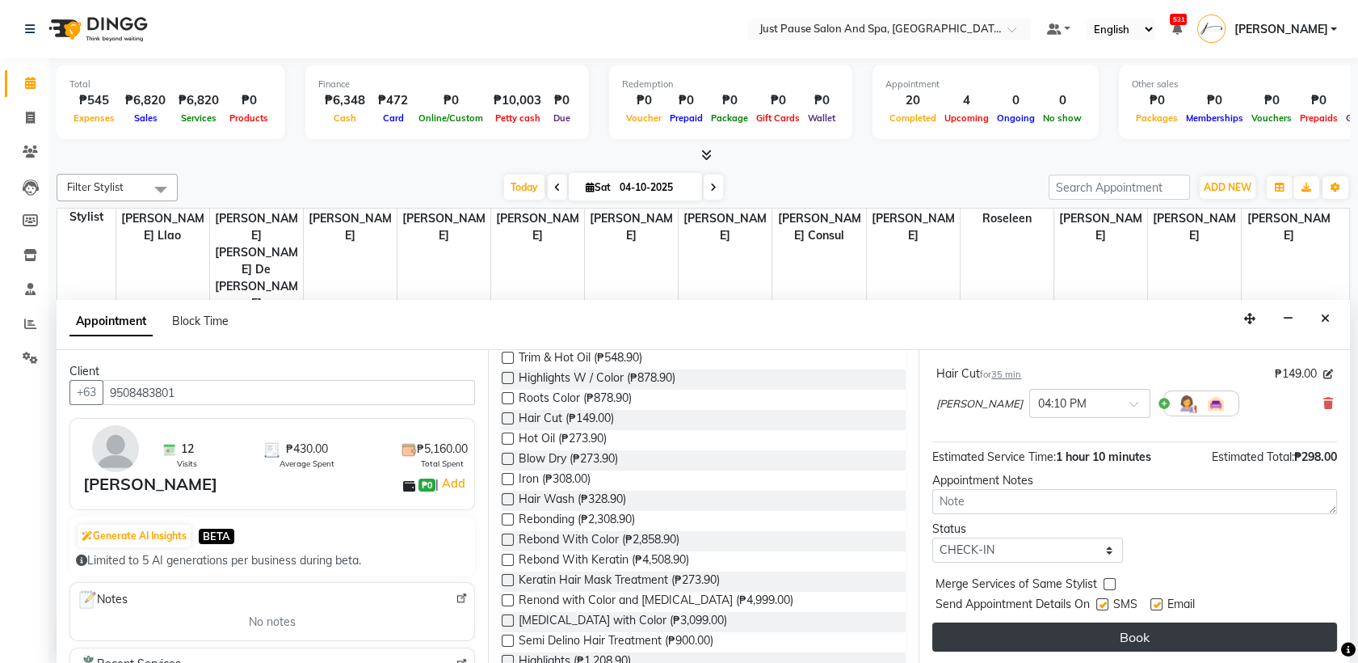
click at [1170, 638] on button "Book" at bounding box center [1135, 636] width 405 height 29
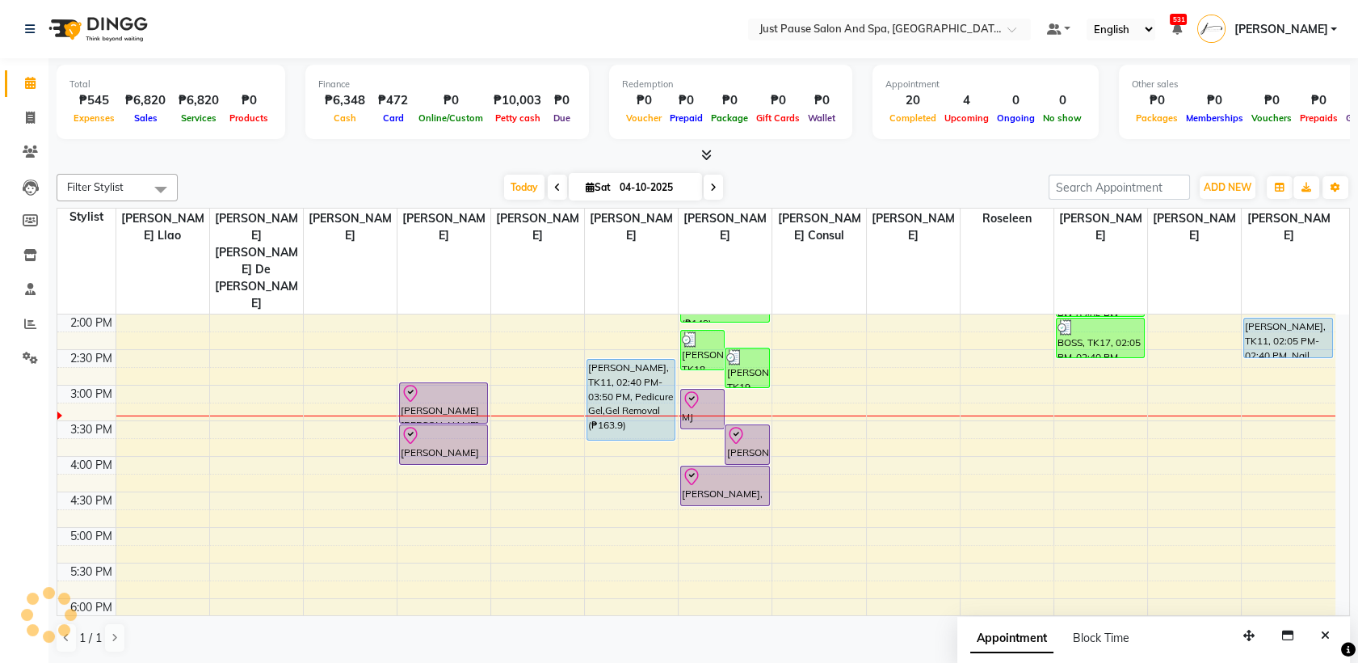
scroll to position [431, 0]
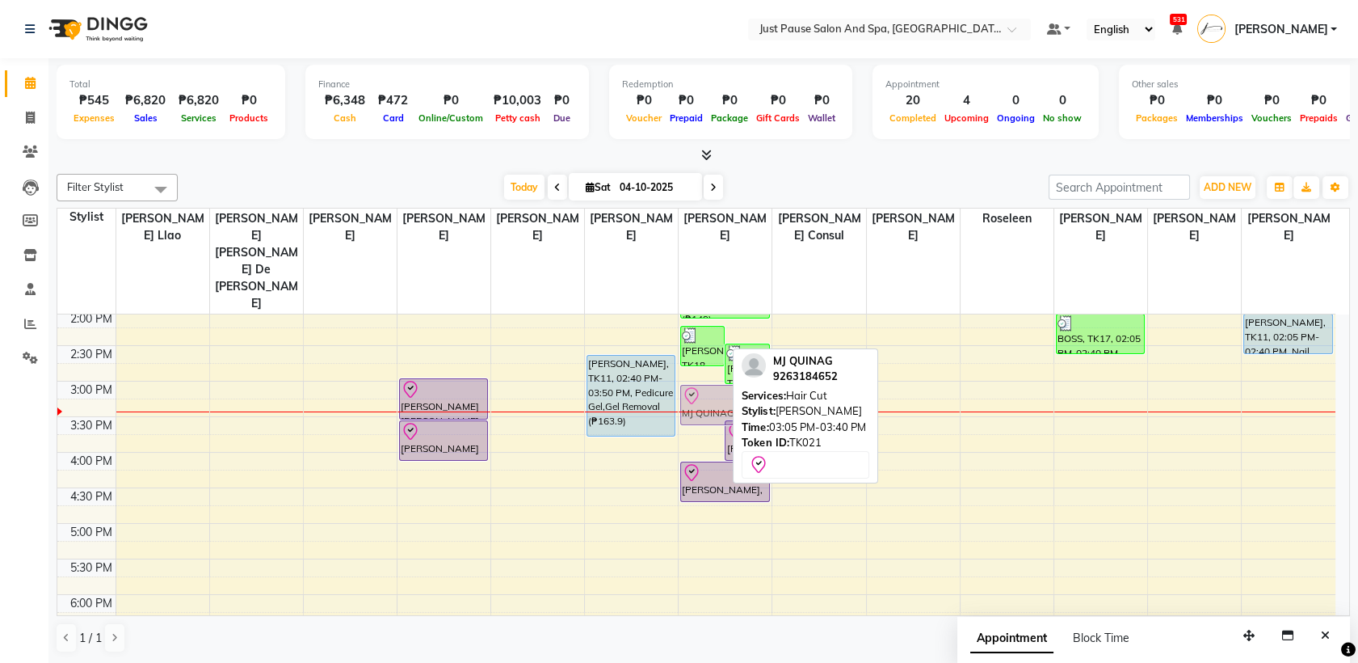
click at [718, 325] on div "[PERSON_NAME], TK09, 11:00 AM-12:10 PM, Hair Cut,Hair Cut (₱149) Lyka Aguilas, …" at bounding box center [725, 310] width 93 height 853
click at [718, 386] on div at bounding box center [702, 395] width 41 height 19
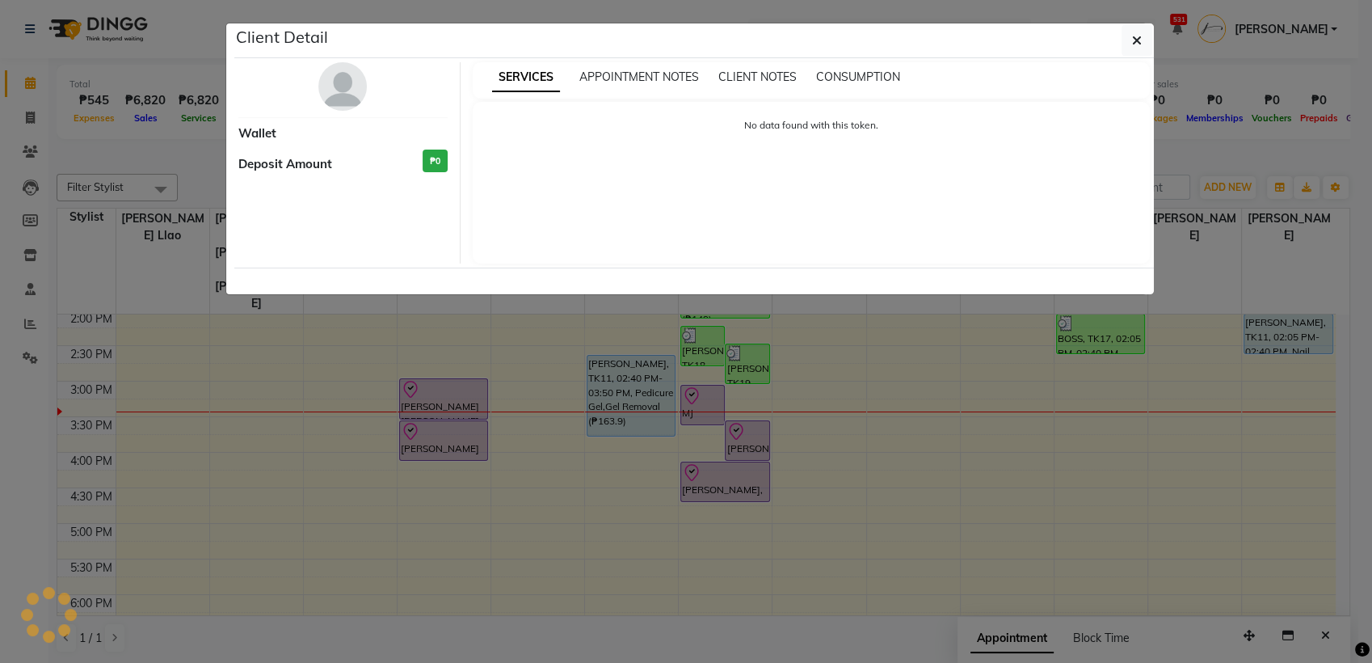
select select "8"
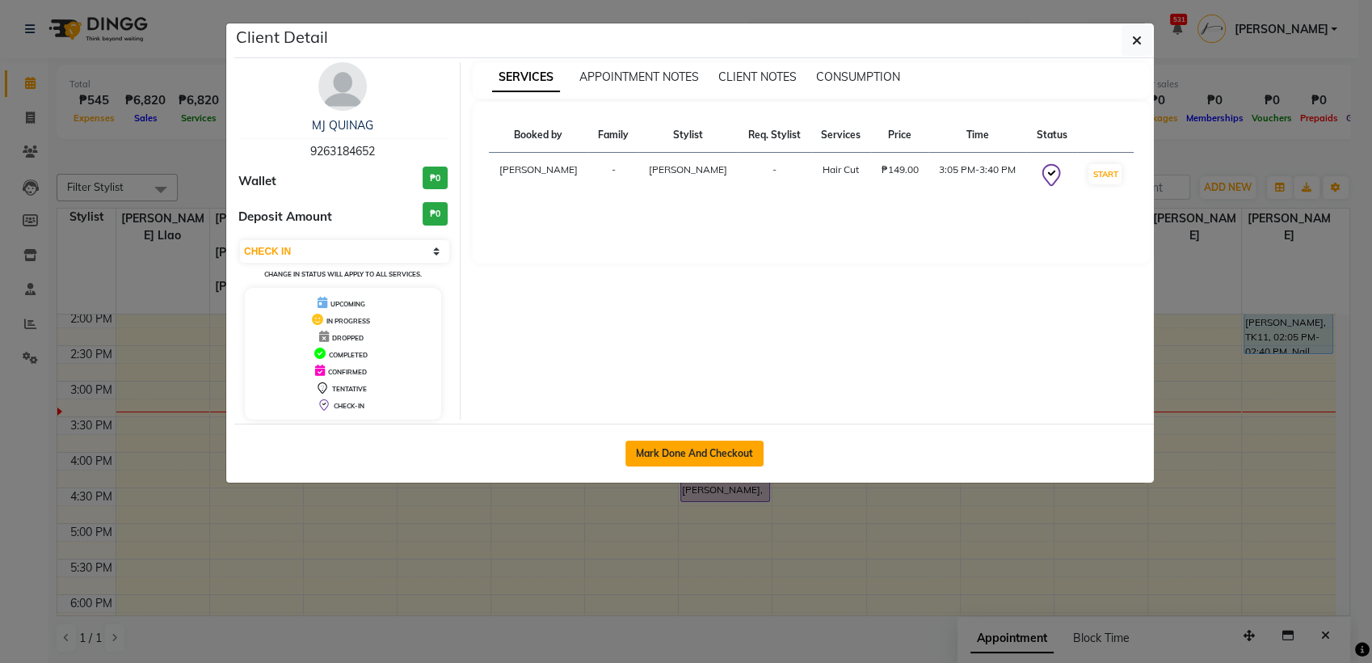
click at [750, 448] on button "Mark Done And Checkout" at bounding box center [694, 453] width 138 height 26
select select "service"
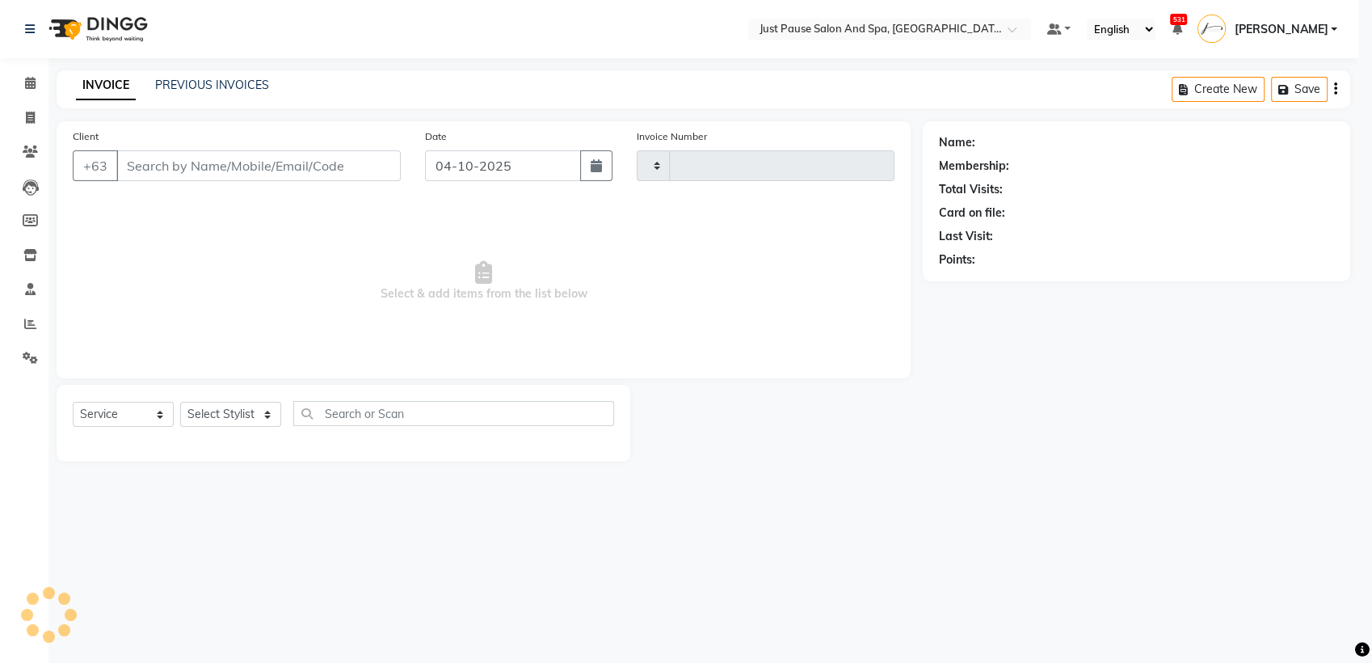
type input "2995"
select select "4927"
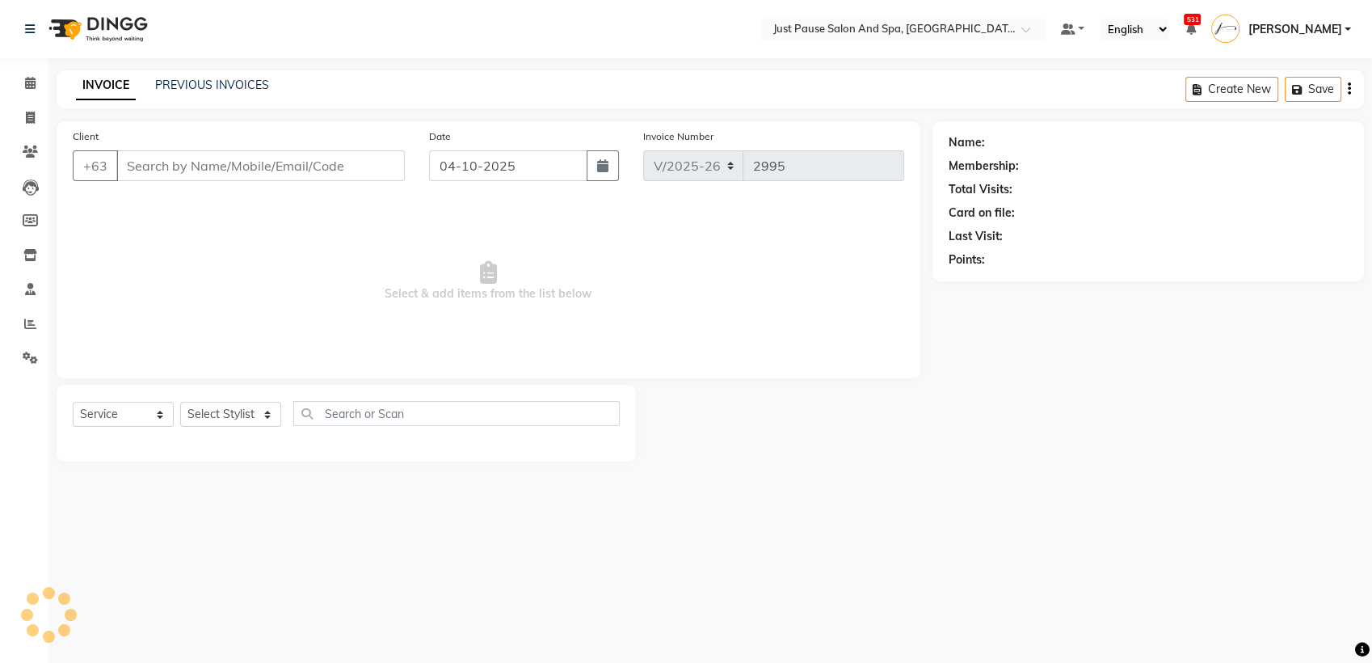
select select "G"
select select "30379"
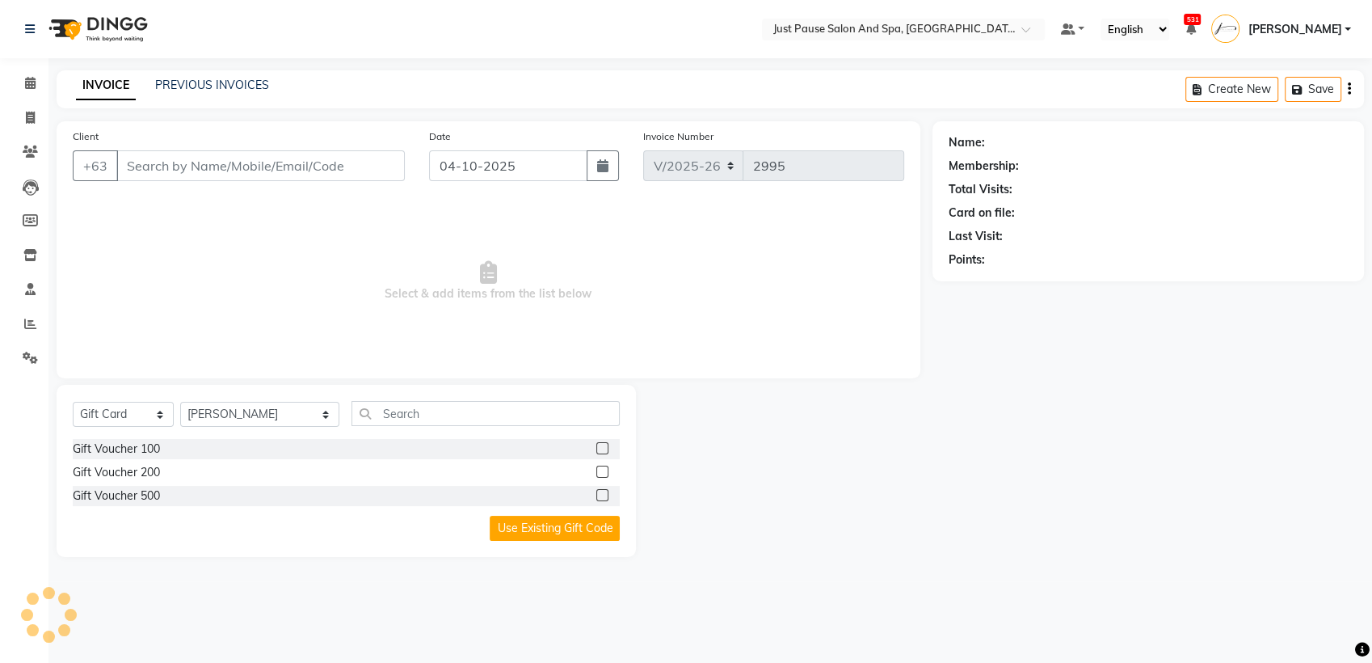
type input "9263184652"
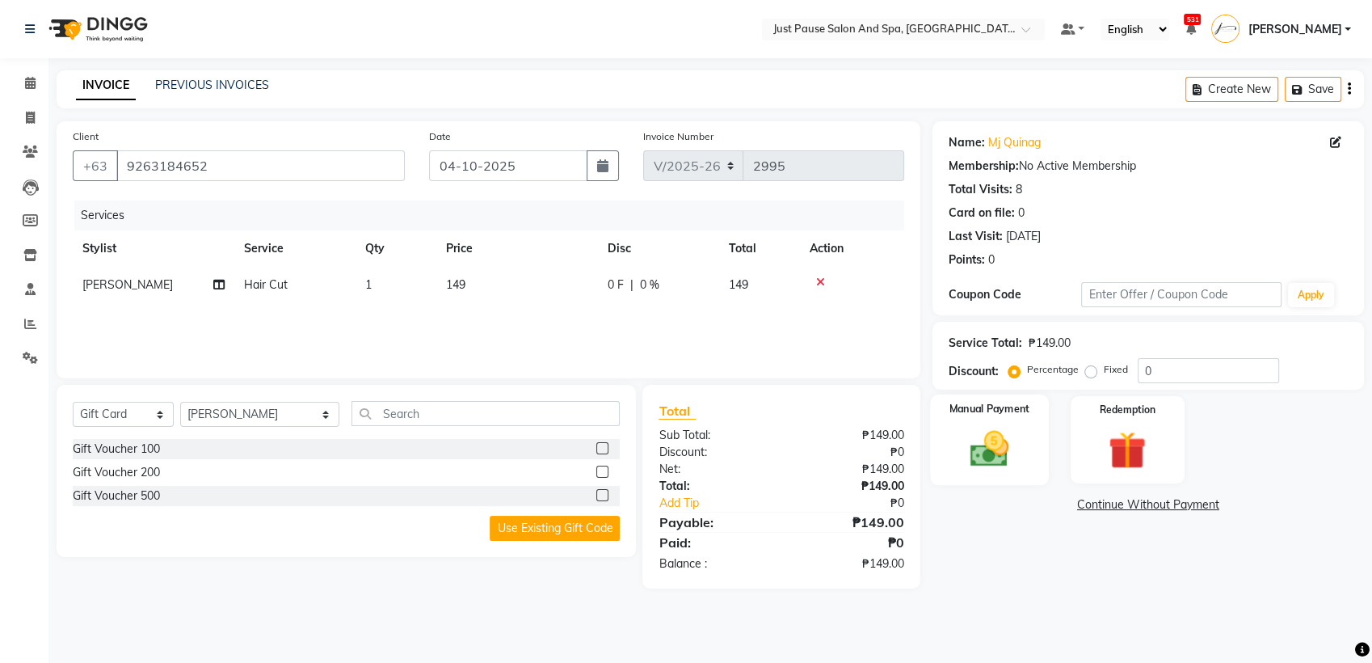
click at [1000, 435] on img at bounding box center [990, 448] width 64 height 45
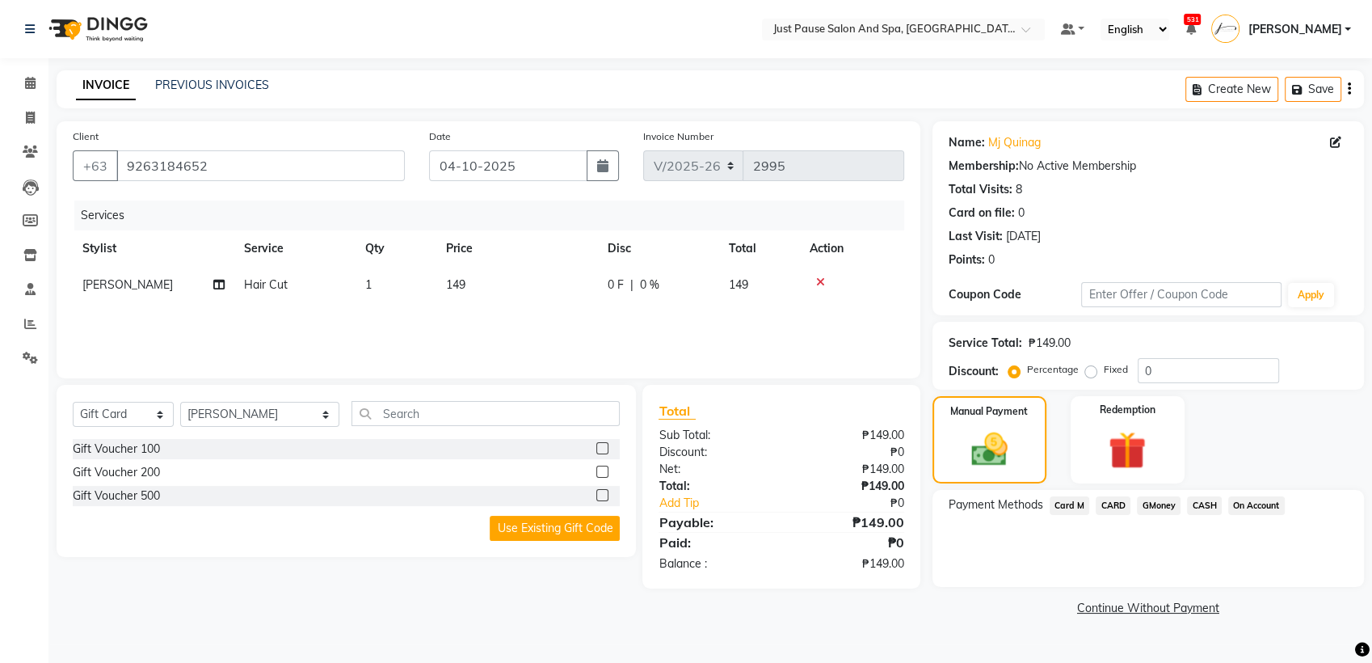
click at [1202, 507] on span "CASH" at bounding box center [1204, 505] width 35 height 19
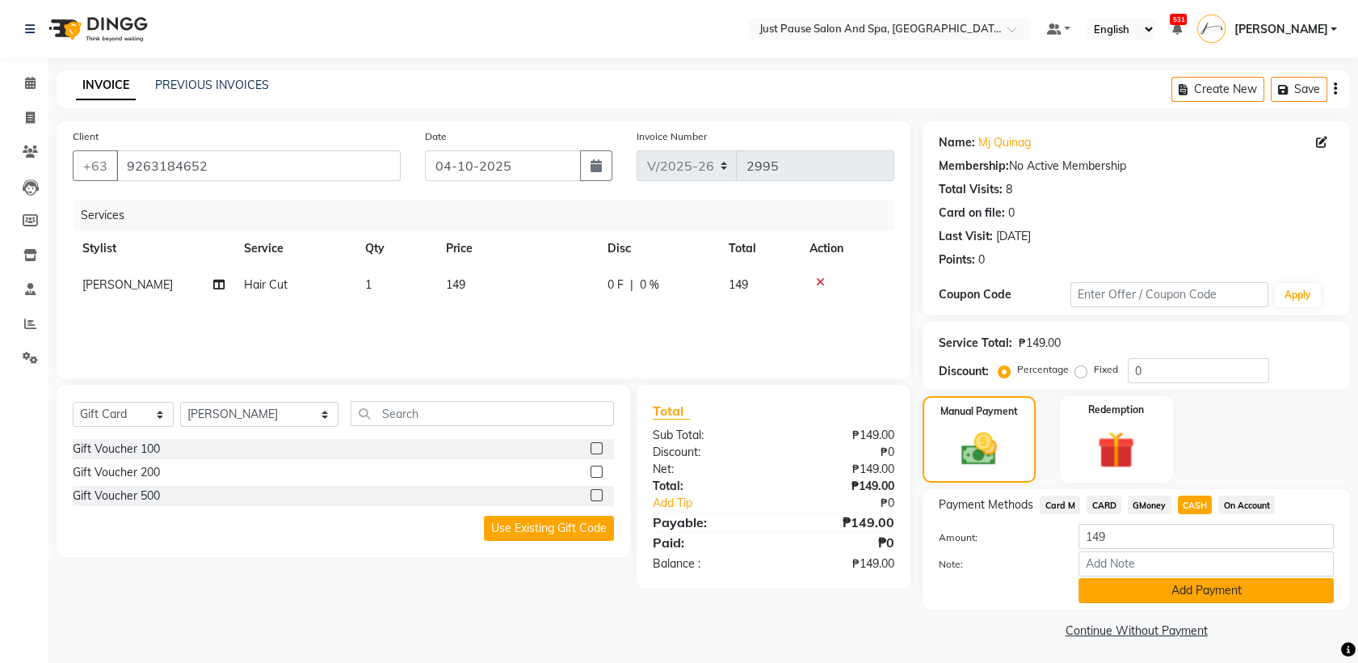
click at [1277, 582] on button "Add Payment" at bounding box center [1206, 590] width 255 height 25
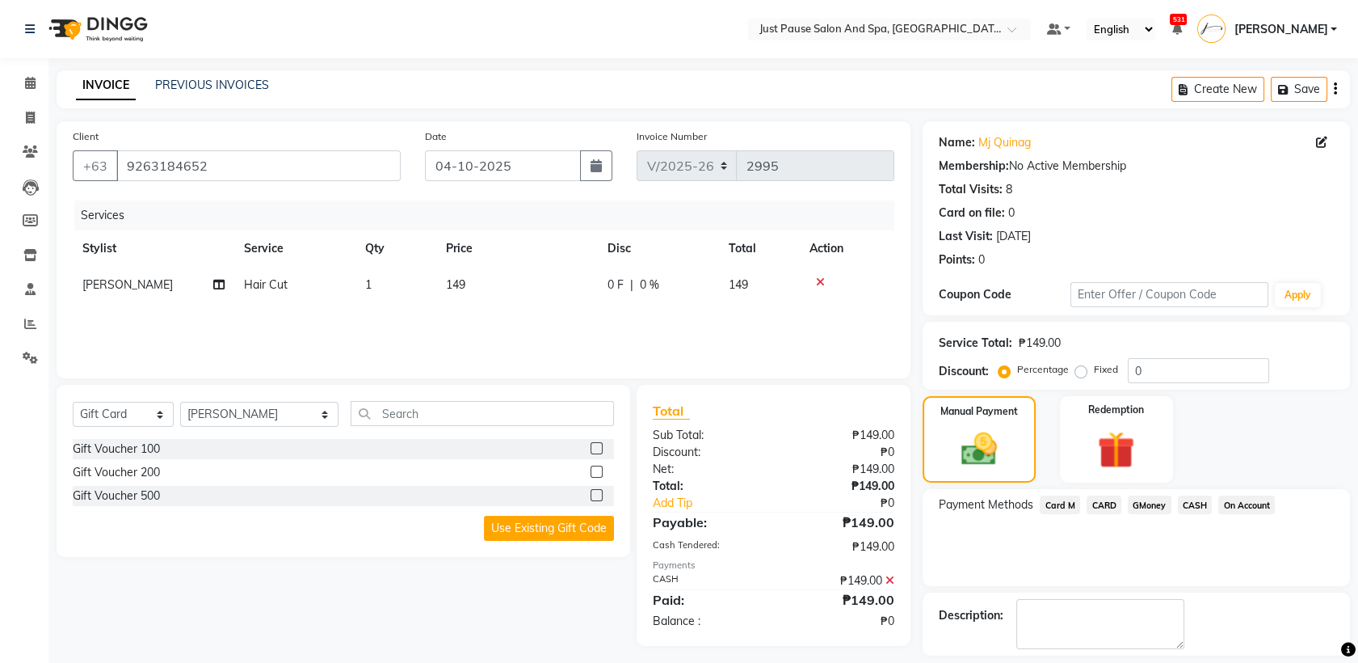
scroll to position [71, 0]
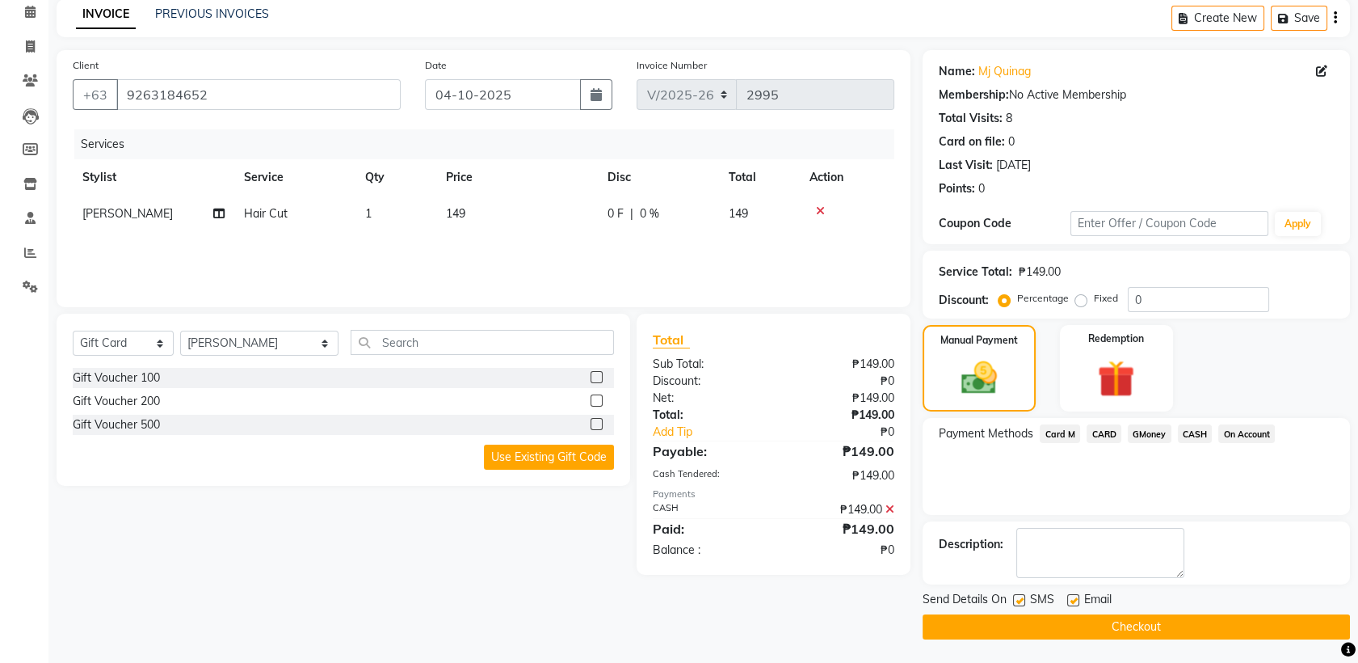
click at [1243, 630] on button "Checkout" at bounding box center [1136, 626] width 427 height 25
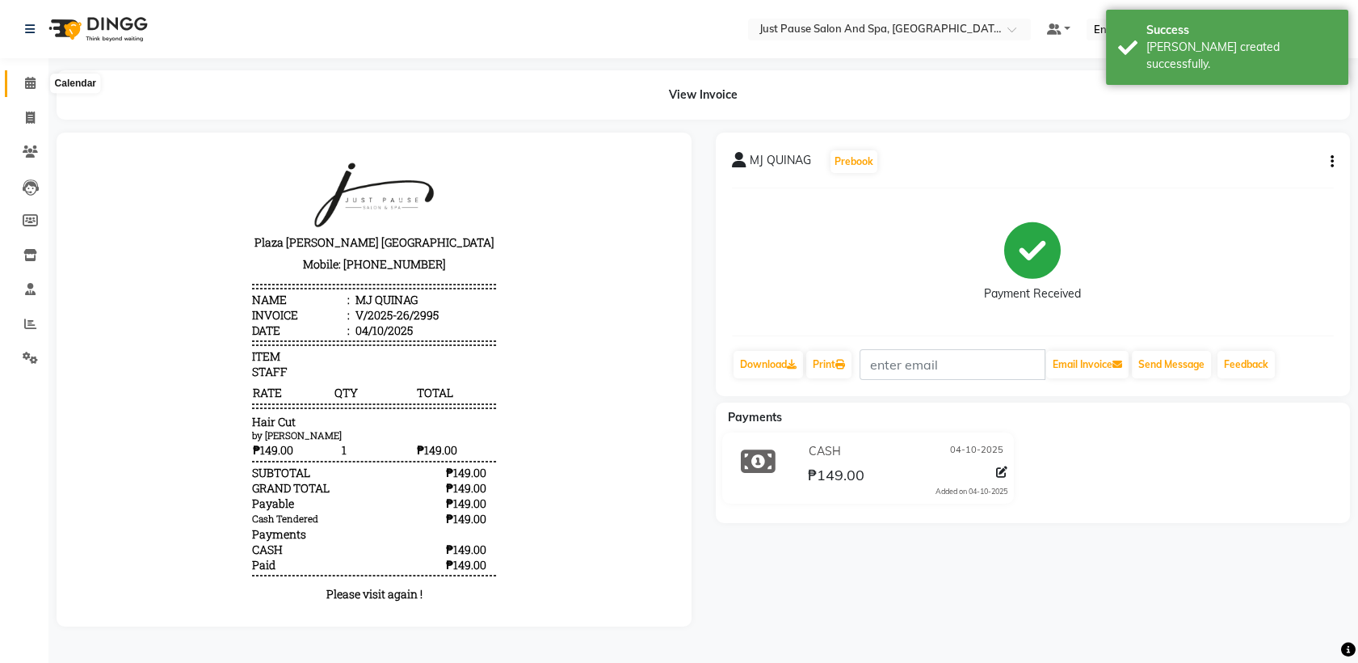
click at [28, 87] on icon at bounding box center [30, 83] width 11 height 12
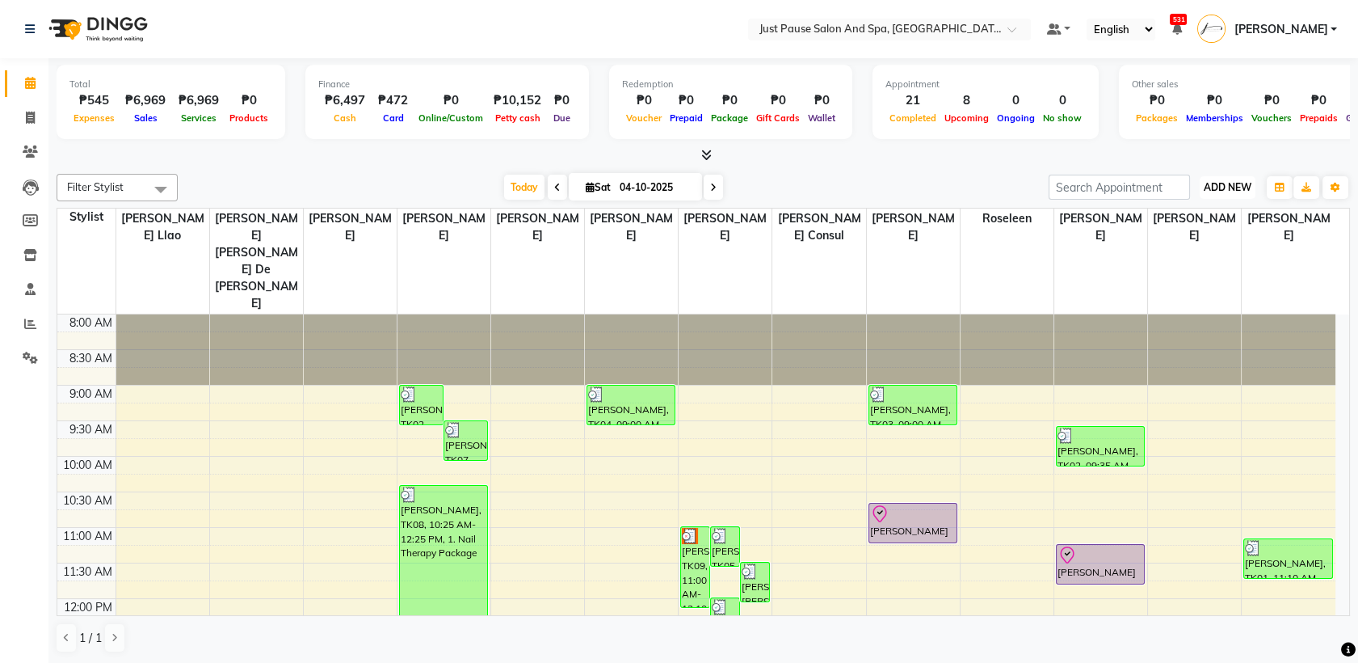
click at [1242, 181] on span "ADD NEW" at bounding box center [1228, 187] width 48 height 12
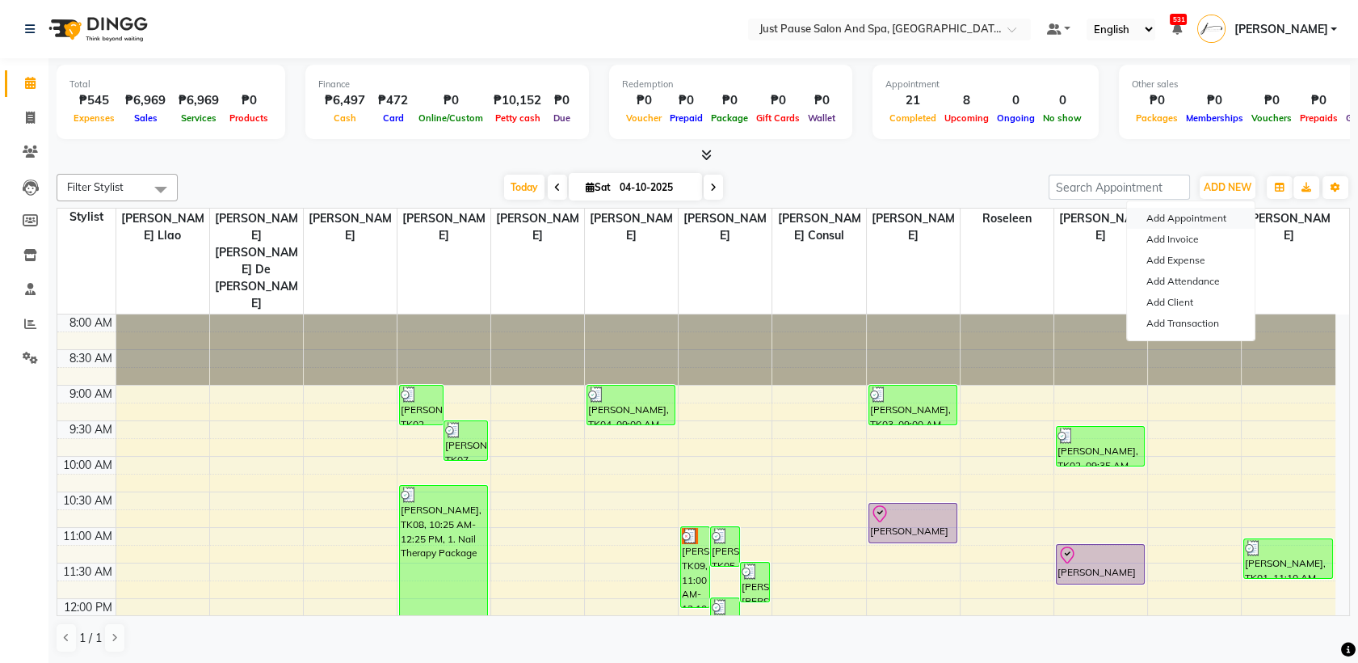
click at [1240, 216] on button "Add Appointment" at bounding box center [1191, 218] width 128 height 21
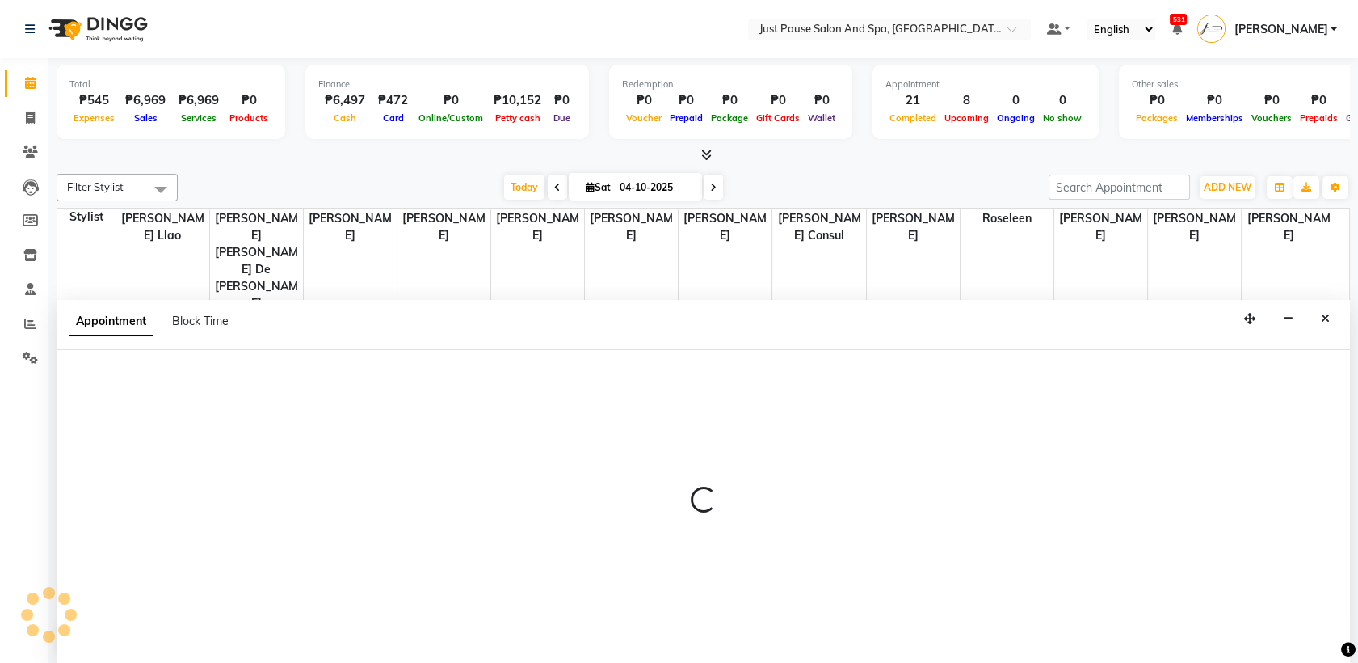
select select "540"
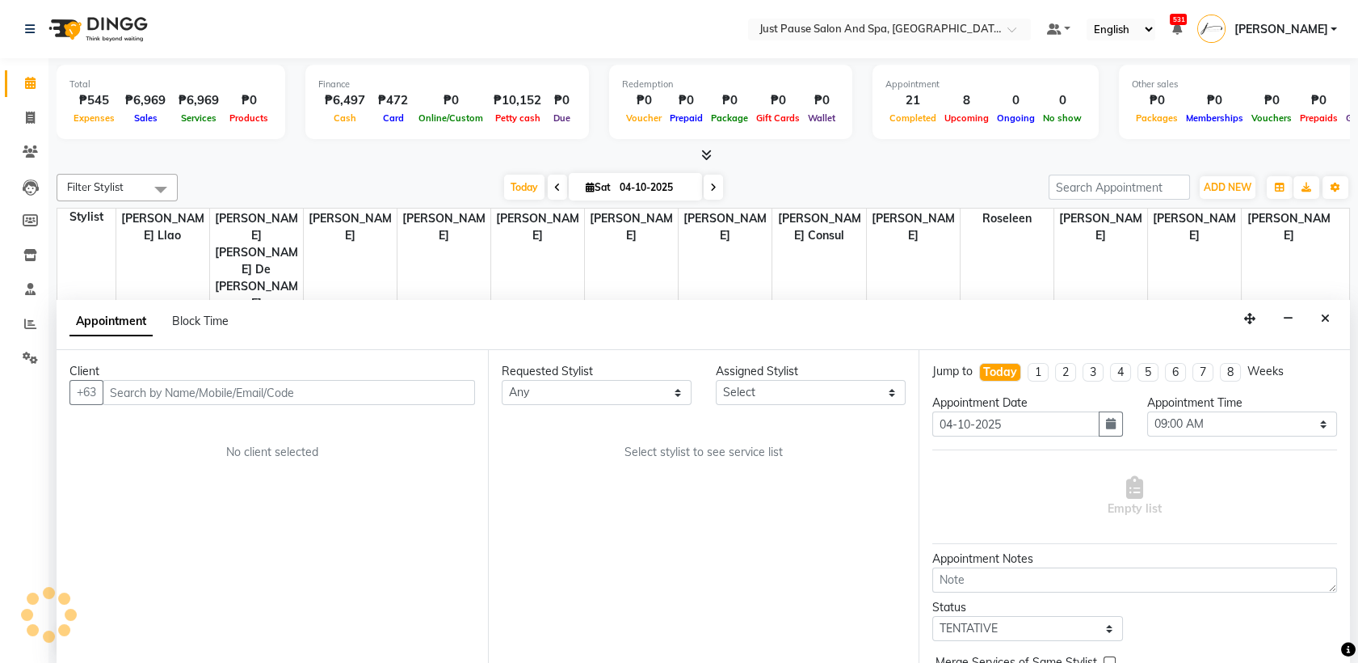
click at [414, 380] on input "text" at bounding box center [289, 392] width 373 height 25
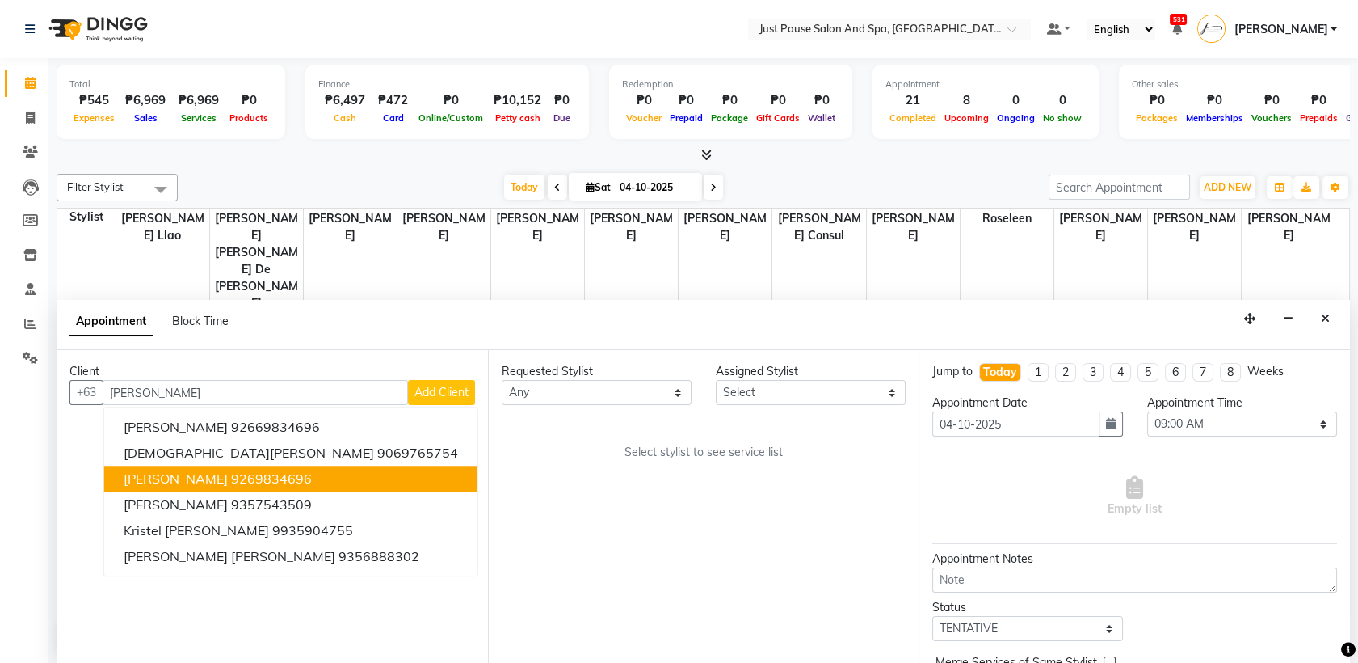
click at [347, 475] on button "[PERSON_NAME] 9269834696" at bounding box center [290, 479] width 373 height 26
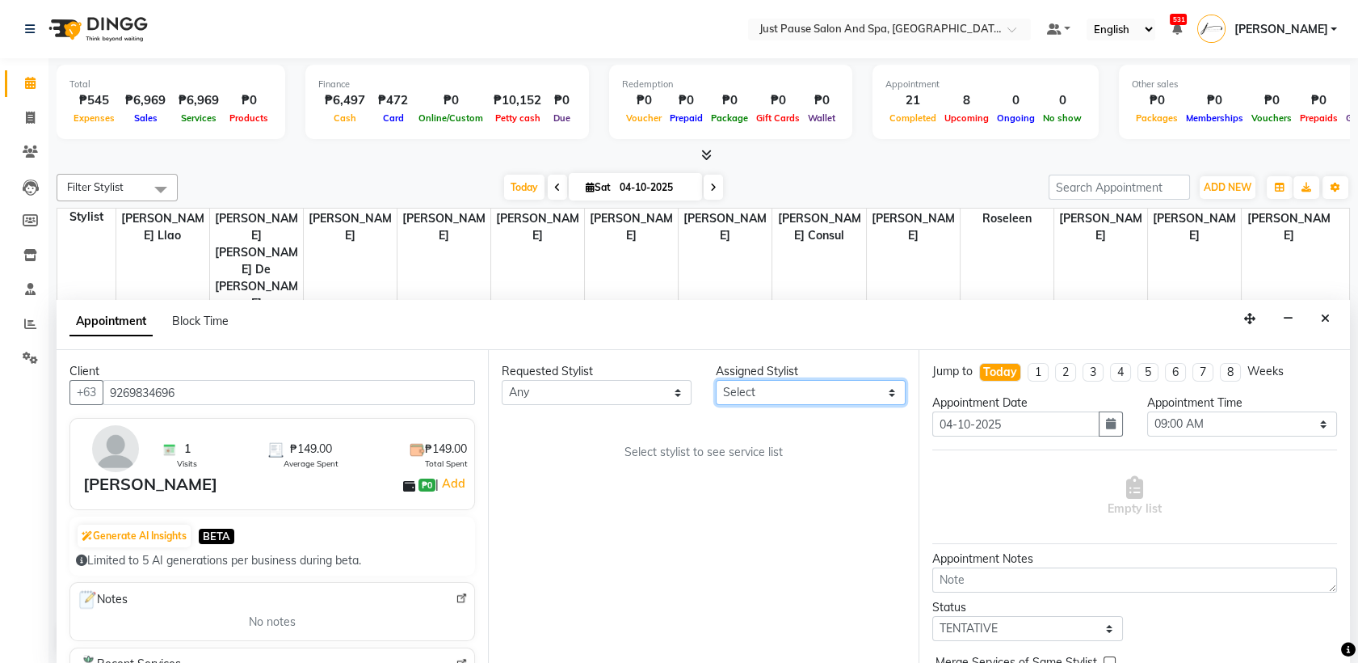
click at [882, 391] on select "Select [PERSON_NAME] [PERSON_NAME] [PERSON_NAME] llao [PERSON_NAME] [PERSON_NAM…" at bounding box center [811, 392] width 190 height 25
click at [716, 380] on select "Select [PERSON_NAME] [PERSON_NAME] [PERSON_NAME] llao [PERSON_NAME] [PERSON_NAM…" at bounding box center [811, 392] width 190 height 25
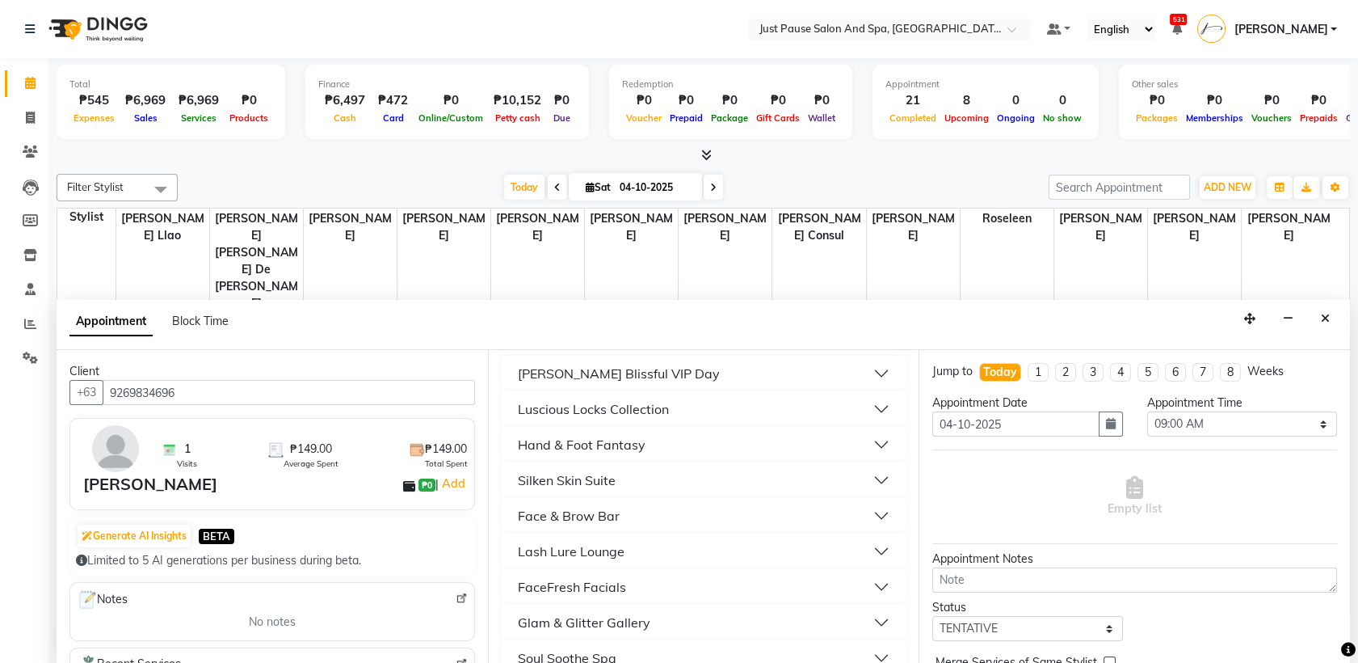
scroll to position [550, 0]
click at [670, 398] on button "Hand & Foot Fantasy" at bounding box center [704, 408] width 392 height 29
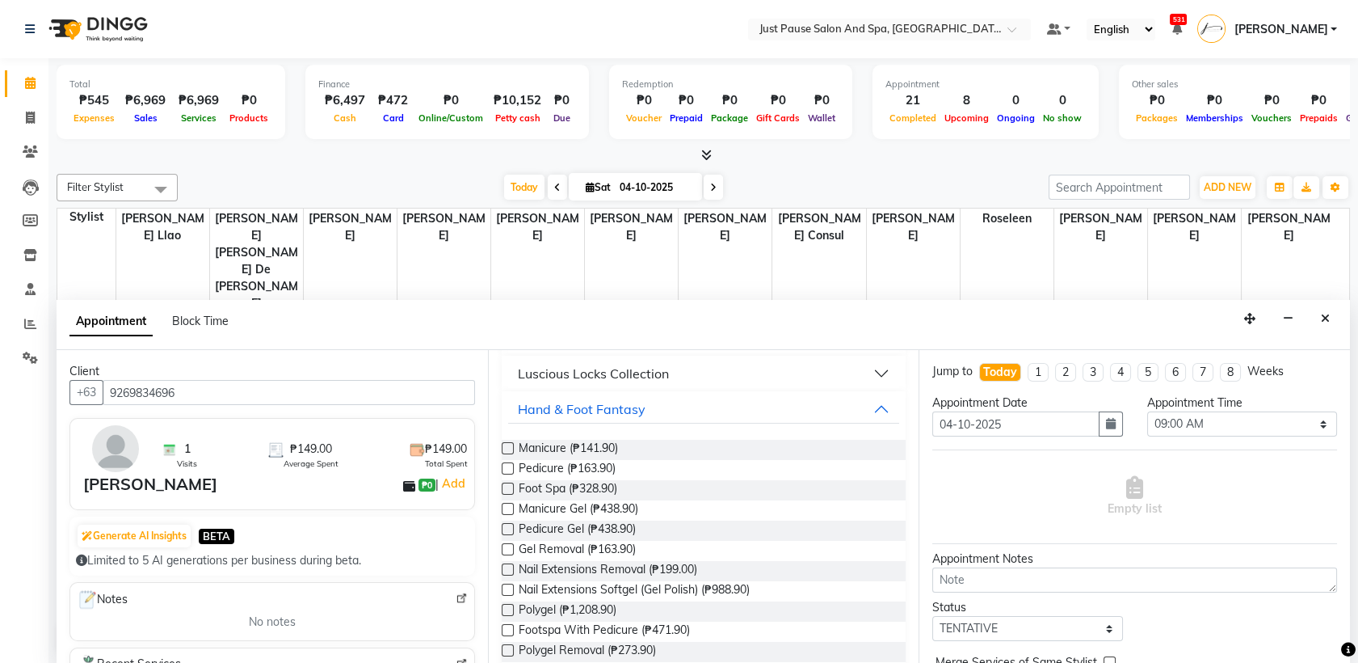
click at [507, 586] on label at bounding box center [508, 589] width 12 height 12
click at [507, 586] on input "checkbox" at bounding box center [507, 591] width 11 height 11
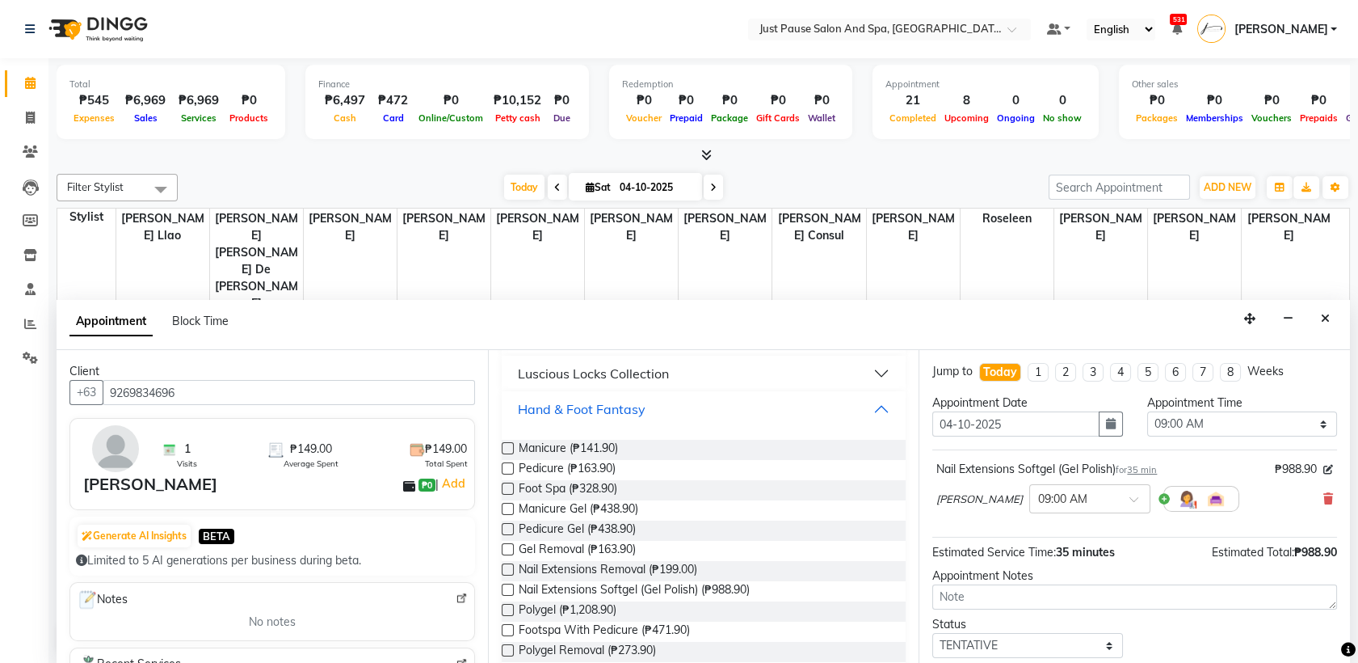
click at [866, 404] on button "Hand & Foot Fantasy" at bounding box center [704, 408] width 392 height 29
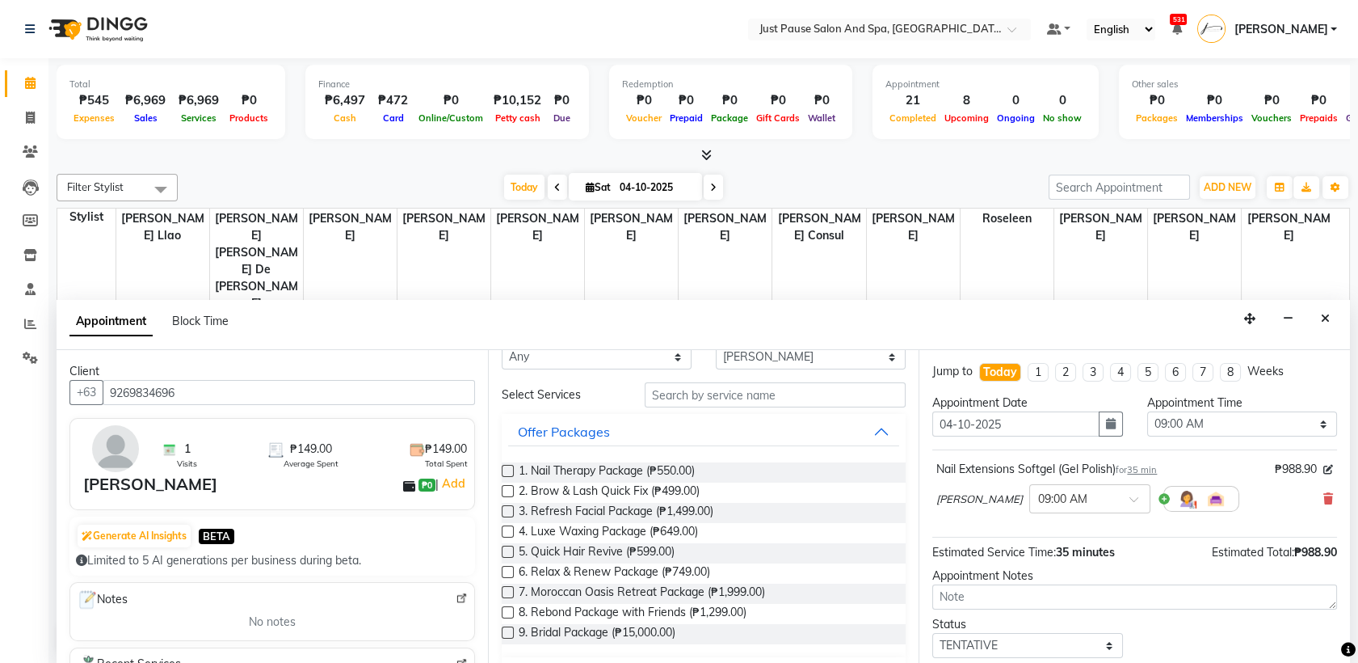
scroll to position [0, 0]
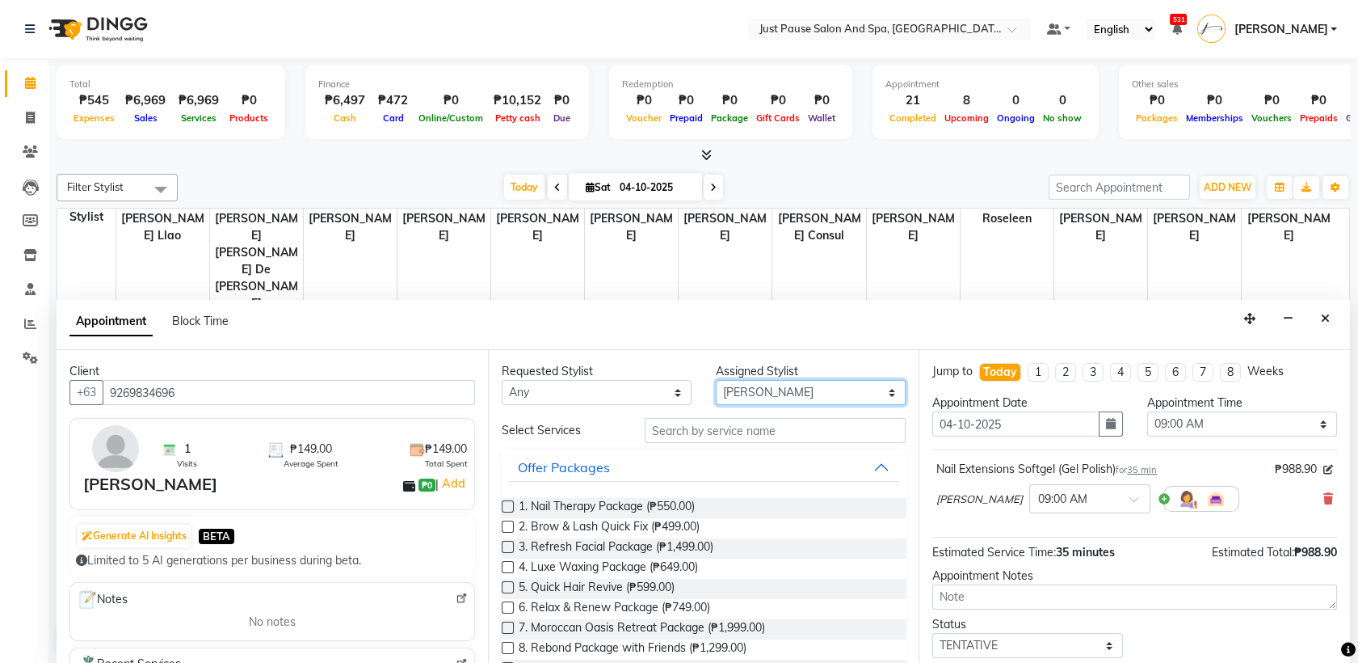
click at [866, 394] on select "Select [PERSON_NAME] [PERSON_NAME] [PERSON_NAME] llao [PERSON_NAME] [PERSON_NAM…" at bounding box center [811, 392] width 190 height 25
click at [716, 380] on select "Select [PERSON_NAME] [PERSON_NAME] [PERSON_NAME] llao [PERSON_NAME] [PERSON_NAM…" at bounding box center [811, 392] width 190 height 25
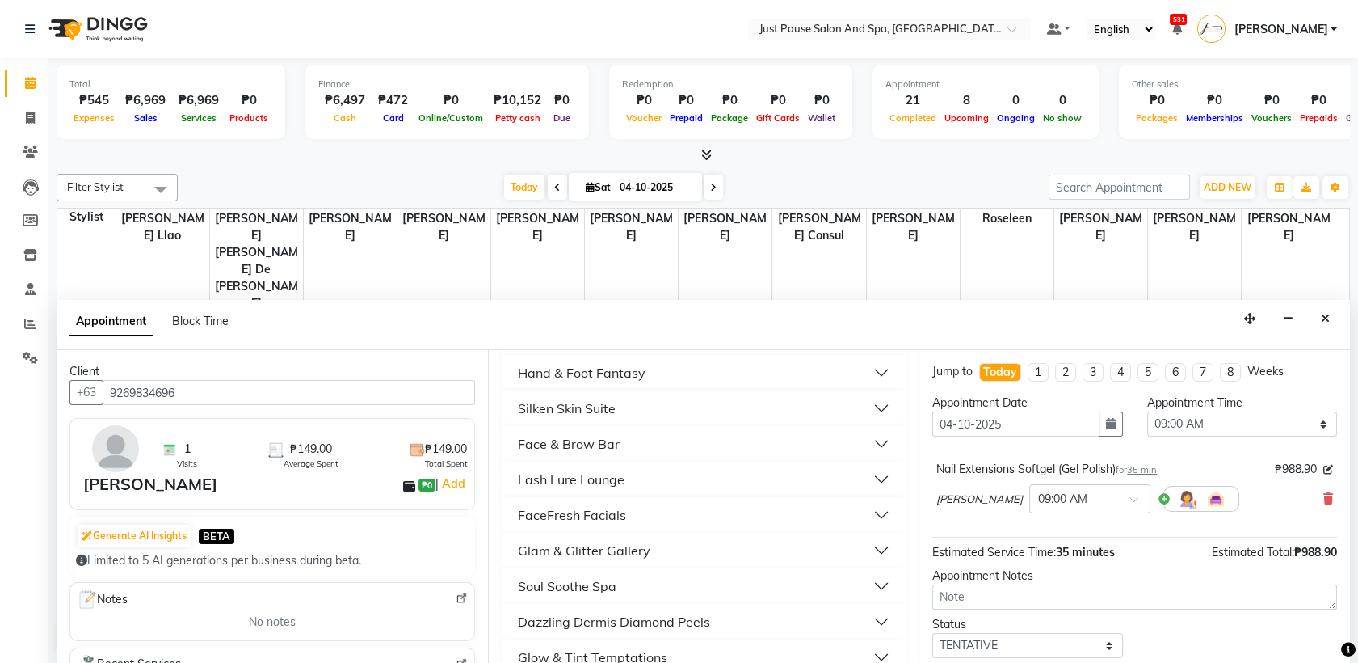
scroll to position [598, 0]
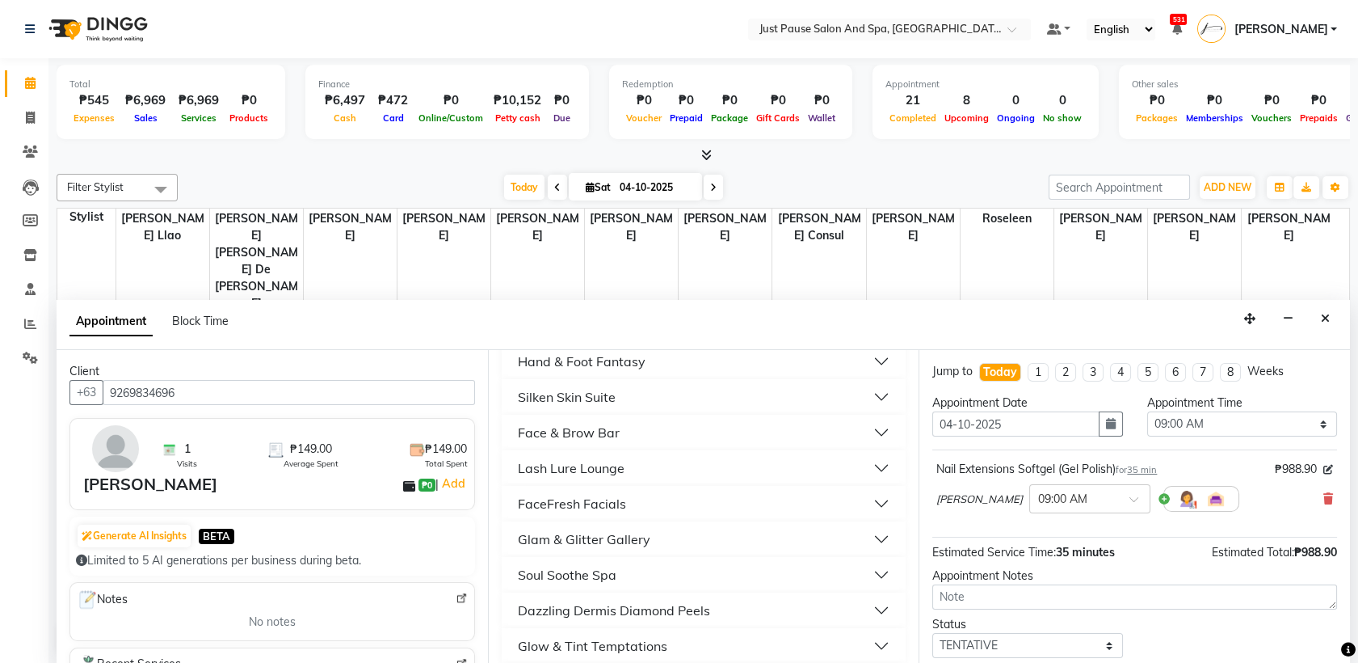
click at [672, 365] on button "Hand & Foot Fantasy" at bounding box center [704, 361] width 392 height 29
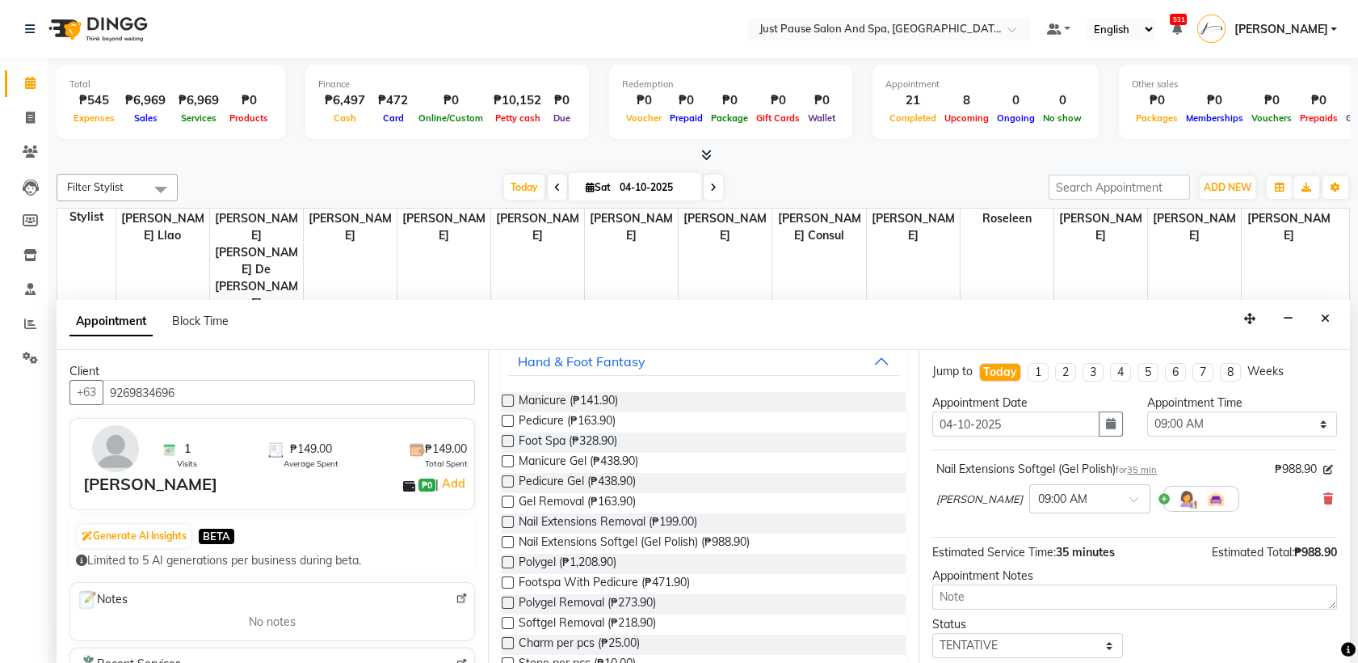
click at [507, 397] on label at bounding box center [508, 400] width 12 height 12
click at [507, 397] on input "checkbox" at bounding box center [507, 402] width 11 height 11
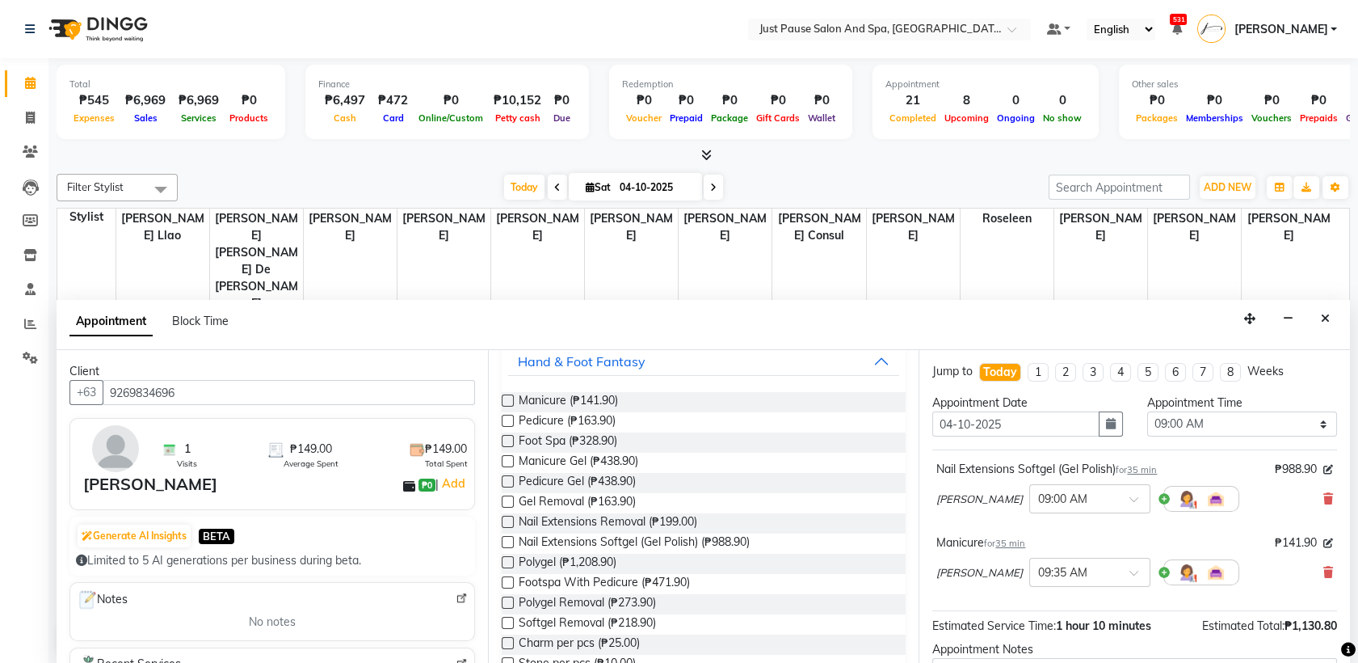
click at [508, 421] on label at bounding box center [508, 421] width 12 height 12
click at [508, 421] on input "checkbox" at bounding box center [507, 422] width 11 height 11
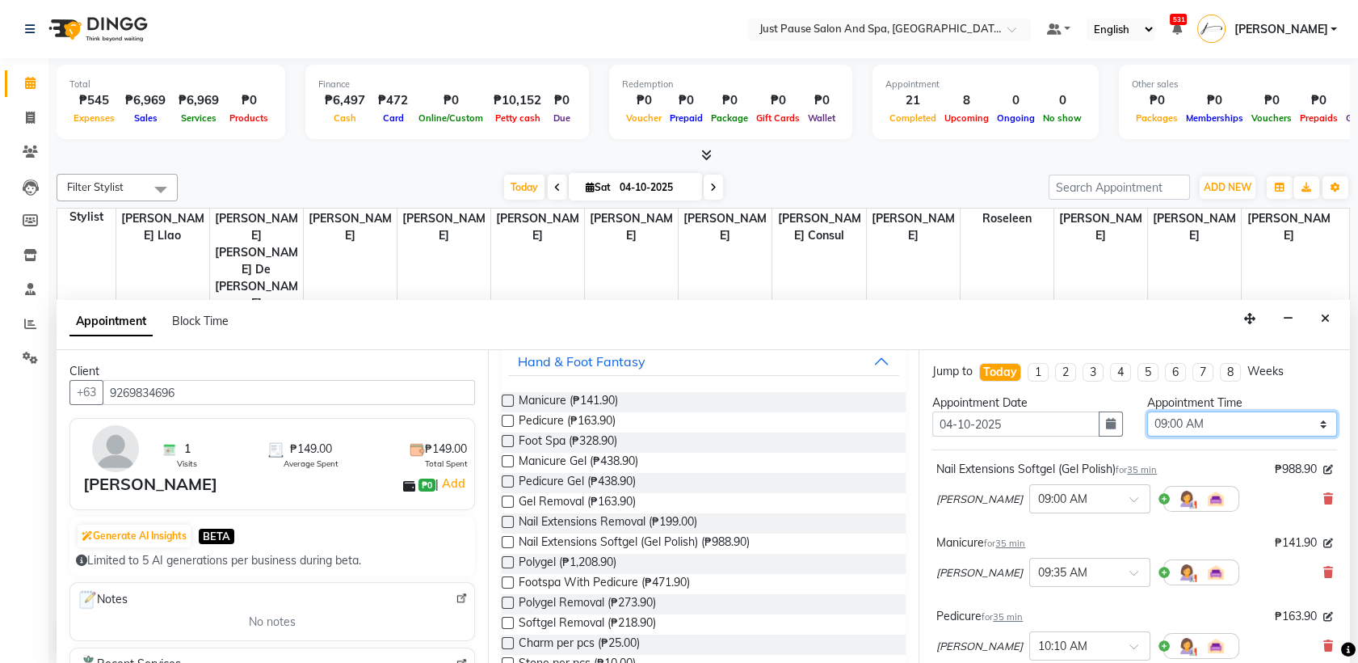
click at [1303, 420] on select "Select 09:00 AM 09:05 AM 09:10 AM 09:15 AM 09:20 AM 09:25 AM 09:30 AM 09:35 AM …" at bounding box center [1242, 423] width 190 height 25
click at [1147, 411] on select "Select 09:00 AM 09:05 AM 09:10 AM 09:15 AM 09:20 AM 09:25 AM 09:30 AM 09:35 AM …" at bounding box center [1242, 423] width 190 height 25
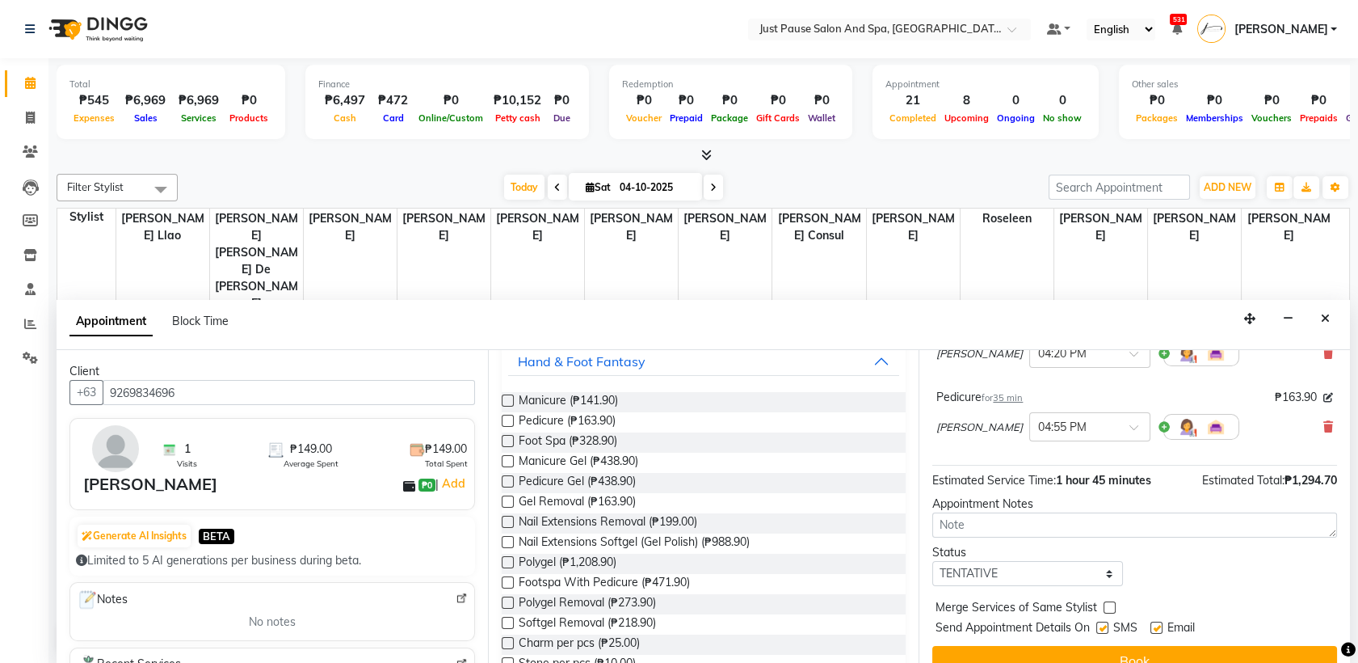
scroll to position [242, 0]
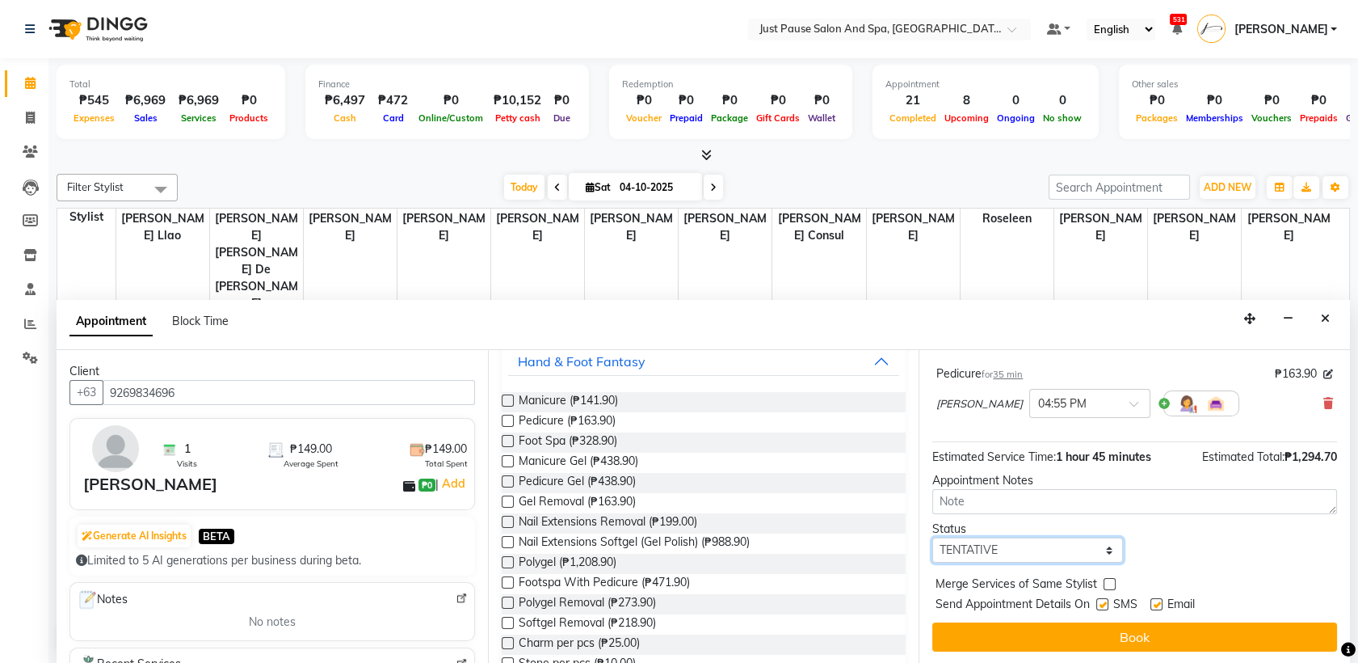
click at [1099, 552] on select "Select TENTATIVE CONFIRM CHECK-IN UPCOMING" at bounding box center [1028, 549] width 190 height 25
click at [933, 537] on select "Select TENTATIVE CONFIRM CHECK-IN UPCOMING" at bounding box center [1028, 549] width 190 height 25
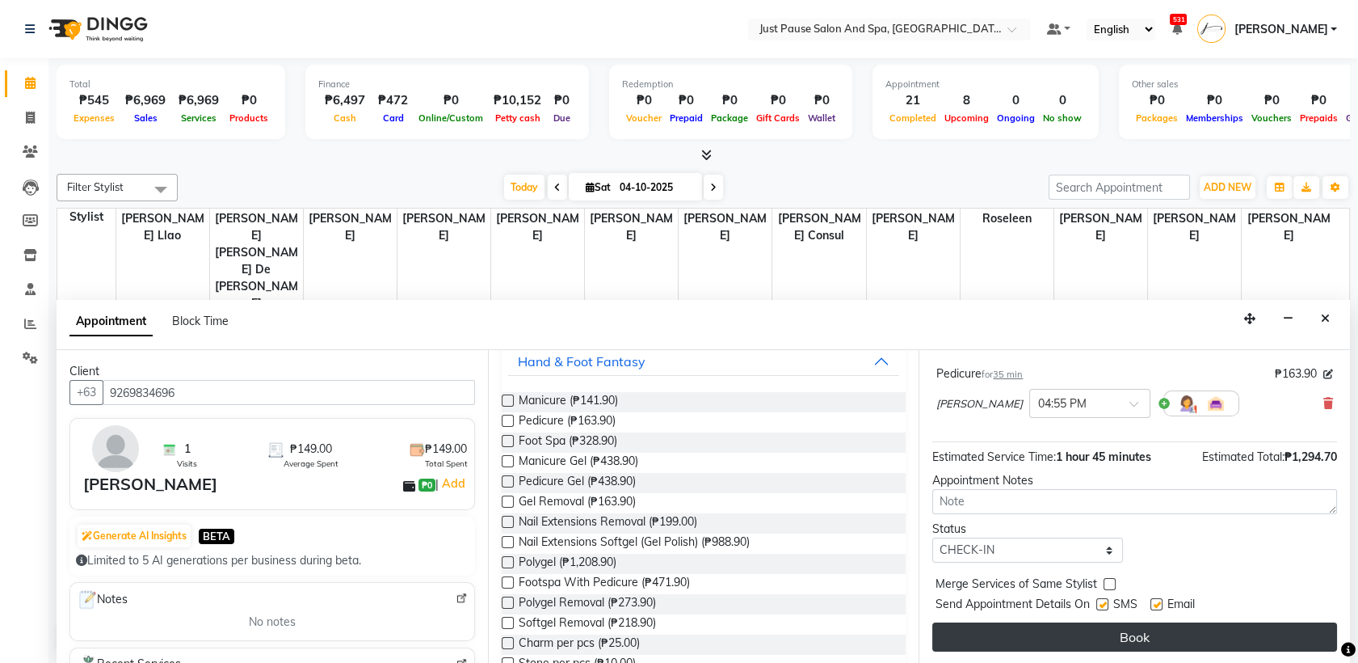
click at [1163, 631] on button "Book" at bounding box center [1135, 636] width 405 height 29
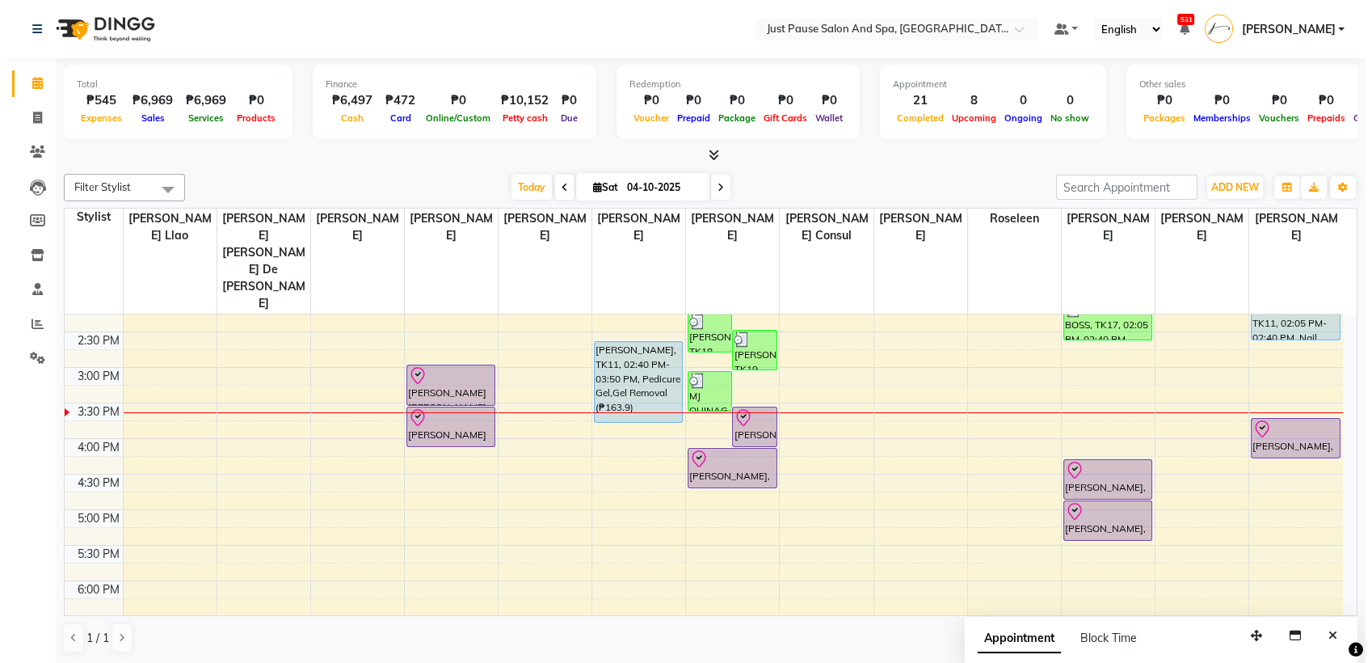
scroll to position [466, 0]
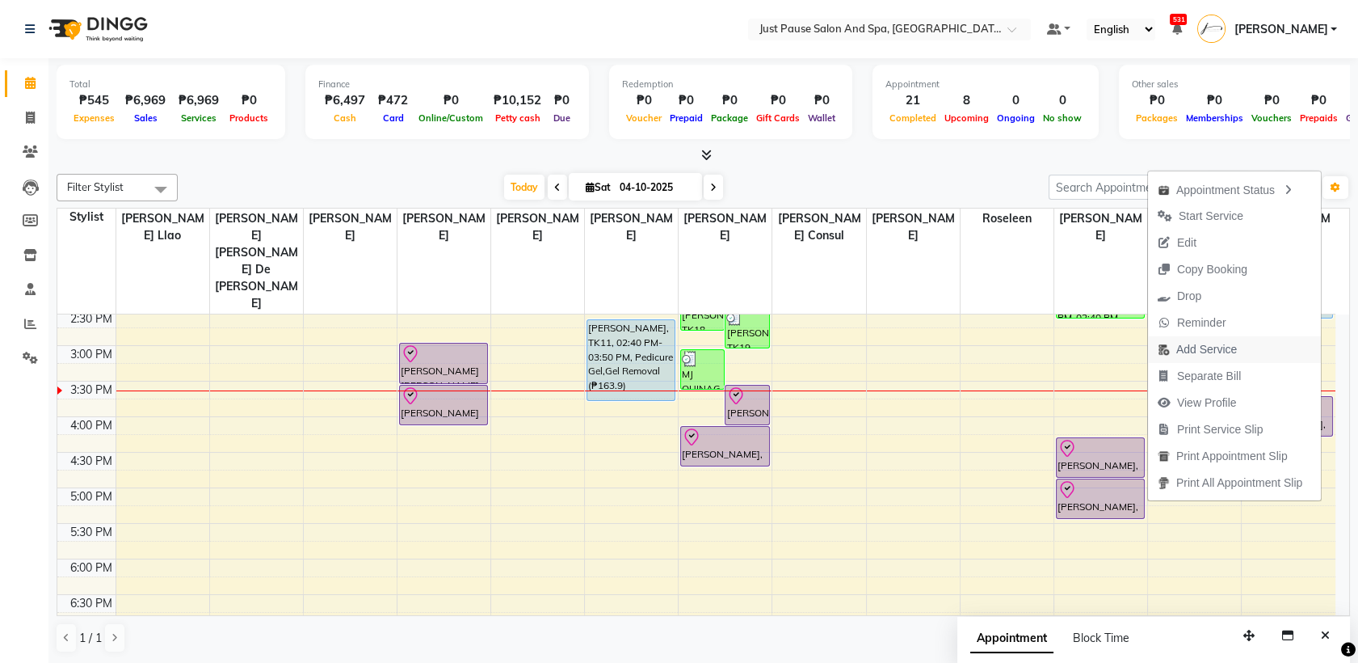
click at [1270, 345] on button "Add Service" at bounding box center [1234, 349] width 173 height 27
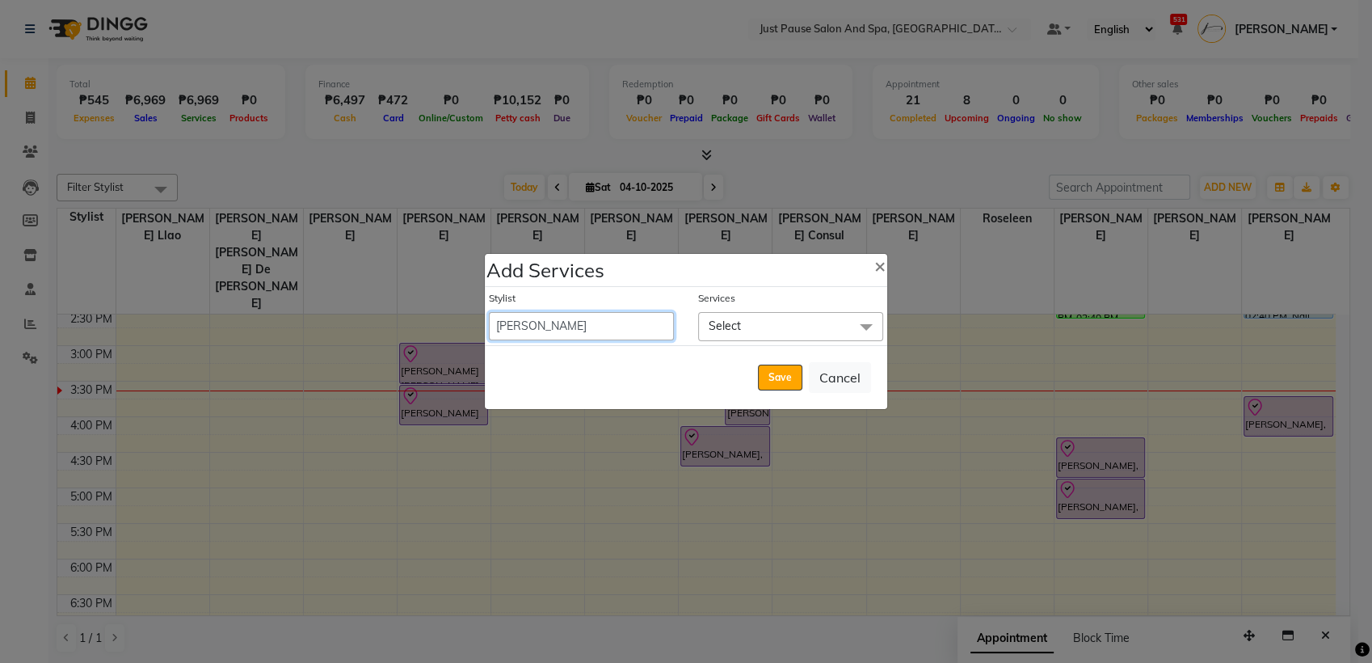
click at [658, 329] on select "[PERSON_NAME] [PERSON_NAME] [PERSON_NAME] llao [PERSON_NAME] [PERSON_NAME] [PER…" at bounding box center [581, 326] width 185 height 28
click at [489, 312] on select "[PERSON_NAME] [PERSON_NAME] [PERSON_NAME] llao [PERSON_NAME] [PERSON_NAME] [PER…" at bounding box center [581, 326] width 185 height 28
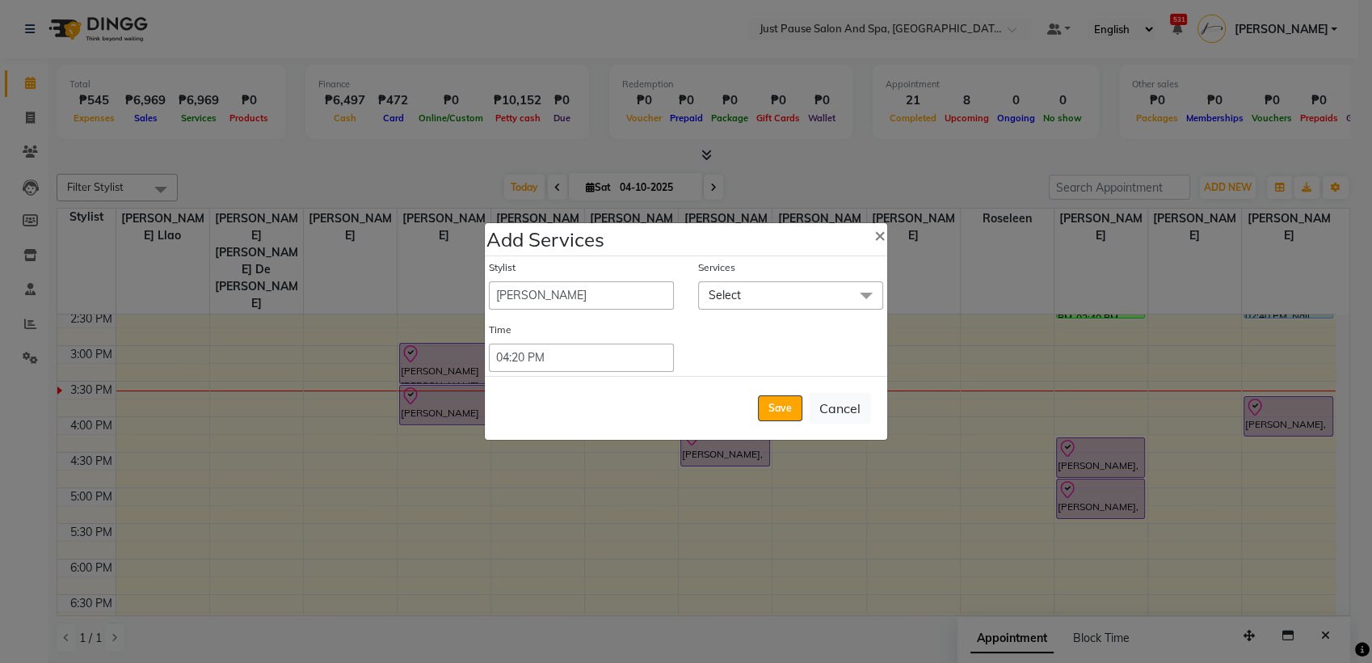
click at [753, 294] on span "Select" at bounding box center [790, 295] width 185 height 28
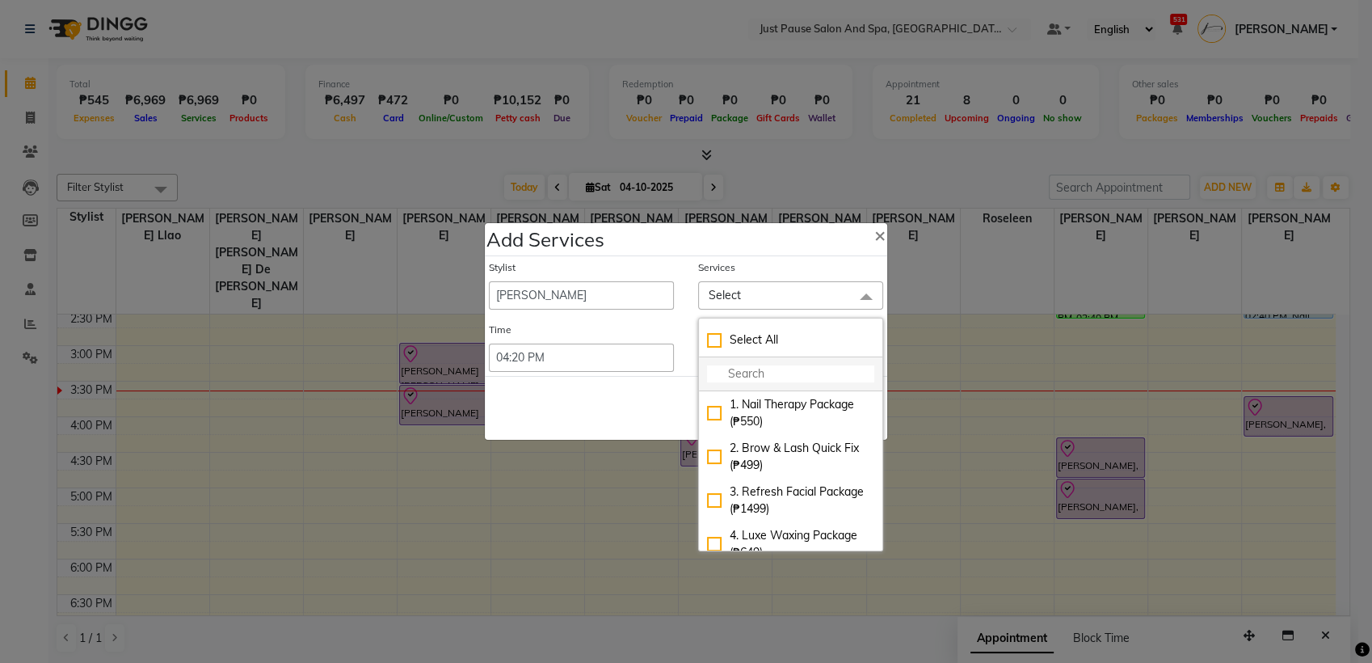
click at [742, 379] on input "multiselect-search" at bounding box center [790, 373] width 167 height 17
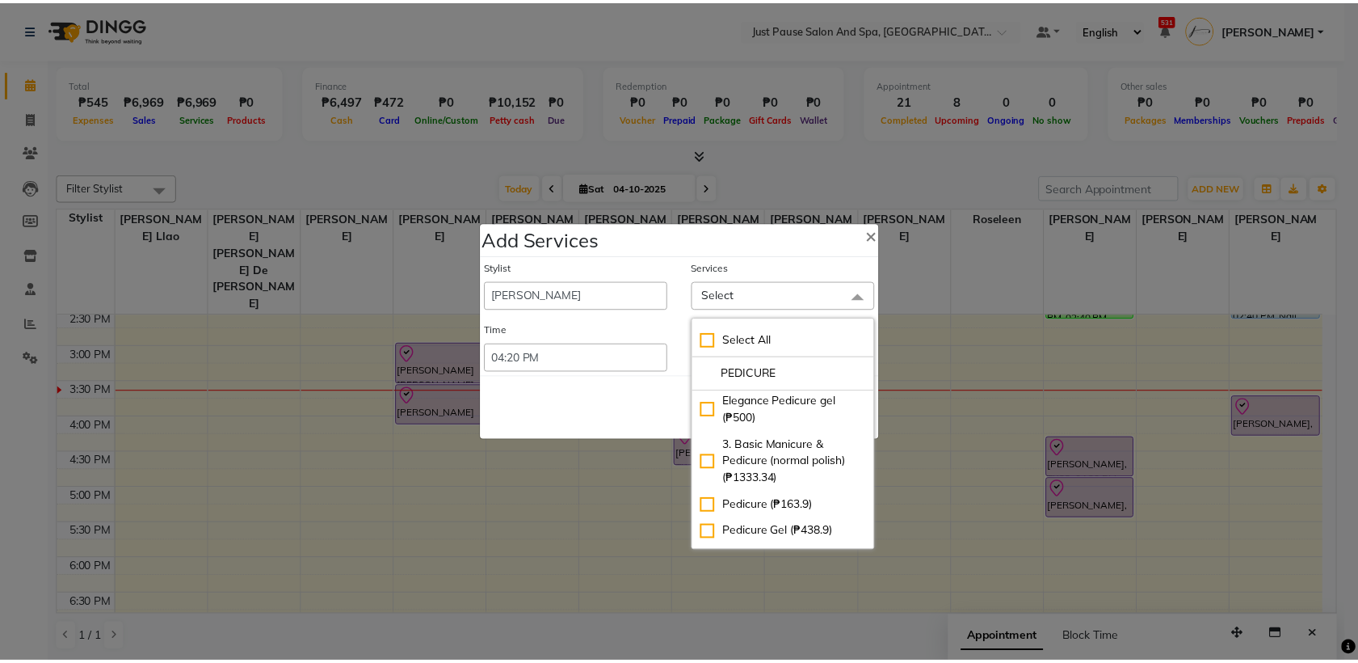
scroll to position [107, 0]
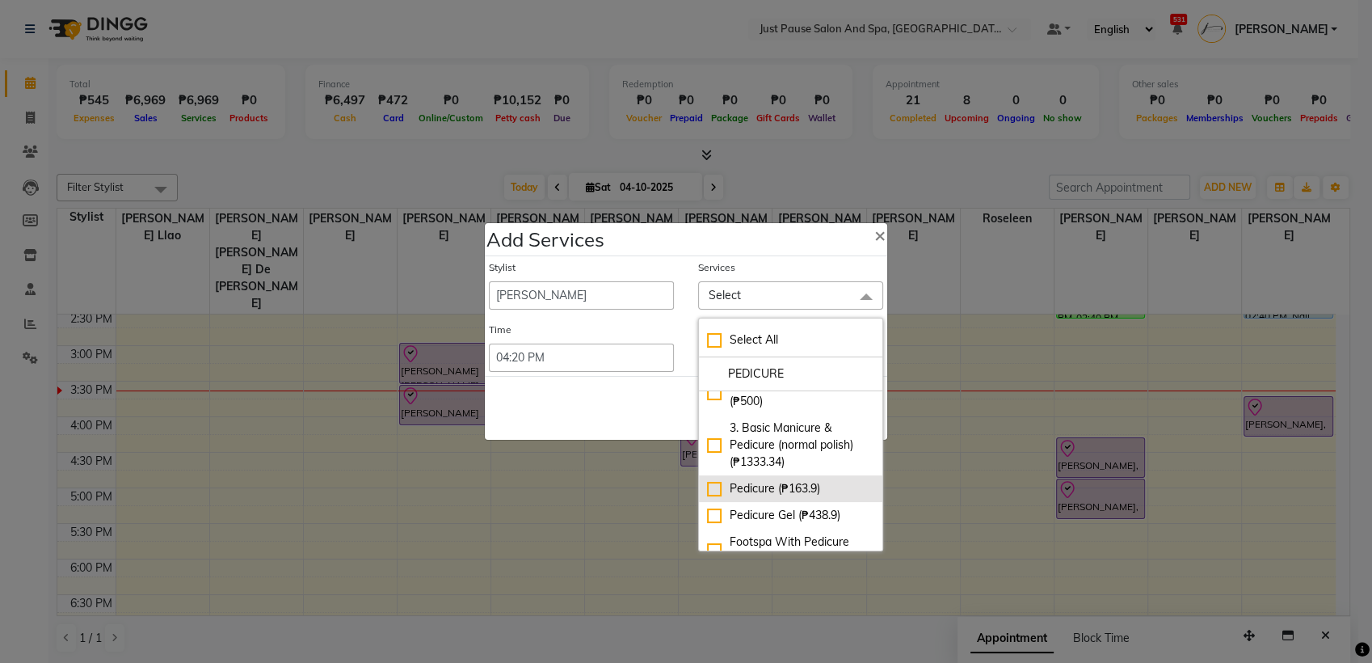
click at [707, 486] on div "Pedicure (₱163.9)" at bounding box center [790, 488] width 167 height 17
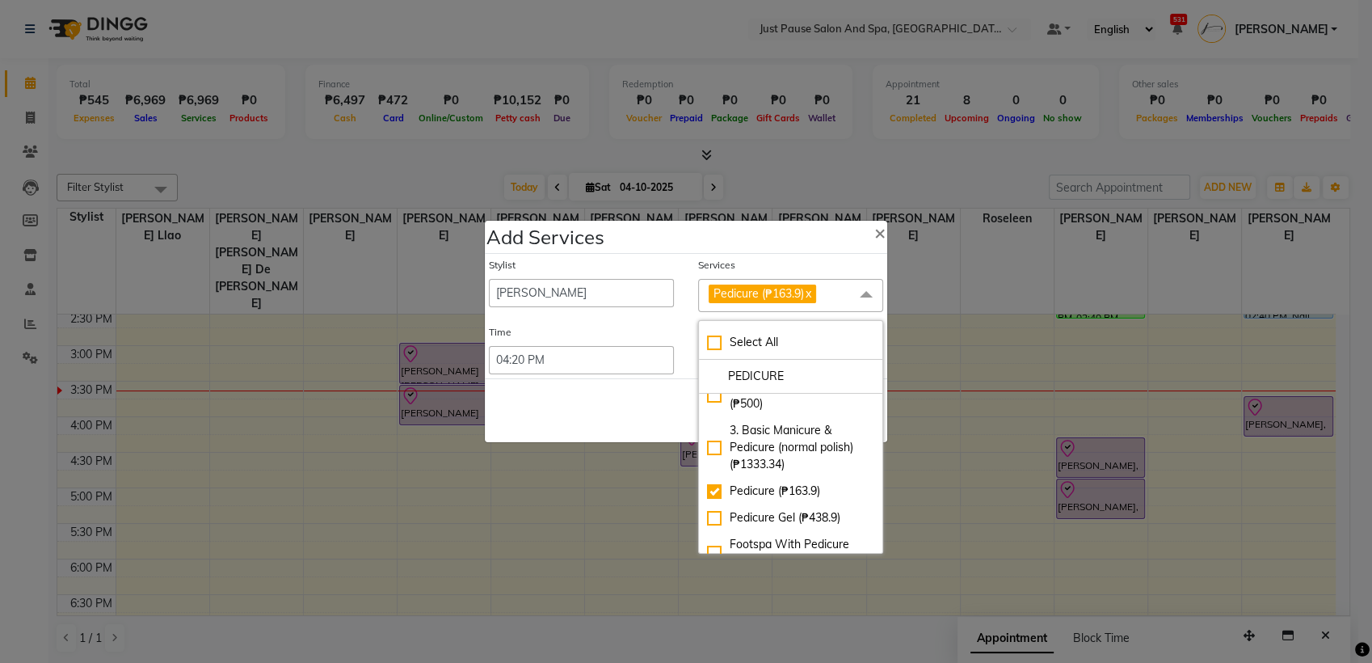
click at [832, 293] on span "Pedicure (₱163.9) x" at bounding box center [790, 295] width 185 height 33
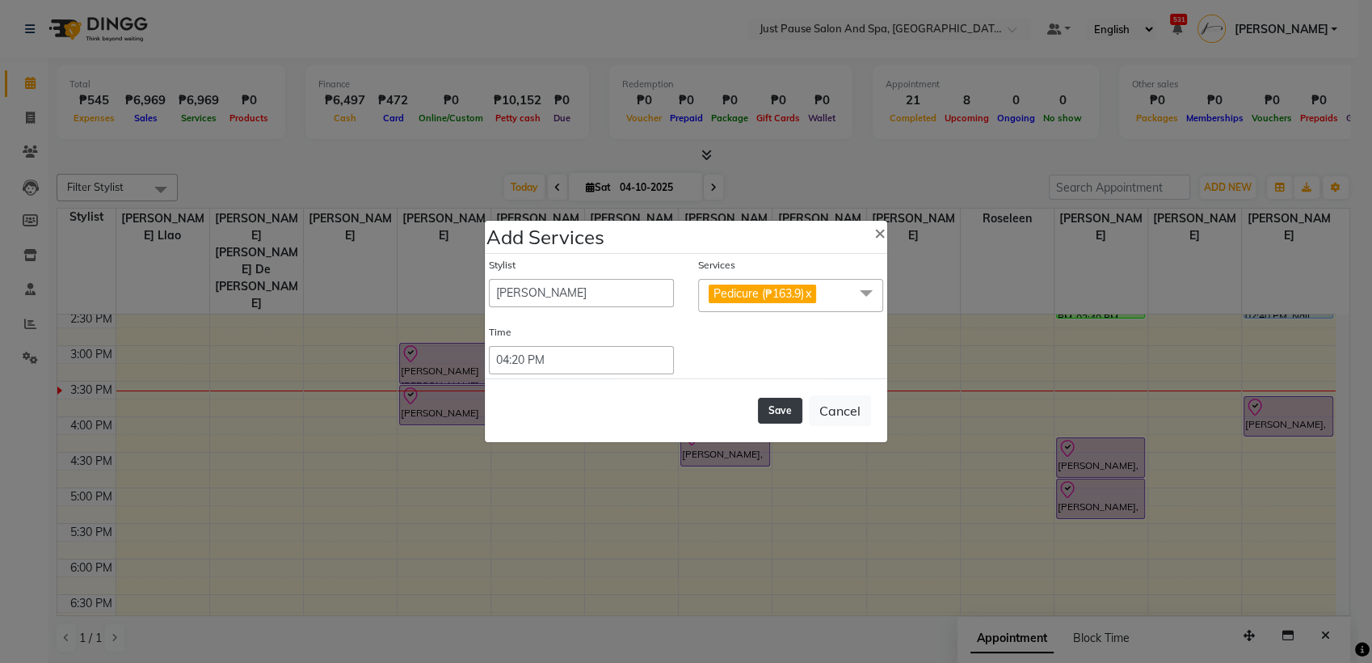
click at [796, 410] on button "Save" at bounding box center [780, 411] width 44 height 26
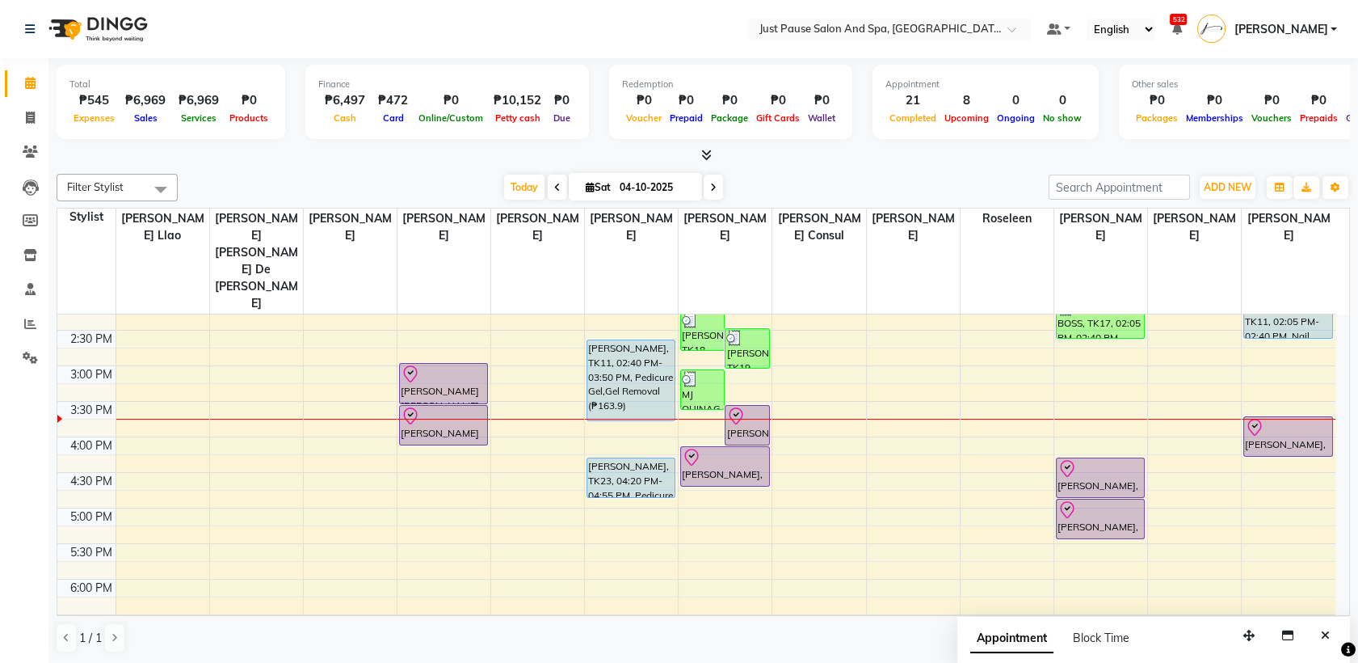
scroll to position [478, 0]
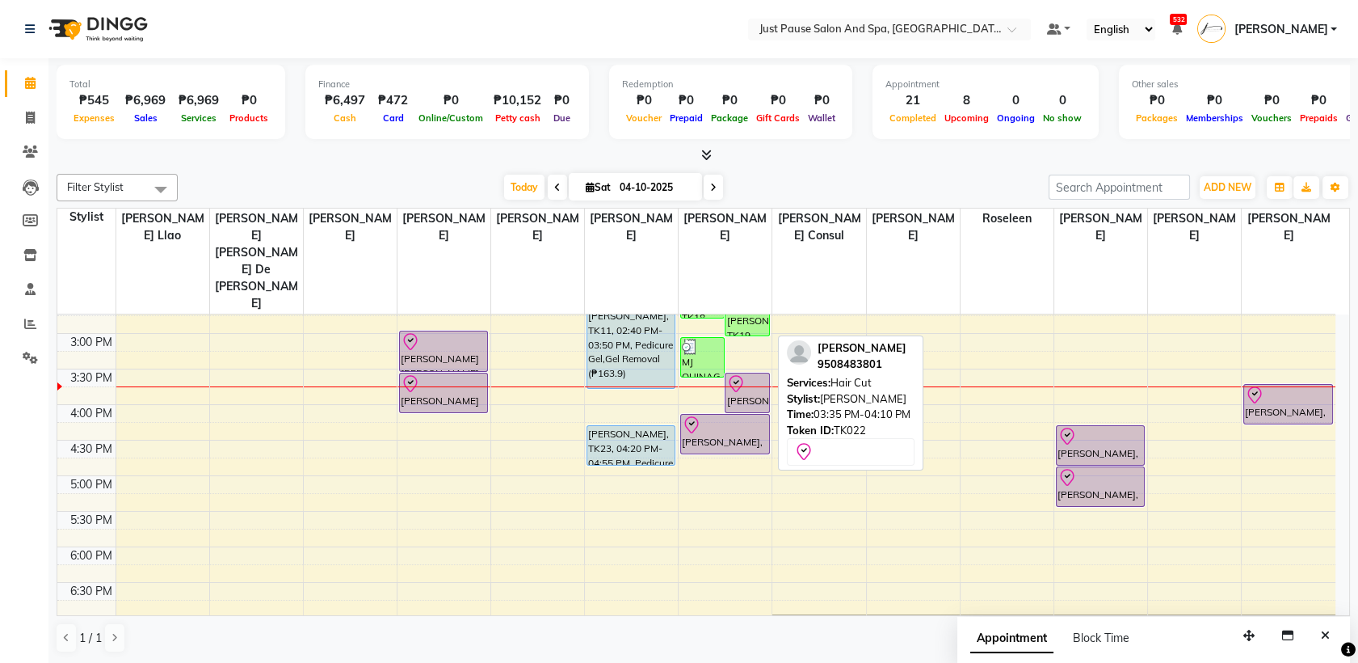
click at [750, 374] on div at bounding box center [746, 383] width 41 height 19
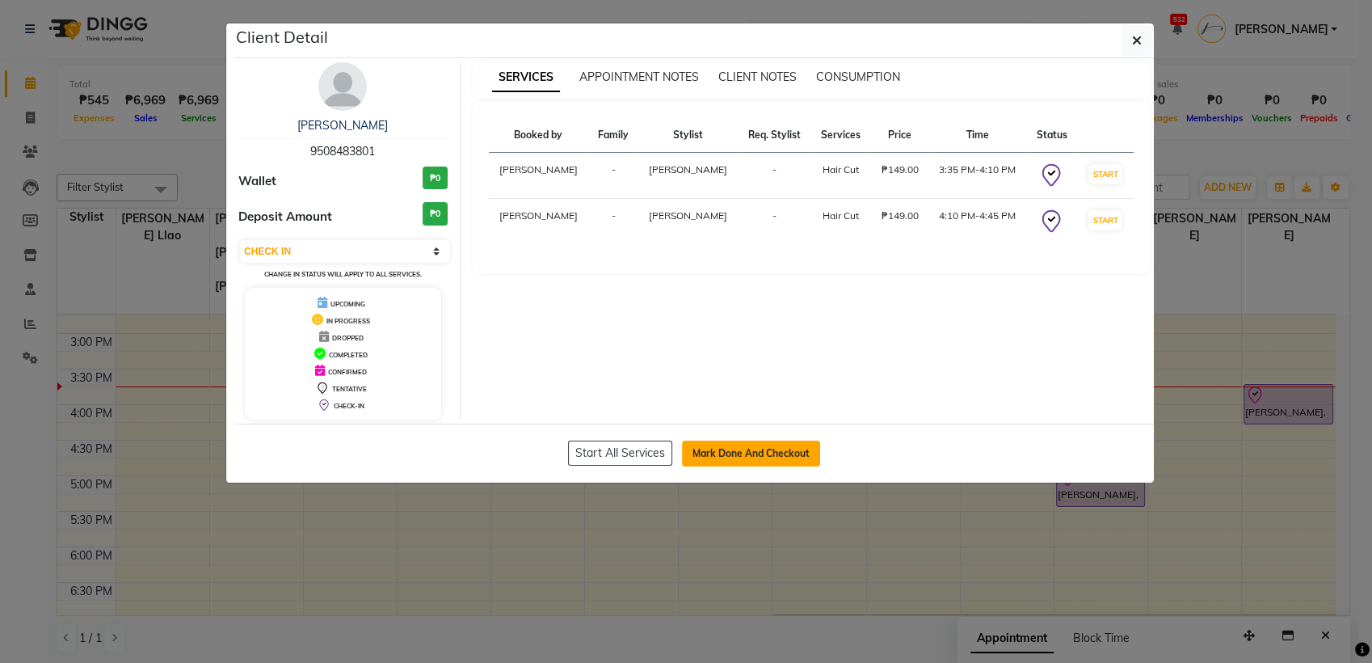
click at [808, 455] on button "Mark Done And Checkout" at bounding box center [751, 453] width 138 height 26
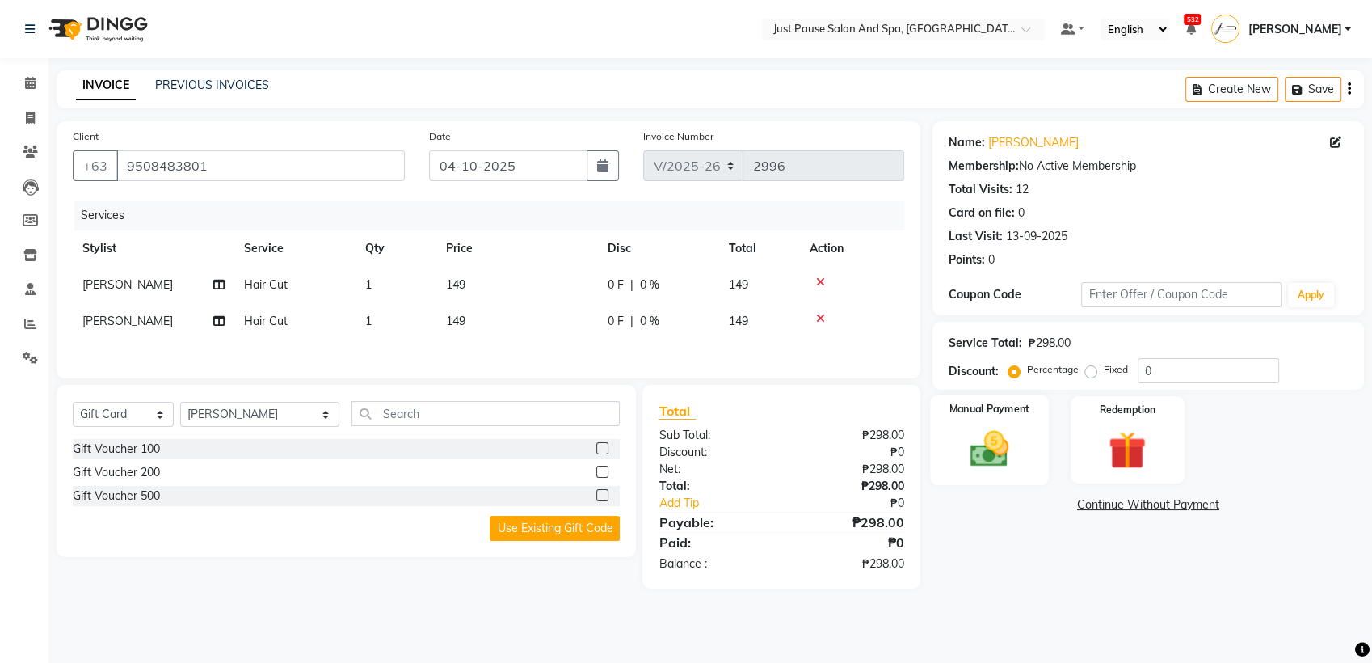
click at [981, 428] on img at bounding box center [990, 448] width 64 height 45
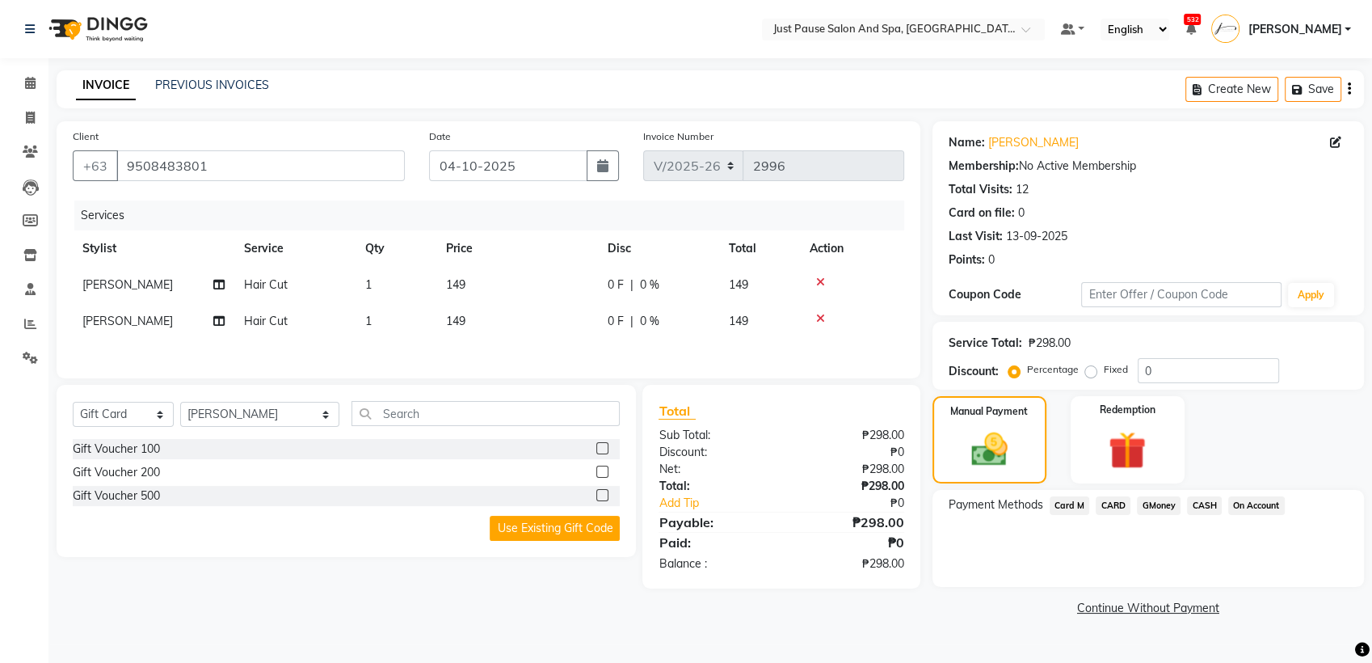
click at [1207, 499] on span "CASH" at bounding box center [1204, 505] width 35 height 19
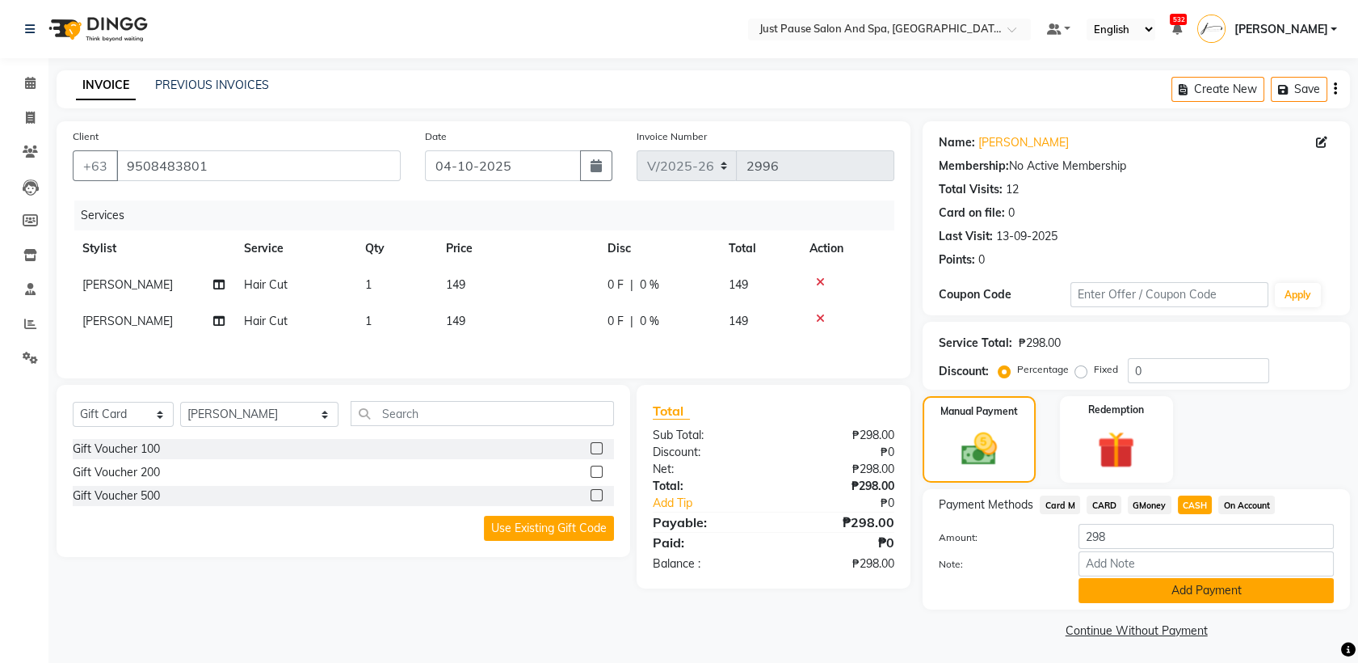
click at [1270, 591] on button "Add Payment" at bounding box center [1206, 590] width 255 height 25
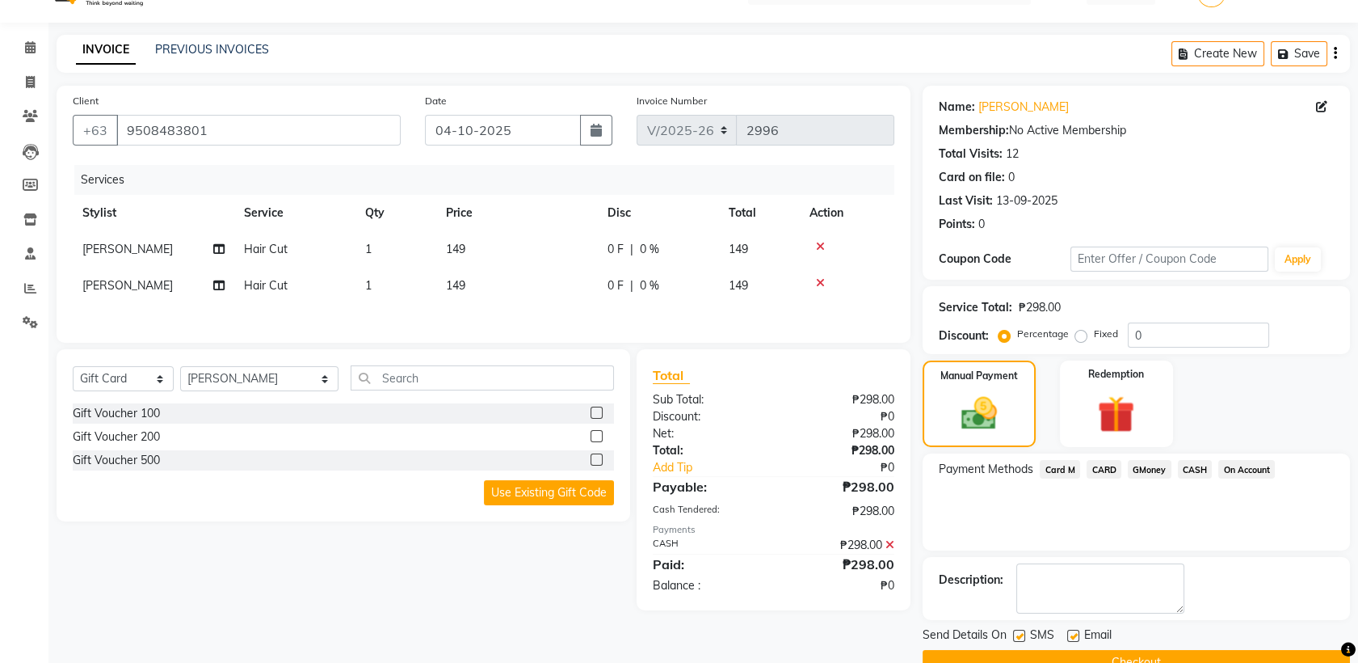
scroll to position [71, 0]
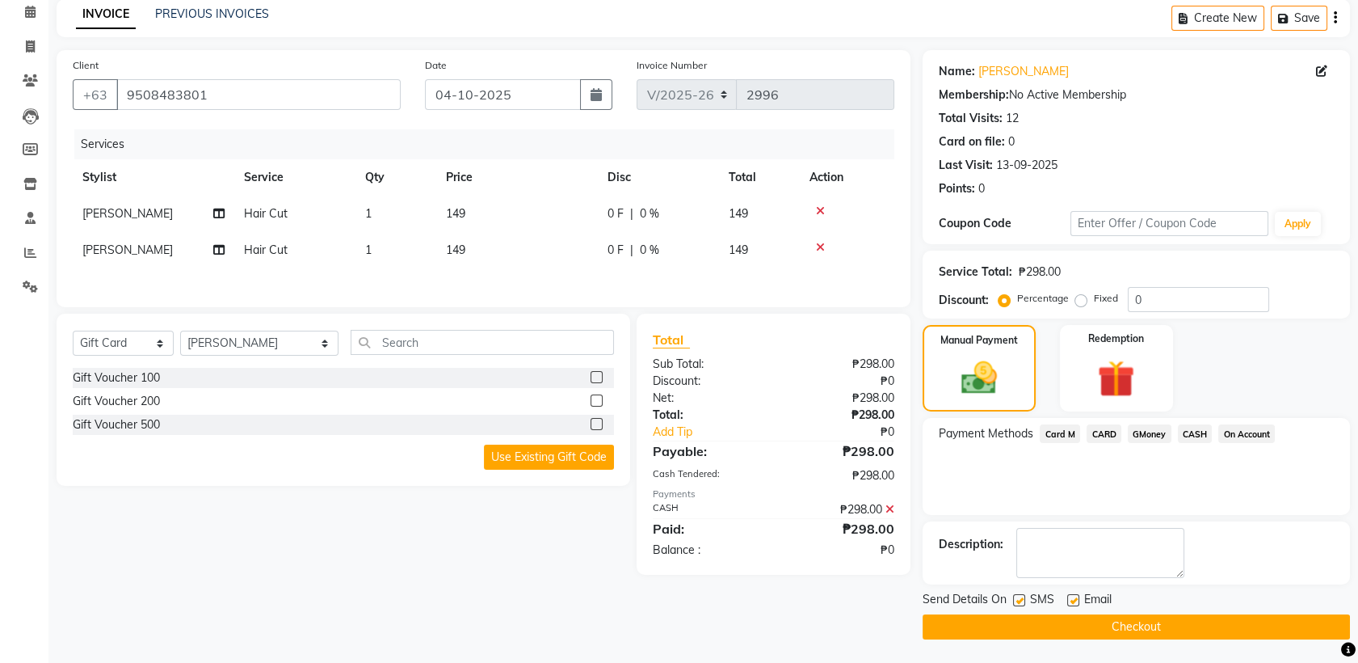
click at [1229, 621] on button "Checkout" at bounding box center [1136, 626] width 427 height 25
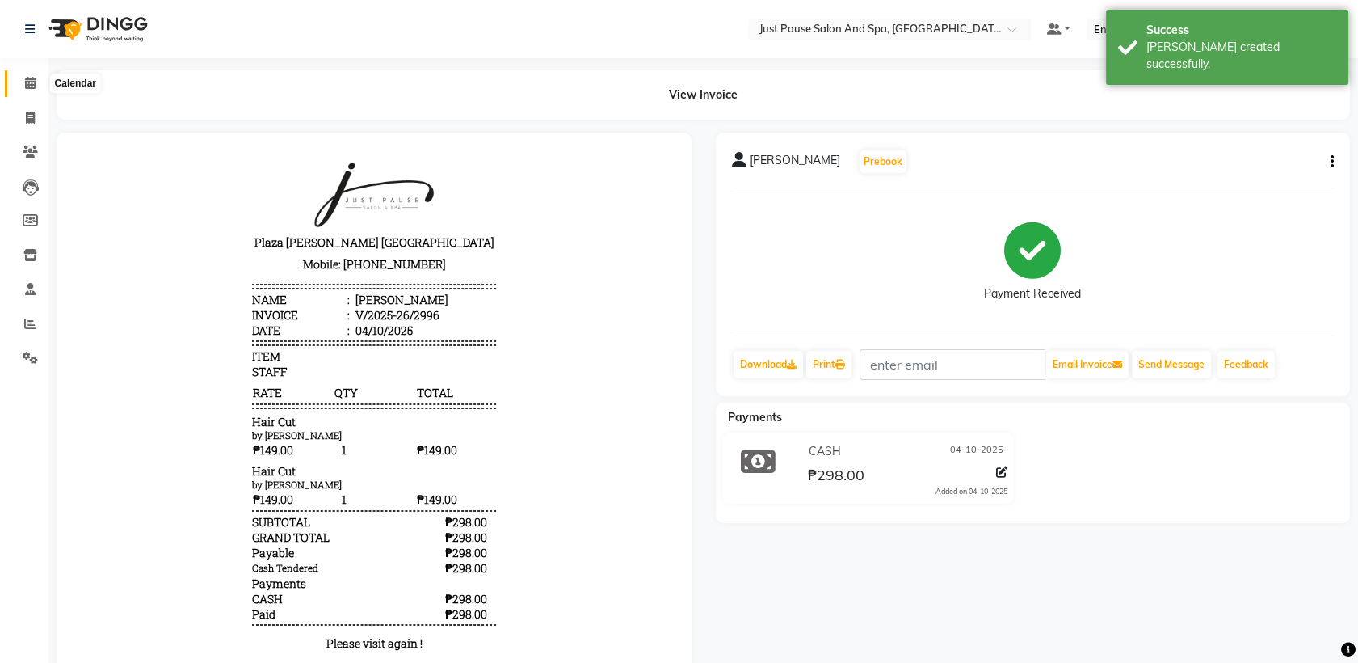
click at [29, 83] on icon at bounding box center [30, 83] width 11 height 12
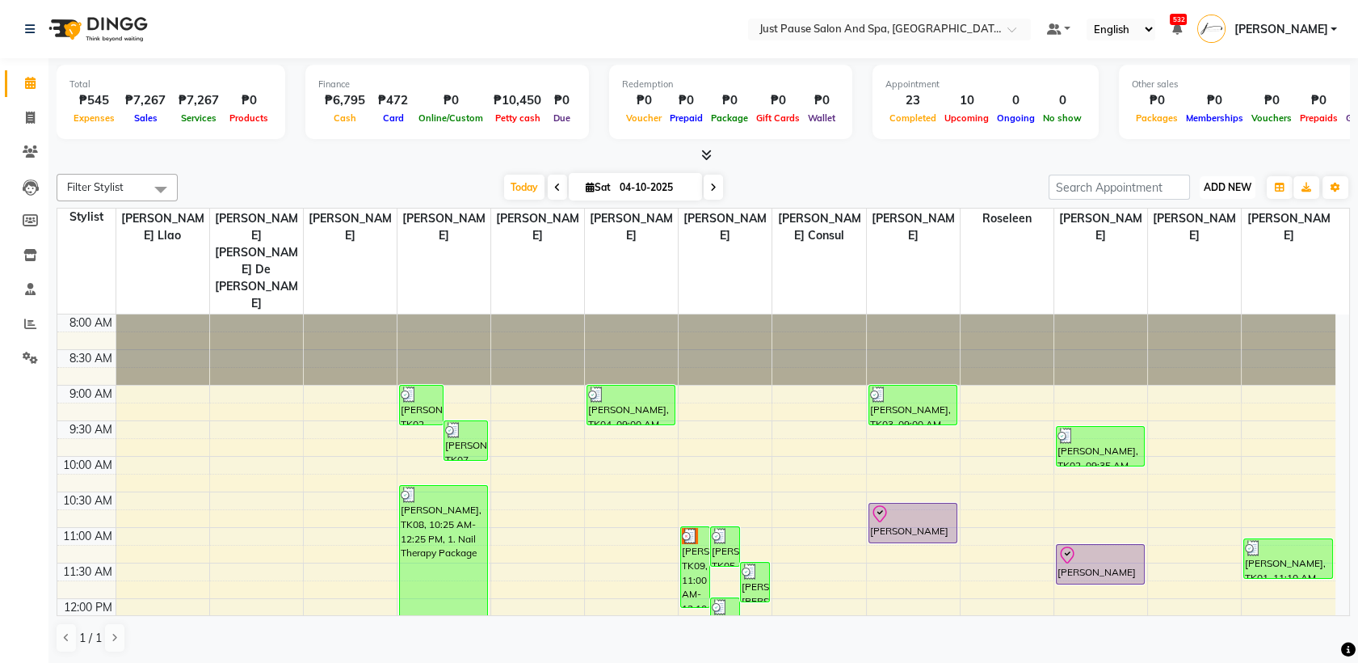
click at [1232, 187] on span "ADD NEW" at bounding box center [1228, 187] width 48 height 12
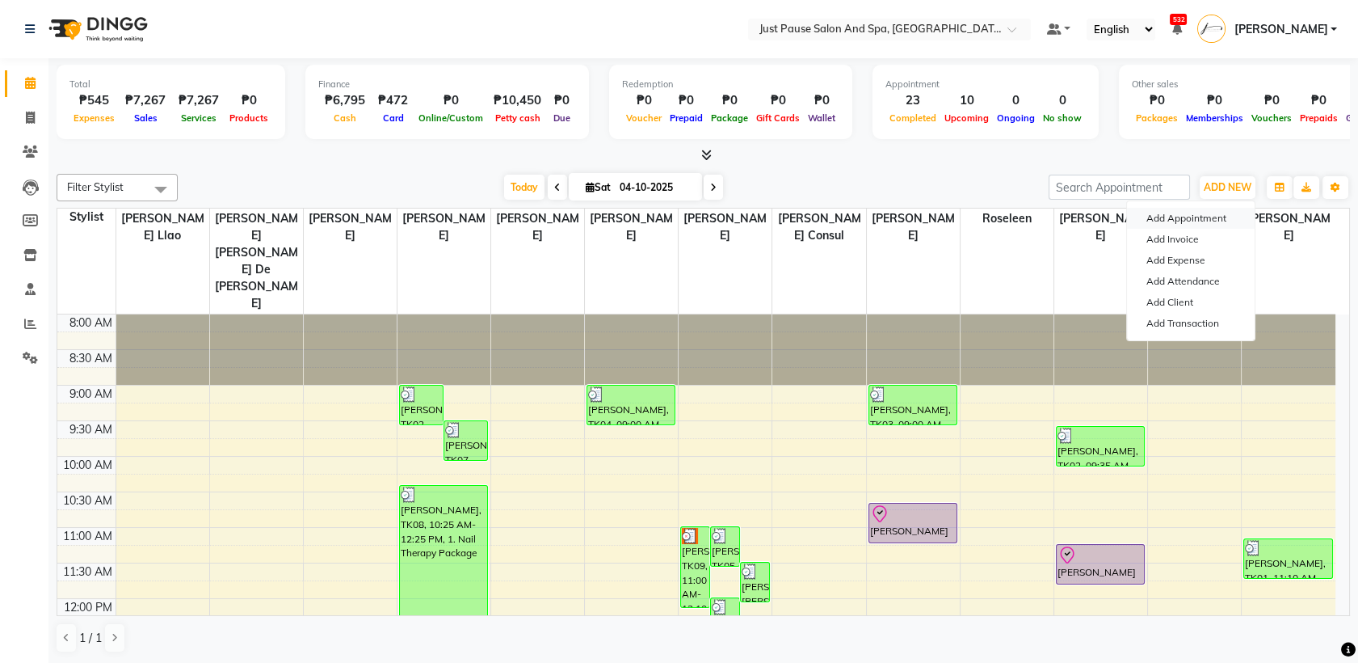
click at [1183, 223] on button "Add Appointment" at bounding box center [1191, 218] width 128 height 21
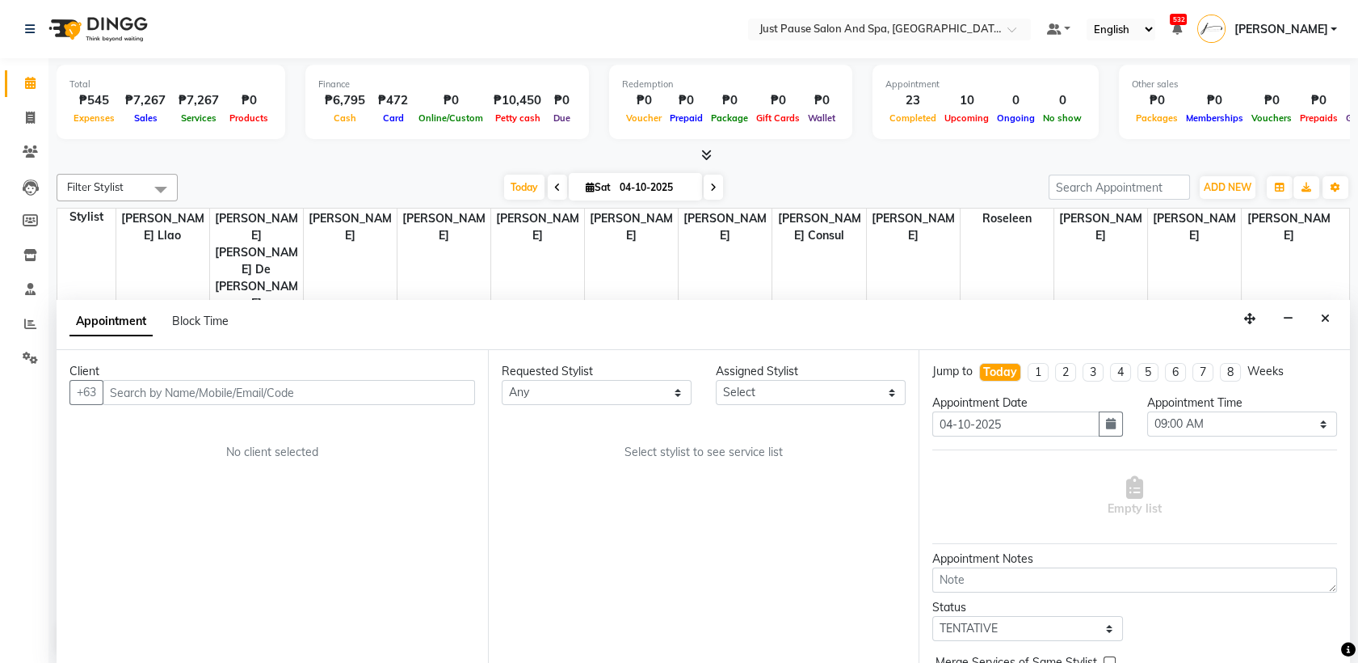
click at [386, 398] on input "text" at bounding box center [289, 392] width 373 height 25
click at [460, 391] on span "Add Client" at bounding box center [442, 392] width 54 height 15
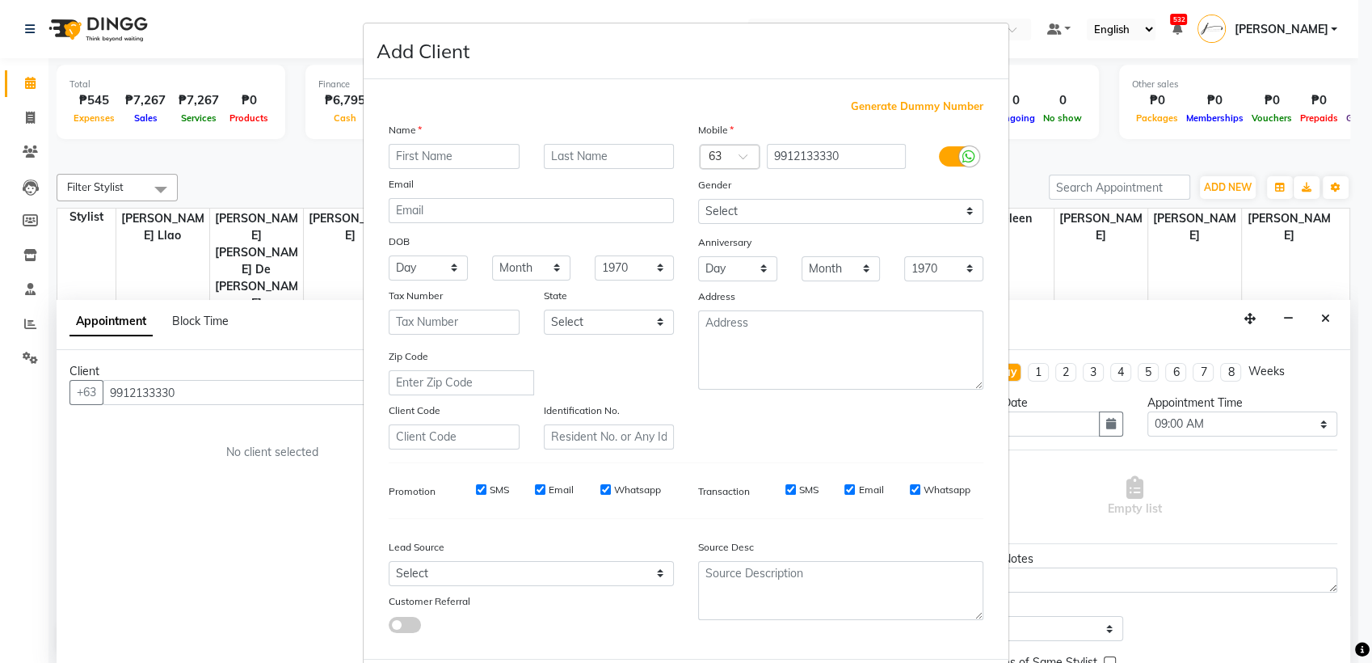
click at [467, 156] on input "text" at bounding box center [454, 156] width 131 height 25
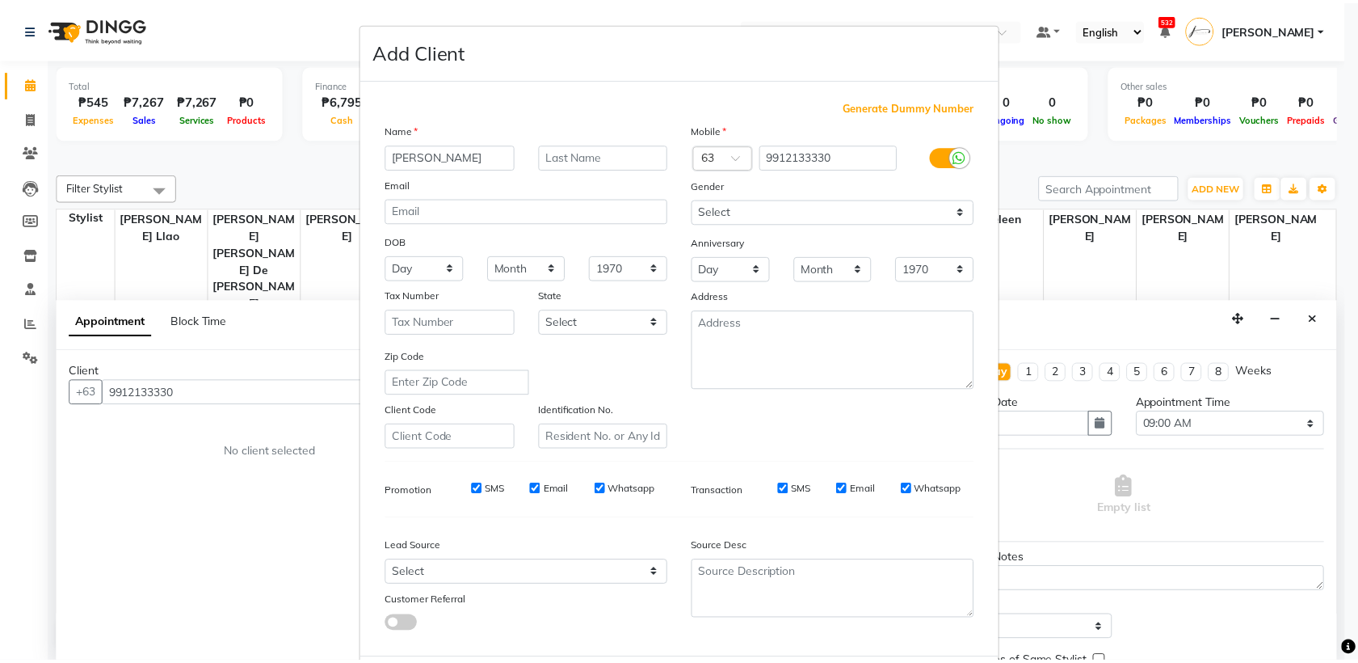
scroll to position [79, 0]
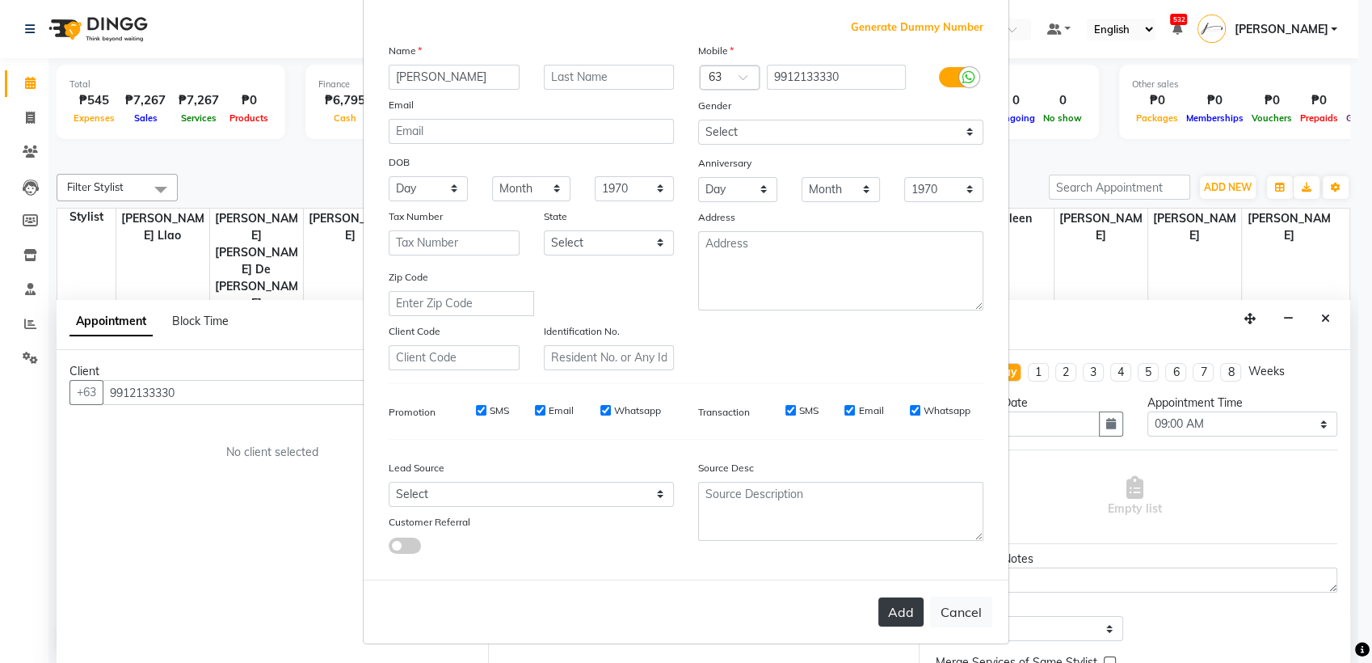
click at [889, 604] on button "Add" at bounding box center [900, 611] width 45 height 29
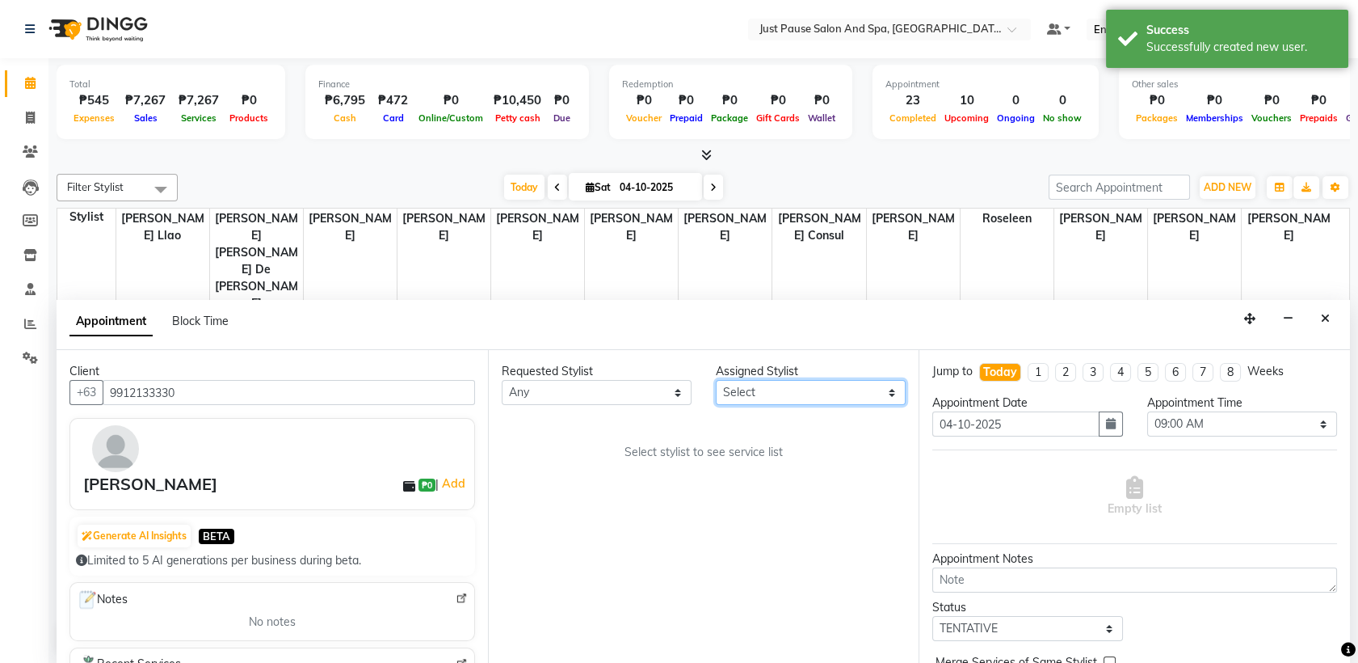
click at [886, 393] on select "Select [PERSON_NAME] [PERSON_NAME] [PERSON_NAME] llao [PERSON_NAME] [PERSON_NAM…" at bounding box center [811, 392] width 190 height 25
click at [716, 380] on select "Select [PERSON_NAME] [PERSON_NAME] [PERSON_NAME] llao [PERSON_NAME] [PERSON_NAM…" at bounding box center [811, 392] width 190 height 25
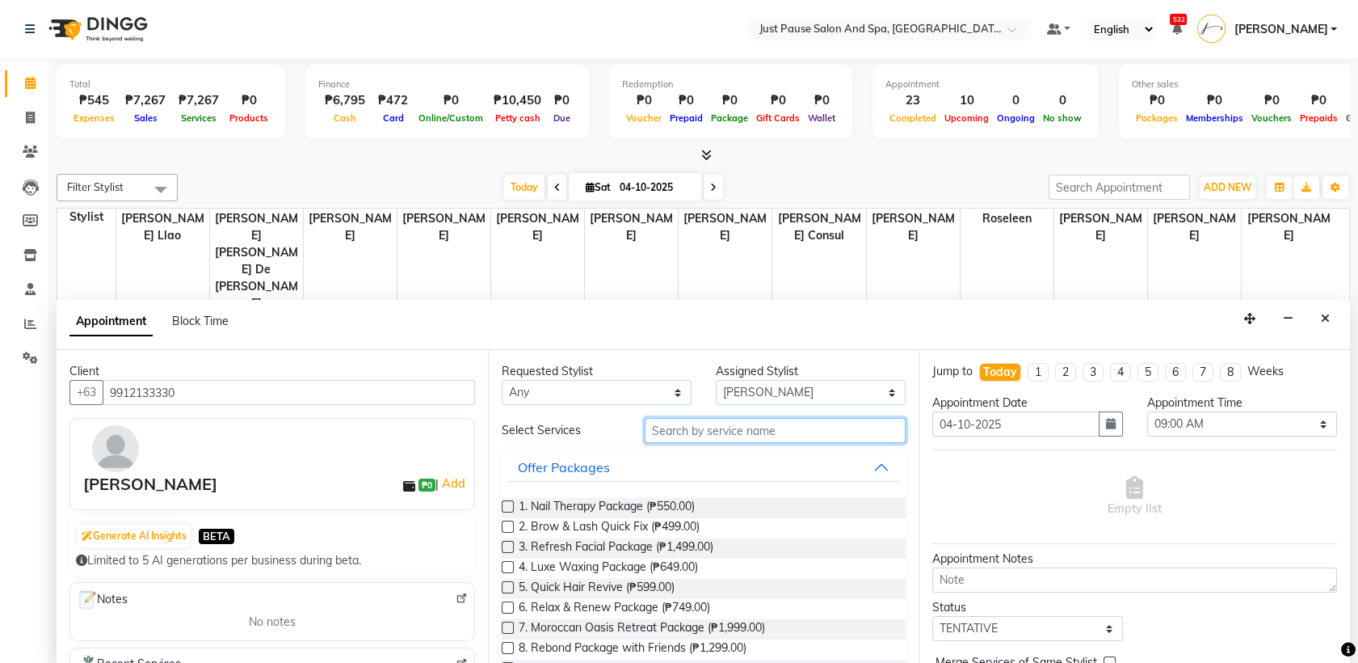
click at [832, 431] on input "text" at bounding box center [776, 430] width 262 height 25
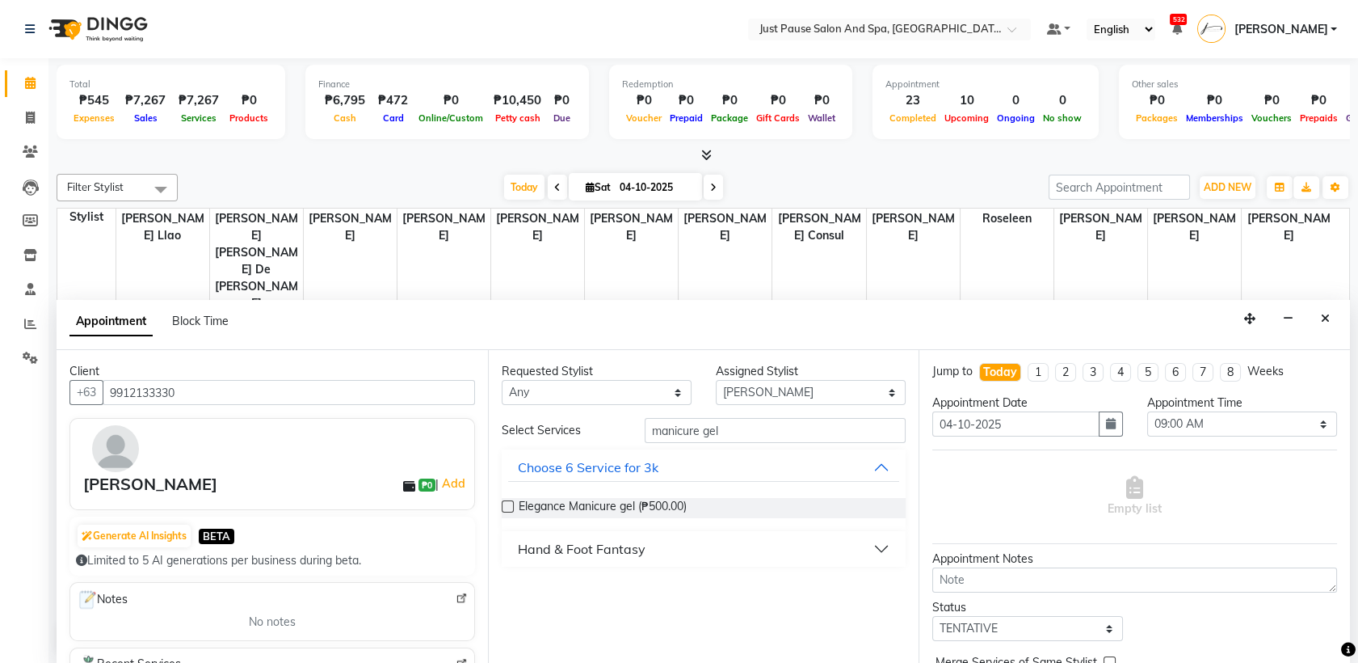
click at [890, 550] on button "Hand & Foot Fantasy" at bounding box center [704, 548] width 392 height 29
click at [503, 584] on label at bounding box center [508, 588] width 12 height 12
click at [503, 584] on input "checkbox" at bounding box center [507, 589] width 11 height 11
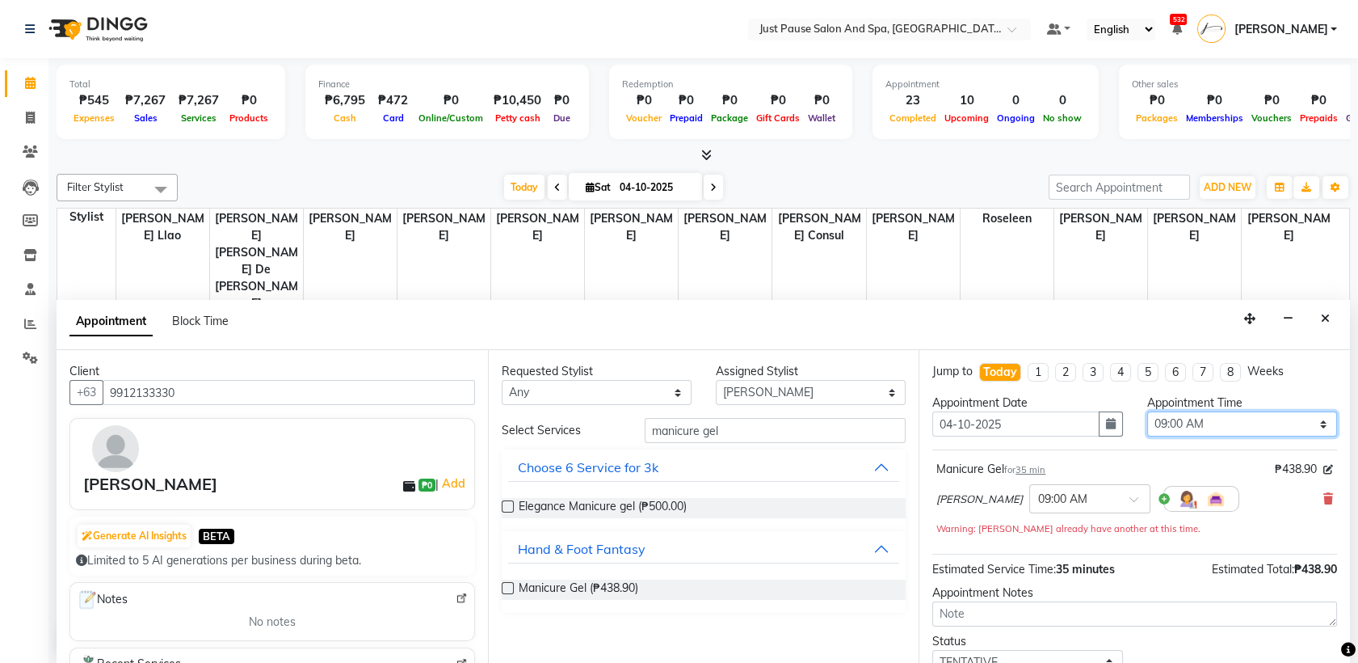
click at [1309, 425] on select "Select 09:00 AM 09:05 AM 09:10 AM 09:15 AM 09:20 AM 09:25 AM 09:30 AM 09:35 AM …" at bounding box center [1242, 423] width 190 height 25
click at [1147, 411] on select "Select 09:00 AM 09:05 AM 09:10 AM 09:15 AM 09:20 AM 09:25 AM 09:30 AM 09:35 AM …" at bounding box center [1242, 423] width 190 height 25
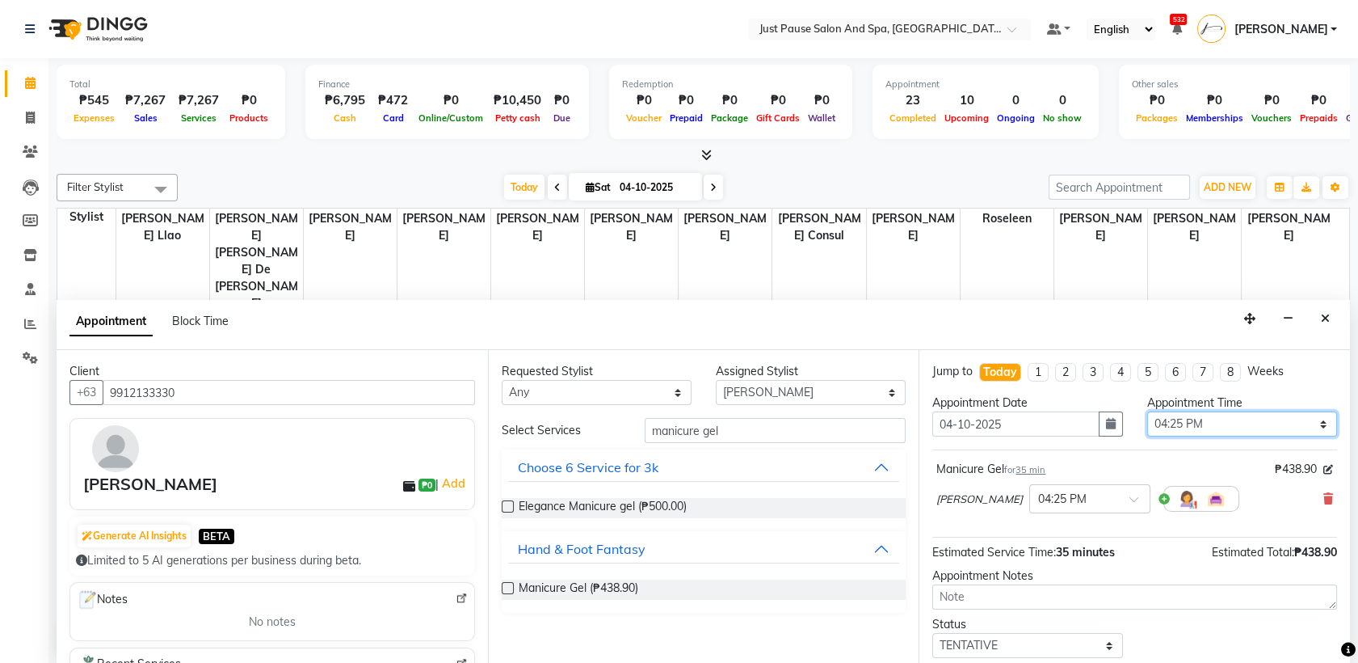
scroll to position [95, 0]
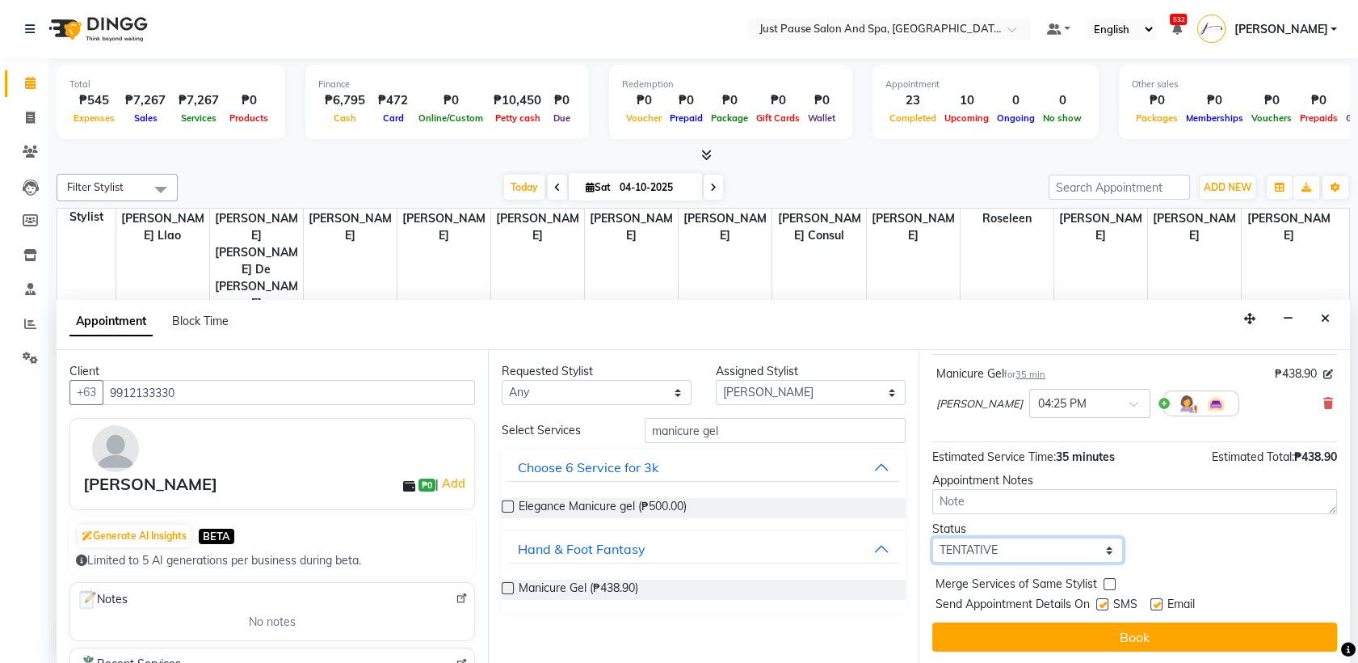
click at [1093, 549] on select "Select TENTATIVE CONFIRM CHECK-IN UPCOMING" at bounding box center [1028, 549] width 190 height 25
click at [933, 537] on select "Select TENTATIVE CONFIRM CHECK-IN UPCOMING" at bounding box center [1028, 549] width 190 height 25
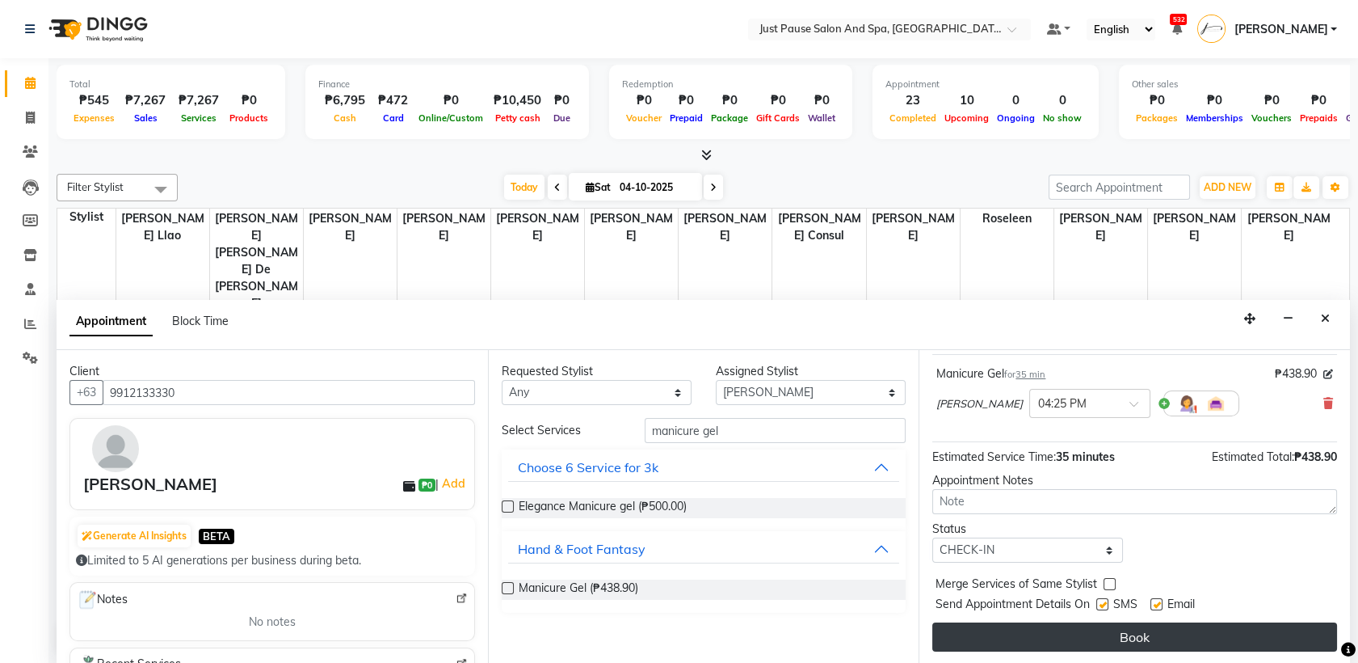
click at [1111, 639] on button "Book" at bounding box center [1135, 636] width 405 height 29
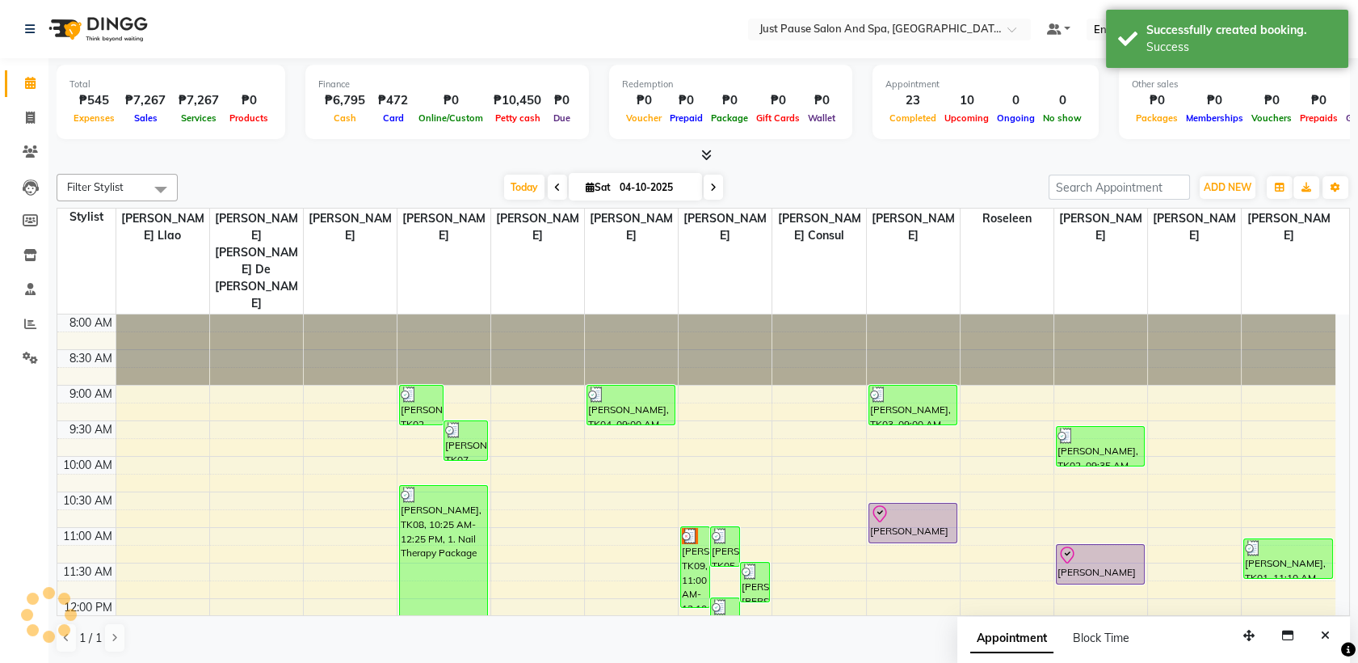
scroll to position [0, 0]
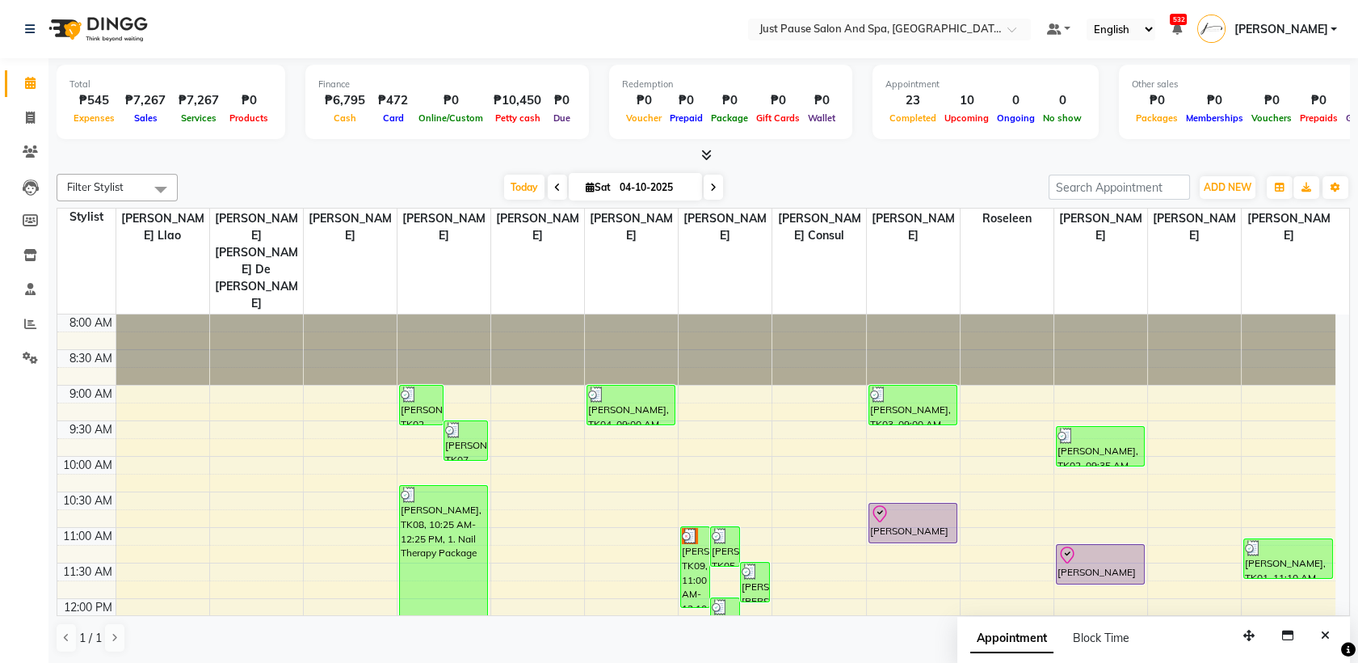
click at [1082, 630] on div "Block Time" at bounding box center [1101, 638] width 57 height 17
drag, startPoint x: 1082, startPoint y: 629, endPoint x: 1051, endPoint y: 585, distance: 53.8
drag, startPoint x: 1051, startPoint y: 585, endPoint x: 937, endPoint y: 162, distance: 437.7
click at [937, 162] on div at bounding box center [704, 155] width 1294 height 17
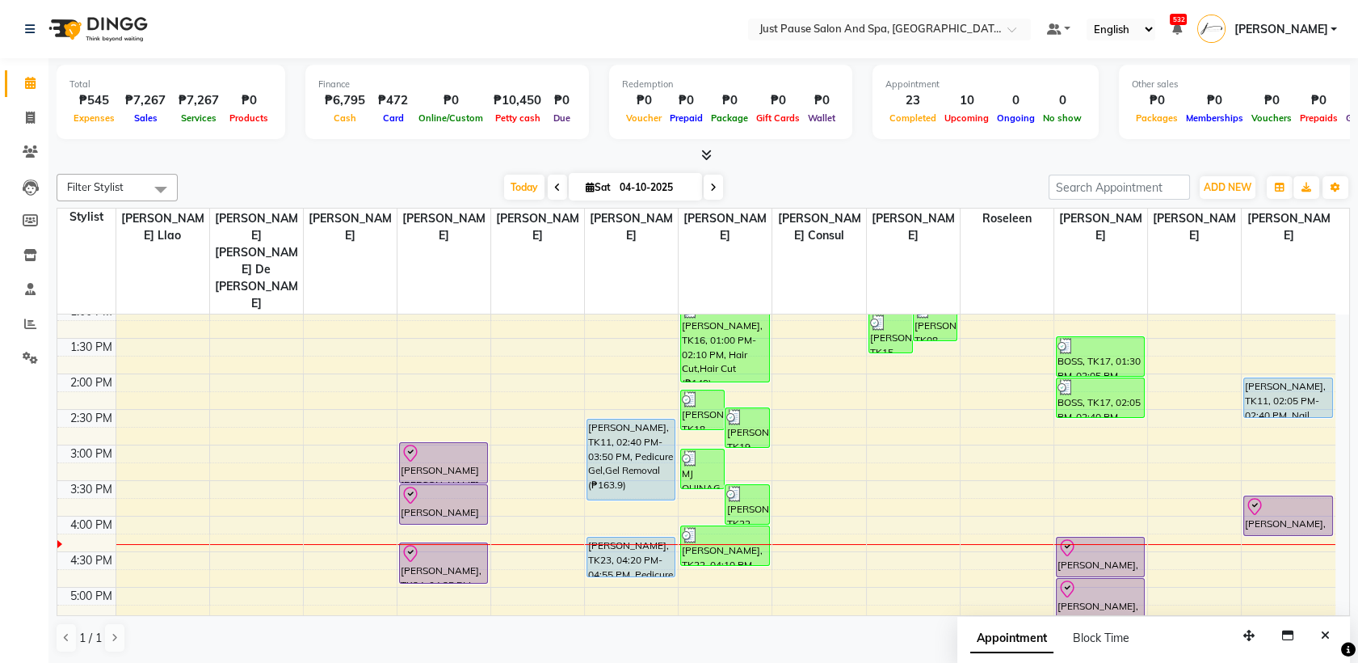
scroll to position [365, 0]
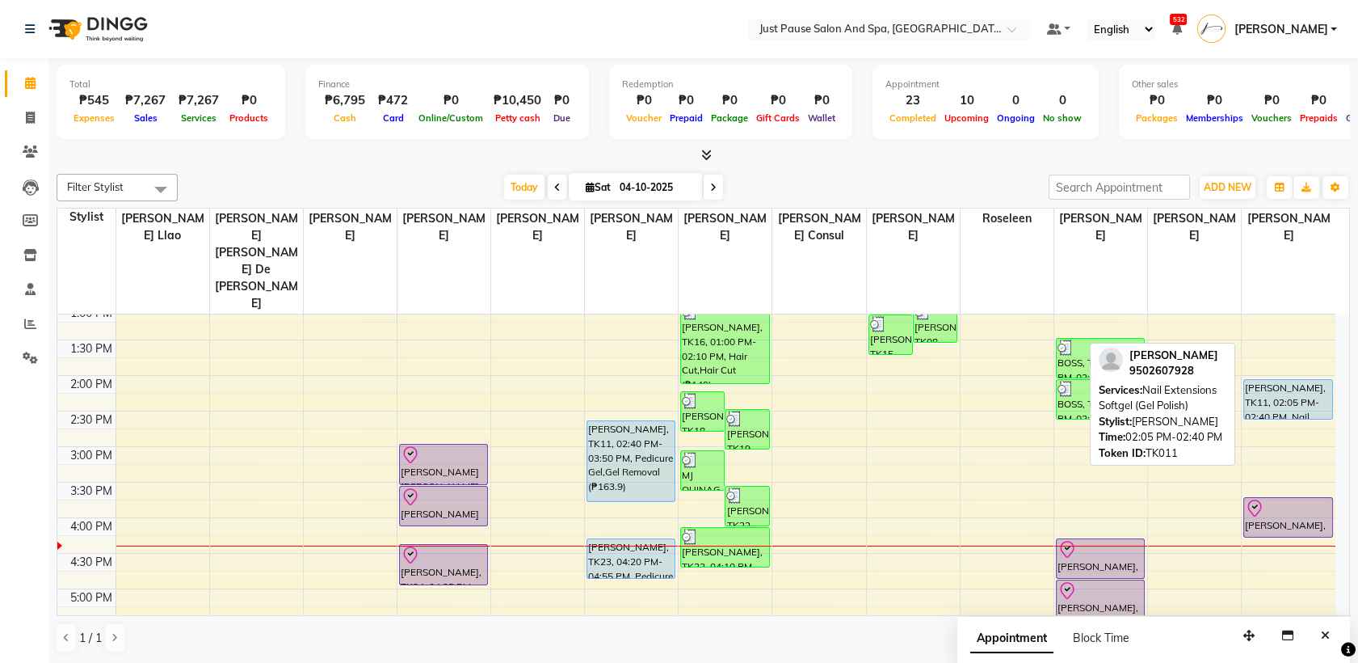
click at [1286, 380] on div "[PERSON_NAME], TK11, 02:05 PM-02:40 PM, Nail Extensions Softgel (Gel Polish)" at bounding box center [1288, 399] width 88 height 39
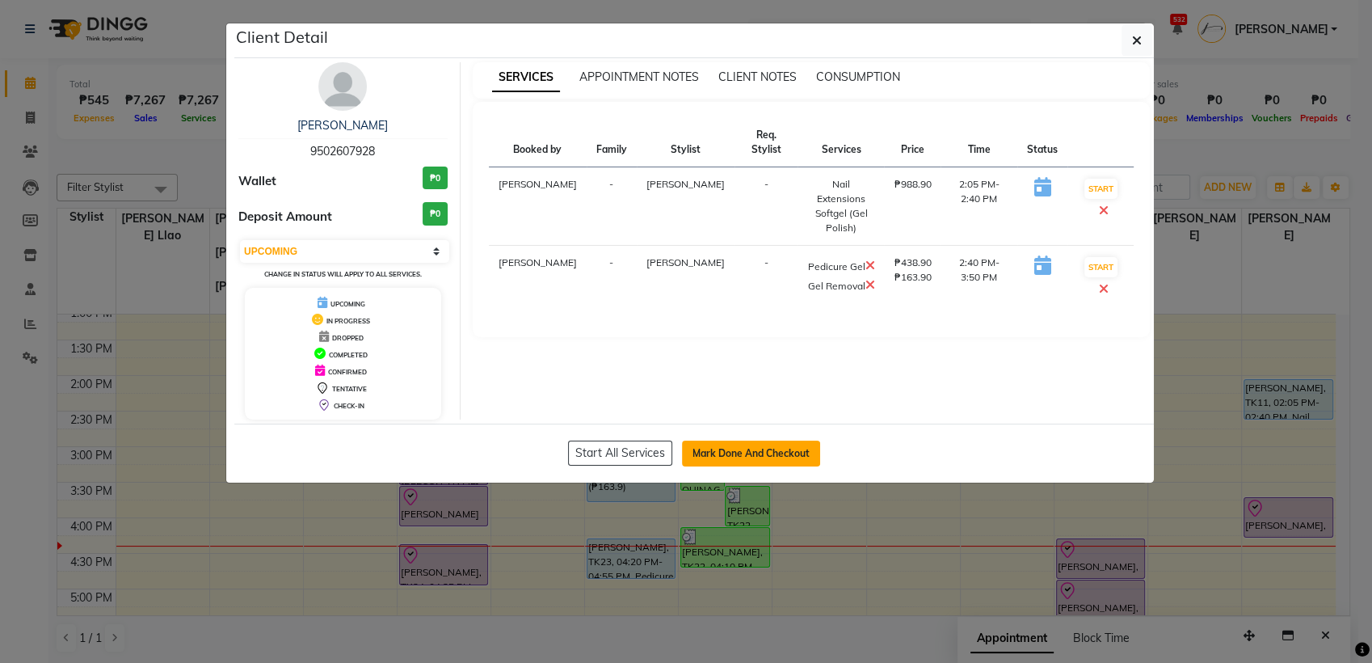
click at [771, 444] on button "Mark Done And Checkout" at bounding box center [751, 453] width 138 height 26
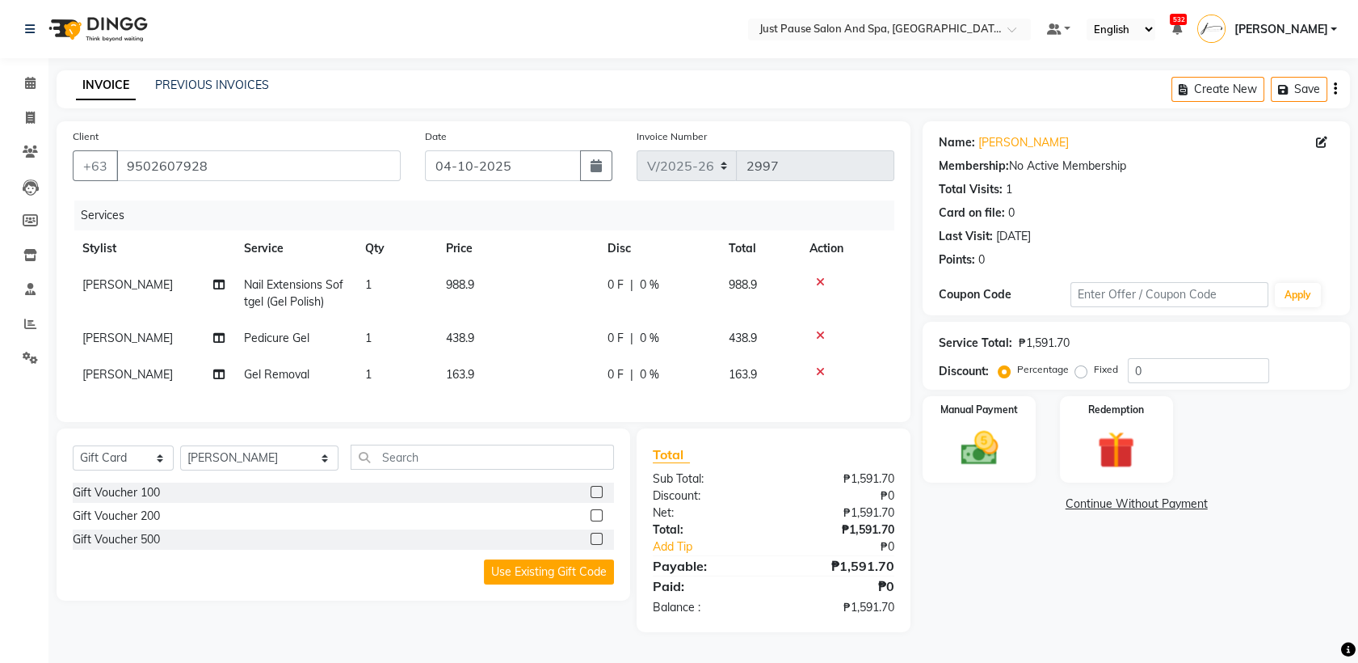
click at [529, 281] on td "988.9" at bounding box center [517, 293] width 162 height 53
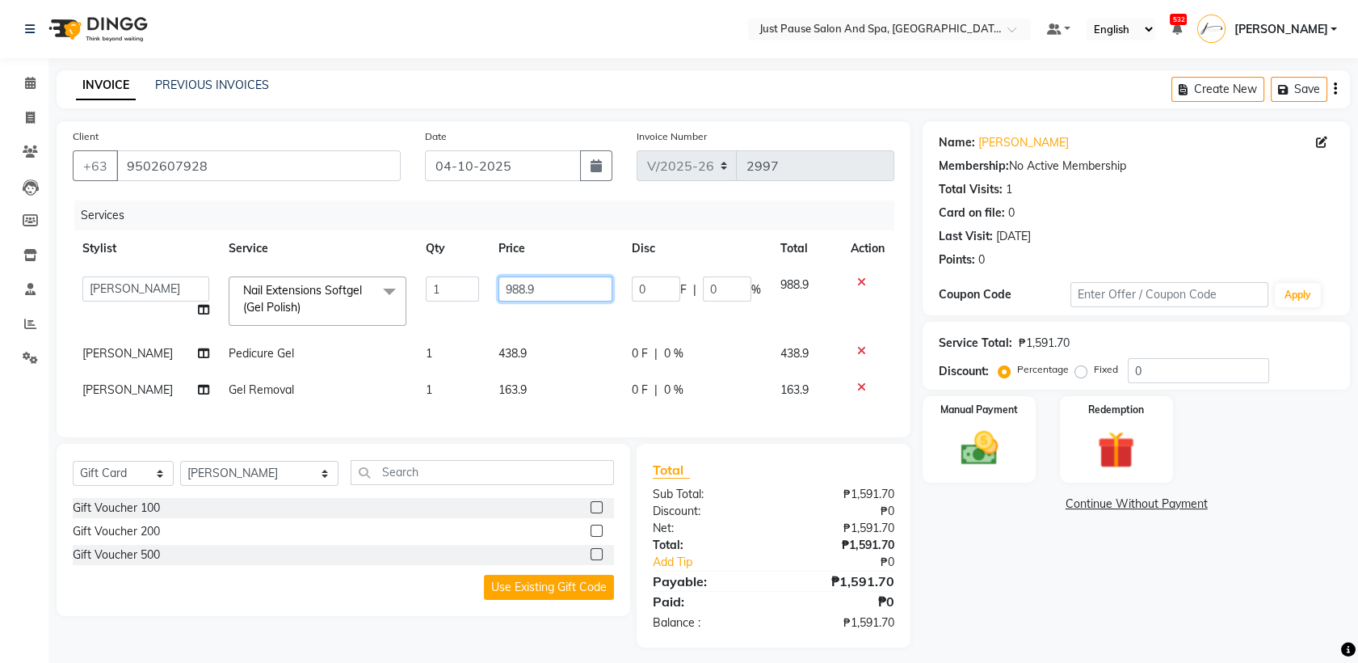
click at [562, 288] on input "988.9" at bounding box center [556, 288] width 114 height 25
click at [550, 346] on td "438.9" at bounding box center [555, 353] width 133 height 36
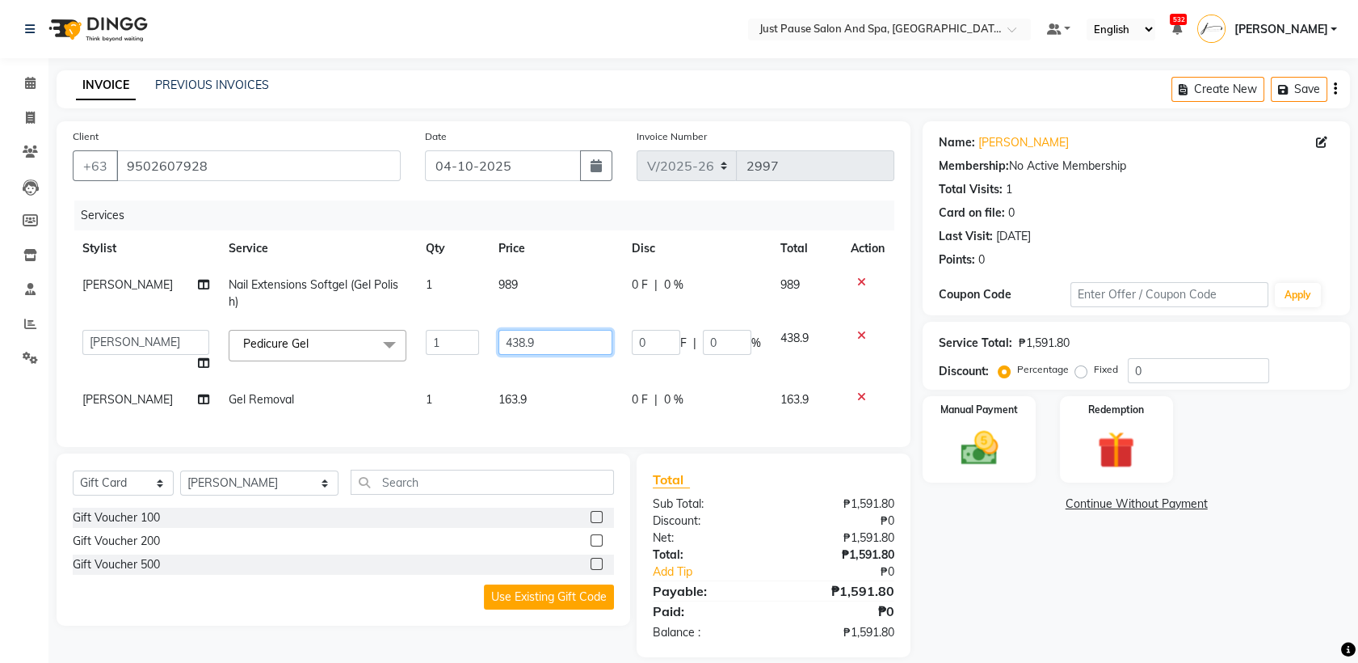
click at [566, 346] on input "438.9" at bounding box center [556, 342] width 114 height 25
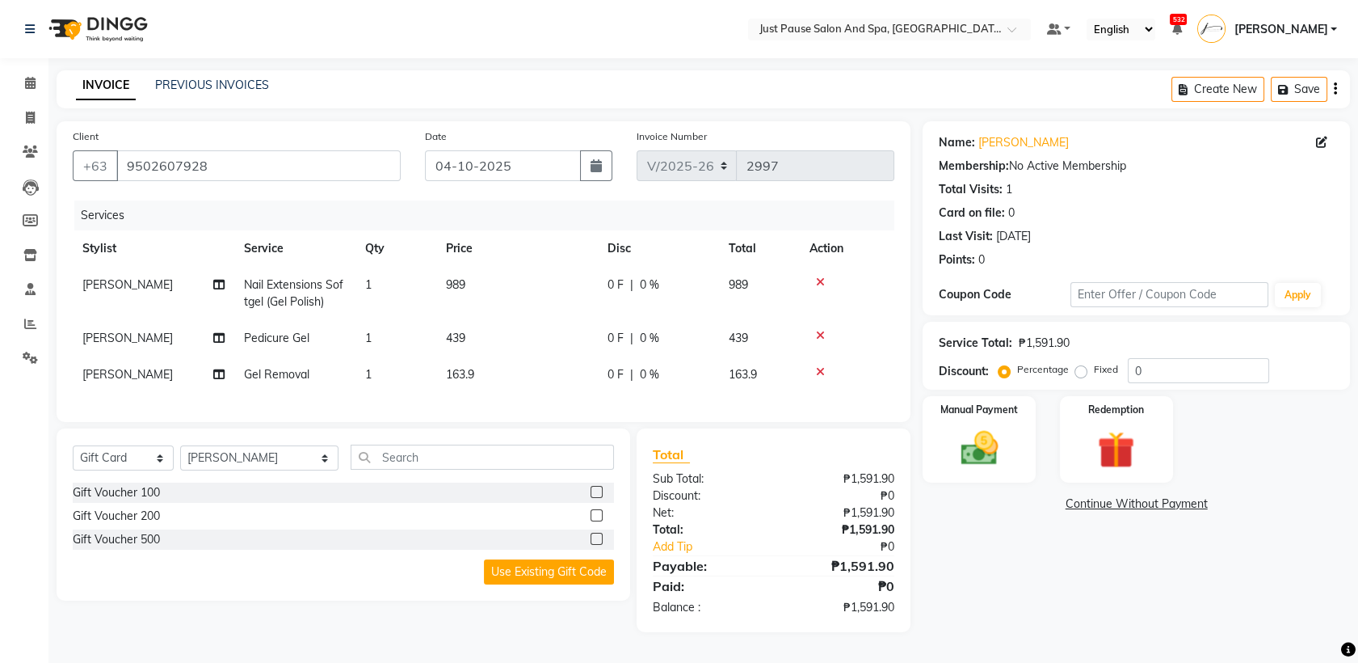
click at [550, 391] on td "163.9" at bounding box center [517, 374] width 162 height 36
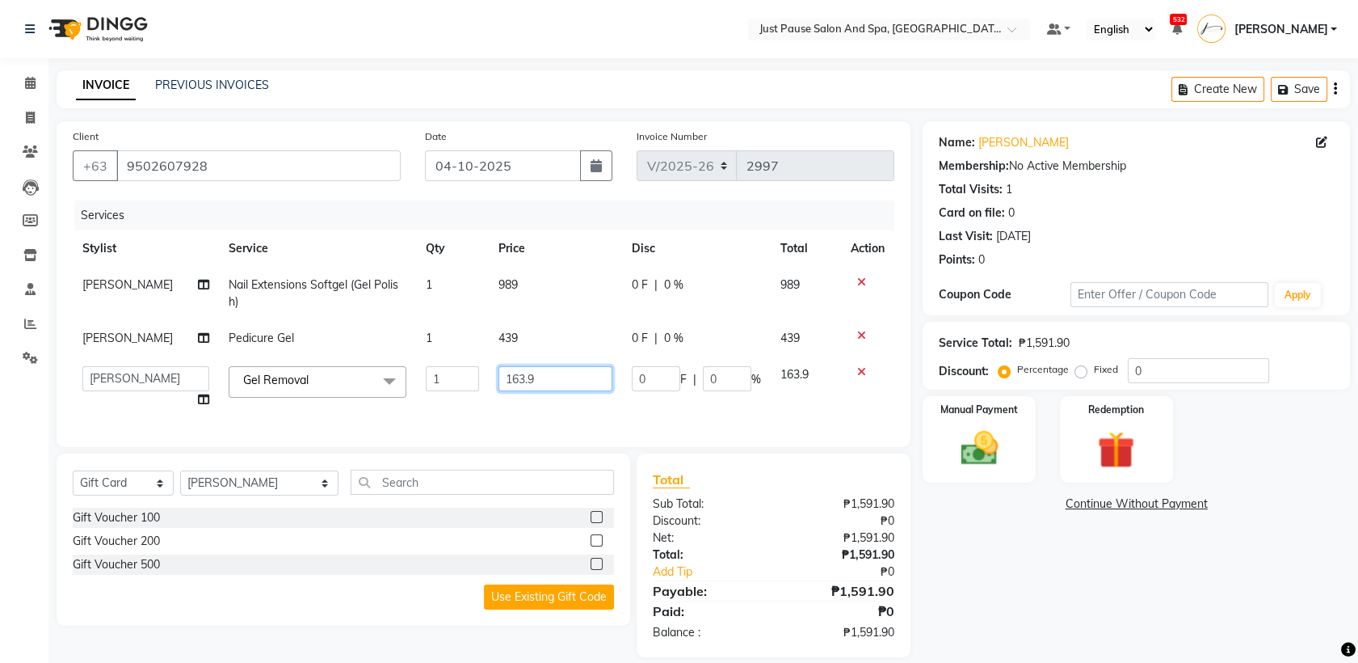
click at [546, 378] on input "163.9" at bounding box center [556, 378] width 114 height 25
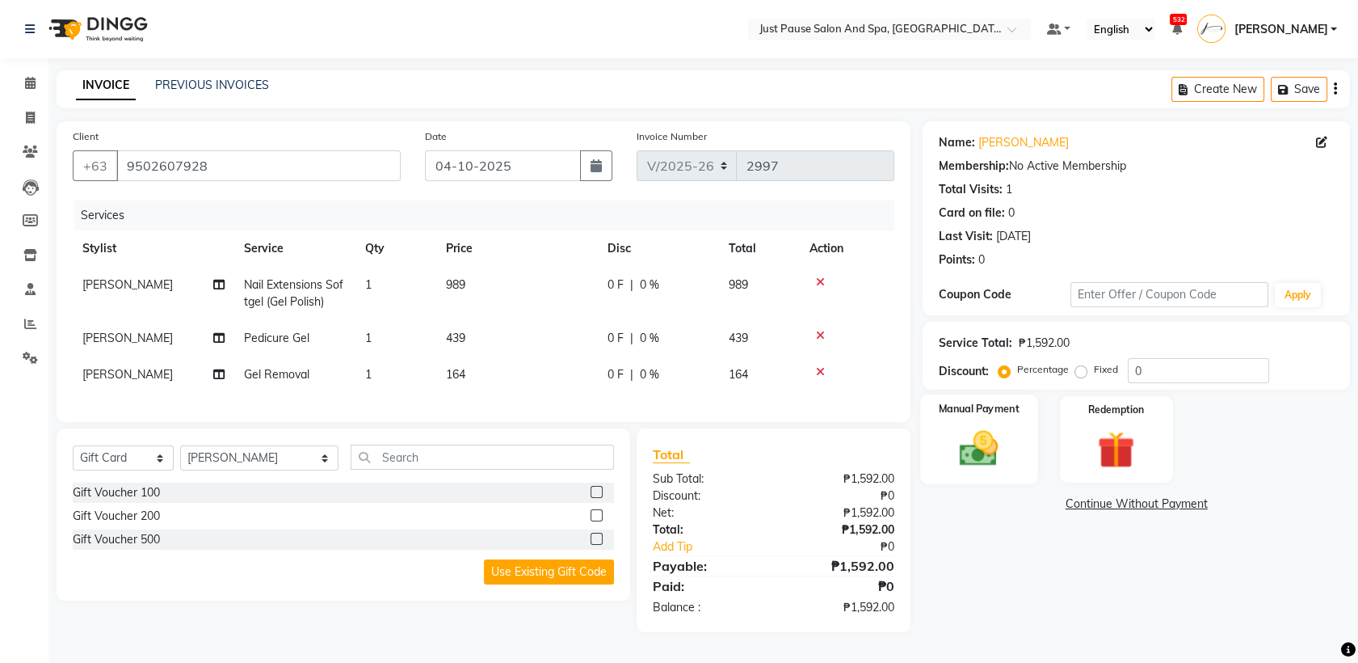
click at [983, 455] on img at bounding box center [979, 448] width 63 height 44
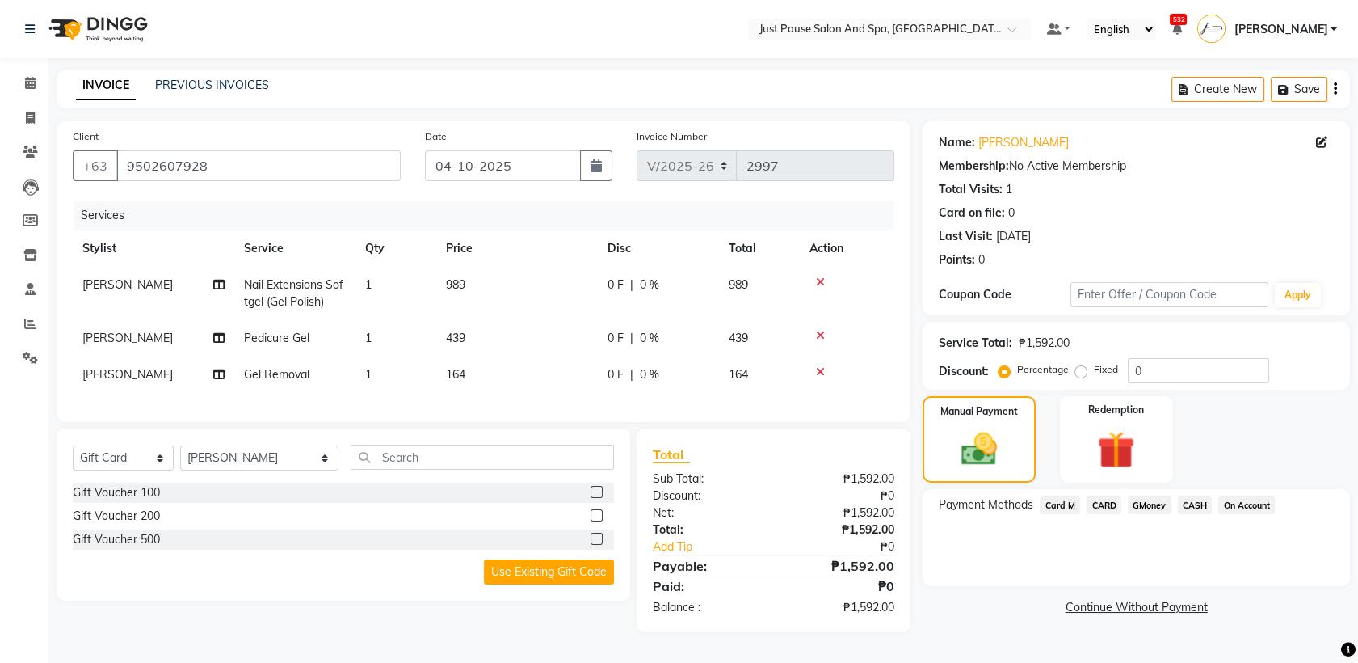
click at [1193, 501] on span "CASH" at bounding box center [1195, 504] width 35 height 19
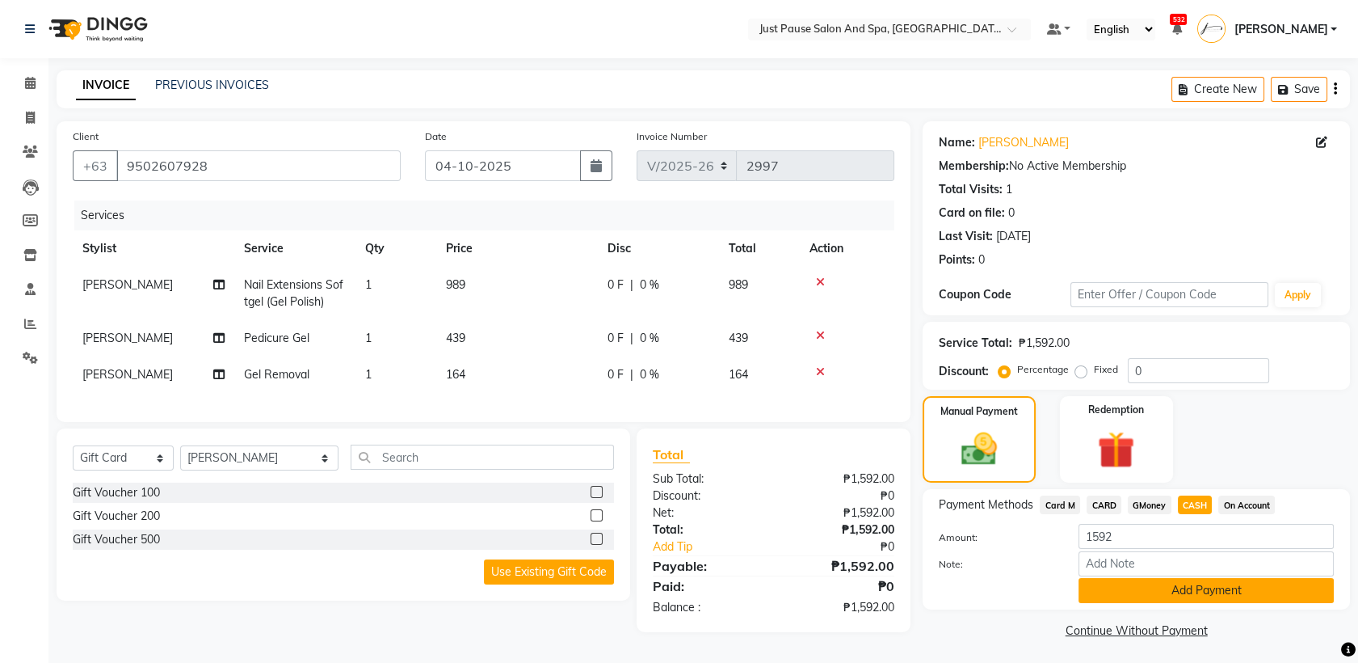
click at [1285, 600] on button "Add Payment" at bounding box center [1206, 590] width 255 height 25
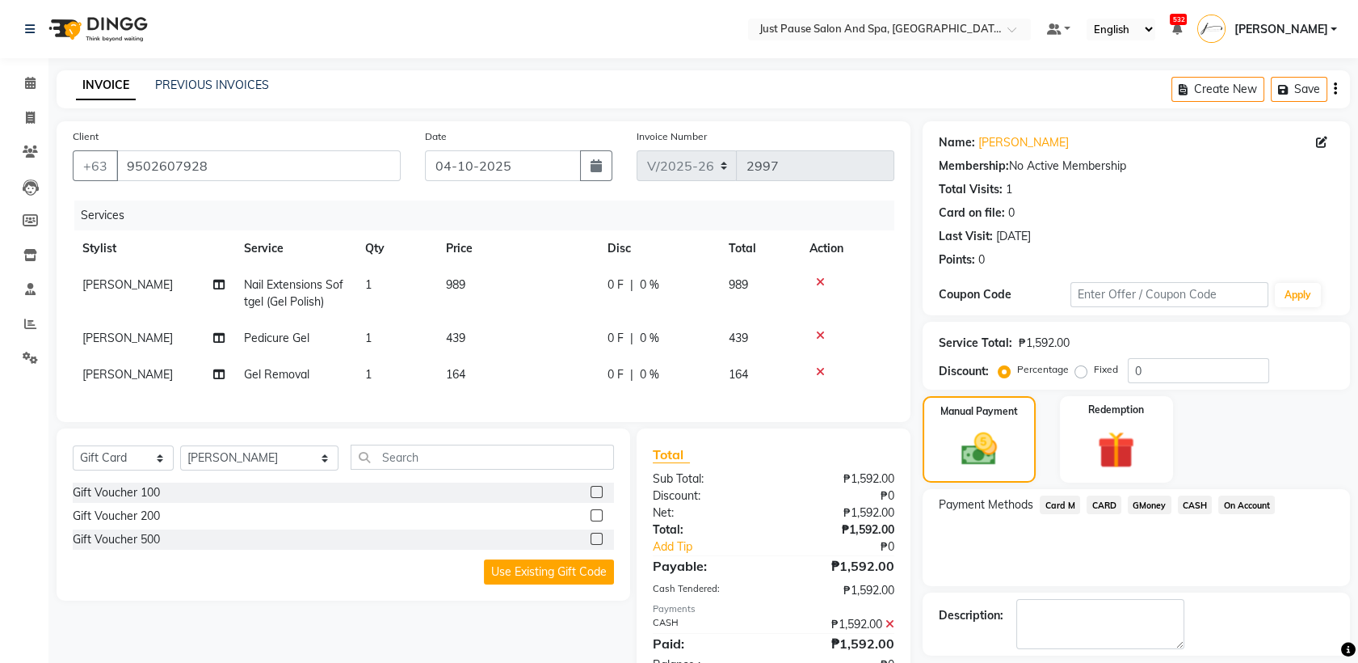
scroll to position [71, 0]
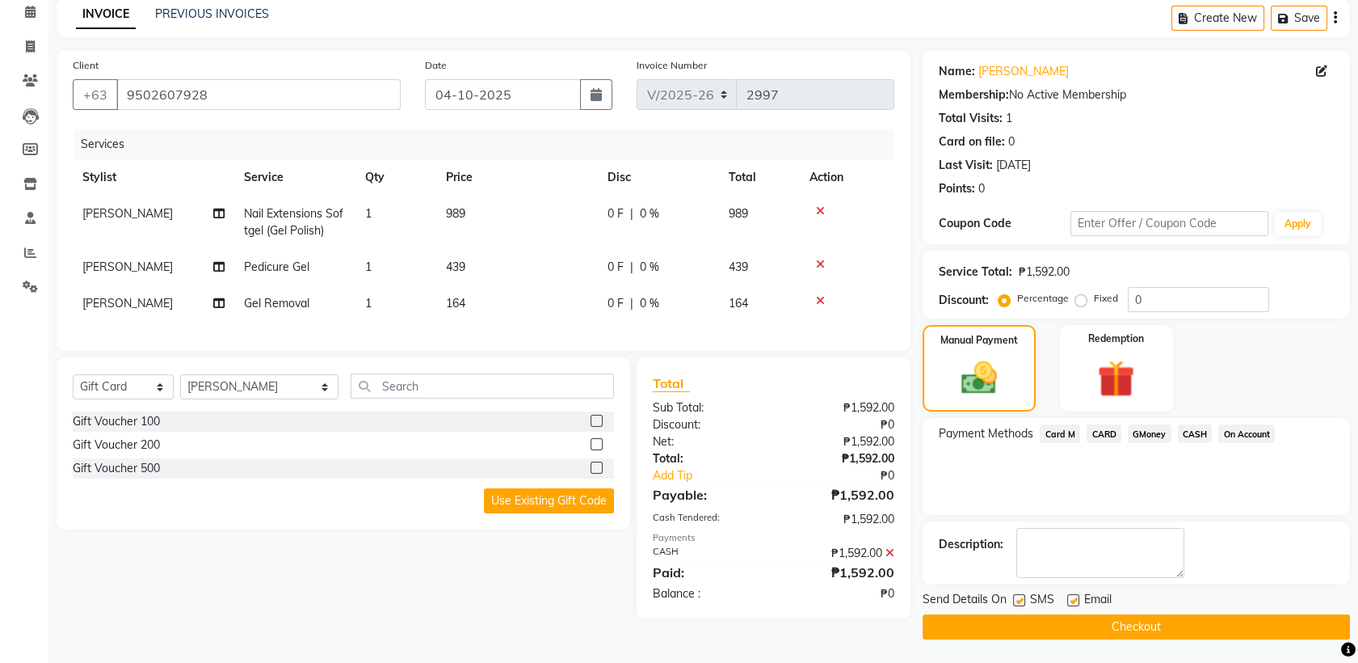
click at [1154, 627] on button "Checkout" at bounding box center [1136, 626] width 427 height 25
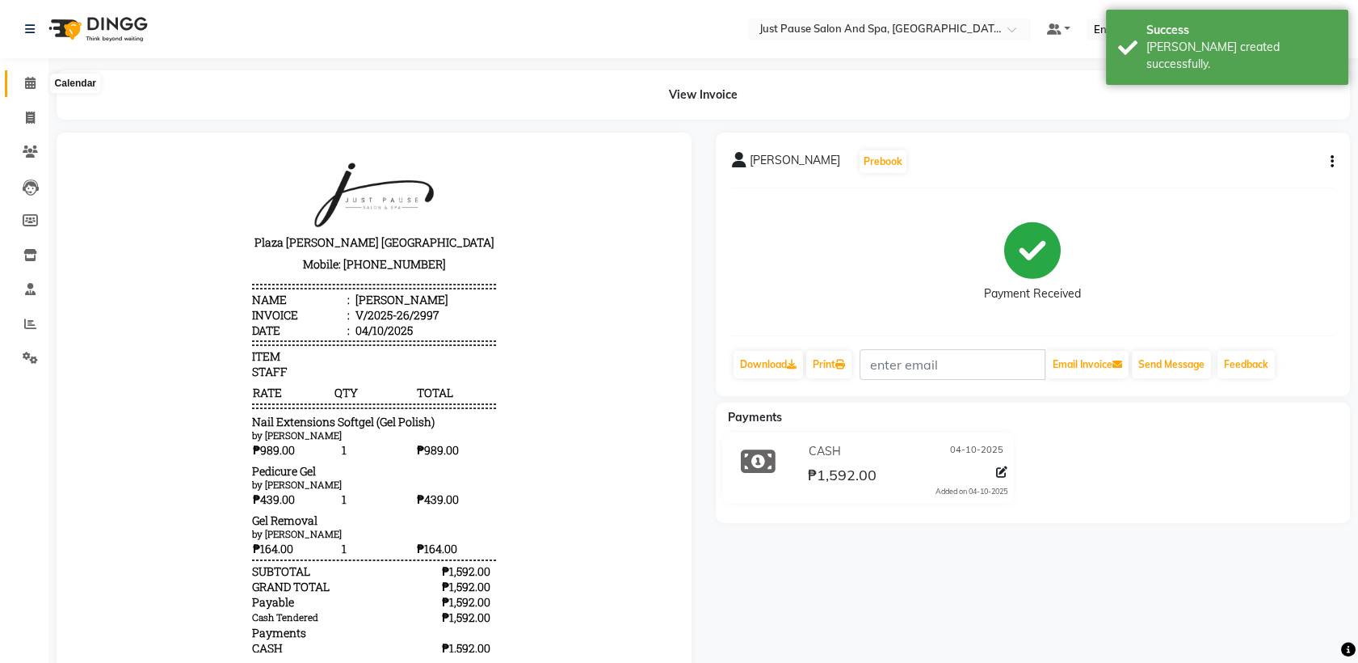
click at [31, 86] on icon at bounding box center [30, 83] width 11 height 12
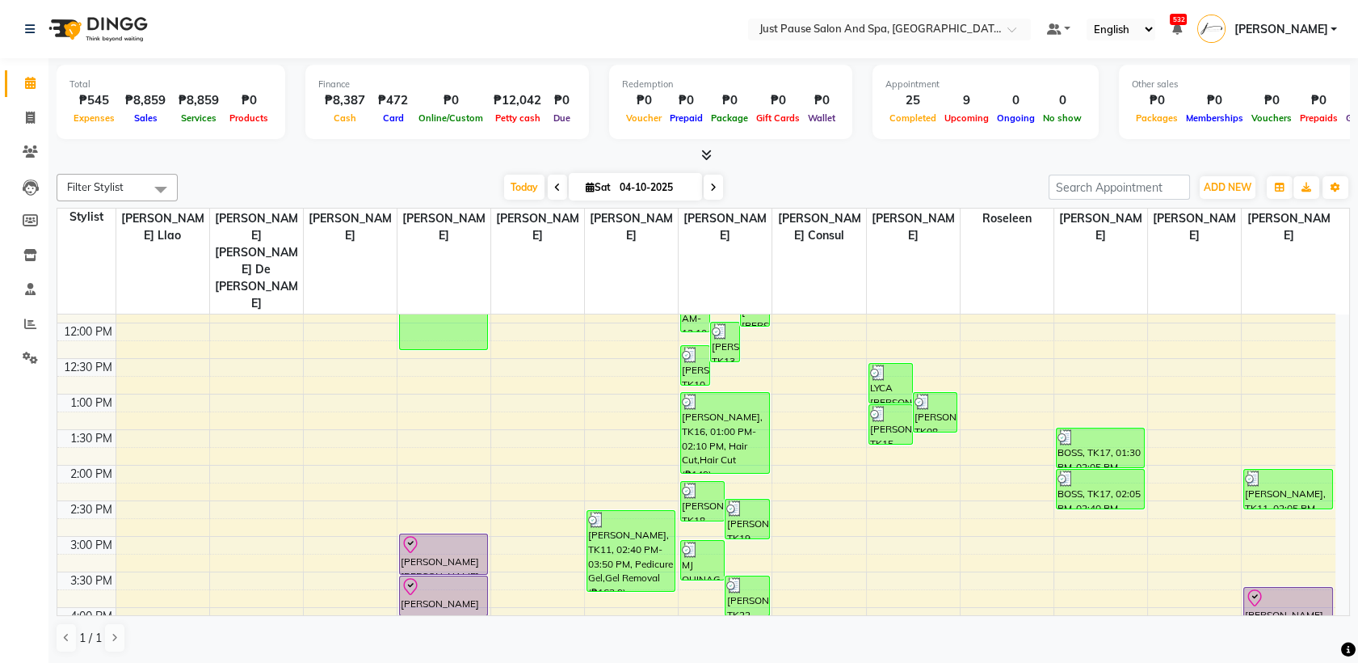
scroll to position [204, 0]
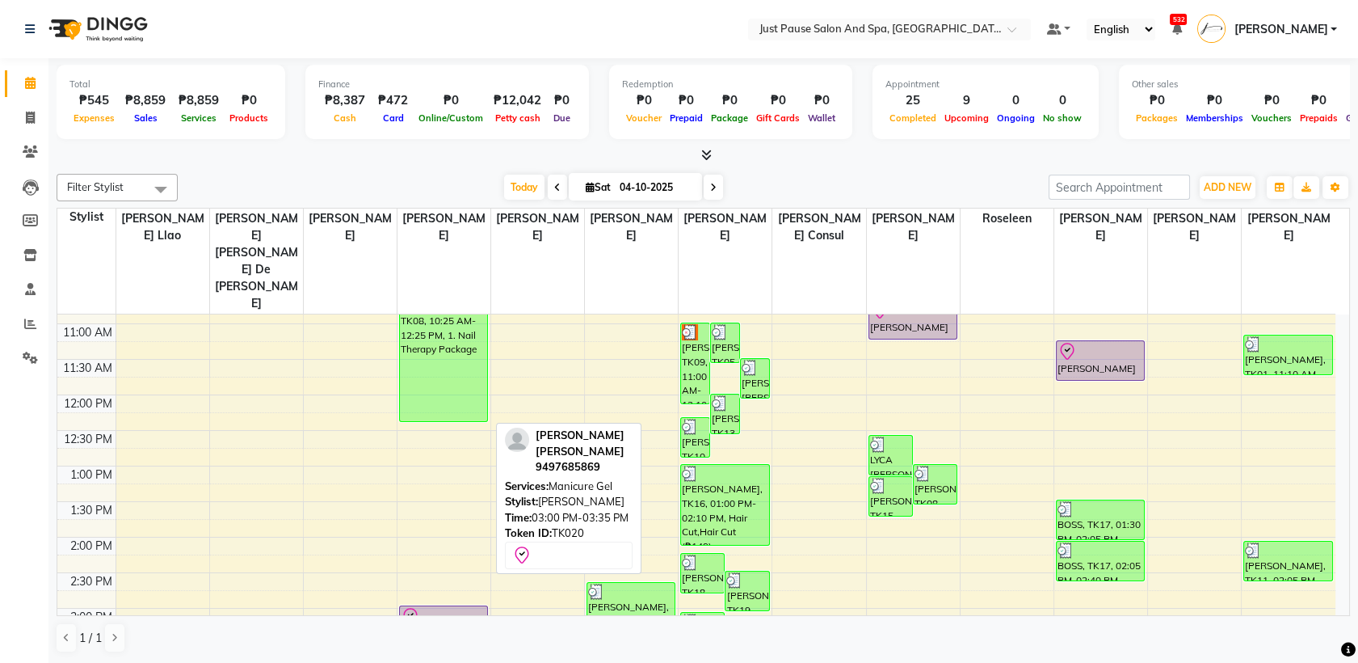
click at [472, 607] on div at bounding box center [444, 616] width 86 height 19
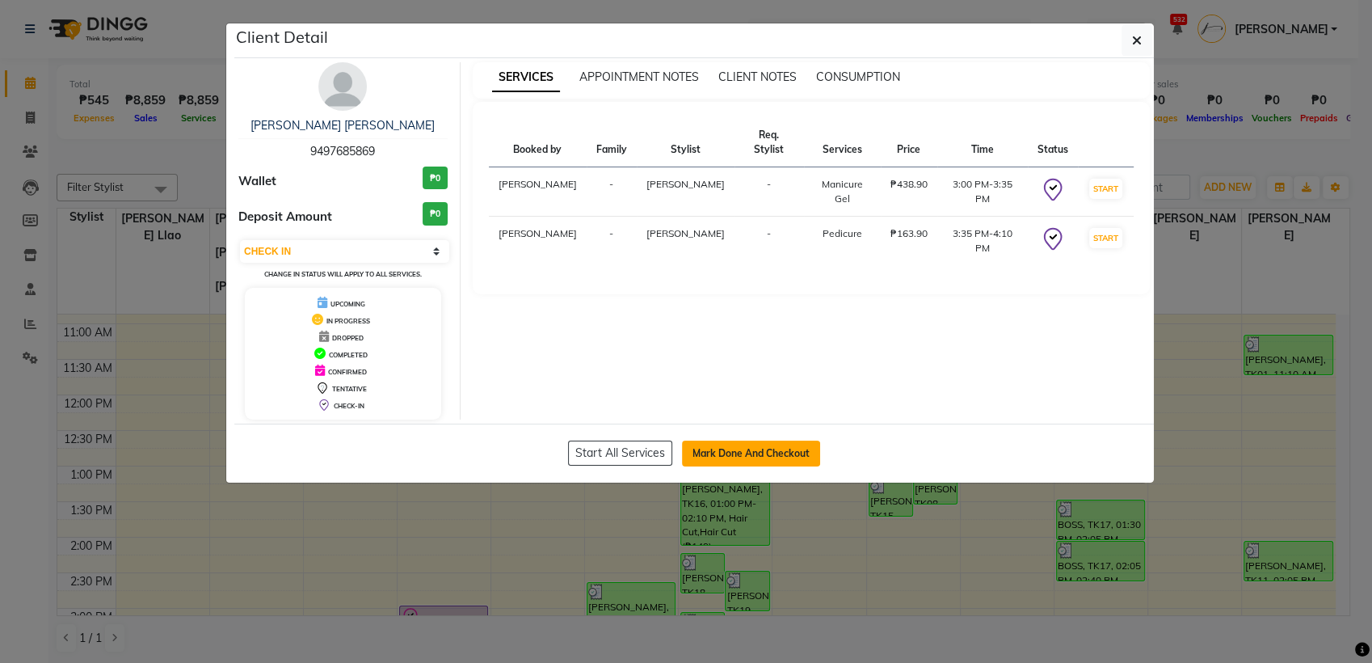
click at [804, 454] on button "Mark Done And Checkout" at bounding box center [751, 453] width 138 height 26
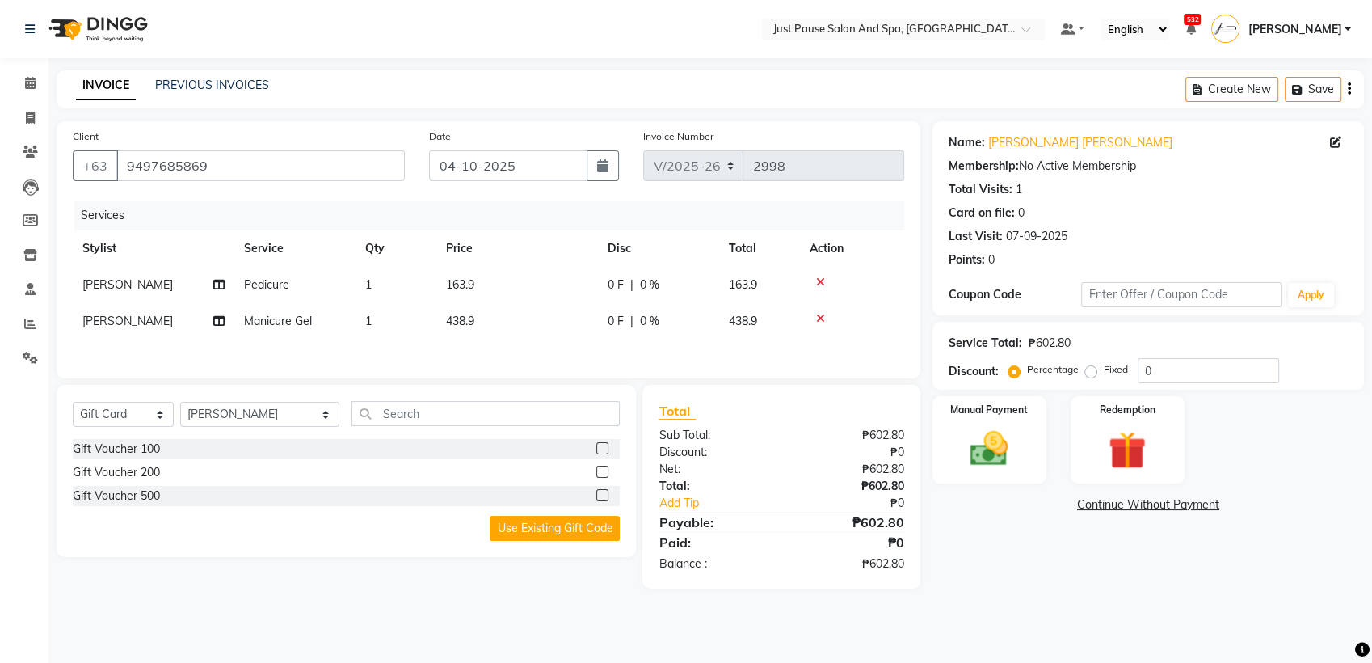
click at [500, 264] on th "Price" at bounding box center [517, 248] width 162 height 36
click at [528, 289] on td "163.9" at bounding box center [517, 285] width 162 height 36
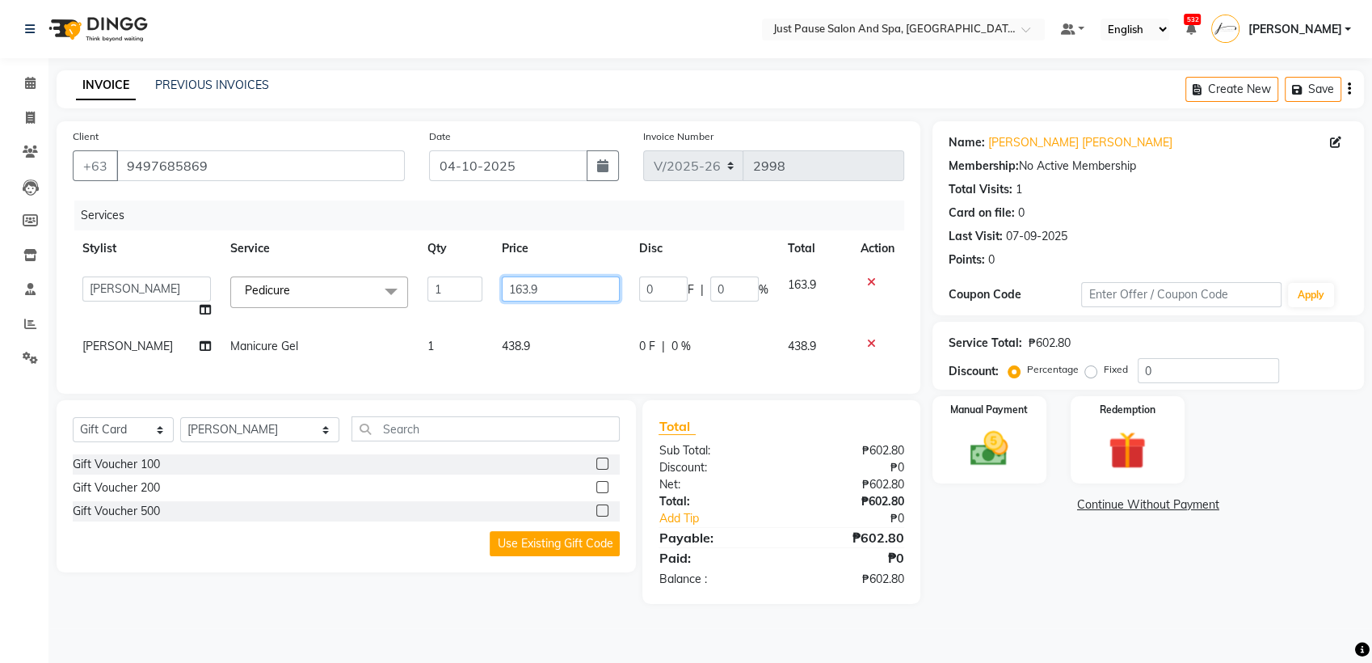
click at [538, 293] on input "163.9" at bounding box center [561, 288] width 118 height 25
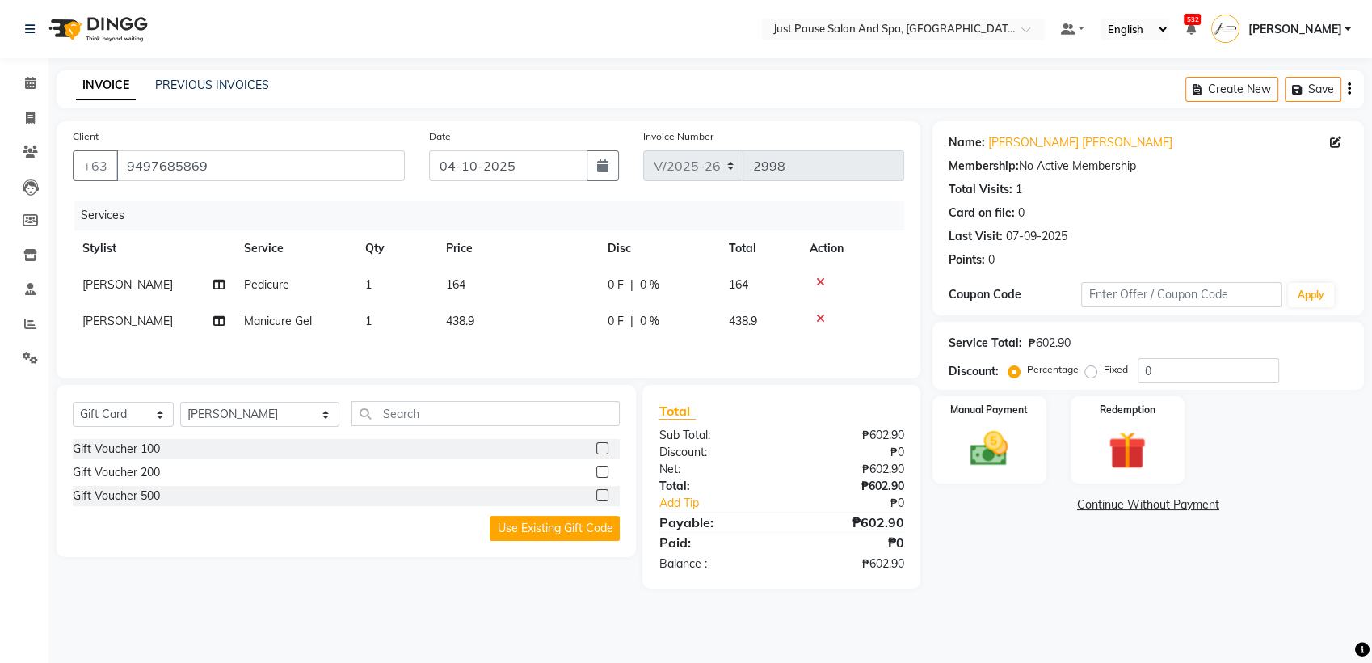
click at [549, 340] on div "Services Stylist Service Qty Price Disc Total Action [PERSON_NAME] Pedicure 1 1…" at bounding box center [489, 281] width 832 height 162
click at [548, 320] on td "438.9" at bounding box center [517, 321] width 162 height 36
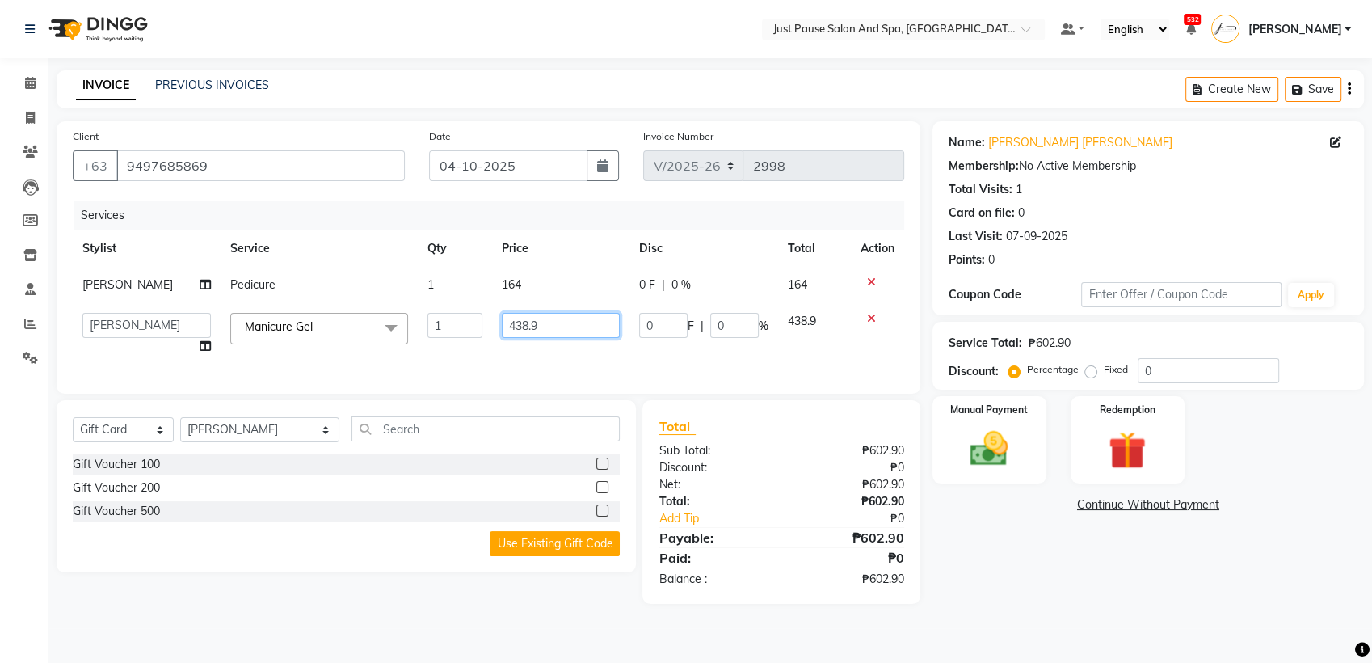
click at [563, 336] on input "438.9" at bounding box center [561, 325] width 118 height 25
click at [963, 426] on img at bounding box center [990, 448] width 64 height 45
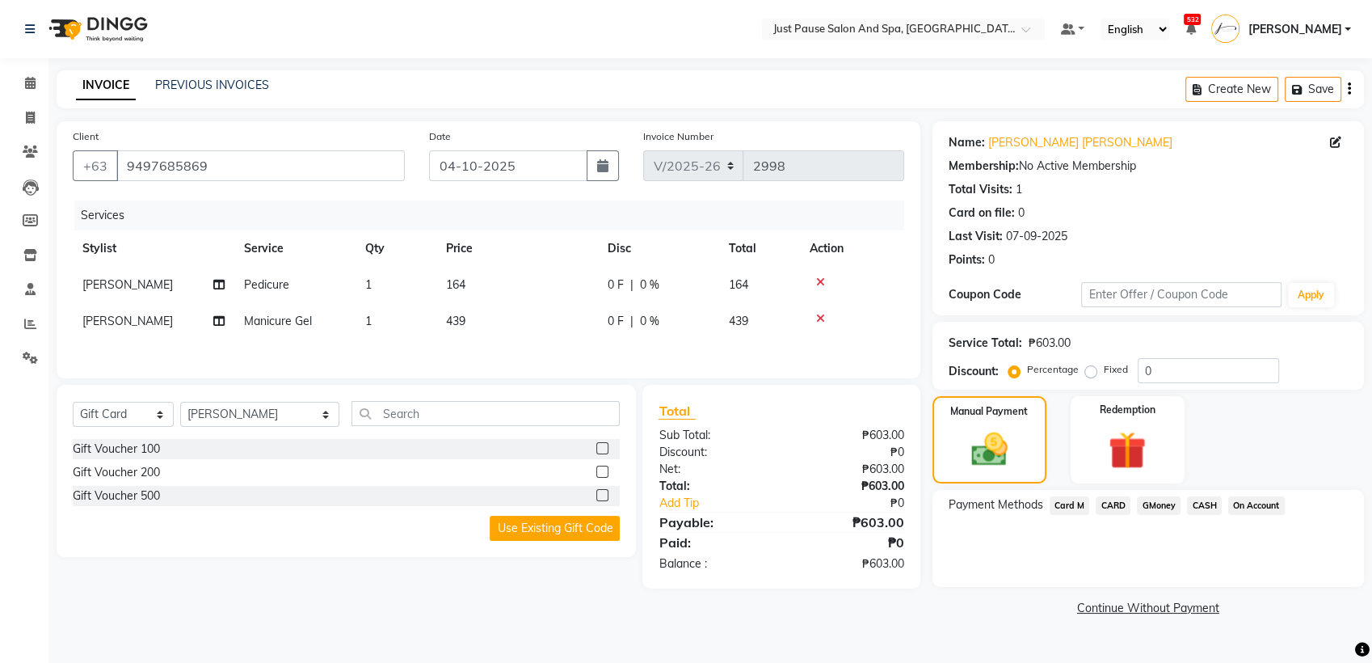
click at [1208, 510] on span "CASH" at bounding box center [1204, 505] width 35 height 19
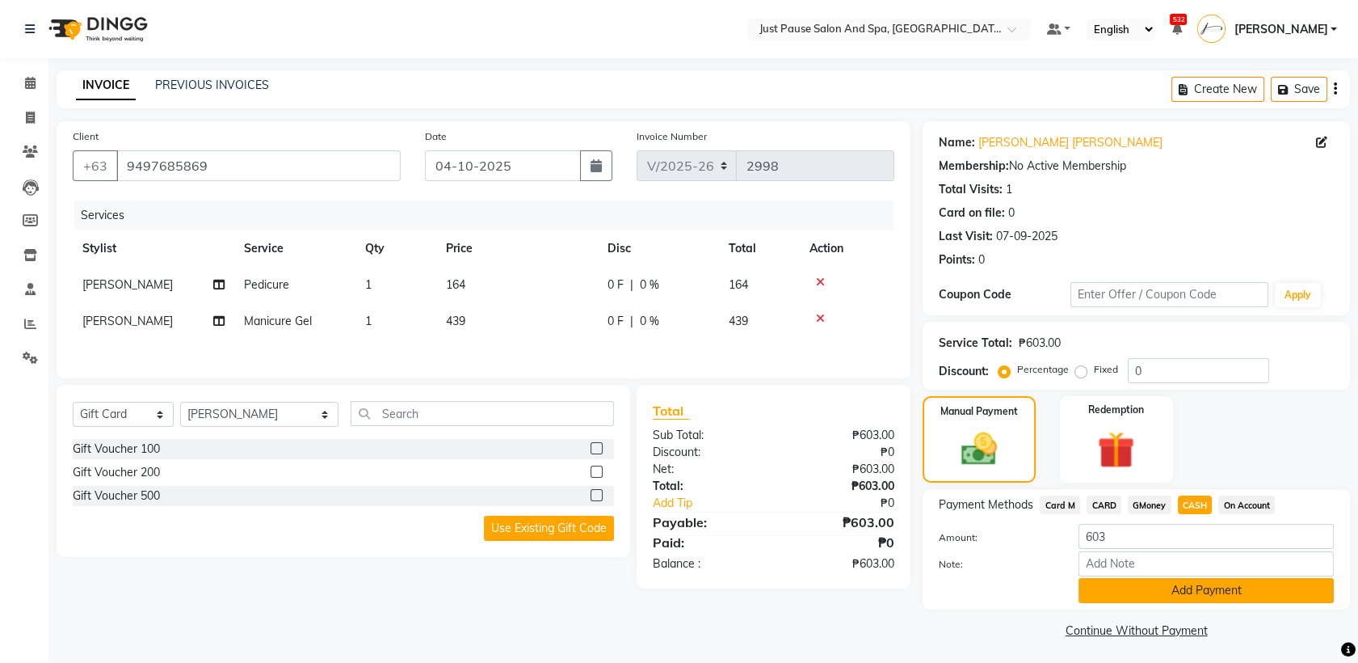
click at [1273, 592] on button "Add Payment" at bounding box center [1206, 590] width 255 height 25
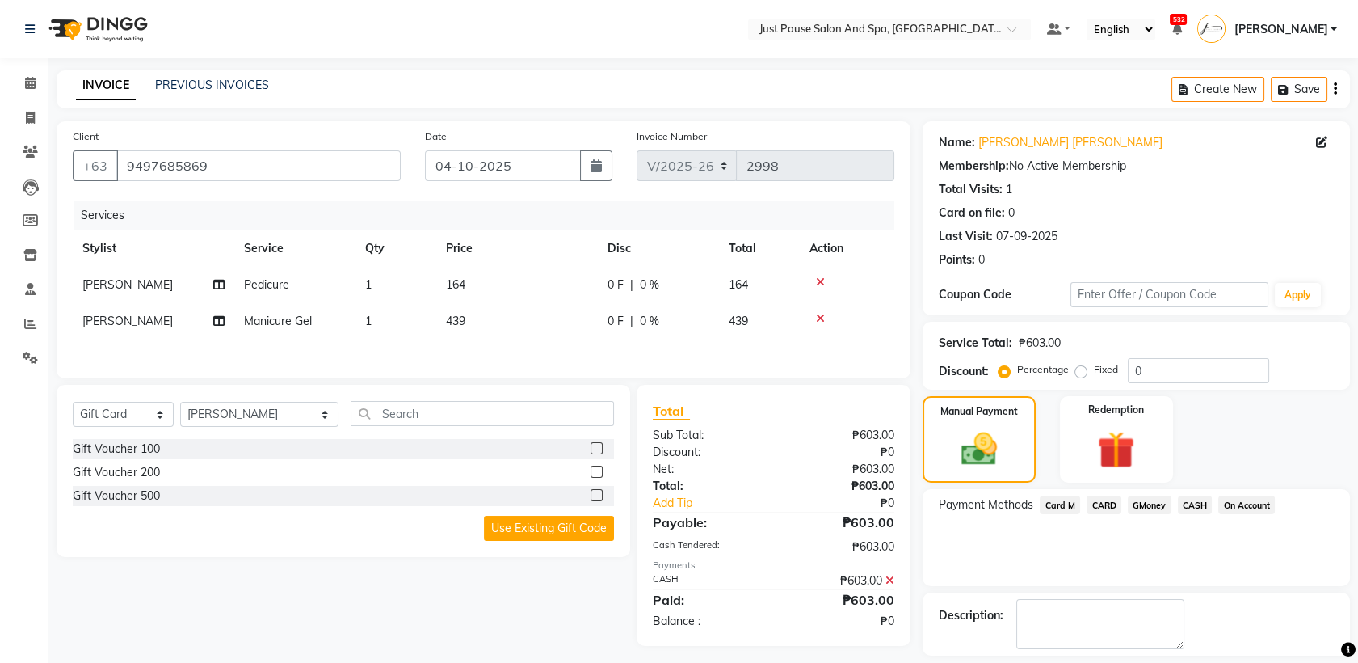
scroll to position [71, 0]
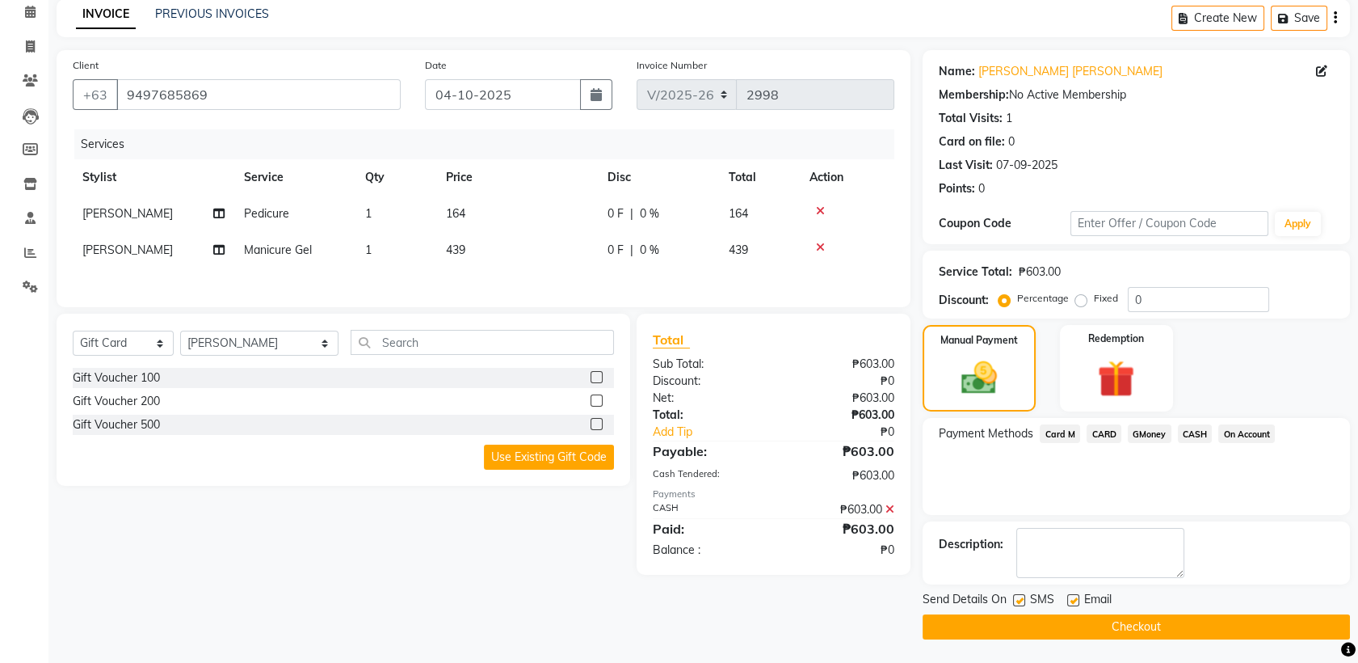
click at [1262, 634] on button "Checkout" at bounding box center [1136, 626] width 427 height 25
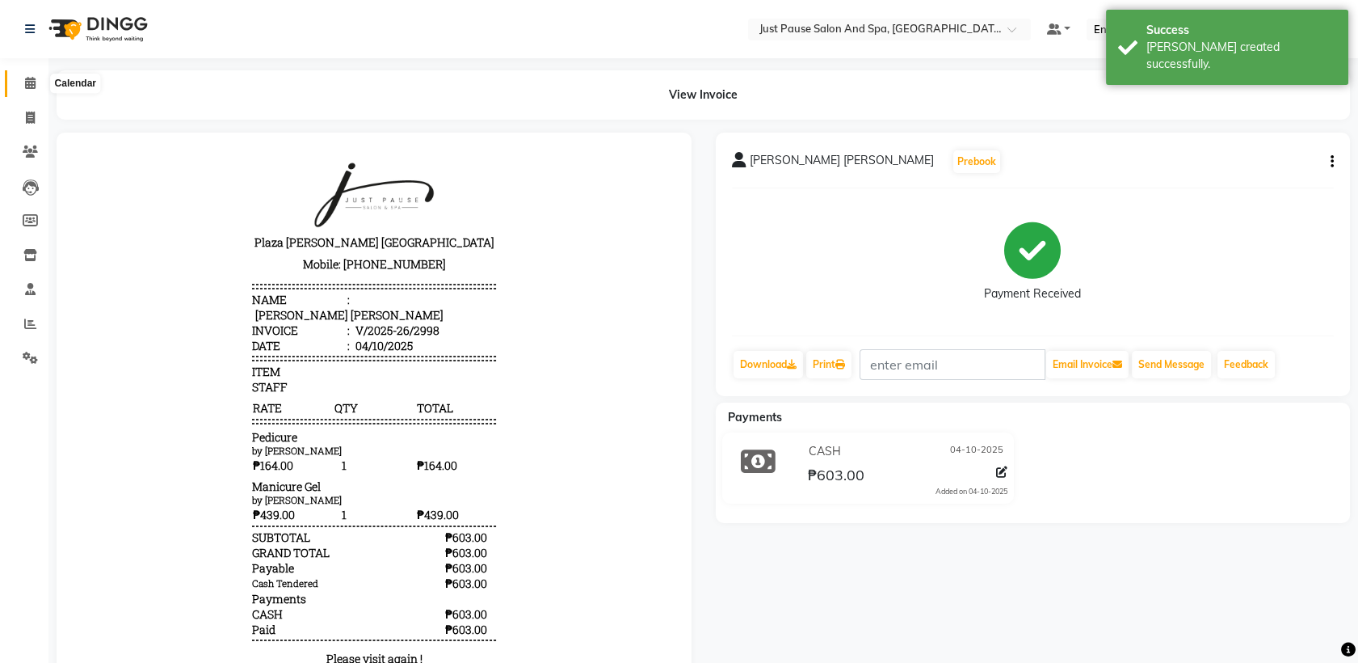
click at [26, 84] on icon at bounding box center [30, 83] width 11 height 12
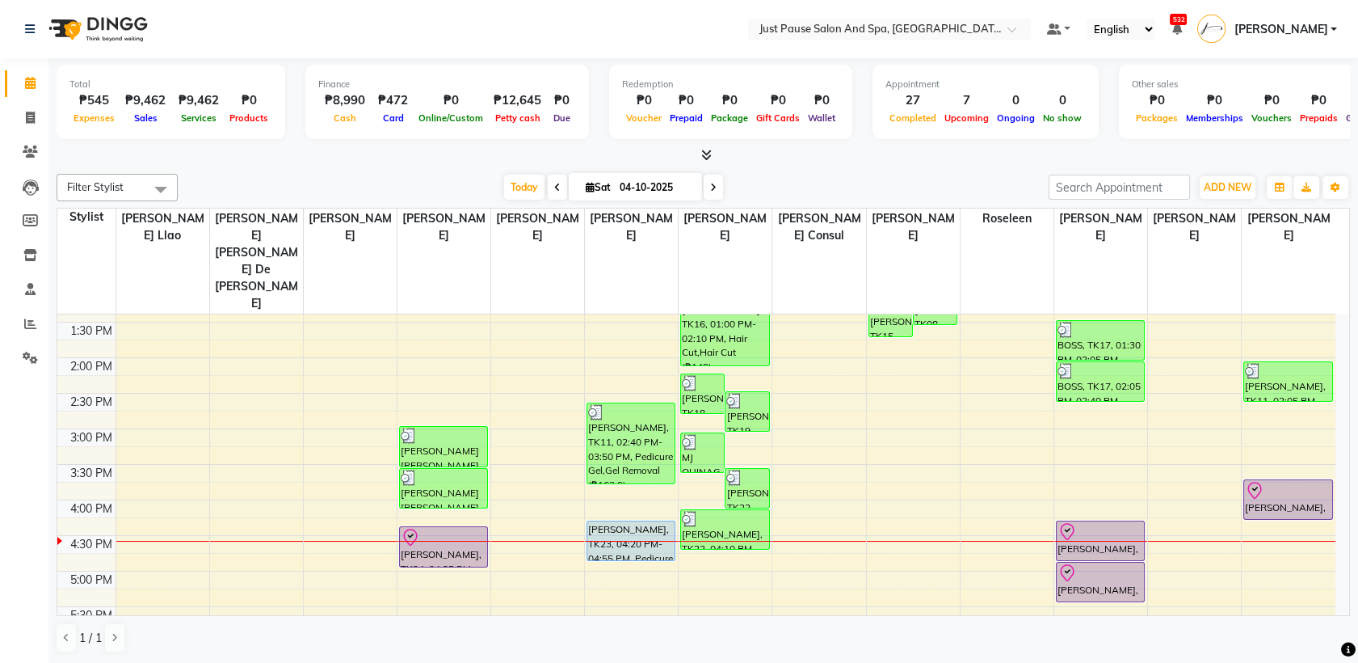
scroll to position [431, 0]
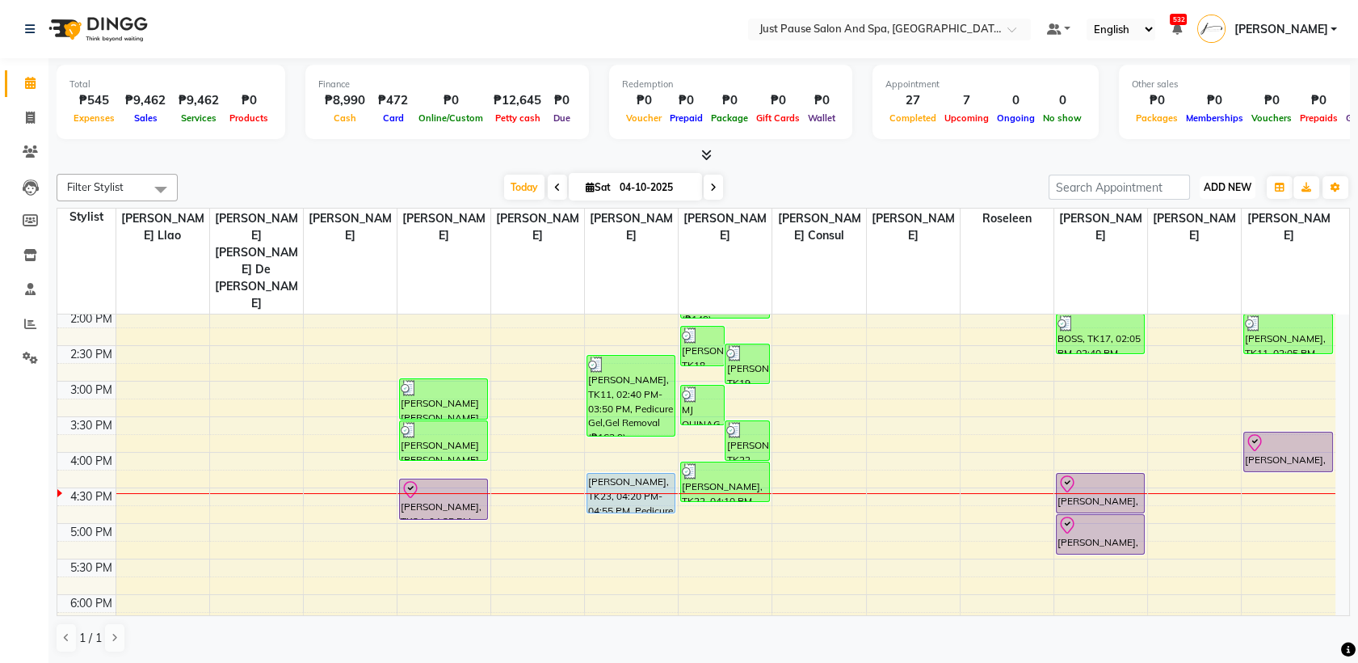
click at [1248, 182] on span "ADD NEW" at bounding box center [1228, 187] width 48 height 12
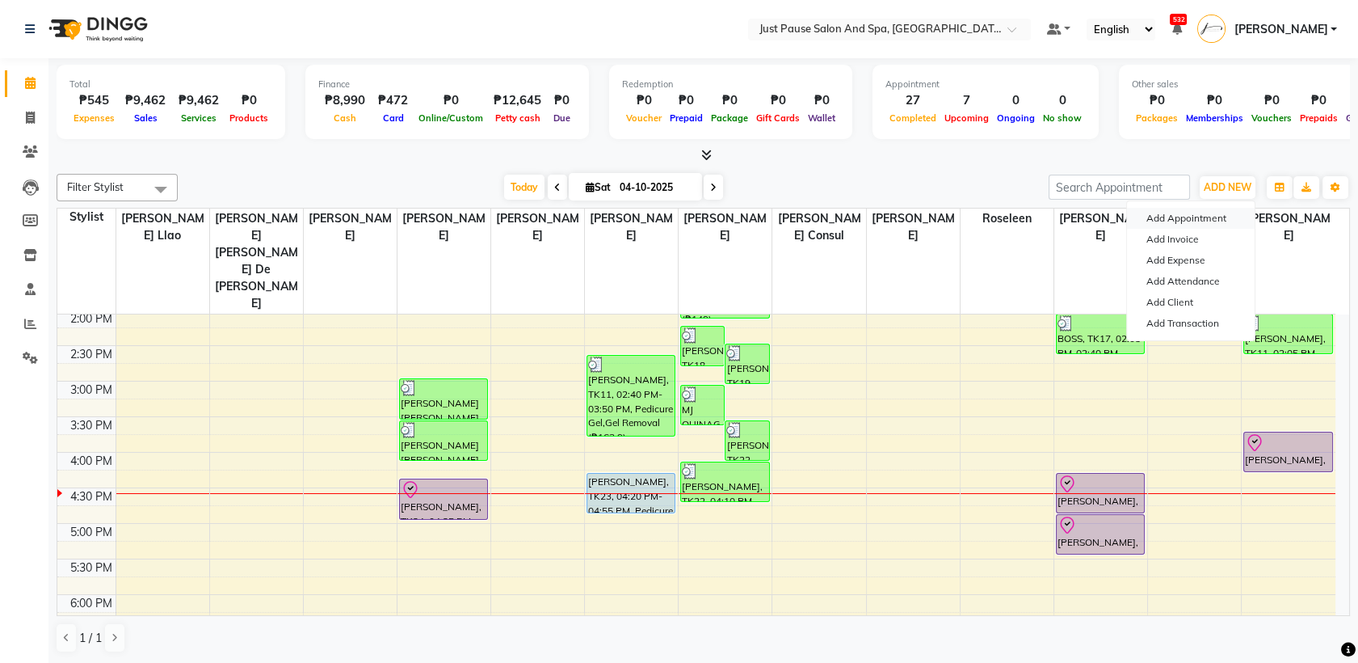
click at [1240, 217] on button "Add Appointment" at bounding box center [1191, 218] width 128 height 21
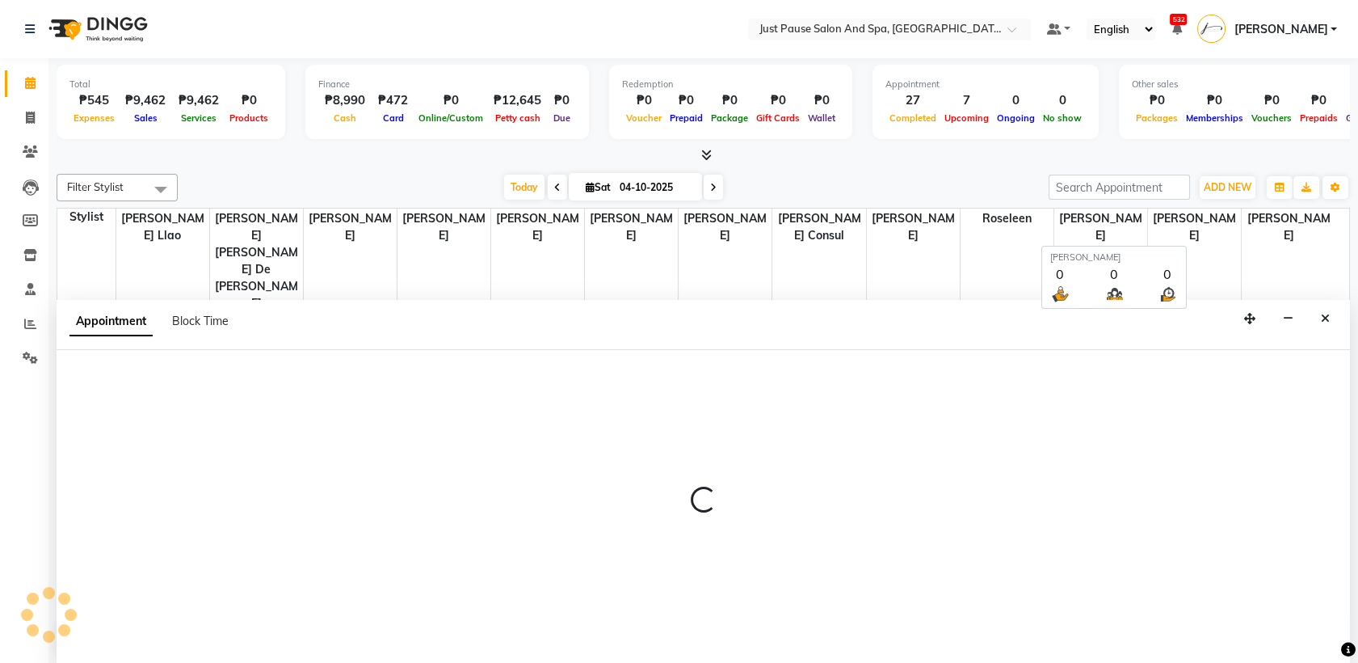
scroll to position [0, 0]
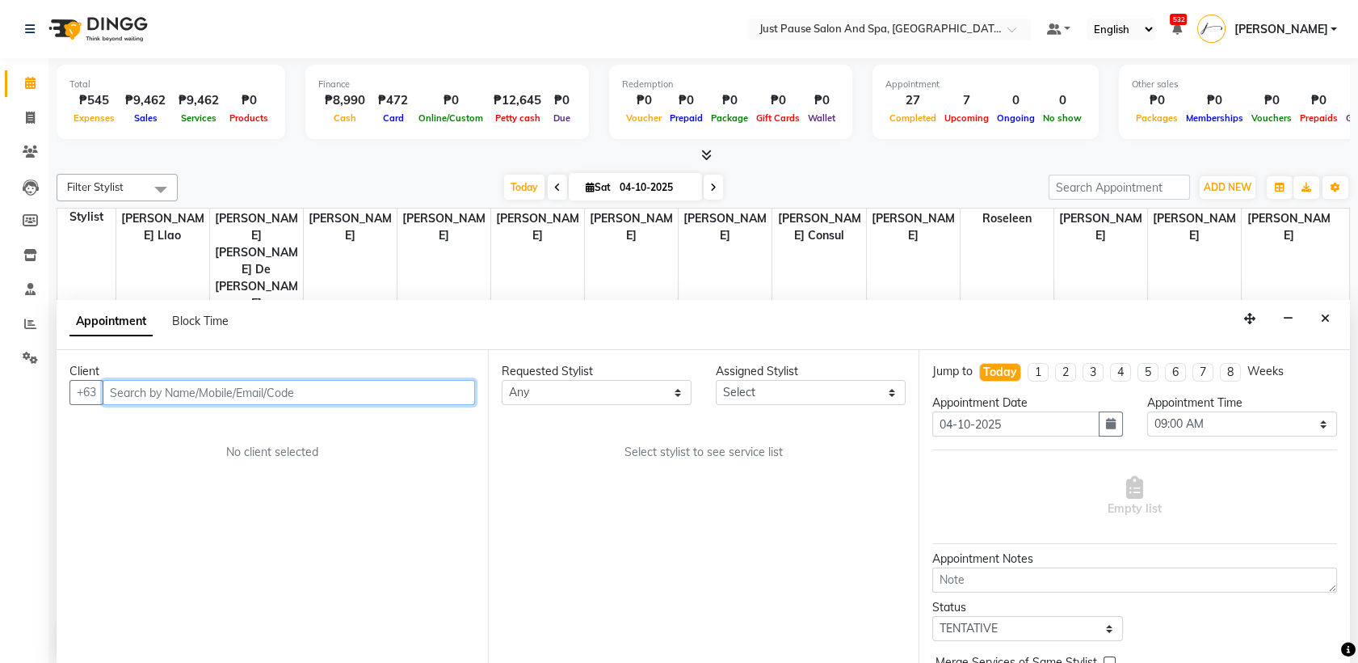
click at [423, 392] on input "text" at bounding box center [289, 392] width 373 height 25
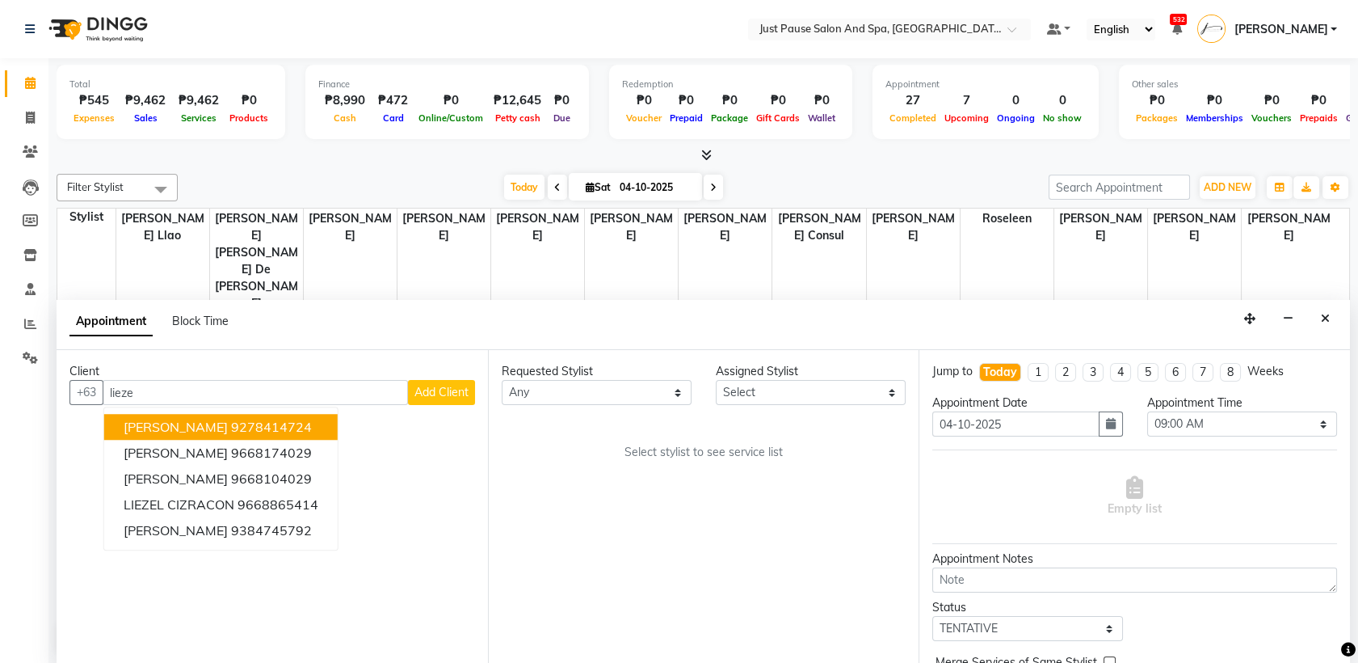
click at [350, 503] on div "Client +63 [PERSON_NAME] [PERSON_NAME] 9278414724 [PERSON_NAME] 9668174029 [PER…" at bounding box center [273, 507] width 432 height 314
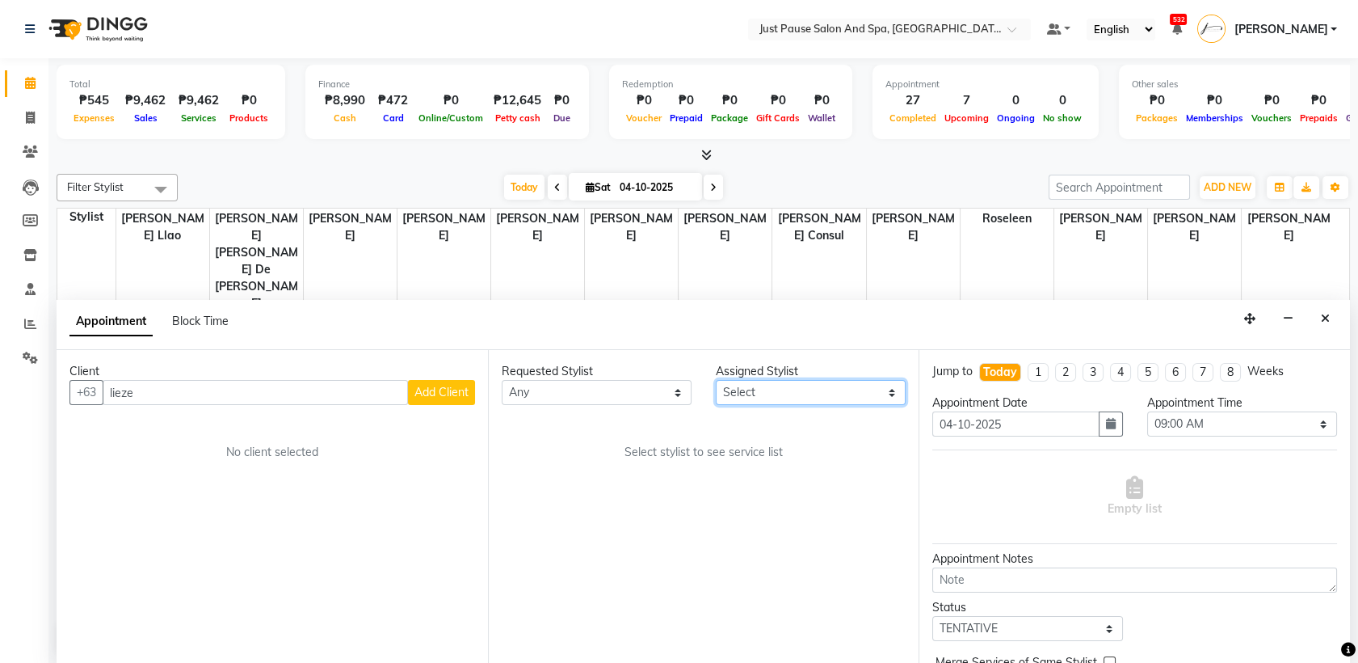
click at [894, 390] on select "Select [PERSON_NAME] [PERSON_NAME] [PERSON_NAME] llao [PERSON_NAME] [PERSON_NAM…" at bounding box center [811, 392] width 190 height 25
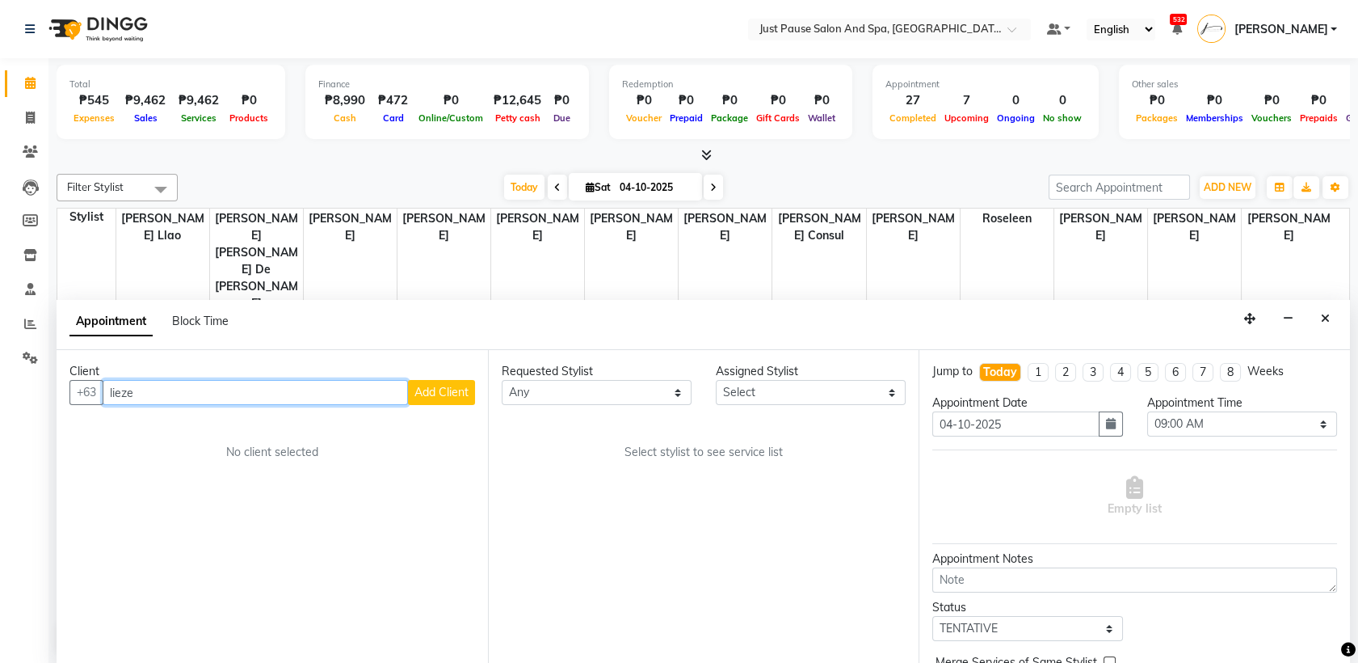
click at [362, 395] on input "lieze" at bounding box center [255, 392] width 305 height 25
click at [325, 429] on button "LIEZEL CIZRACON 9668865414" at bounding box center [221, 428] width 234 height 26
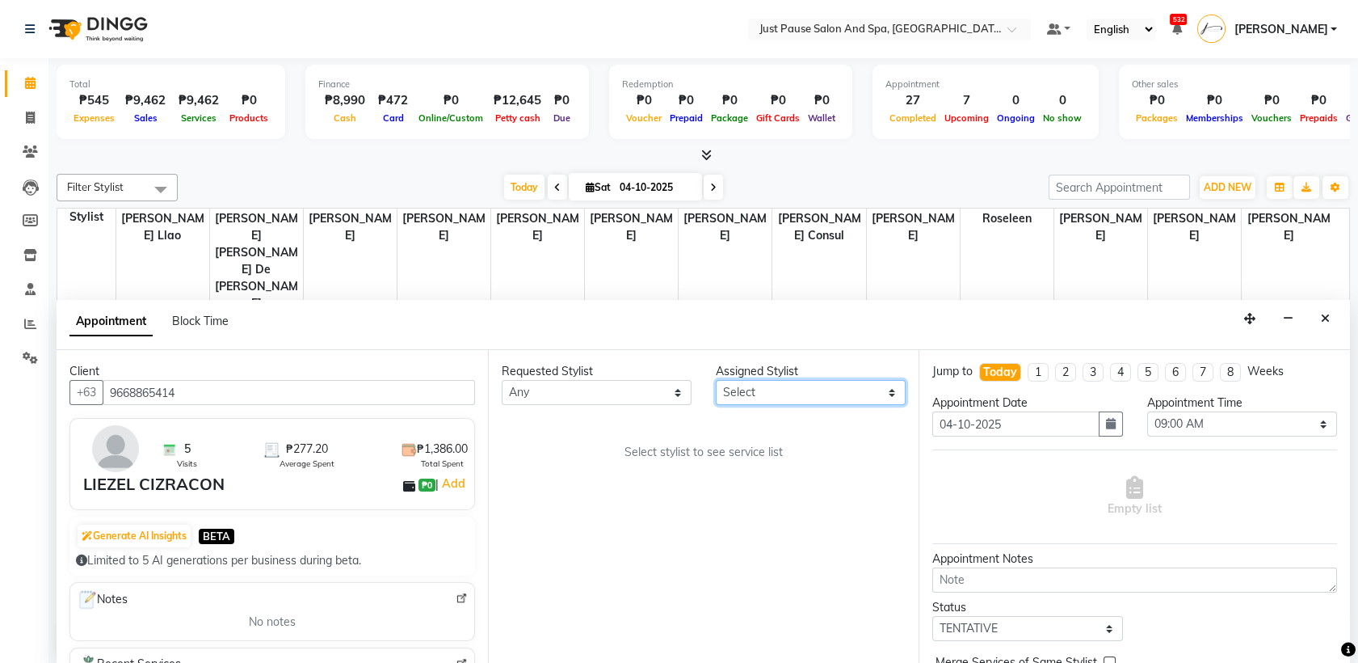
click at [846, 394] on select "Select [PERSON_NAME] [PERSON_NAME] [PERSON_NAME] llao [PERSON_NAME] [PERSON_NAM…" at bounding box center [811, 392] width 190 height 25
click at [716, 380] on select "Select [PERSON_NAME] [PERSON_NAME] [PERSON_NAME] llao [PERSON_NAME] [PERSON_NAM…" at bounding box center [811, 392] width 190 height 25
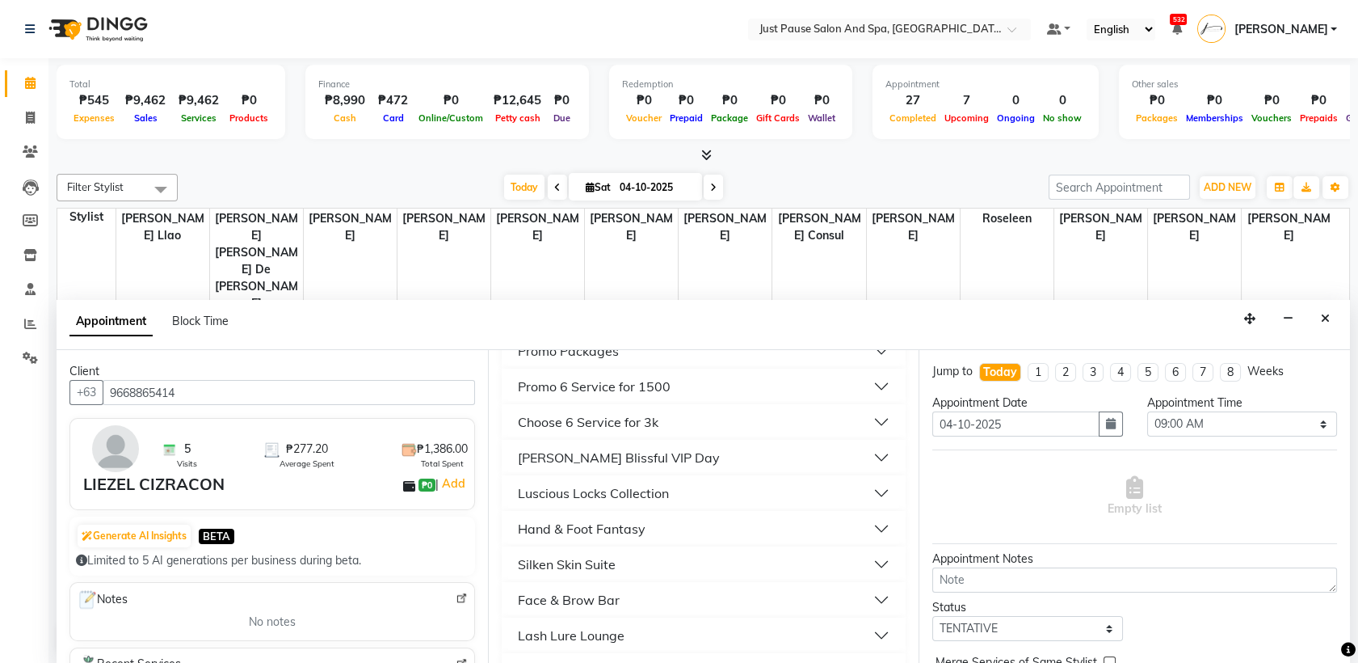
scroll to position [466, 0]
click at [684, 491] on button "Hand & Foot Fantasy" at bounding box center [704, 492] width 392 height 29
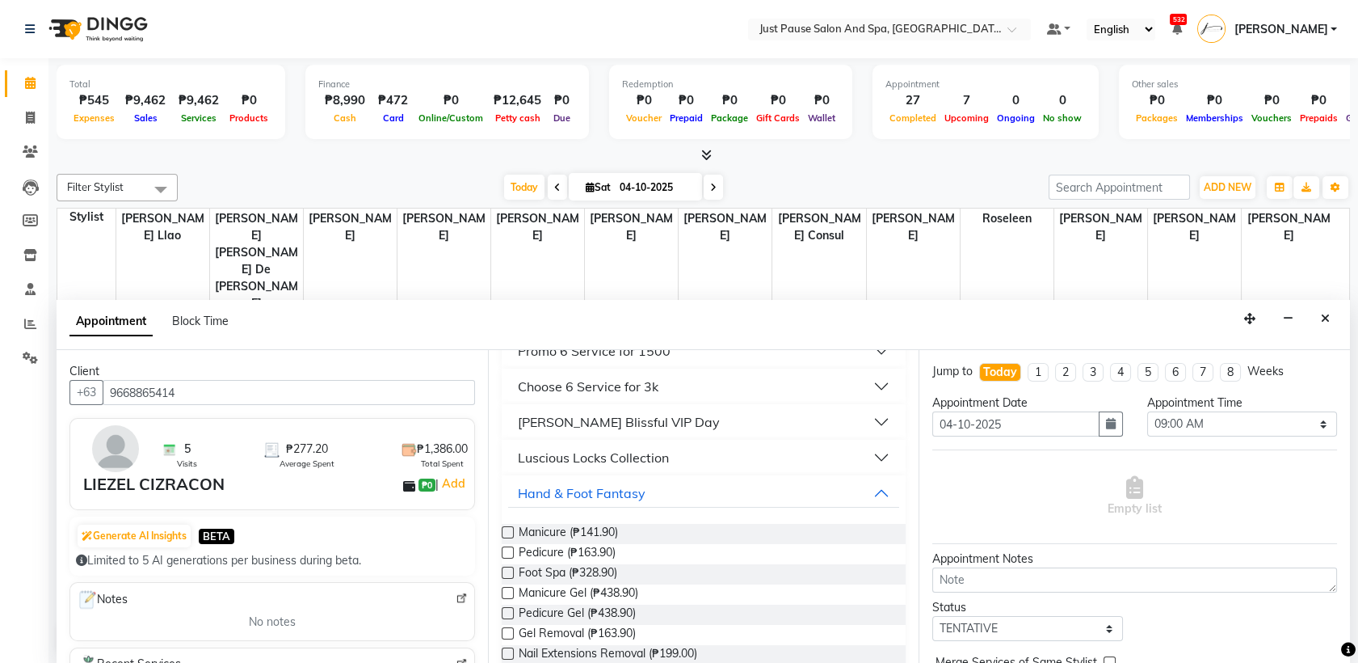
click at [507, 551] on label at bounding box center [508, 552] width 12 height 12
click at [507, 551] on input "checkbox" at bounding box center [507, 554] width 11 height 11
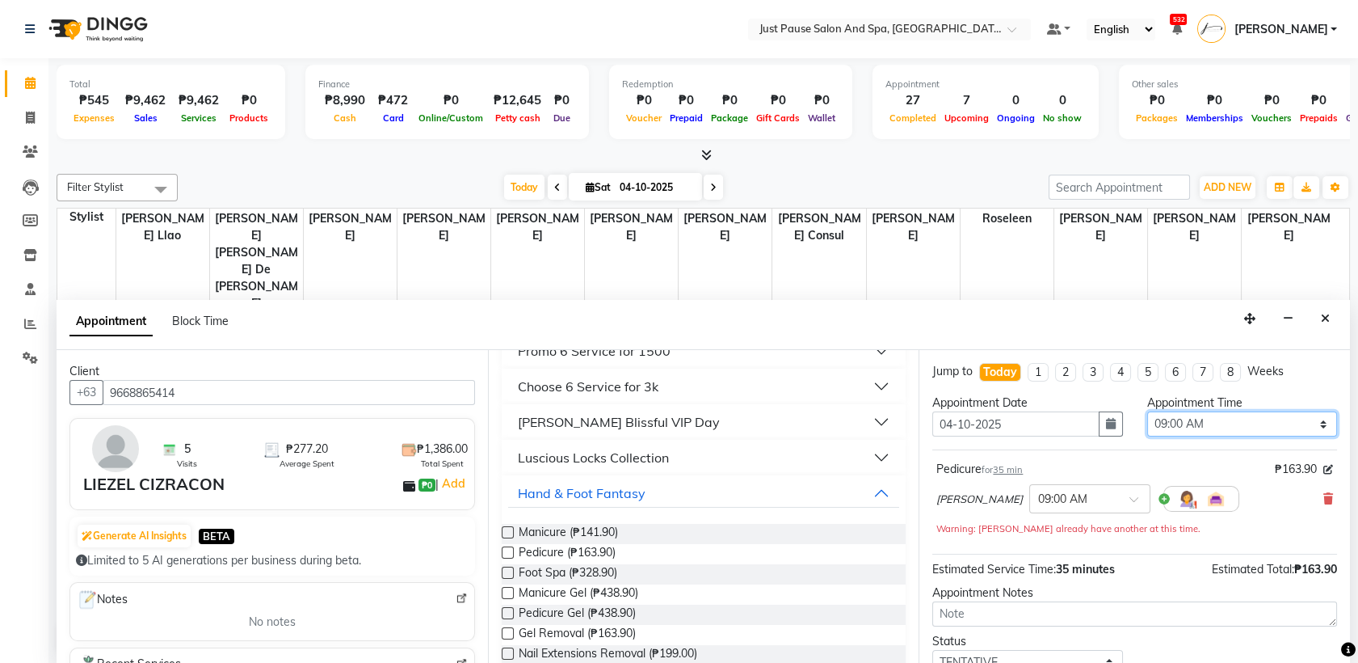
click at [1281, 419] on select "Select 09:00 AM 09:05 AM 09:10 AM 09:15 AM 09:20 AM 09:25 AM 09:30 AM 09:35 AM …" at bounding box center [1242, 423] width 190 height 25
click at [1147, 411] on select "Select 09:00 AM 09:05 AM 09:10 AM 09:15 AM 09:20 AM 09:25 AM 09:30 AM 09:35 AM …" at bounding box center [1242, 423] width 190 height 25
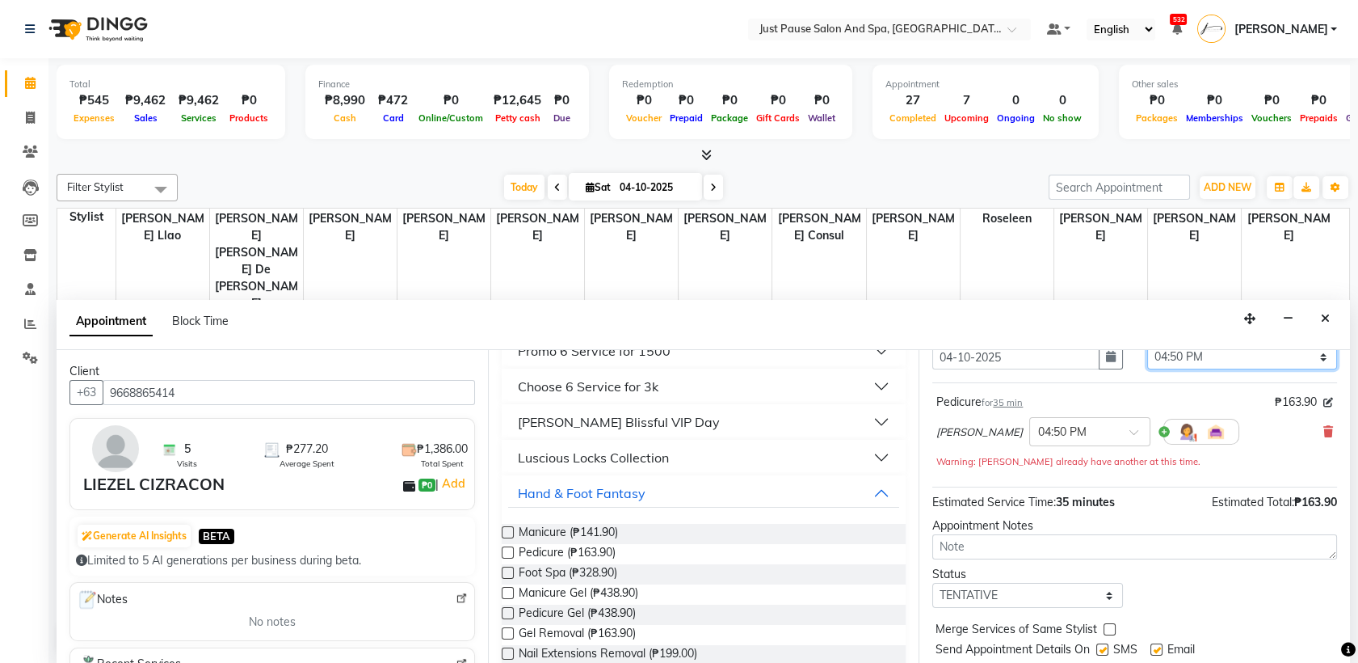
scroll to position [112, 0]
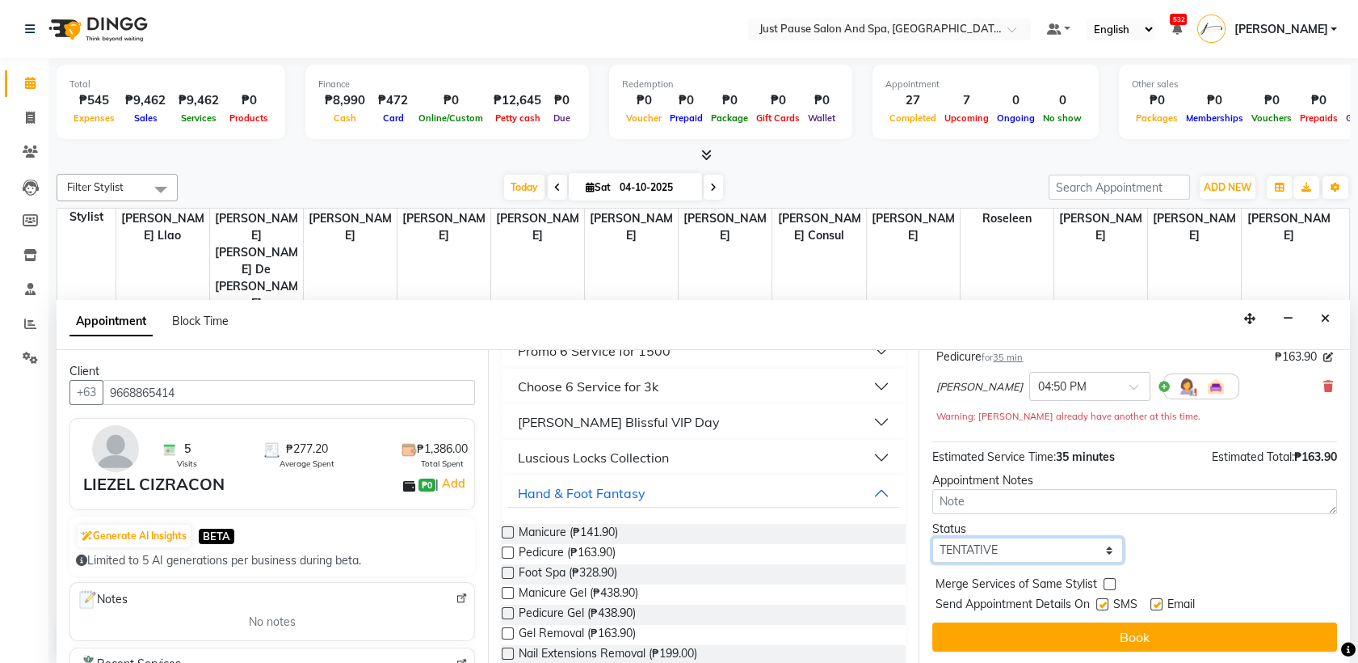
click at [1098, 551] on select "Select TENTATIVE CONFIRM CHECK-IN UPCOMING" at bounding box center [1028, 549] width 190 height 25
click at [933, 537] on select "Select TENTATIVE CONFIRM CHECK-IN UPCOMING" at bounding box center [1028, 549] width 190 height 25
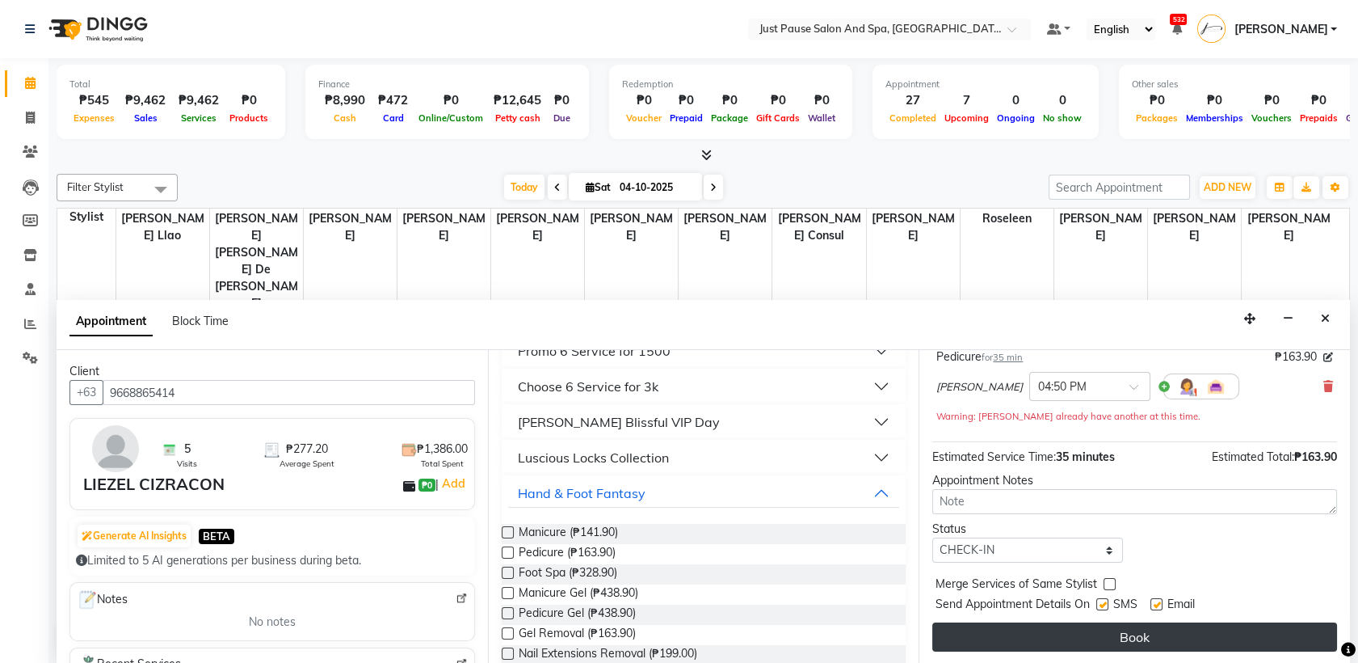
click at [1177, 626] on button "Book" at bounding box center [1135, 636] width 405 height 29
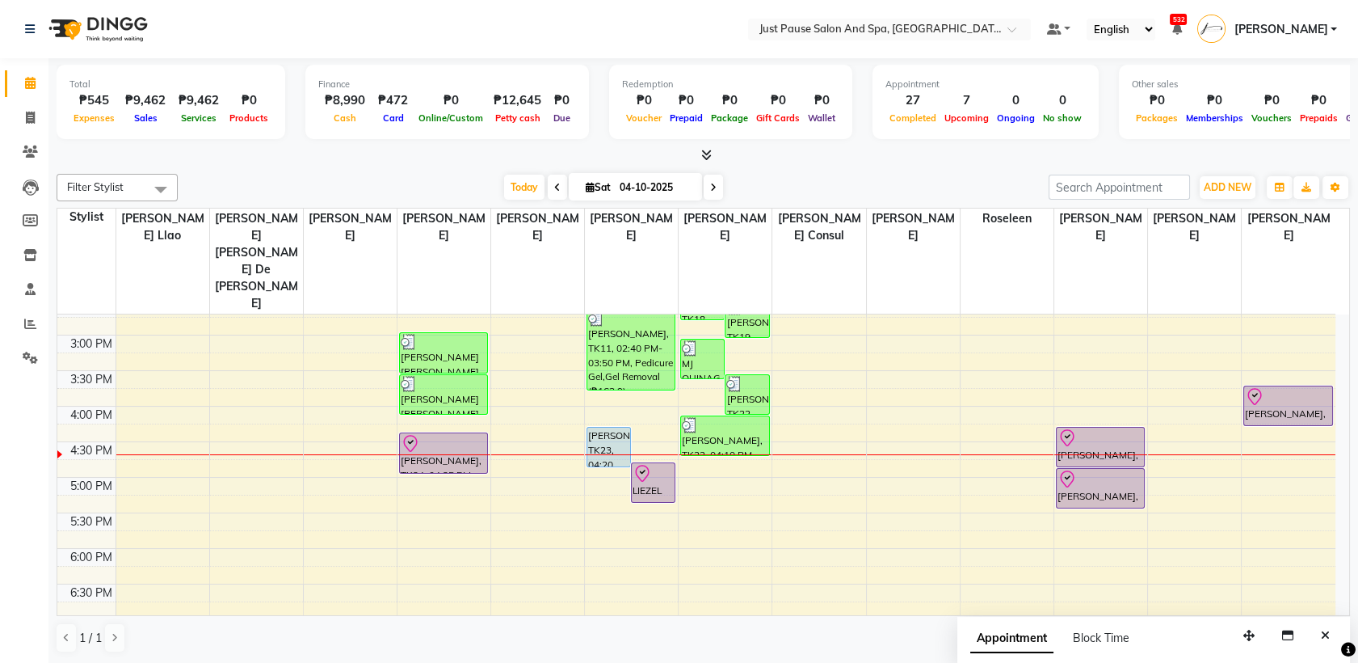
scroll to position [478, 0]
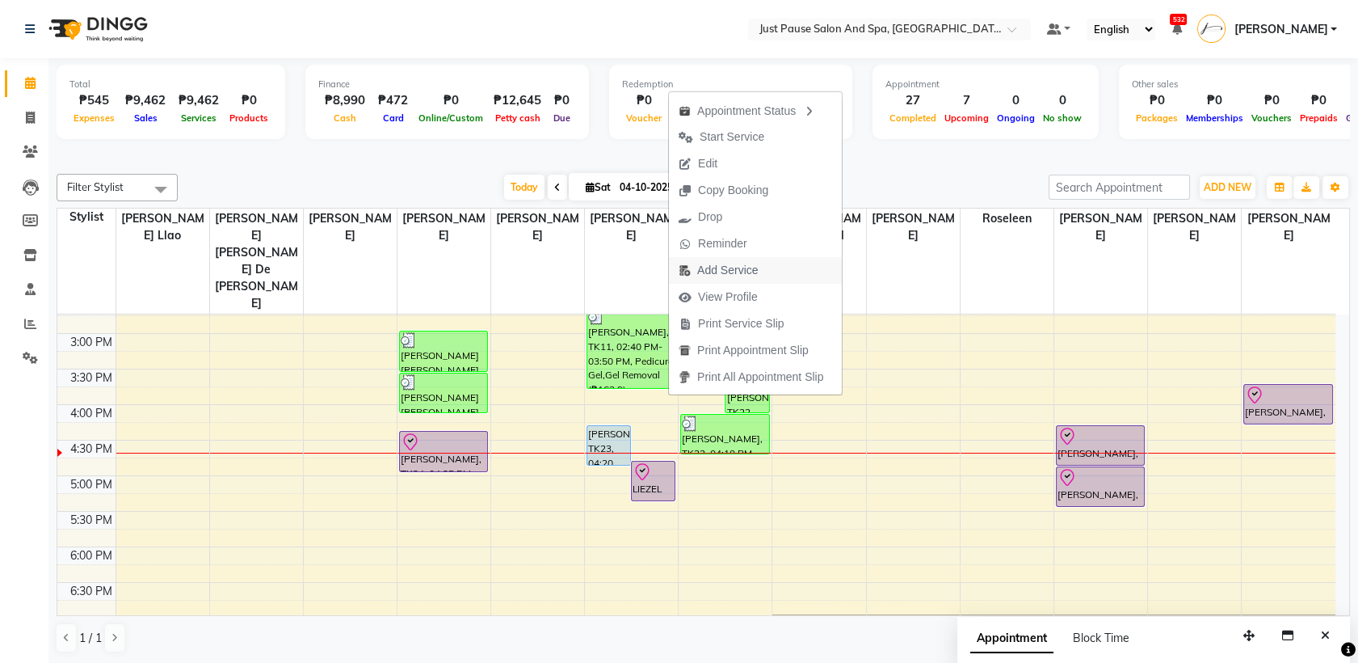
click at [782, 272] on button "Add Service" at bounding box center [755, 270] width 173 height 27
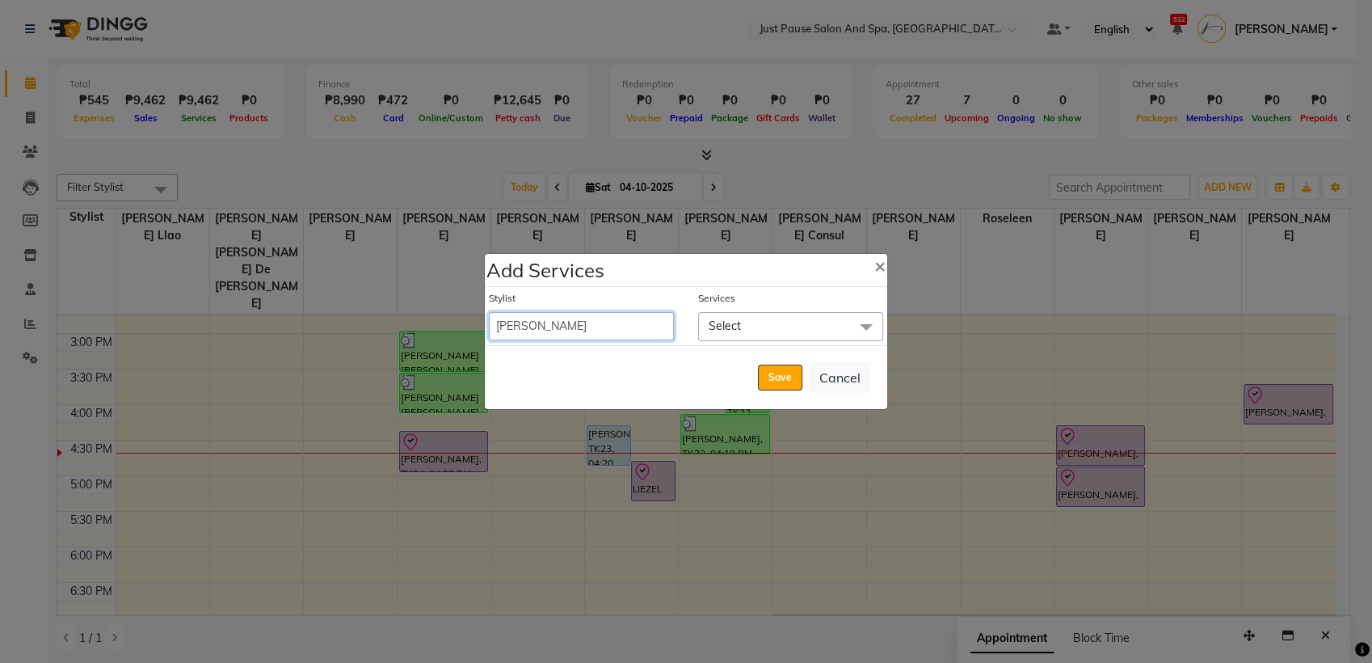
click at [655, 324] on select "[PERSON_NAME] [PERSON_NAME] [PERSON_NAME] llao [PERSON_NAME] [PERSON_NAME] [PER…" at bounding box center [581, 326] width 185 height 28
click at [489, 312] on select "[PERSON_NAME] [PERSON_NAME] [PERSON_NAME] llao [PERSON_NAME] [PERSON_NAME] [PER…" at bounding box center [581, 326] width 185 height 28
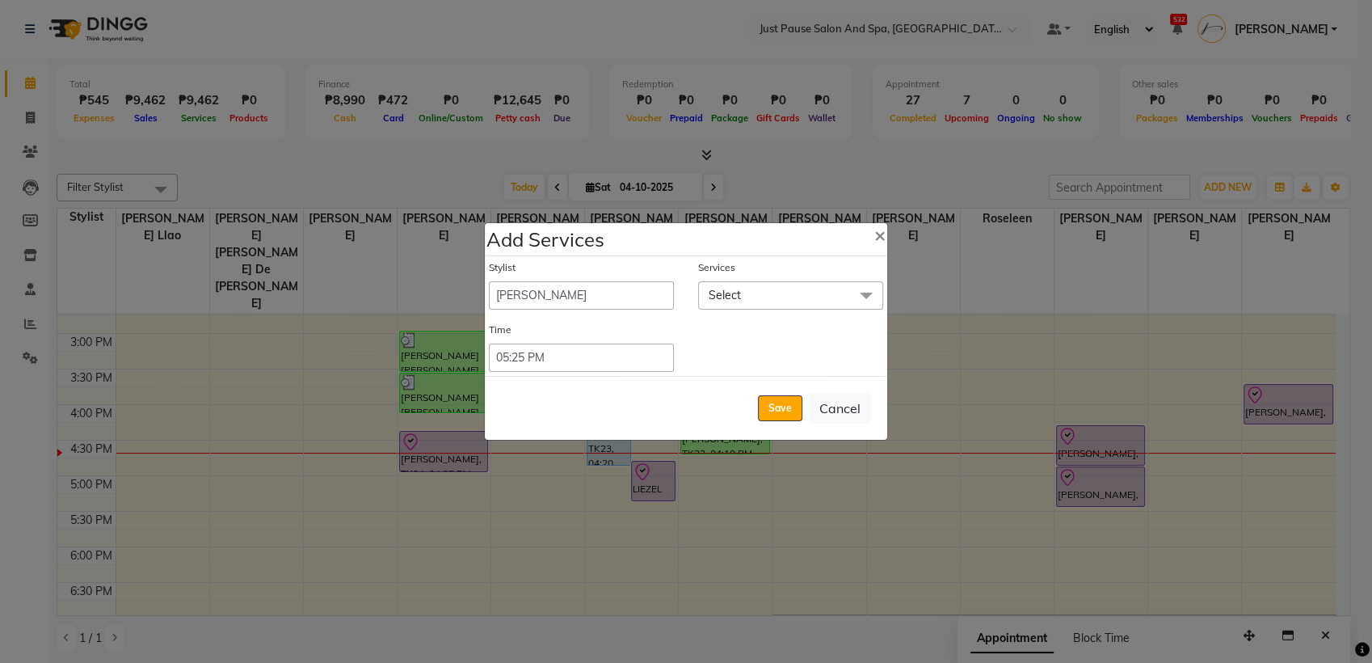
click at [792, 295] on span "Select" at bounding box center [790, 295] width 185 height 28
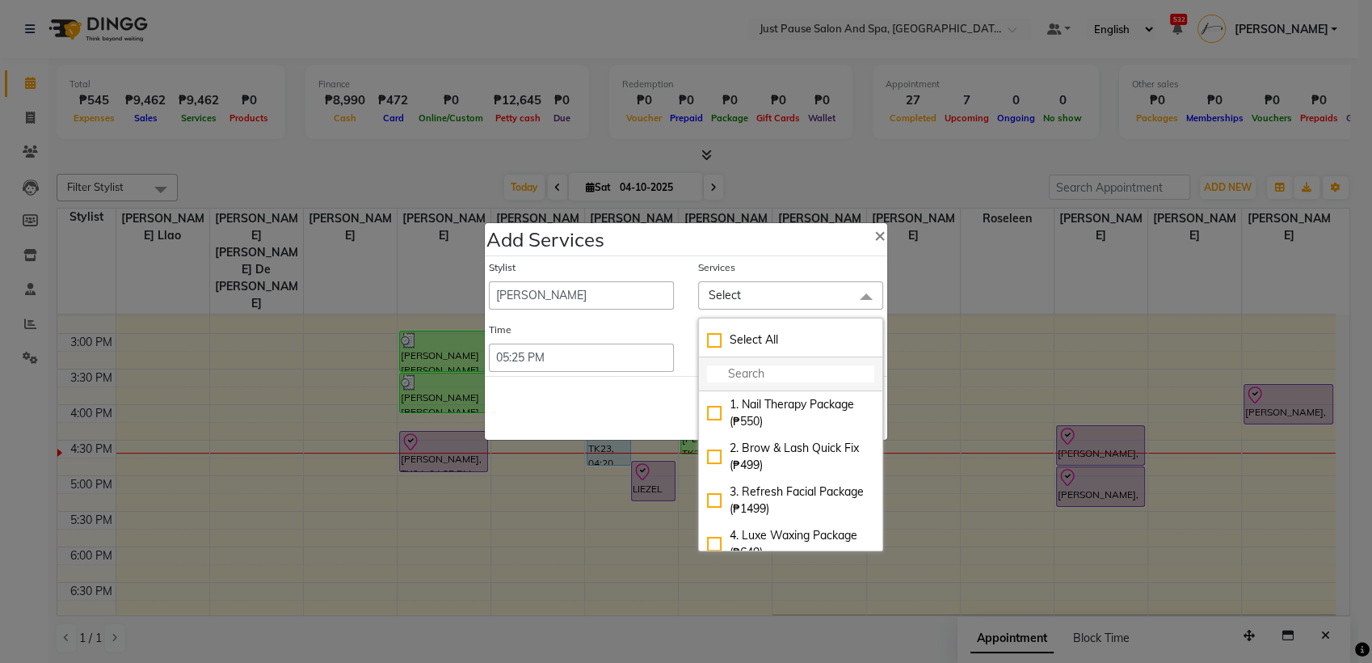
click at [763, 367] on input "multiselect-search" at bounding box center [790, 373] width 167 height 17
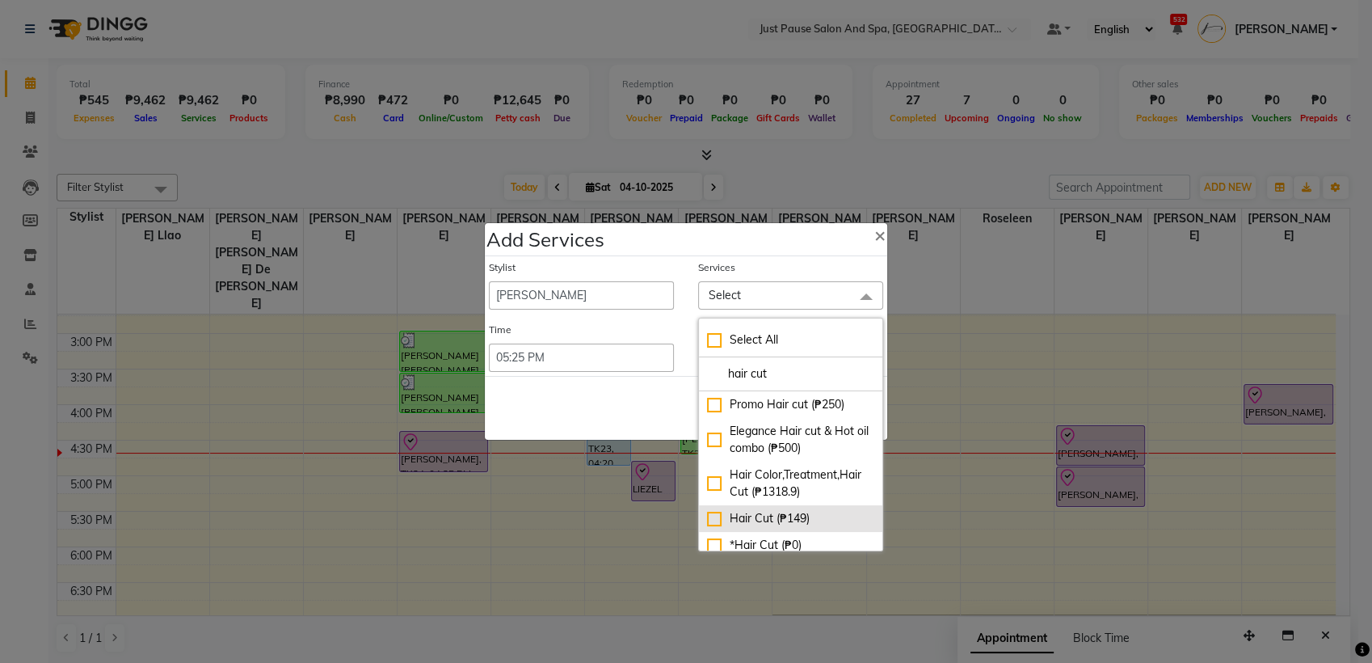
click at [715, 527] on div "Hair Cut (₱149)" at bounding box center [790, 518] width 167 height 17
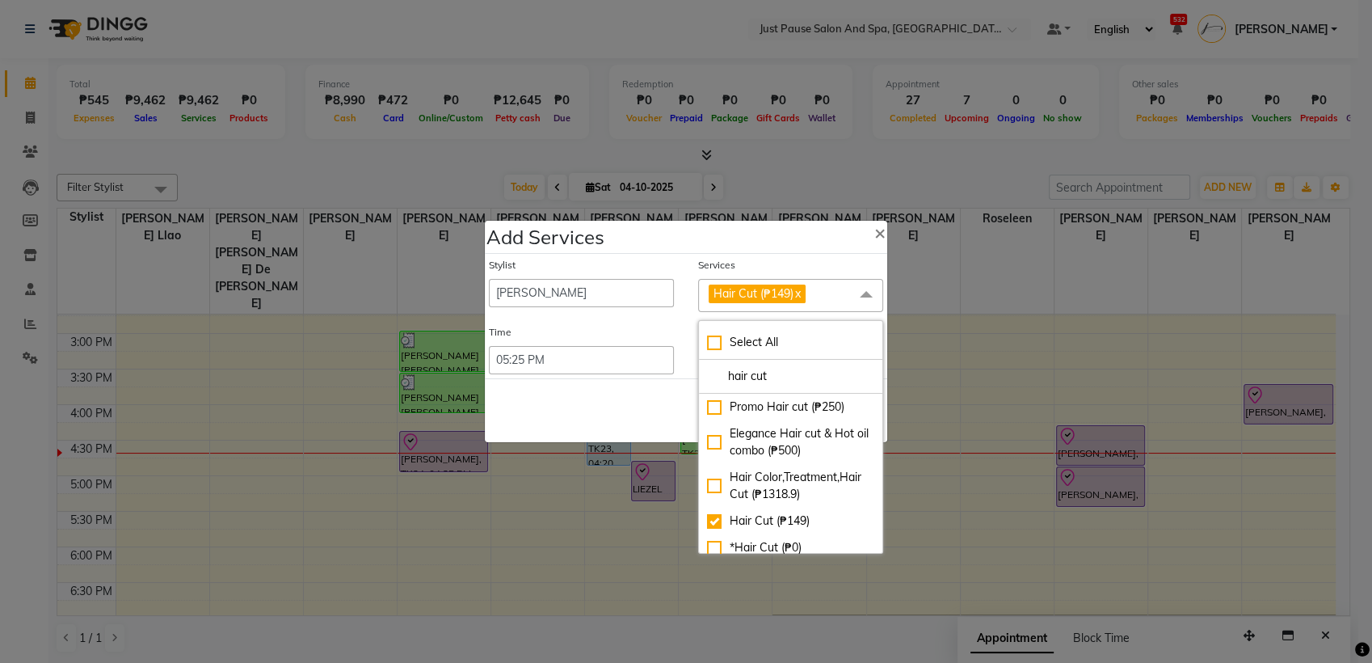
click at [831, 307] on span "Hair Cut (₱149) x" at bounding box center [790, 295] width 185 height 33
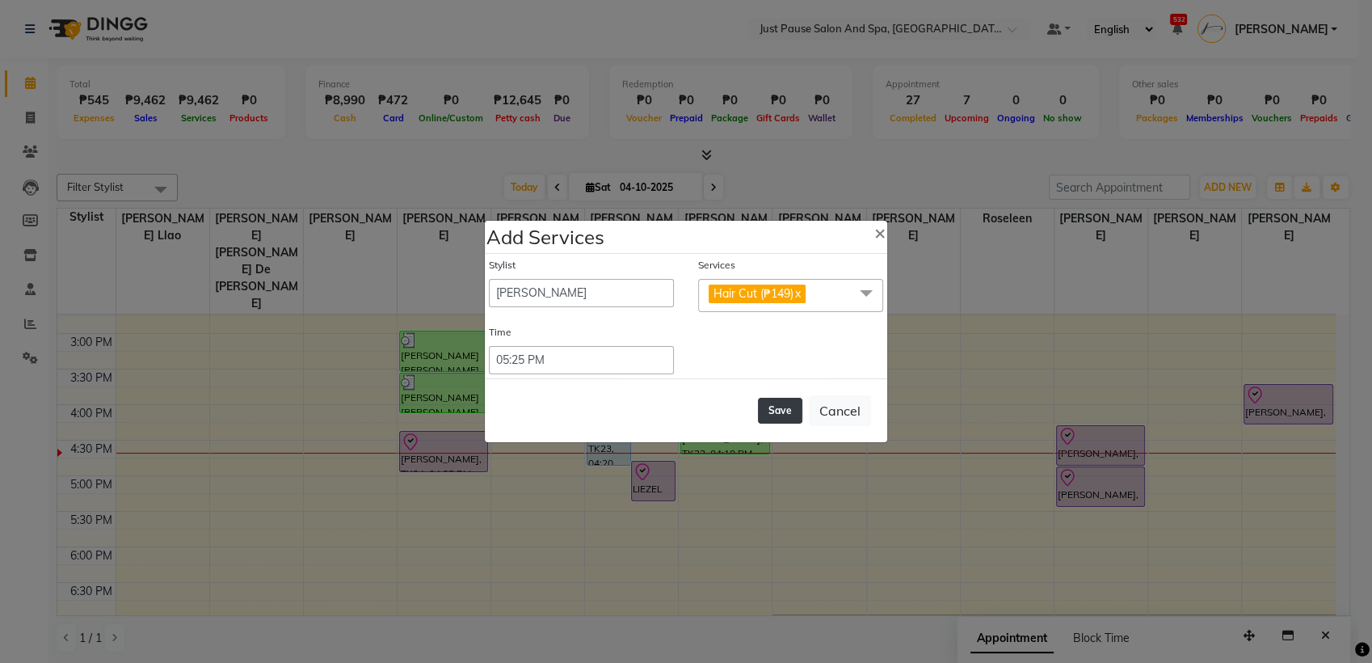
click at [792, 407] on button "Save" at bounding box center [780, 411] width 44 height 26
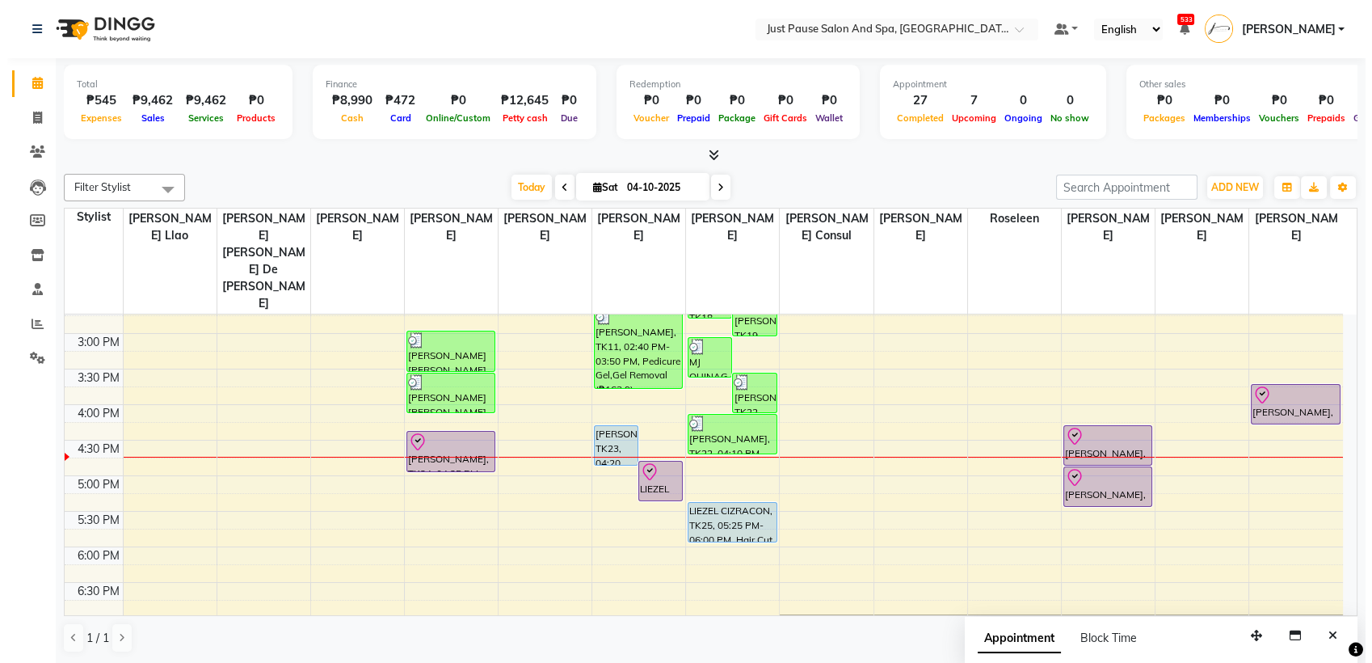
scroll to position [0, 0]
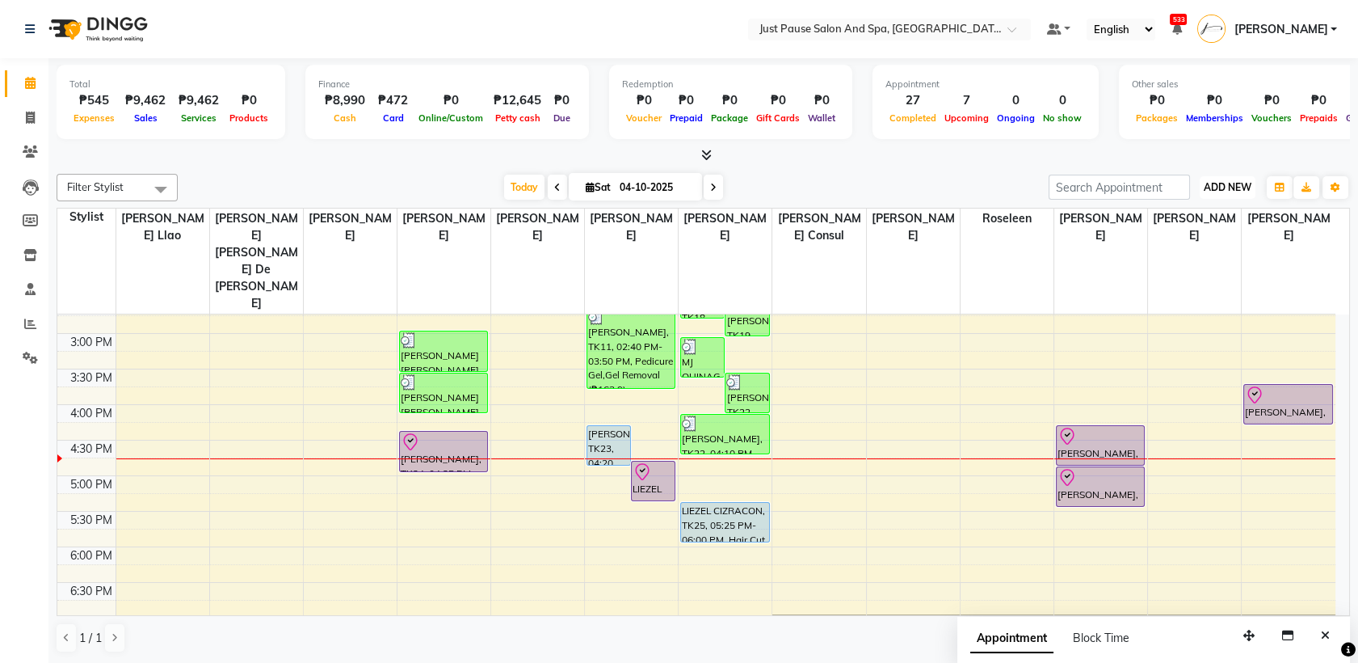
click at [1237, 184] on span "ADD NEW" at bounding box center [1228, 187] width 48 height 12
click at [1235, 217] on button "Add Appointment" at bounding box center [1191, 218] width 128 height 21
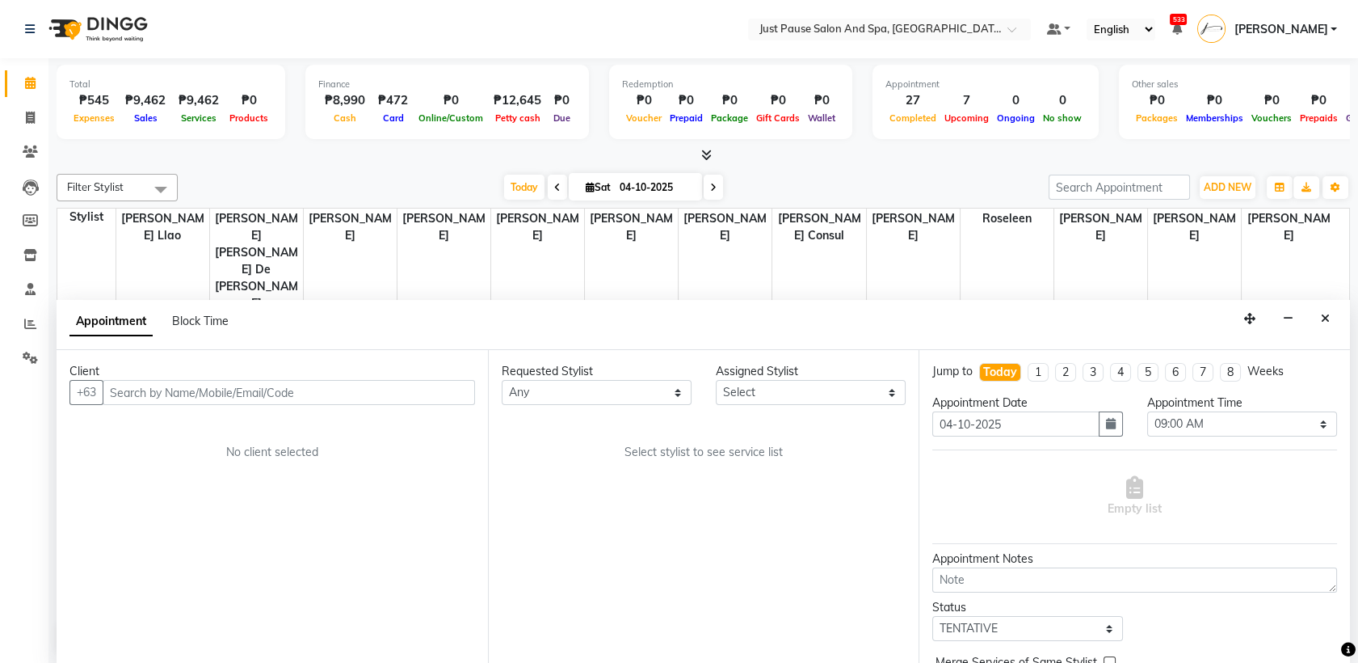
click at [381, 380] on input "text" at bounding box center [289, 392] width 373 height 25
click at [468, 385] on span "Add Client" at bounding box center [442, 392] width 54 height 15
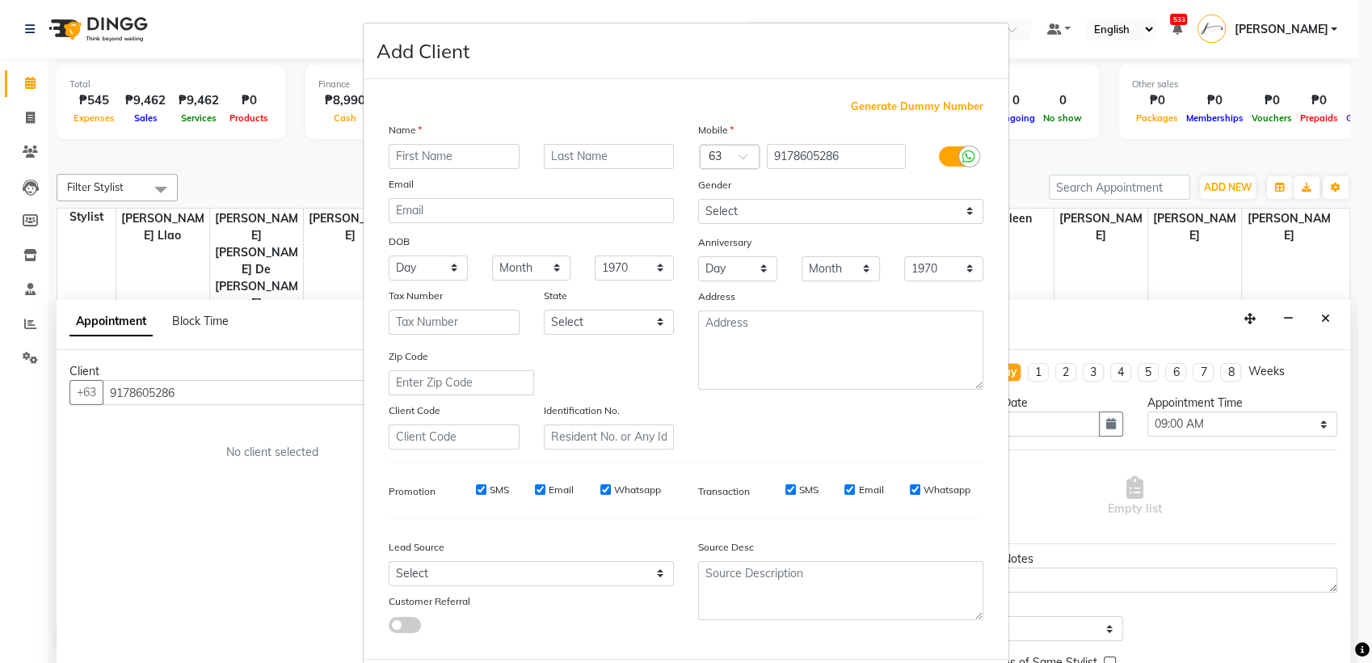
click at [495, 154] on input "text" at bounding box center [454, 156] width 131 height 25
click at [629, 162] on input "text" at bounding box center [609, 156] width 131 height 25
click at [992, 536] on div "Generate Dummy Number Name [PERSON_NAME] Email DOB Day 01 02 03 04 05 06 07 08 …" at bounding box center [686, 368] width 645 height 579
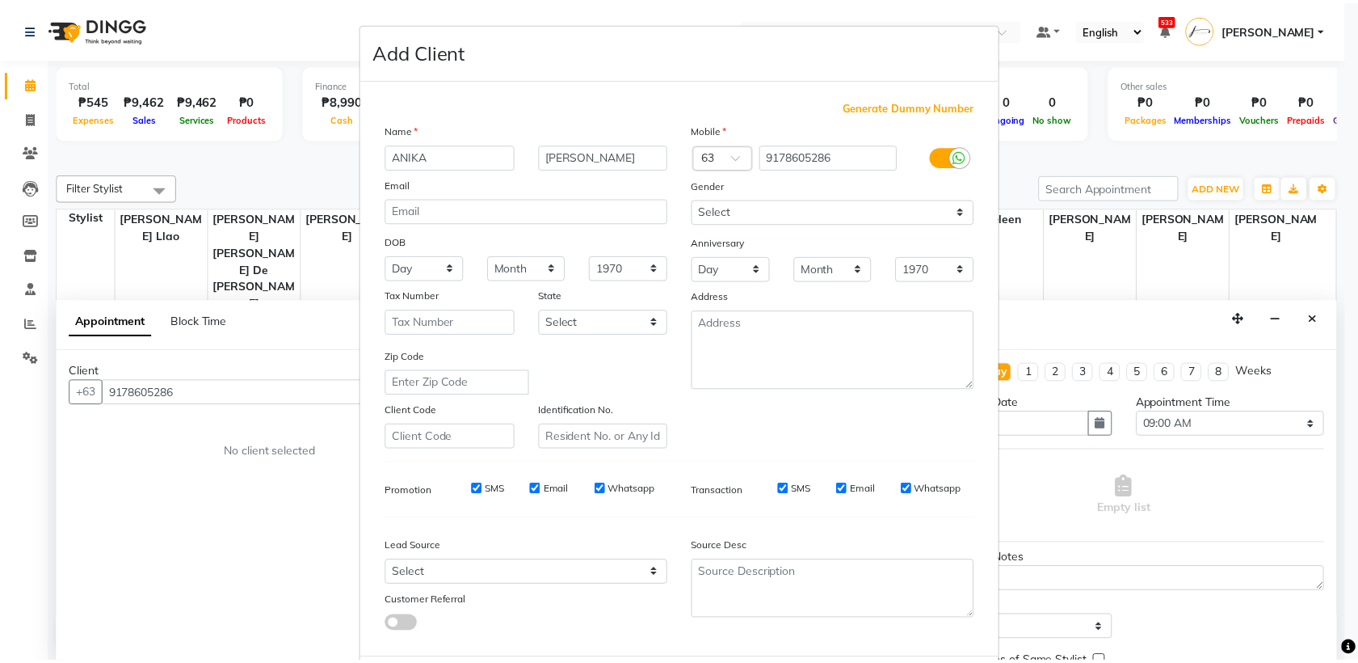
scroll to position [36, 0]
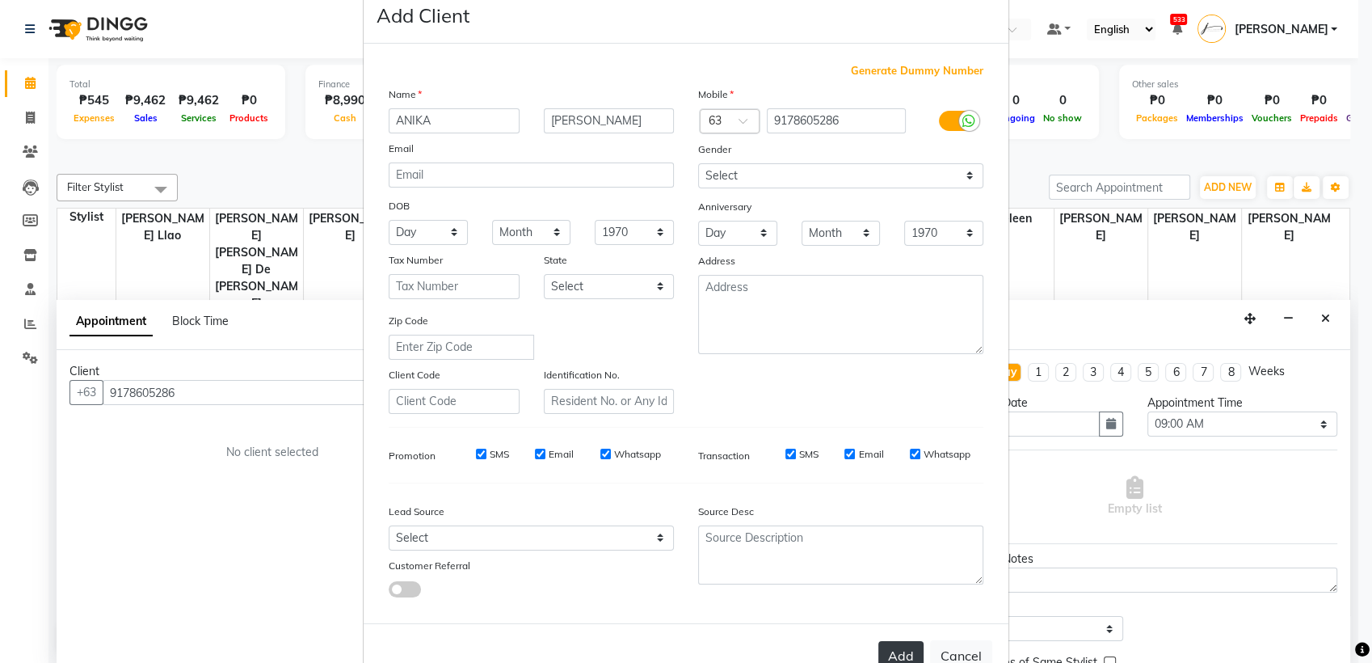
click at [880, 646] on button "Add" at bounding box center [900, 655] width 45 height 29
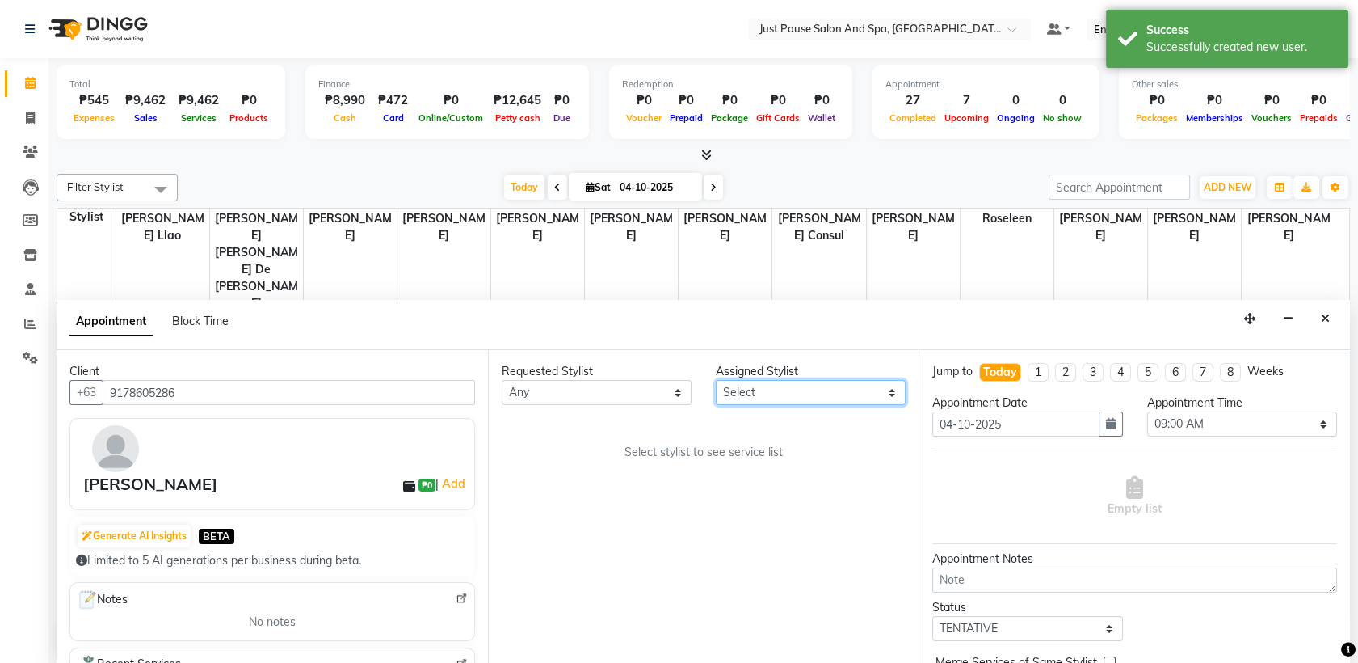
click at [892, 392] on select "Select [PERSON_NAME] [PERSON_NAME] [PERSON_NAME] llao [PERSON_NAME] [PERSON_NAM…" at bounding box center [811, 392] width 190 height 25
click at [716, 380] on select "Select [PERSON_NAME] [PERSON_NAME] [PERSON_NAME] llao [PERSON_NAME] [PERSON_NAM…" at bounding box center [811, 392] width 190 height 25
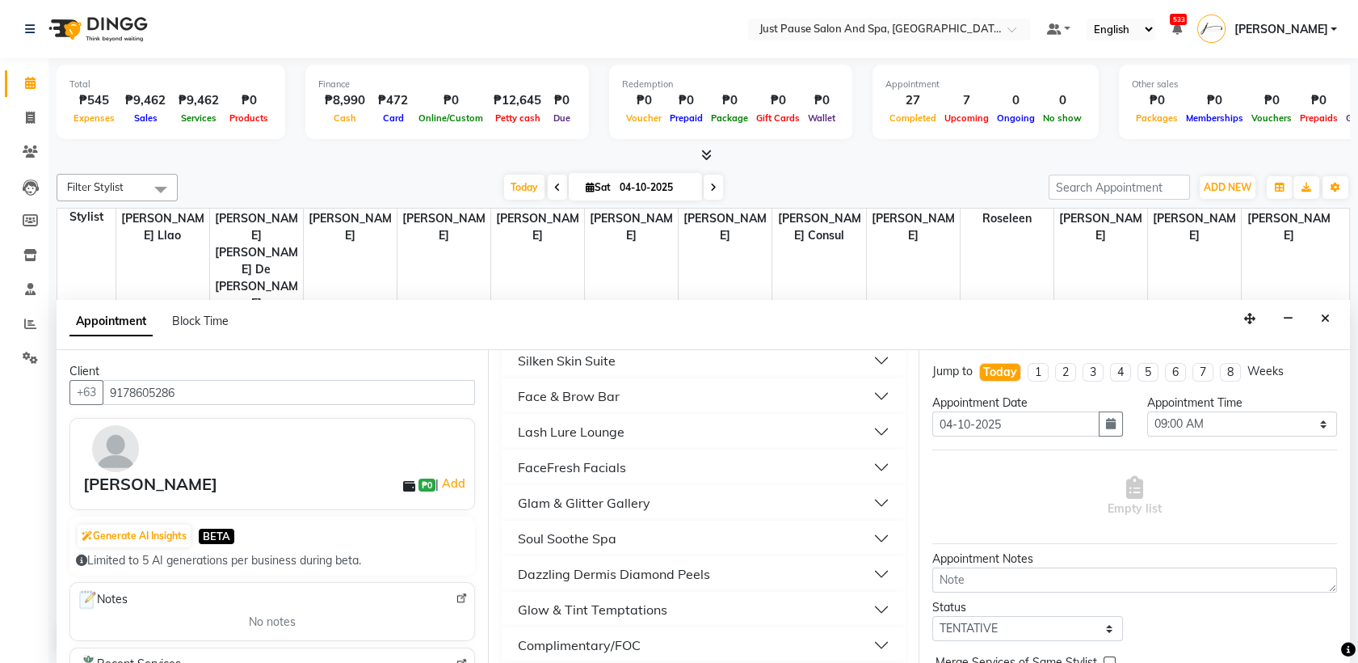
scroll to position [671, 0]
click at [727, 570] on button "Glow & Tint Temptations" at bounding box center [704, 572] width 392 height 29
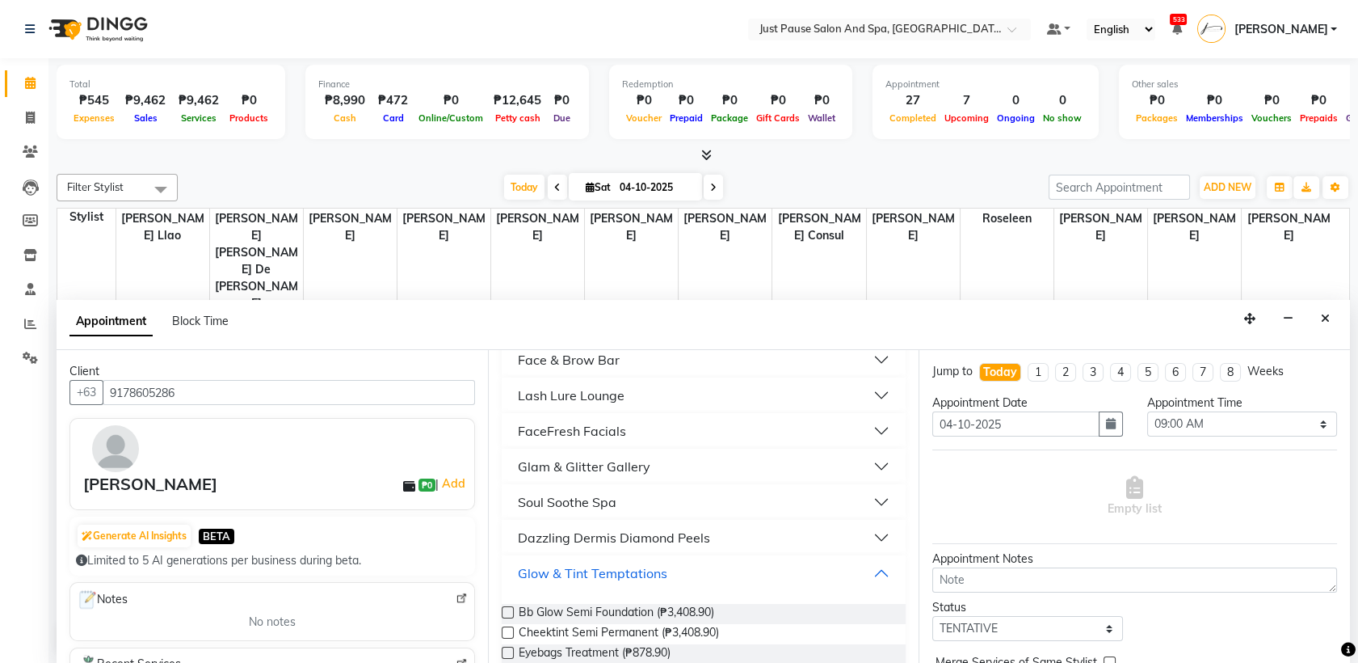
click at [727, 570] on button "Glow & Tint Temptations" at bounding box center [704, 572] width 392 height 29
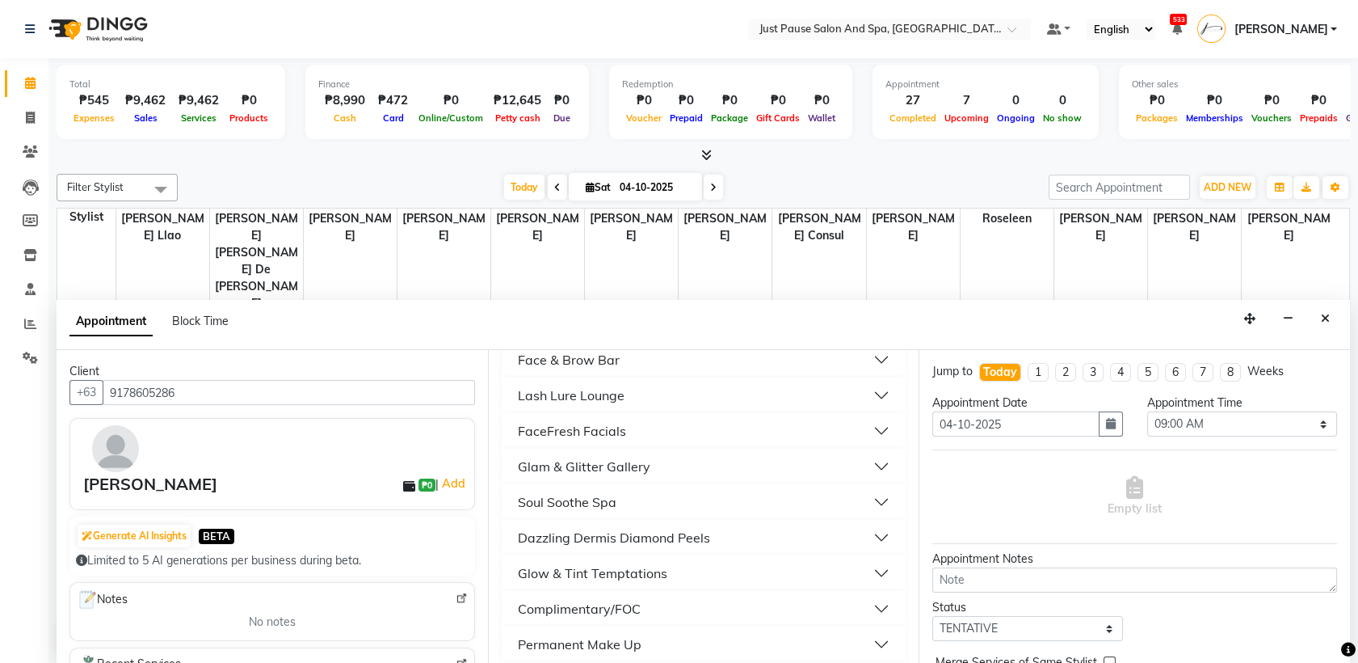
click at [705, 453] on button "Glam & Glitter Gallery" at bounding box center [704, 466] width 392 height 29
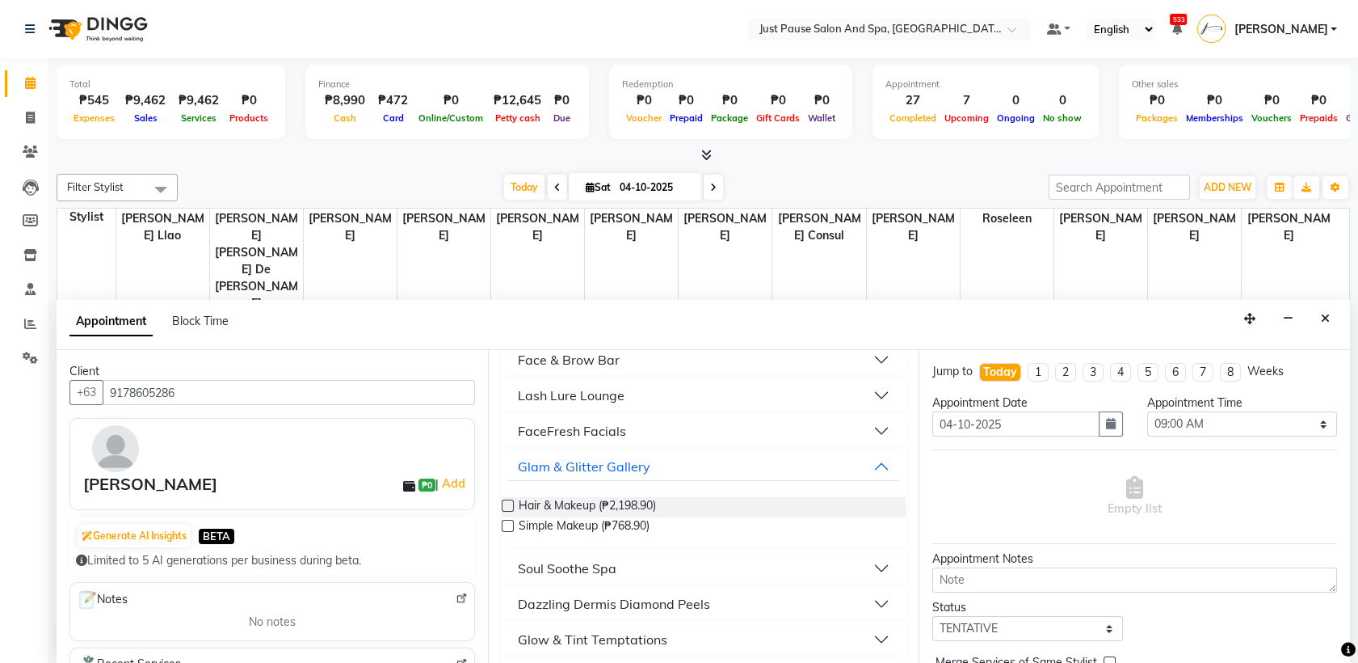
click at [504, 525] on label at bounding box center [508, 526] width 12 height 12
click at [504, 525] on input "checkbox" at bounding box center [507, 527] width 11 height 11
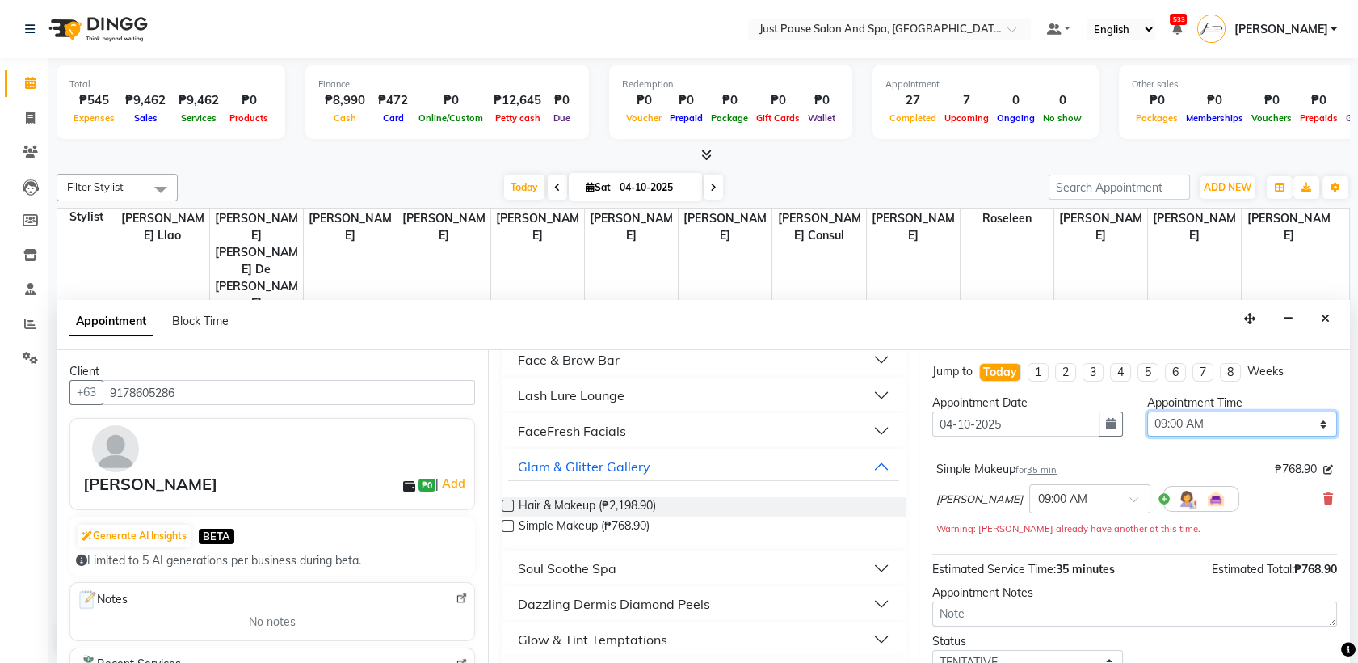
click at [1311, 421] on select "Select 09:00 AM 09:05 AM 09:10 AM 09:15 AM 09:20 AM 09:25 AM 09:30 AM 09:35 AM …" at bounding box center [1242, 423] width 190 height 25
click at [503, 524] on label at bounding box center [508, 526] width 12 height 12
click at [503, 524] on input "checkbox" at bounding box center [507, 527] width 11 height 11
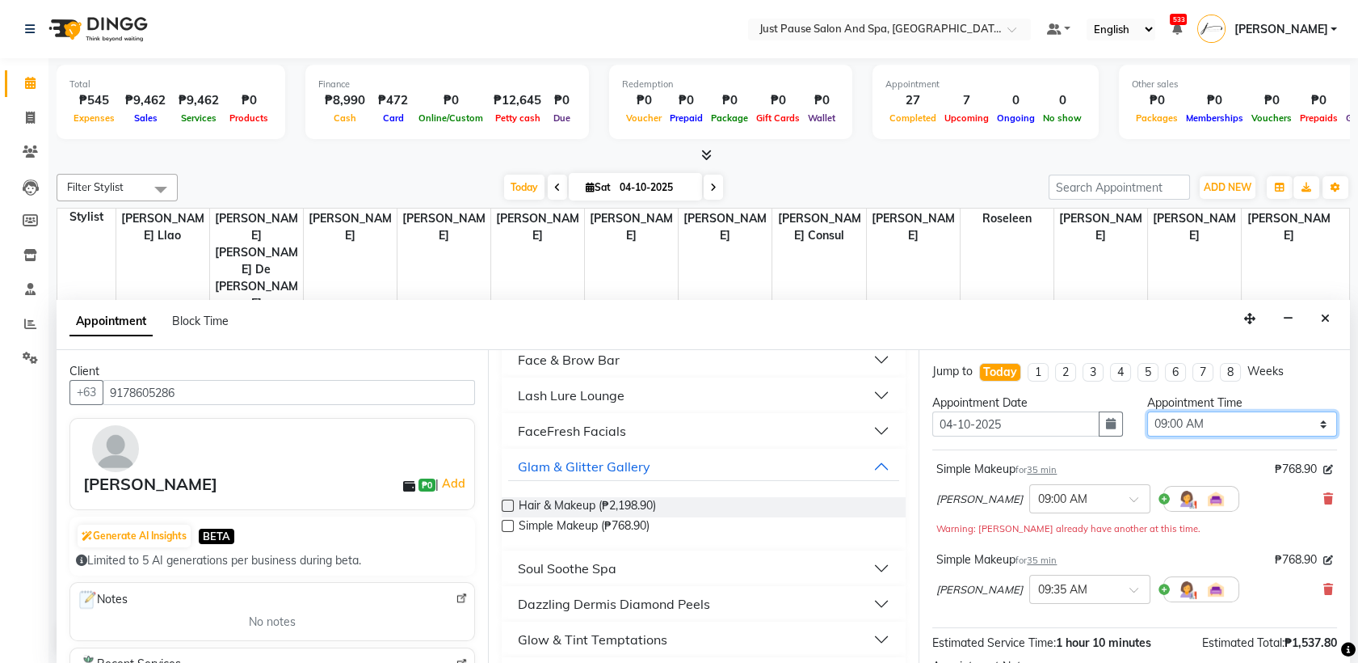
click at [1252, 425] on select "Select 09:00 AM 09:05 AM 09:10 AM 09:15 AM 09:20 AM 09:25 AM 09:30 AM 09:35 AM …" at bounding box center [1242, 423] width 190 height 25
click at [1324, 592] on icon at bounding box center [1329, 588] width 10 height 11
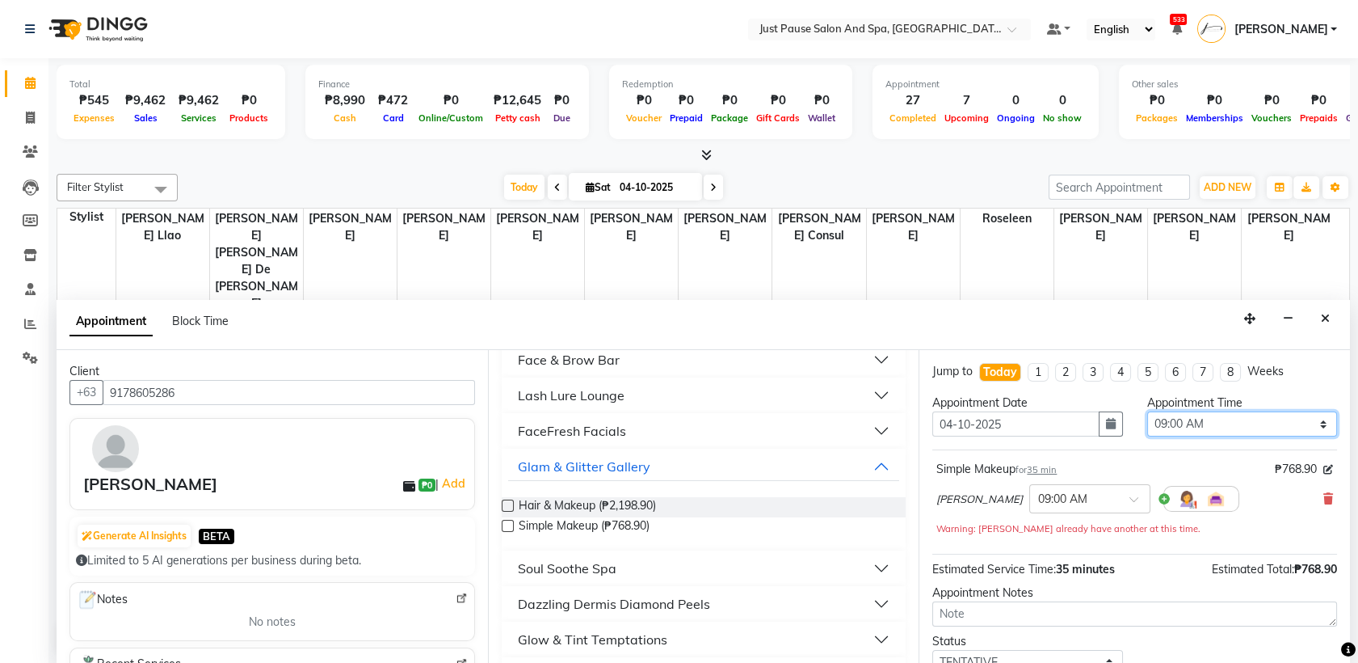
click at [1293, 421] on select "Select 09:00 AM 09:05 AM 09:10 AM 09:15 AM 09:20 AM 09:25 AM 09:30 AM 09:35 AM …" at bounding box center [1242, 423] width 190 height 25
click at [1147, 411] on select "Select 09:00 AM 09:05 AM 09:10 AM 09:15 AM 09:20 AM 09:25 AM 09:30 AM 09:35 AM …" at bounding box center [1242, 423] width 190 height 25
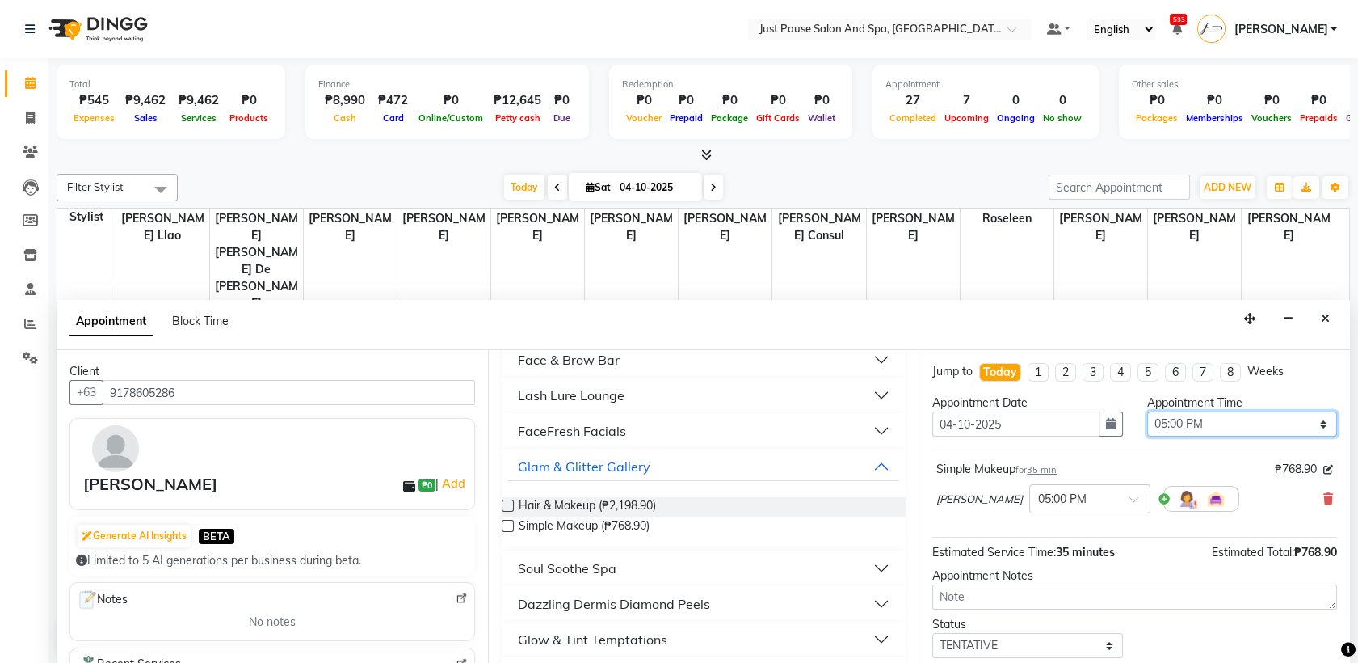
scroll to position [95, 0]
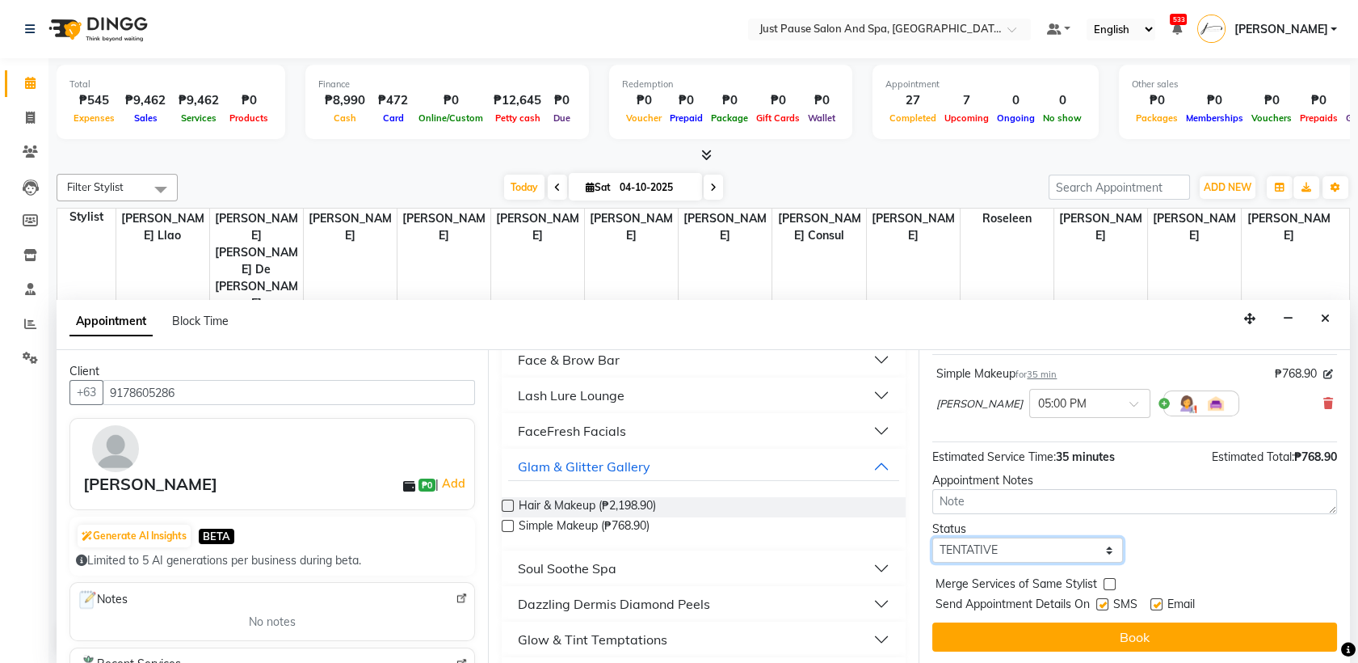
drag, startPoint x: 1093, startPoint y: 552, endPoint x: 1050, endPoint y: 495, distance: 72.1
click at [1050, 495] on div "Jump to [DATE] 1 2 3 4 5 6 7 8 Weeks Appointment Date [DATE] Appointment Time S…" at bounding box center [1135, 507] width 432 height 314
click at [933, 537] on select "Select TENTATIVE CONFIRM CHECK-IN UPCOMING" at bounding box center [1028, 549] width 190 height 25
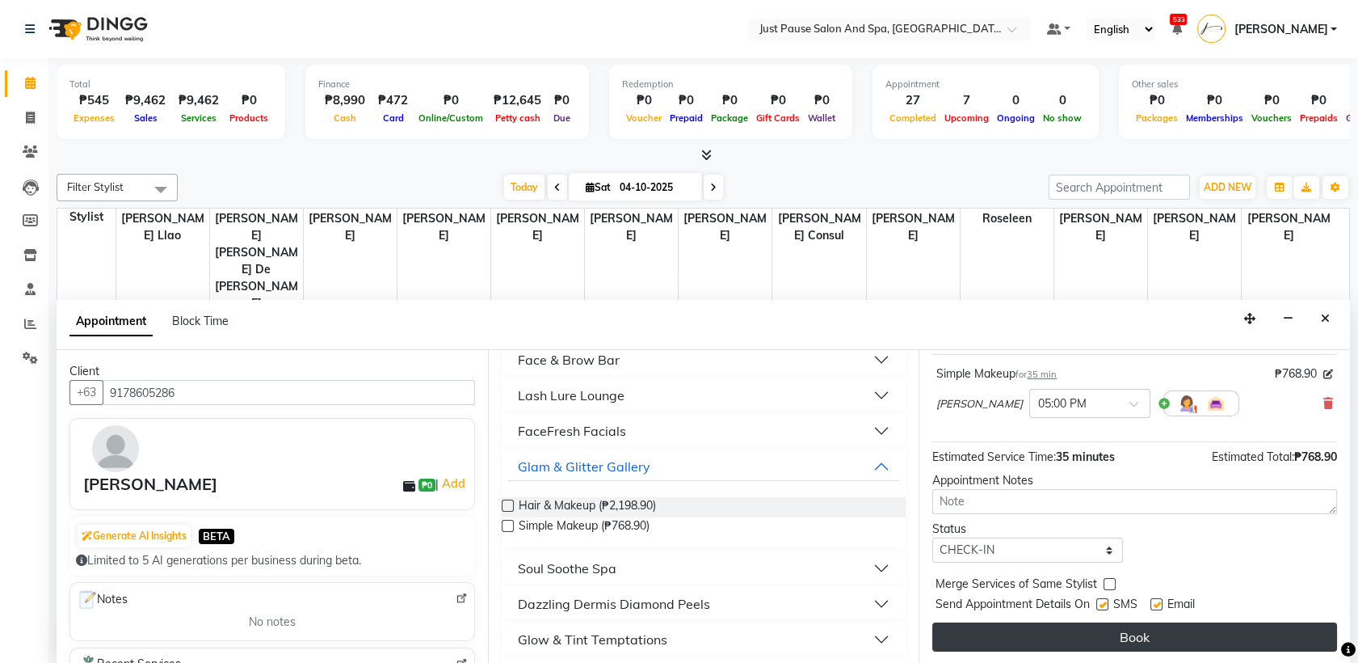
click at [1164, 623] on button "Book" at bounding box center [1135, 636] width 405 height 29
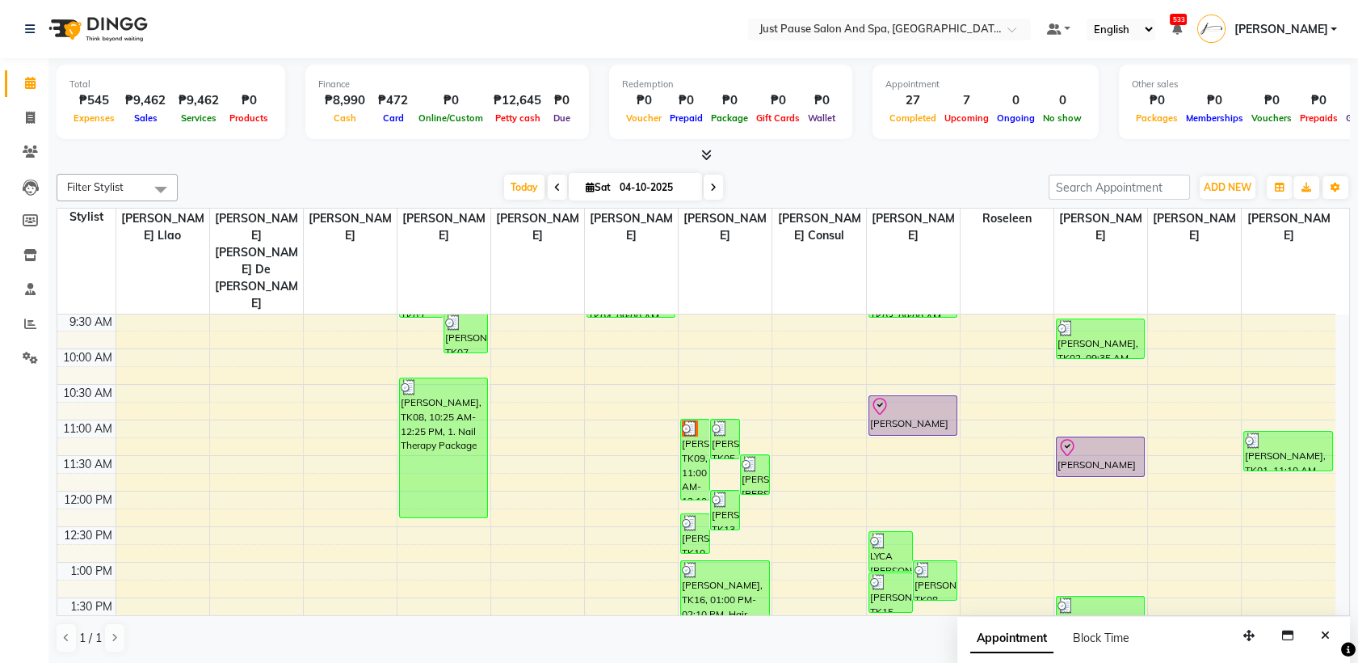
scroll to position [0, 0]
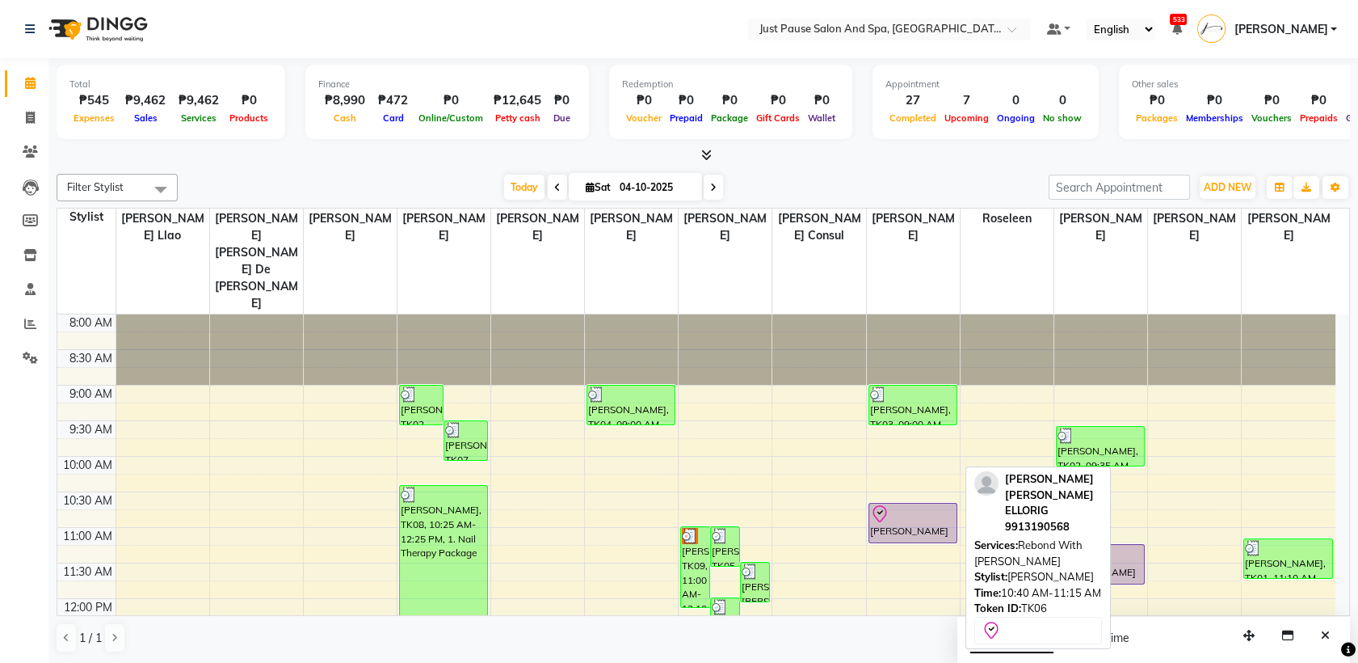
click at [944, 504] on div at bounding box center [913, 513] width 86 height 19
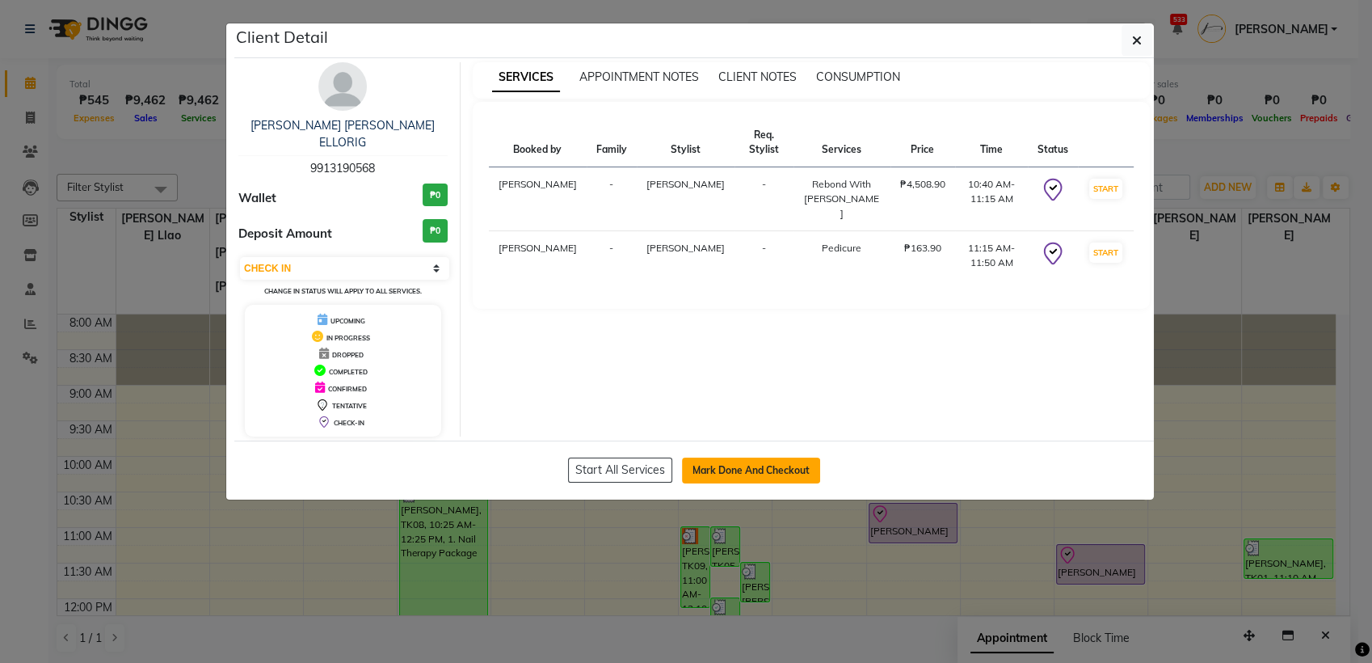
click at [796, 457] on button "Mark Done And Checkout" at bounding box center [751, 470] width 138 height 26
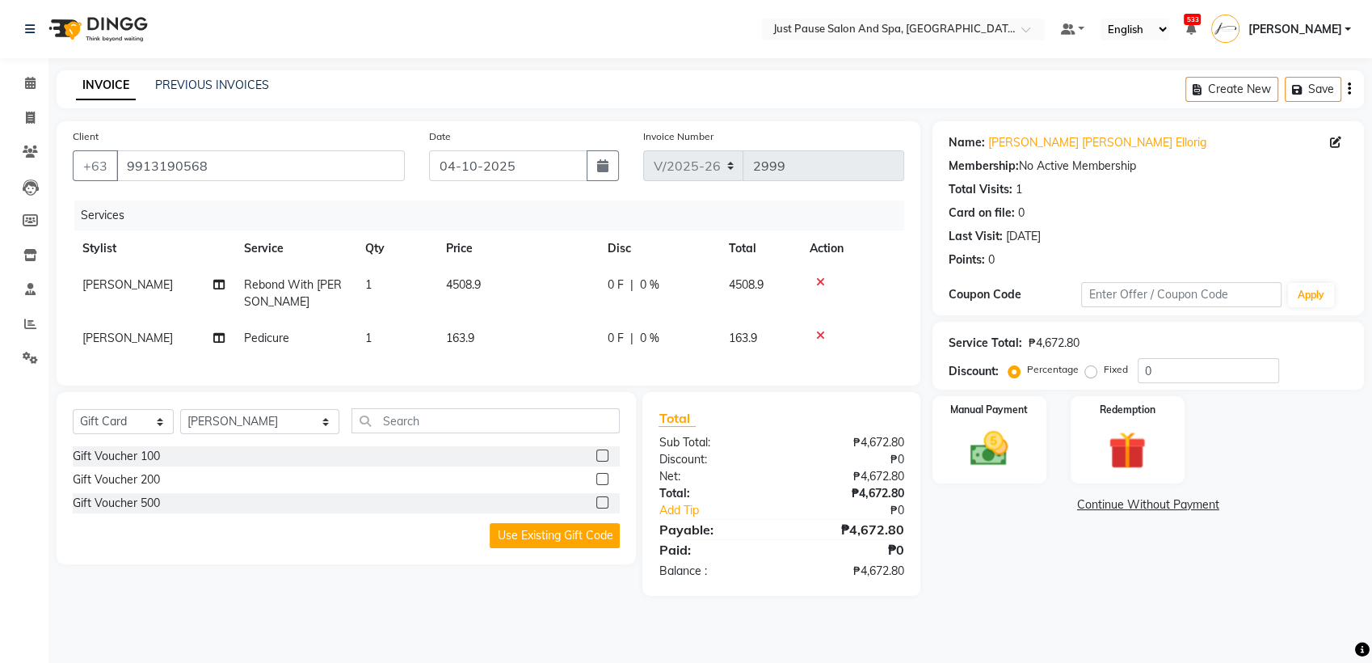
click at [511, 274] on td "4508.9" at bounding box center [517, 293] width 162 height 53
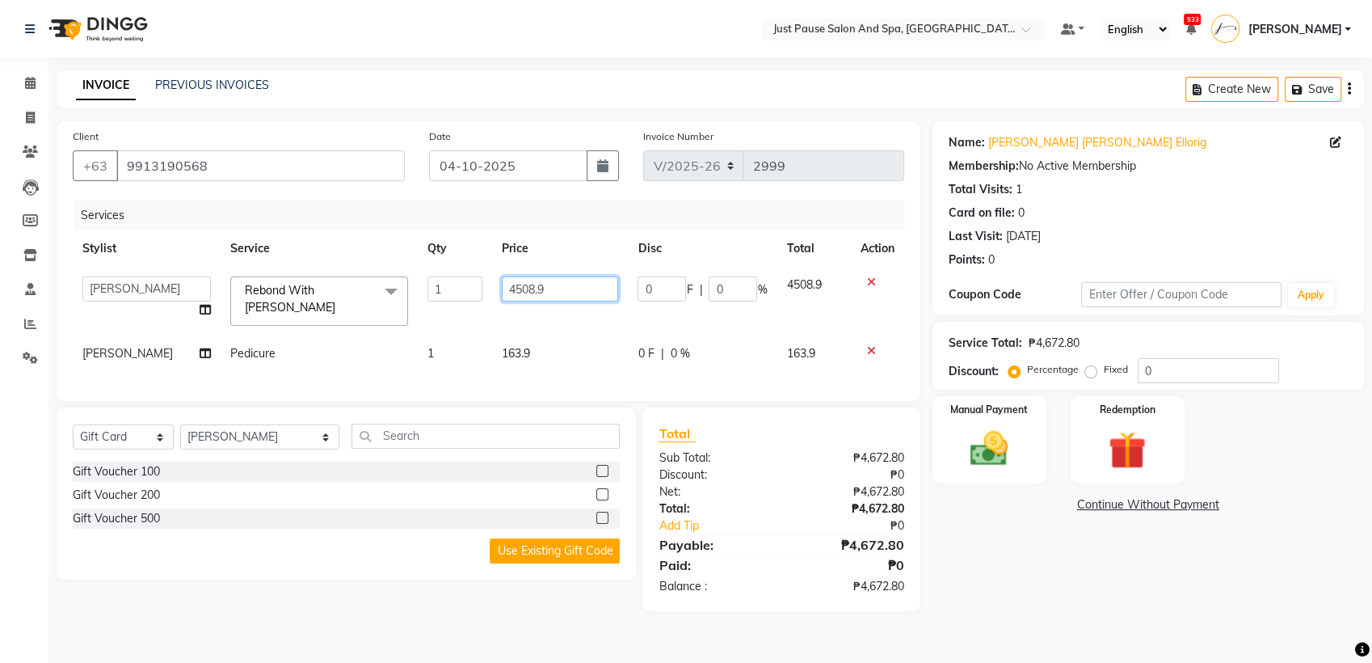
click at [550, 288] on input "4508.9" at bounding box center [560, 288] width 117 height 25
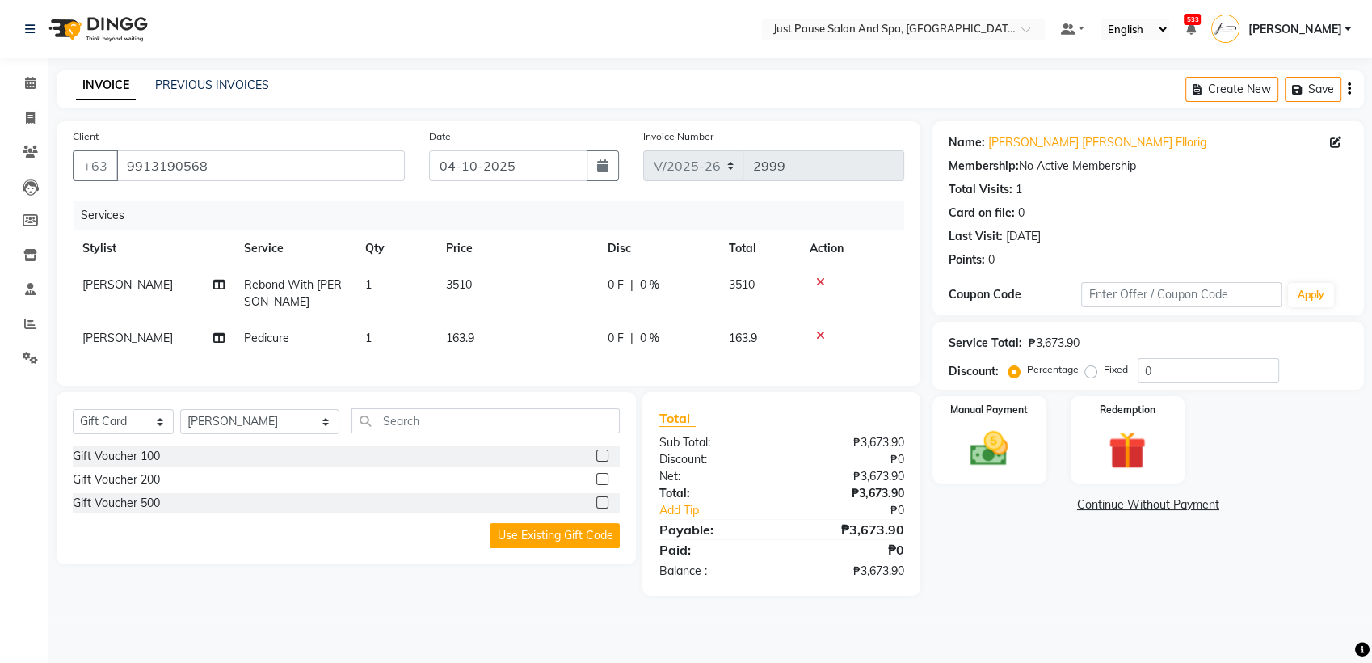
click at [562, 347] on td "163.9" at bounding box center [517, 338] width 162 height 36
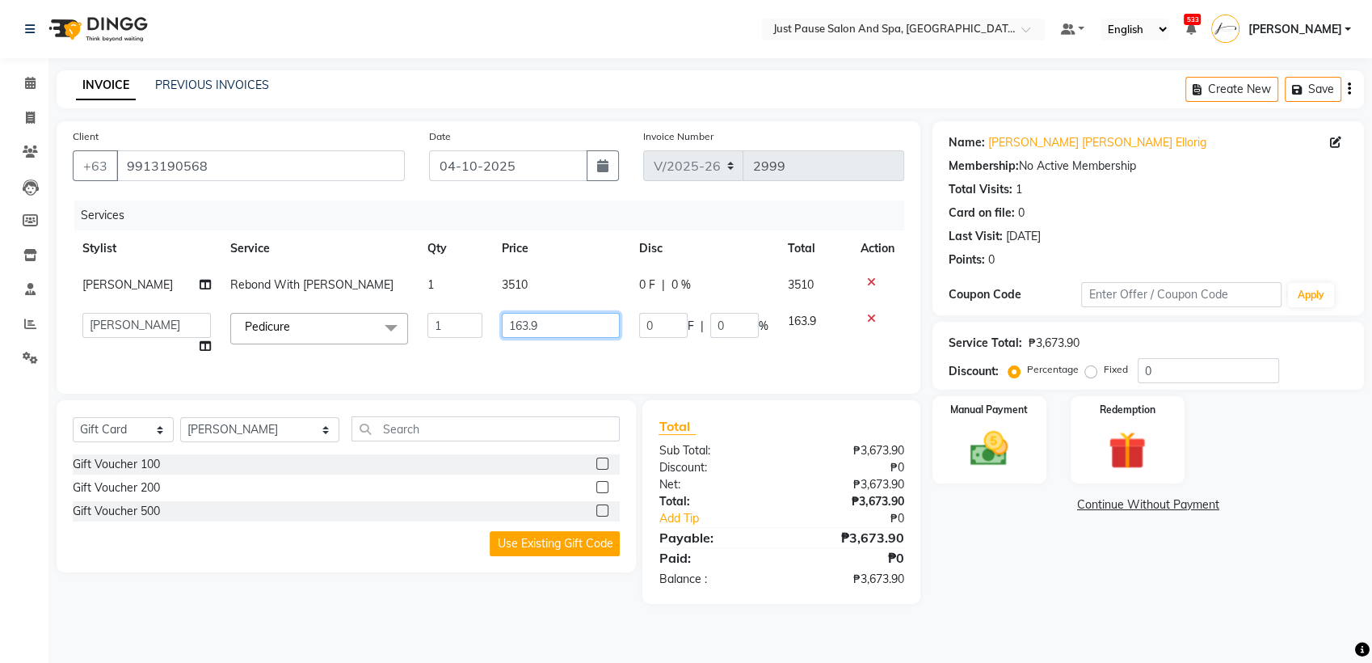
click at [569, 328] on input "163.9" at bounding box center [561, 325] width 118 height 25
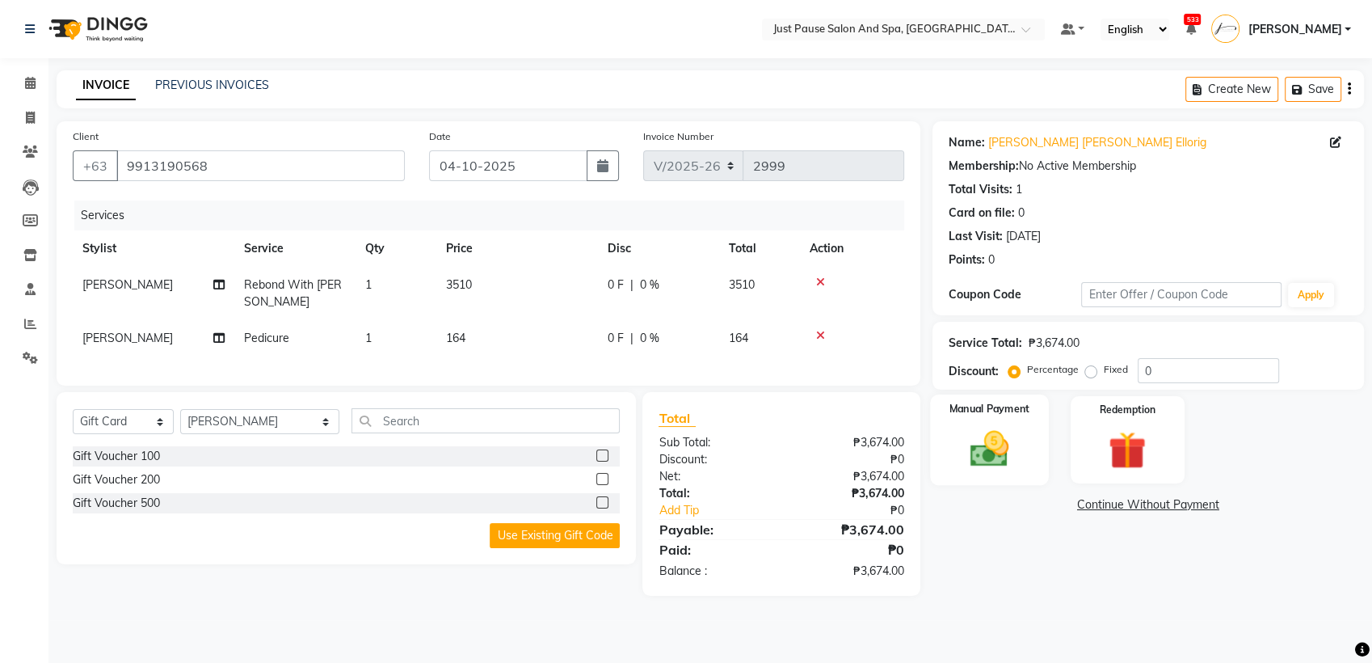
click at [976, 427] on img at bounding box center [990, 448] width 64 height 45
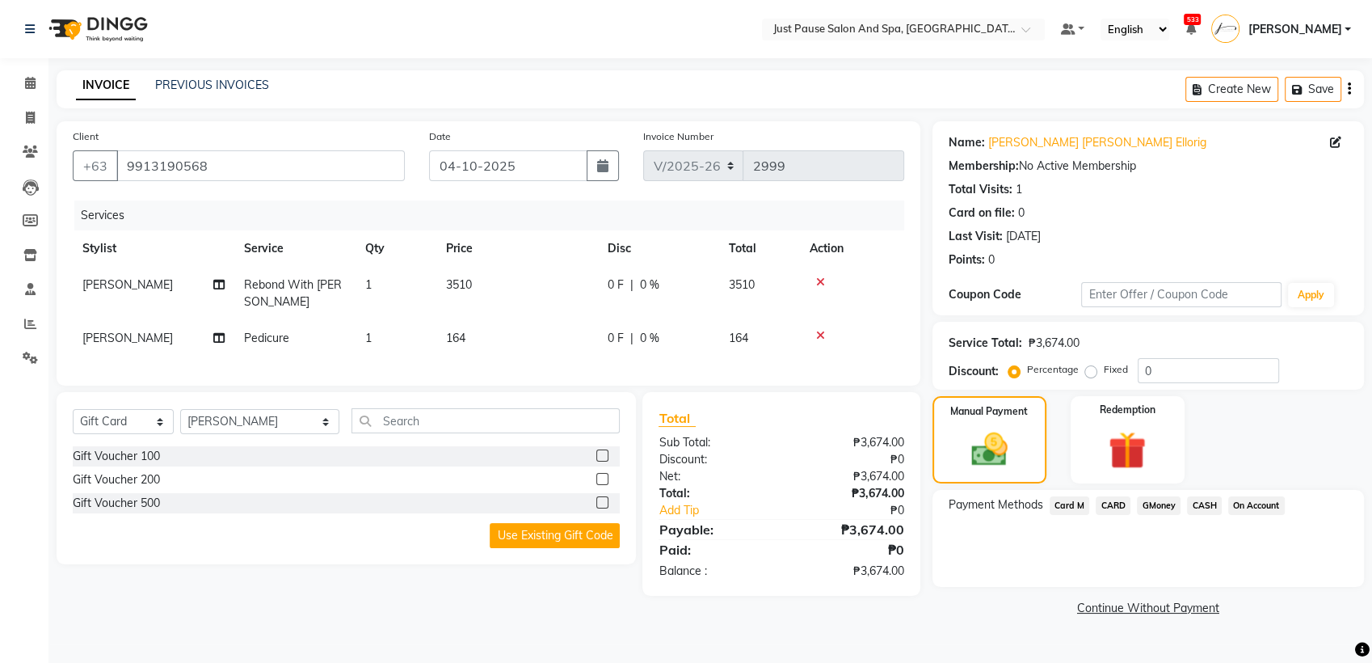
click at [1215, 507] on span "CASH" at bounding box center [1204, 505] width 35 height 19
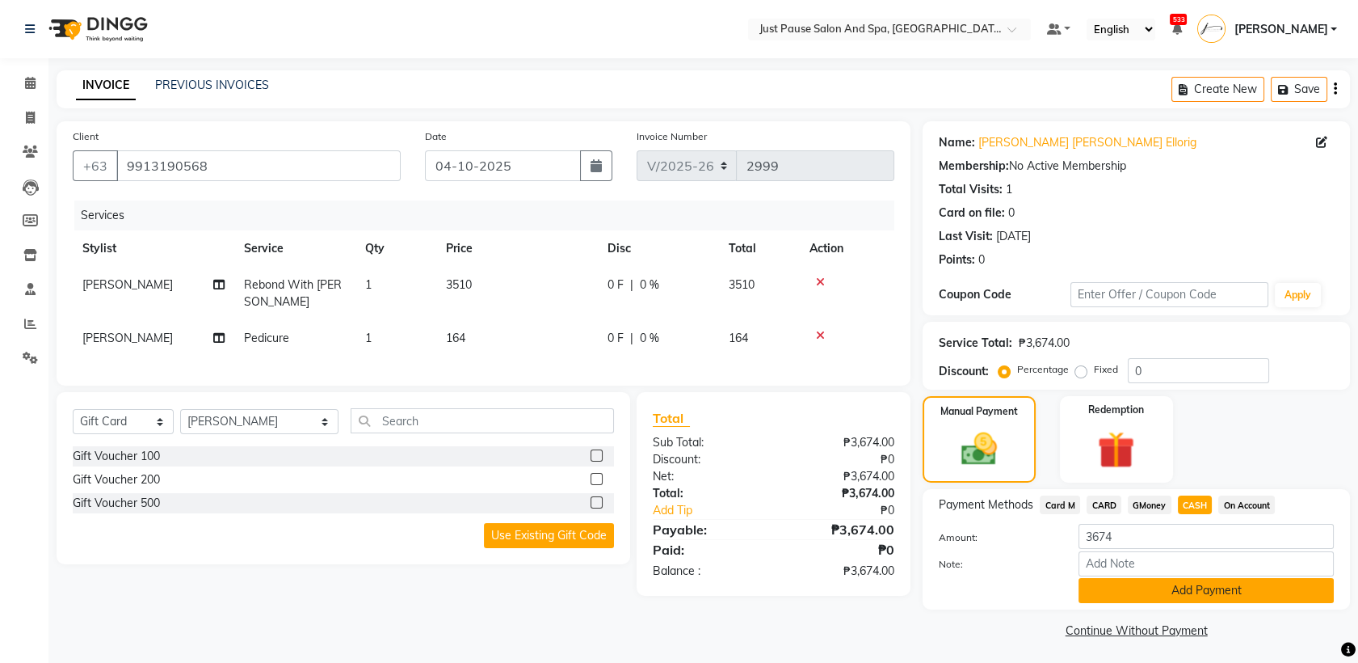
click at [1248, 587] on button "Add Payment" at bounding box center [1206, 590] width 255 height 25
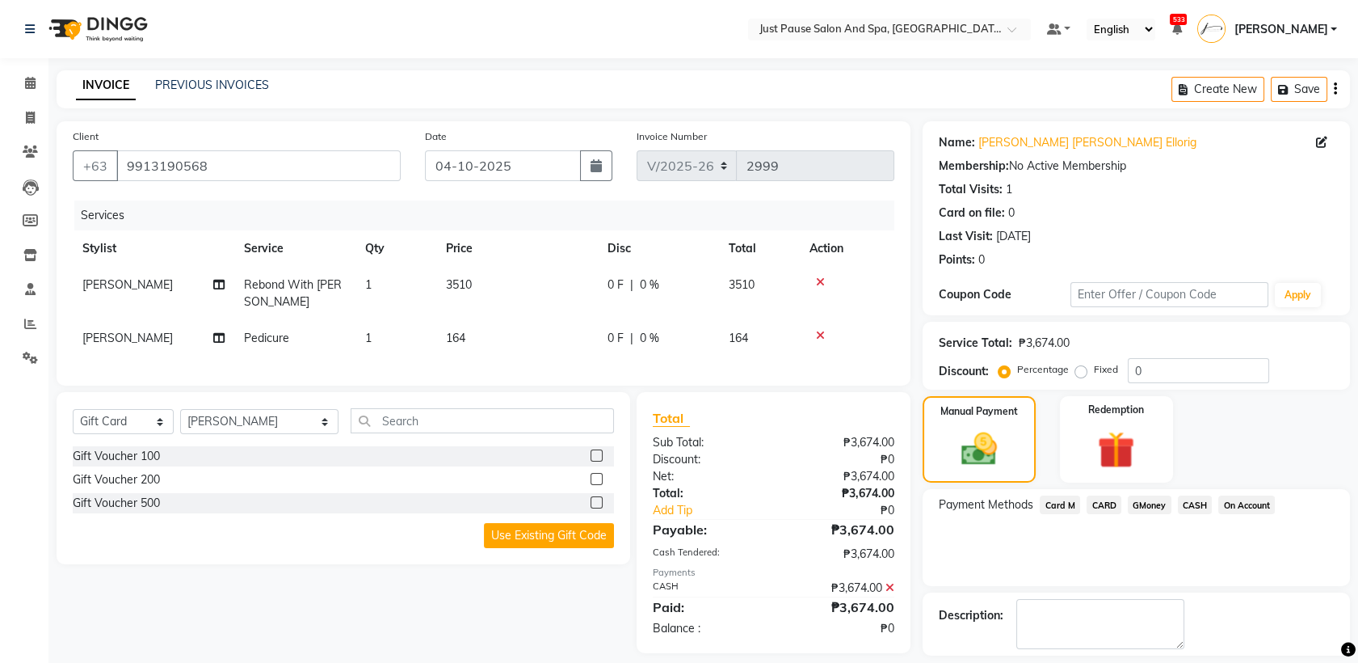
scroll to position [71, 0]
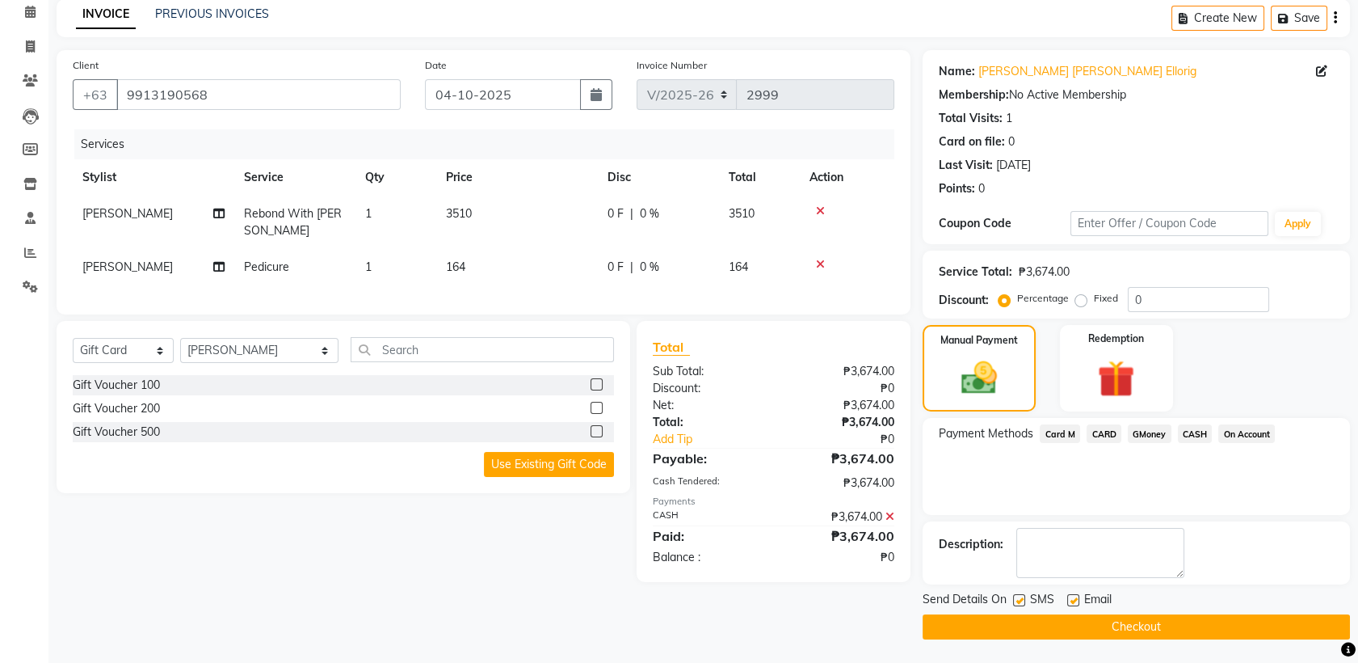
click at [1214, 613] on div "Send Details On SMS Email Checkout" at bounding box center [1136, 615] width 427 height 48
click at [1214, 618] on button "Checkout" at bounding box center [1136, 626] width 427 height 25
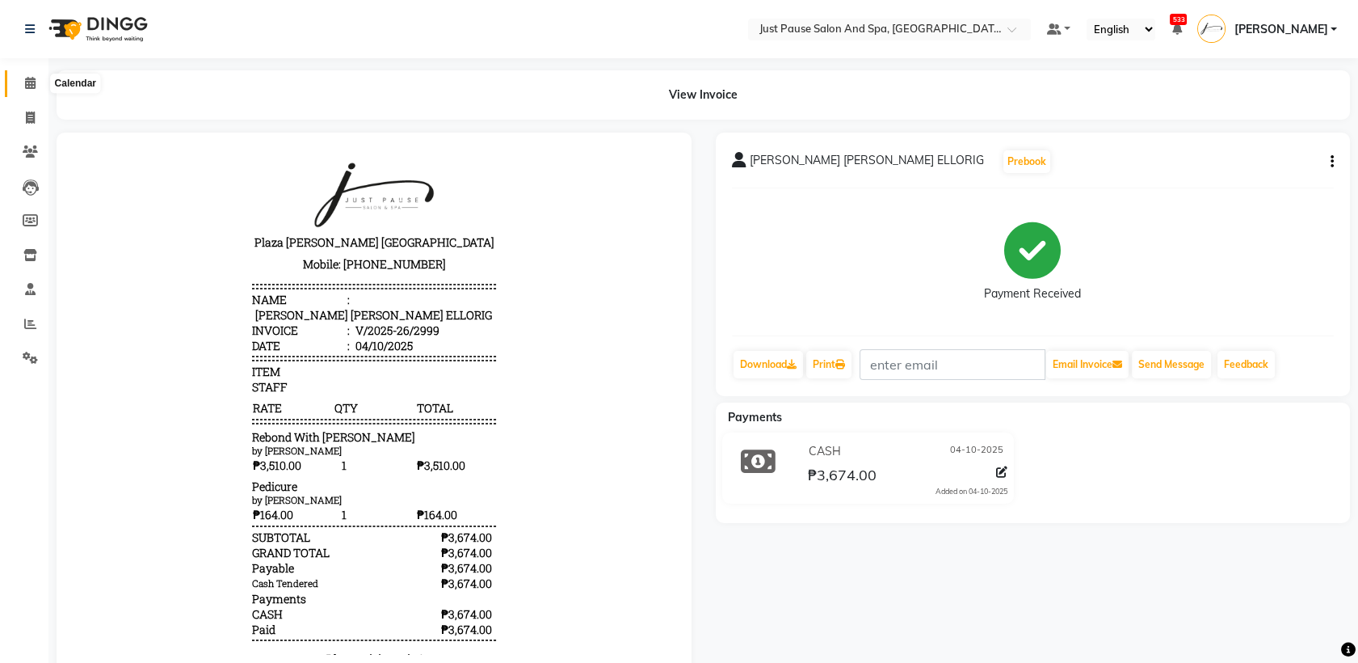
click at [29, 87] on icon at bounding box center [30, 83] width 11 height 12
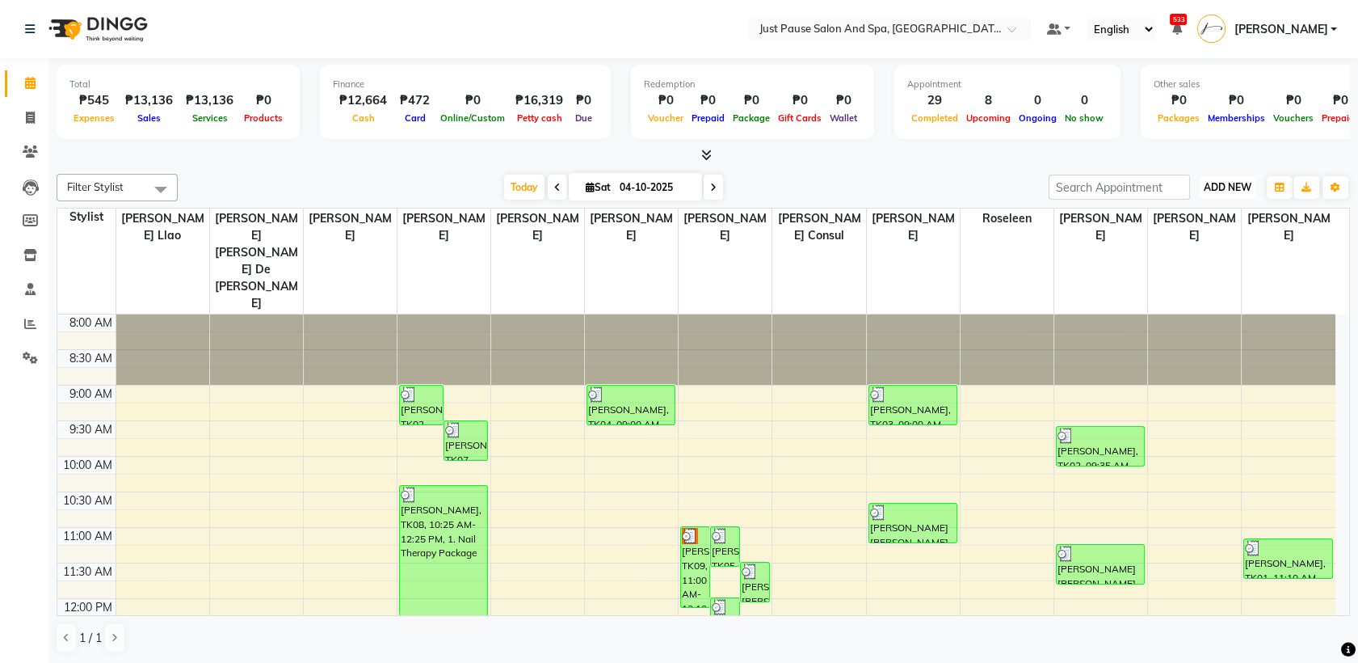
click at [1252, 188] on button "ADD NEW Toggle Dropdown" at bounding box center [1228, 187] width 56 height 23
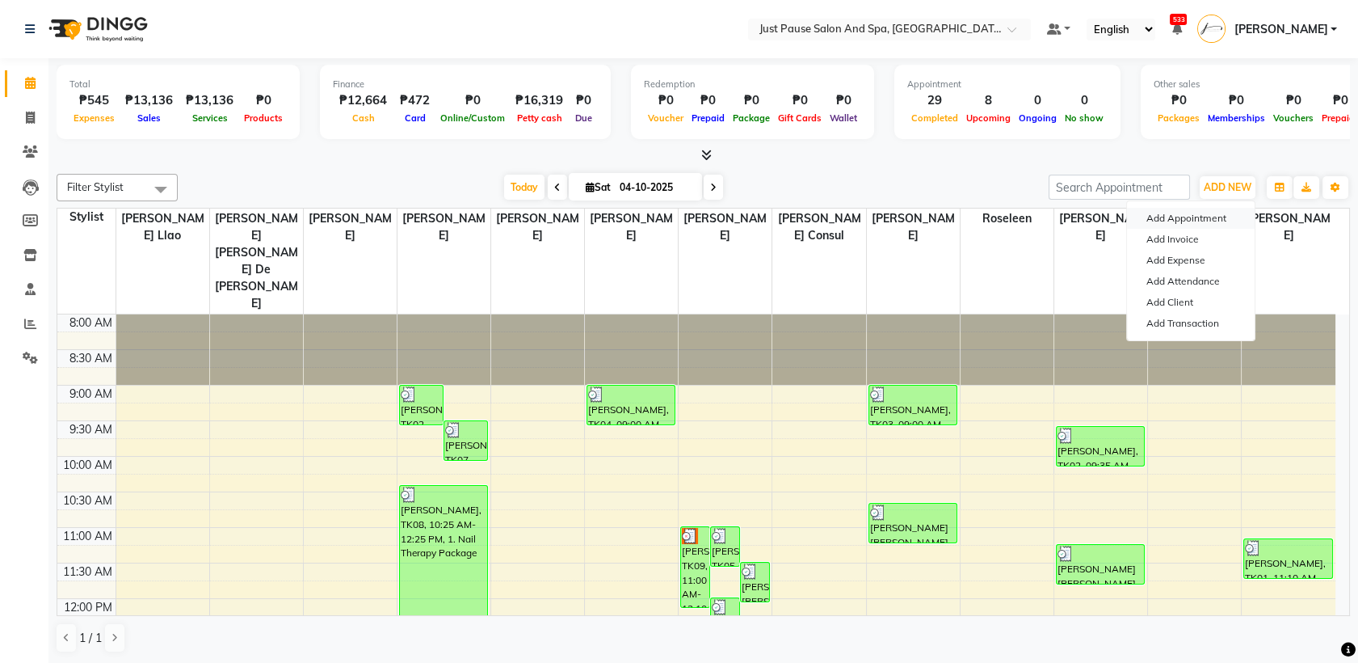
click at [1248, 220] on button "Add Appointment" at bounding box center [1191, 218] width 128 height 21
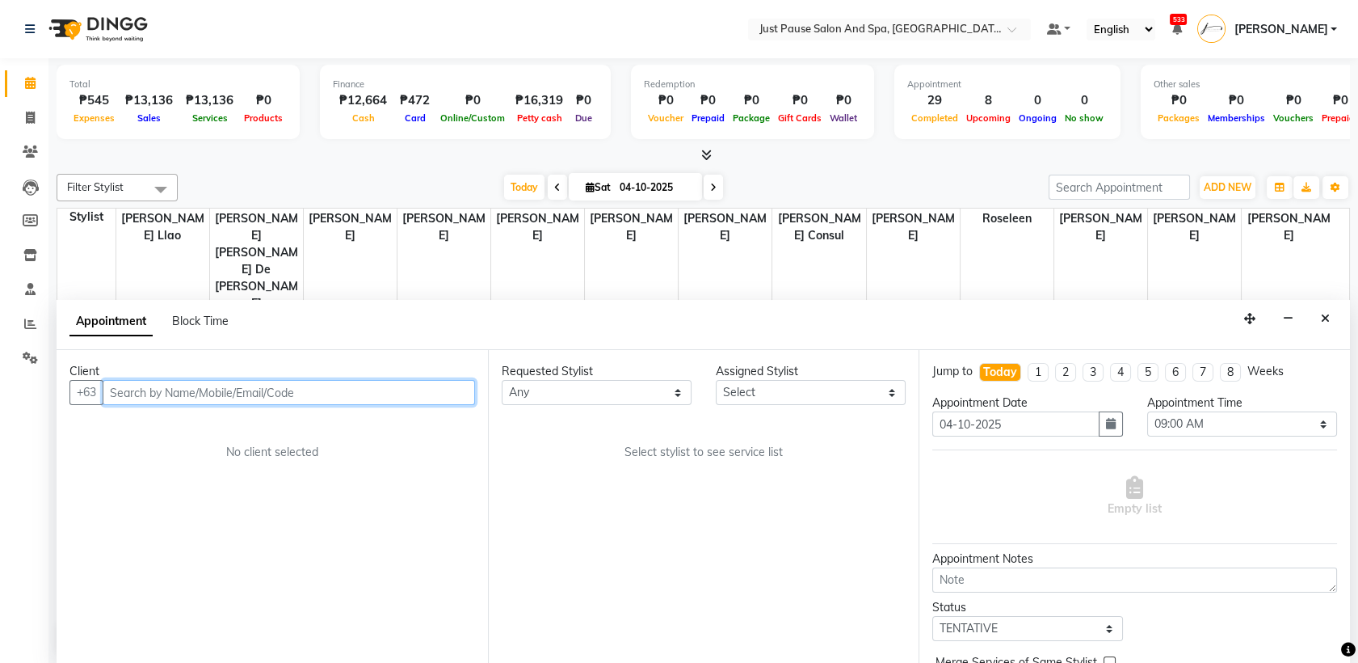
click at [334, 391] on input "text" at bounding box center [289, 392] width 373 height 25
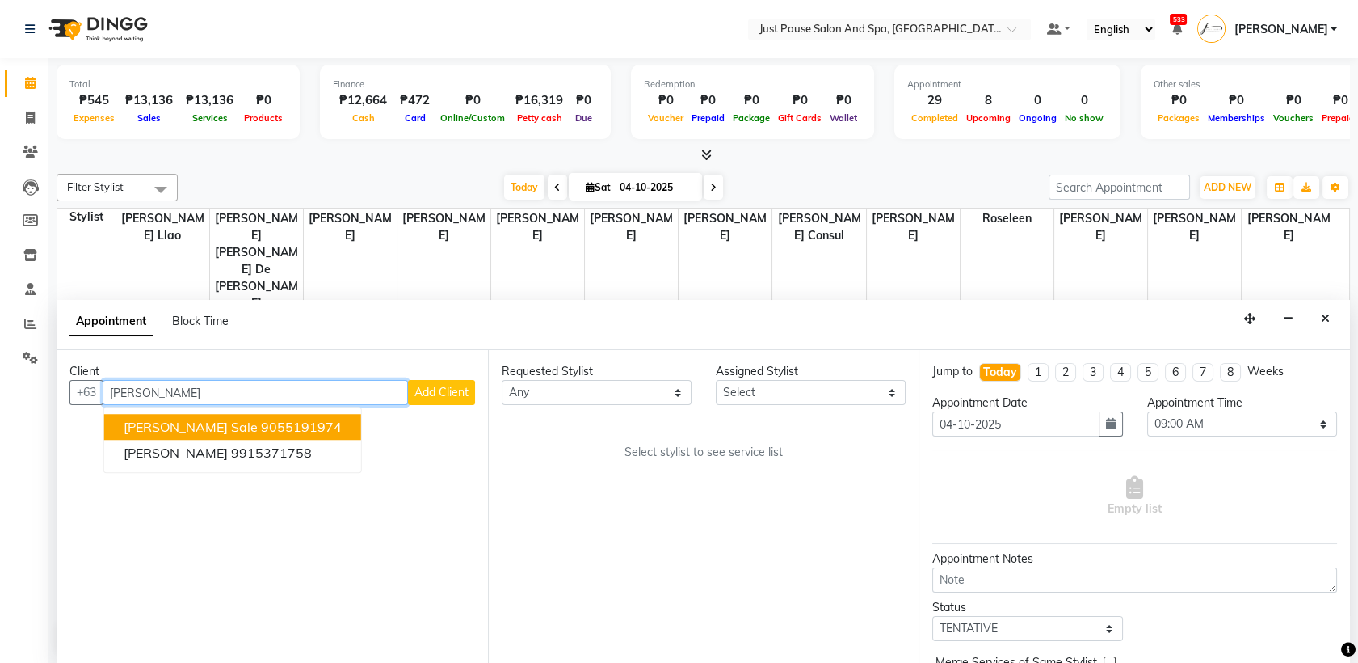
click at [303, 428] on button "[PERSON_NAME] Sale 9055191974" at bounding box center [232, 428] width 257 height 26
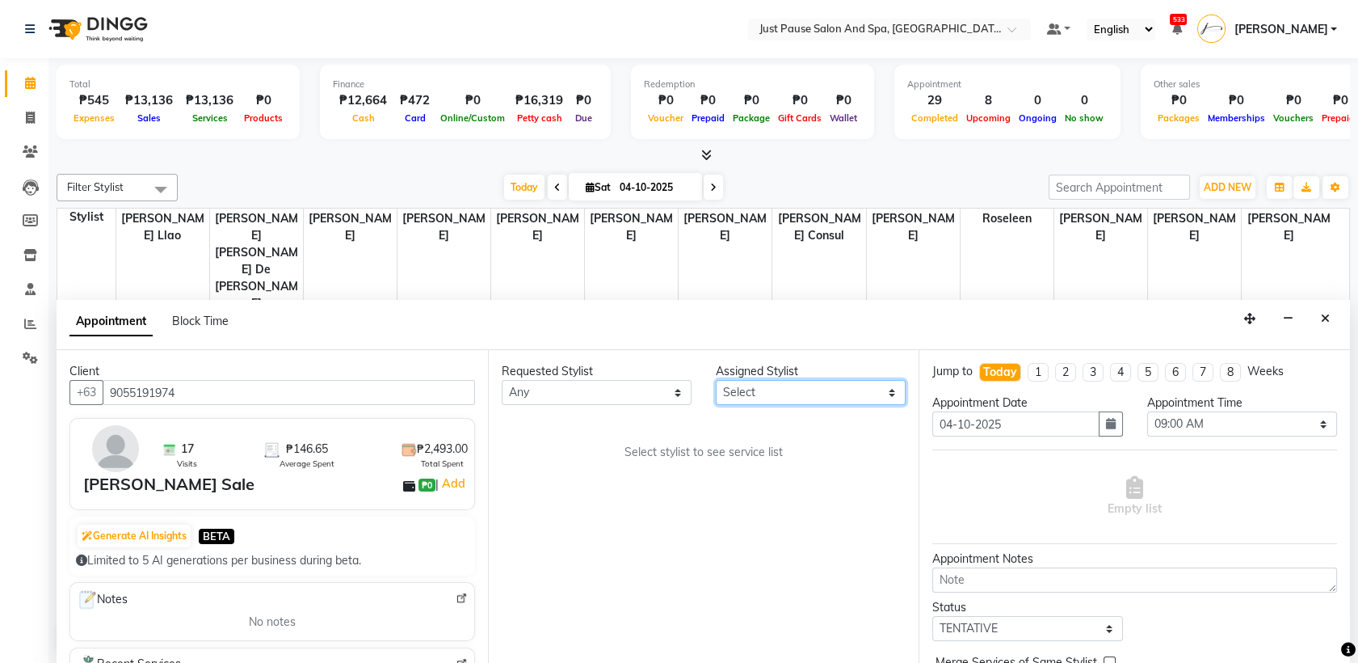
click at [886, 399] on select "Select [PERSON_NAME] [PERSON_NAME] [PERSON_NAME] llao [PERSON_NAME] [PERSON_NAM…" at bounding box center [811, 392] width 190 height 25
click at [716, 380] on select "Select [PERSON_NAME] [PERSON_NAME] [PERSON_NAME] llao [PERSON_NAME] [PERSON_NAM…" at bounding box center [811, 392] width 190 height 25
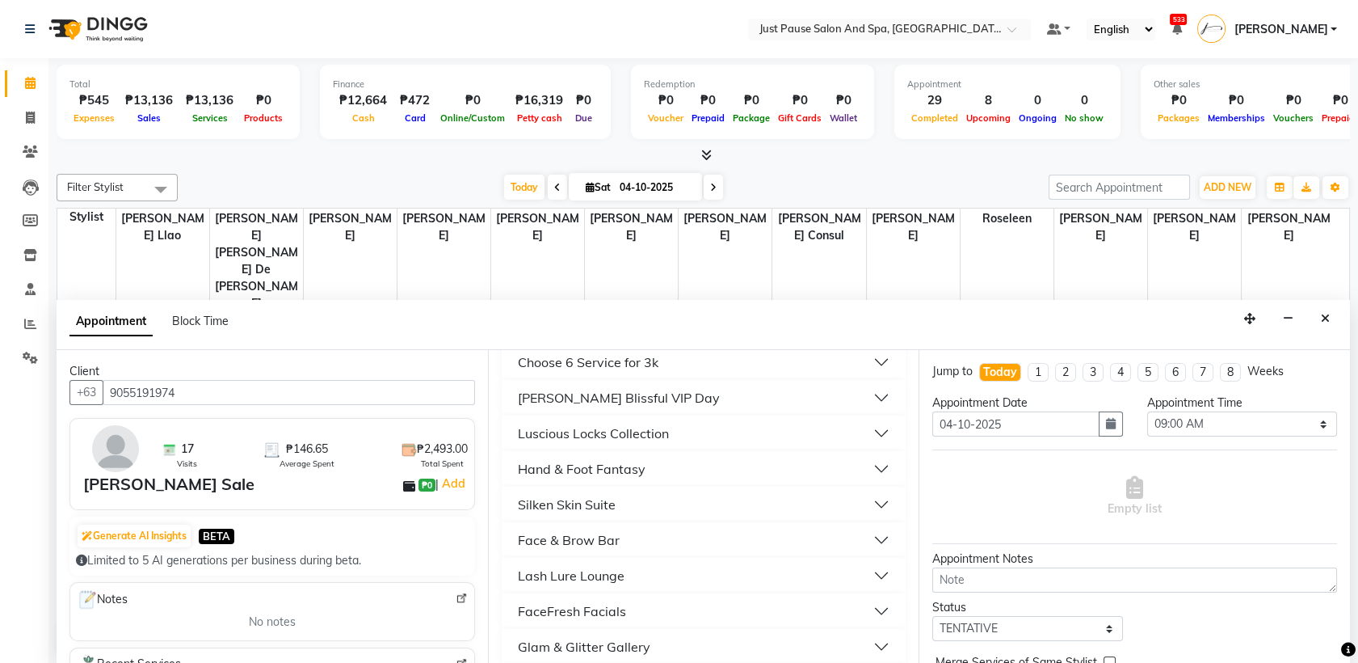
scroll to position [503, 0]
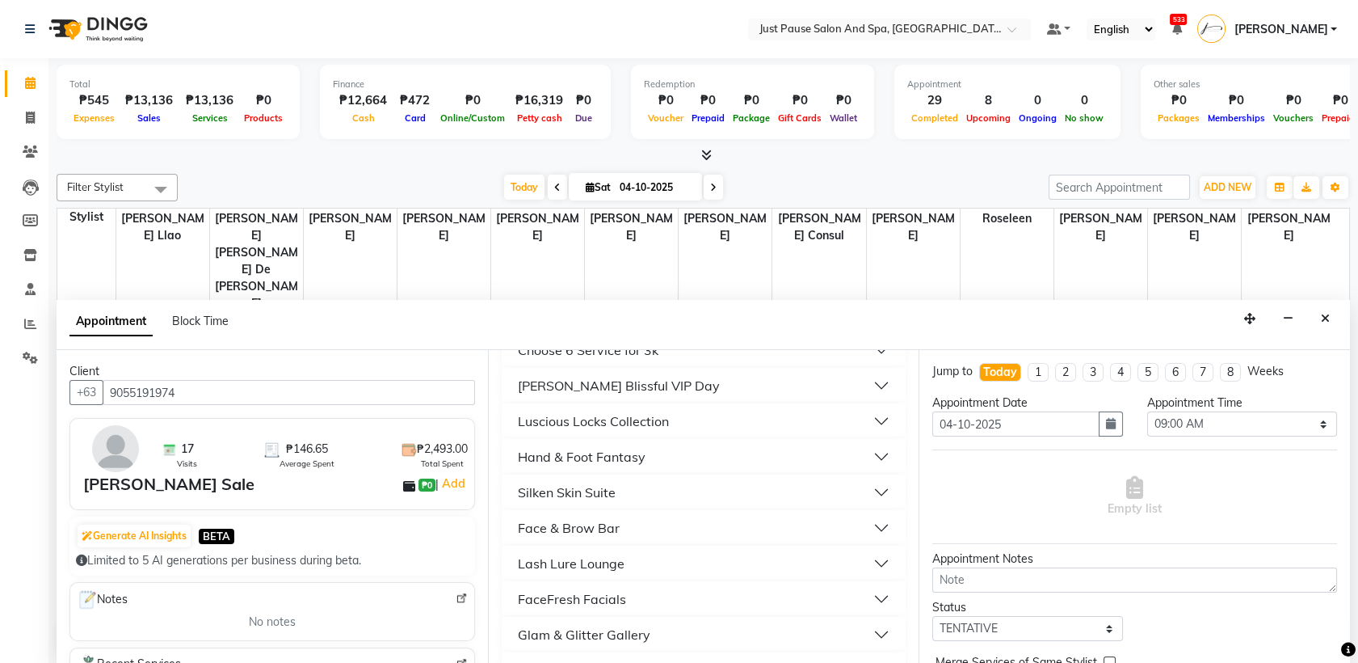
click at [689, 431] on button "Luscious Locks Collection" at bounding box center [704, 420] width 392 height 29
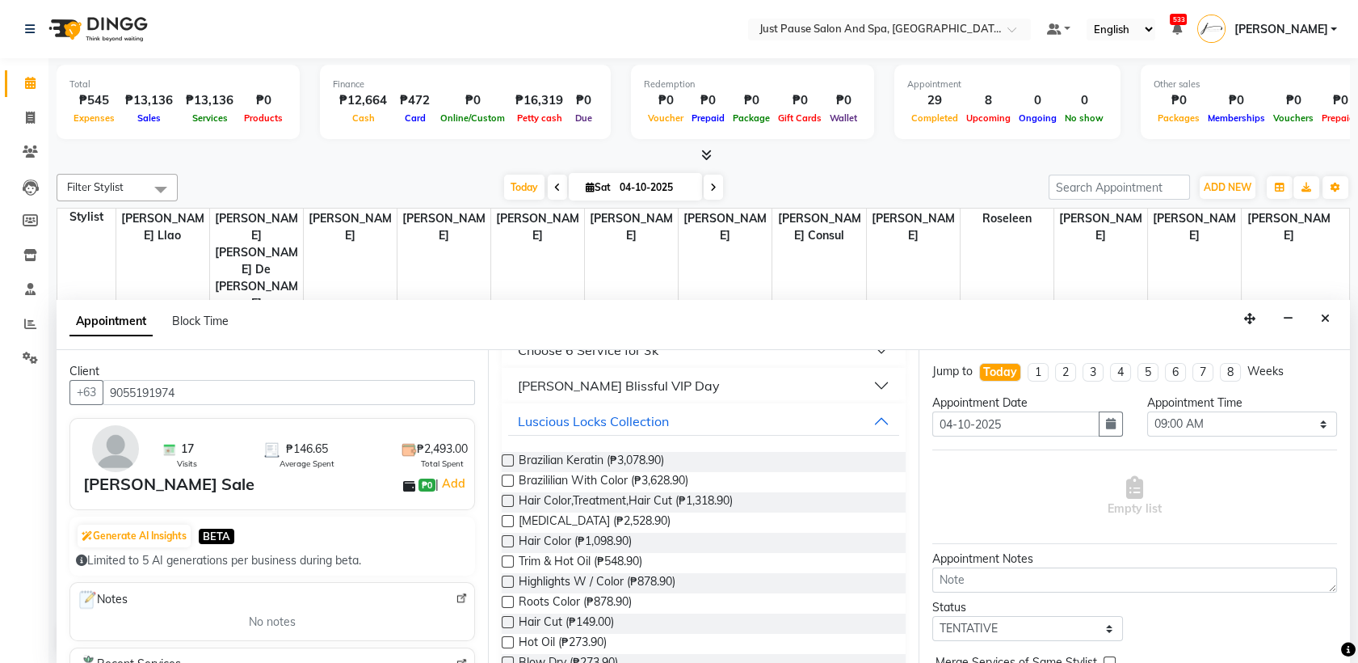
click at [506, 623] on label at bounding box center [508, 622] width 12 height 12
click at [506, 623] on input "checkbox" at bounding box center [507, 623] width 11 height 11
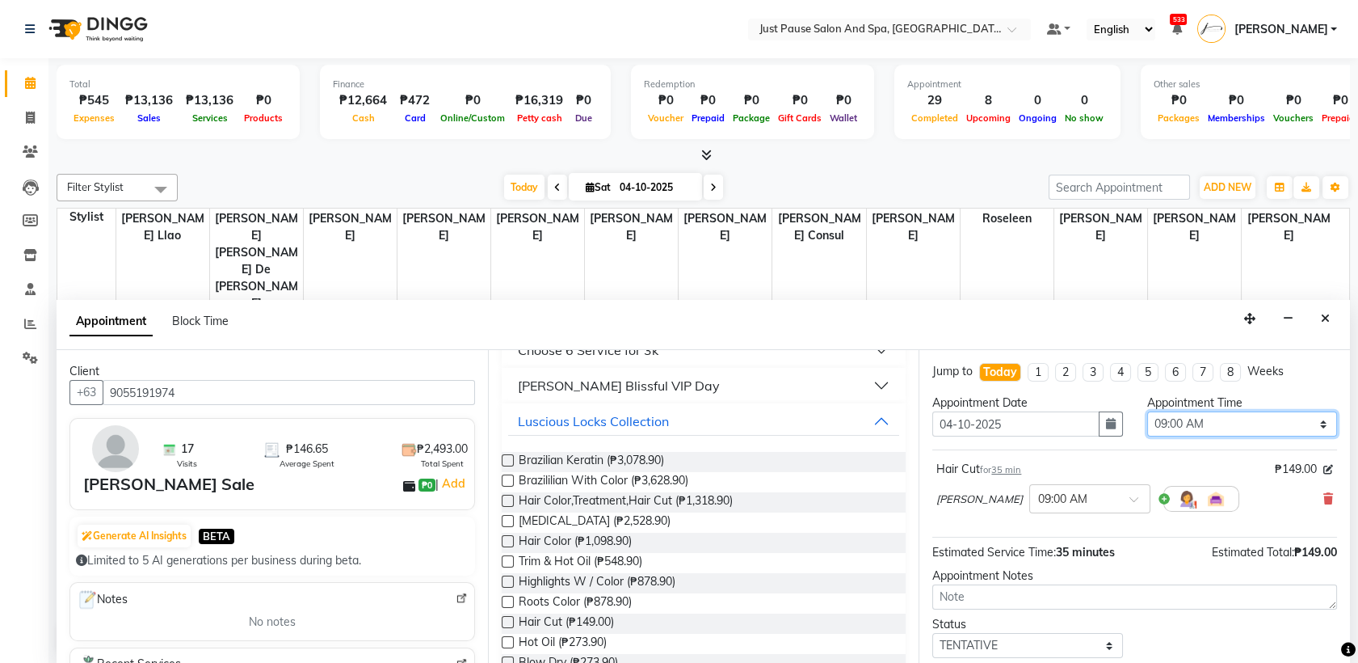
click at [1305, 417] on select "Select 09:00 AM 09:05 AM 09:10 AM 09:15 AM 09:20 AM 09:25 AM 09:30 AM 09:35 AM …" at bounding box center [1242, 423] width 190 height 25
click at [1147, 411] on select "Select 09:00 AM 09:05 AM 09:10 AM 09:15 AM 09:20 AM 09:25 AM 09:30 AM 09:35 AM …" at bounding box center [1242, 423] width 190 height 25
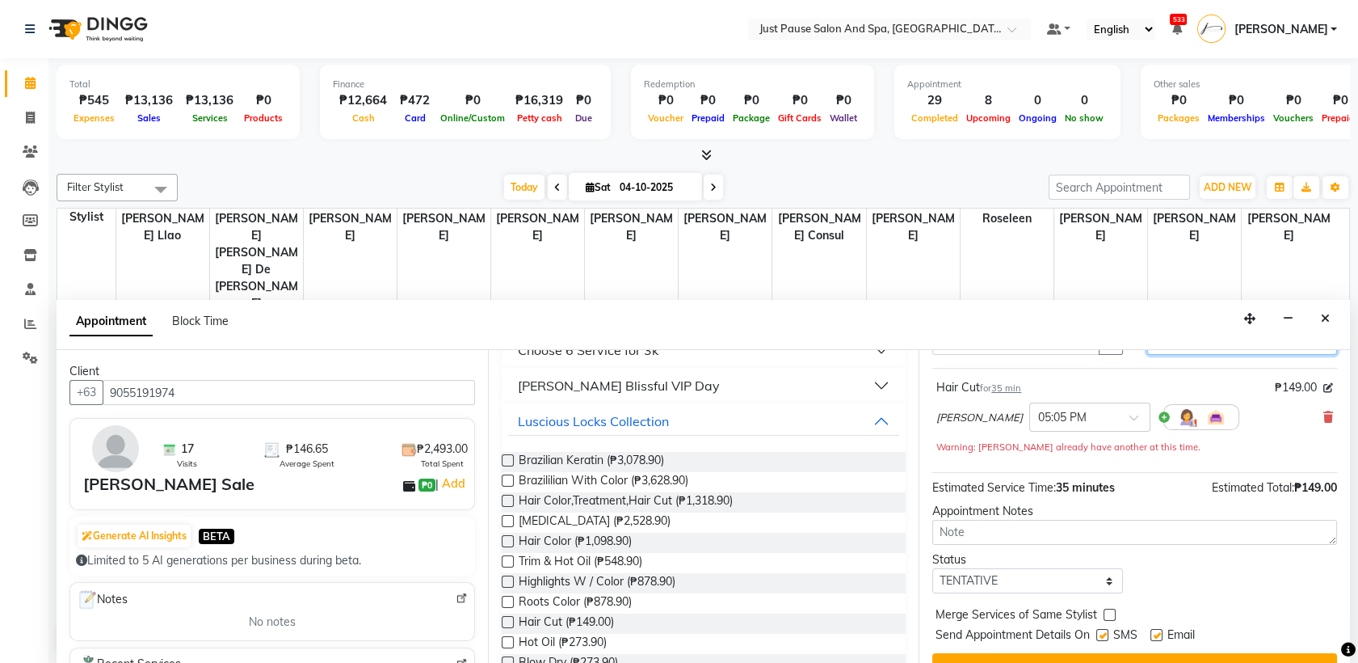
scroll to position [112, 0]
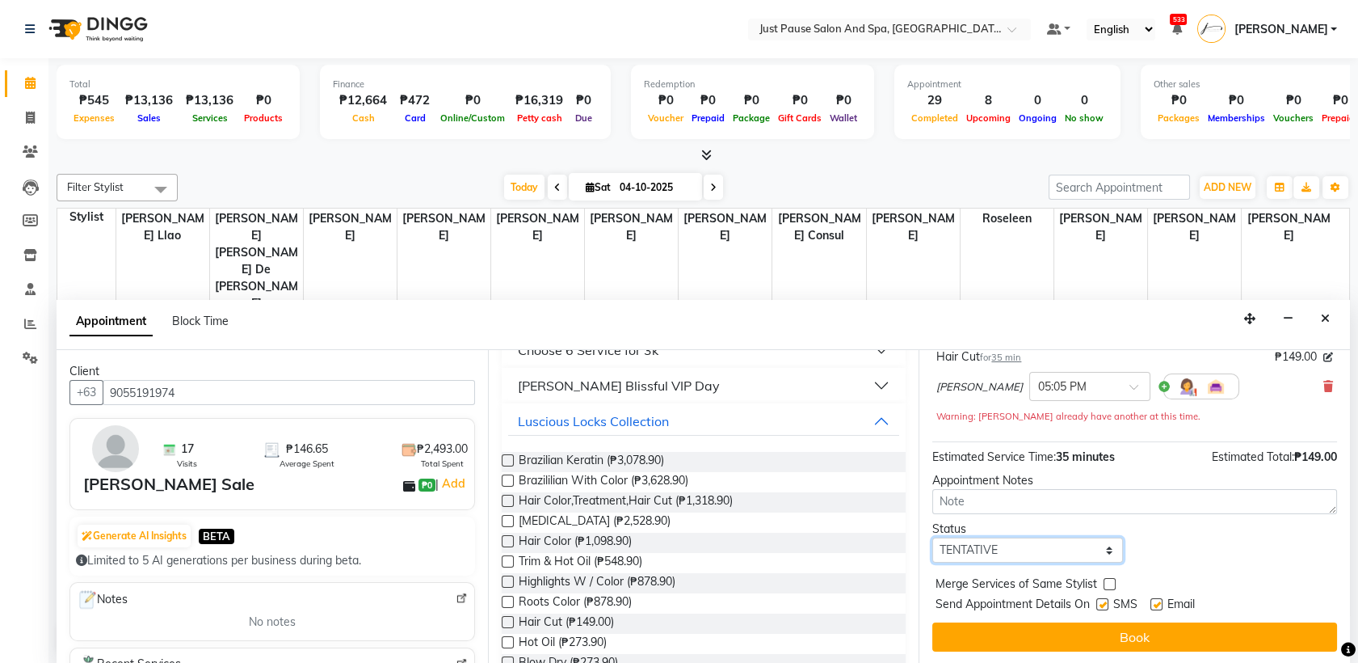
click at [1101, 548] on select "Select TENTATIVE CONFIRM CHECK-IN UPCOMING" at bounding box center [1028, 549] width 190 height 25
click at [933, 537] on select "Select TENTATIVE CONFIRM CHECK-IN UPCOMING" at bounding box center [1028, 549] width 190 height 25
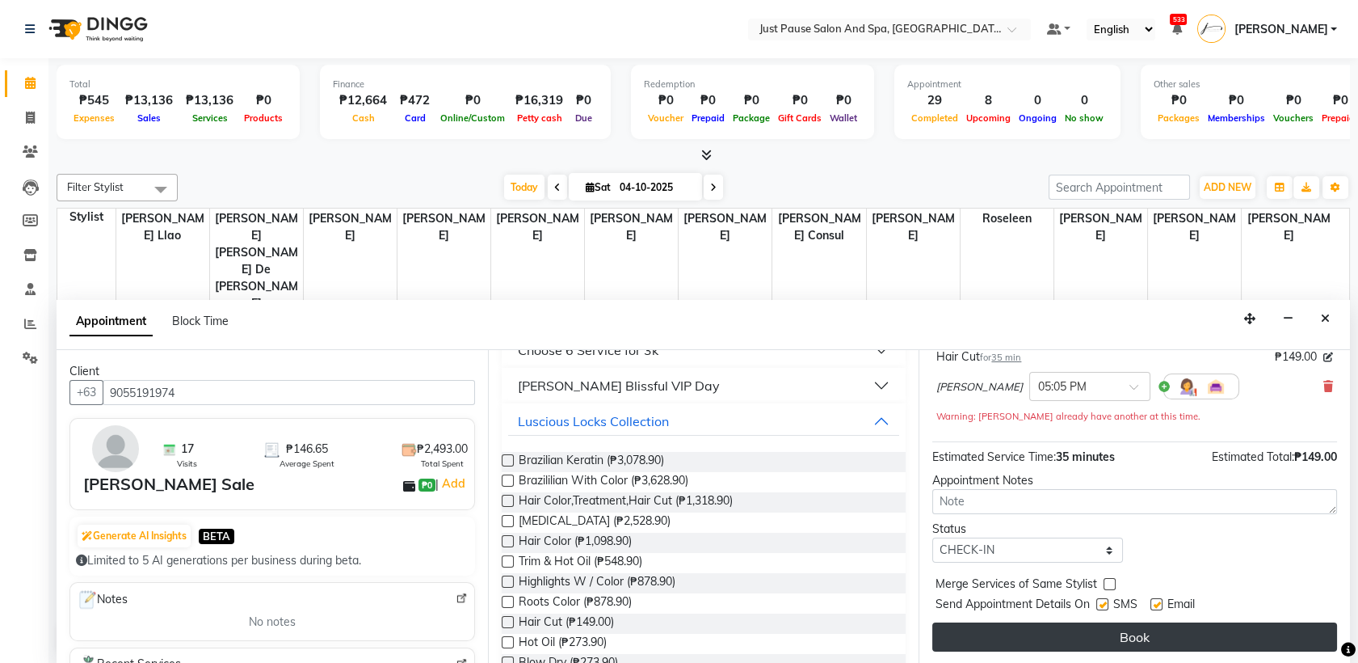
click at [1157, 636] on button "Book" at bounding box center [1135, 636] width 405 height 29
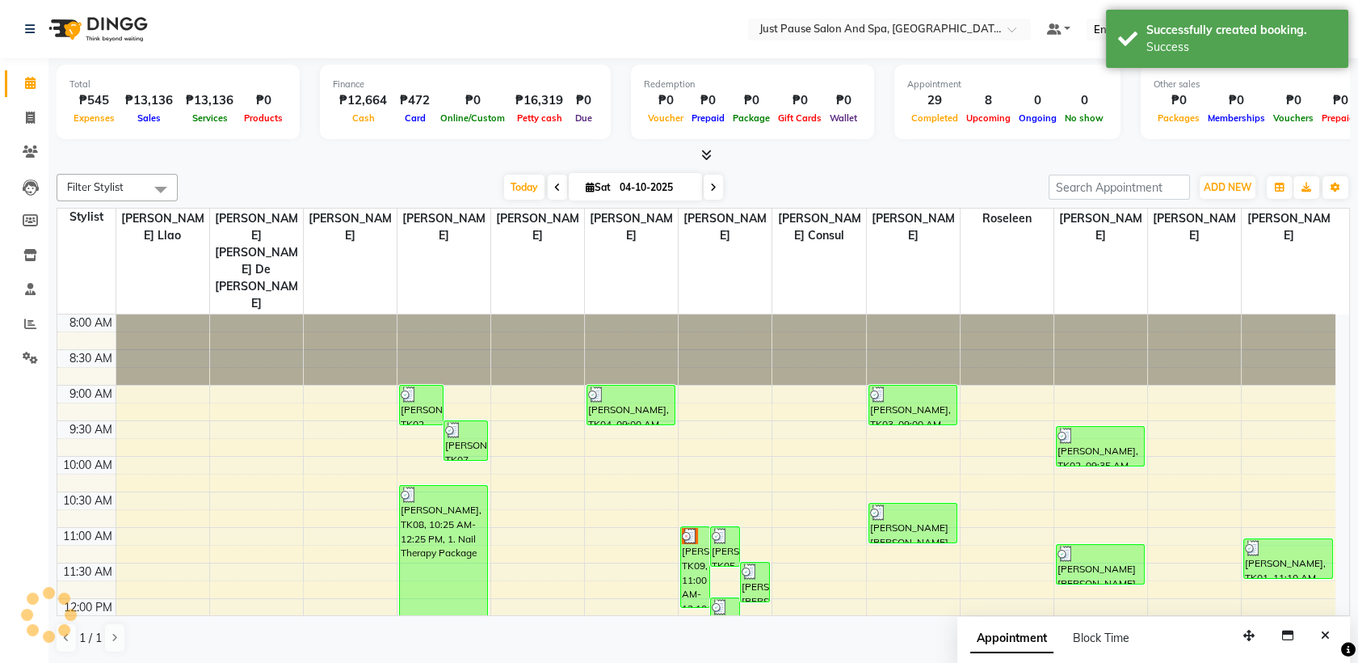
scroll to position [0, 0]
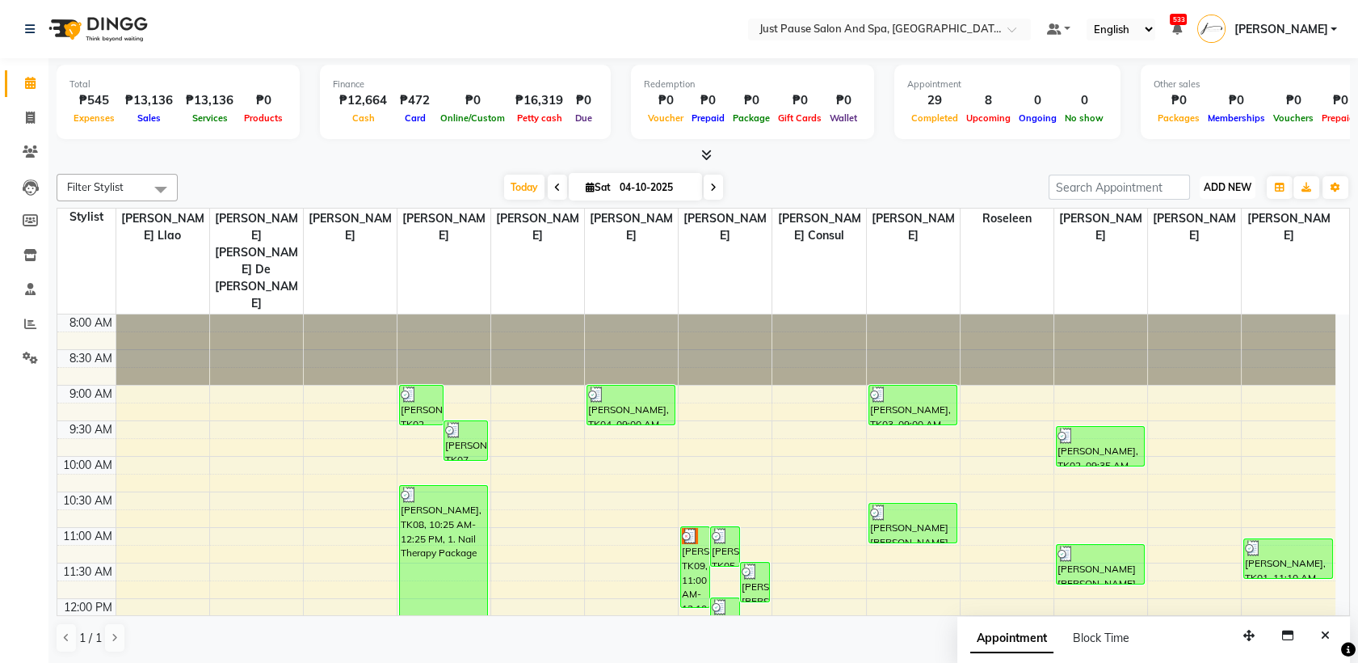
click at [1248, 184] on span "ADD NEW" at bounding box center [1228, 187] width 48 height 12
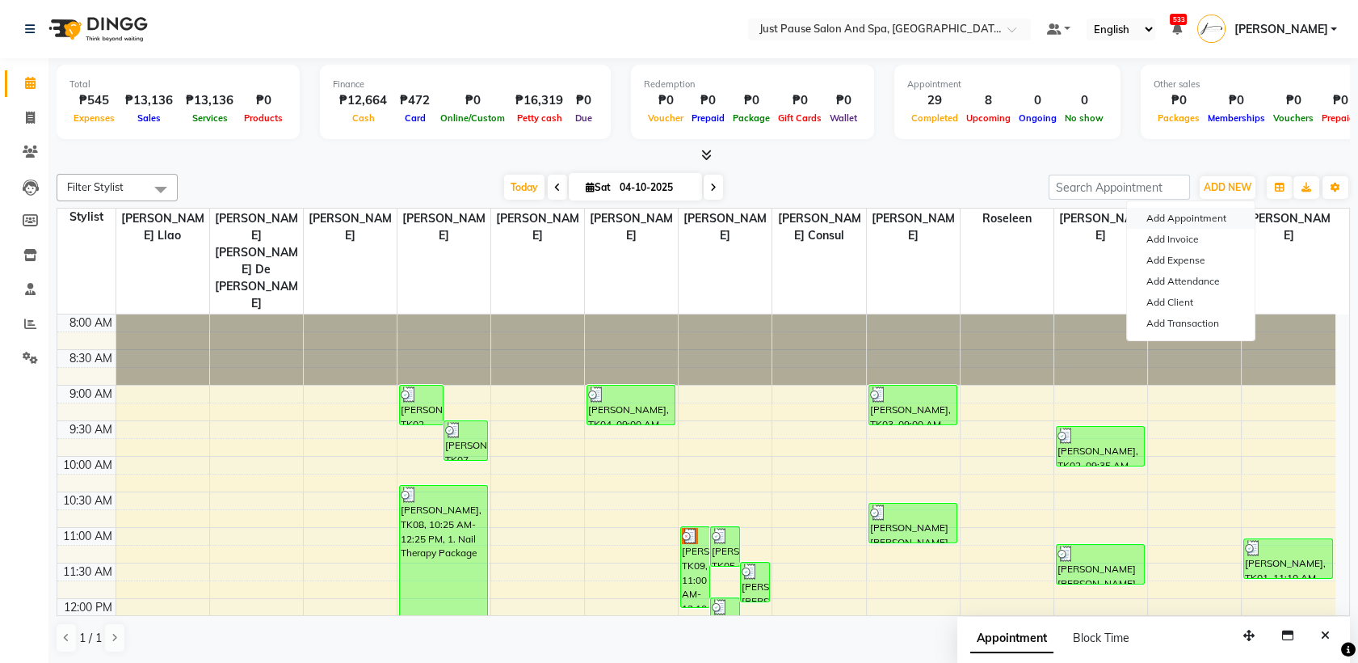
click at [1228, 213] on button "Add Appointment" at bounding box center [1191, 218] width 128 height 21
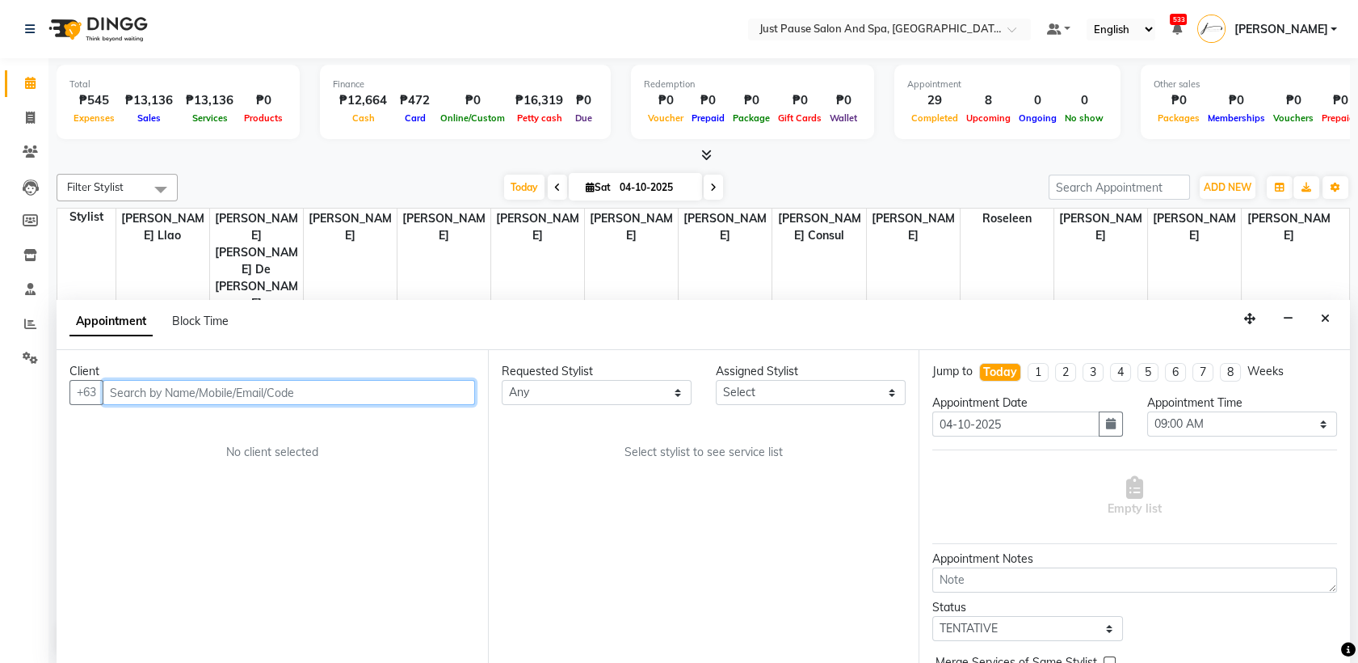
click at [392, 388] on input "text" at bounding box center [289, 392] width 373 height 25
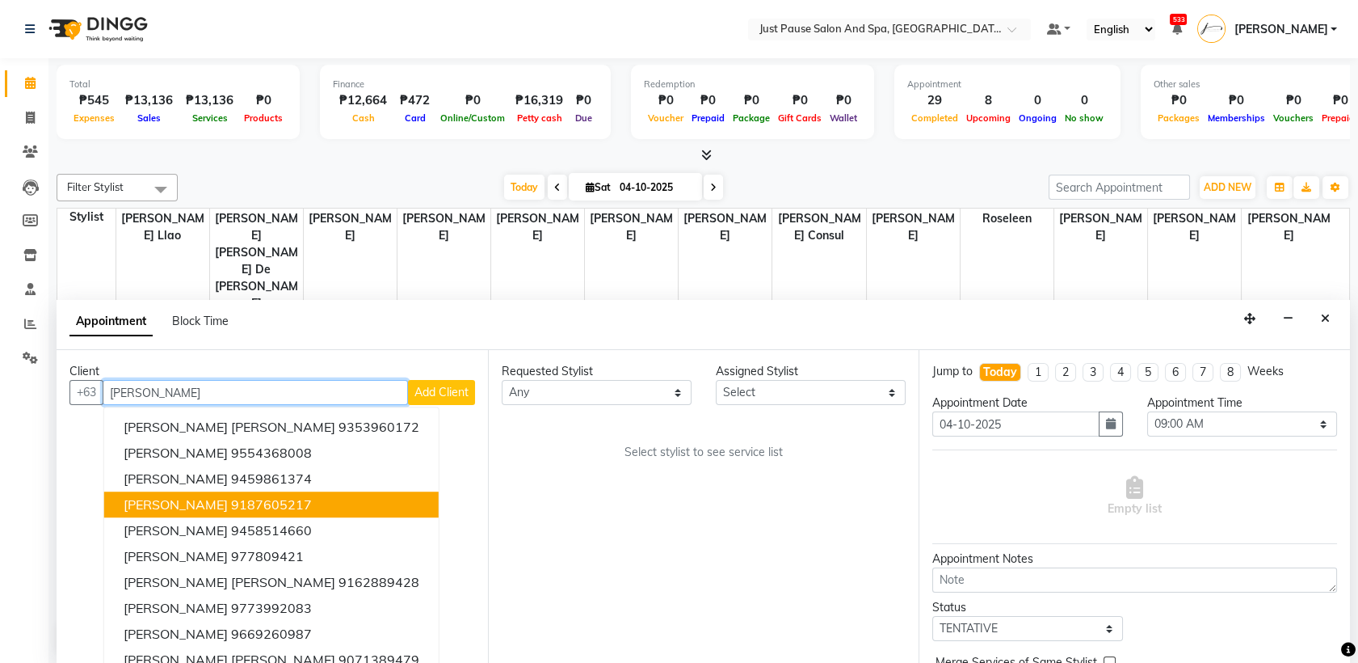
click at [335, 497] on button "[PERSON_NAME] 9187605217" at bounding box center [271, 505] width 335 height 26
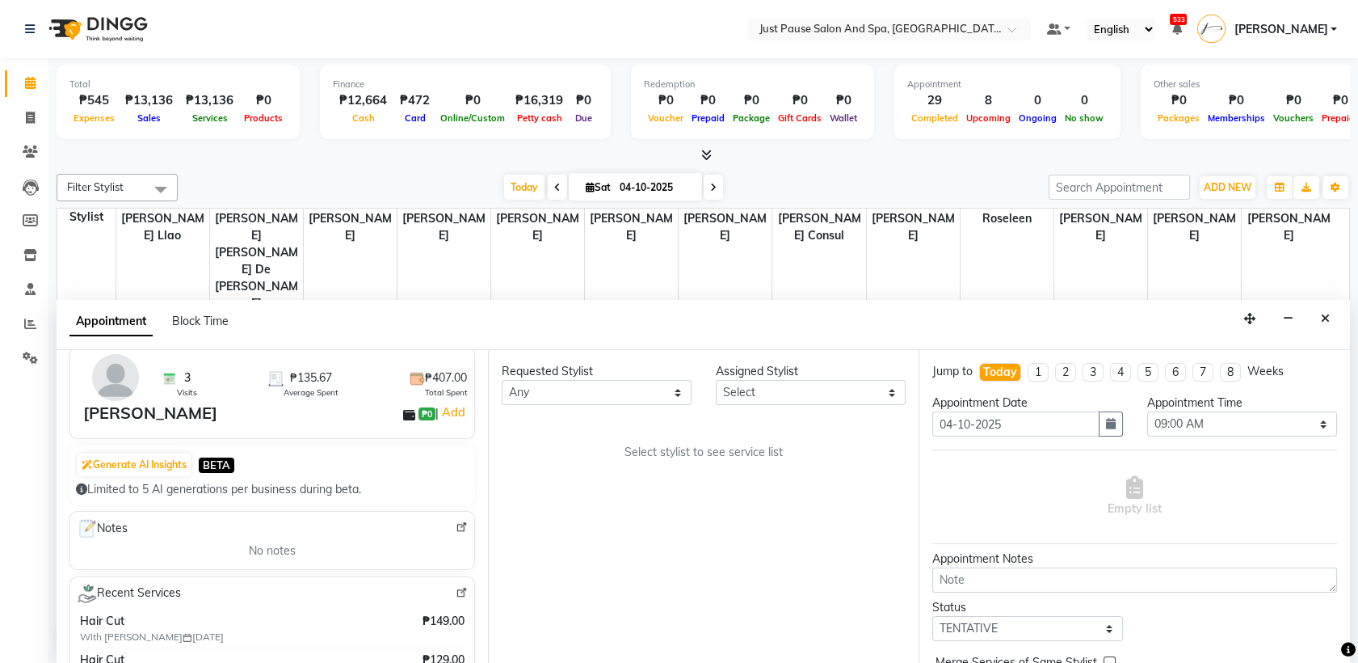
scroll to position [107, 0]
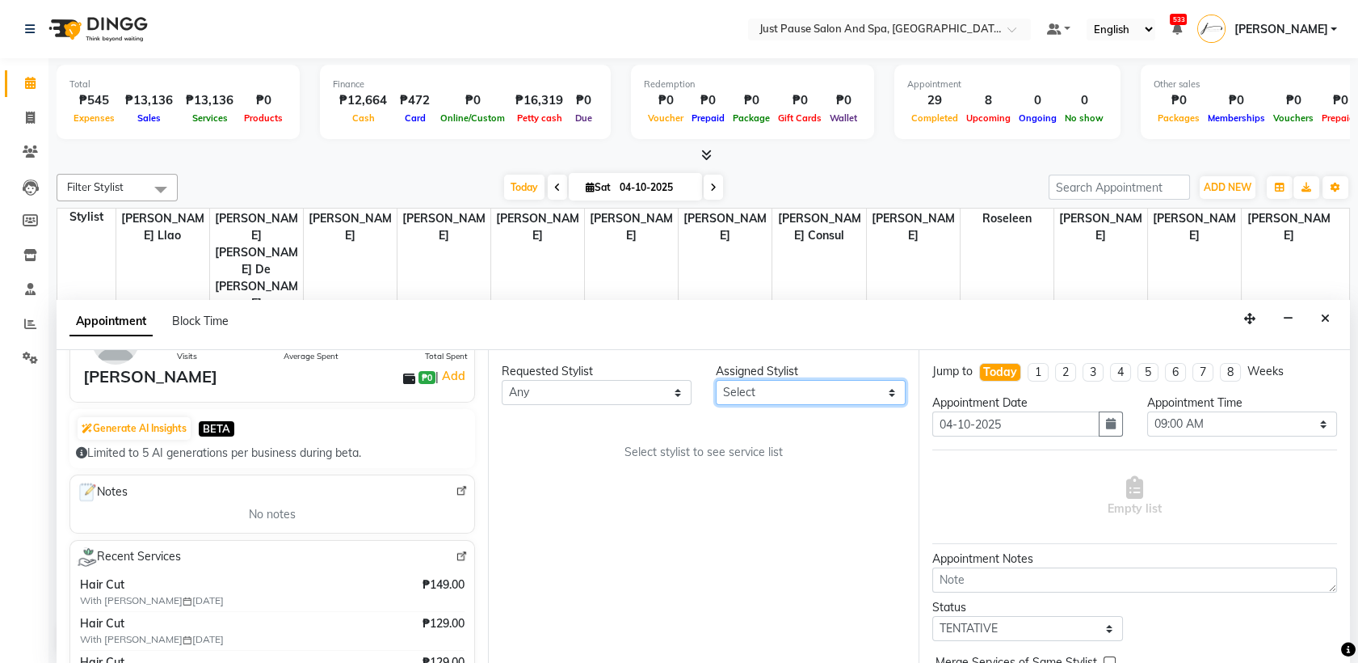
click at [879, 400] on select "Select [PERSON_NAME] [PERSON_NAME] [PERSON_NAME] llao [PERSON_NAME] [PERSON_NAM…" at bounding box center [811, 392] width 190 height 25
click at [716, 380] on select "Select [PERSON_NAME] [PERSON_NAME] [PERSON_NAME] llao [PERSON_NAME] [PERSON_NAM…" at bounding box center [811, 392] width 190 height 25
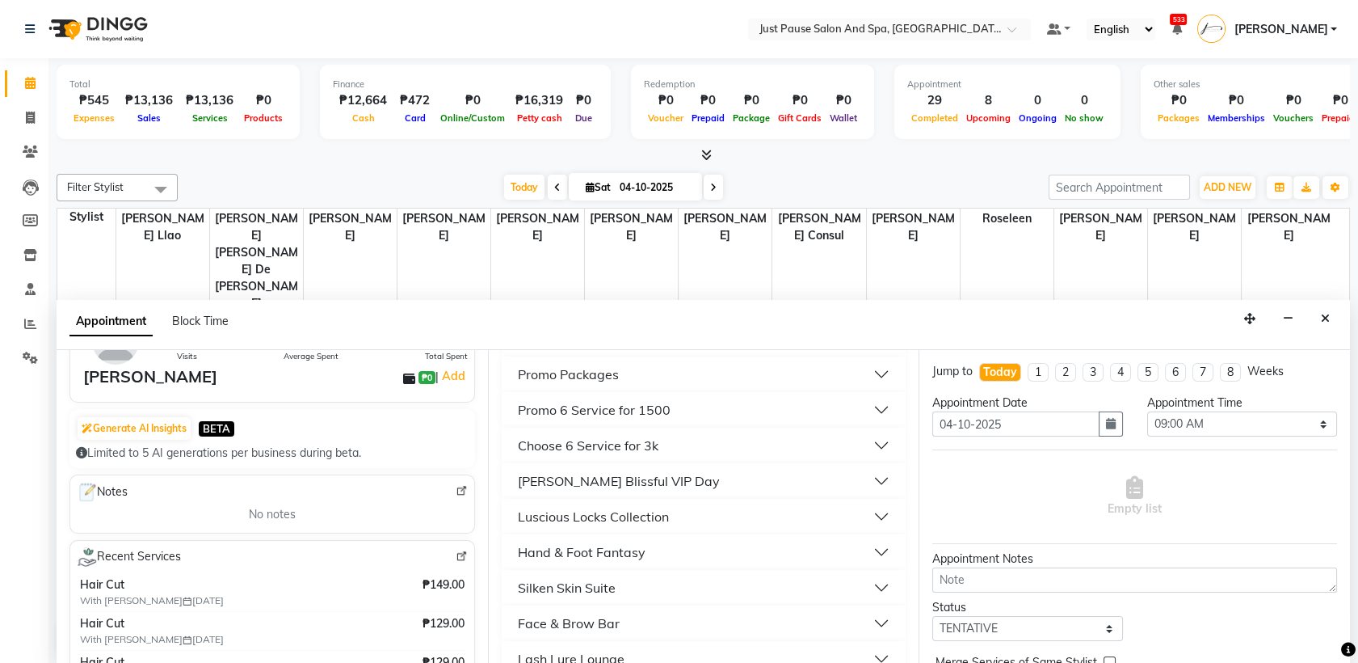
scroll to position [478, 0]
click at [686, 477] on button "Hand & Foot Fantasy" at bounding box center [704, 480] width 392 height 29
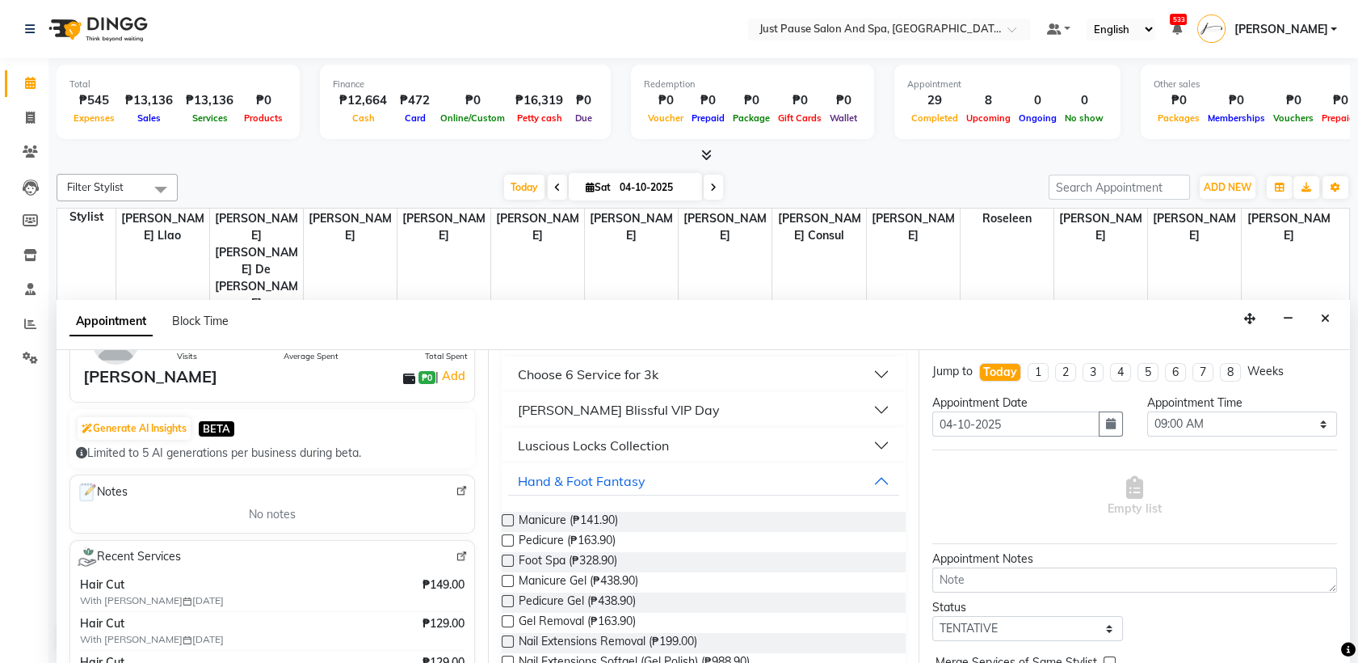
click at [505, 541] on label at bounding box center [508, 540] width 12 height 12
click at [505, 541] on input "checkbox" at bounding box center [507, 542] width 11 height 11
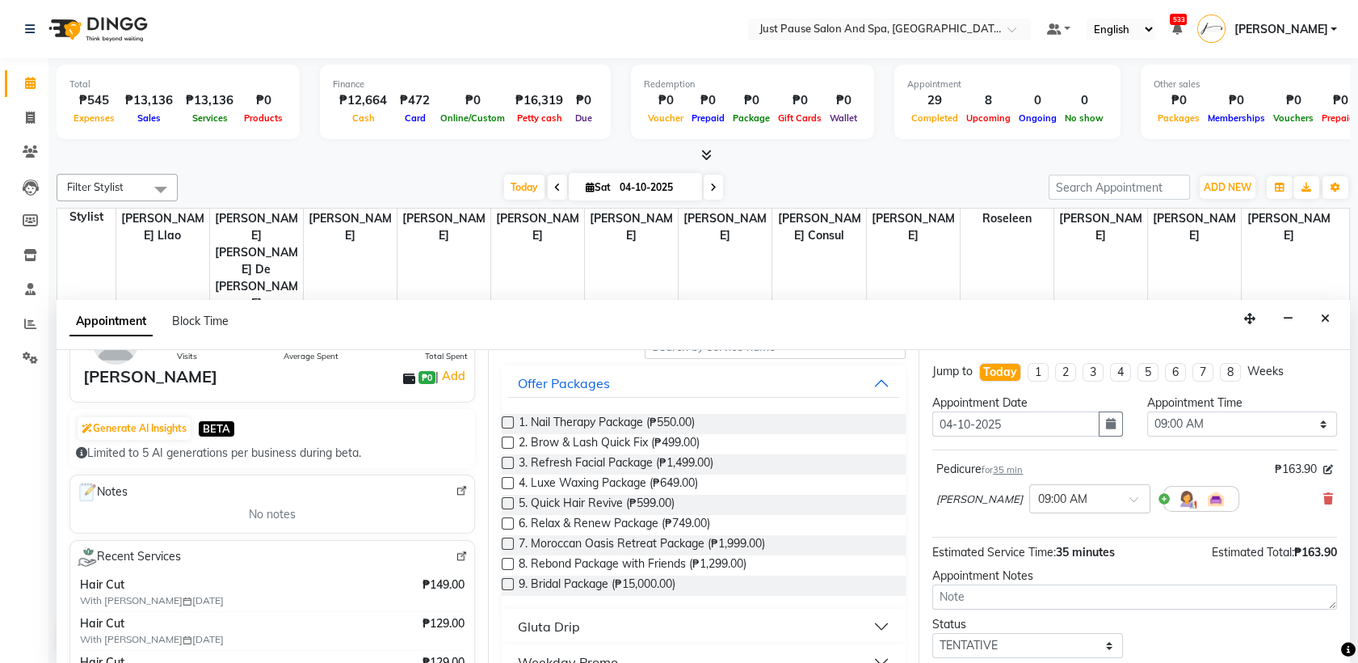
scroll to position [0, 0]
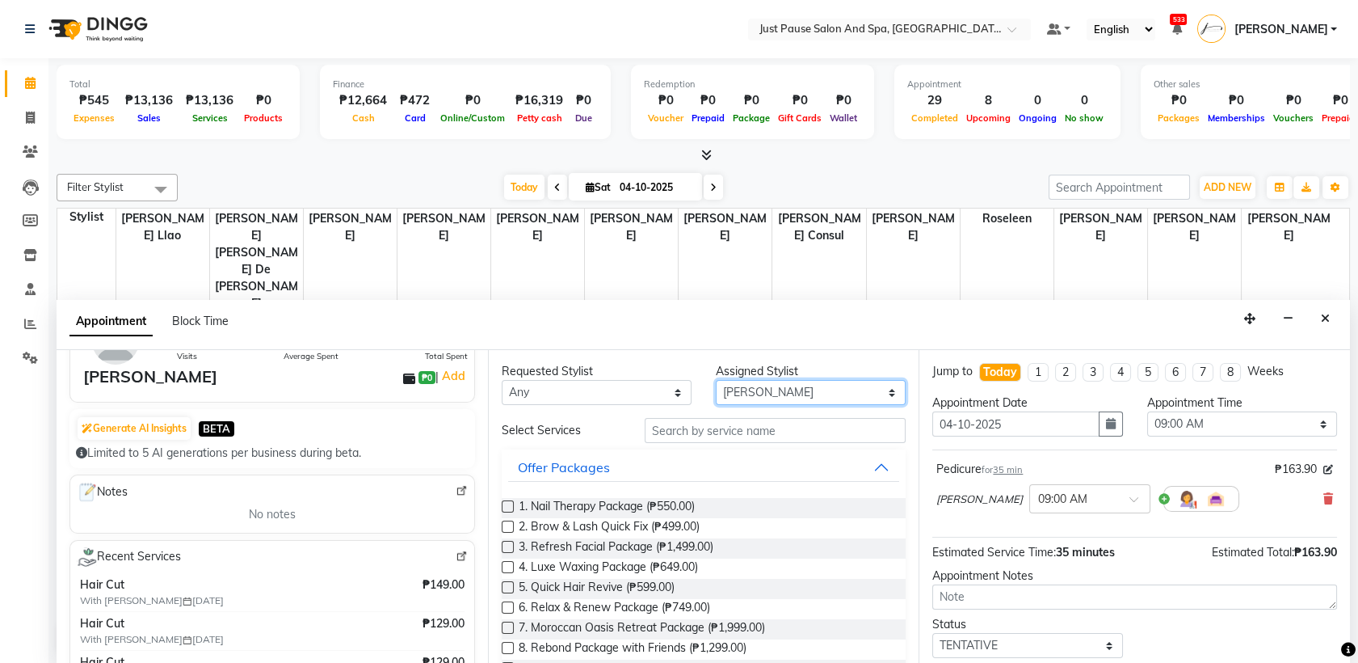
click at [875, 390] on select "Select [PERSON_NAME] [PERSON_NAME] [PERSON_NAME] llao [PERSON_NAME] [PERSON_NAM…" at bounding box center [811, 392] width 190 height 25
click at [716, 380] on select "Select [PERSON_NAME] [PERSON_NAME] [PERSON_NAME] llao [PERSON_NAME] [PERSON_NAM…" at bounding box center [811, 392] width 190 height 25
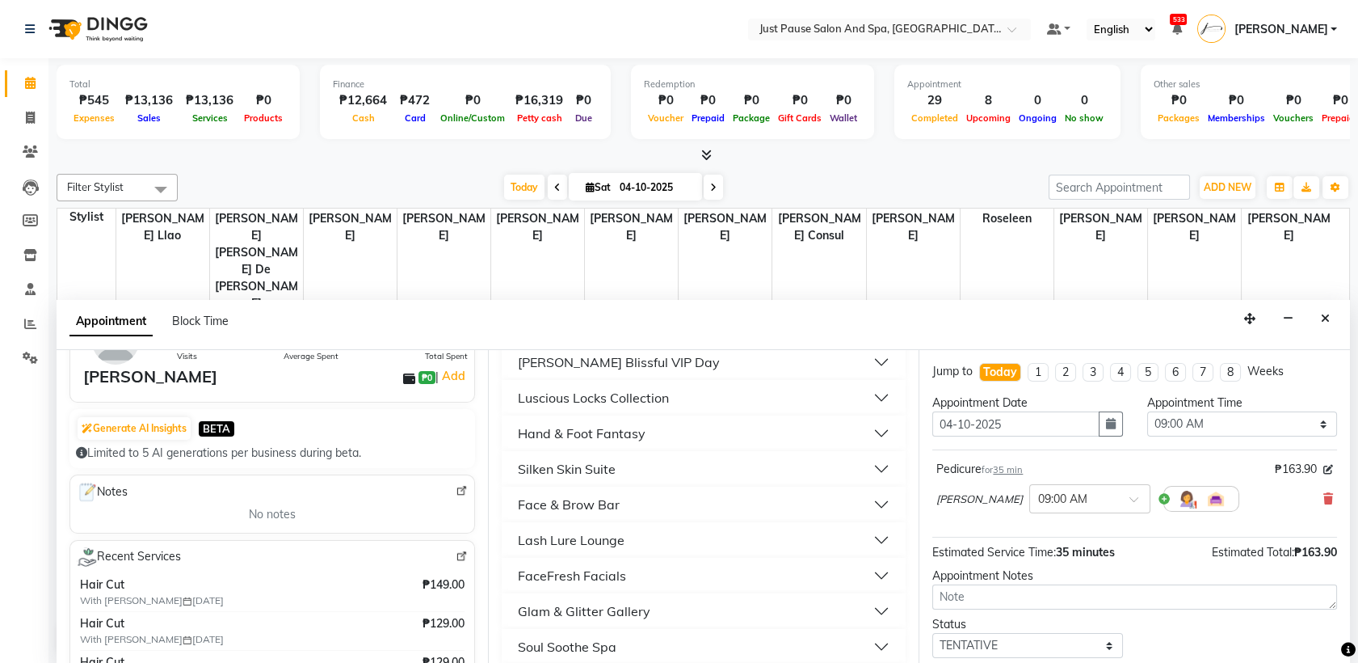
scroll to position [550, 0]
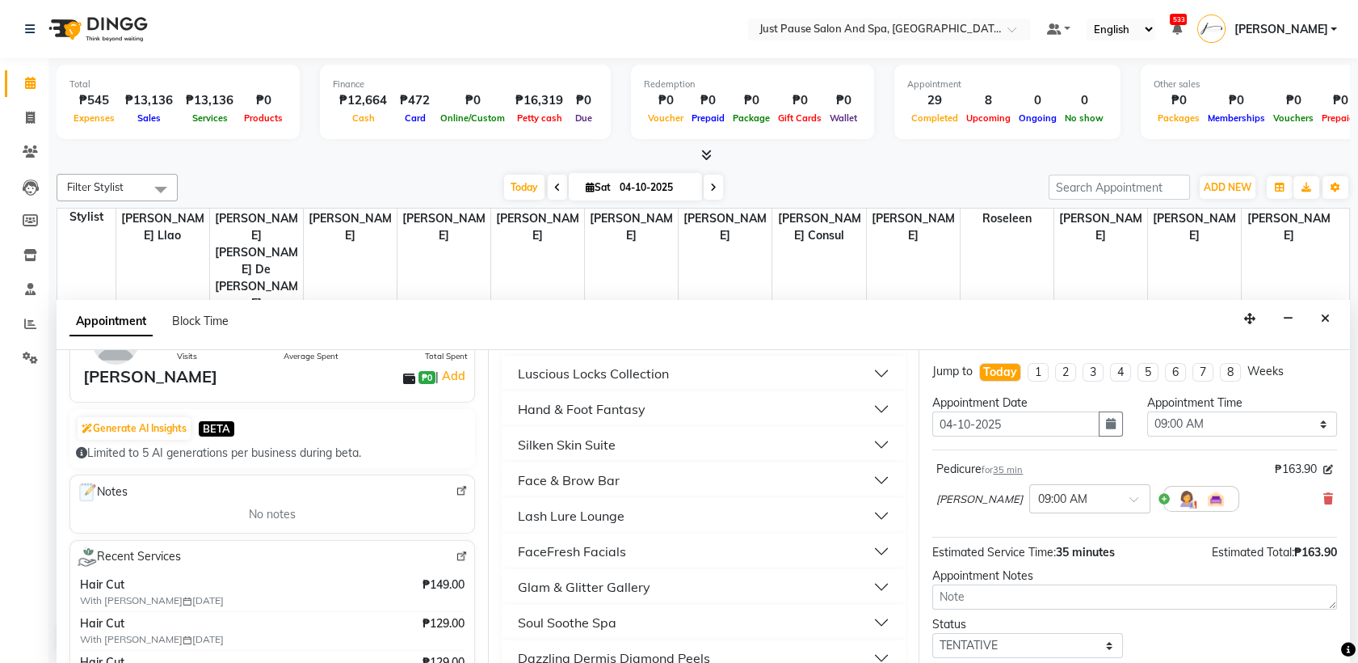
click at [697, 364] on button "Luscious Locks Collection" at bounding box center [704, 373] width 392 height 29
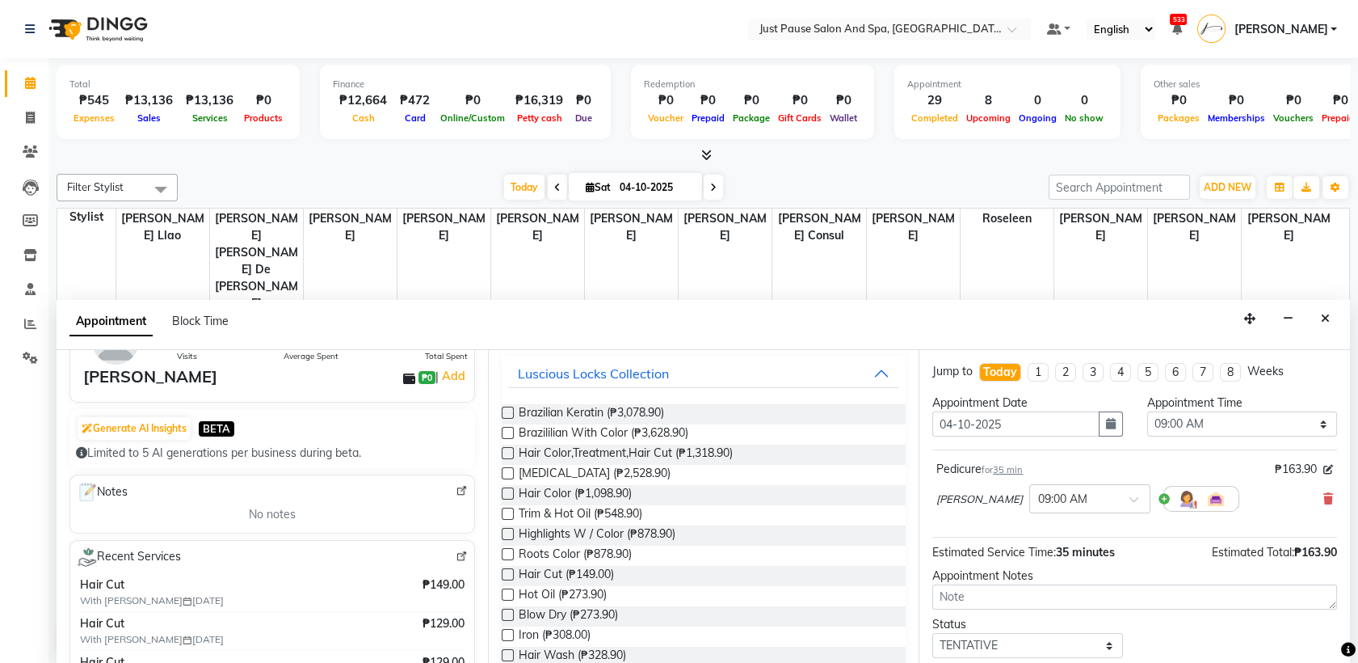
click at [506, 572] on label at bounding box center [508, 574] width 12 height 12
click at [506, 572] on input "checkbox" at bounding box center [507, 576] width 11 height 11
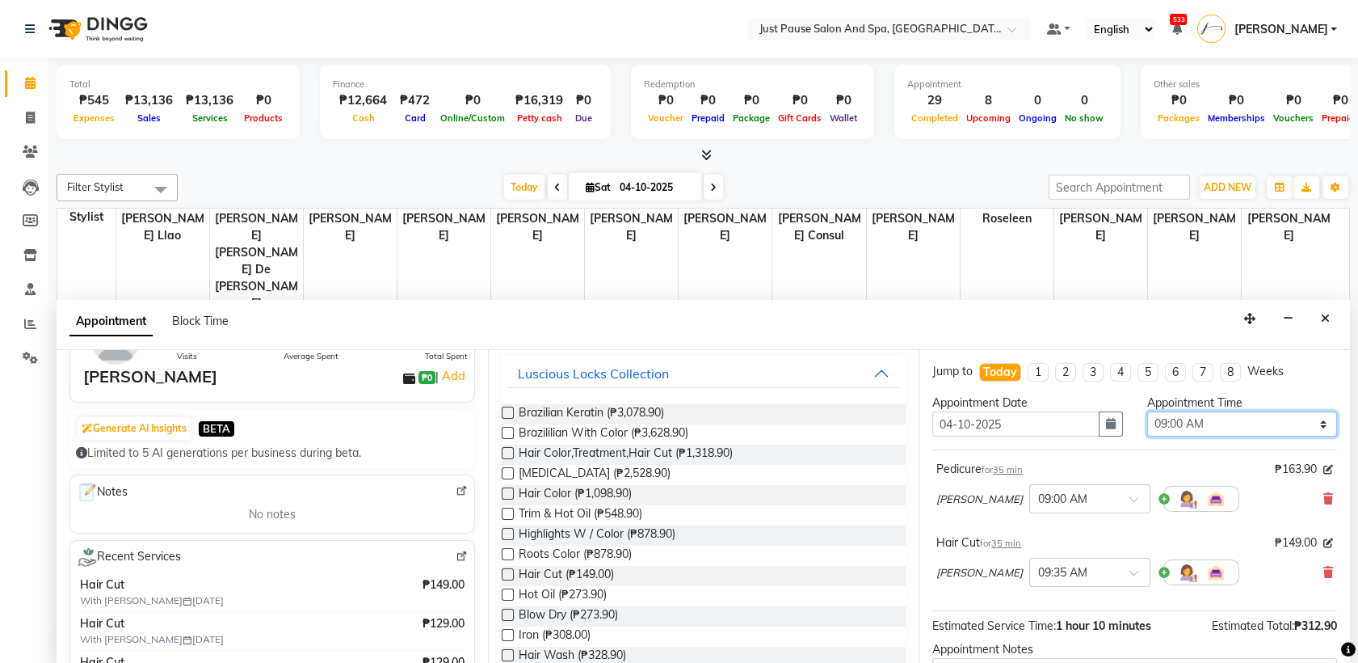
click at [1284, 428] on select "Select 09:00 AM 09:05 AM 09:10 AM 09:15 AM 09:20 AM 09:25 AM 09:30 AM 09:35 AM …" at bounding box center [1242, 423] width 190 height 25
click at [1147, 411] on select "Select 09:00 AM 09:05 AM 09:10 AM 09:15 AM 09:20 AM 09:25 AM 09:30 AM 09:35 AM …" at bounding box center [1242, 423] width 190 height 25
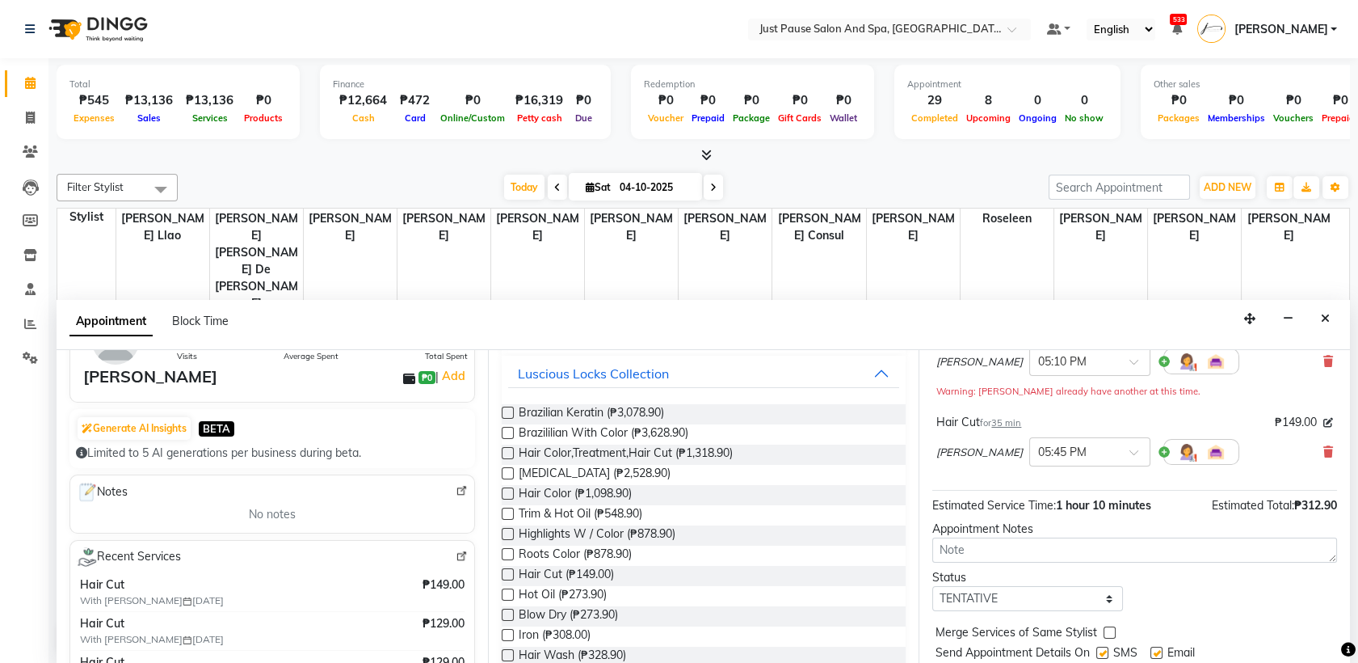
scroll to position [186, 0]
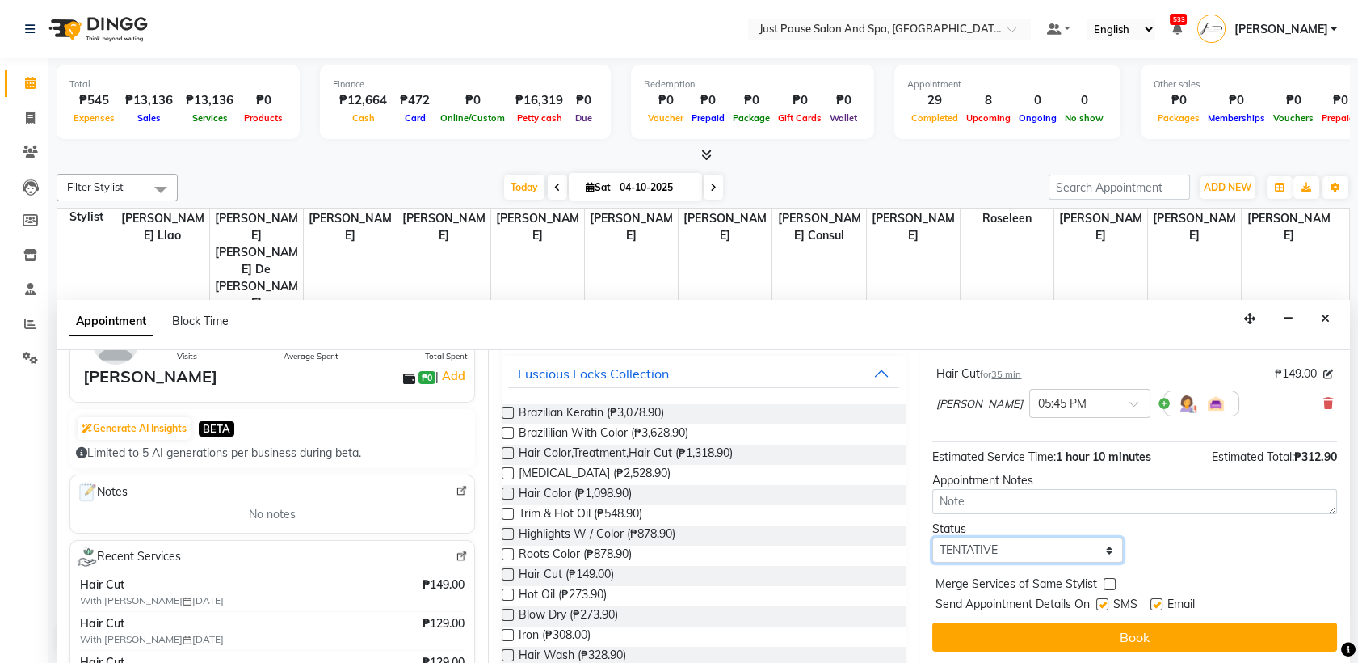
click at [1097, 553] on select "Select TENTATIVE CONFIRM CHECK-IN UPCOMING" at bounding box center [1028, 549] width 190 height 25
click at [933, 537] on select "Select TENTATIVE CONFIRM CHECK-IN UPCOMING" at bounding box center [1028, 549] width 190 height 25
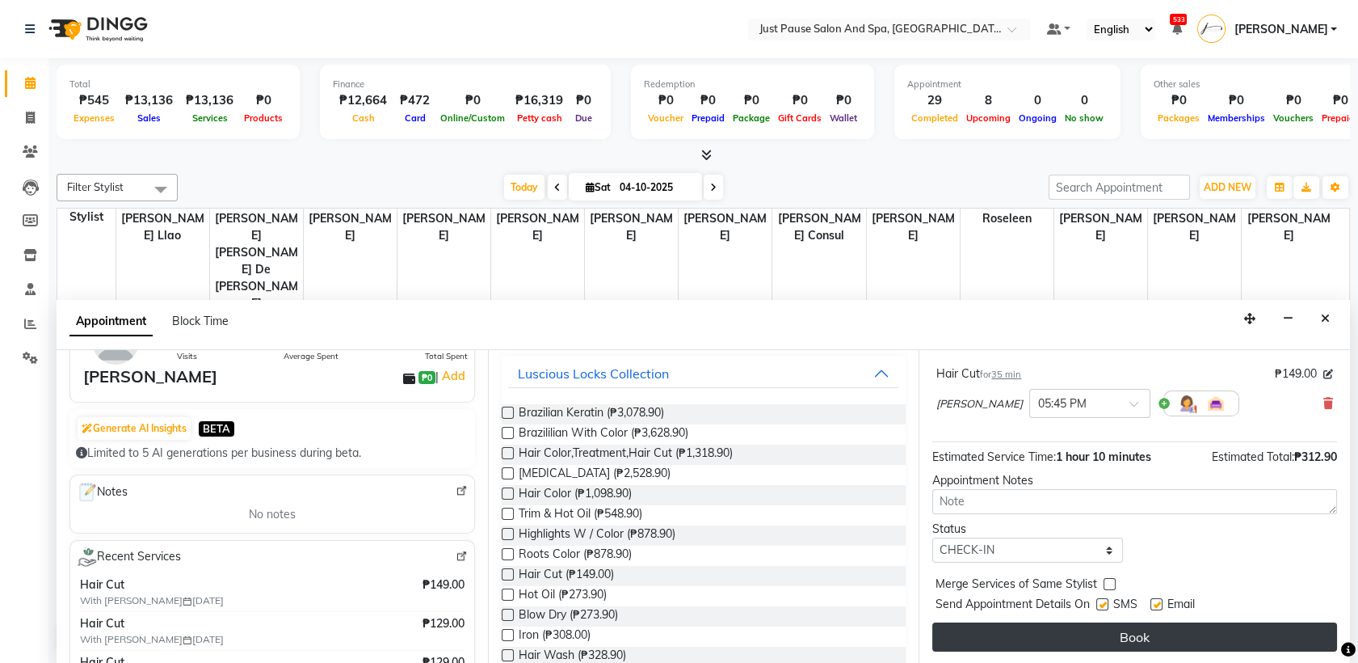
click at [1150, 632] on button "Book" at bounding box center [1135, 636] width 405 height 29
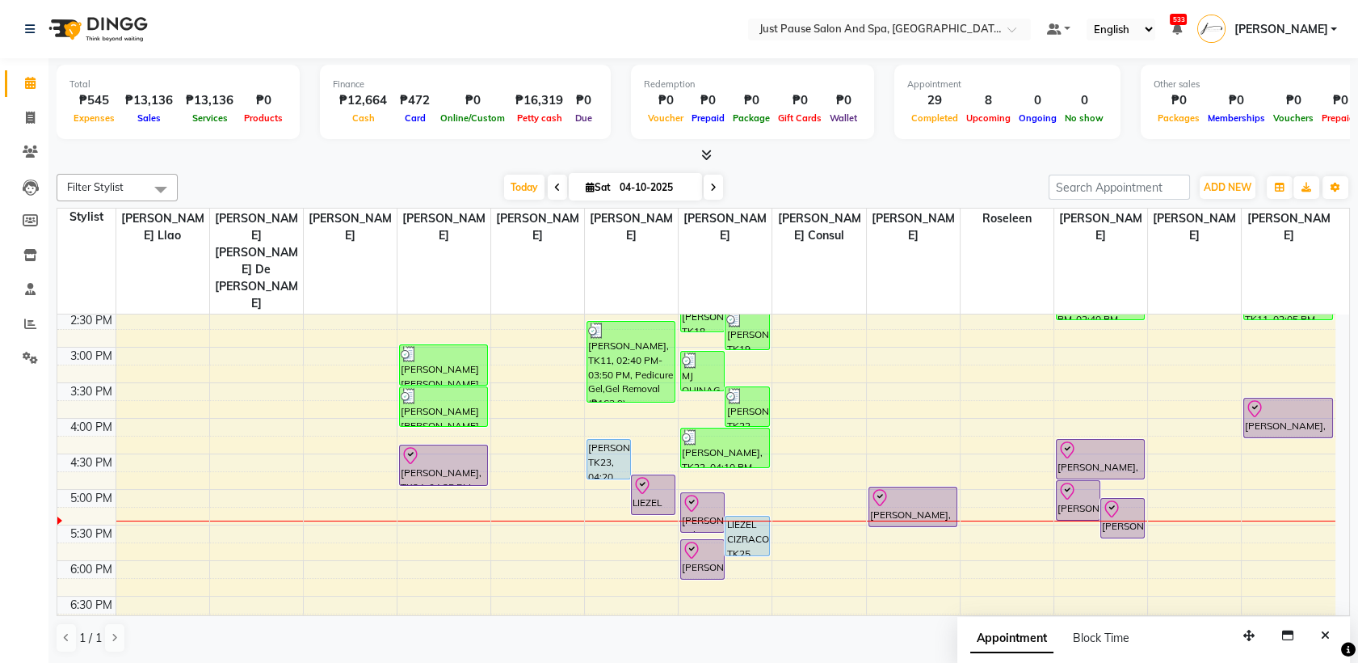
scroll to position [478, 0]
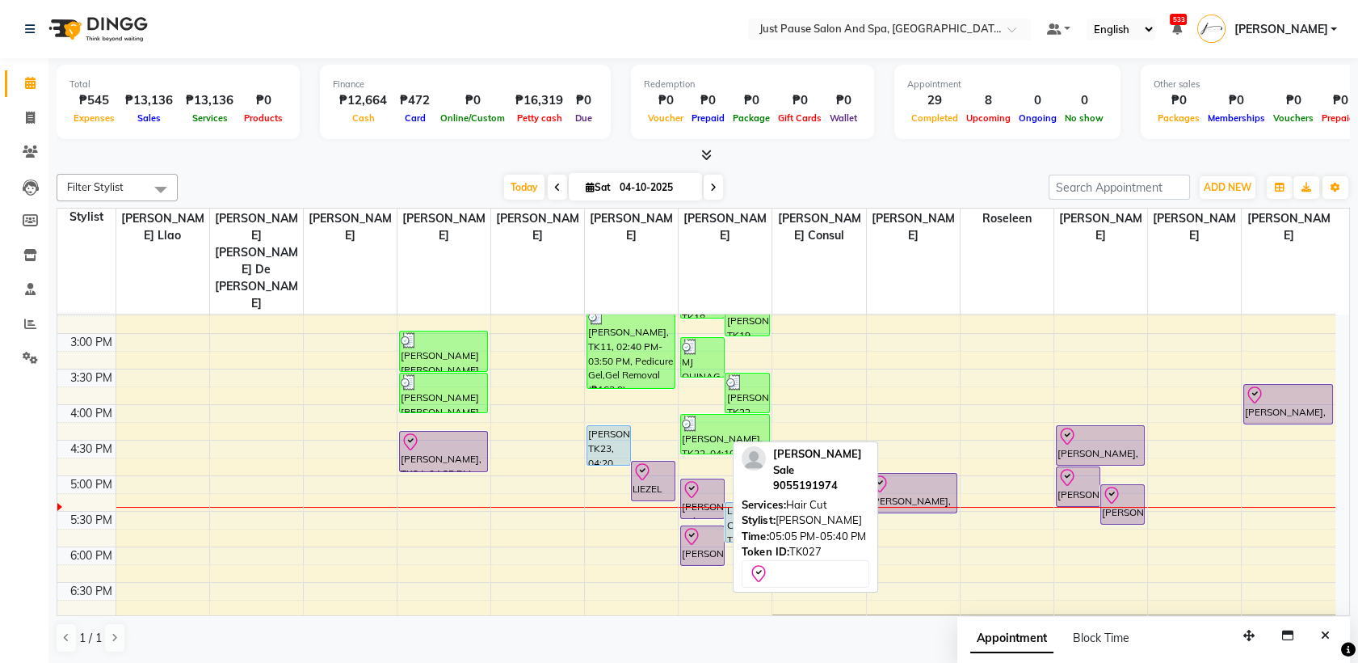
click at [712, 480] on div at bounding box center [702, 489] width 41 height 19
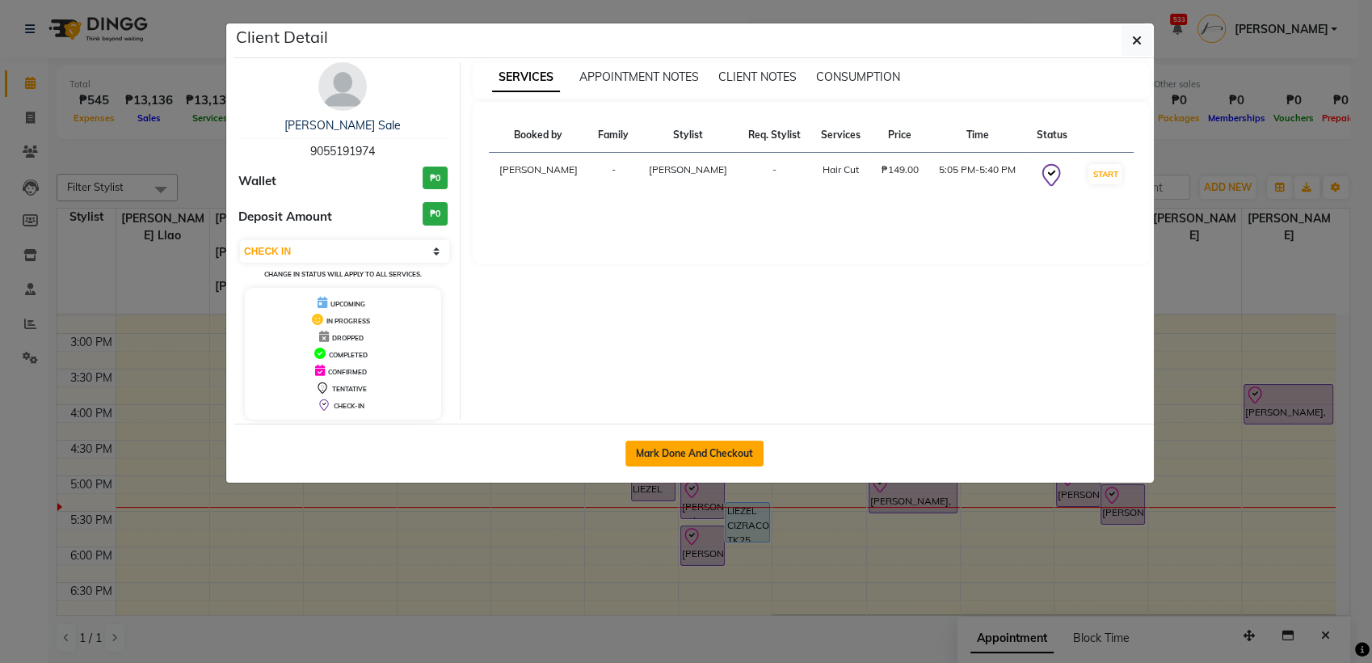
click at [755, 451] on button "Mark Done And Checkout" at bounding box center [694, 453] width 138 height 26
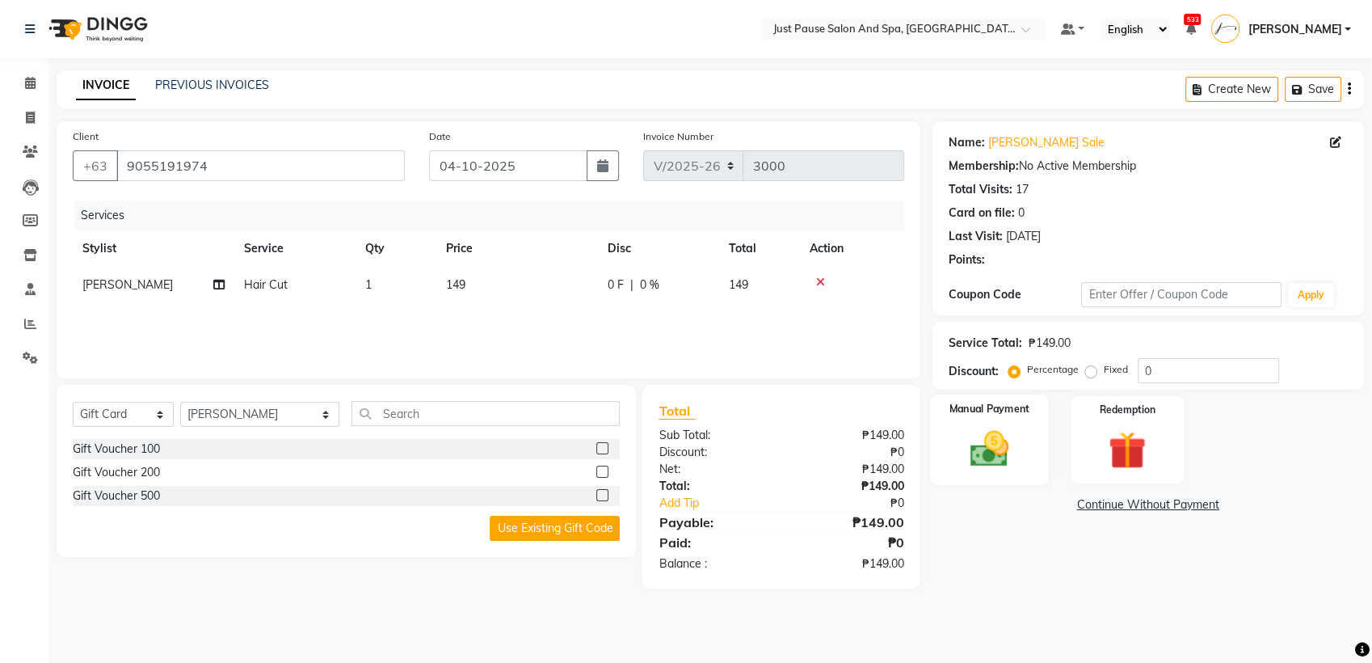
click at [1004, 448] on img at bounding box center [990, 448] width 64 height 45
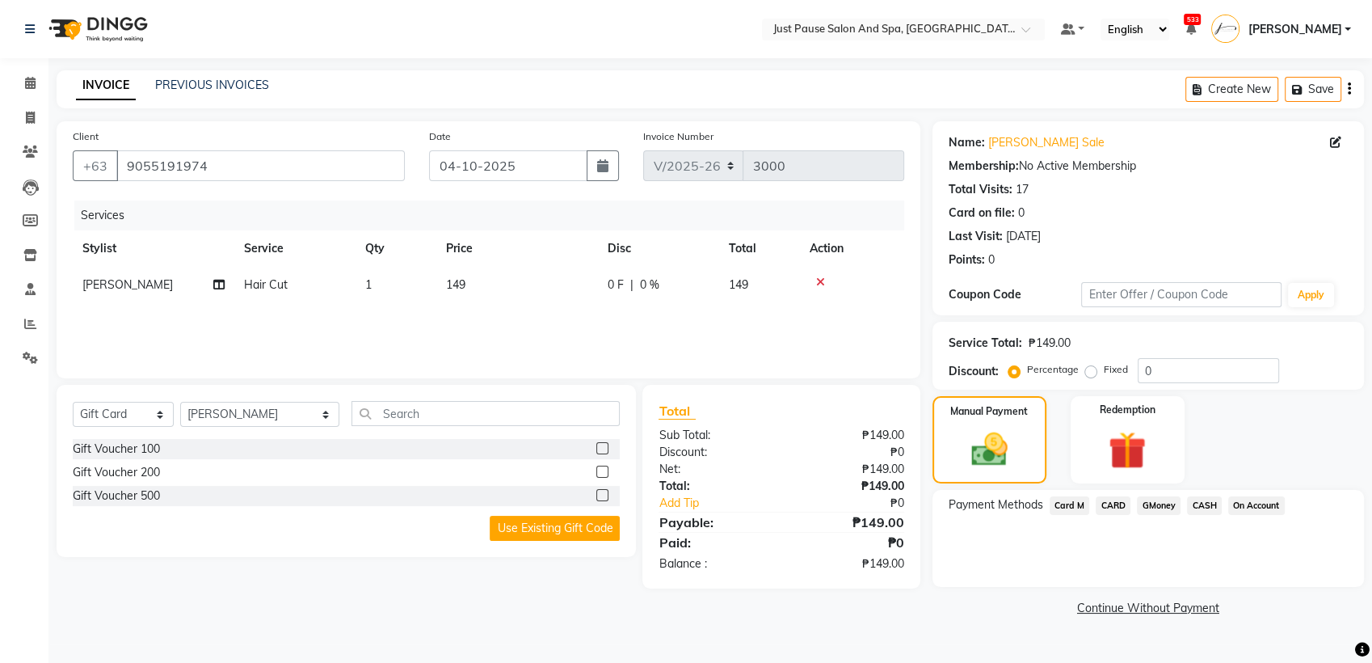
click at [1067, 506] on span "Card M" at bounding box center [1070, 505] width 40 height 19
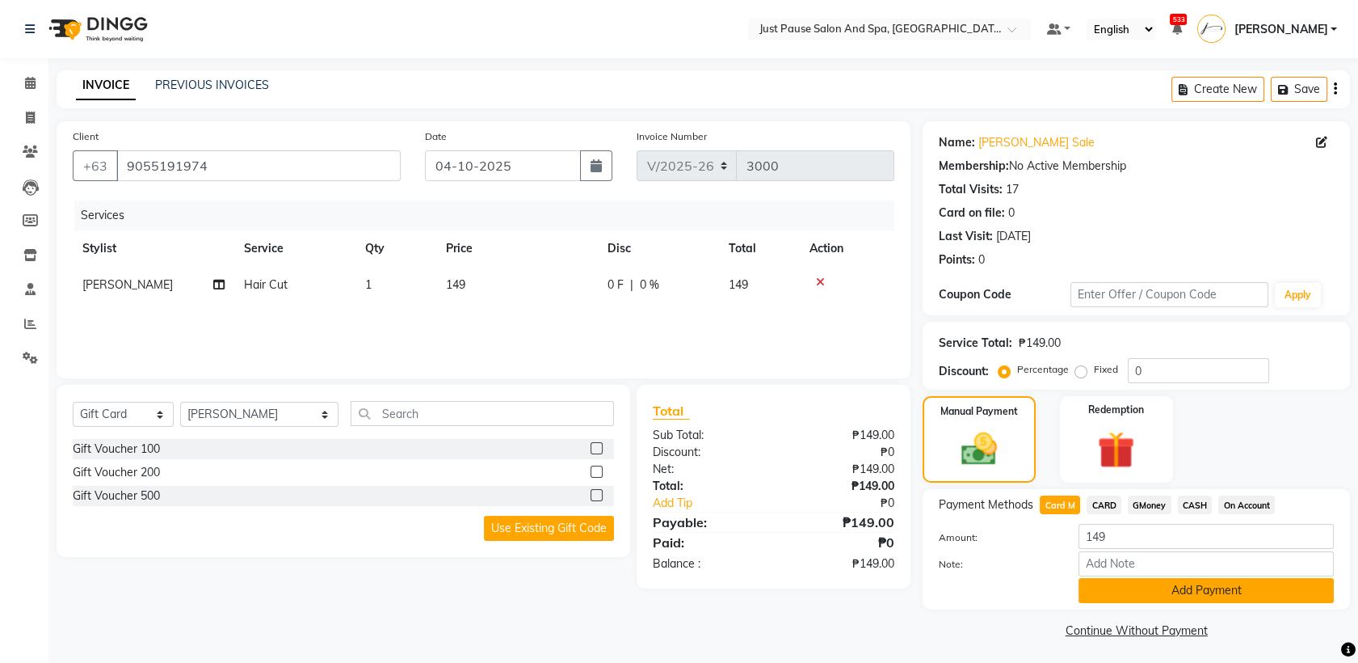
click at [1248, 587] on button "Add Payment" at bounding box center [1206, 590] width 255 height 25
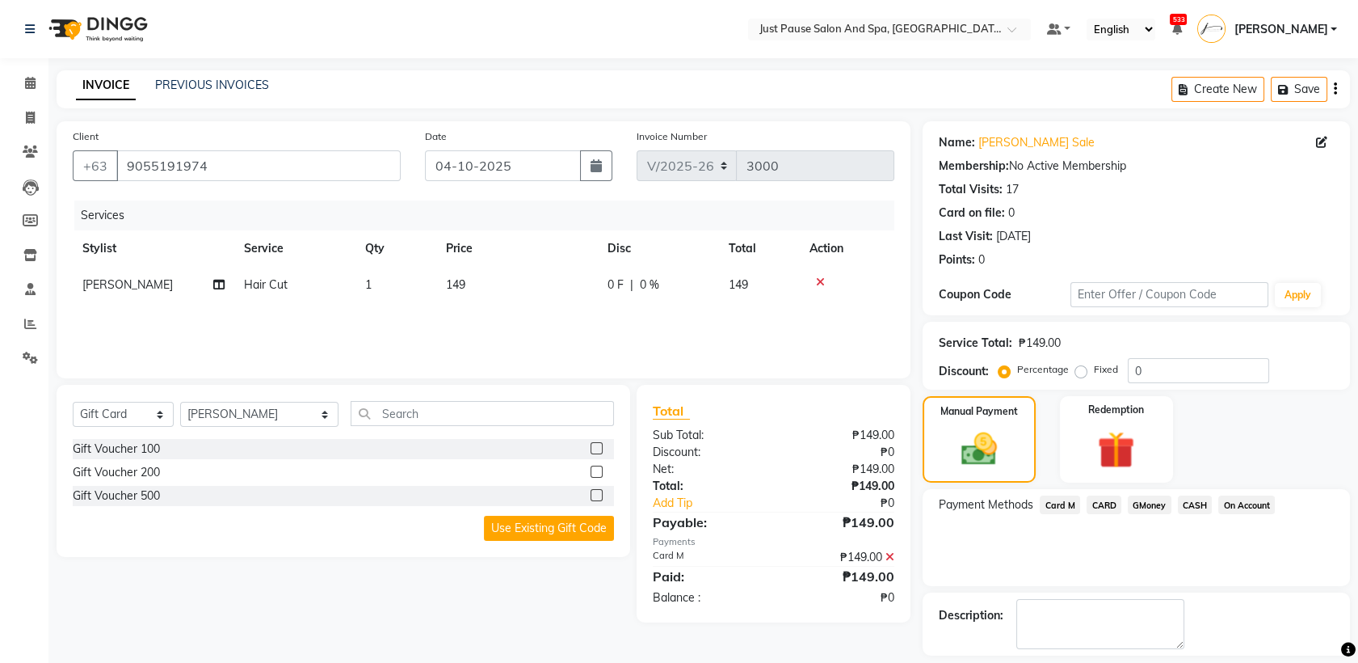
scroll to position [71, 0]
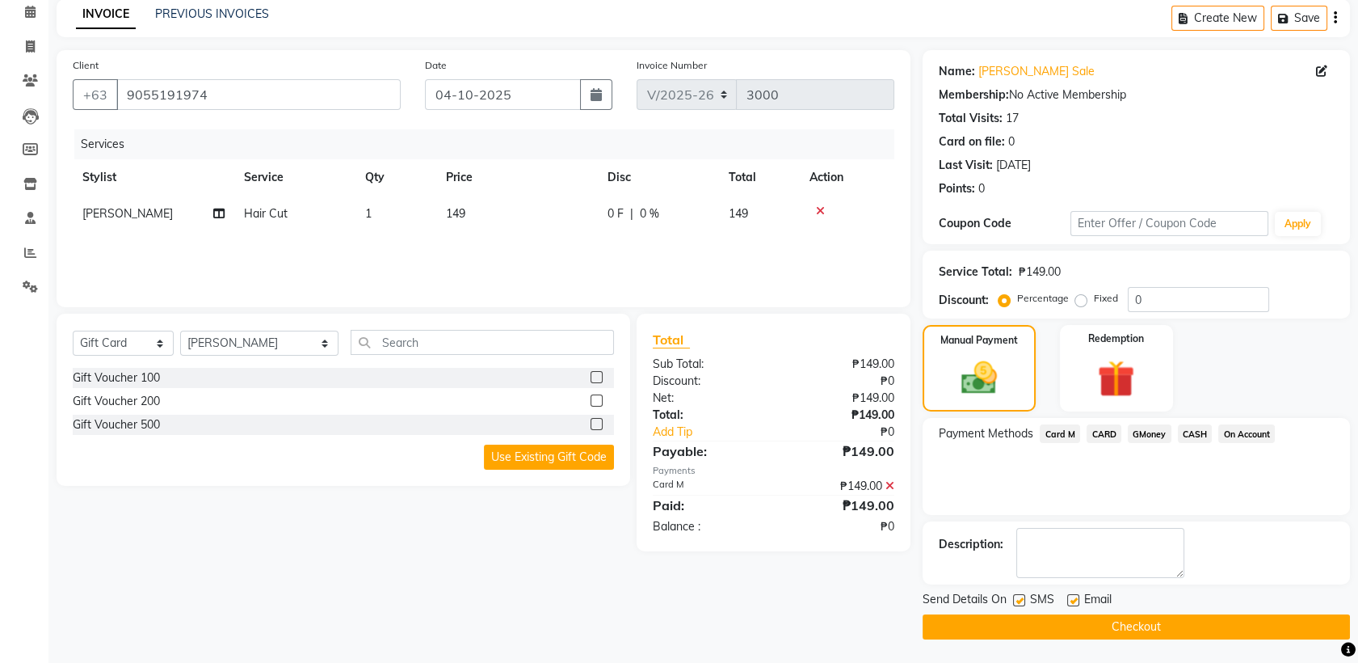
click at [1244, 630] on button "Checkout" at bounding box center [1136, 626] width 427 height 25
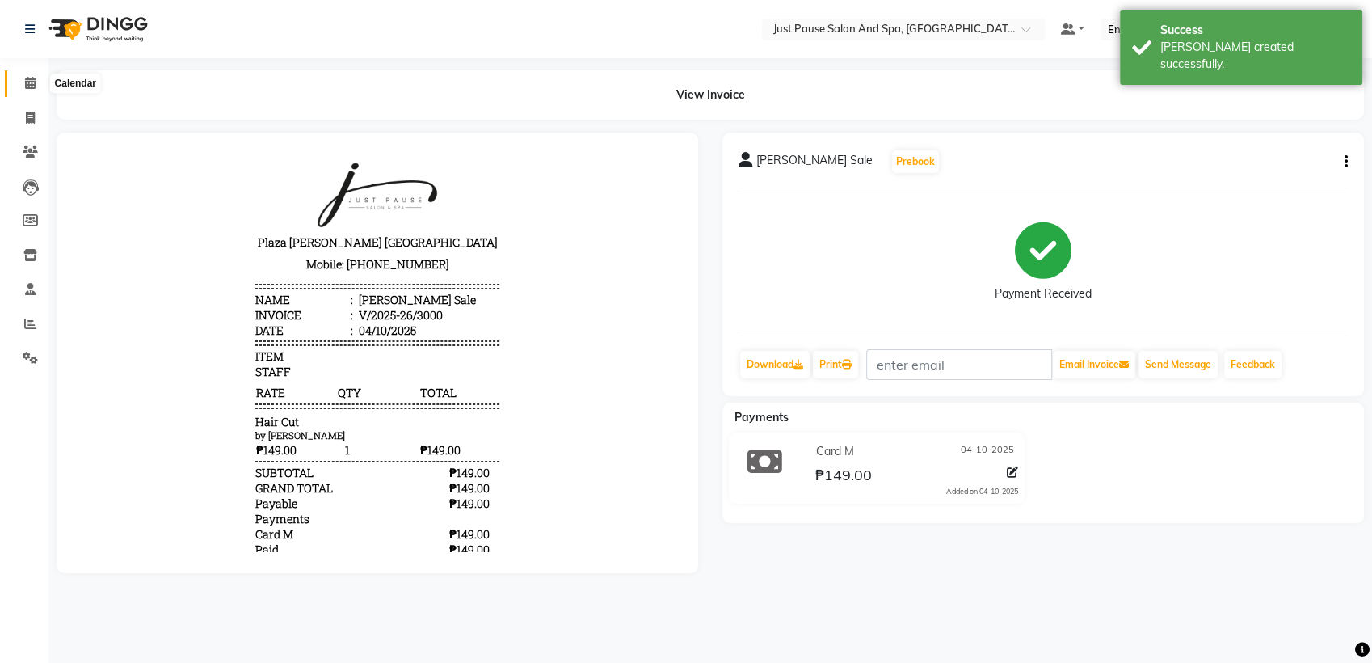
click at [26, 83] on icon at bounding box center [30, 83] width 11 height 12
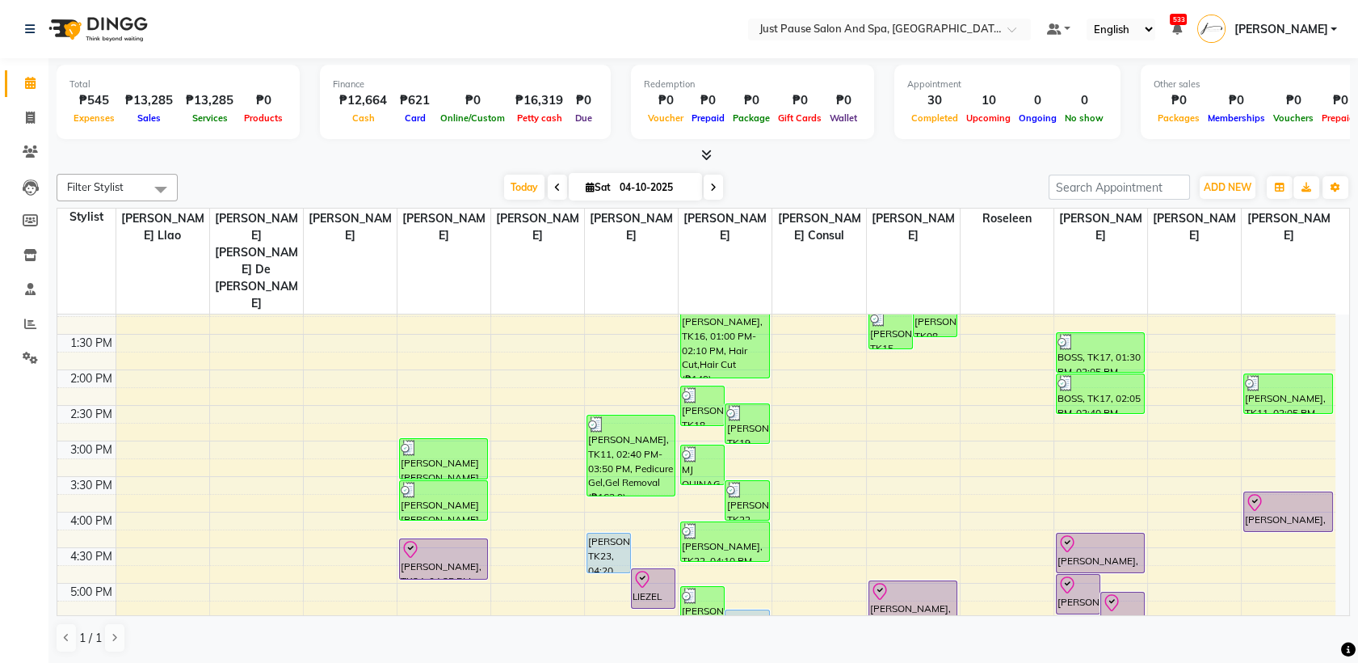
scroll to position [478, 0]
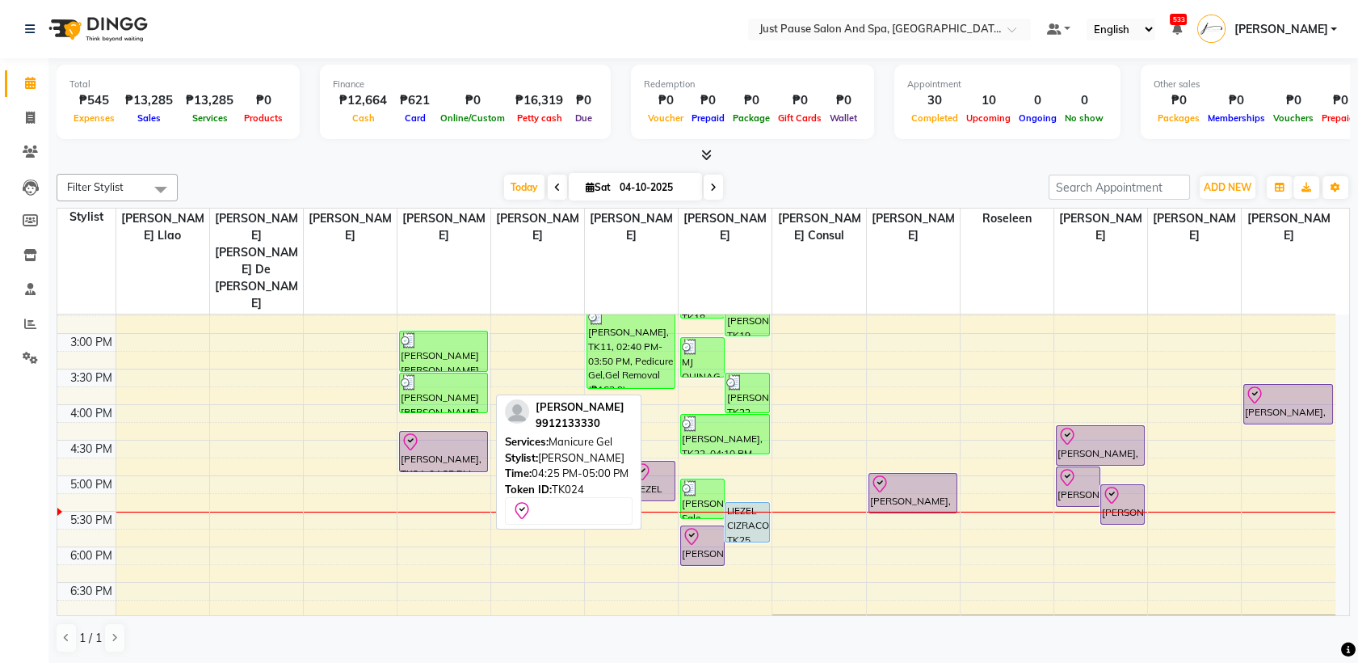
click at [481, 432] on div at bounding box center [444, 441] width 86 height 19
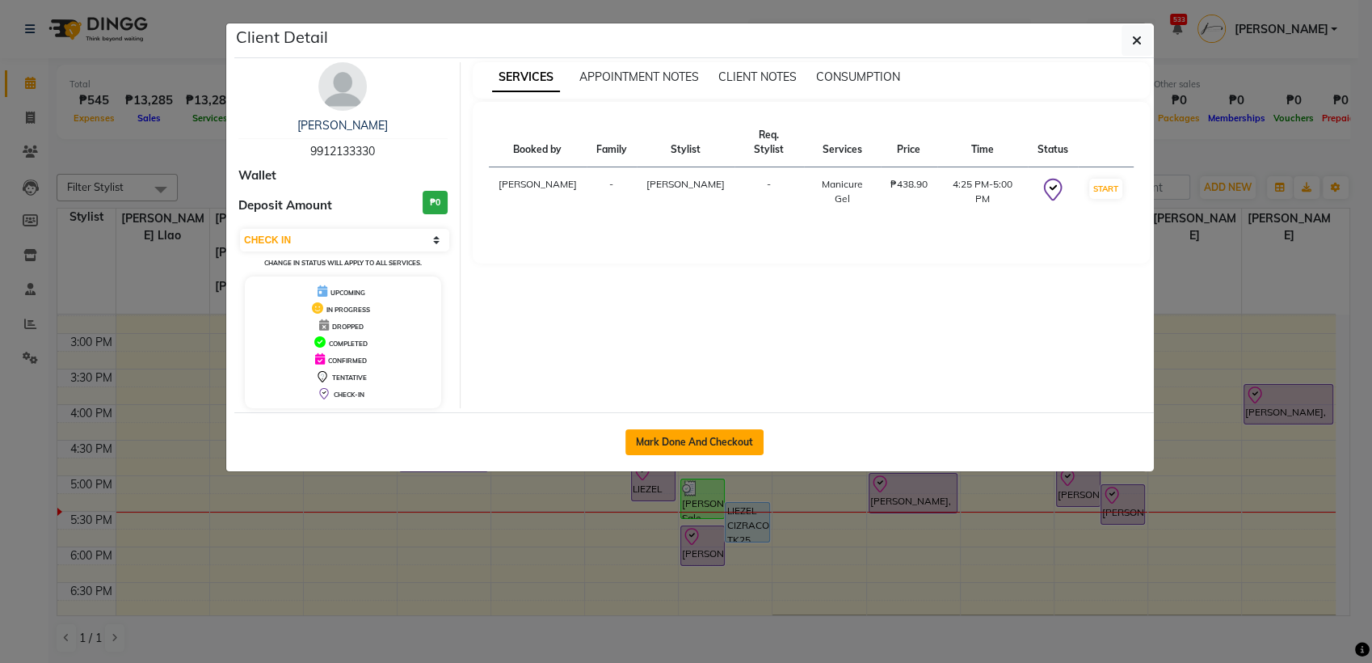
click at [756, 436] on button "Mark Done And Checkout" at bounding box center [694, 442] width 138 height 26
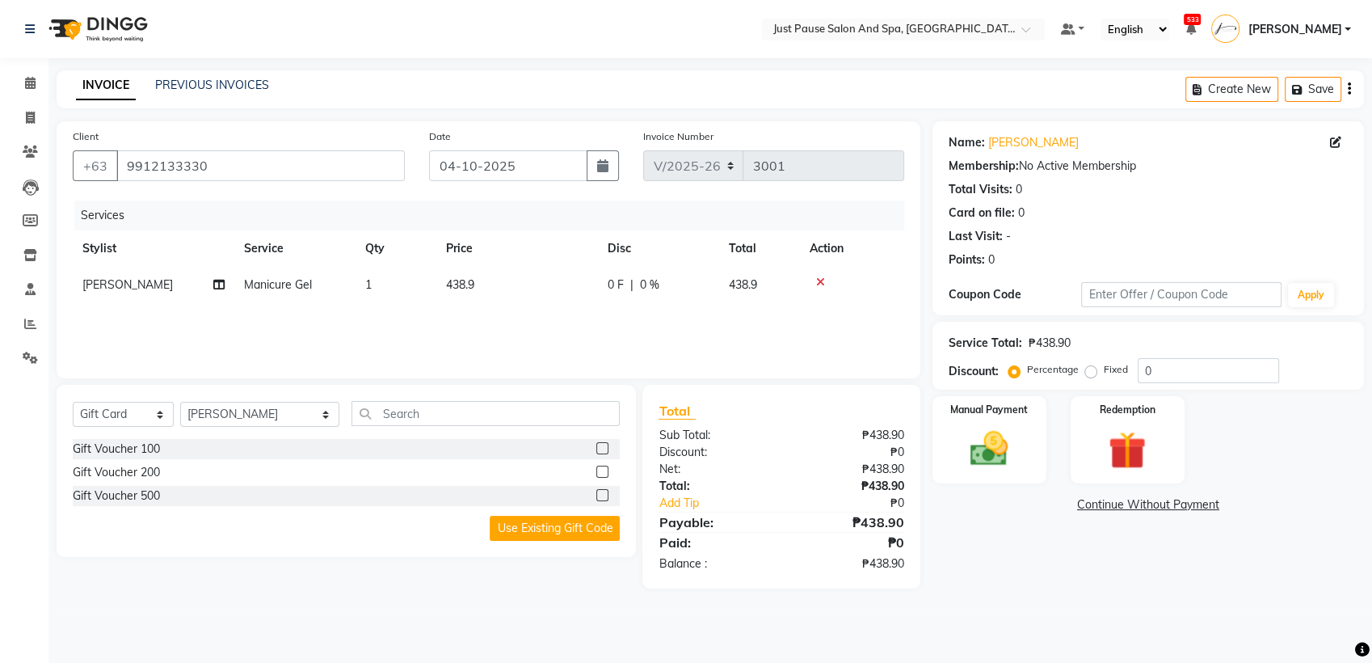
click at [494, 265] on th "Price" at bounding box center [517, 248] width 162 height 36
click at [517, 280] on td "438.9" at bounding box center [517, 285] width 162 height 36
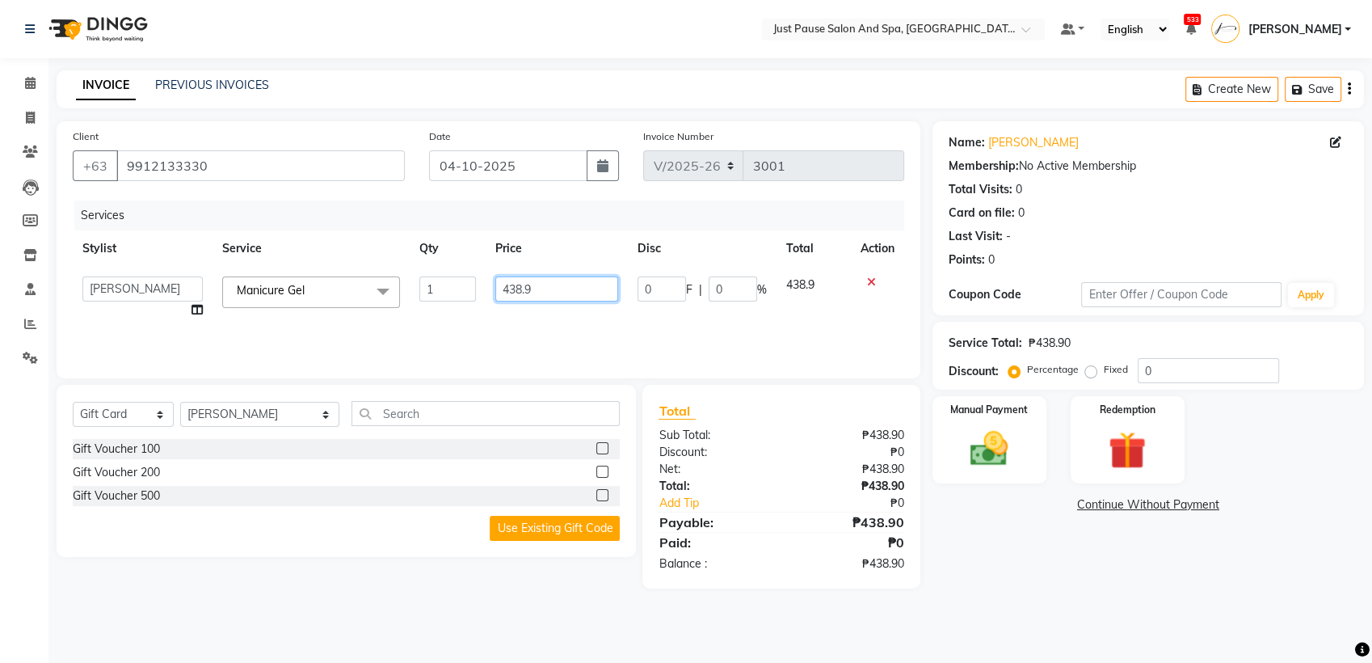
click at [541, 290] on input "438.9" at bounding box center [556, 288] width 123 height 25
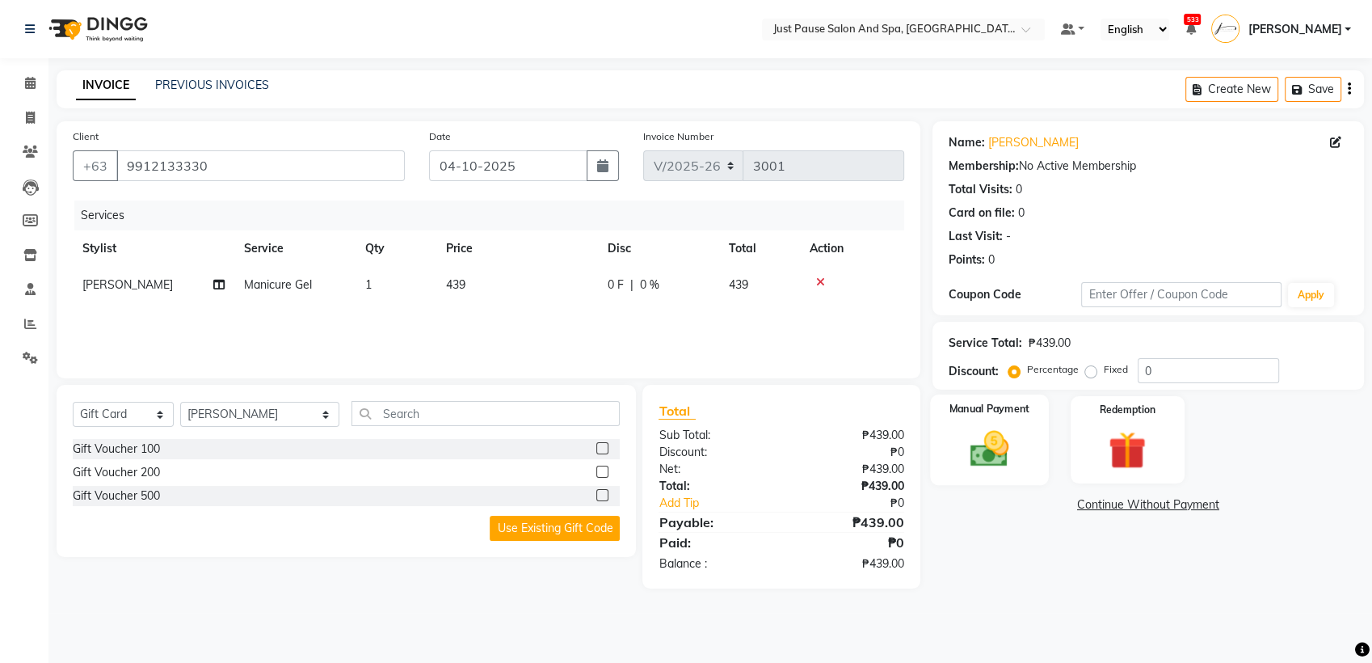
click at [973, 440] on img at bounding box center [990, 448] width 64 height 45
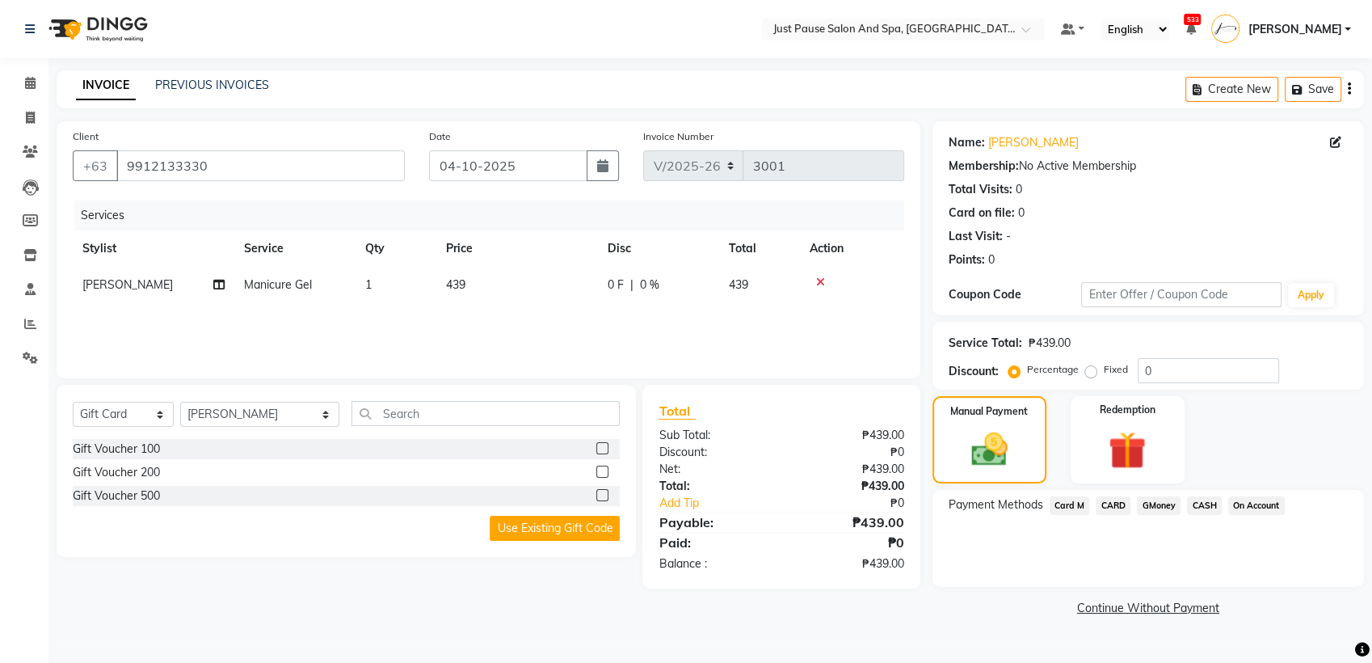
click at [1206, 508] on span "CASH" at bounding box center [1204, 505] width 35 height 19
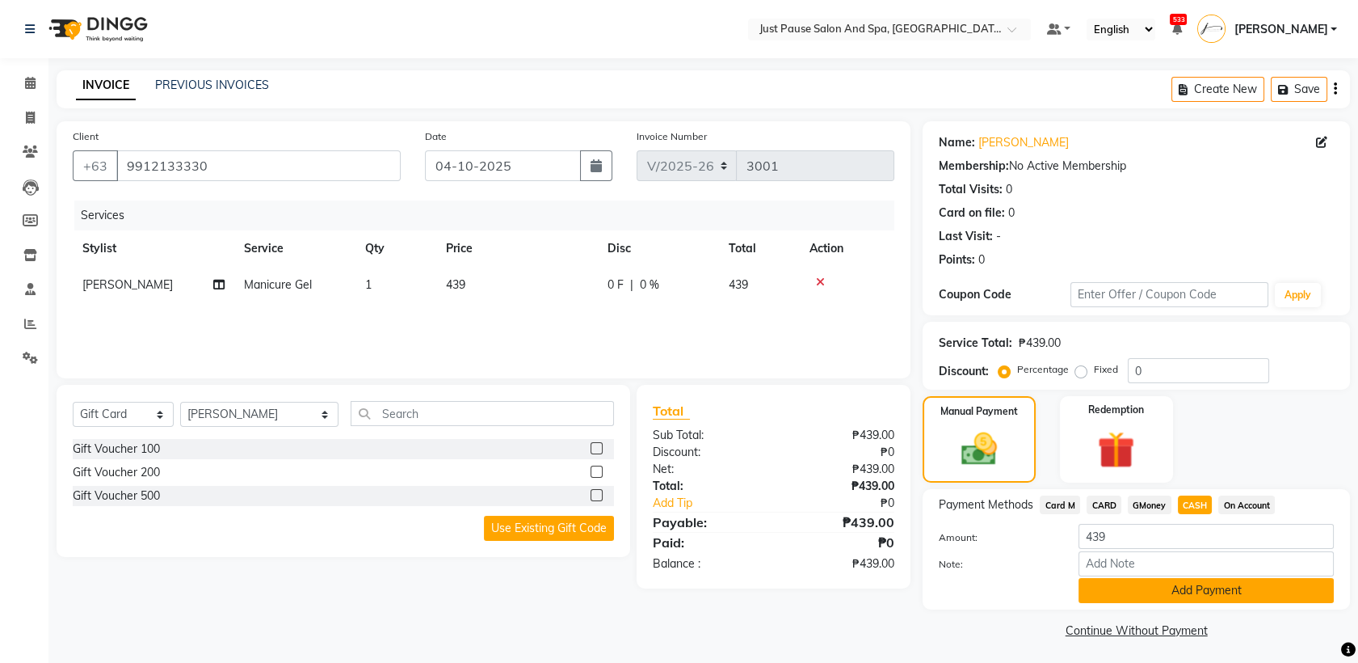
click at [1259, 600] on button "Add Payment" at bounding box center [1206, 590] width 255 height 25
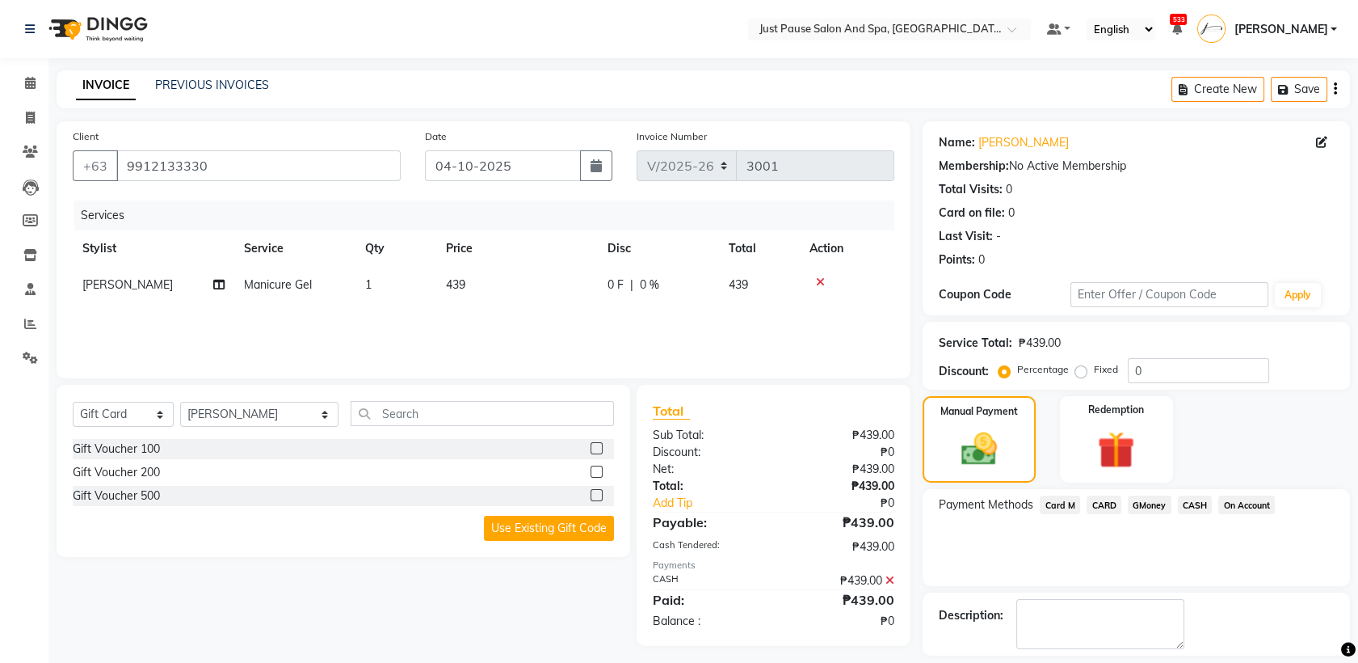
scroll to position [48, 0]
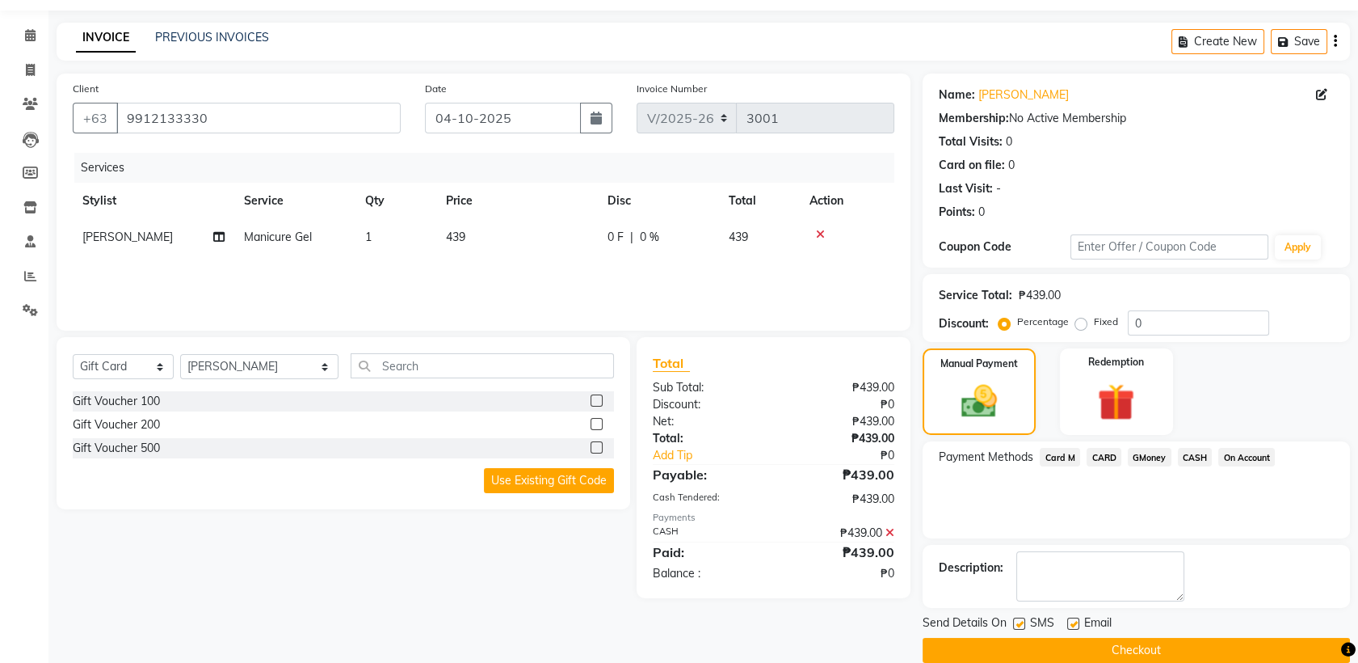
click at [1234, 638] on button "Checkout" at bounding box center [1136, 650] width 427 height 25
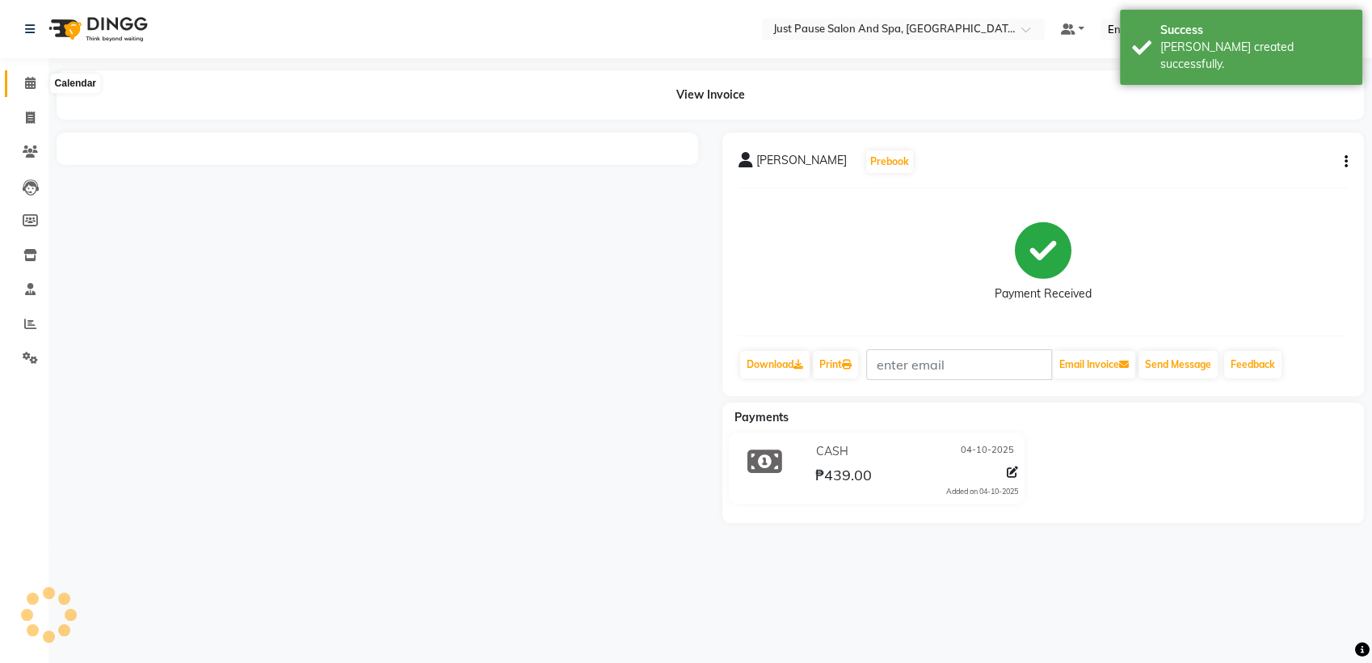
click at [27, 87] on icon at bounding box center [30, 83] width 11 height 12
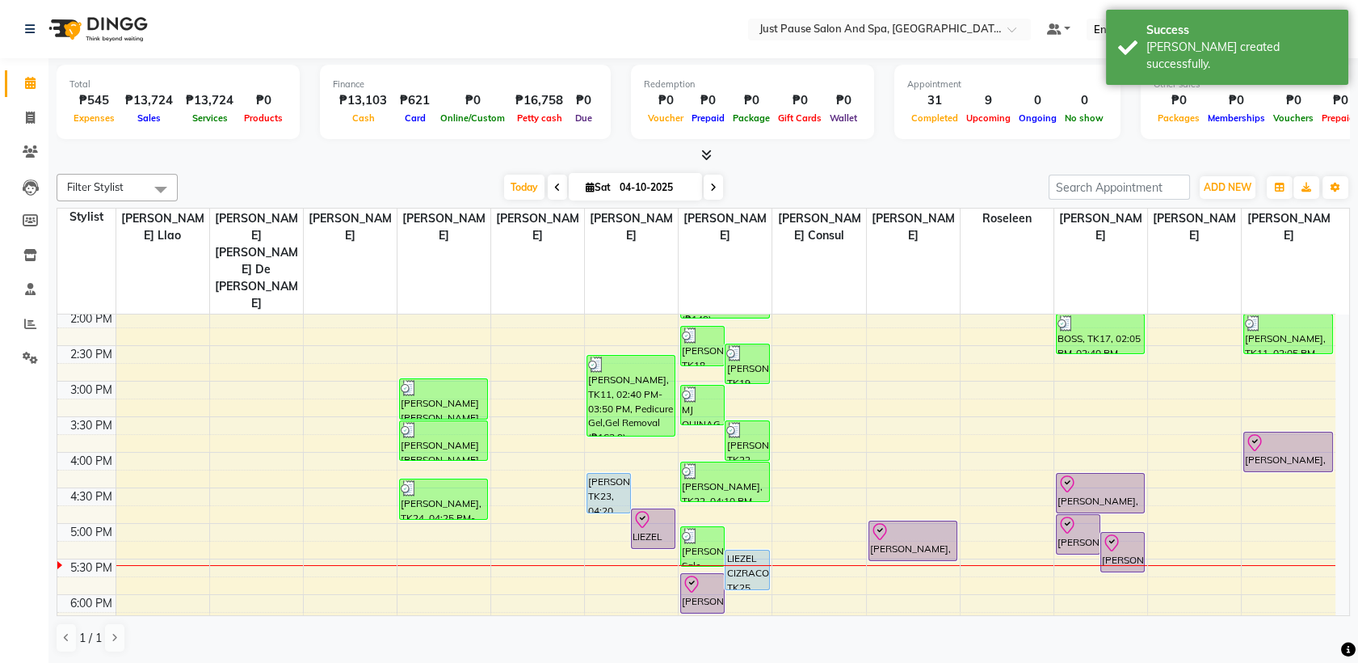
scroll to position [478, 0]
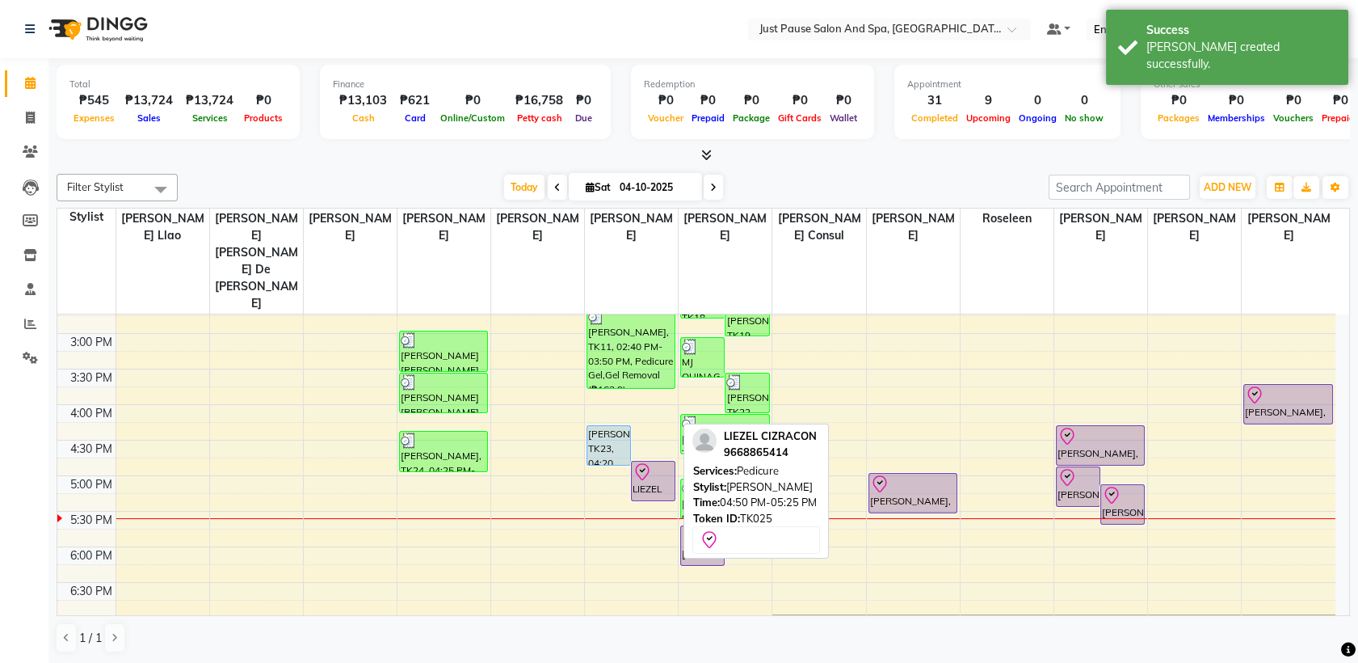
click at [664, 462] on div at bounding box center [653, 471] width 41 height 19
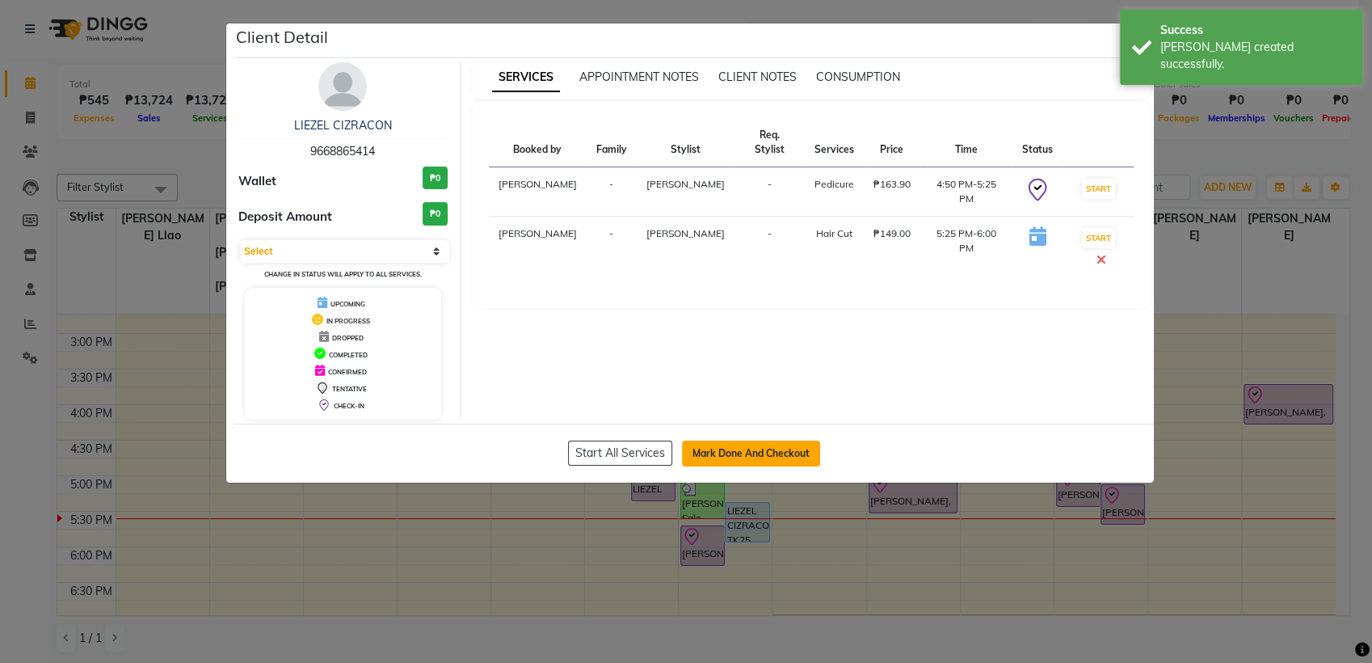
click at [801, 453] on button "Mark Done And Checkout" at bounding box center [751, 453] width 138 height 26
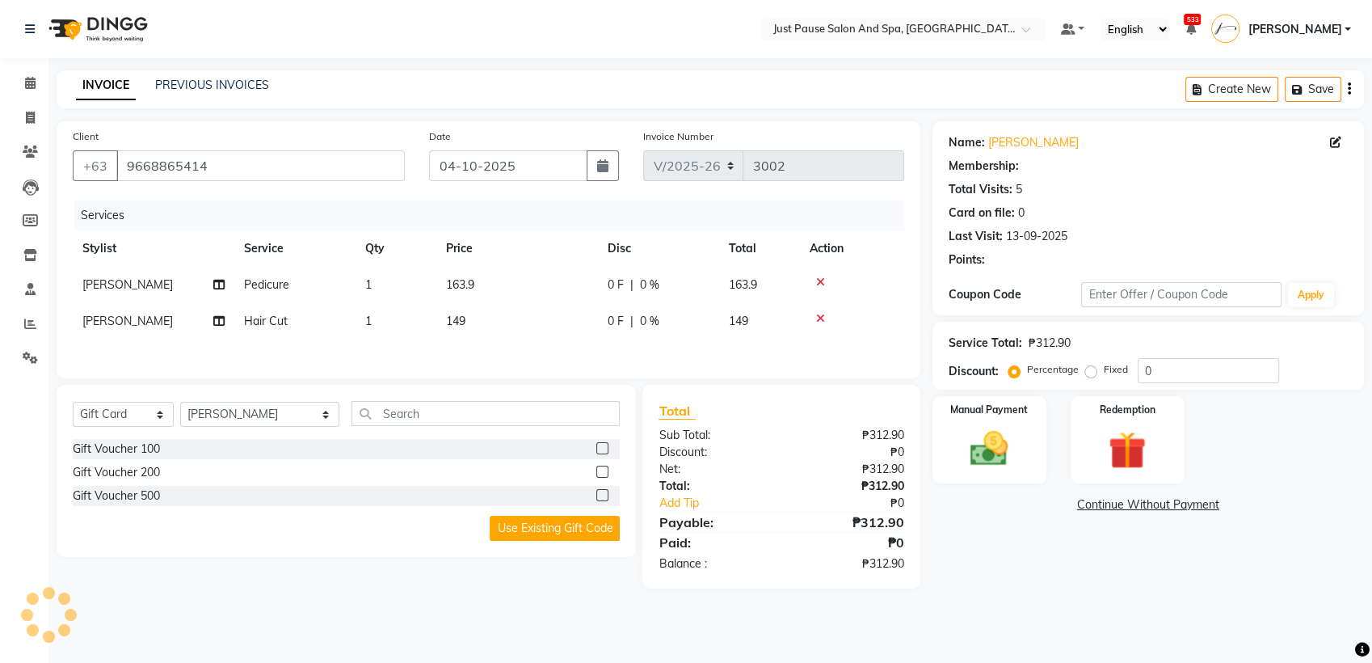
click at [502, 272] on td "163.9" at bounding box center [517, 285] width 162 height 36
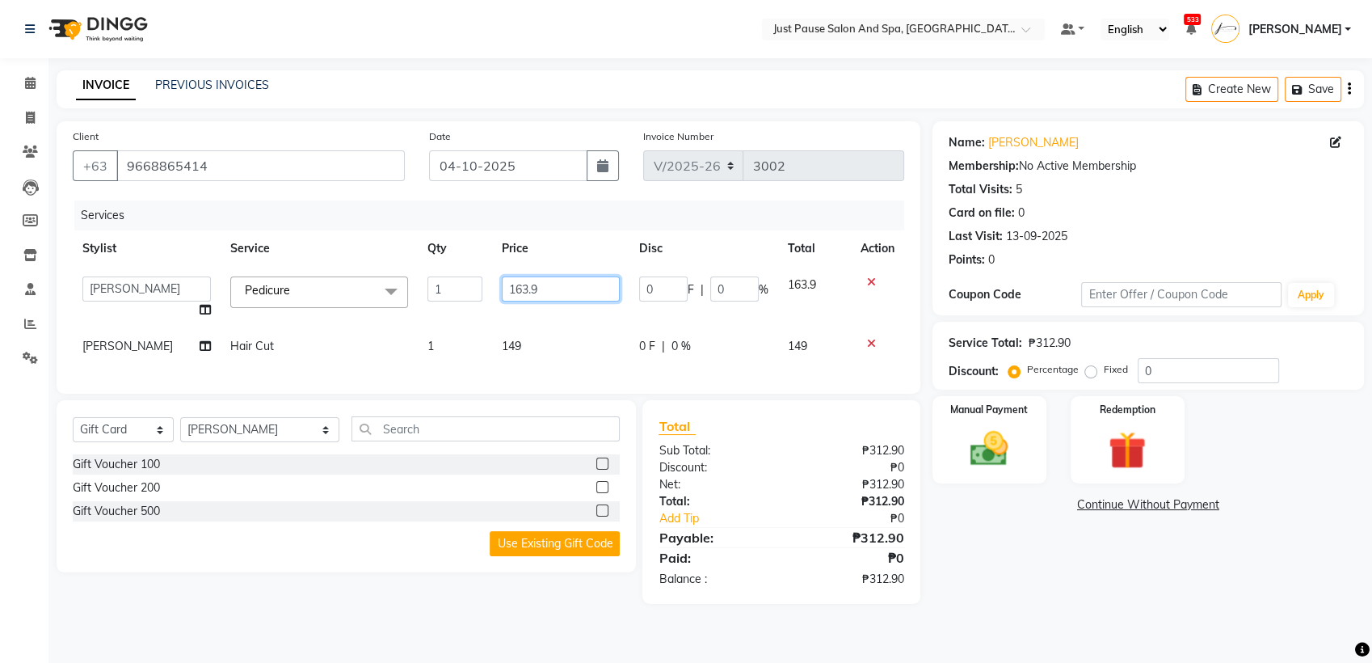
click at [558, 292] on input "163.9" at bounding box center [561, 288] width 118 height 25
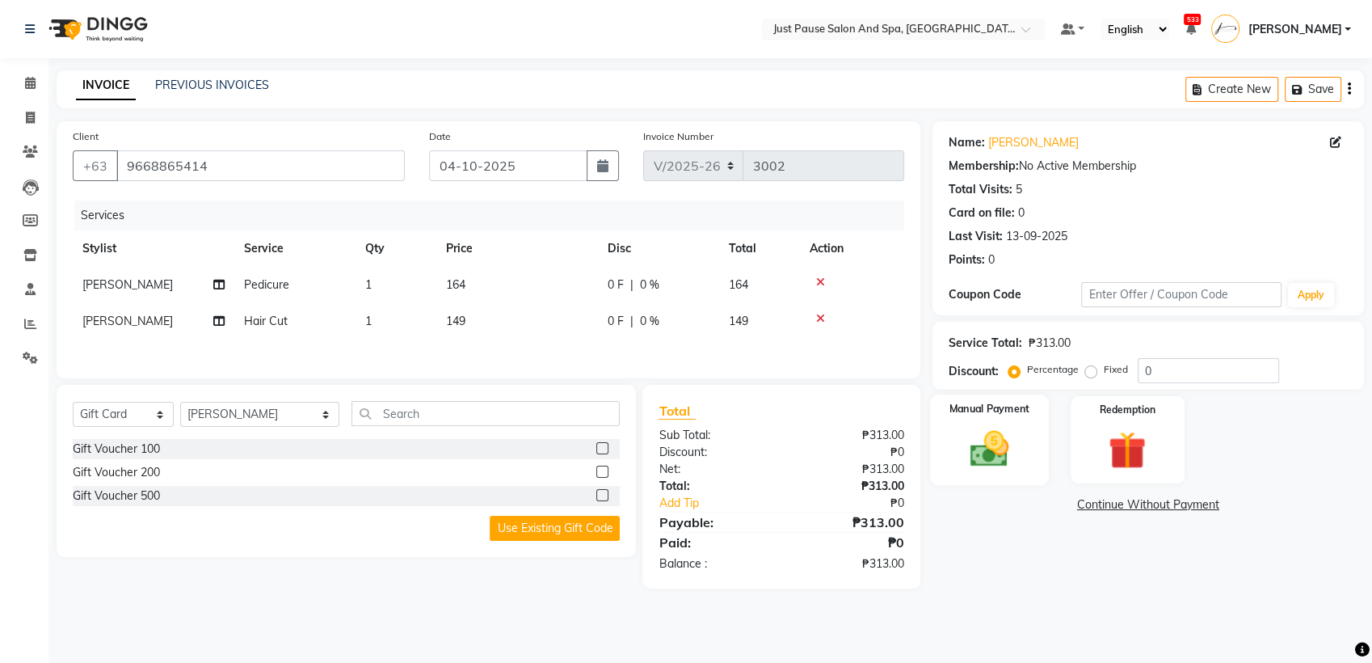
click at [964, 461] on img at bounding box center [990, 448] width 64 height 45
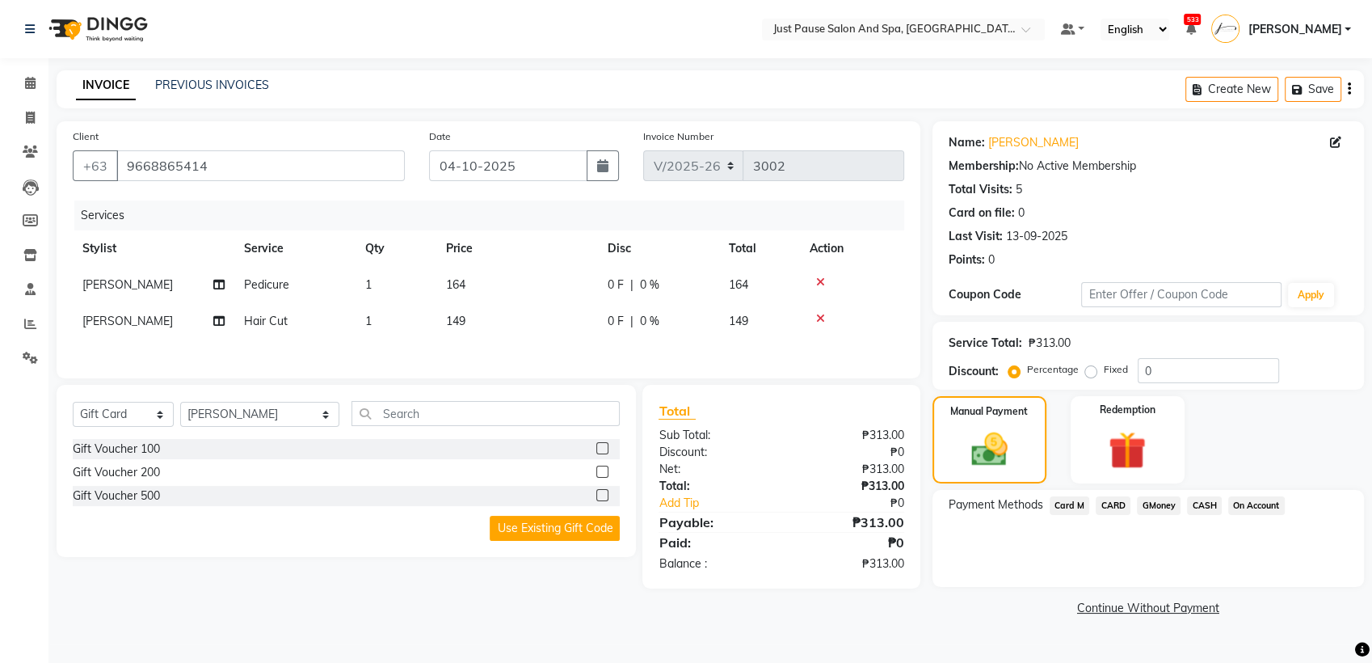
click at [1215, 503] on span "CASH" at bounding box center [1204, 505] width 35 height 19
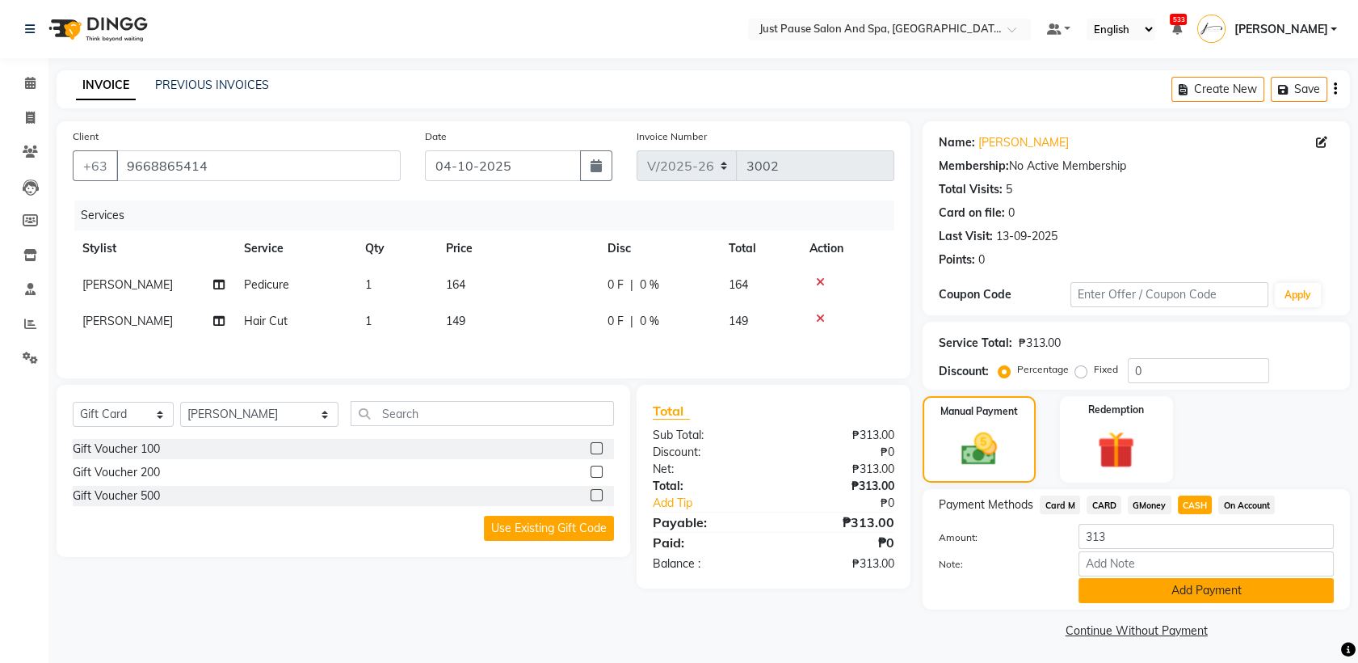
click at [1265, 579] on button "Add Payment" at bounding box center [1206, 590] width 255 height 25
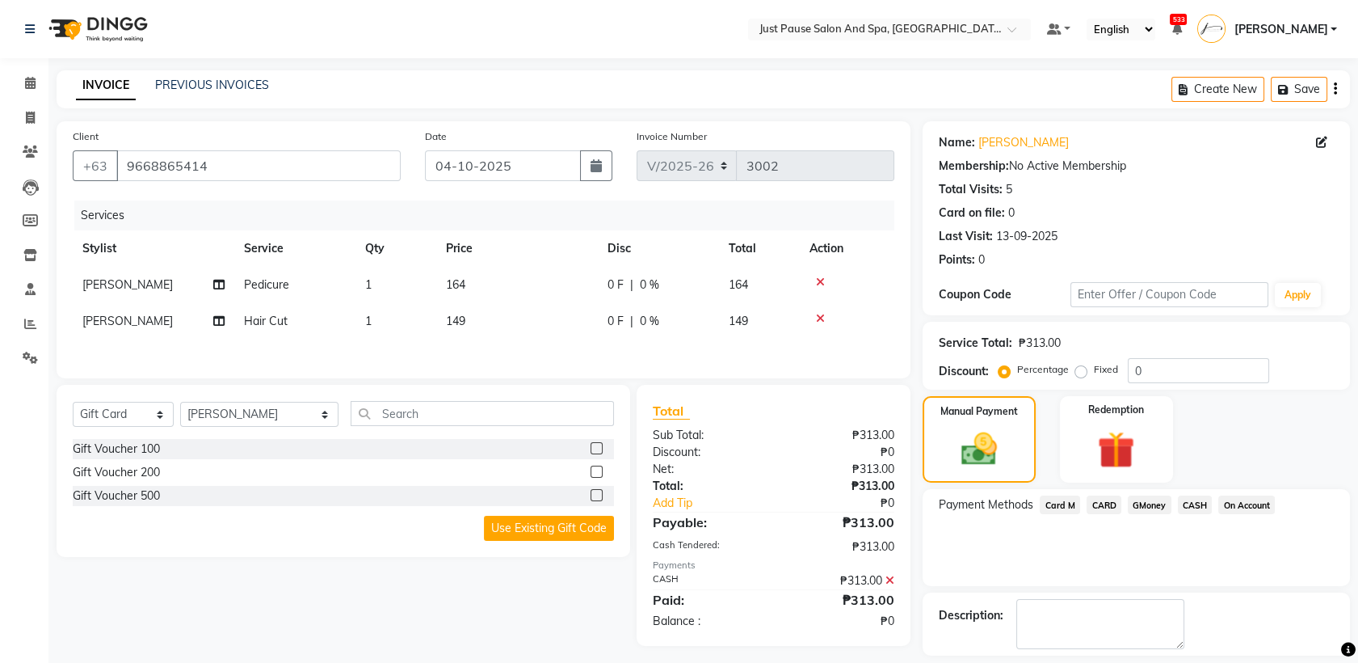
scroll to position [59, 0]
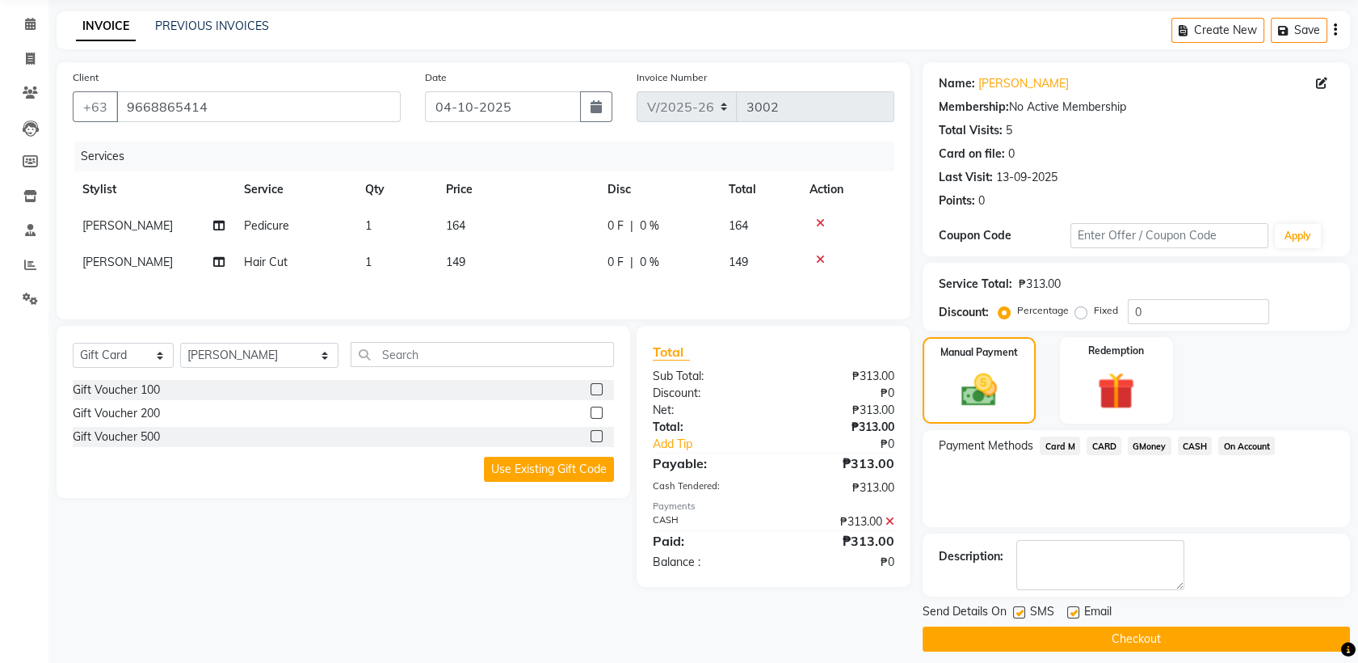
click at [1254, 638] on button "Checkout" at bounding box center [1136, 638] width 427 height 25
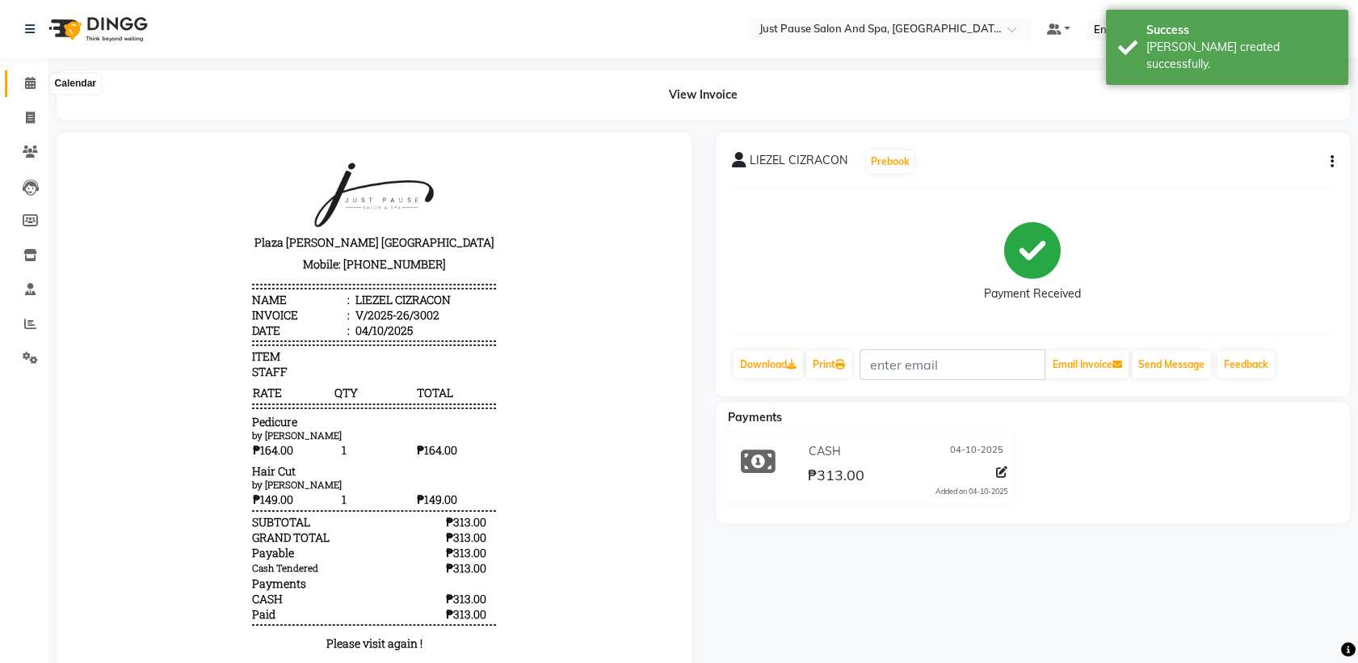
click at [26, 84] on icon at bounding box center [30, 83] width 11 height 12
